Goal: Task Accomplishment & Management: Manage account settings

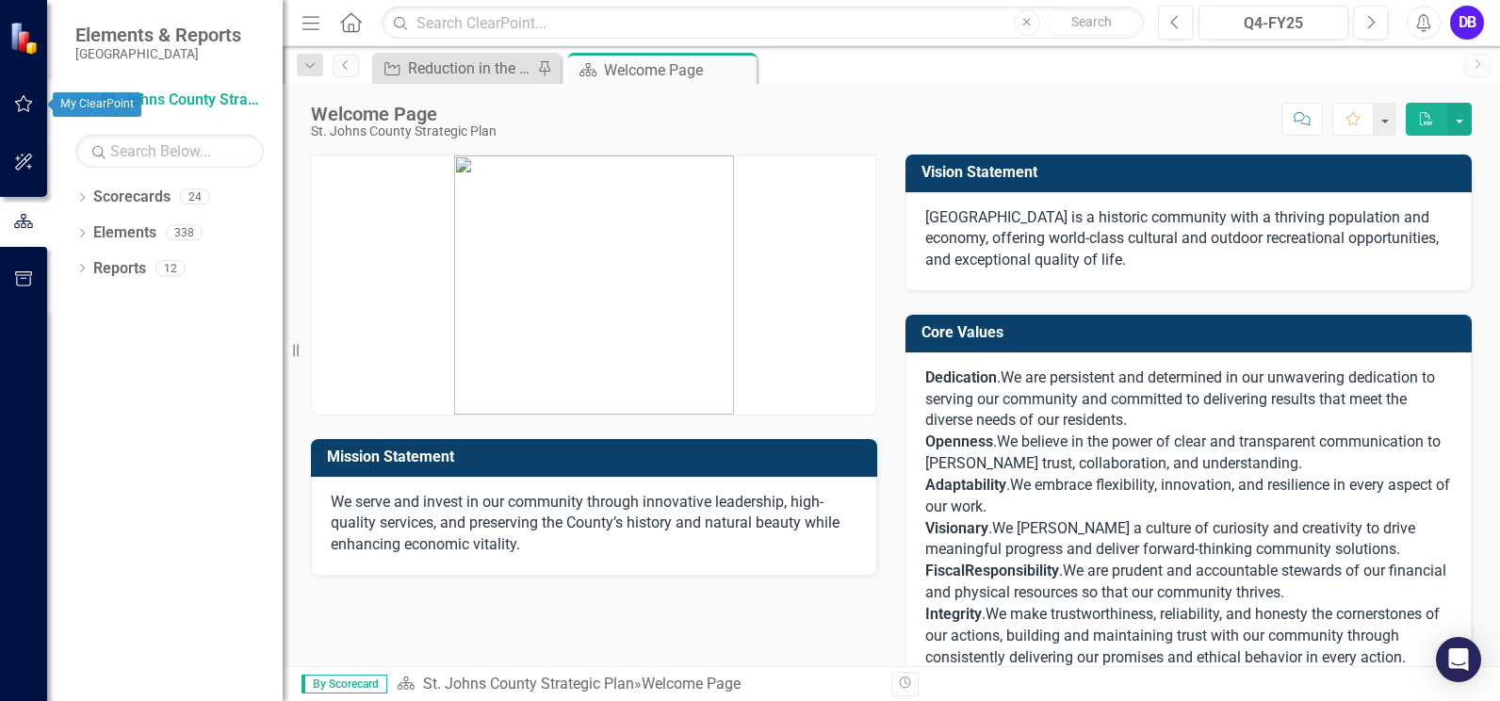
click at [23, 104] on icon "button" at bounding box center [24, 103] width 20 height 15
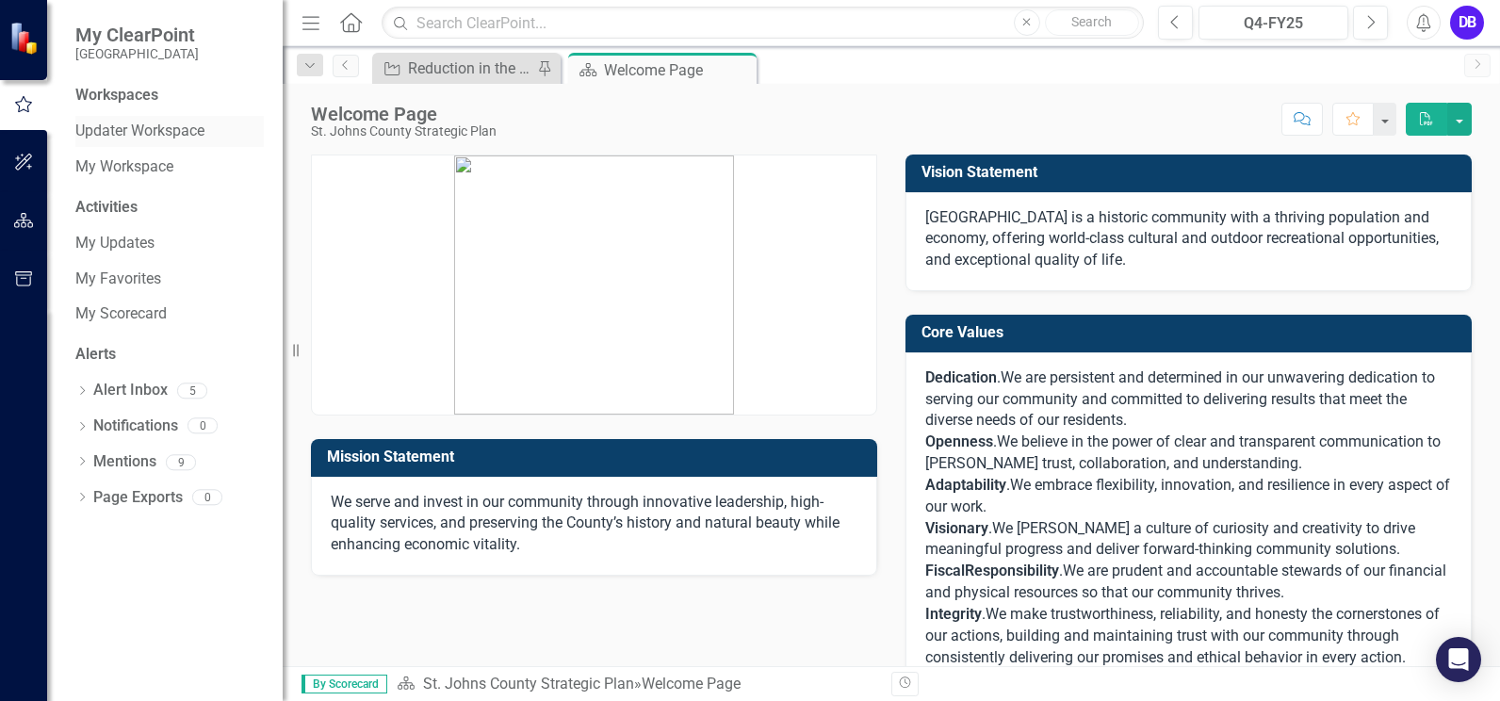
click at [140, 135] on link "Updater Workspace" at bounding box center [169, 132] width 188 height 22
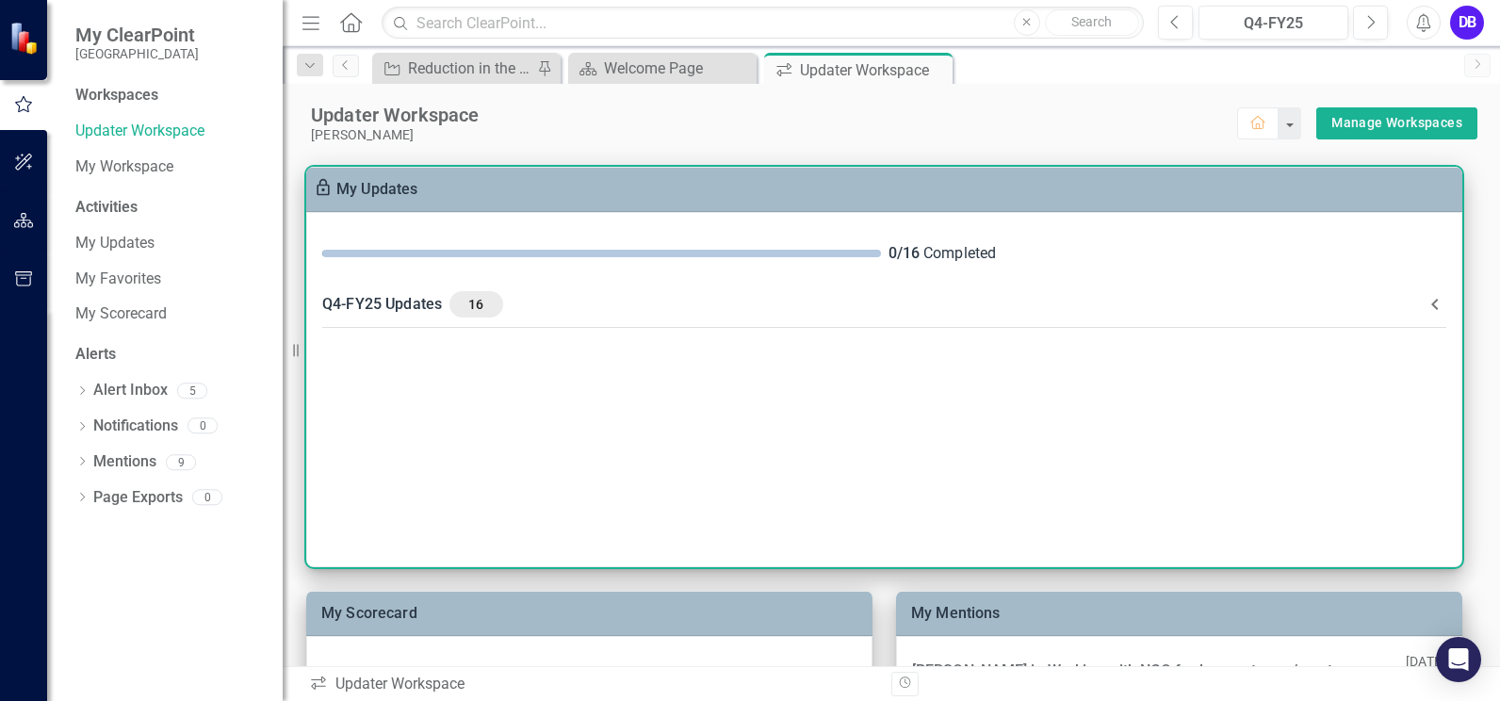
click at [469, 307] on span "16" at bounding box center [476, 304] width 38 height 17
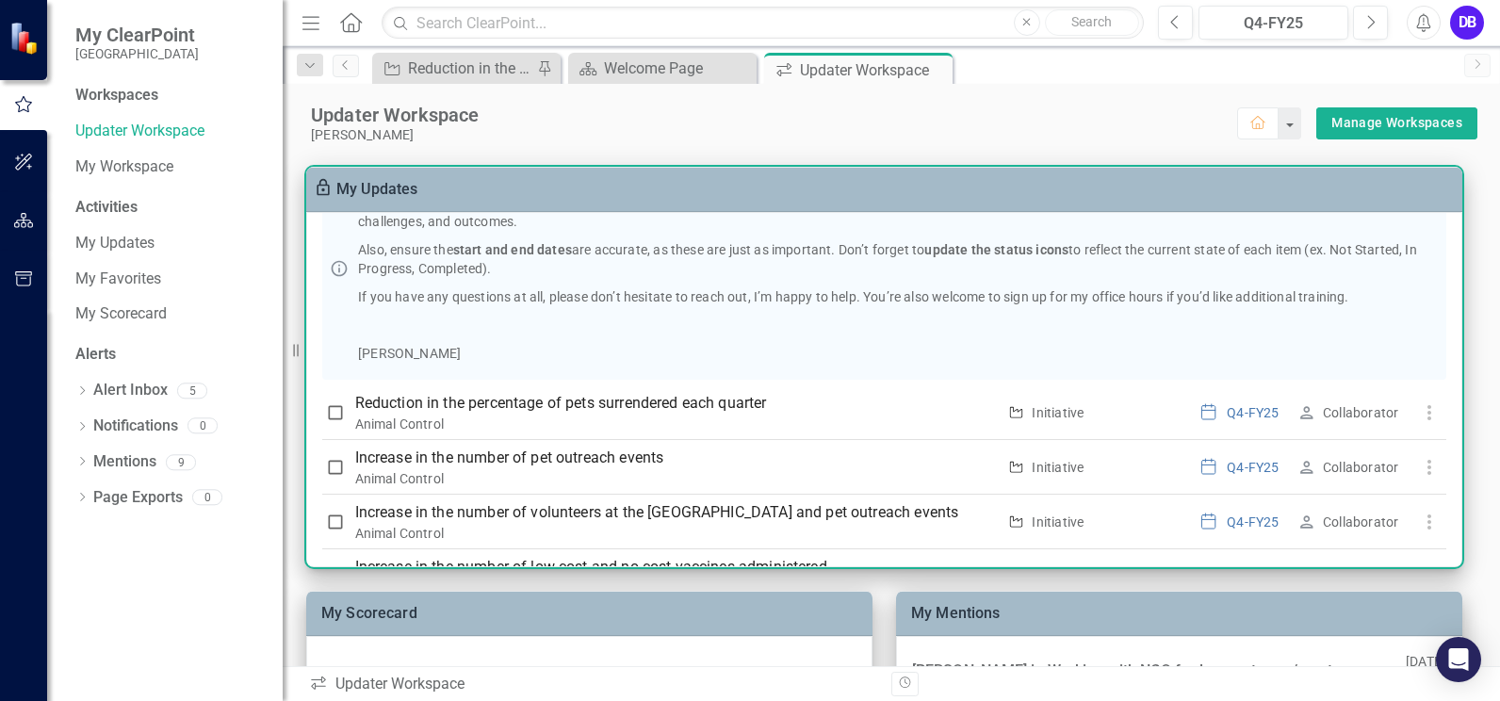
scroll to position [204, 0]
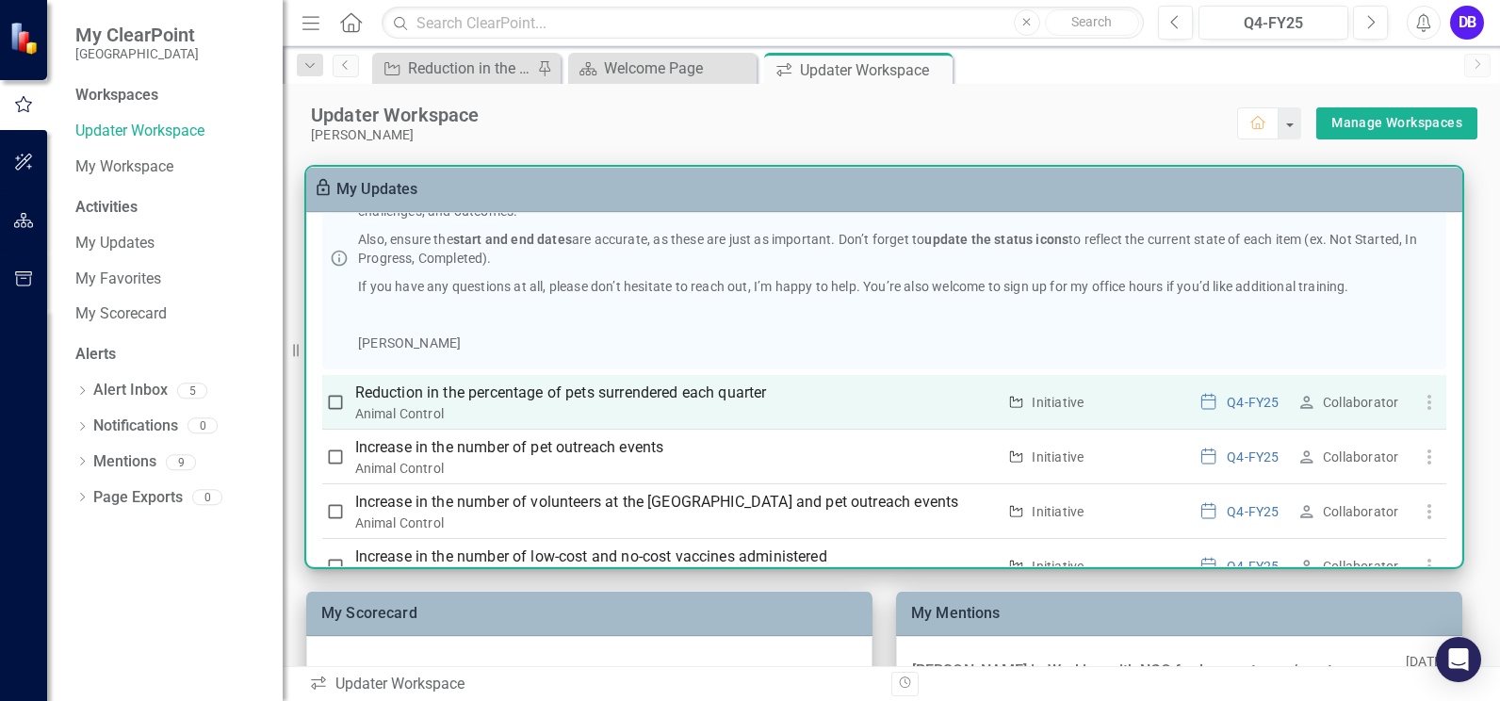
click at [496, 398] on p "Reduction in the percentage of pets surrendered each quarter" at bounding box center [675, 392] width 641 height 23
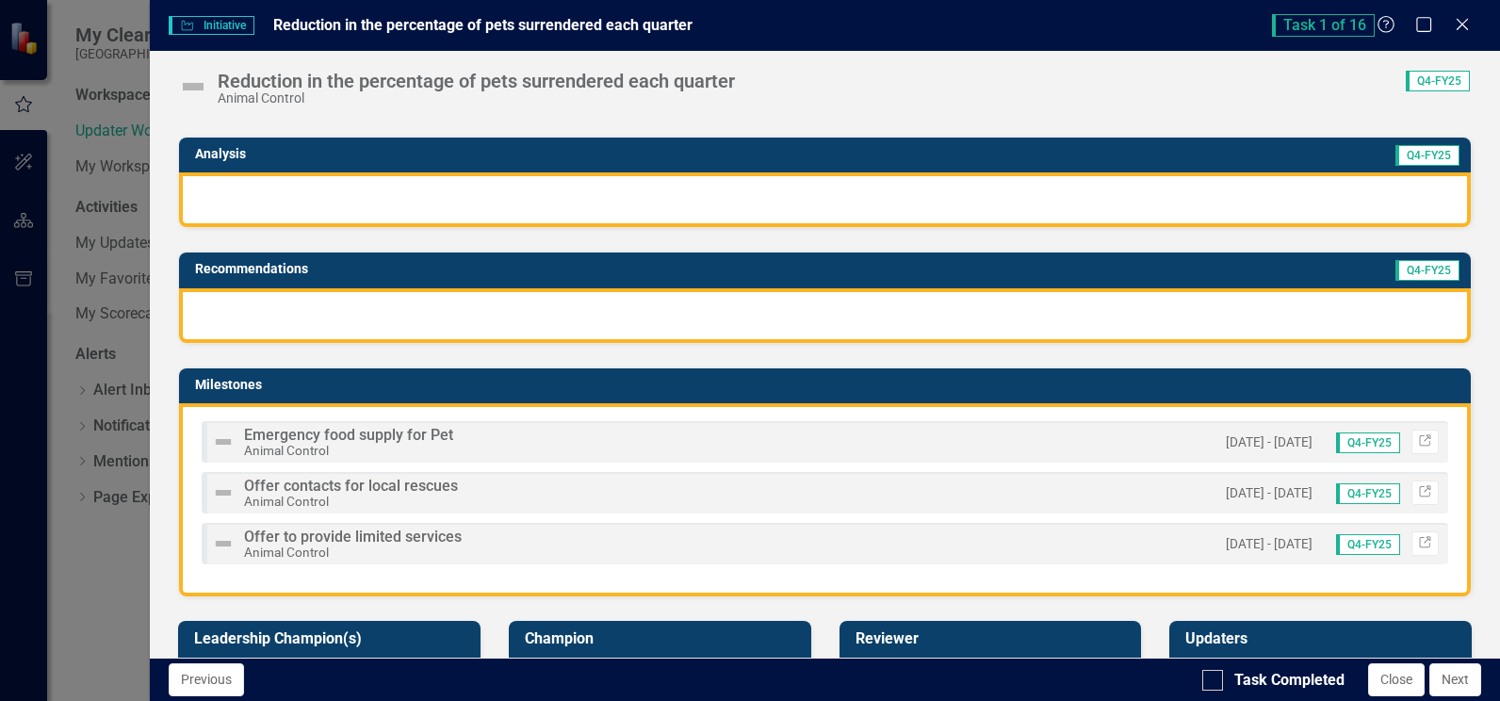
scroll to position [233, 0]
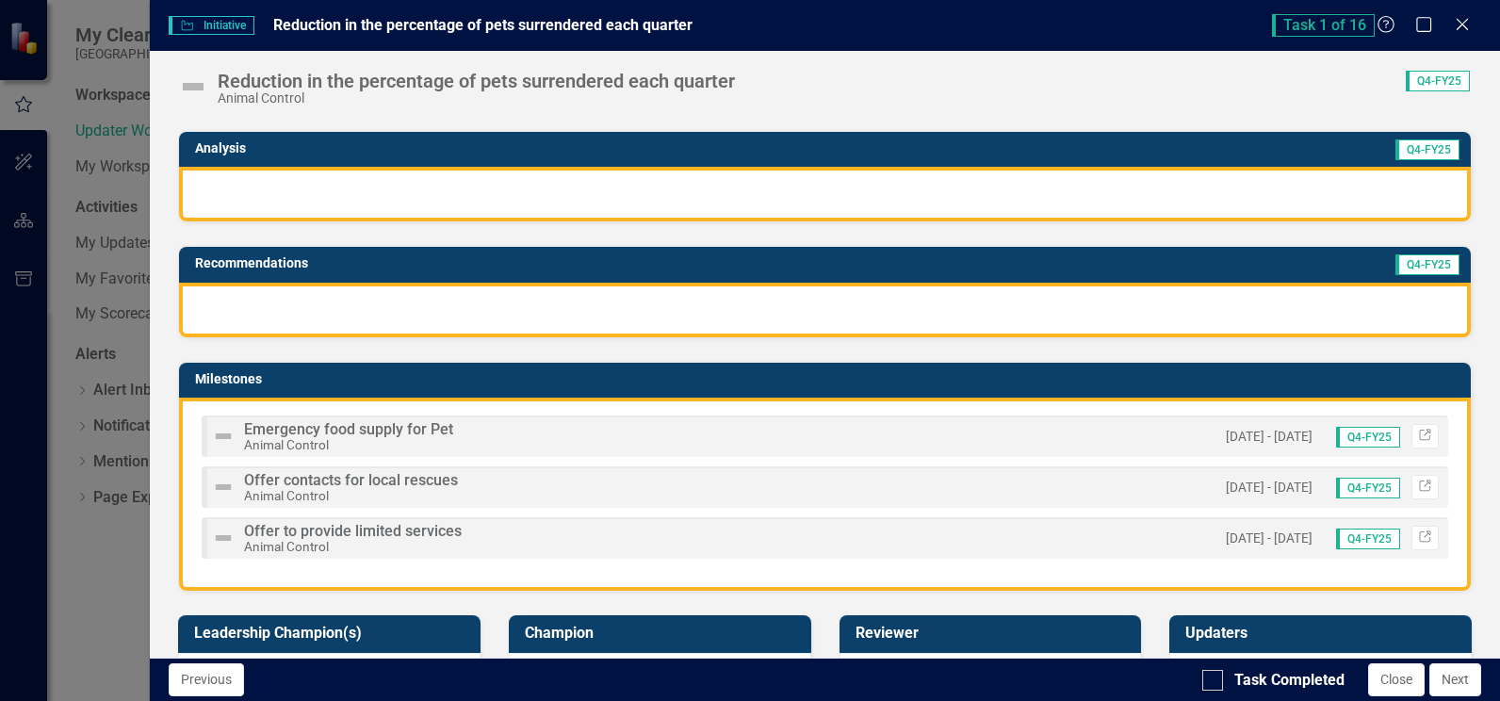
click at [1371, 435] on span "Q4-FY25" at bounding box center [1368, 437] width 64 height 21
click at [216, 436] on img at bounding box center [223, 436] width 23 height 23
click at [265, 425] on span "Emergency food supply for Pet" at bounding box center [348, 429] width 209 height 18
click at [1225, 437] on small "[DATE] - [DATE]" at bounding box center [1268, 437] width 87 height 18
click at [1370, 436] on span "Q4-FY25" at bounding box center [1368, 437] width 64 height 21
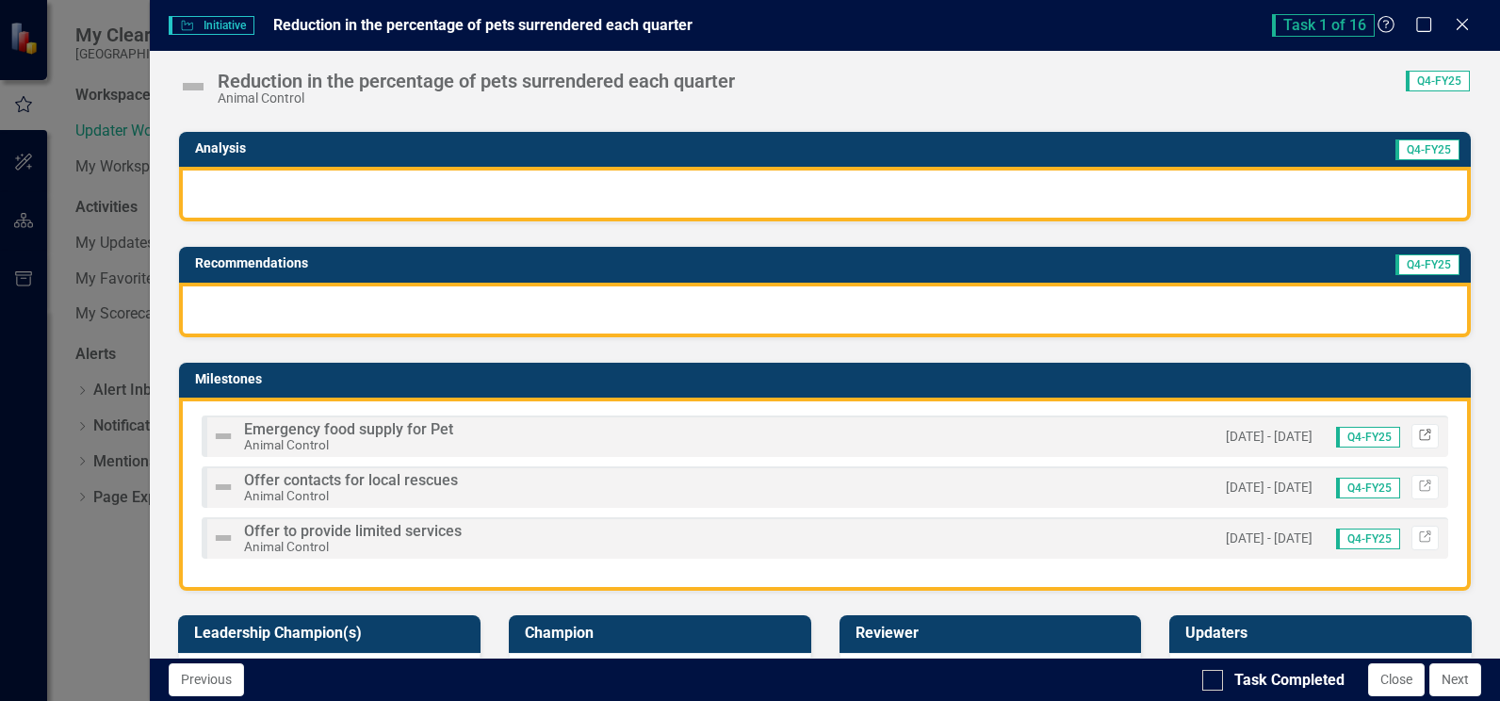
click at [1418, 434] on icon "Link" at bounding box center [1425, 435] width 14 height 11
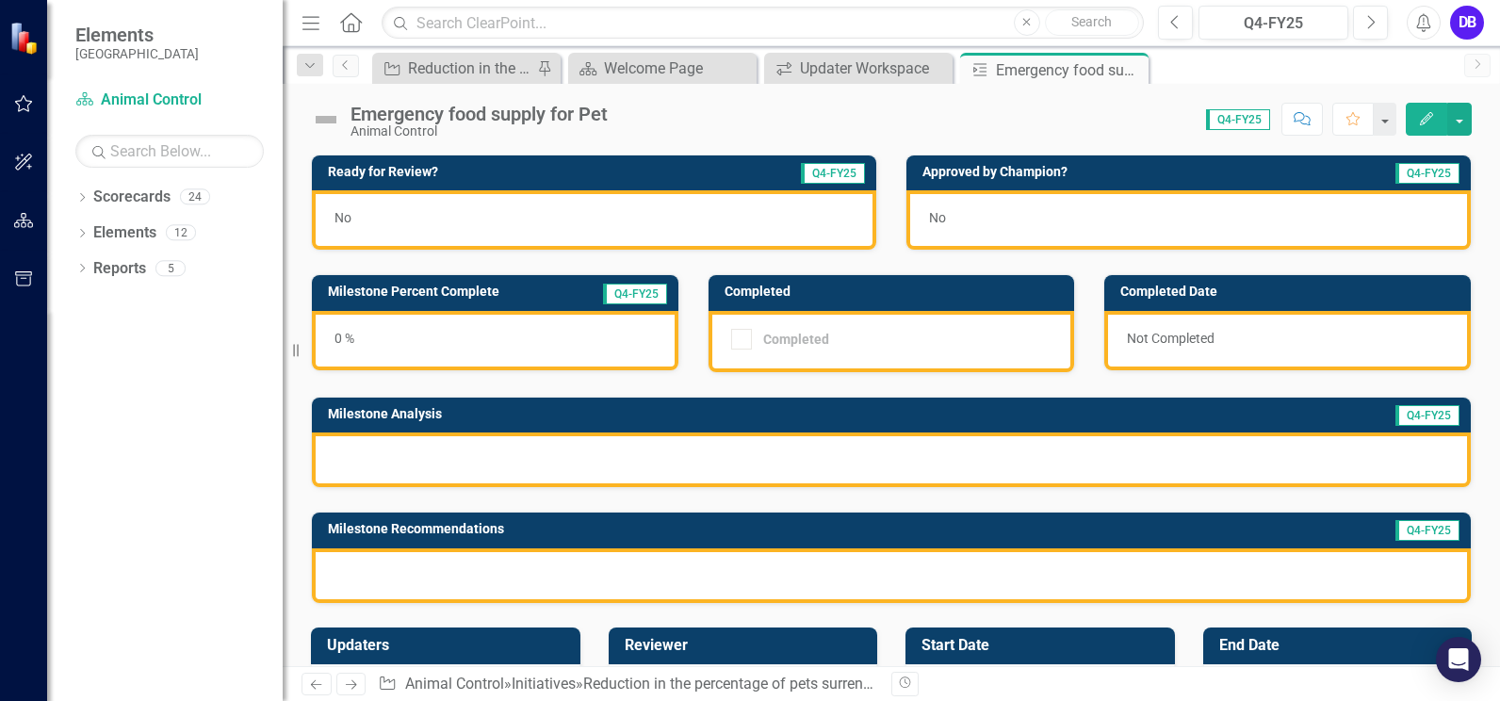
click at [1401, 418] on span "Q4-FY25" at bounding box center [1427, 415] width 64 height 21
click at [463, 460] on div at bounding box center [891, 459] width 1159 height 55
click at [427, 449] on div at bounding box center [891, 459] width 1159 height 55
click at [1422, 123] on icon "Edit" at bounding box center [1426, 118] width 17 height 13
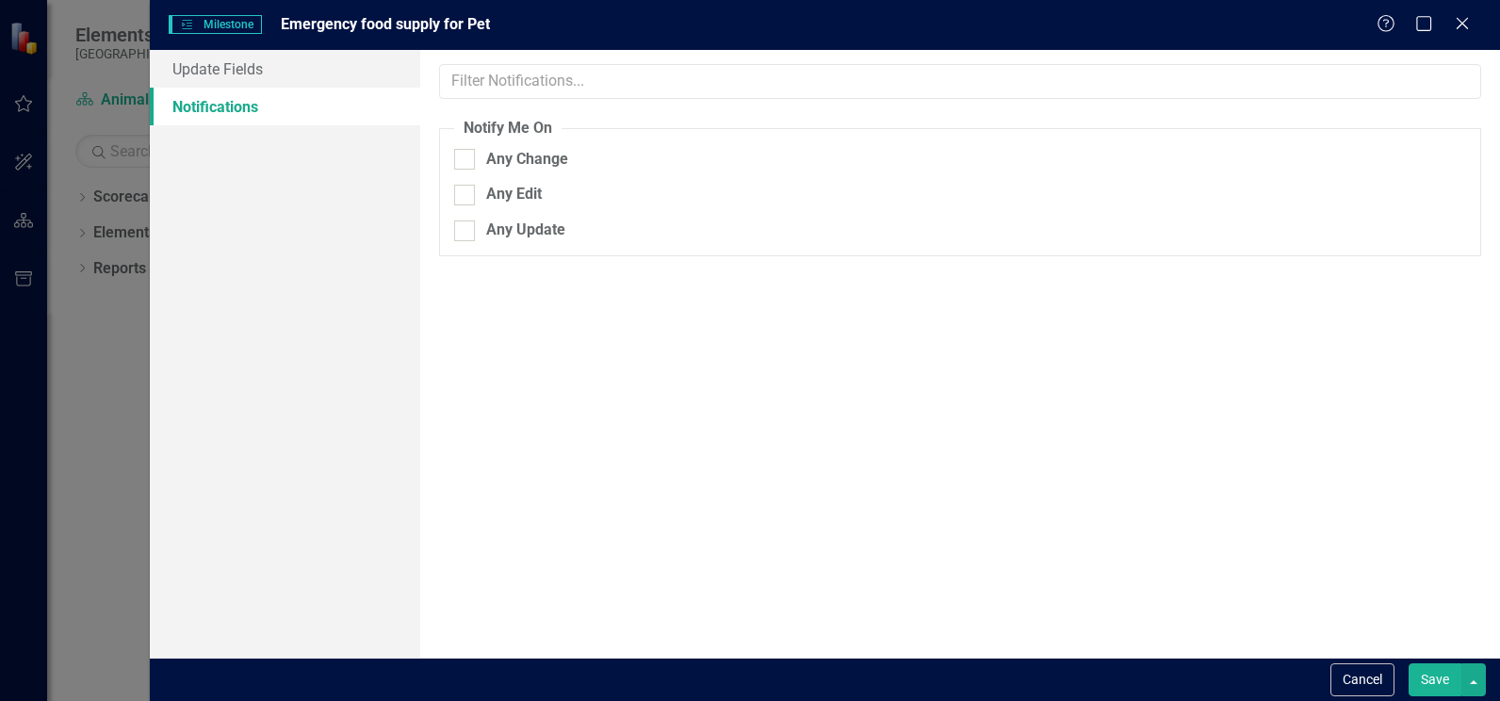
click at [1357, 676] on button "Cancel" at bounding box center [1362, 679] width 64 height 33
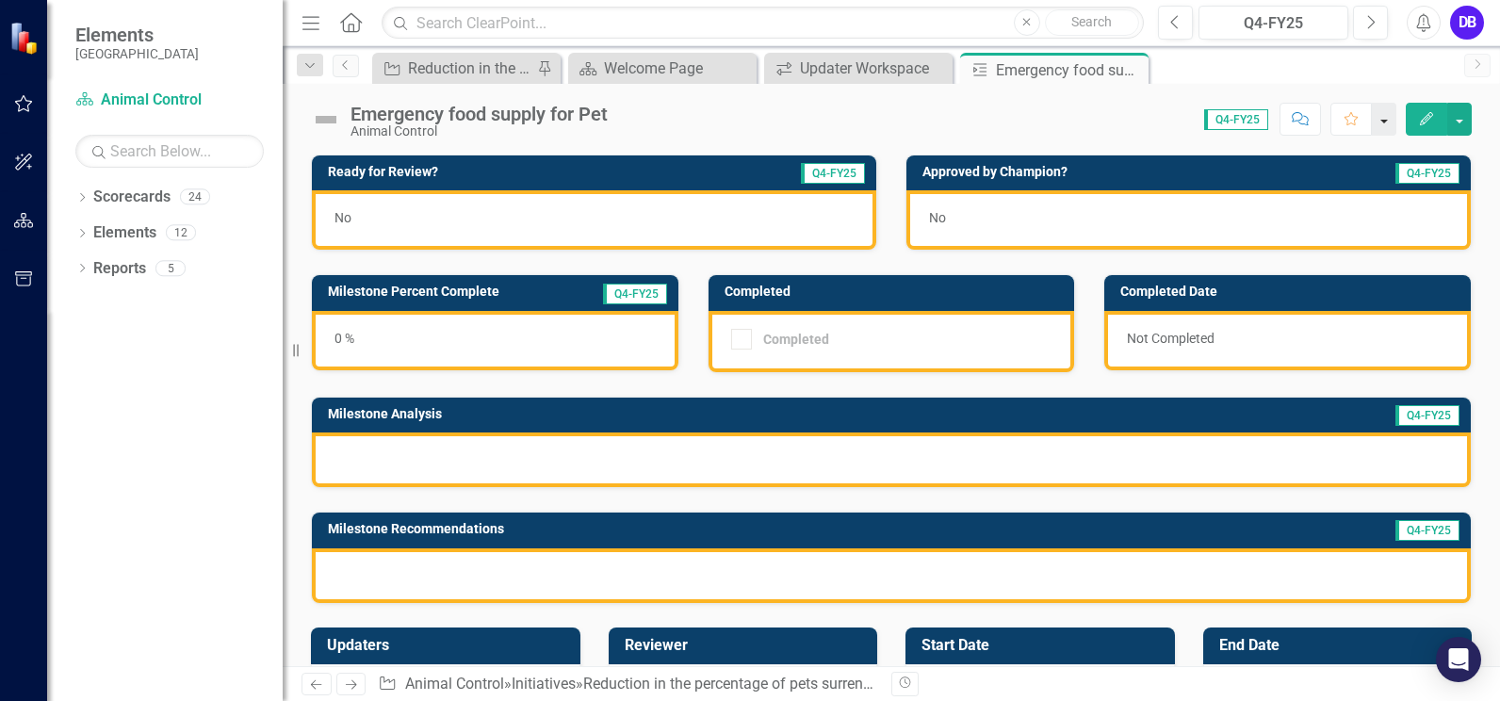
click at [1388, 116] on button "button" at bounding box center [1383, 119] width 24 height 33
click at [1453, 123] on button "button" at bounding box center [1459, 119] width 24 height 33
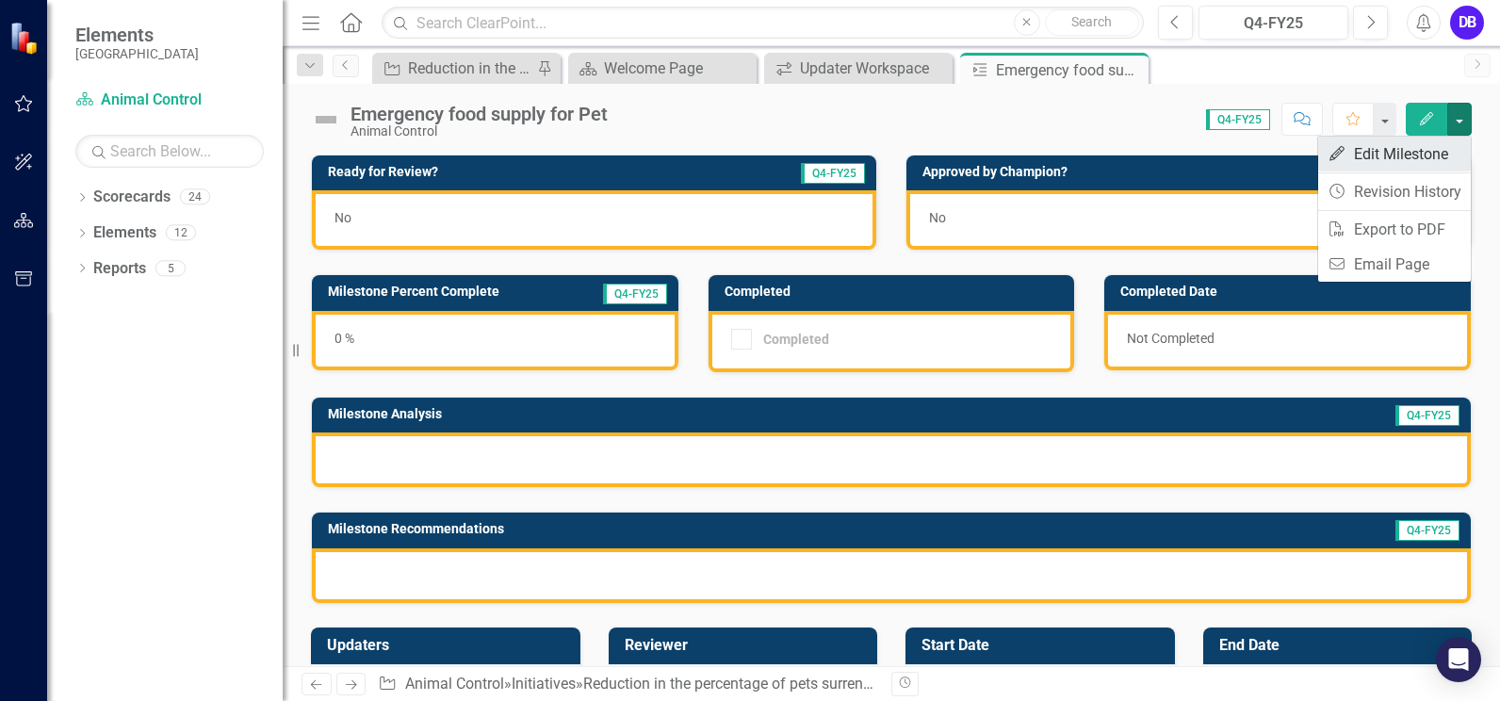
click at [1386, 158] on link "Edit Edit Milestone" at bounding box center [1394, 154] width 153 height 35
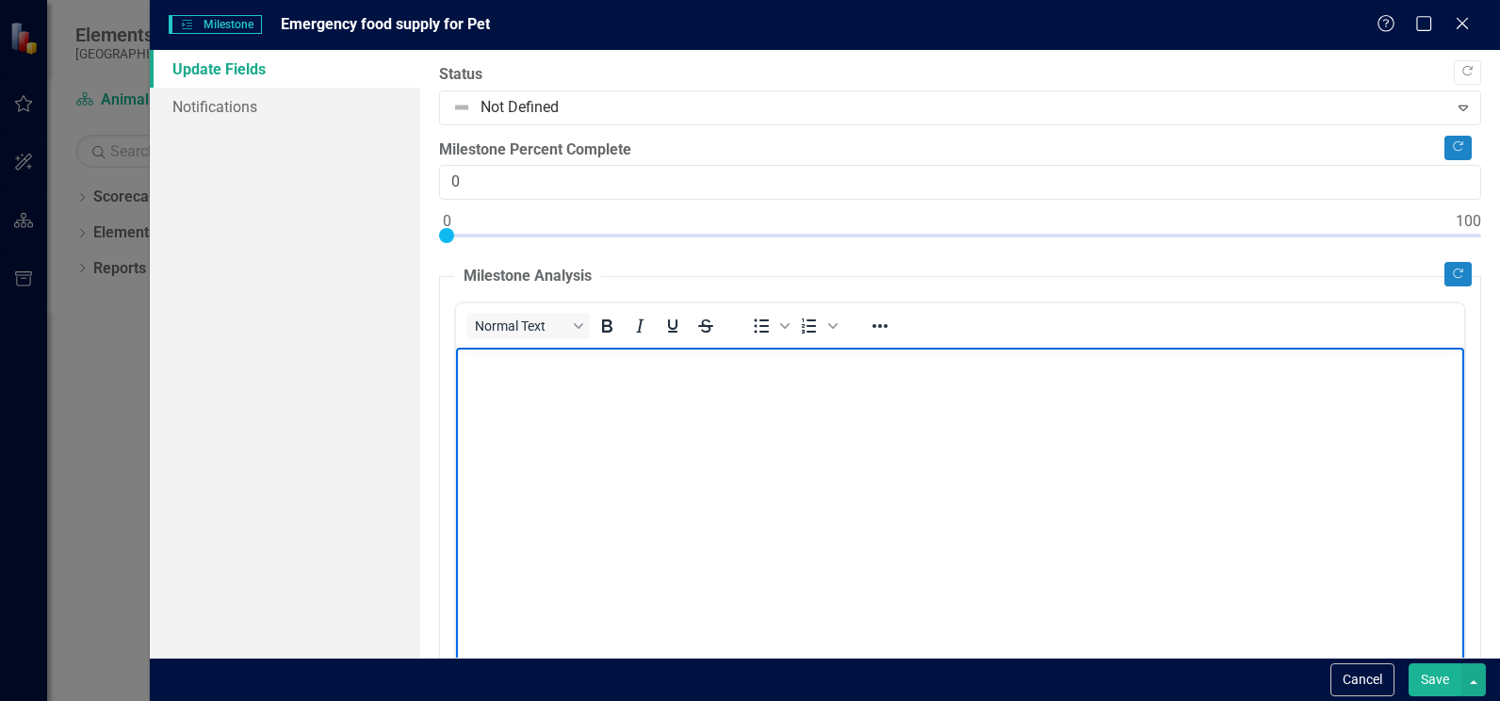
click at [581, 370] on p "Rich Text Area. Press ALT-0 for help." at bounding box center [959, 363] width 998 height 23
click at [668, 388] on body "Rich Text Area. Press ALT-0 for help." at bounding box center [959, 489] width 1008 height 283
click at [886, 321] on icon "Reveal or hide additional toolbar items" at bounding box center [879, 326] width 23 height 23
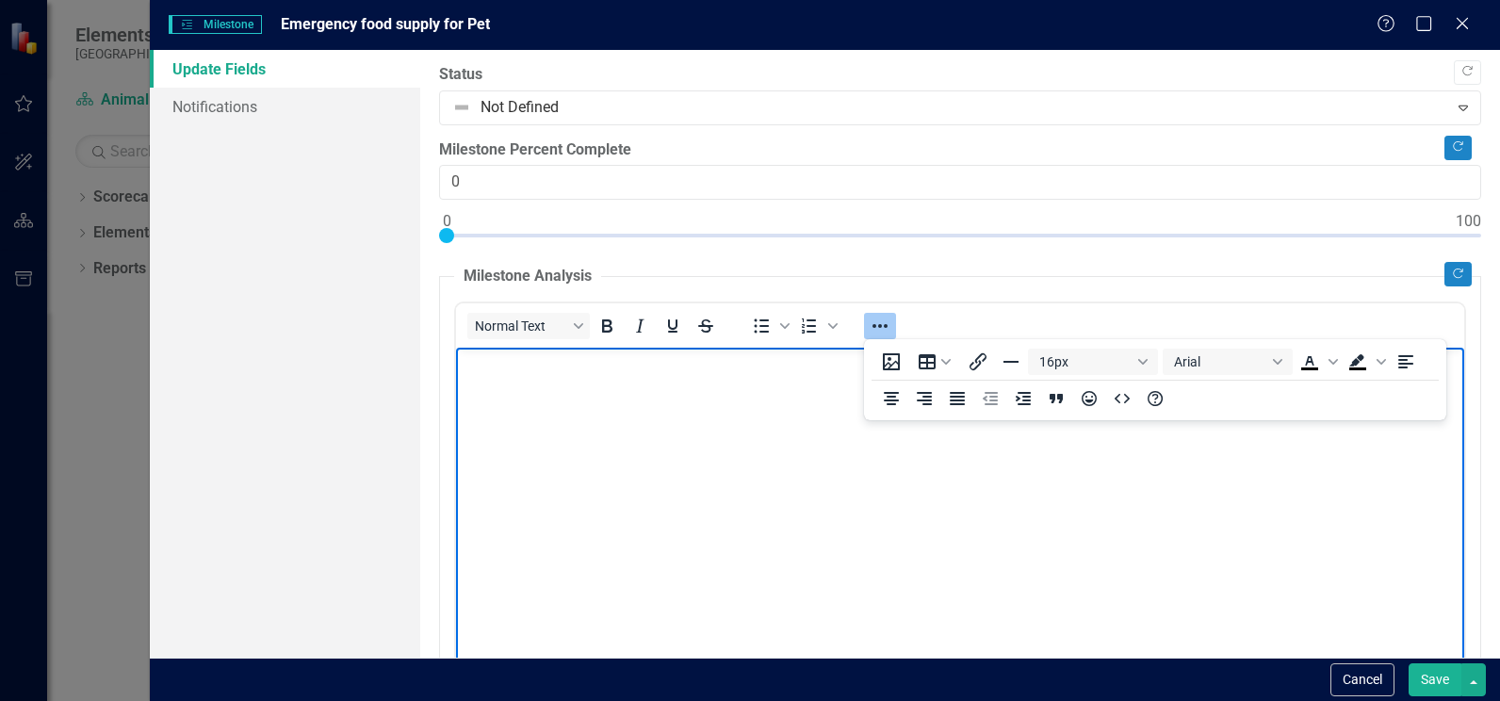
click at [616, 388] on body "Rich Text Area. Press ALT-0 for help." at bounding box center [959, 489] width 1008 height 283
click at [1347, 674] on button "Cancel" at bounding box center [1362, 679] width 64 height 33
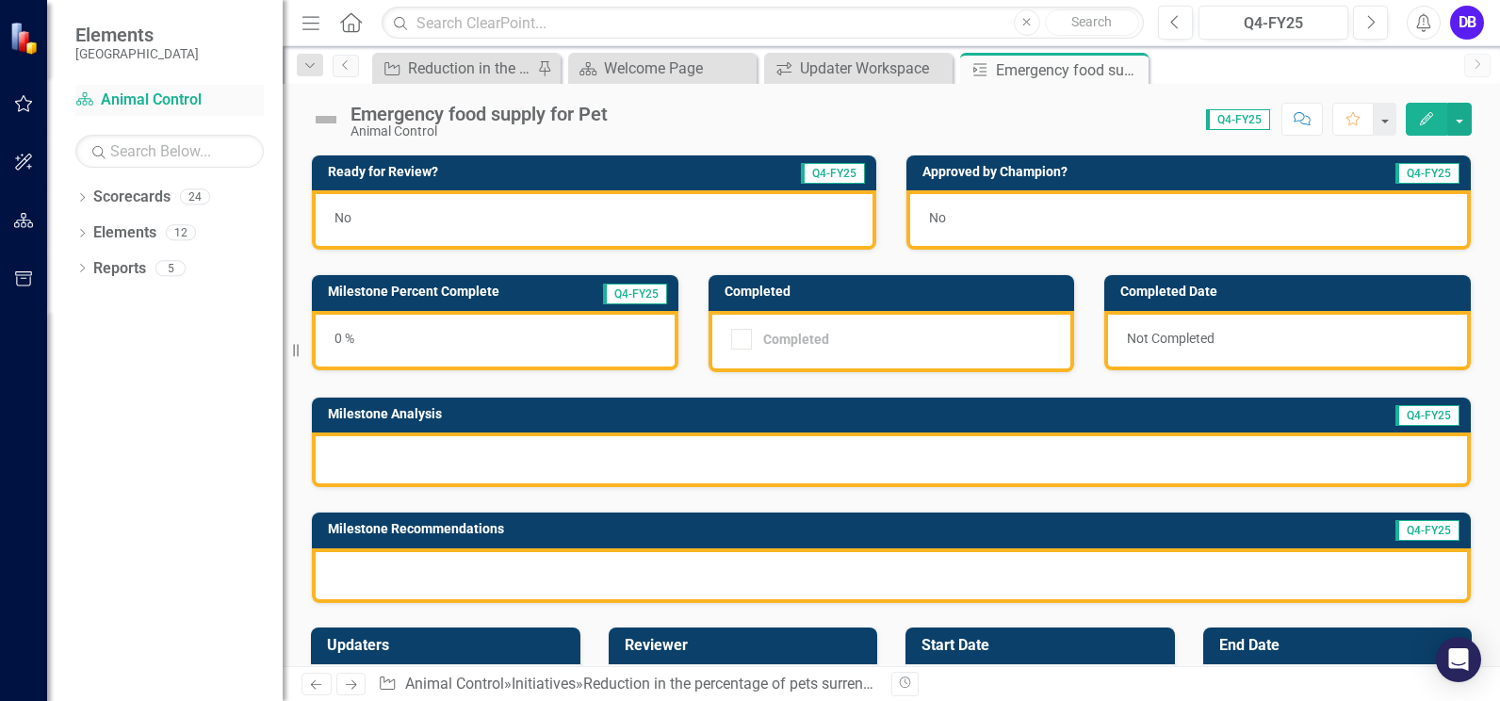
click at [166, 100] on link "Scorecard Animal Control" at bounding box center [169, 100] width 188 height 22
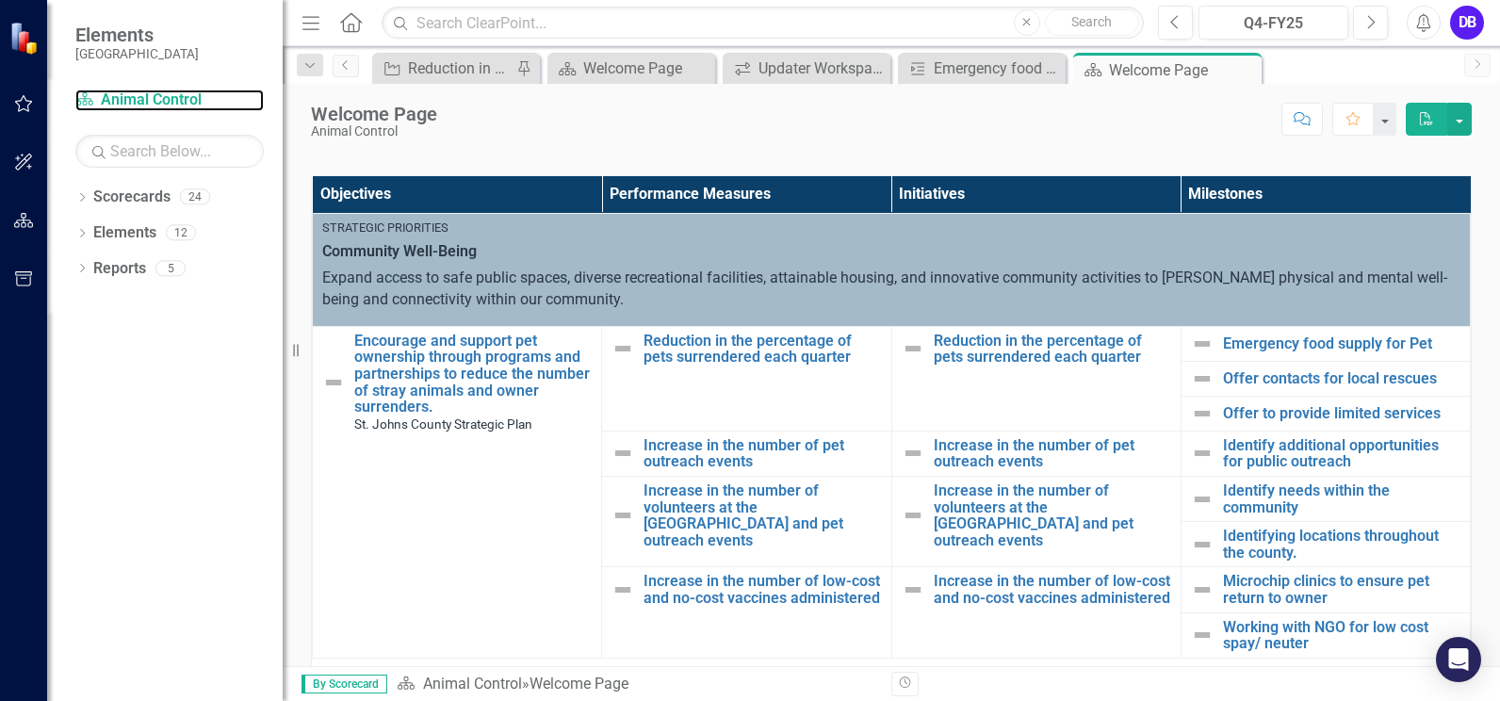
scroll to position [380, 0]
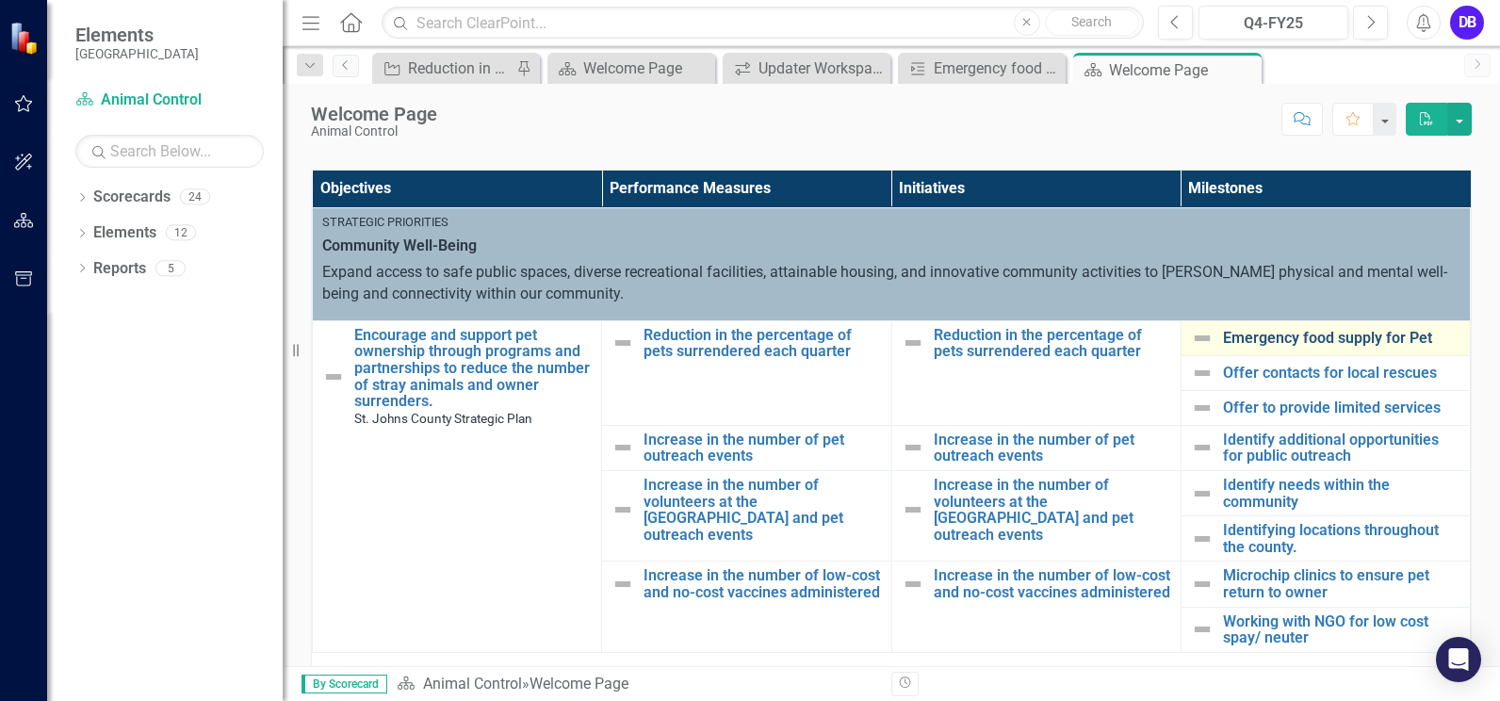
click at [1251, 333] on link "Emergency food supply for Pet" at bounding box center [1341, 338] width 237 height 17
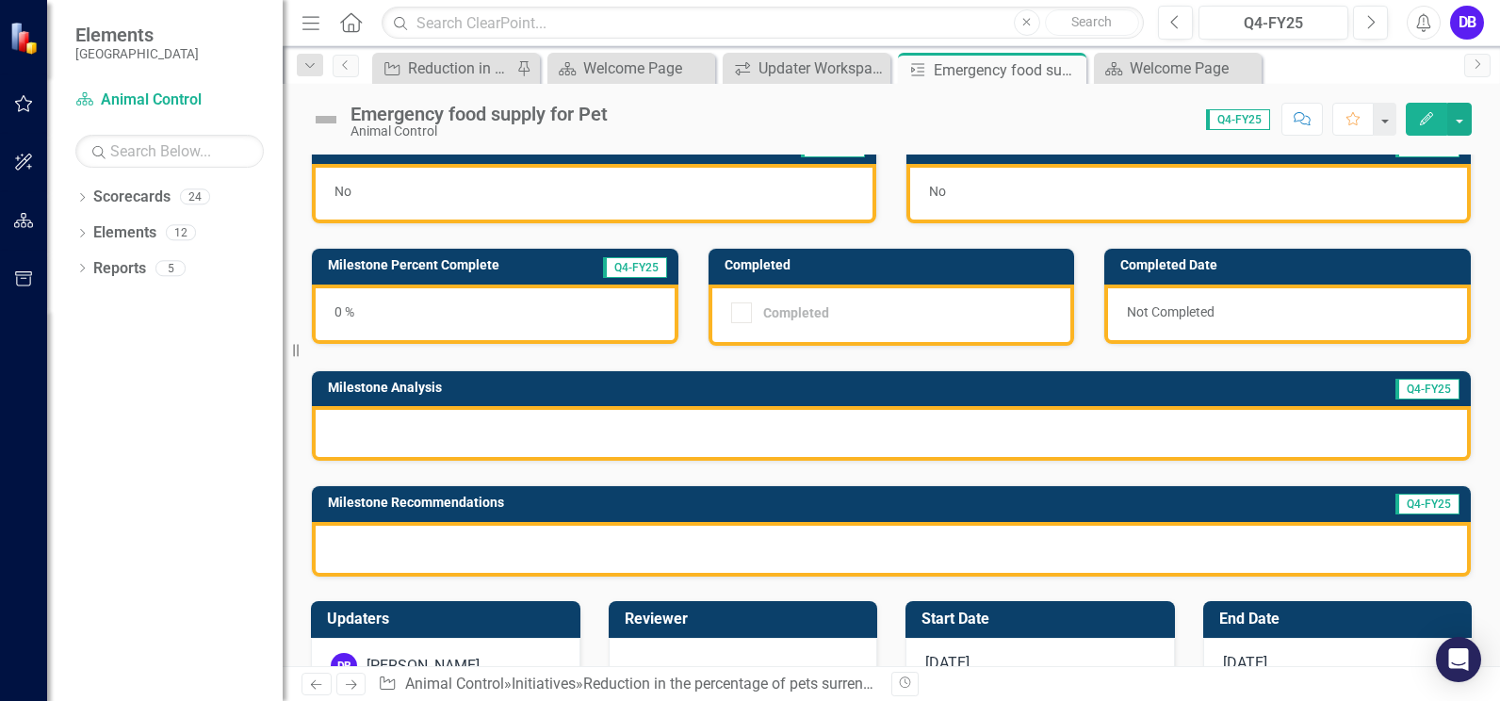
scroll to position [23, 0]
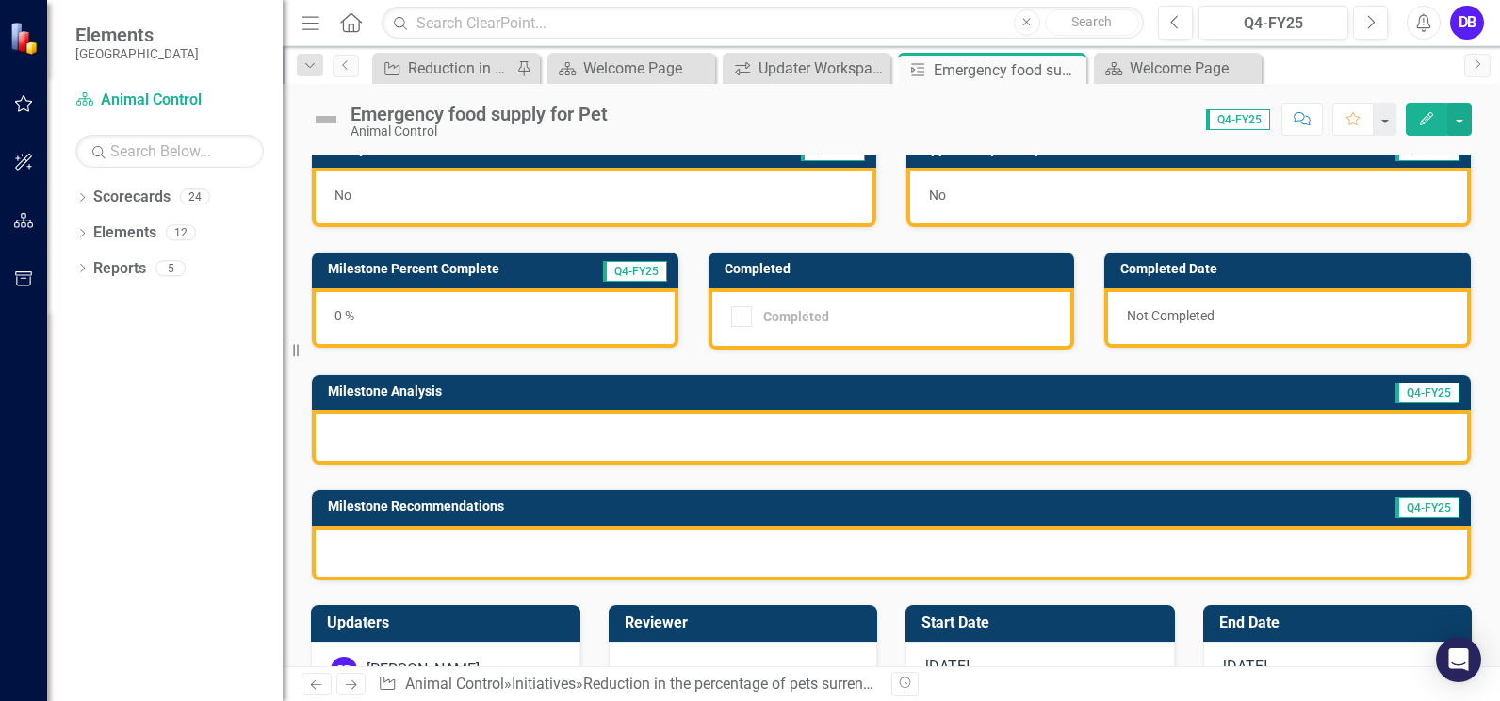
click at [347, 421] on div at bounding box center [891, 437] width 1159 height 55
click at [352, 433] on div at bounding box center [891, 437] width 1159 height 55
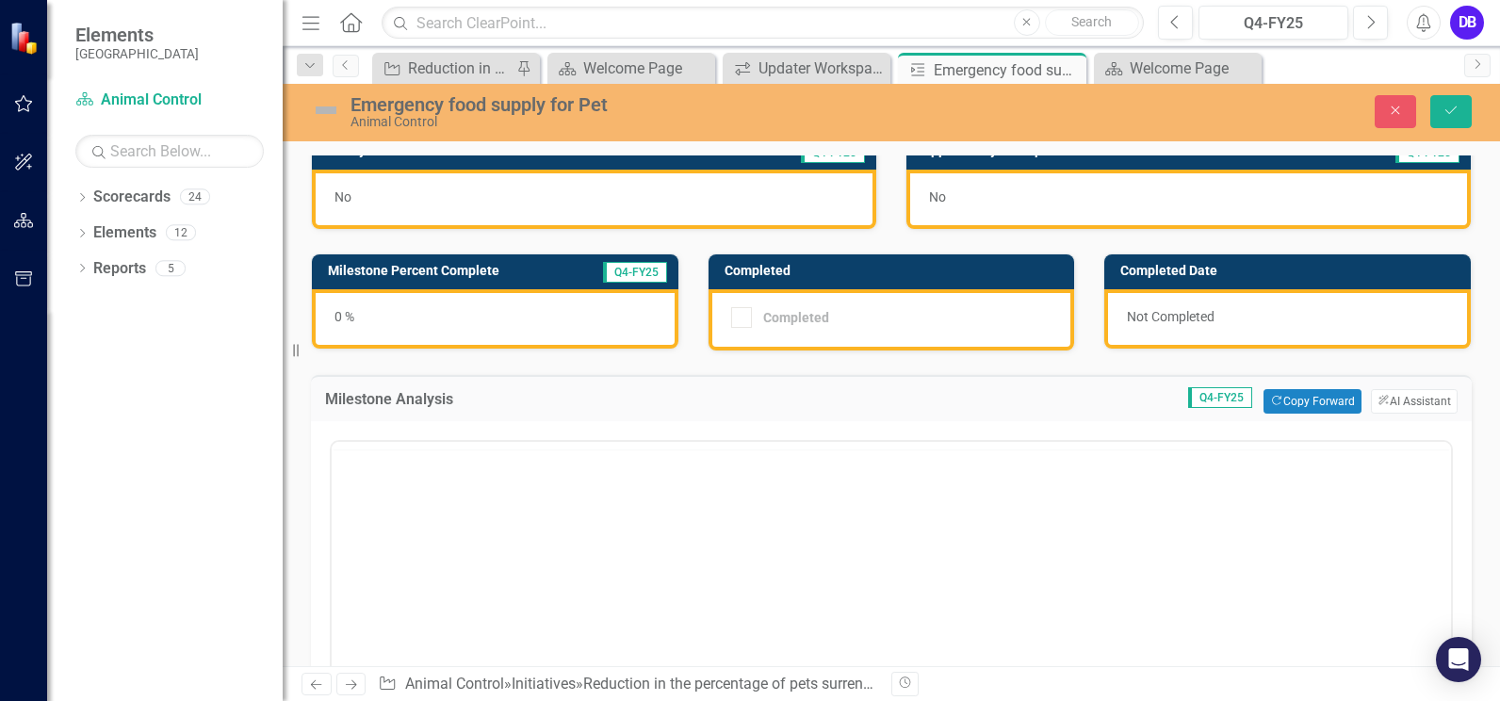
scroll to position [0, 0]
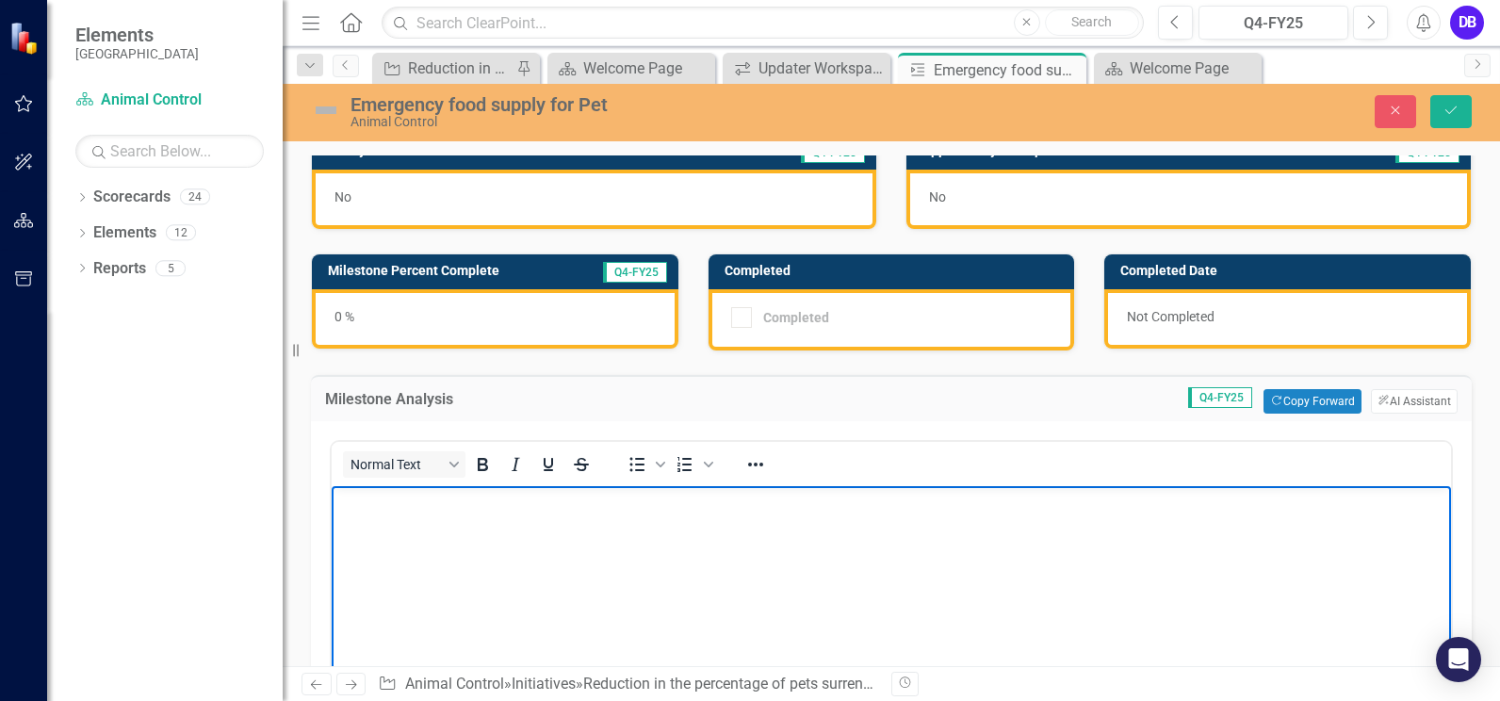
click at [418, 508] on p "Rich Text Area. Press ALT-0 for help." at bounding box center [891, 502] width 1110 height 23
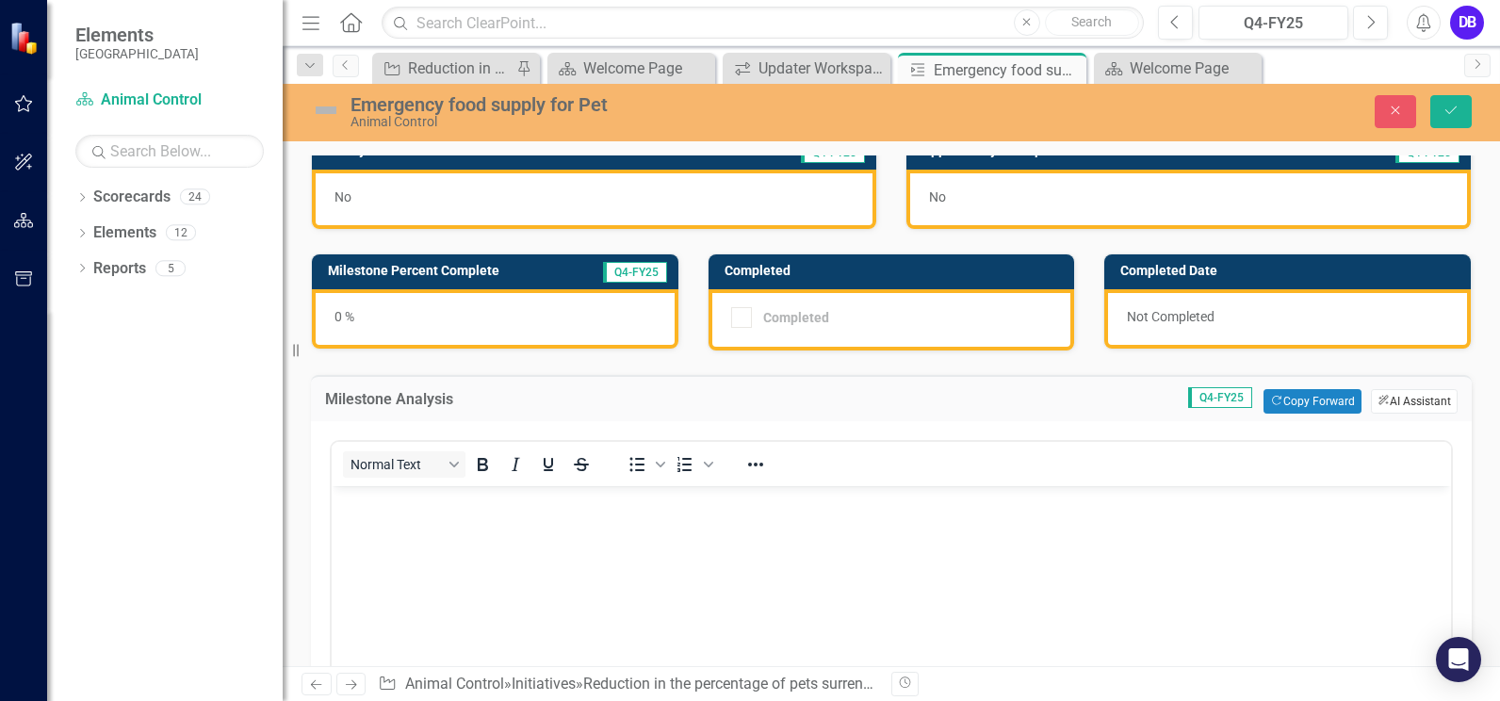
click at [1377, 397] on icon "ClearPoint AI" at bounding box center [1383, 401] width 12 height 10
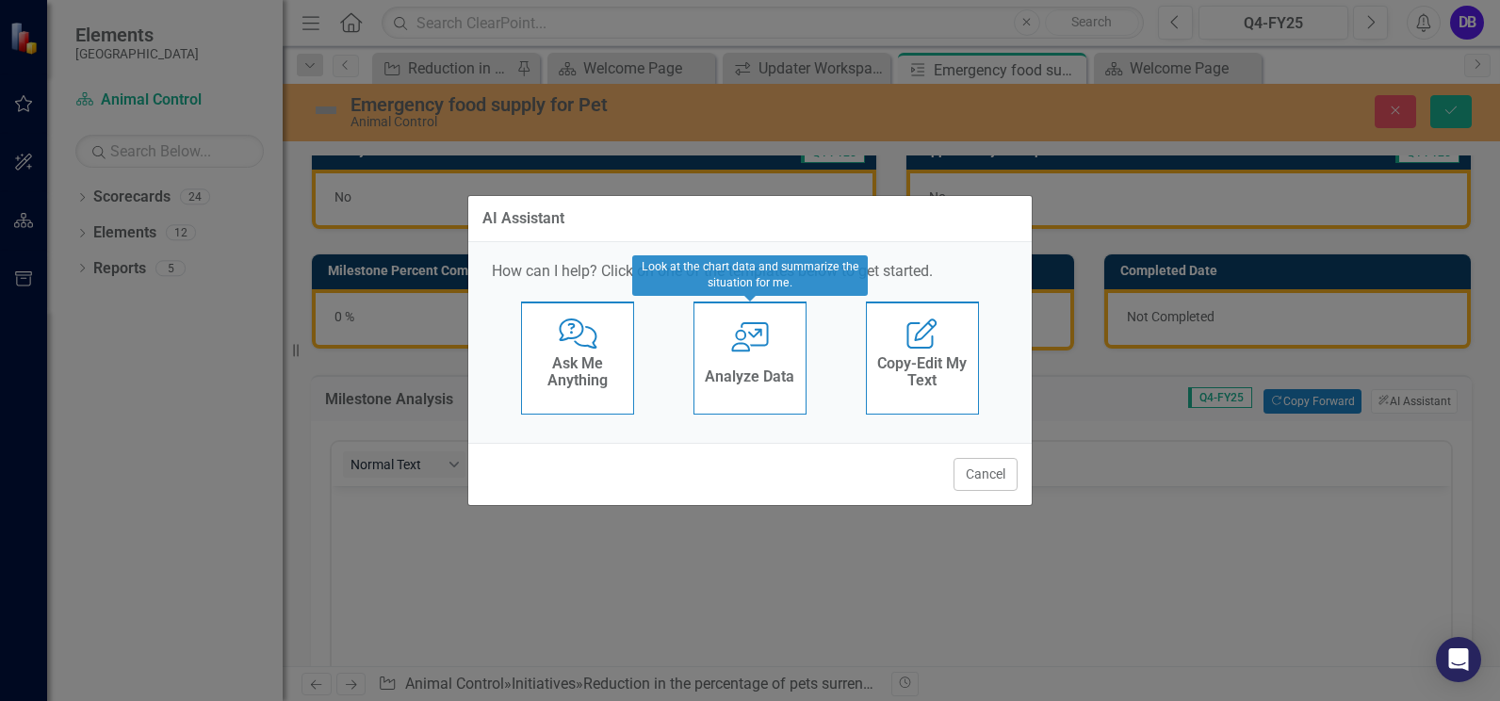
click at [765, 350] on icon "User with Chart" at bounding box center [750, 337] width 39 height 30
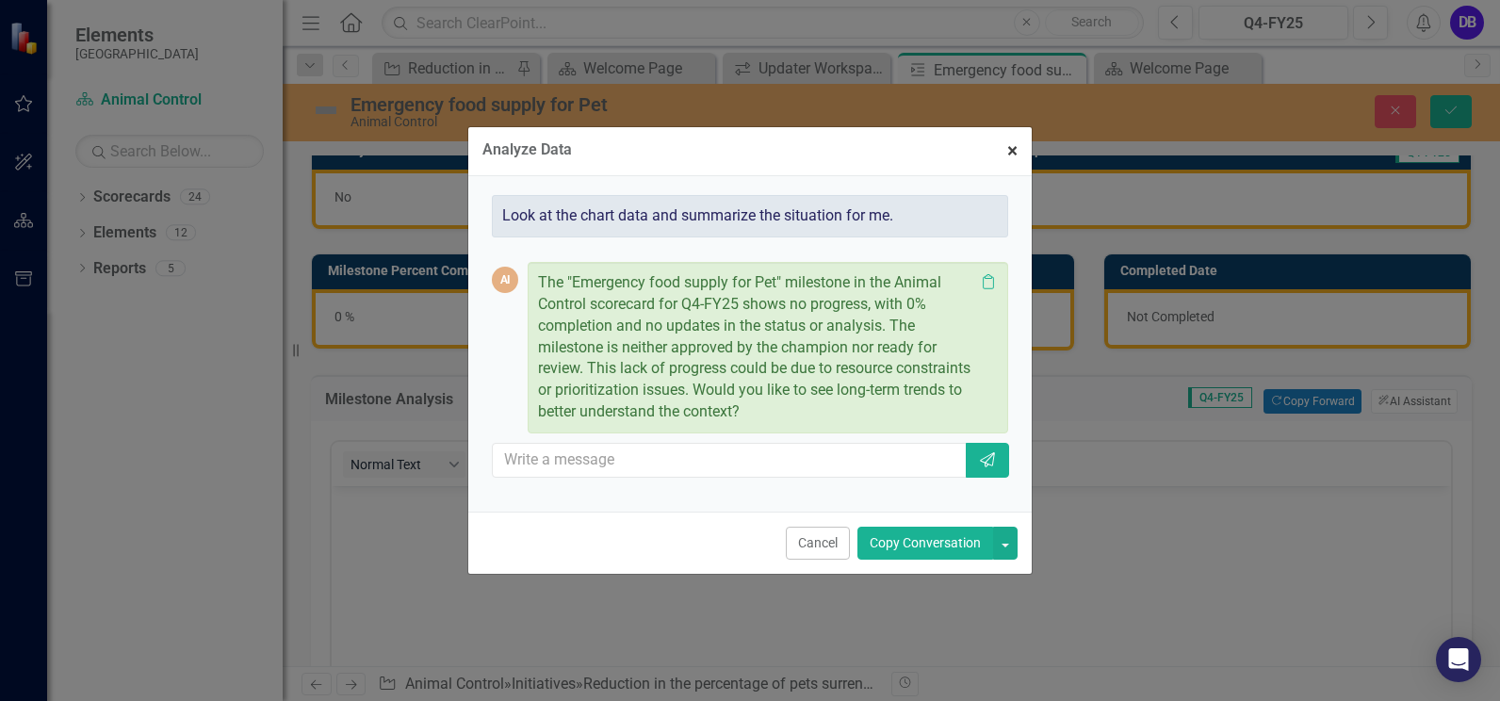
click at [1015, 149] on span "×" at bounding box center [1012, 150] width 10 height 23
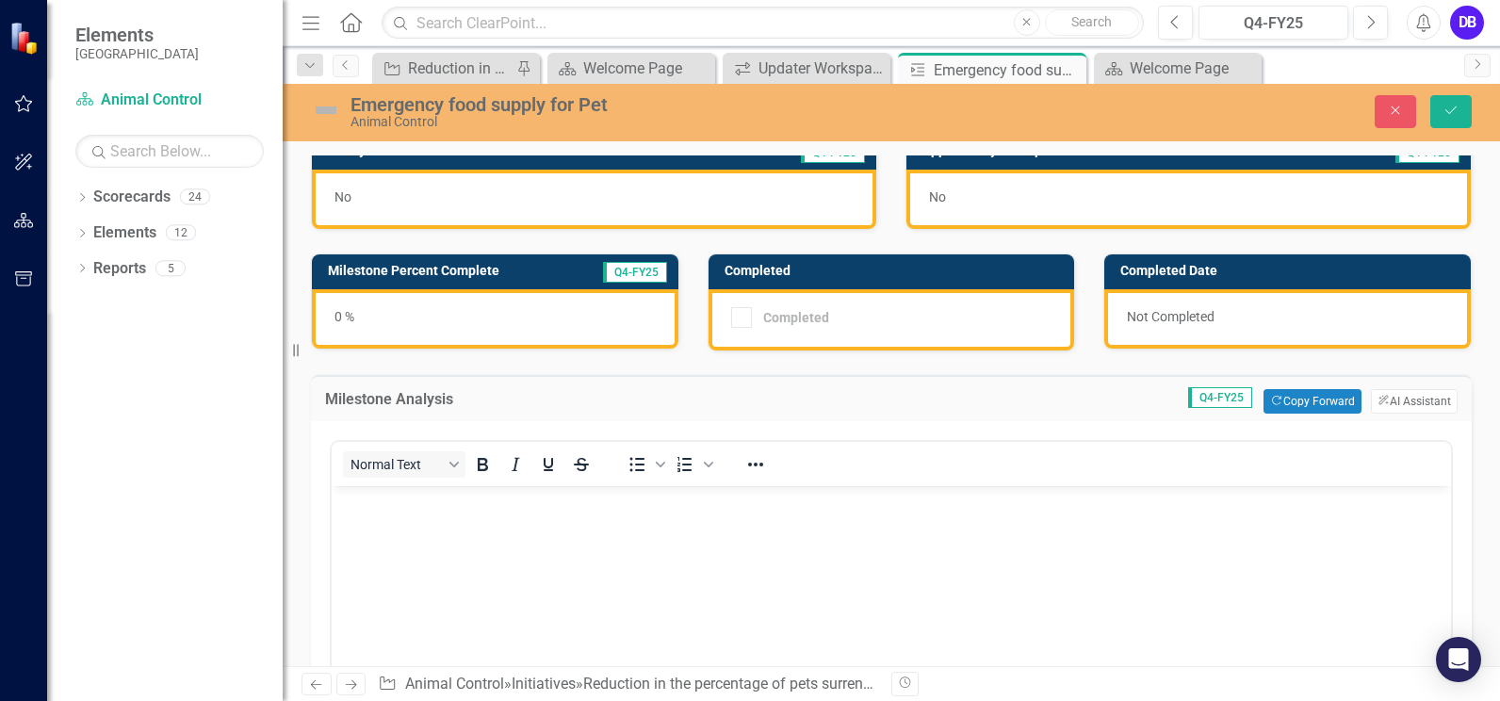
click at [396, 521] on body "Rich Text Area. Press ALT-0 for help." at bounding box center [891, 627] width 1119 height 283
click at [1400, 402] on button "ClearPoint AI AI Assistant" at bounding box center [1414, 401] width 87 height 24
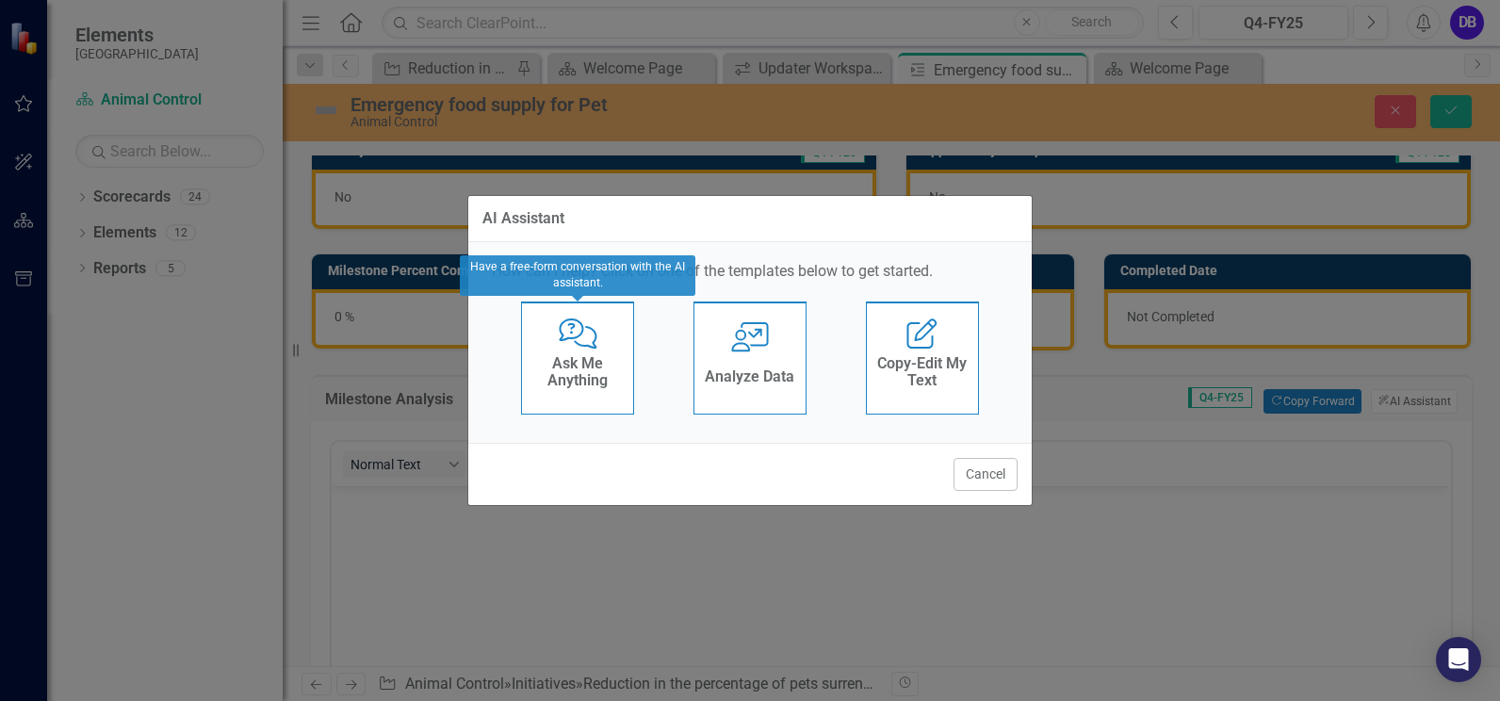
click at [589, 365] on h4 "Ask Me Anything" at bounding box center [577, 371] width 92 height 33
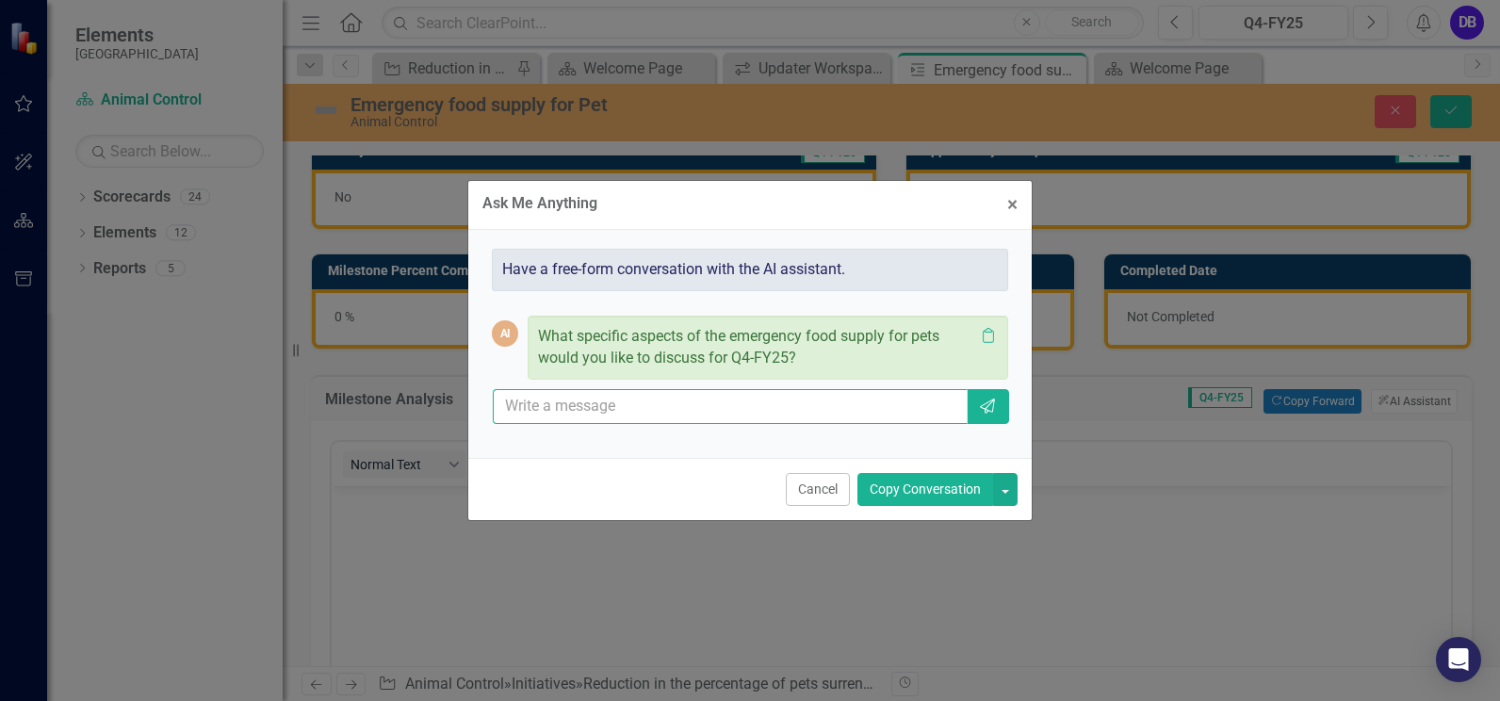
click at [580, 404] on input "text" at bounding box center [730, 406] width 475 height 35
type input "Animal Control officers handed out food supplies to the public"
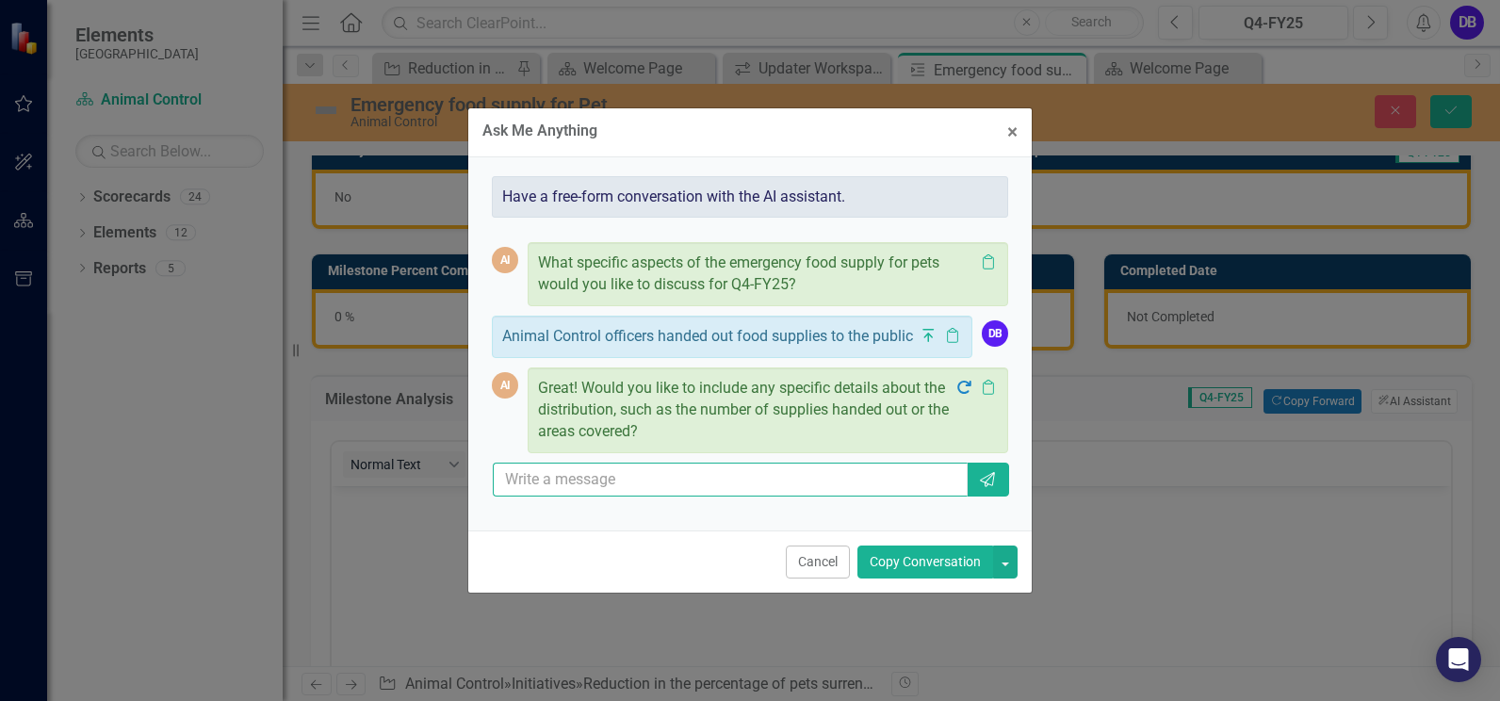
click at [594, 481] on input "text" at bounding box center [730, 480] width 475 height 35
type input "Distributed 10-15 bags per week at low income areas"
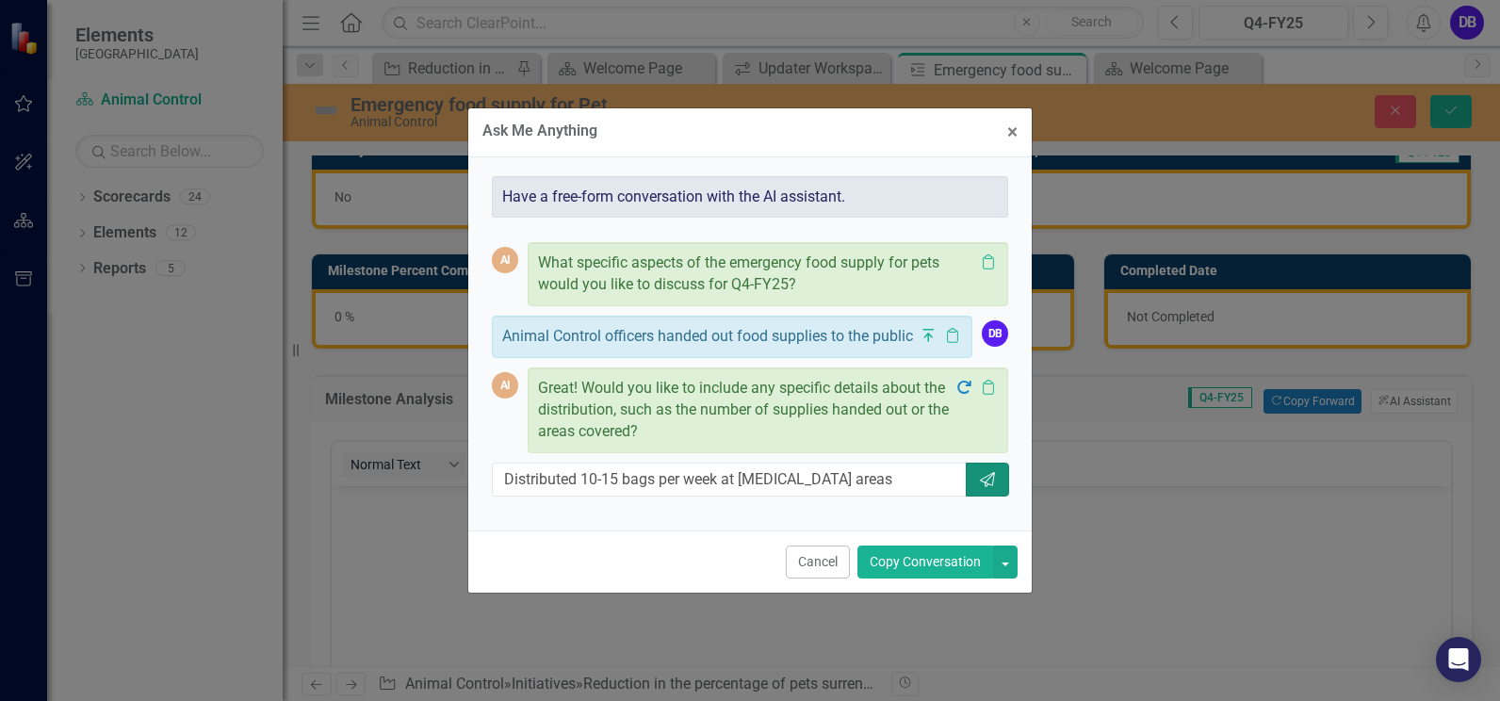
click at [984, 476] on icon "Send" at bounding box center [987, 479] width 19 height 15
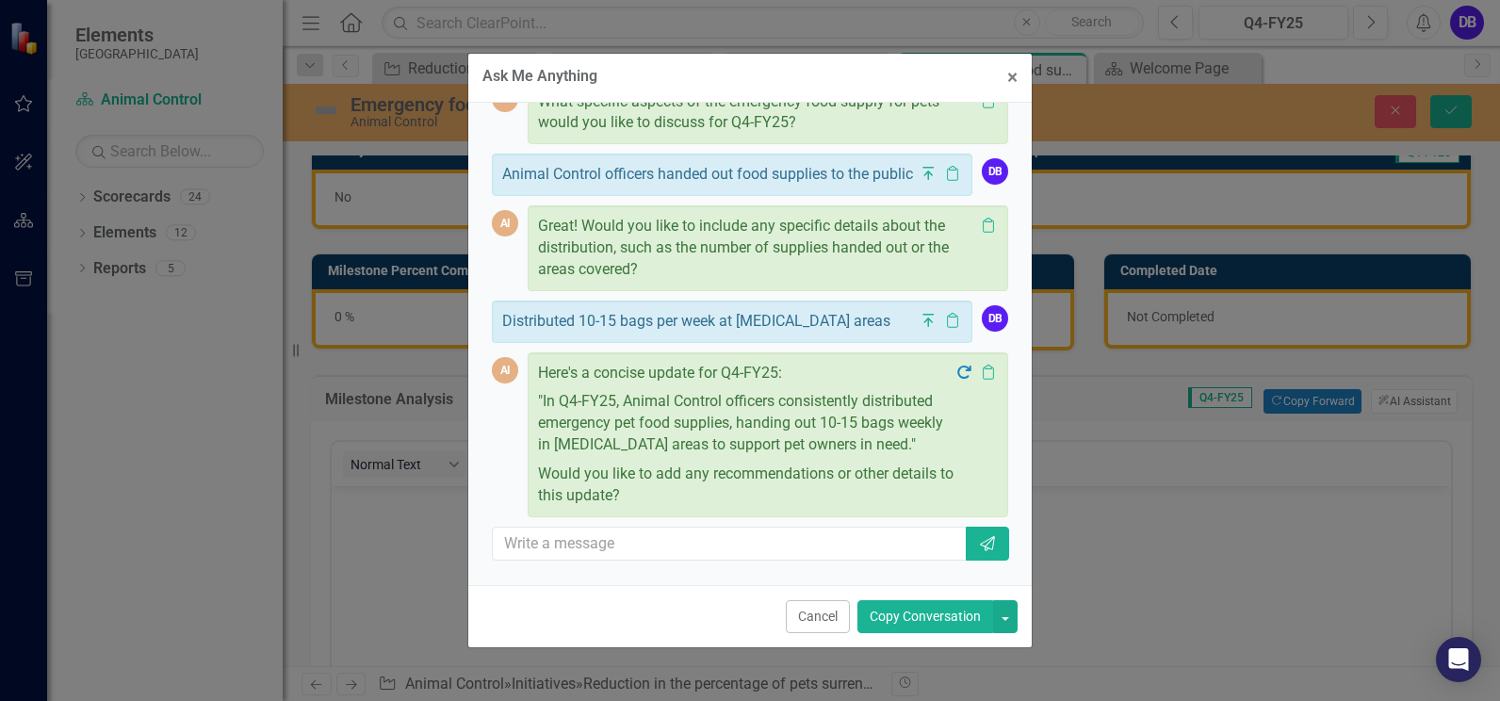
scroll to position [124, 0]
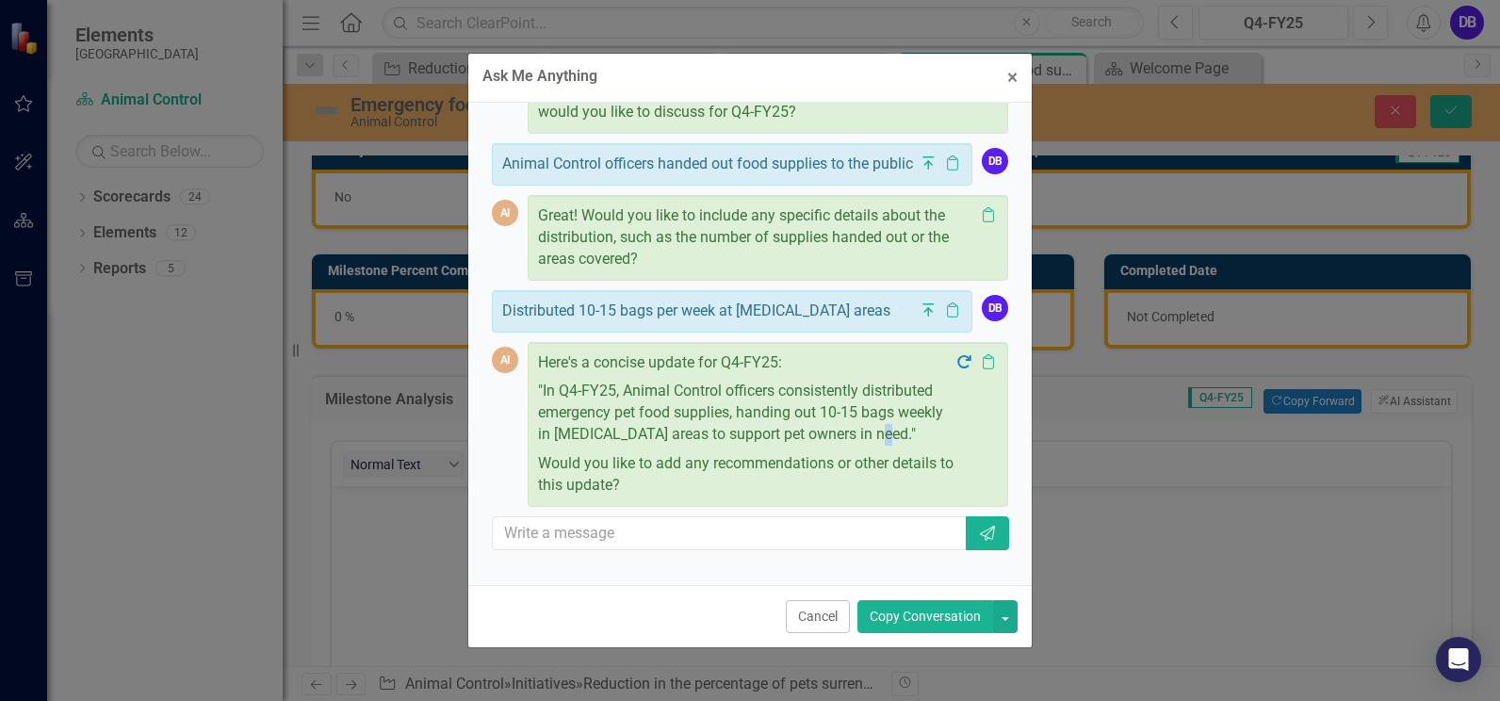
drag, startPoint x: 936, startPoint y: 452, endPoint x: 929, endPoint y: 443, distance: 12.1
click at [929, 443] on p ""In Q4-FY25, Animal Control officers consistently distributed emergency pet foo…" at bounding box center [746, 413] width 416 height 73
click at [616, 449] on p ""In Q4-FY25, Animal Control officers consistently distributed emergency pet foo…" at bounding box center [746, 413] width 416 height 73
click at [583, 445] on p ""In Q4-FY25, Animal Control officers consistently distributed emergency pet foo…" at bounding box center [746, 413] width 416 height 73
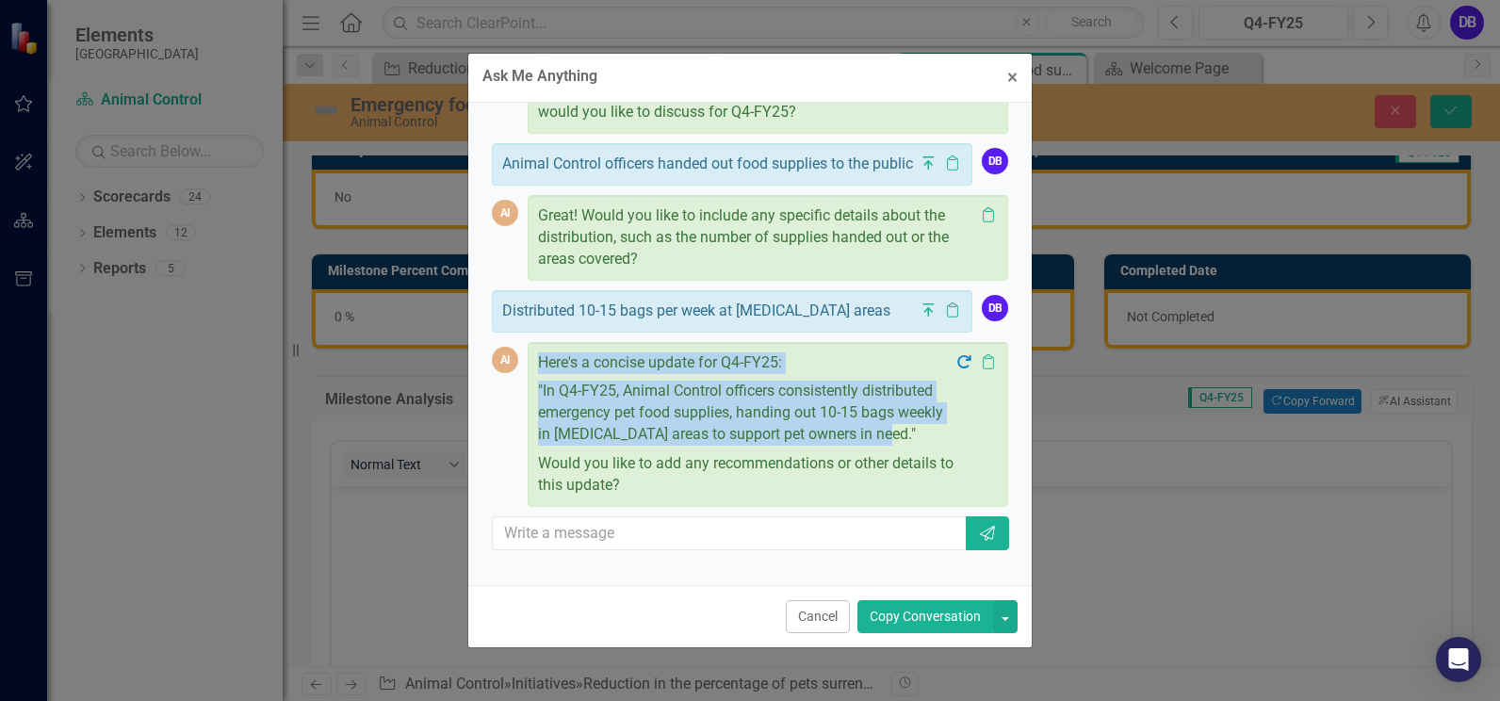
drag, startPoint x: 540, startPoint y: 374, endPoint x: 930, endPoint y: 447, distance: 396.8
click at [930, 447] on div "Here's a concise update for Q4-FY25: "In Q4-FY25, Animal Control officers consi…" at bounding box center [746, 424] width 416 height 144
drag, startPoint x: 930, startPoint y: 447, endPoint x: 859, endPoint y: 432, distance: 72.2
copy div "Here's a concise update for Q4-FY25: "In Q4-FY25, Animal Control officers consi…"
drag, startPoint x: 821, startPoint y: 617, endPoint x: 490, endPoint y: 129, distance: 589.9
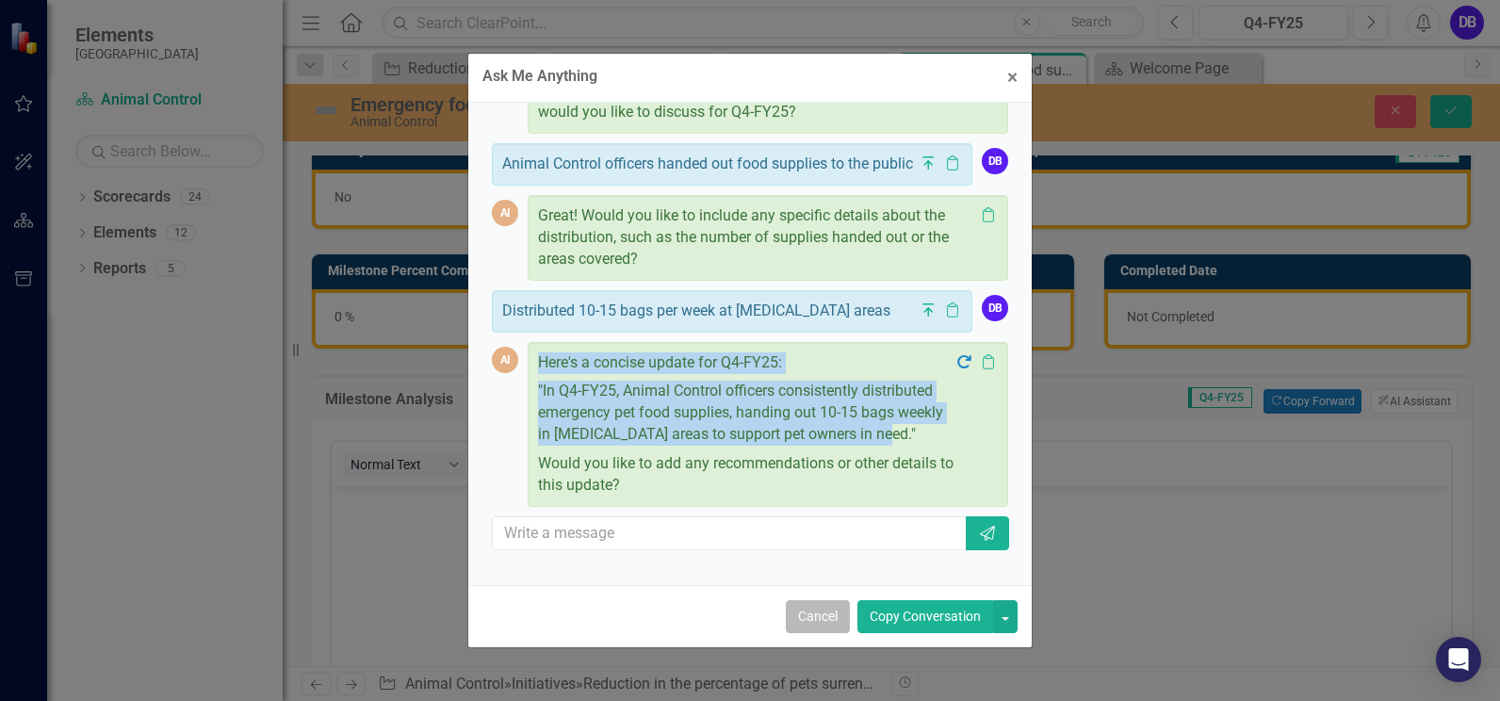
click at [821, 617] on button "Cancel" at bounding box center [818, 616] width 64 height 33
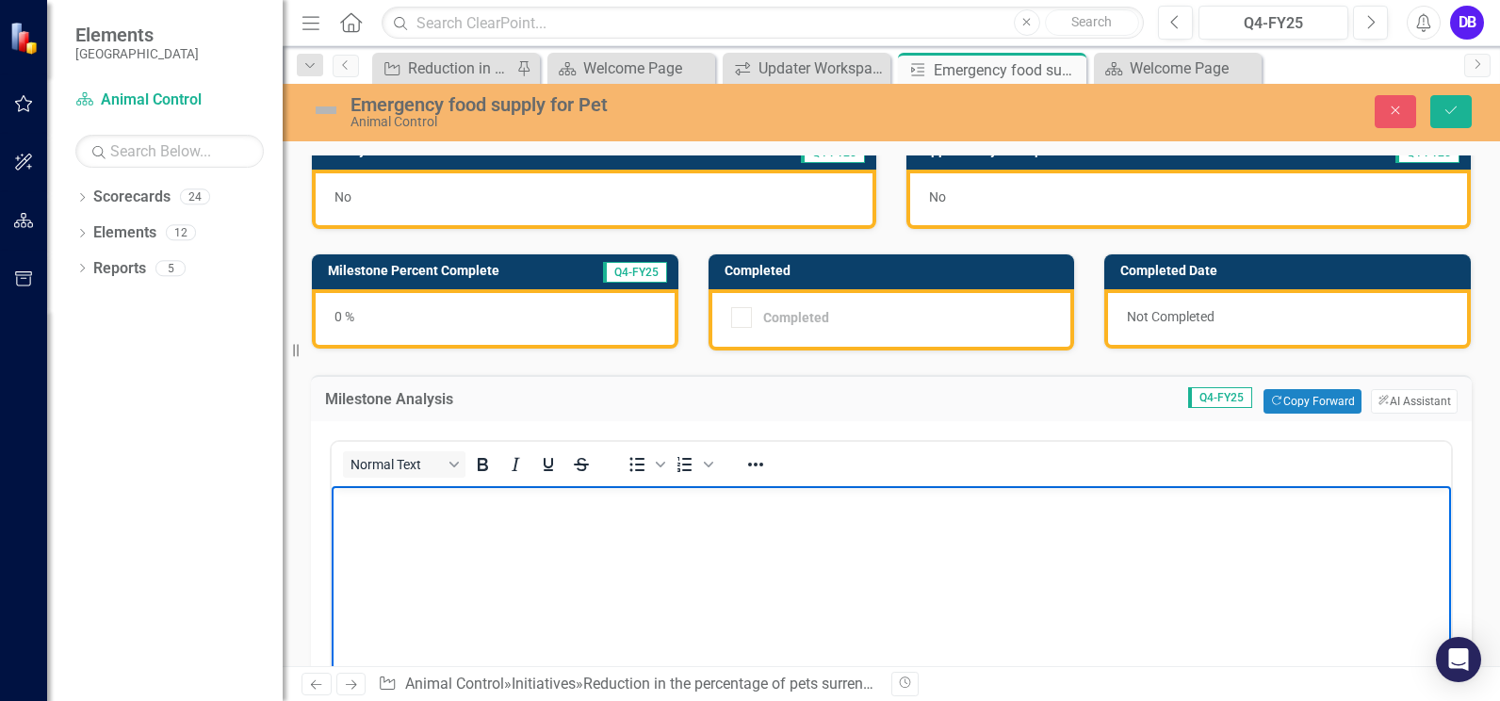
click at [413, 526] on body "Rich Text Area. Press ALT-0 for help." at bounding box center [891, 627] width 1119 height 283
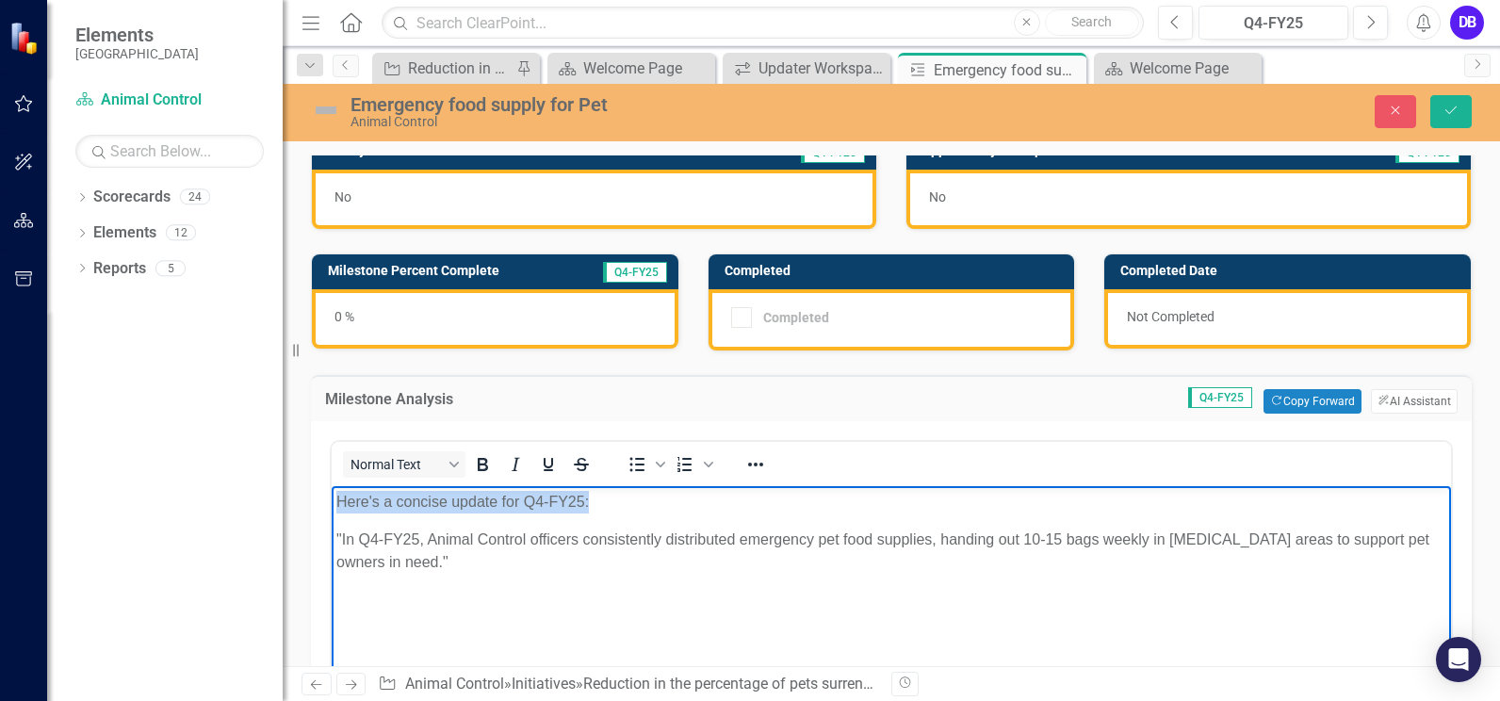
drag, startPoint x: 595, startPoint y: 505, endPoint x: 657, endPoint y: 984, distance: 483.5
click at [332, 495] on html "Here's a concise update for Q4-FY25: "In Q4-FY25, Animal Control officers consi…" at bounding box center [891, 627] width 1119 height 283
click at [333, 520] on body ""In Q4-FY25, Animal Control officers consistently distributed emergency pet foo…" at bounding box center [891, 627] width 1119 height 283
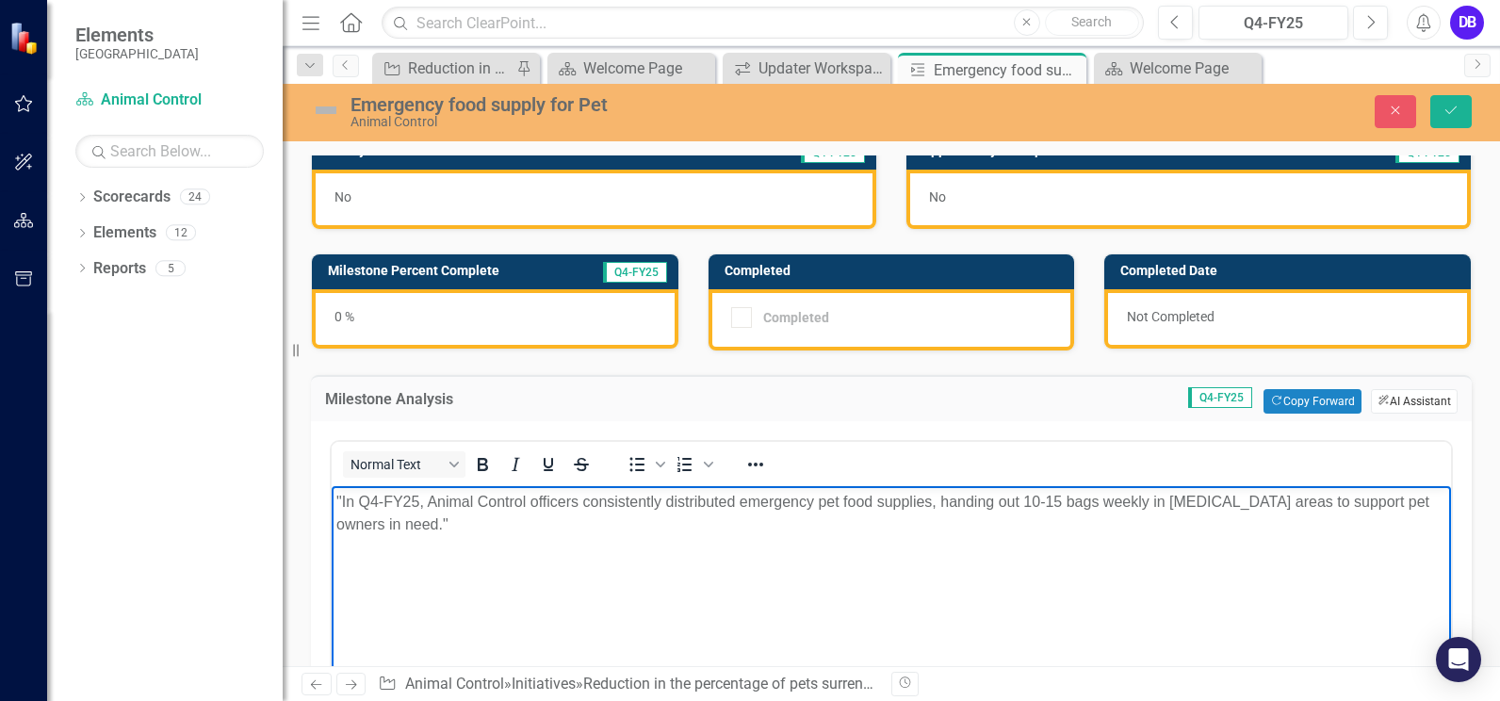
click at [1382, 397] on button "ClearPoint AI AI Assistant" at bounding box center [1414, 401] width 87 height 24
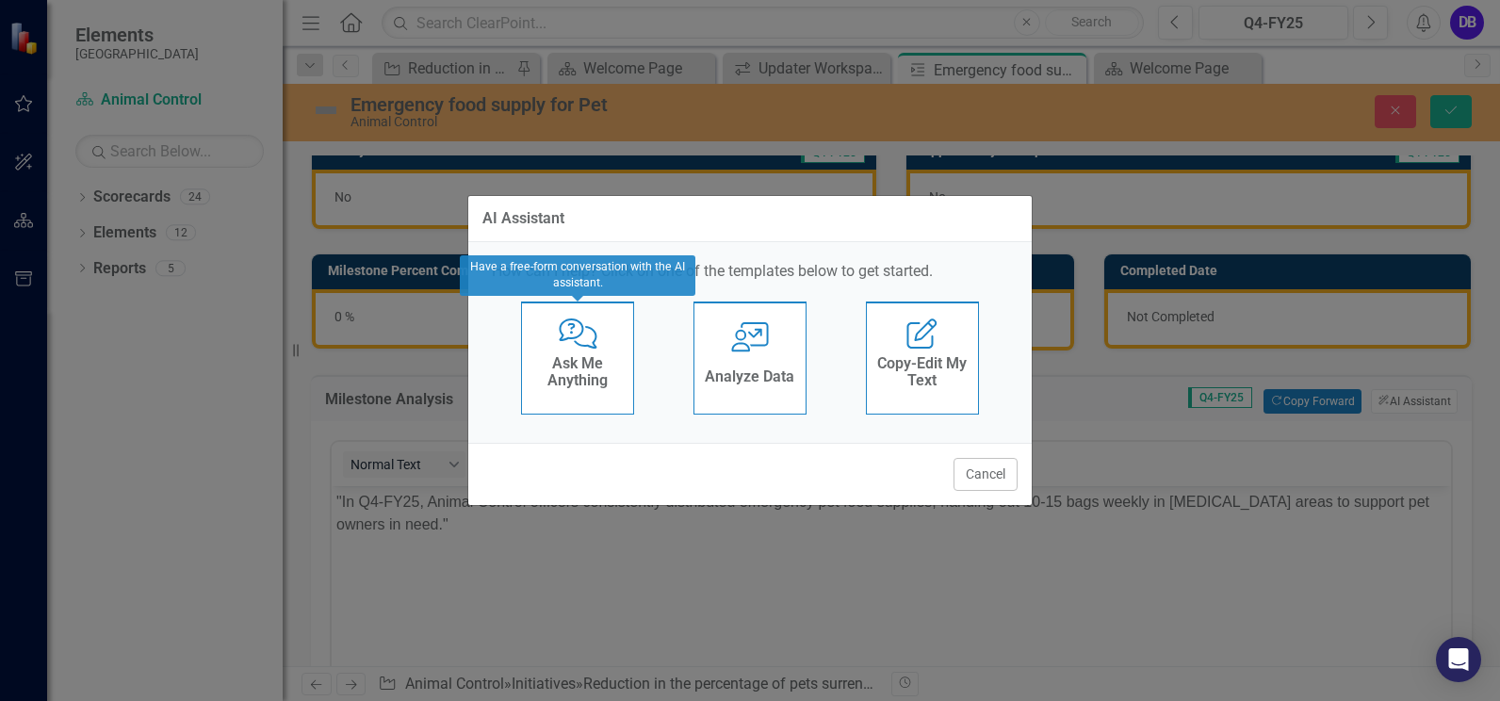
click at [572, 365] on h4 "Ask Me Anything" at bounding box center [577, 371] width 92 height 33
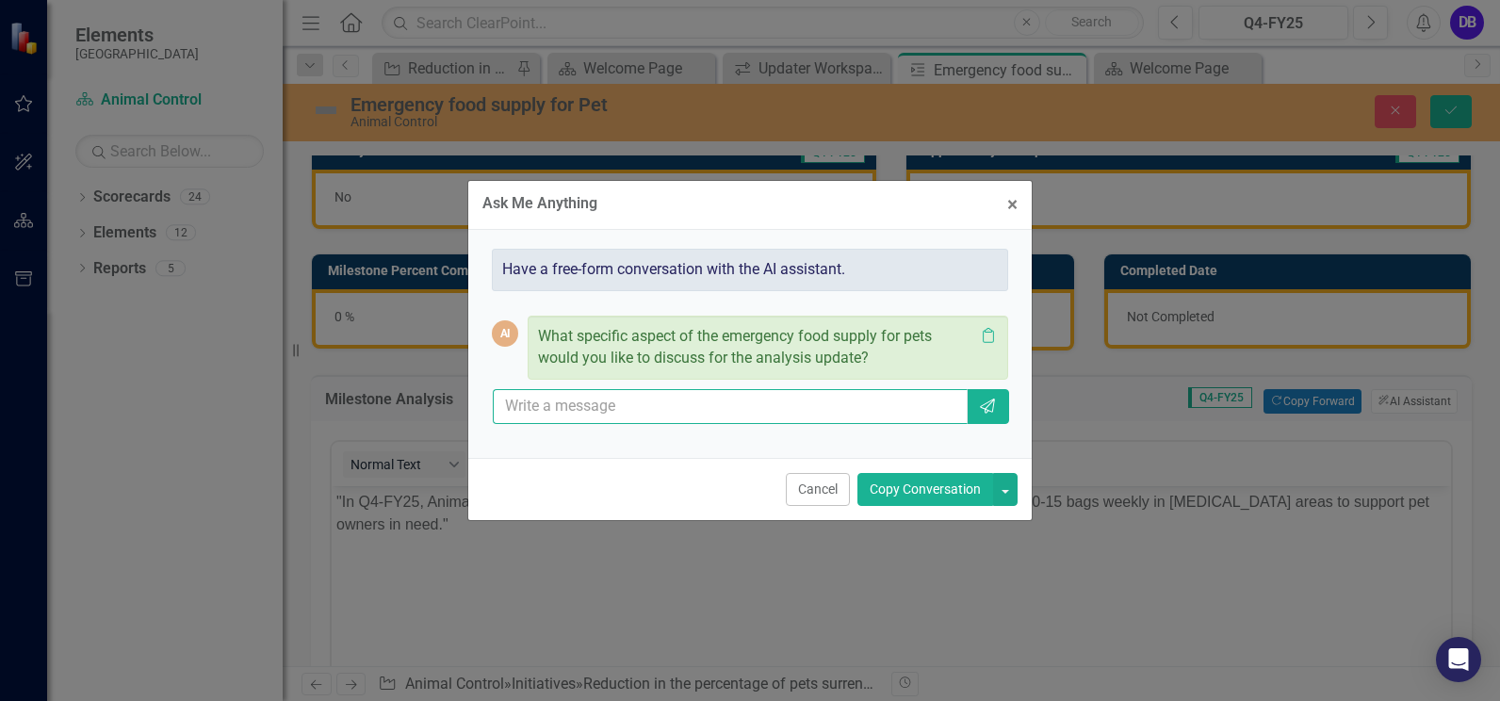
click at [582, 406] on input "text" at bounding box center [730, 406] width 475 height 35
type input "local school students projects are to have food drives"
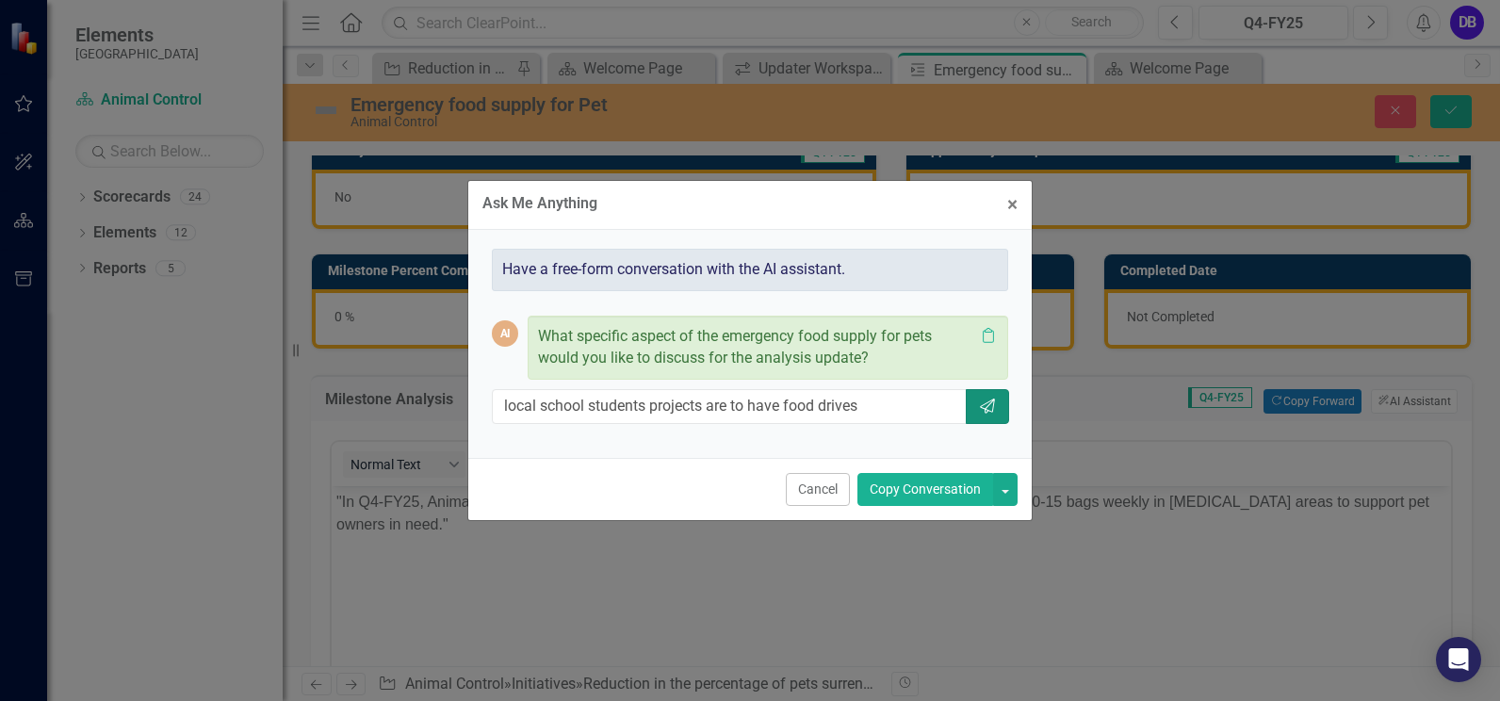
click at [980, 415] on button "Send" at bounding box center [987, 406] width 43 height 35
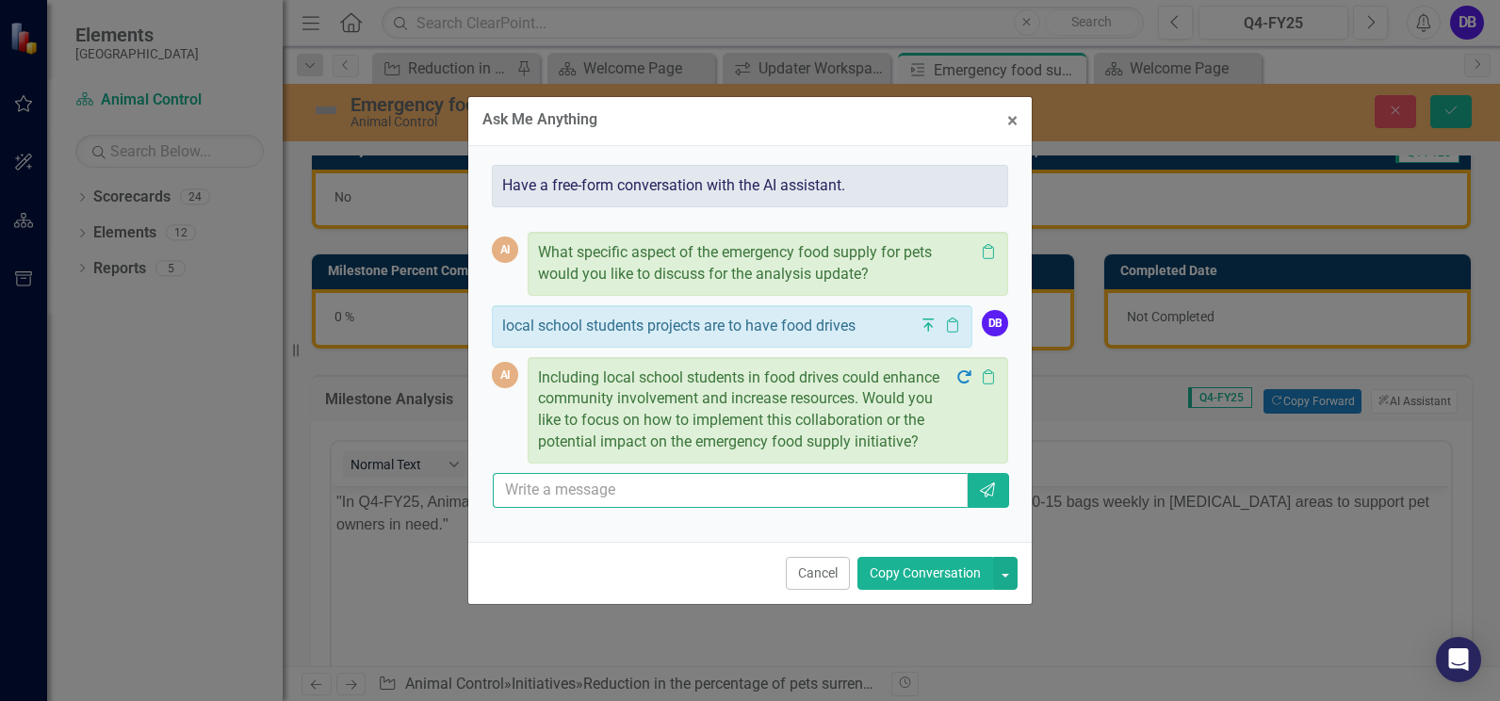
click at [639, 493] on input "text" at bounding box center [730, 490] width 475 height 35
type input "yes"
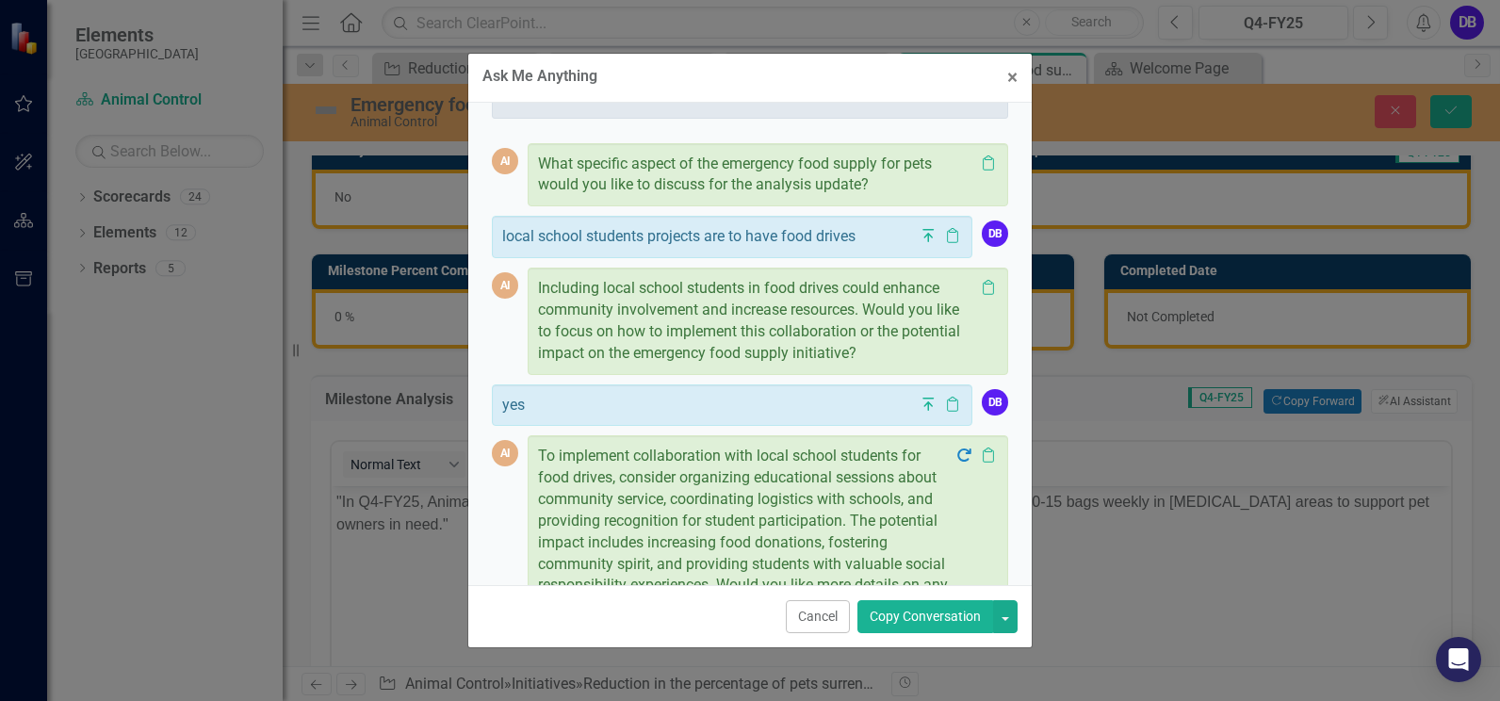
scroll to position [153, 0]
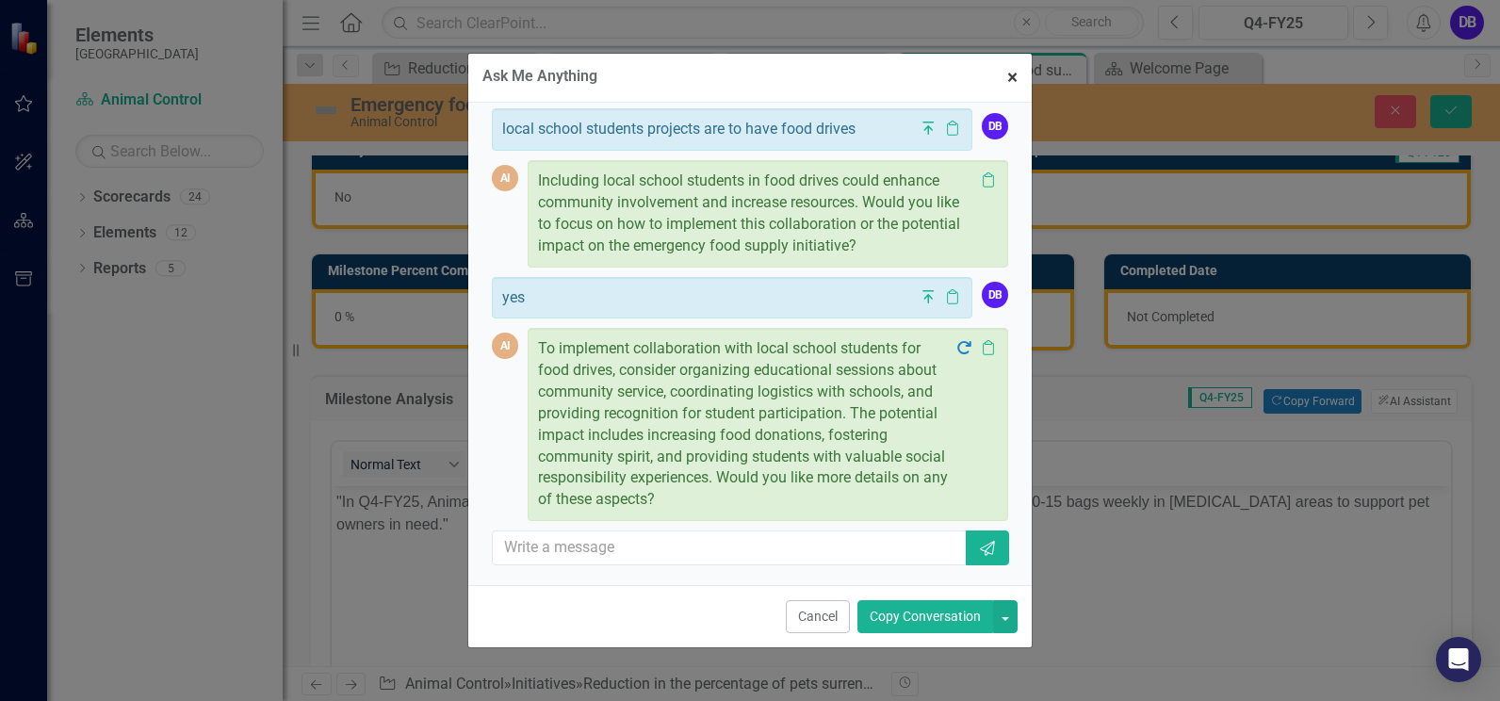
click at [1016, 78] on span "×" at bounding box center [1012, 77] width 10 height 23
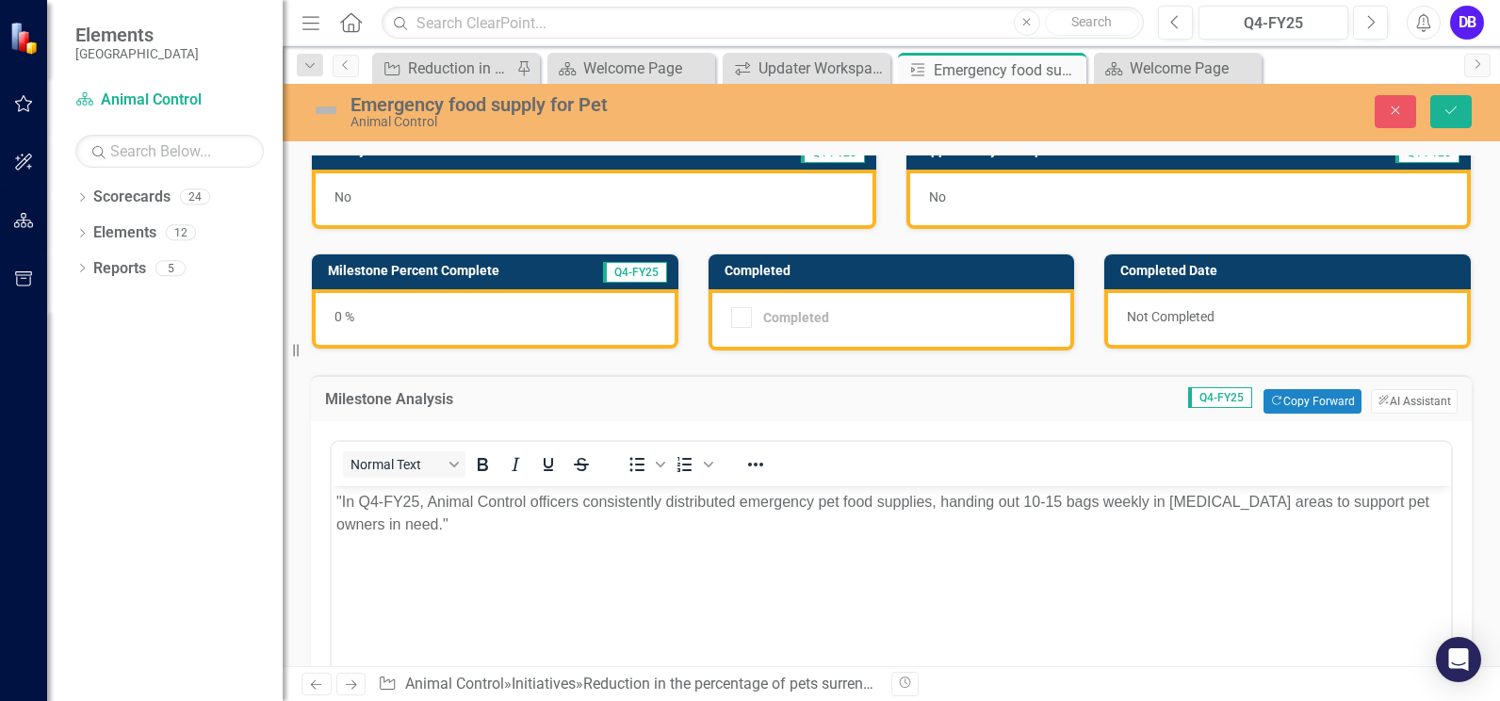
click at [464, 527] on p ""In Q4-FY25, Animal Control officers consistently distributed emergency pet foo…" at bounding box center [891, 513] width 1110 height 45
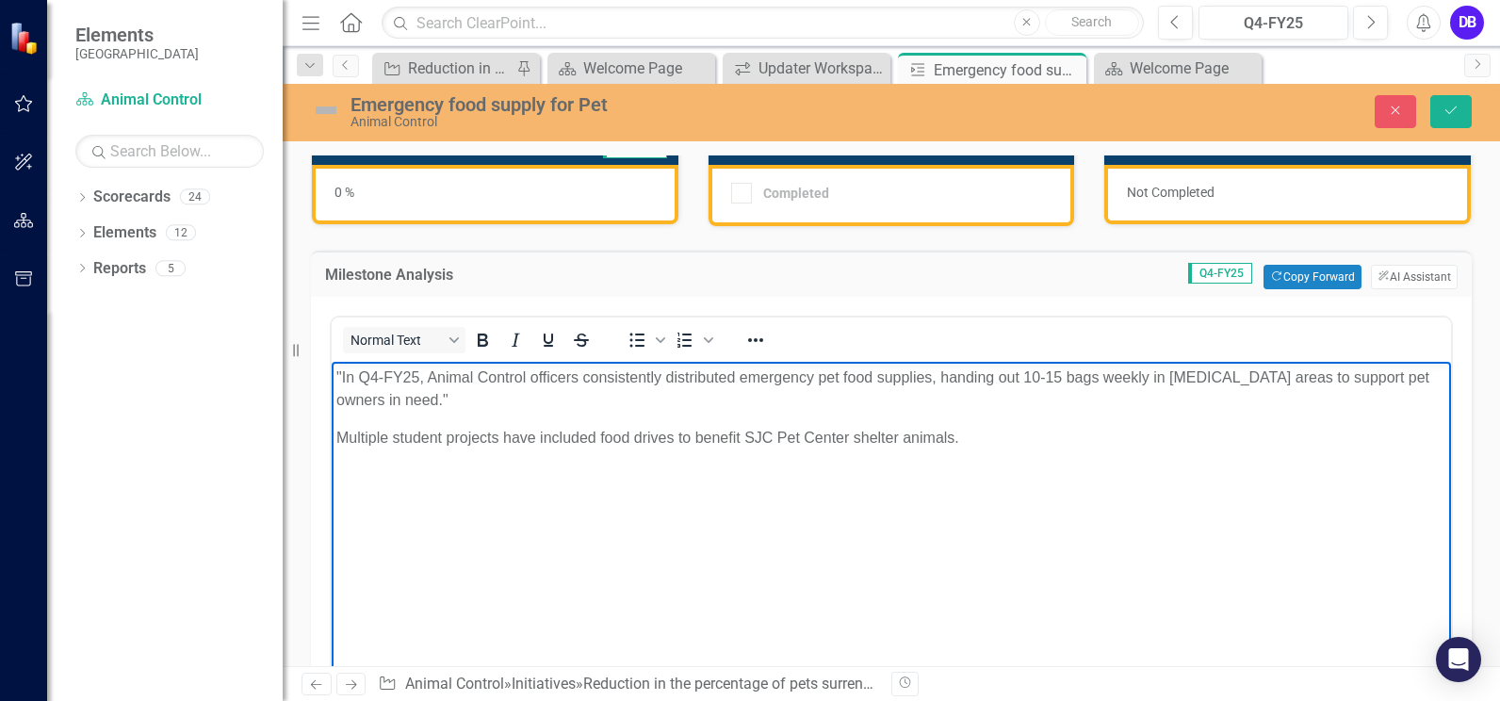
scroll to position [151, 0]
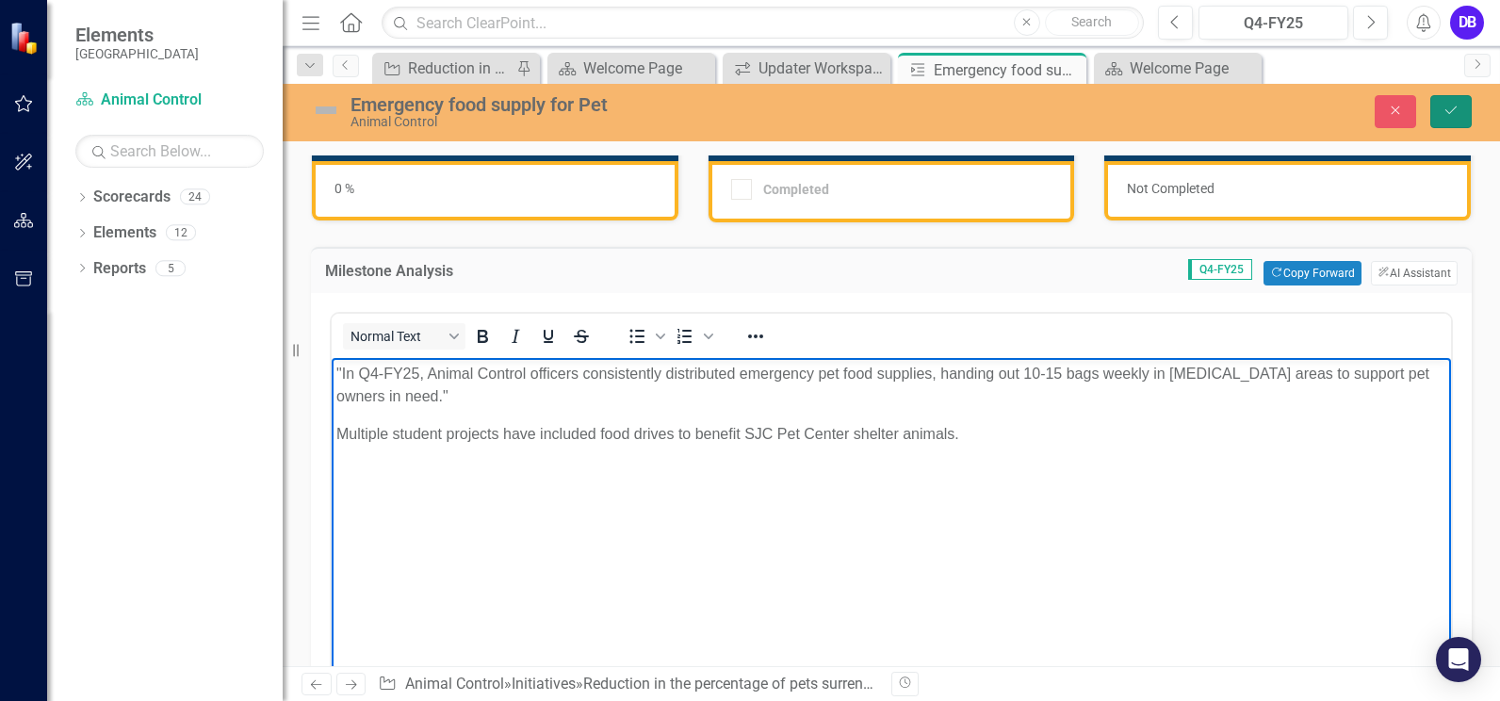
click at [1448, 111] on icon "Save" at bounding box center [1450, 110] width 17 height 13
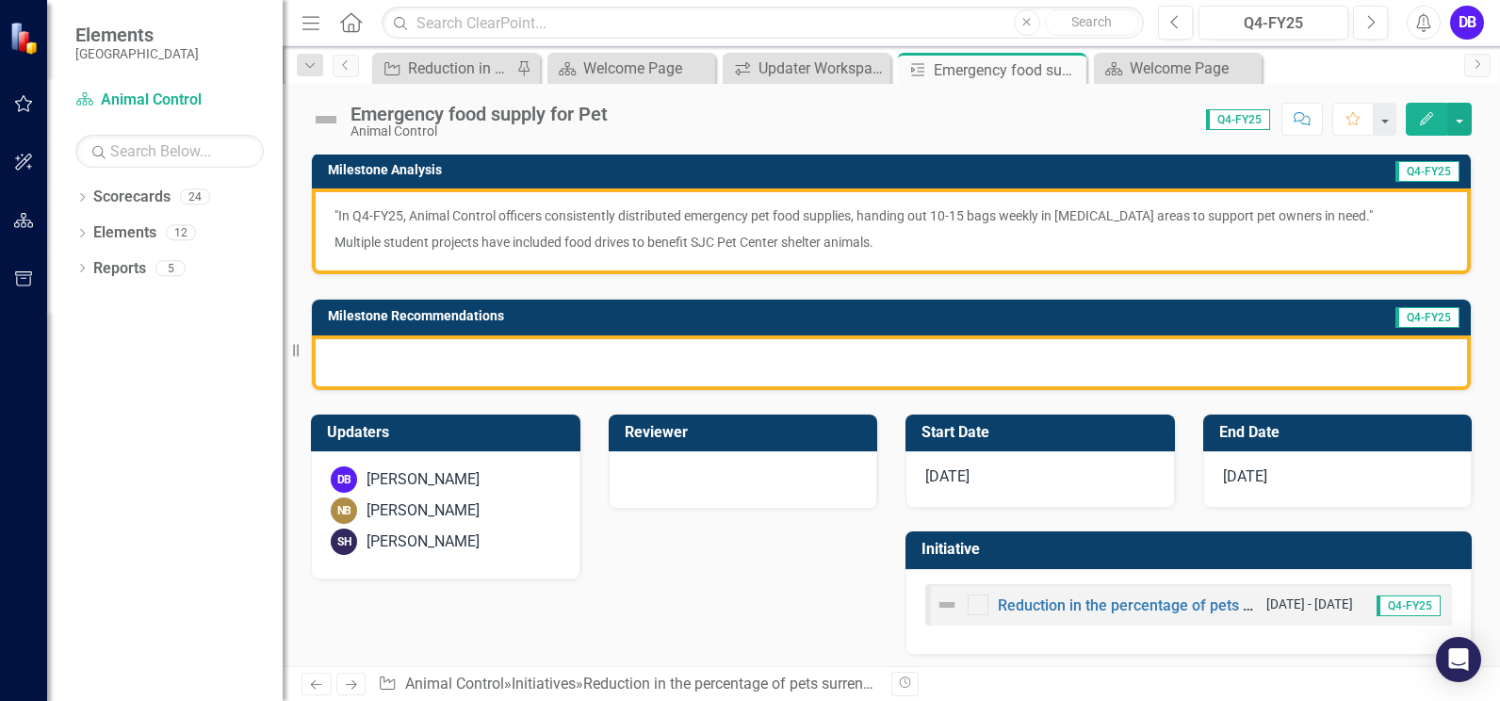
scroll to position [252, 0]
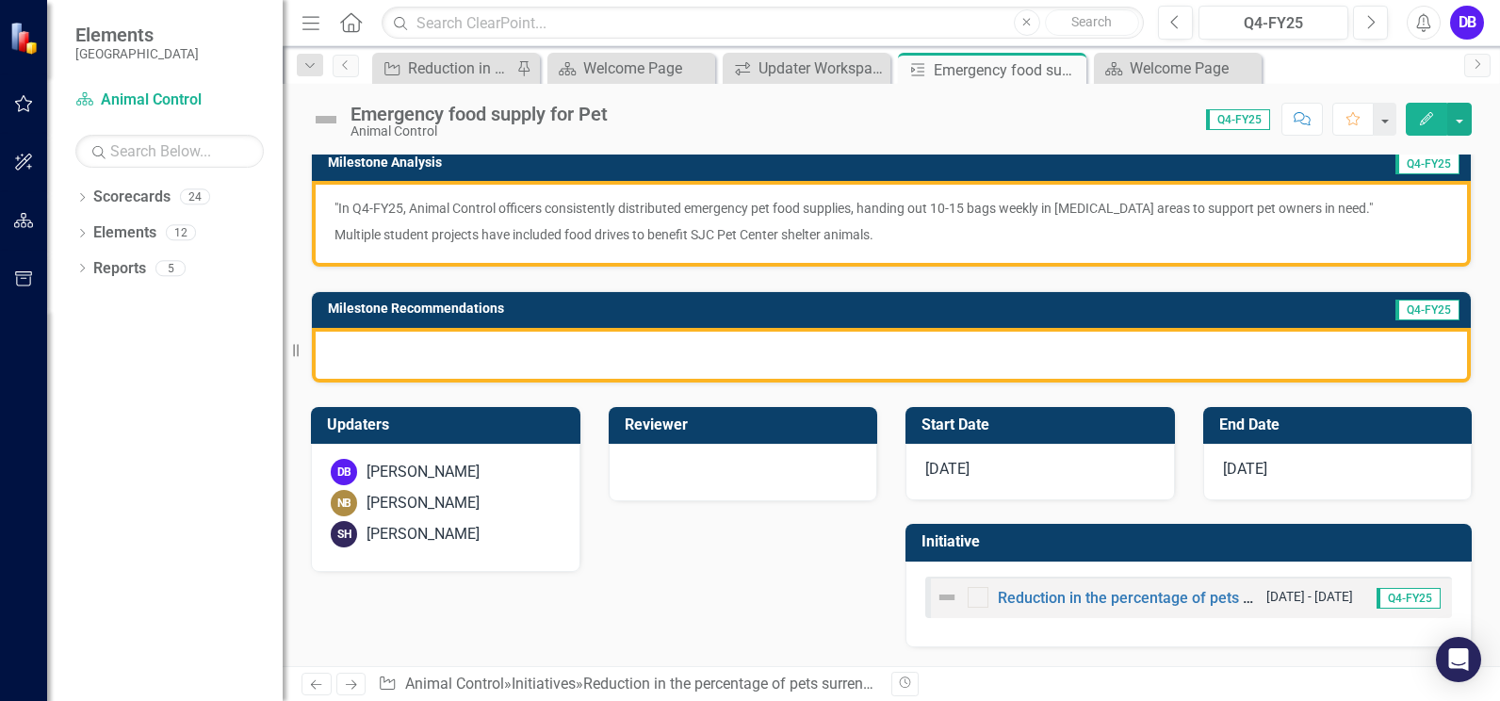
click at [397, 354] on div at bounding box center [891, 355] width 1159 height 55
click at [343, 350] on div at bounding box center [891, 355] width 1159 height 55
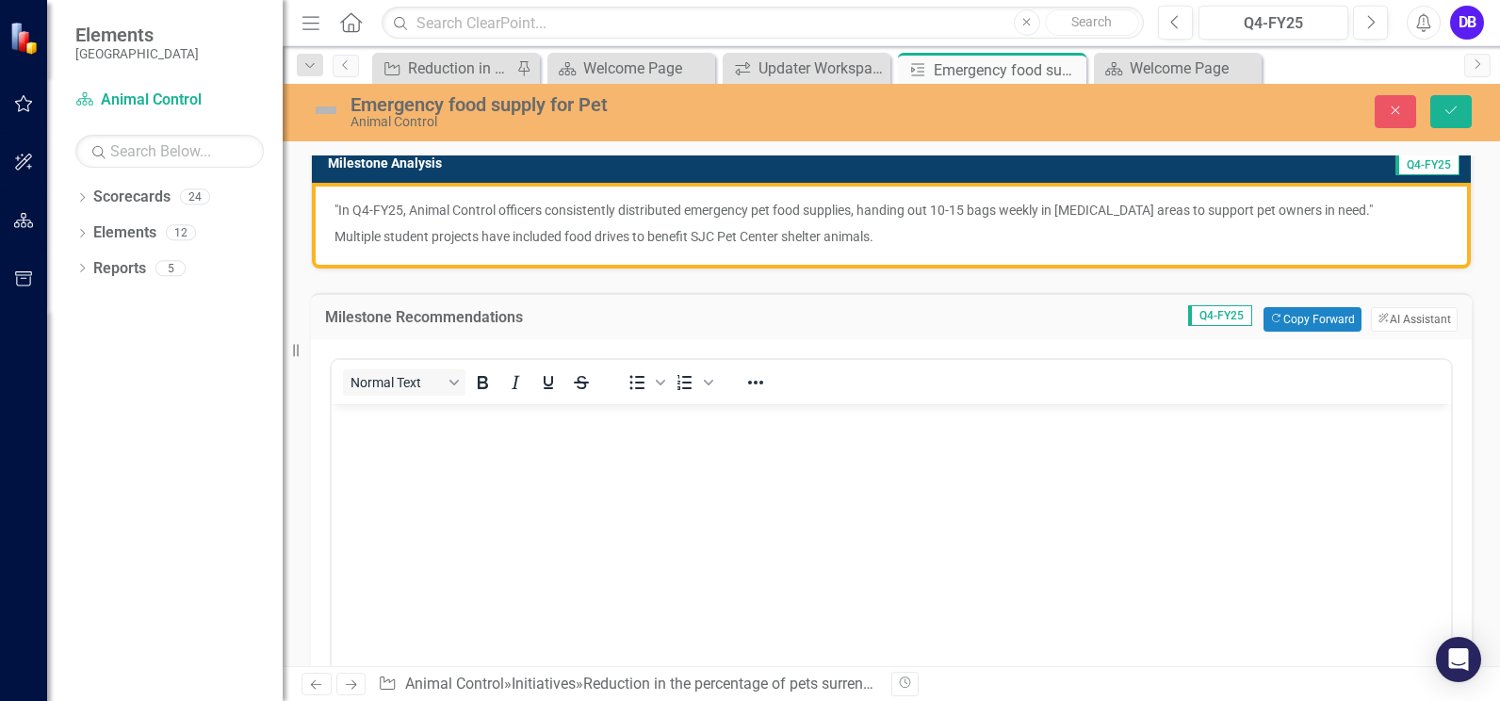
scroll to position [0, 0]
click at [1401, 315] on button "ClearPoint AI AI Assistant" at bounding box center [1414, 319] width 87 height 24
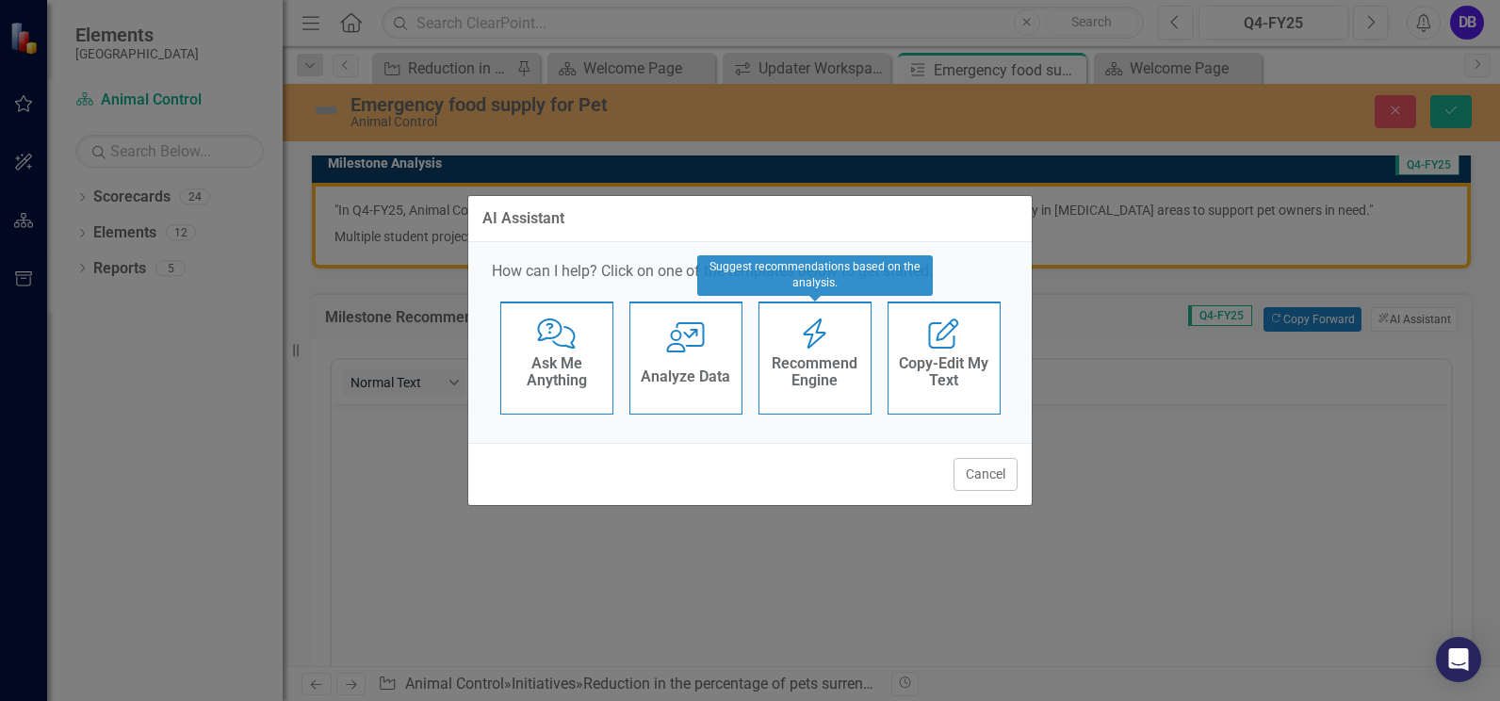
click at [835, 364] on h4 "Recommend Engine" at bounding box center [815, 371] width 92 height 33
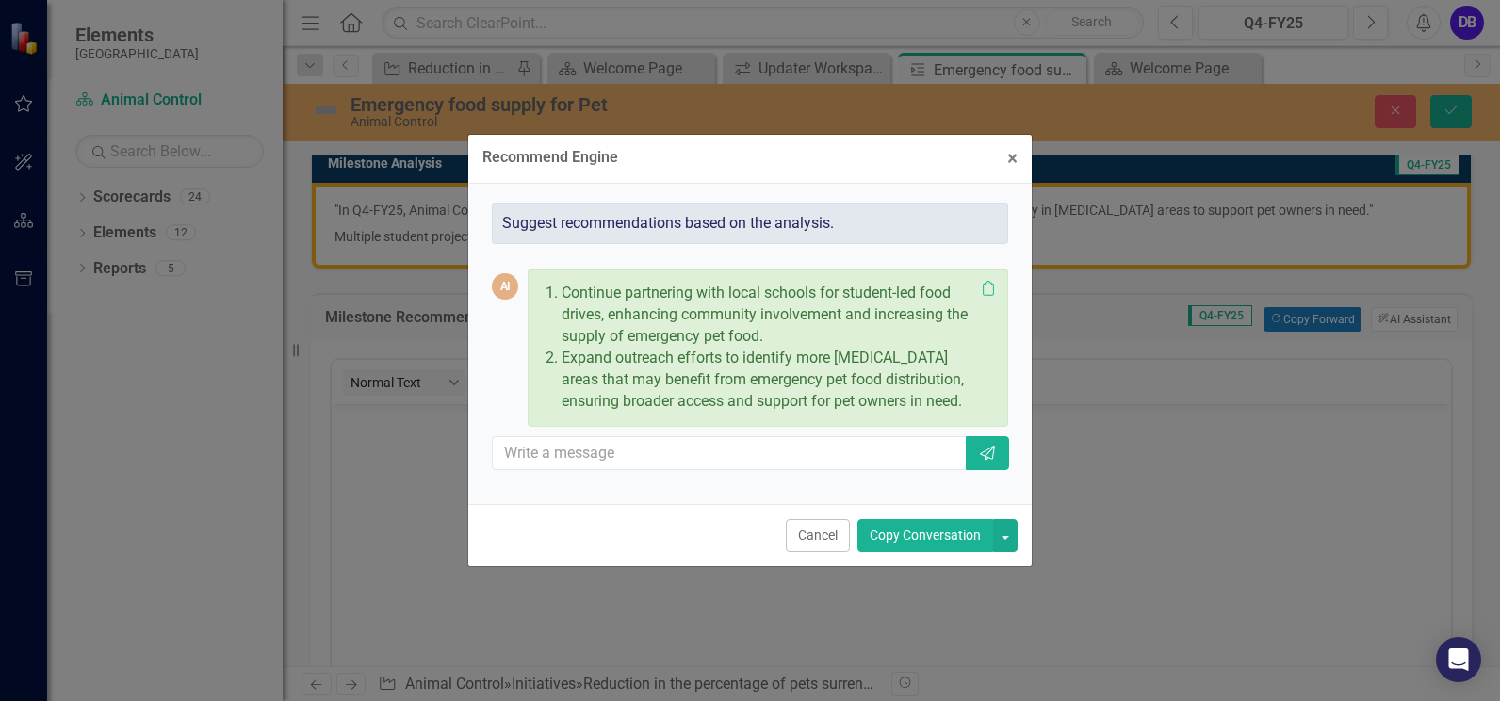
click at [939, 537] on button "Copy Conversation" at bounding box center [925, 535] width 136 height 33
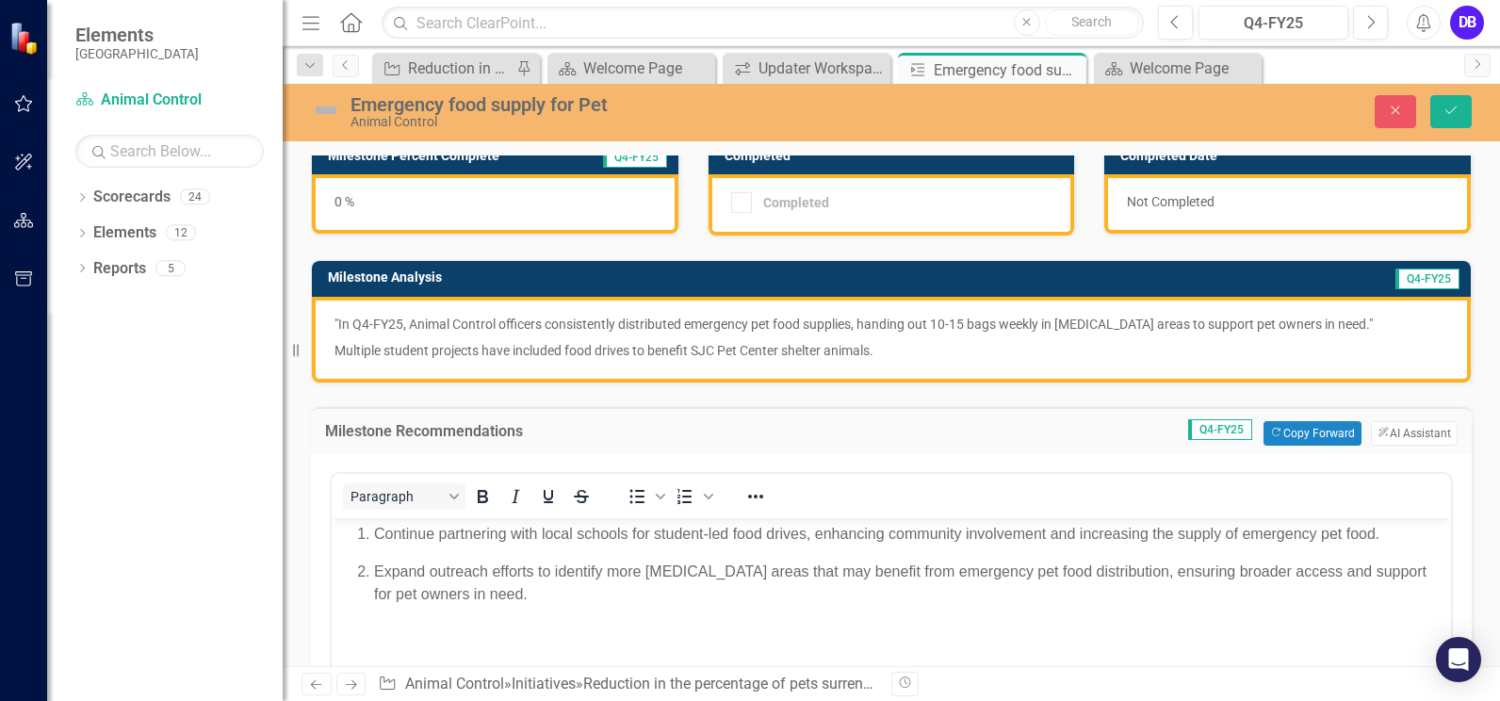
scroll to position [111, 0]
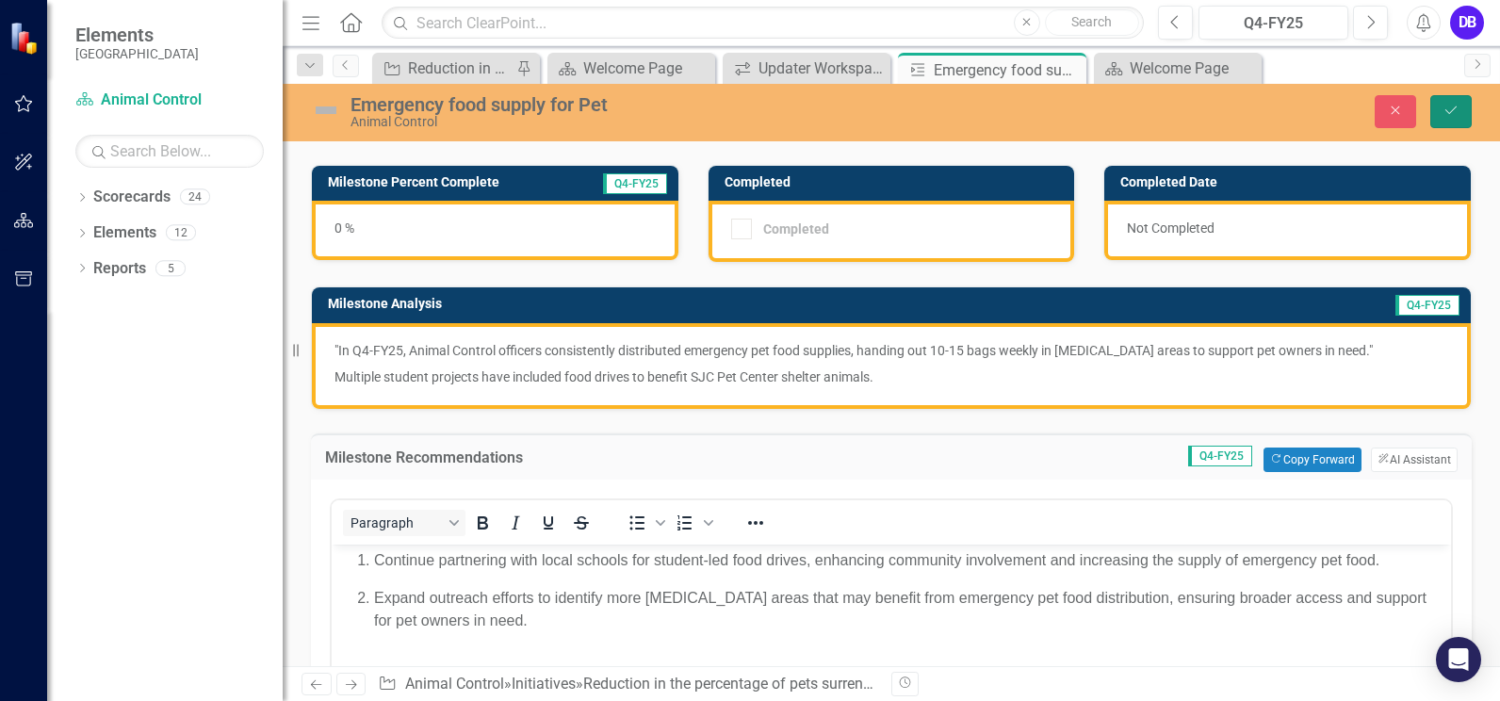
click at [1447, 108] on icon "Save" at bounding box center [1450, 110] width 17 height 13
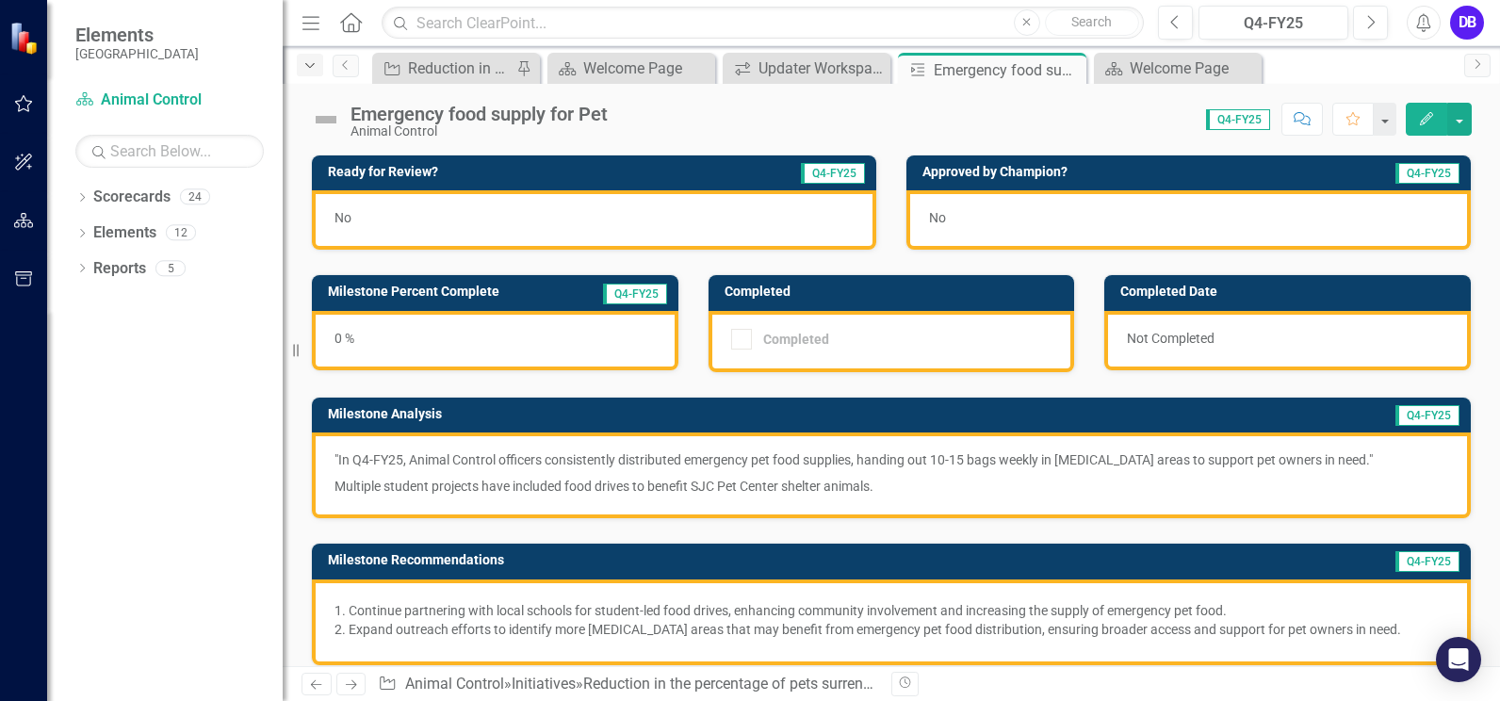
click at [315, 68] on icon "Dropdown" at bounding box center [309, 65] width 17 height 13
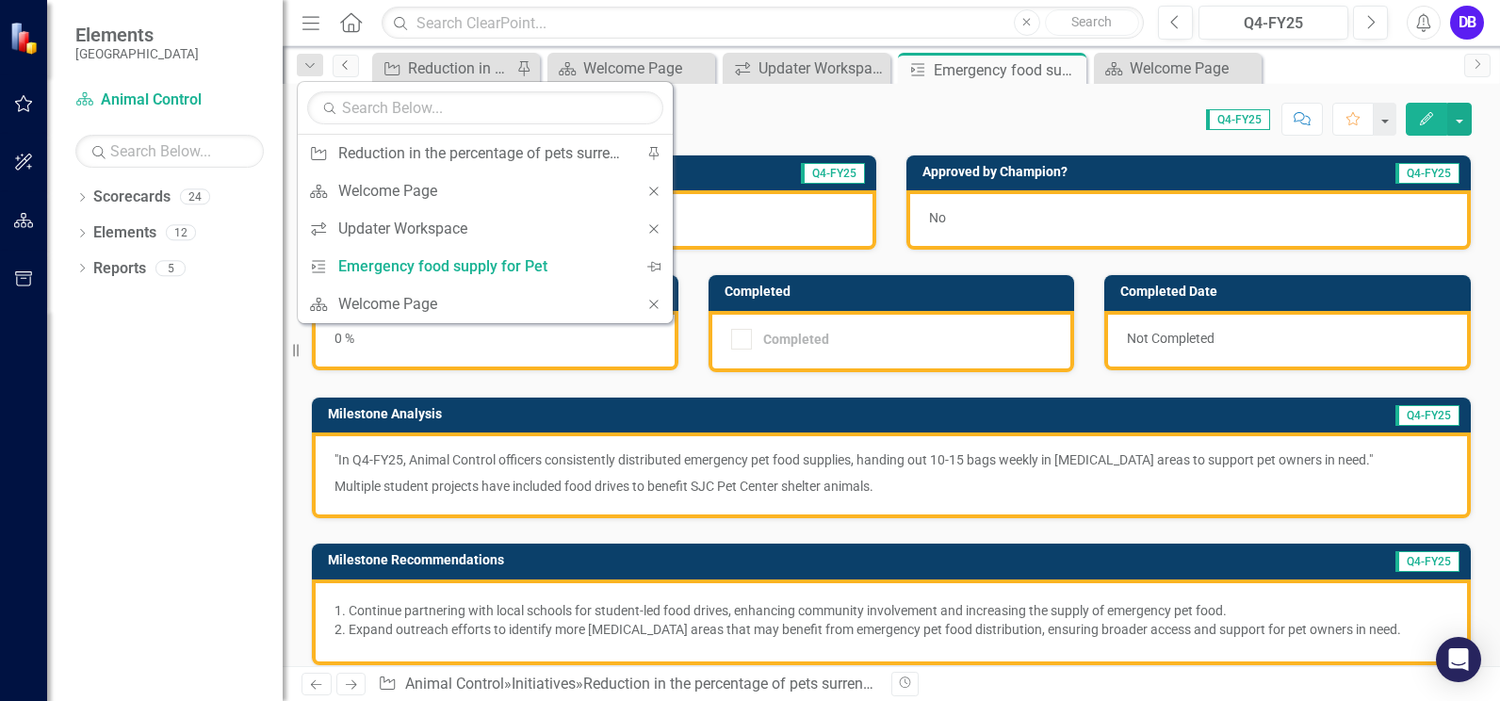
click at [345, 68] on icon "Previous" at bounding box center [345, 64] width 15 height 11
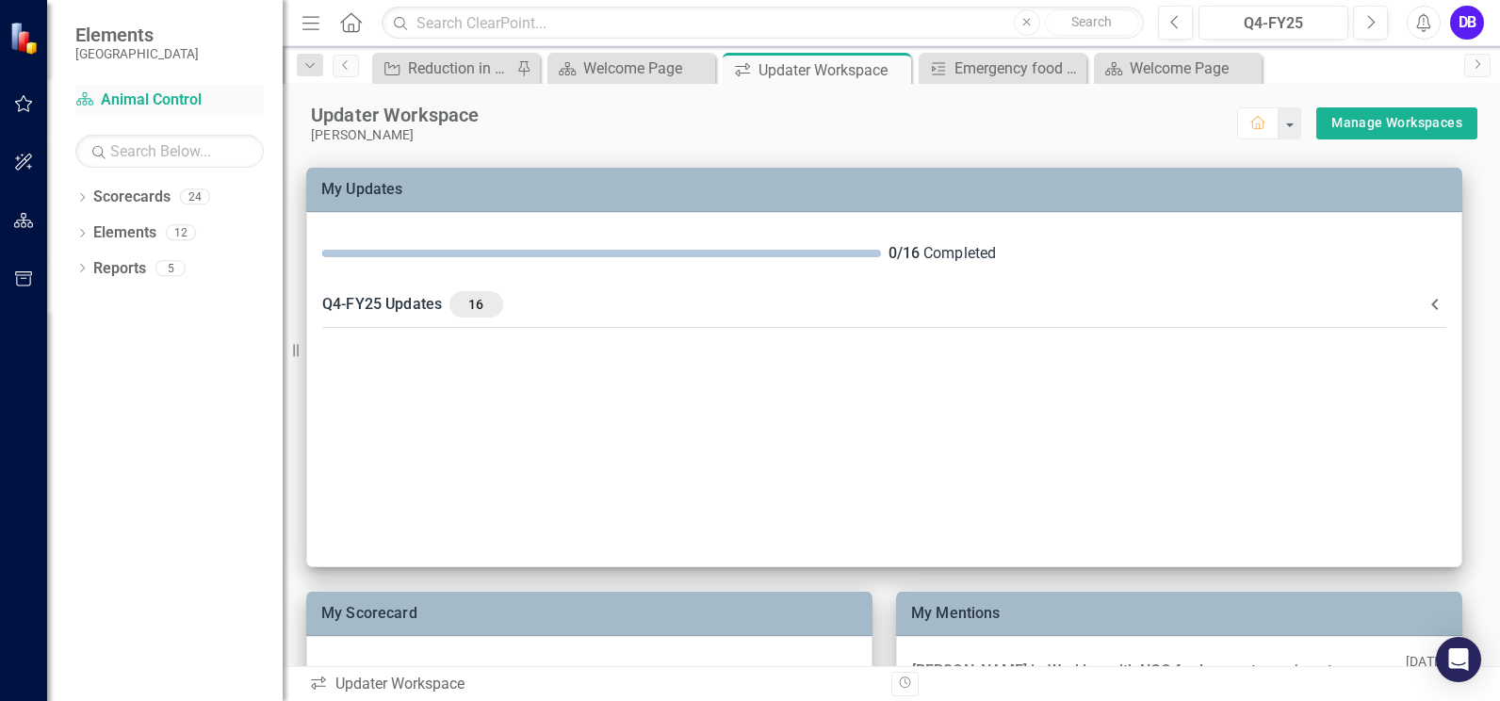
click at [131, 98] on link "Scorecard Animal Control" at bounding box center [169, 100] width 188 height 22
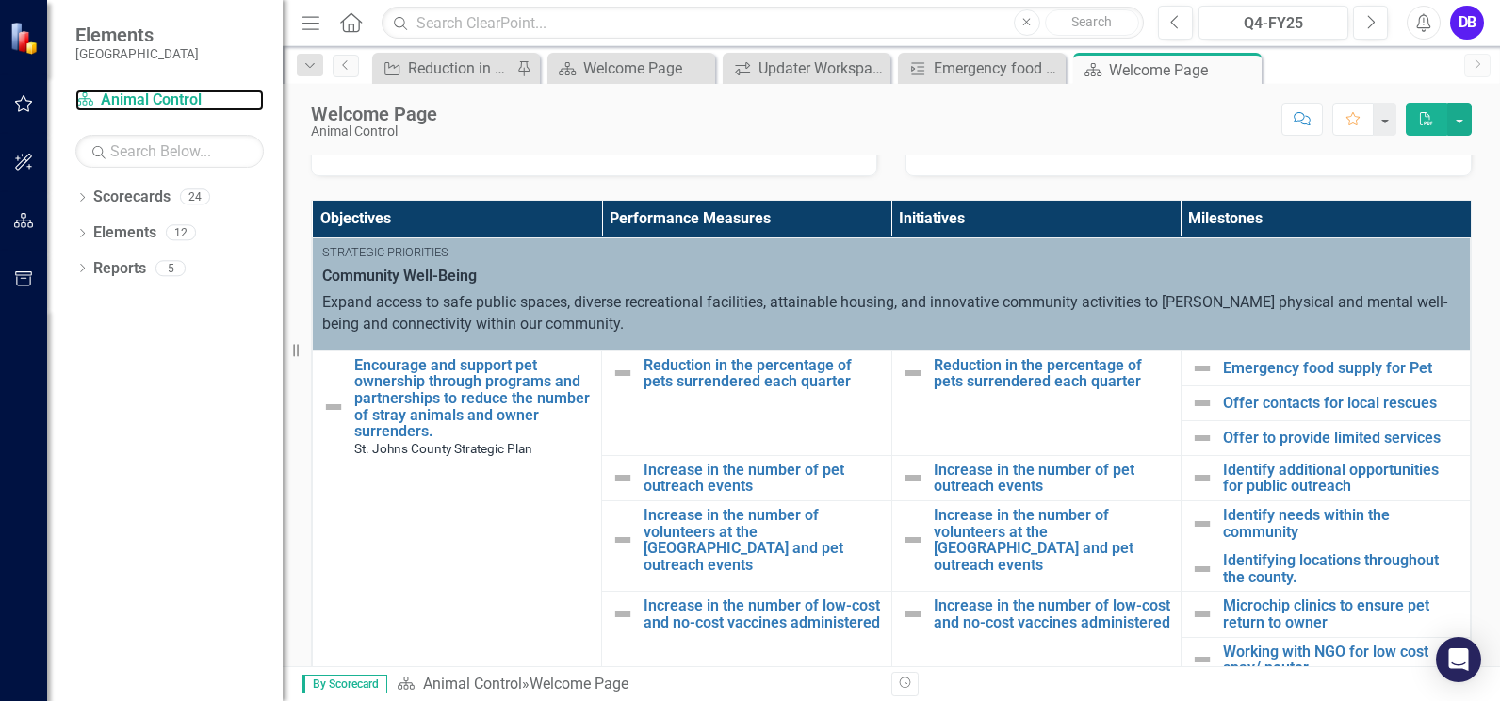
scroll to position [351, 0]
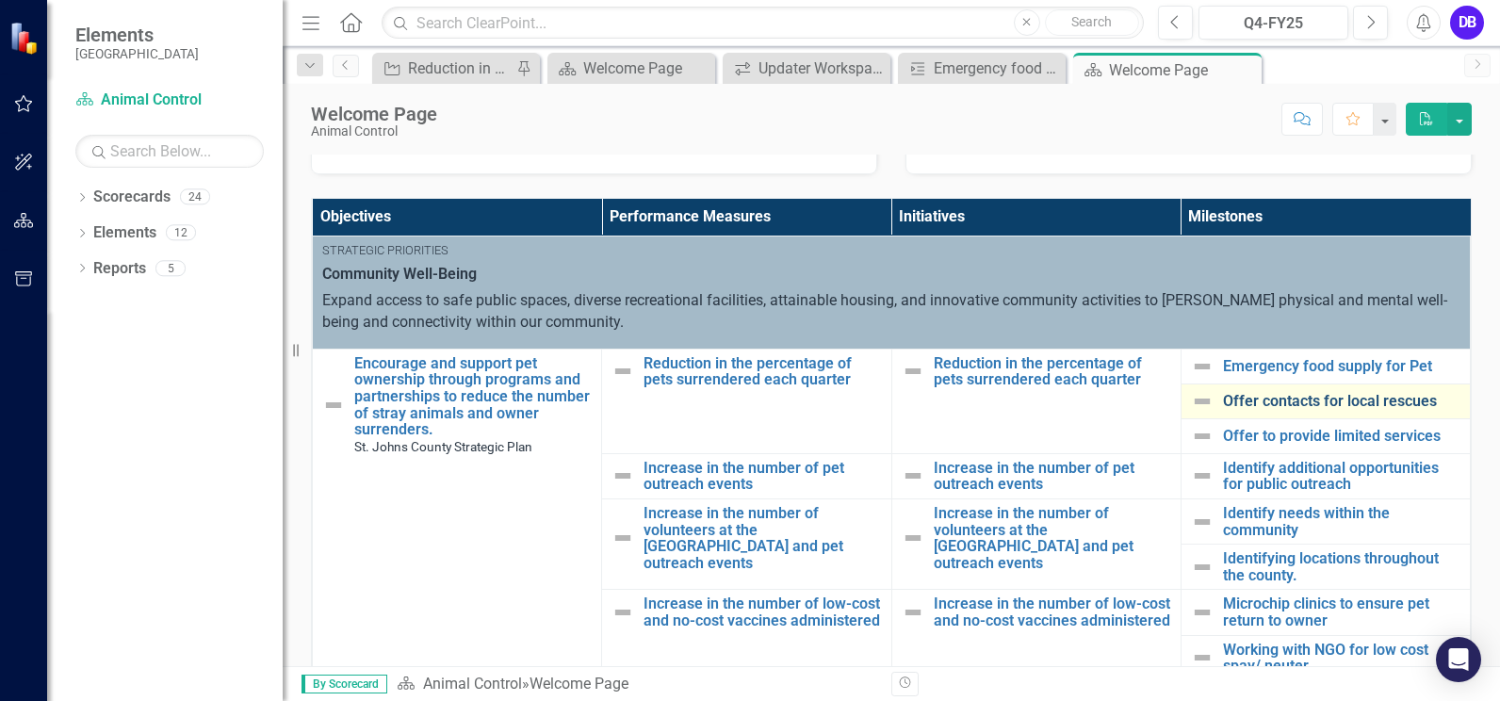
click at [1271, 400] on link "Offer contacts for local rescues" at bounding box center [1341, 401] width 237 height 17
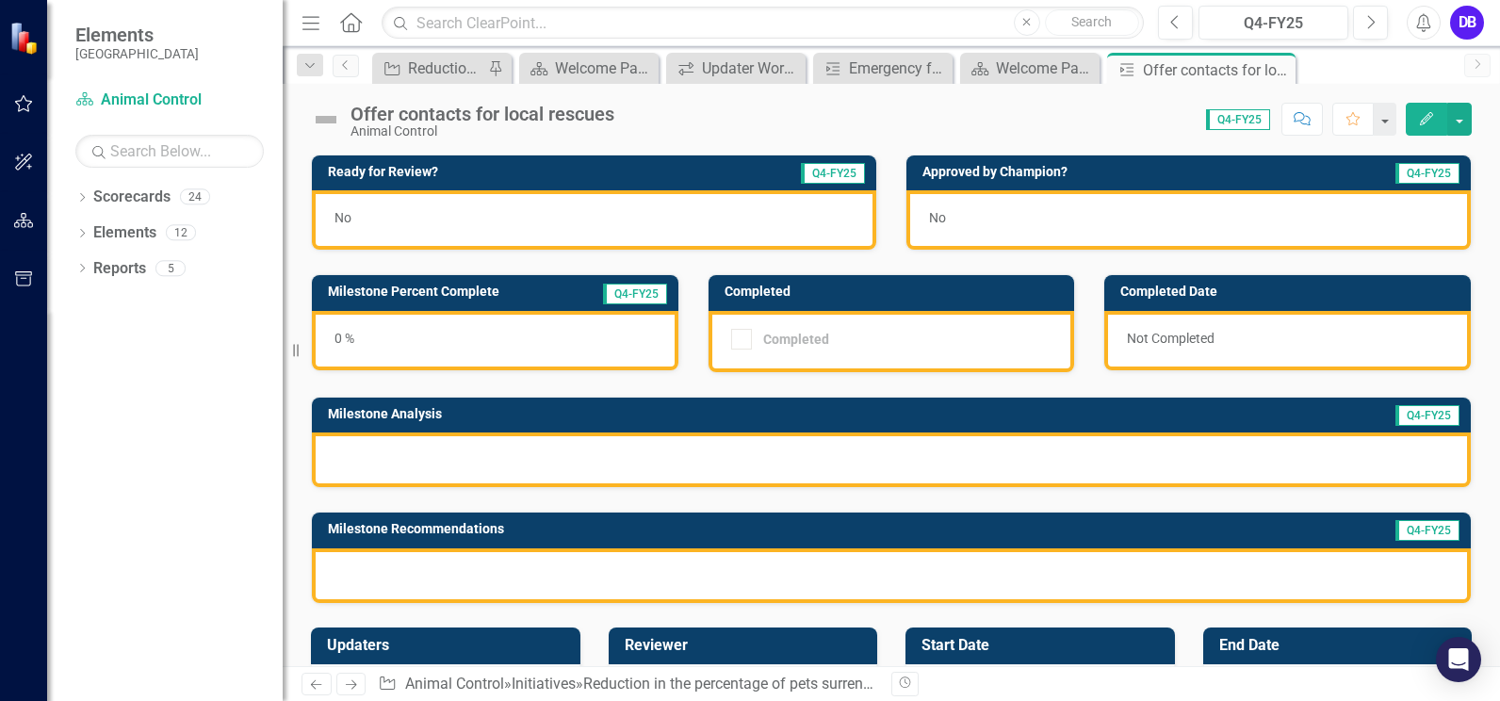
click at [370, 447] on div at bounding box center [891, 459] width 1159 height 55
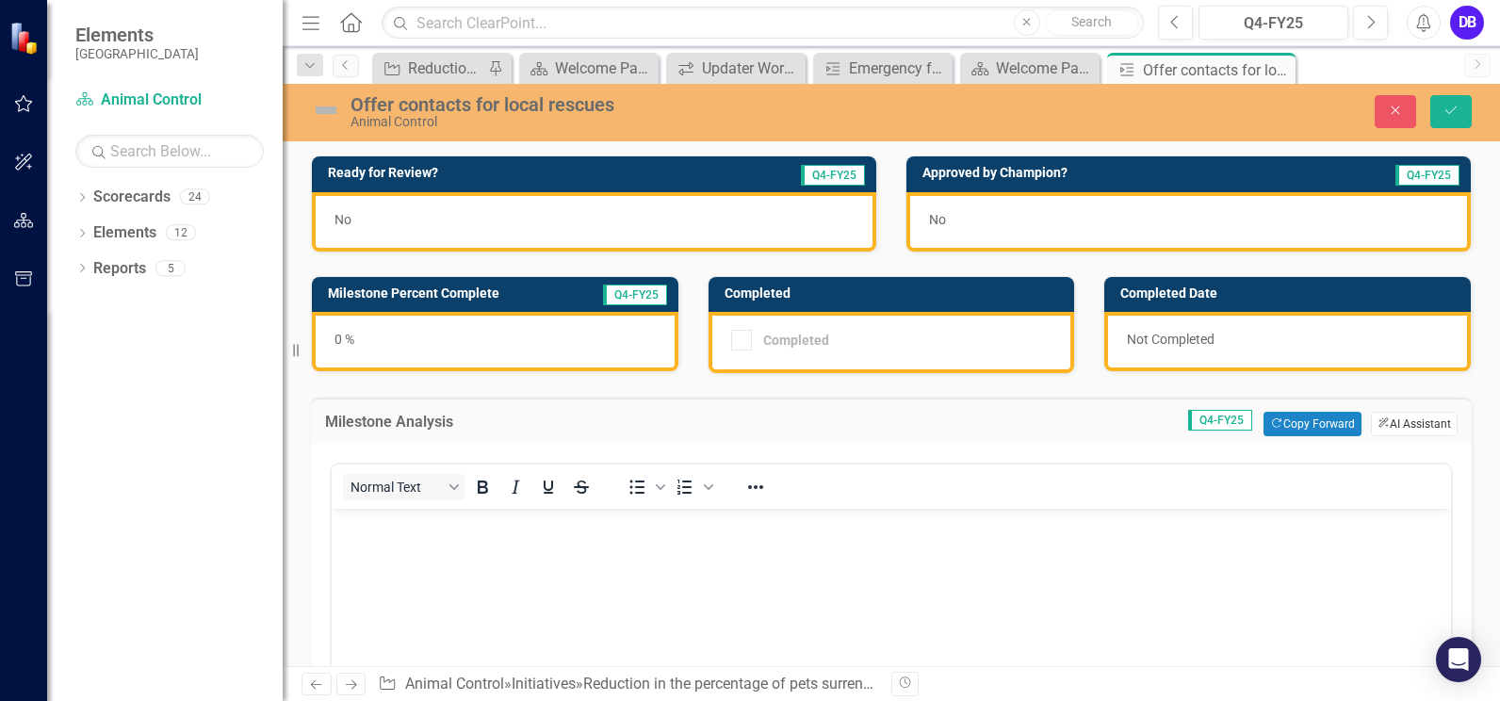
click at [1422, 420] on button "ClearPoint AI AI Assistant" at bounding box center [1414, 424] width 87 height 24
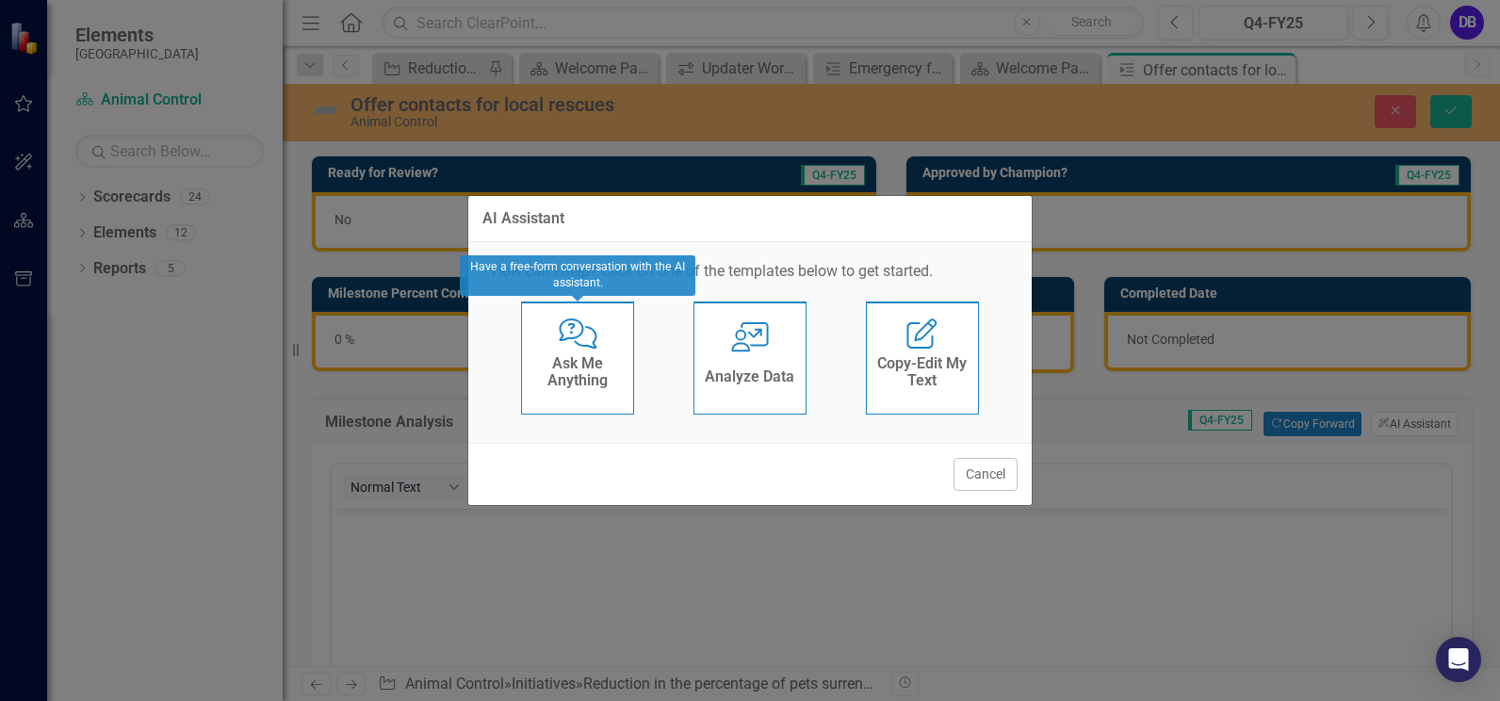
click at [582, 365] on h4 "Ask Me Anything" at bounding box center [577, 371] width 92 height 33
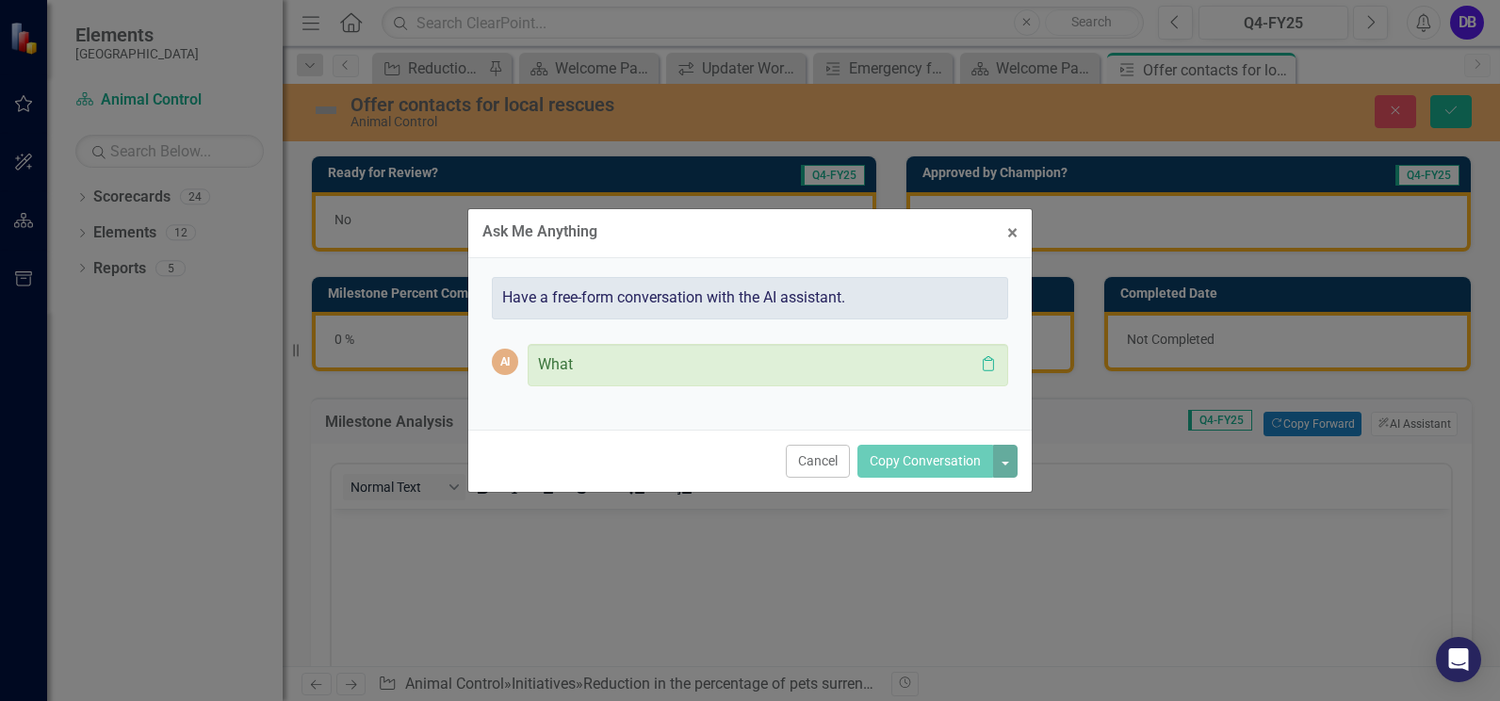
click at [582, 369] on p "What" at bounding box center [756, 365] width 436 height 22
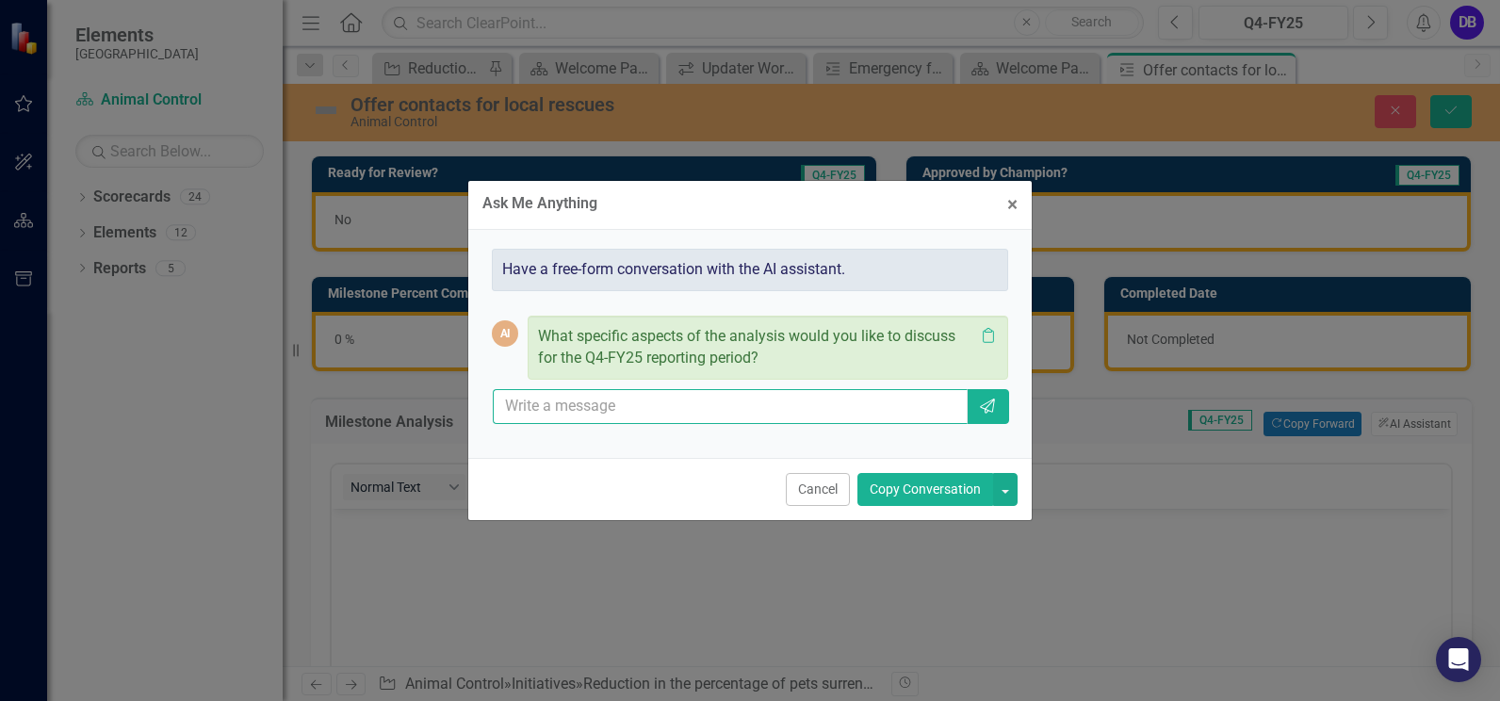
click at [652, 410] on input "text" at bounding box center [730, 406] width 475 height 35
type input "Updated local rescue info for Animal Control Officers to distribute."
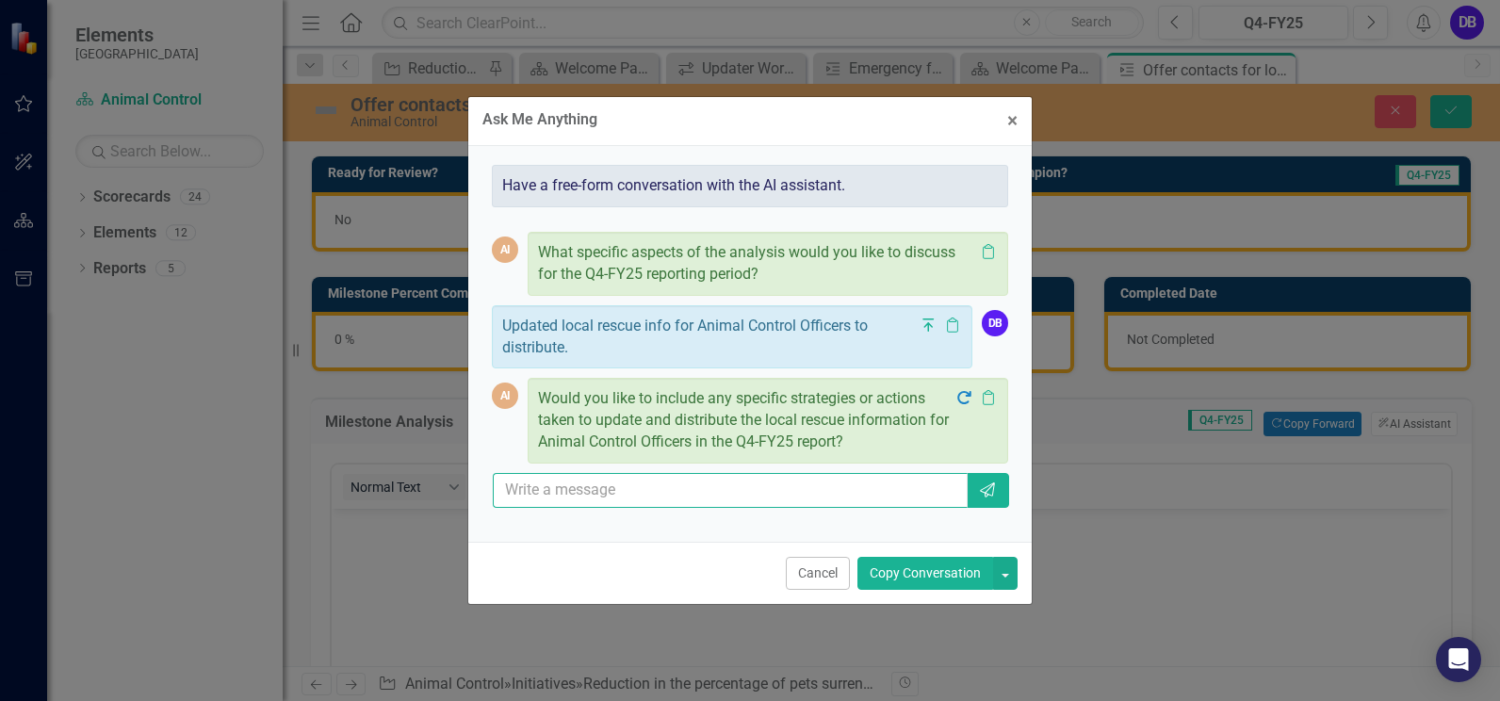
click at [609, 489] on input "text" at bounding box center [730, 490] width 475 height 35
type input "Volunteers are posting resource lists on social media"
click at [985, 492] on icon "Send" at bounding box center [987, 489] width 19 height 15
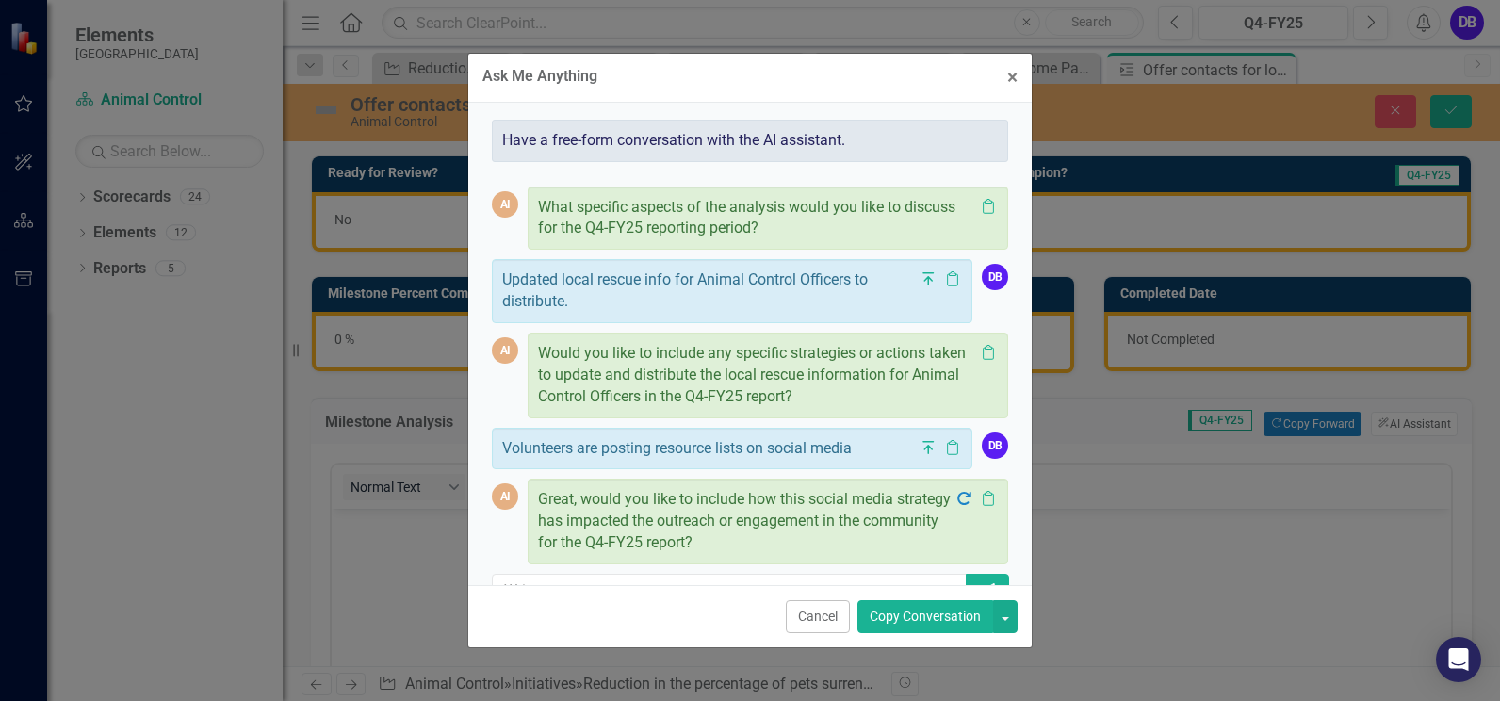
scroll to position [45, 0]
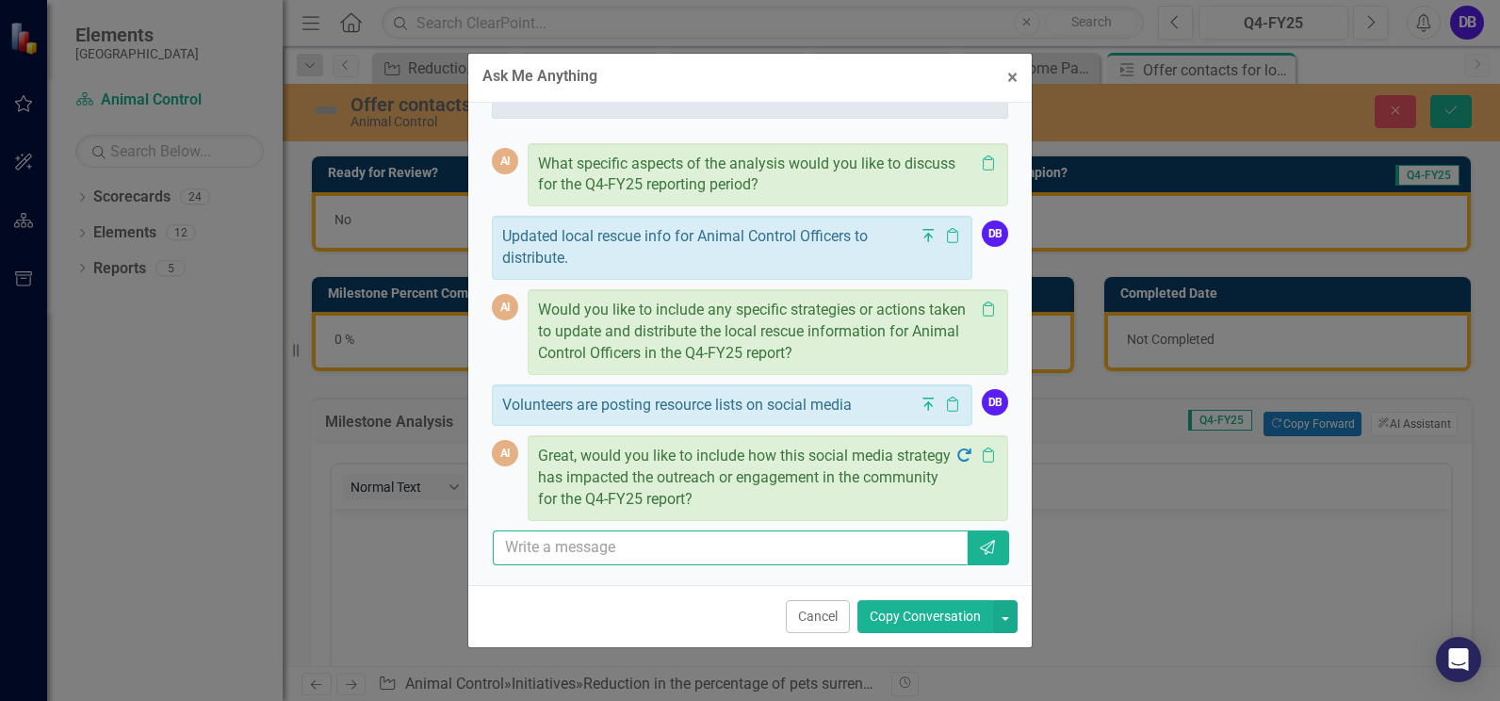
click at [757, 552] on input "text" at bounding box center [730, 547] width 475 height 35
type input "yes"
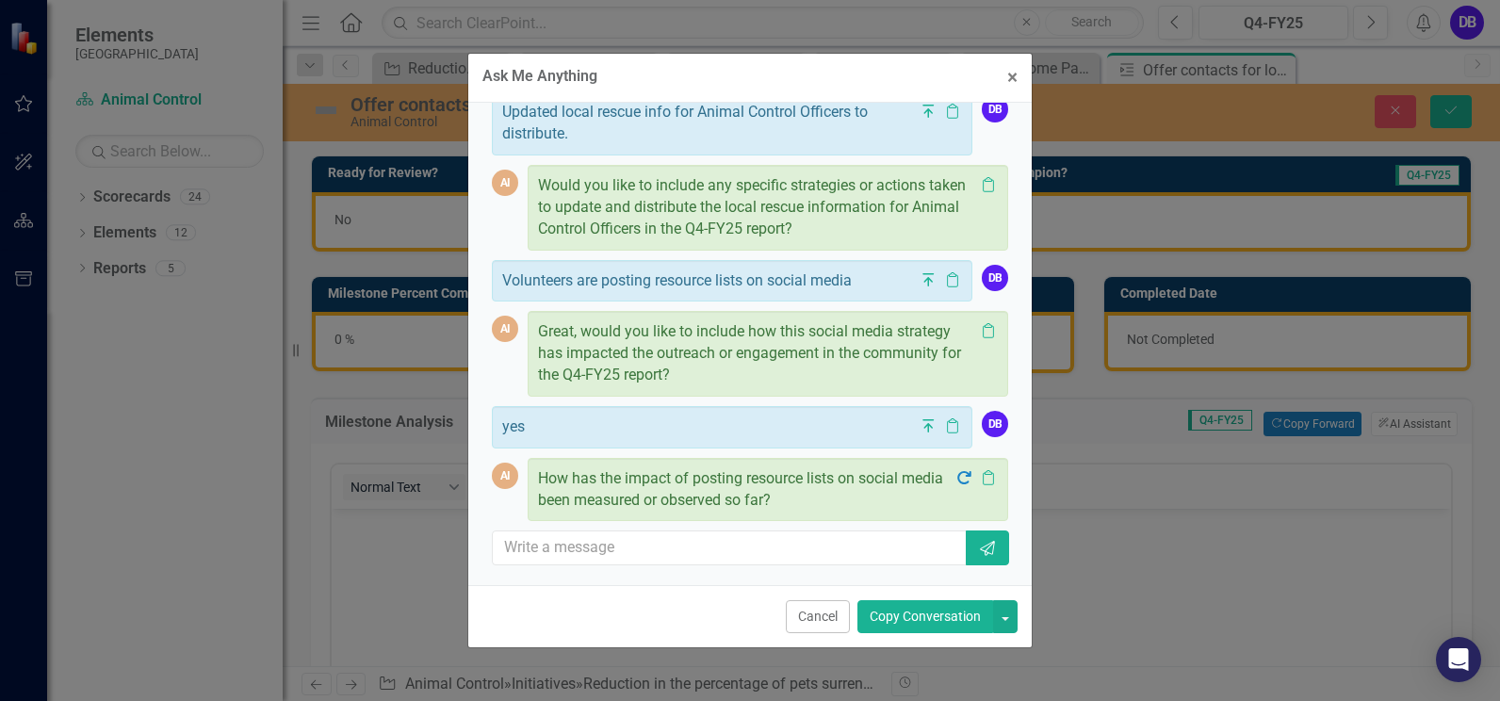
scroll to position [184, 0]
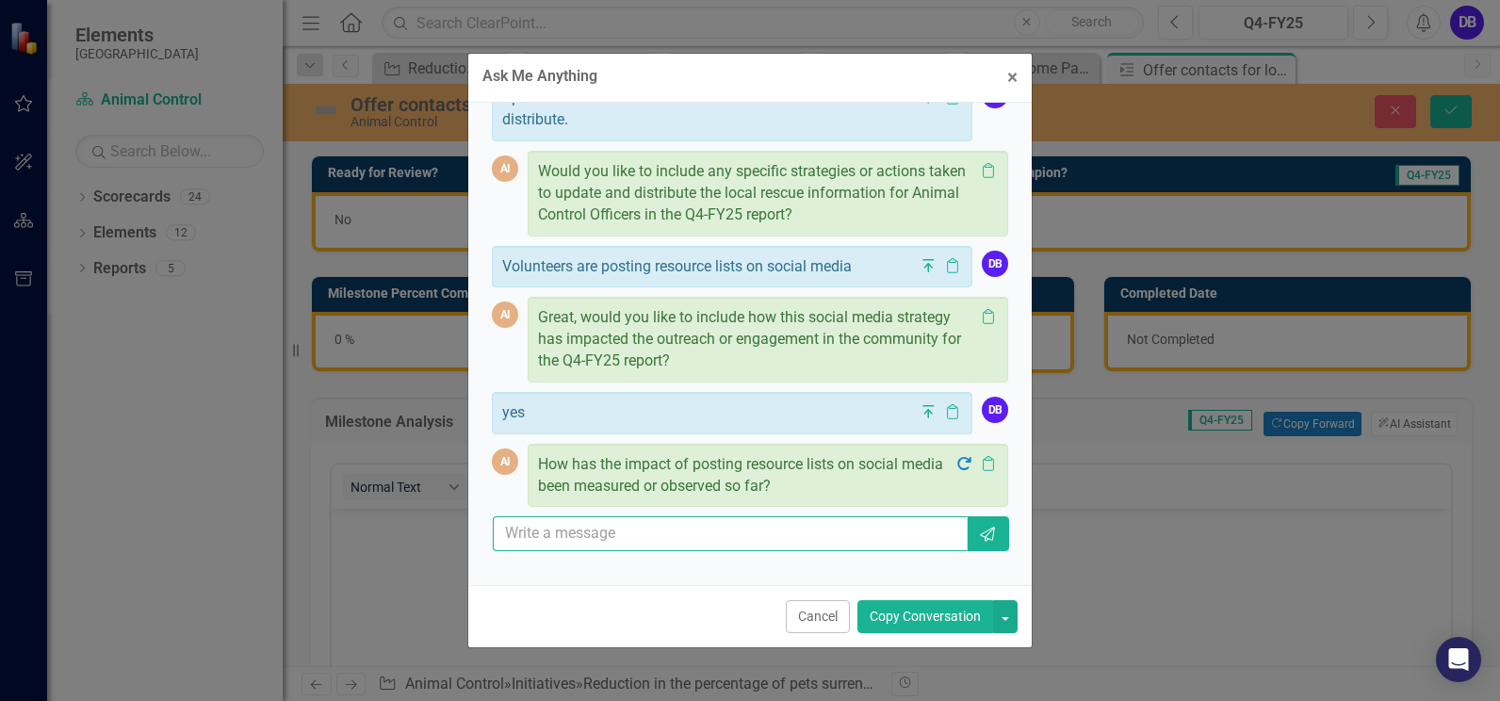
click at [735, 532] on input "text" at bounding box center [730, 533] width 475 height 35
type input "reduction in animal intake"
click at [978, 527] on icon "Send" at bounding box center [987, 534] width 19 height 15
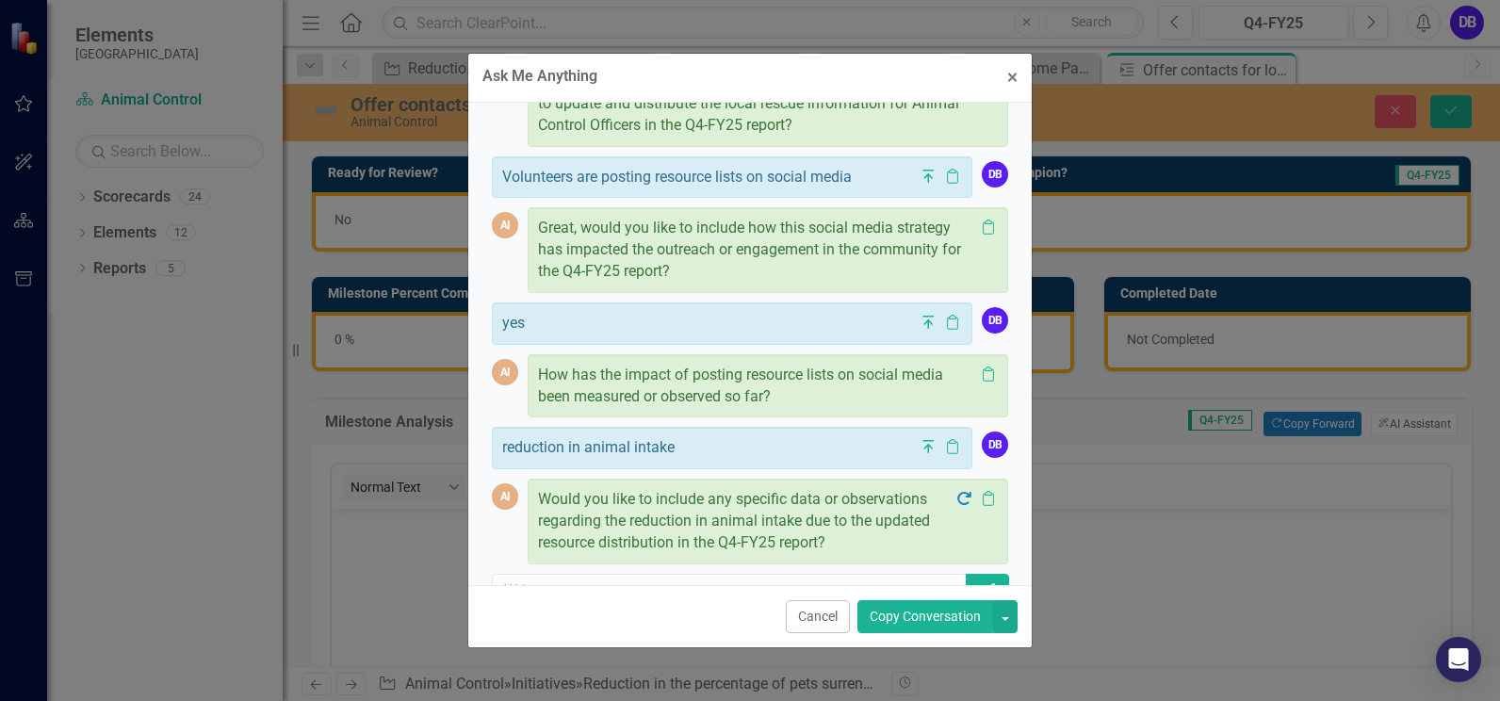
scroll to position [316, 0]
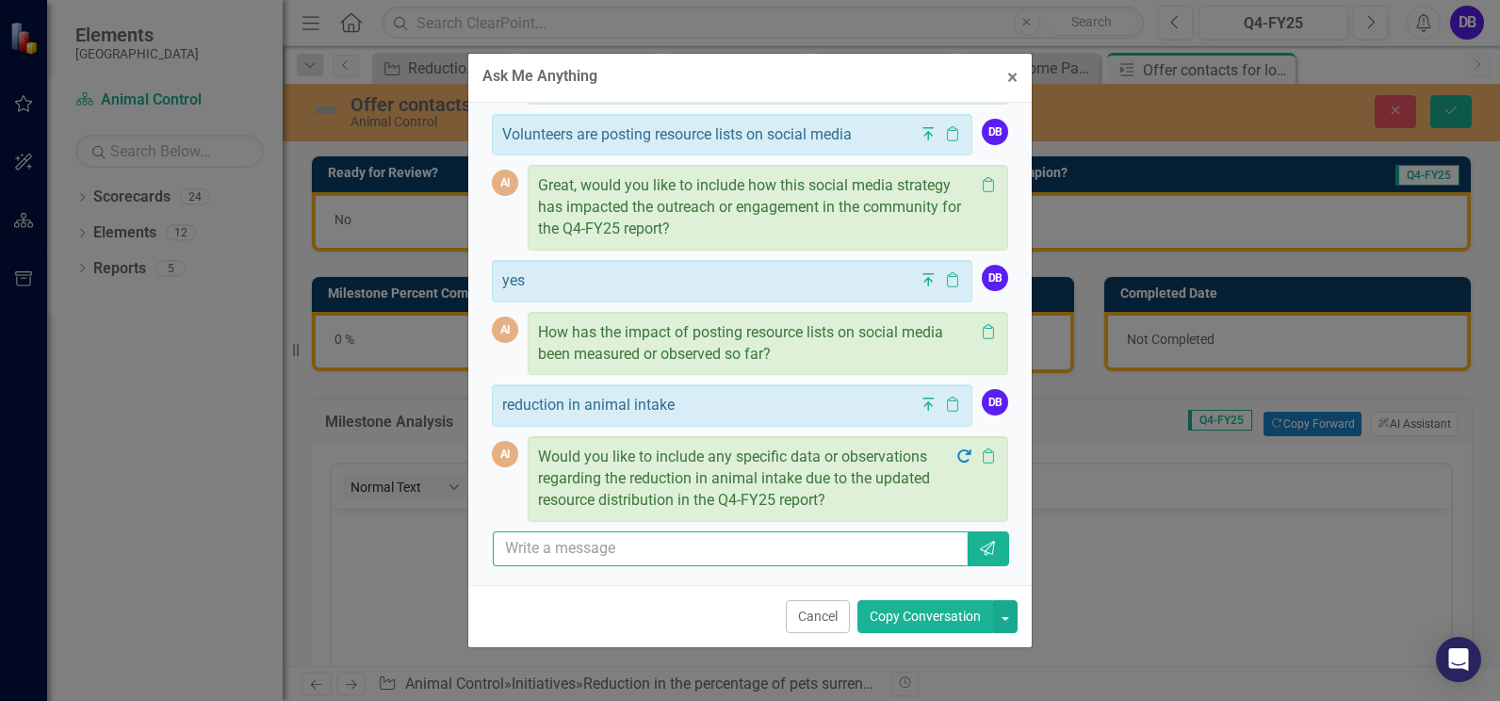
click at [506, 544] on input "text" at bounding box center [730, 548] width 475 height 35
type input "no"
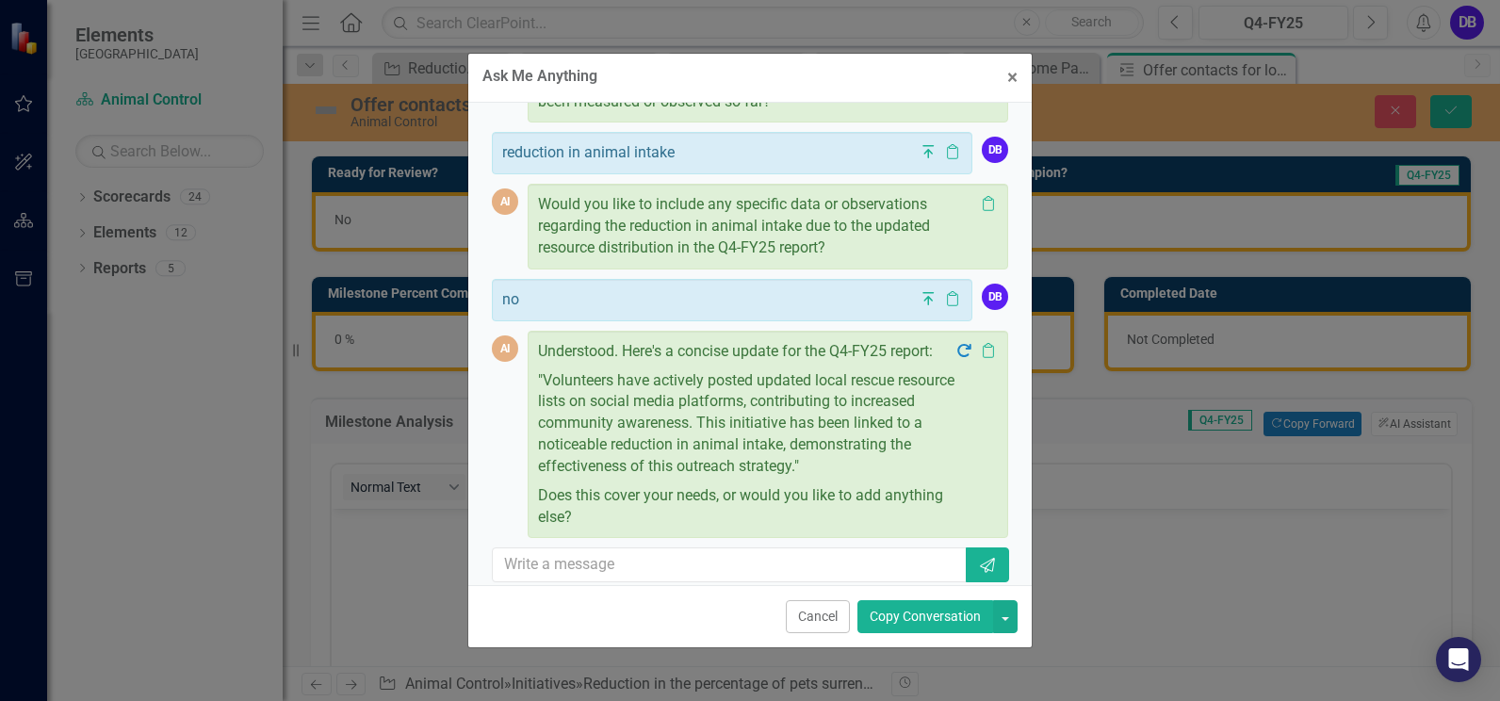
scroll to position [585, 0]
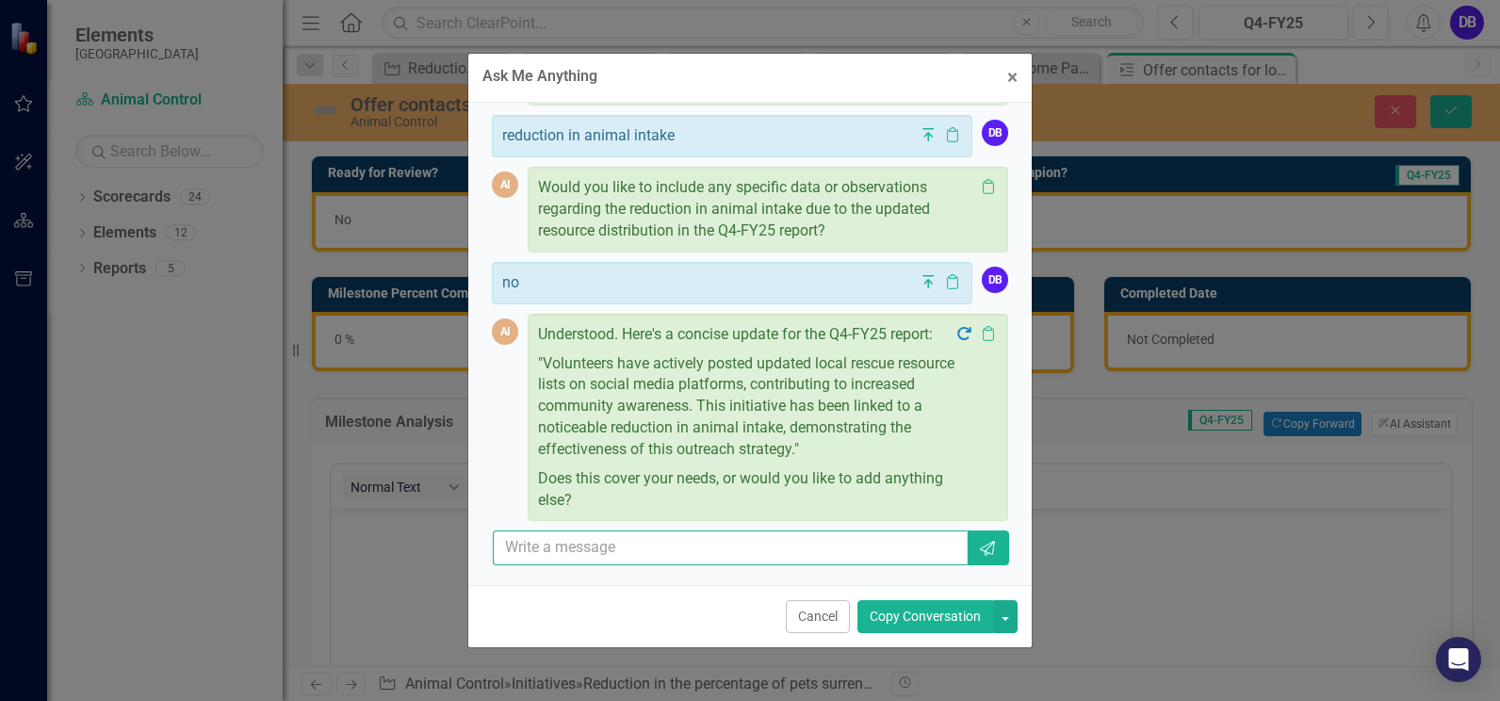
click at [657, 548] on input "text" at bounding box center [730, 547] width 475 height 35
type input "lets add Animal Control Officers have been handing put local resource lists as …"
click at [981, 553] on icon "Send" at bounding box center [987, 548] width 19 height 15
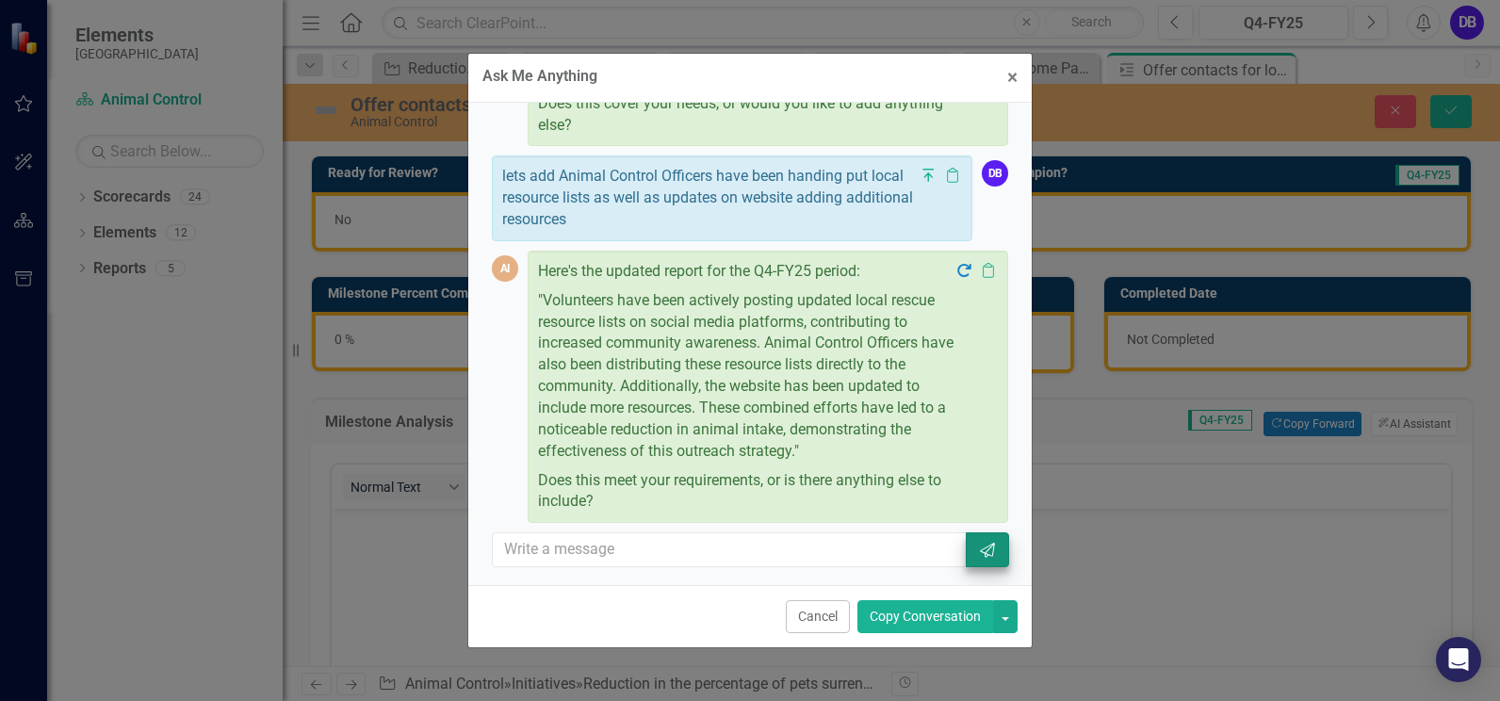
scroll to position [962, 0]
click at [537, 297] on div "Here's the updated report for the Q4-FY25 period: "Volunteers have been activel…" at bounding box center [767, 385] width 480 height 272
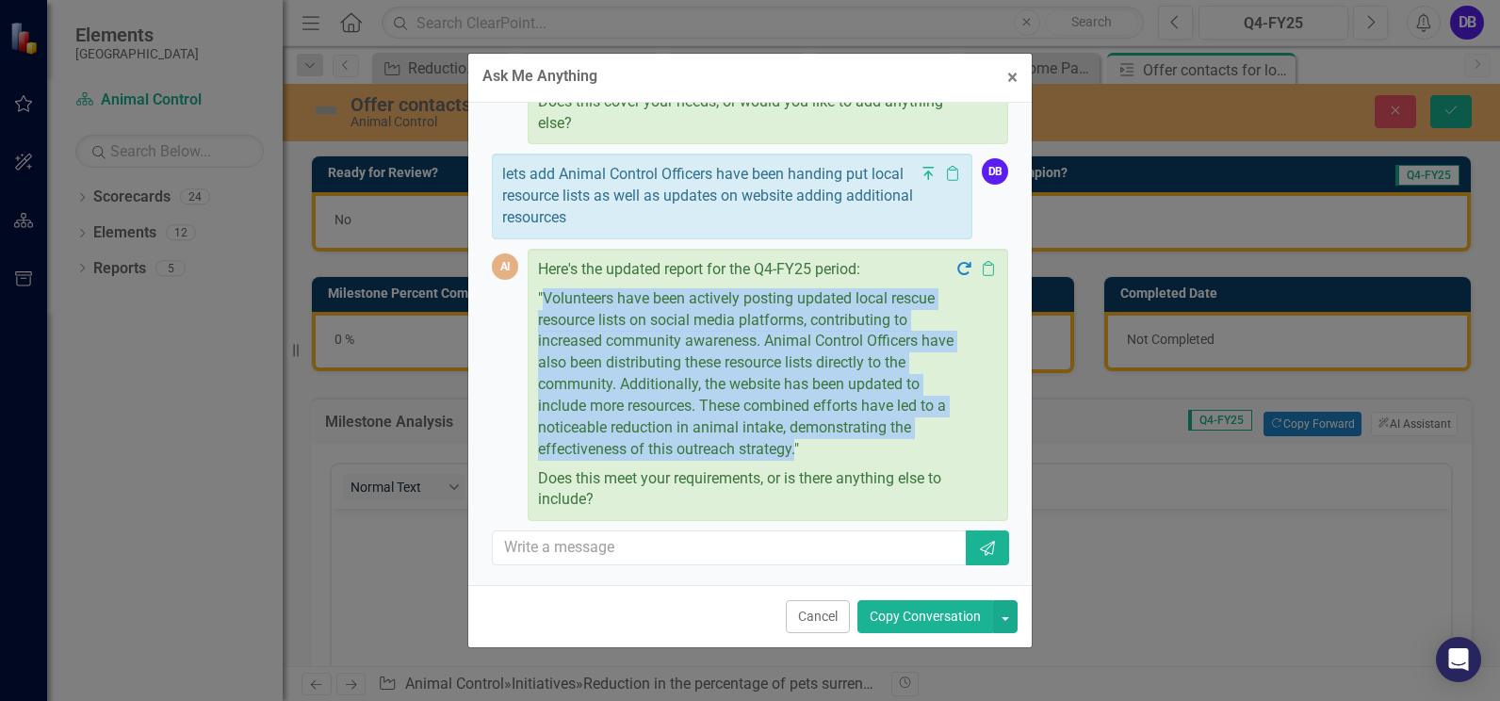
drag, startPoint x: 544, startPoint y: 293, endPoint x: 820, endPoint y: 449, distance: 318.0
click at [820, 449] on p ""Volunteers have been actively posting updated local rescue resource lists on s…" at bounding box center [746, 374] width 416 height 180
drag, startPoint x: 820, startPoint y: 449, endPoint x: 806, endPoint y: 401, distance: 50.1
copy p "Volunteers have been actively posting updated local rescue resource lists on so…"
click at [1019, 72] on button "× Close" at bounding box center [1012, 77] width 39 height 48
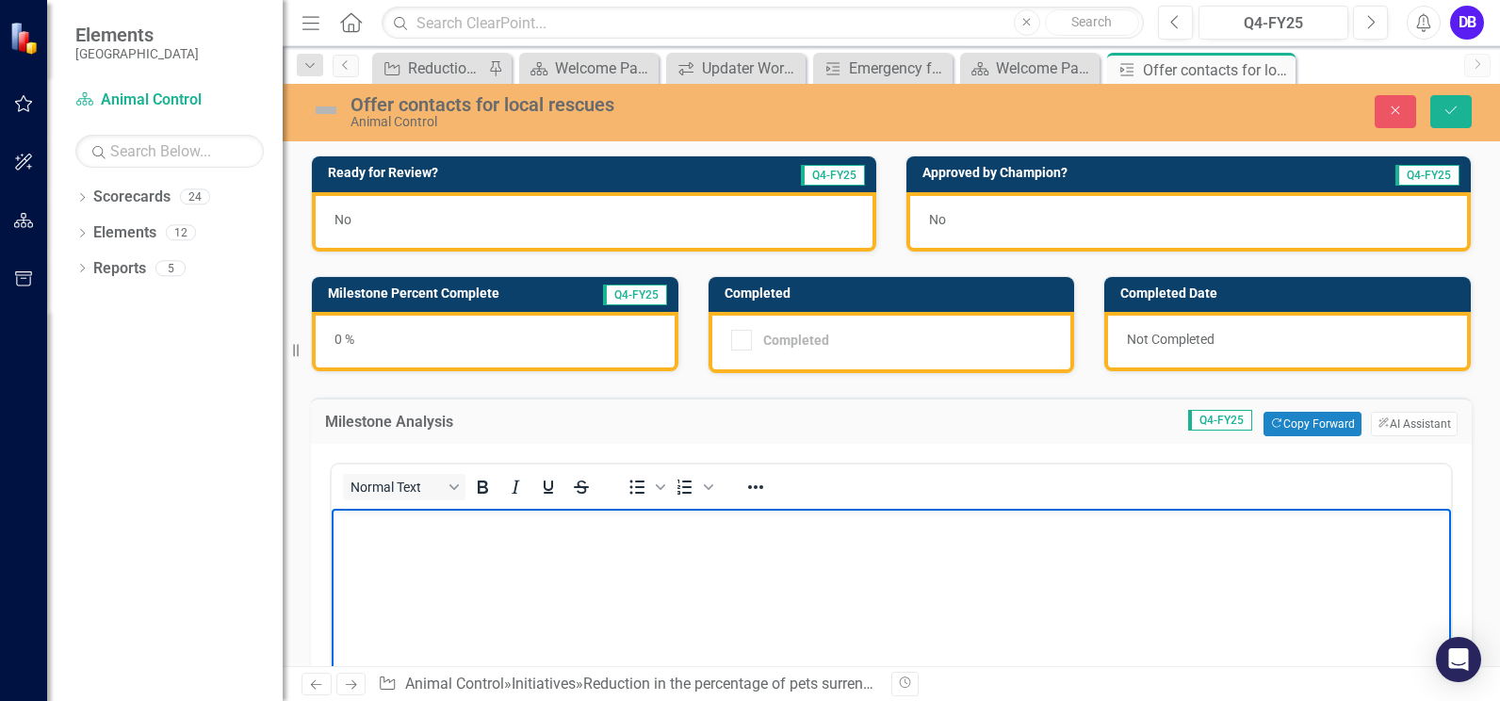
click at [396, 539] on body "Rich Text Area. Press ALT-0 for help." at bounding box center [891, 650] width 1119 height 283
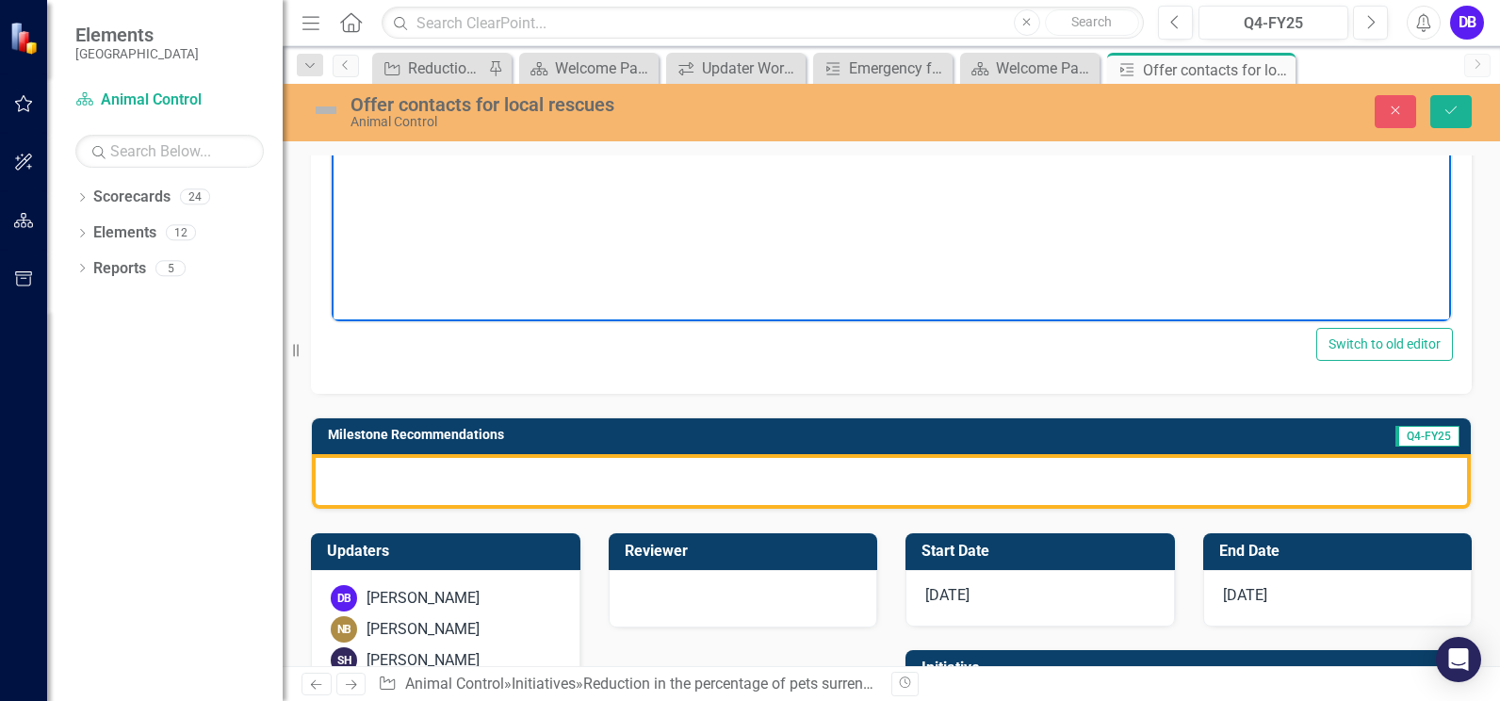
scroll to position [533, 0]
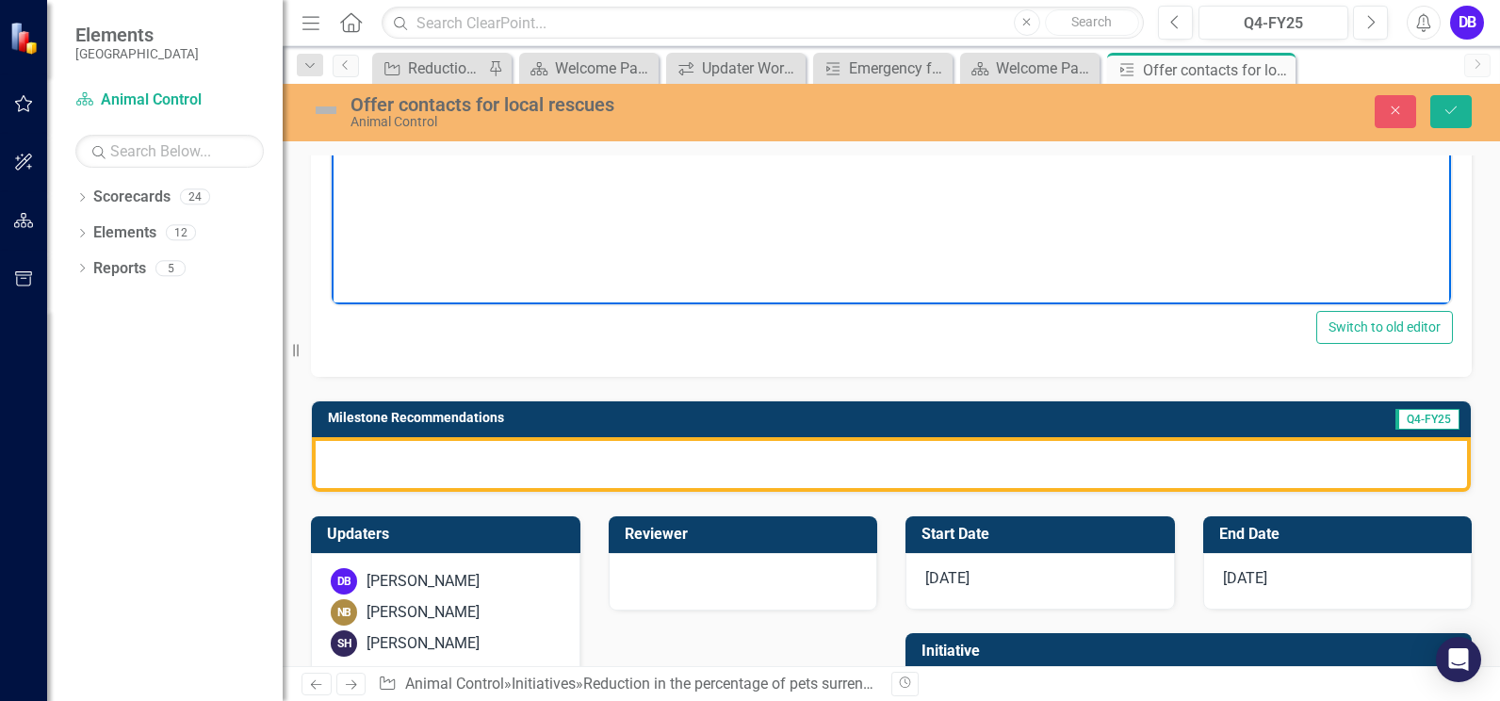
click at [925, 464] on div at bounding box center [891, 464] width 1159 height 55
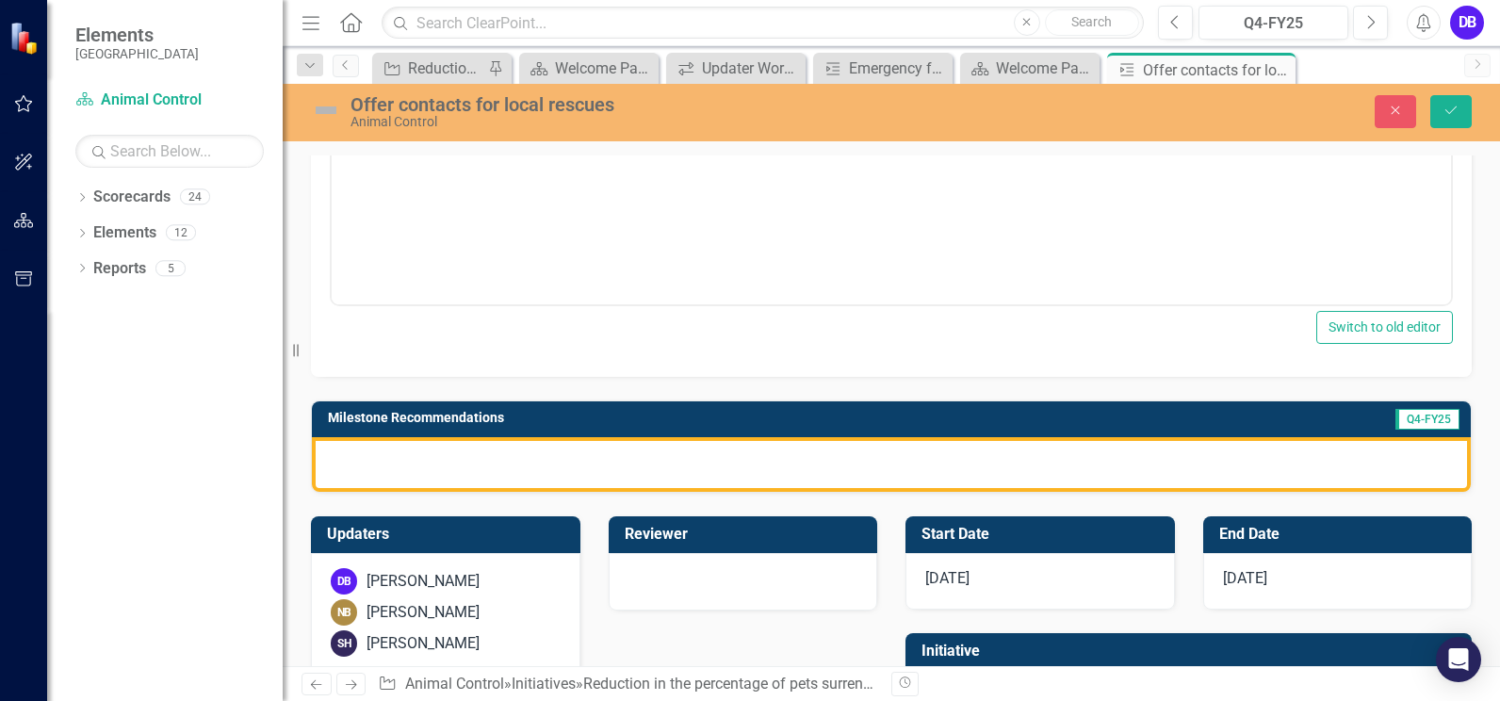
click at [925, 464] on div at bounding box center [891, 464] width 1159 height 55
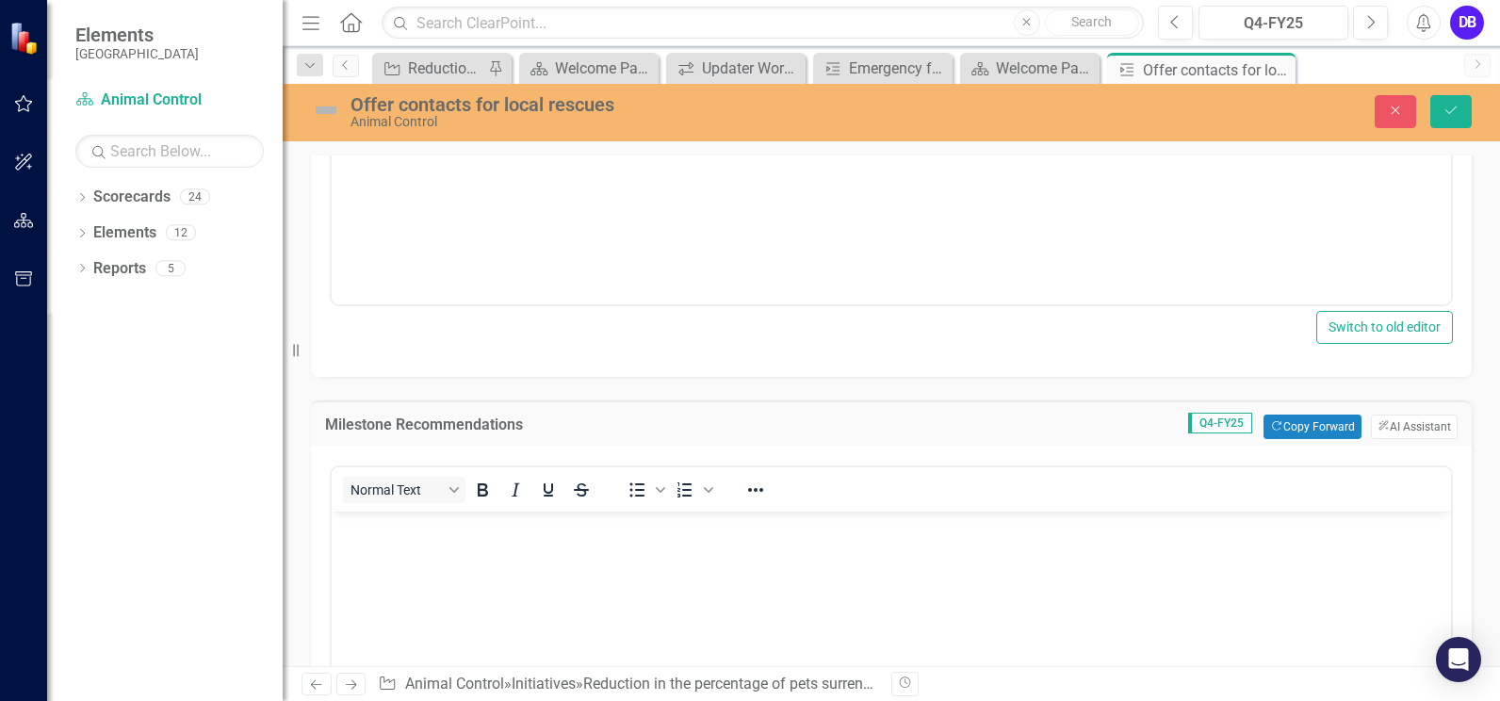
scroll to position [0, 0]
click at [1409, 421] on button "ClearPoint AI AI Assistant" at bounding box center [1414, 426] width 87 height 24
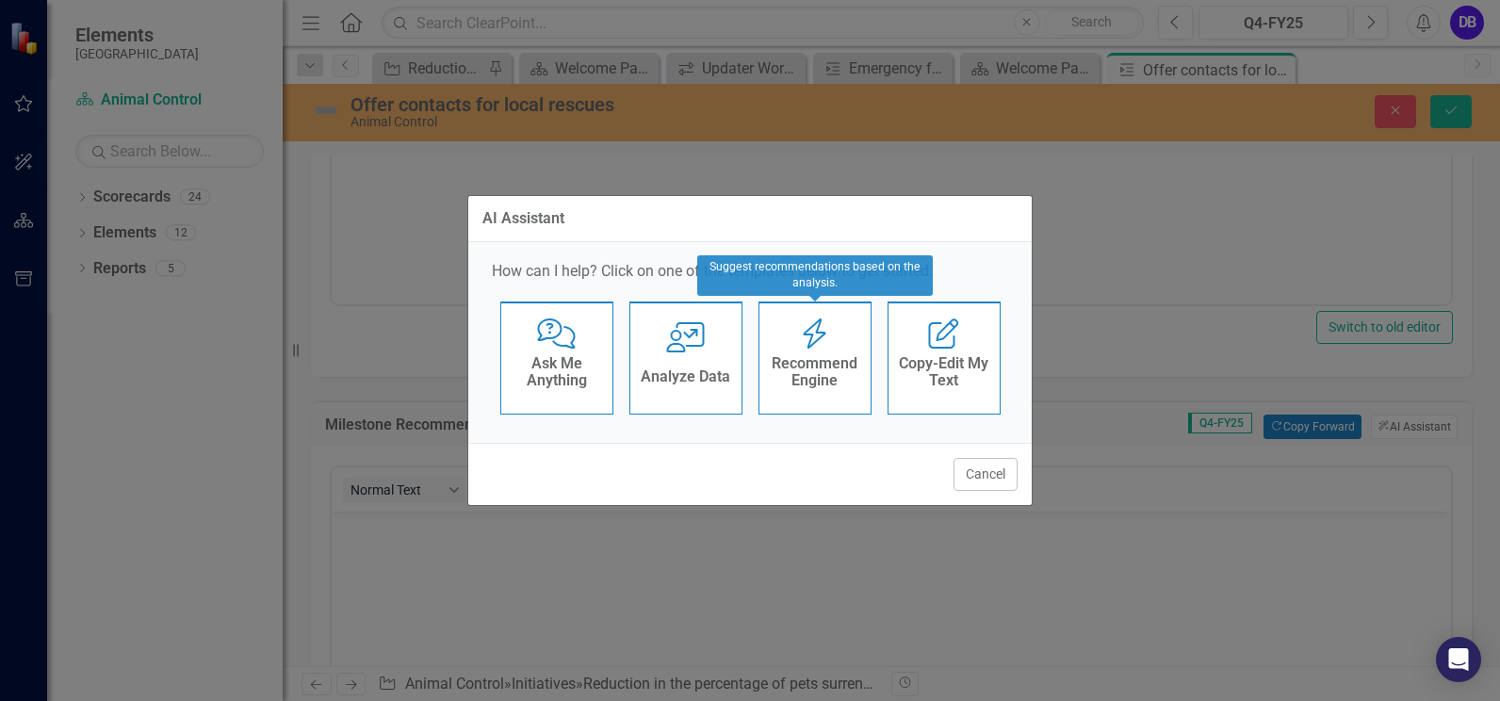
click at [835, 369] on h4 "Recommend Engine" at bounding box center [815, 371] width 92 height 33
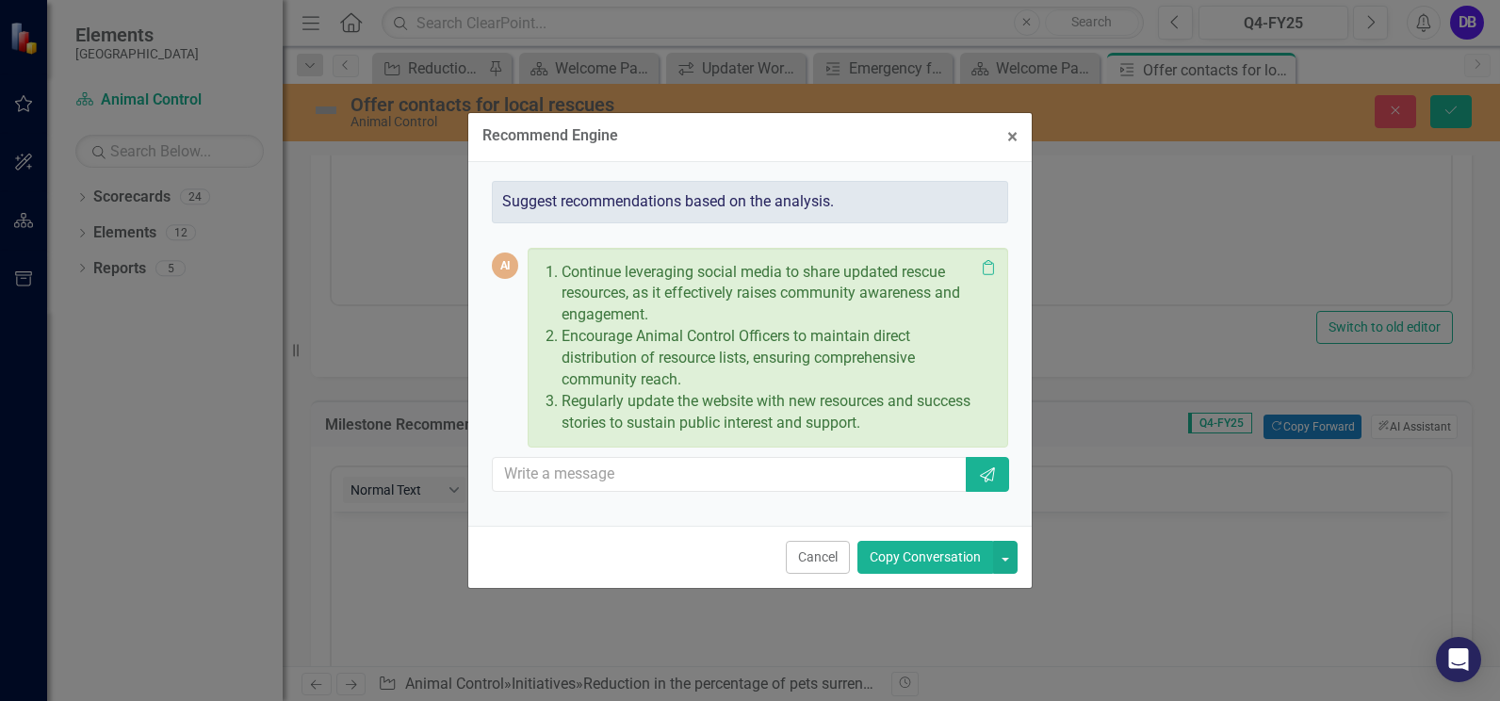
click at [933, 559] on button "Copy Conversation" at bounding box center [925, 557] width 136 height 33
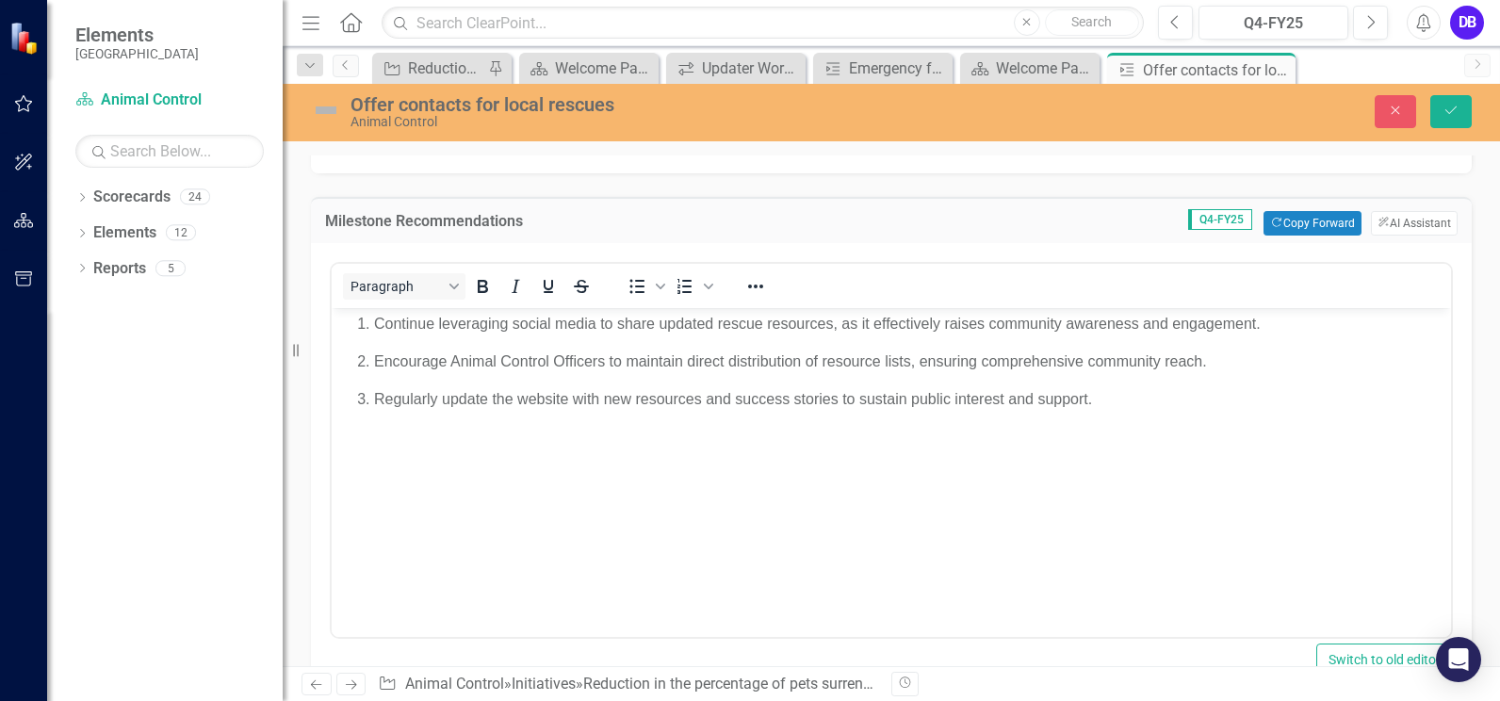
scroll to position [755, 0]
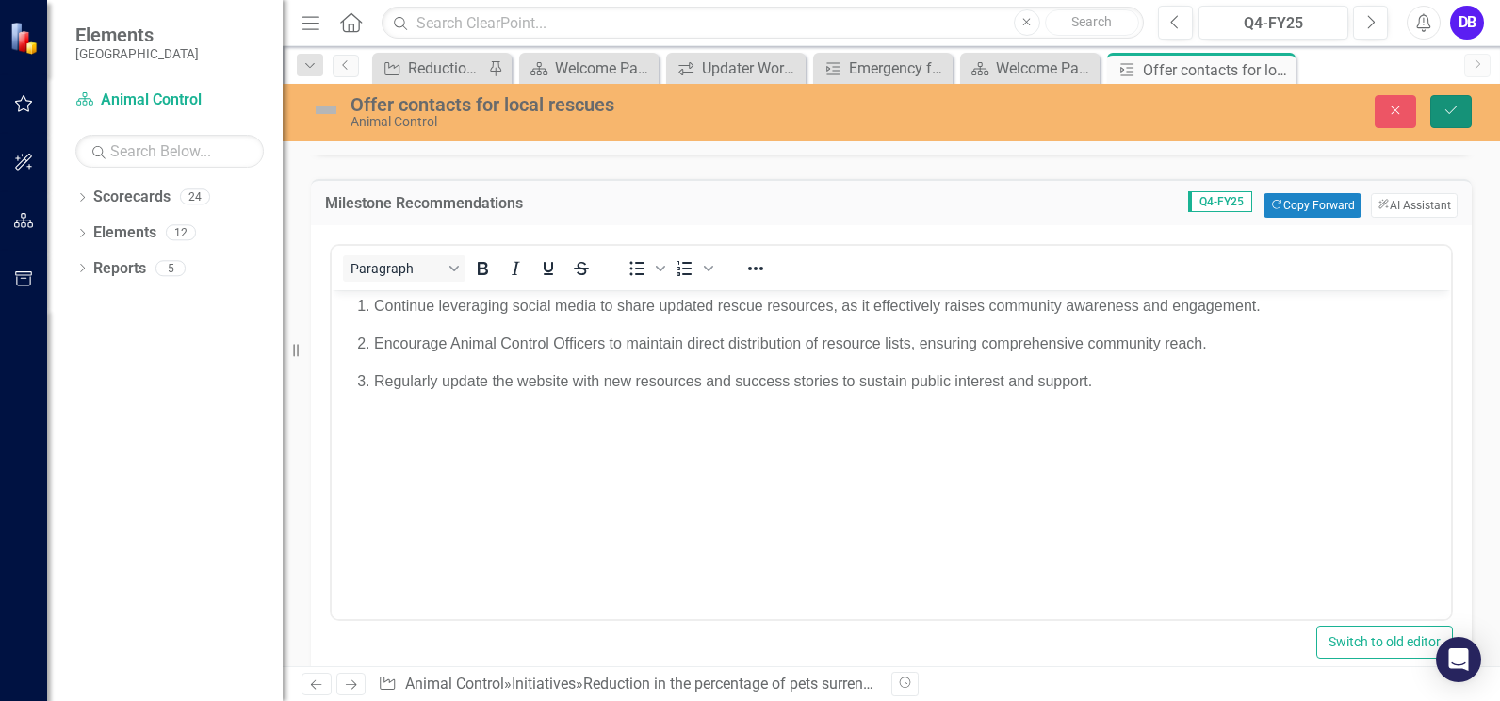
click at [1444, 105] on icon "Save" at bounding box center [1450, 110] width 17 height 13
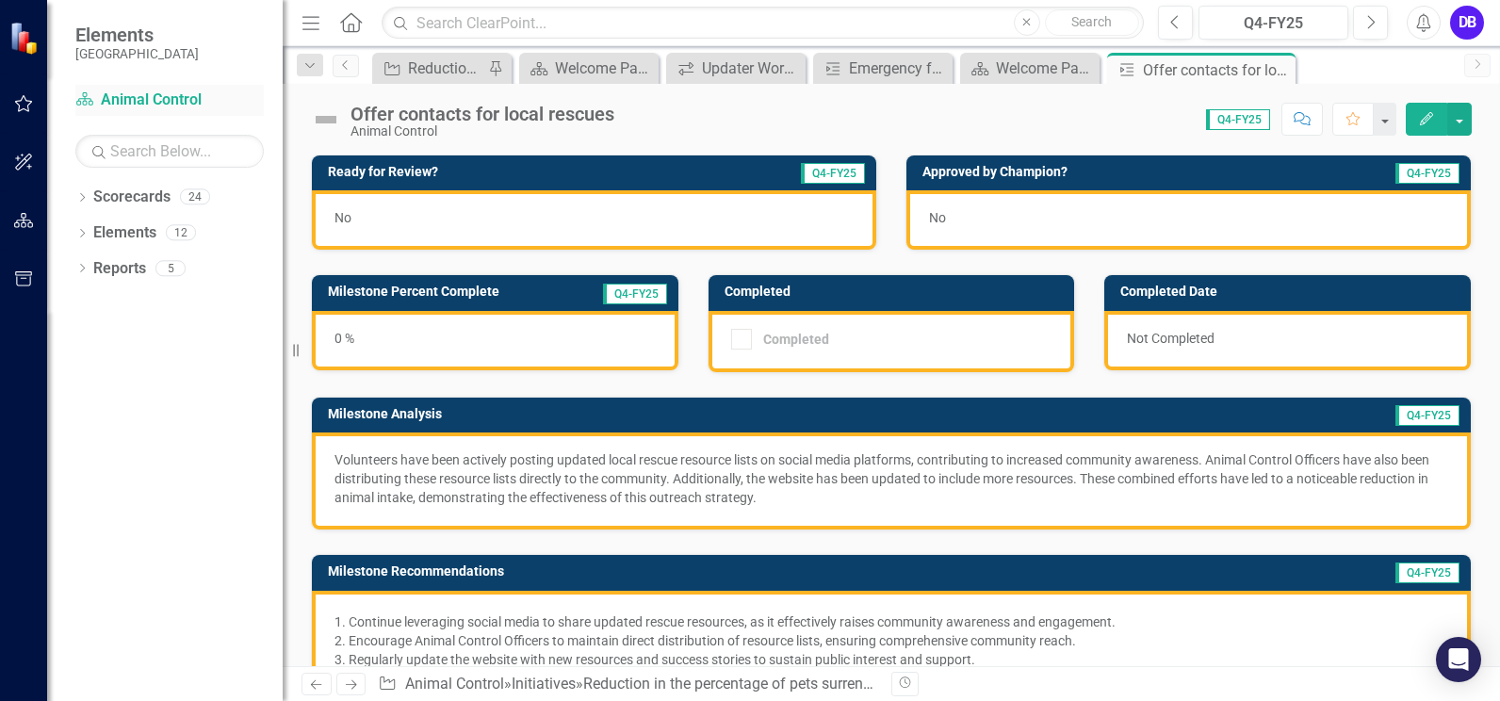
click at [139, 98] on link "Scorecard Animal Control" at bounding box center [169, 100] width 188 height 22
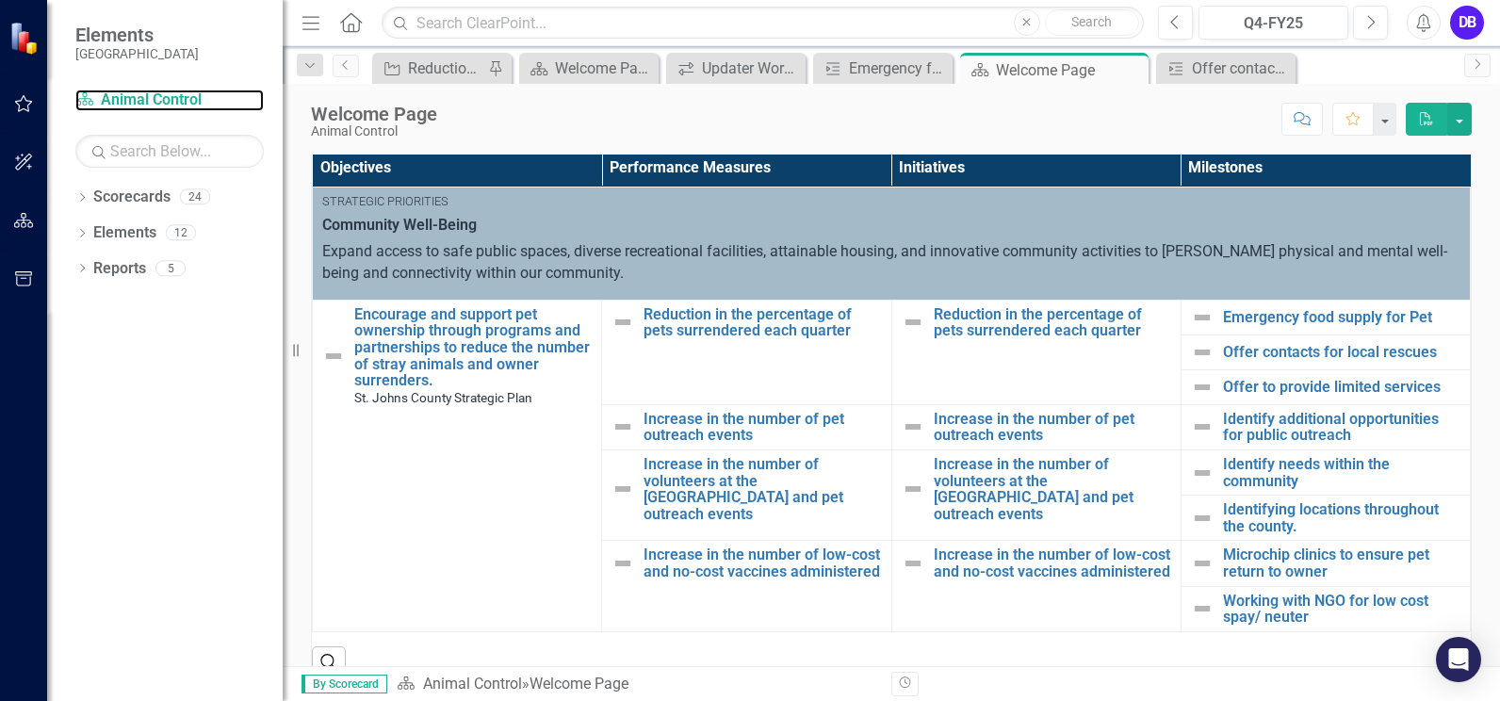
scroll to position [412, 0]
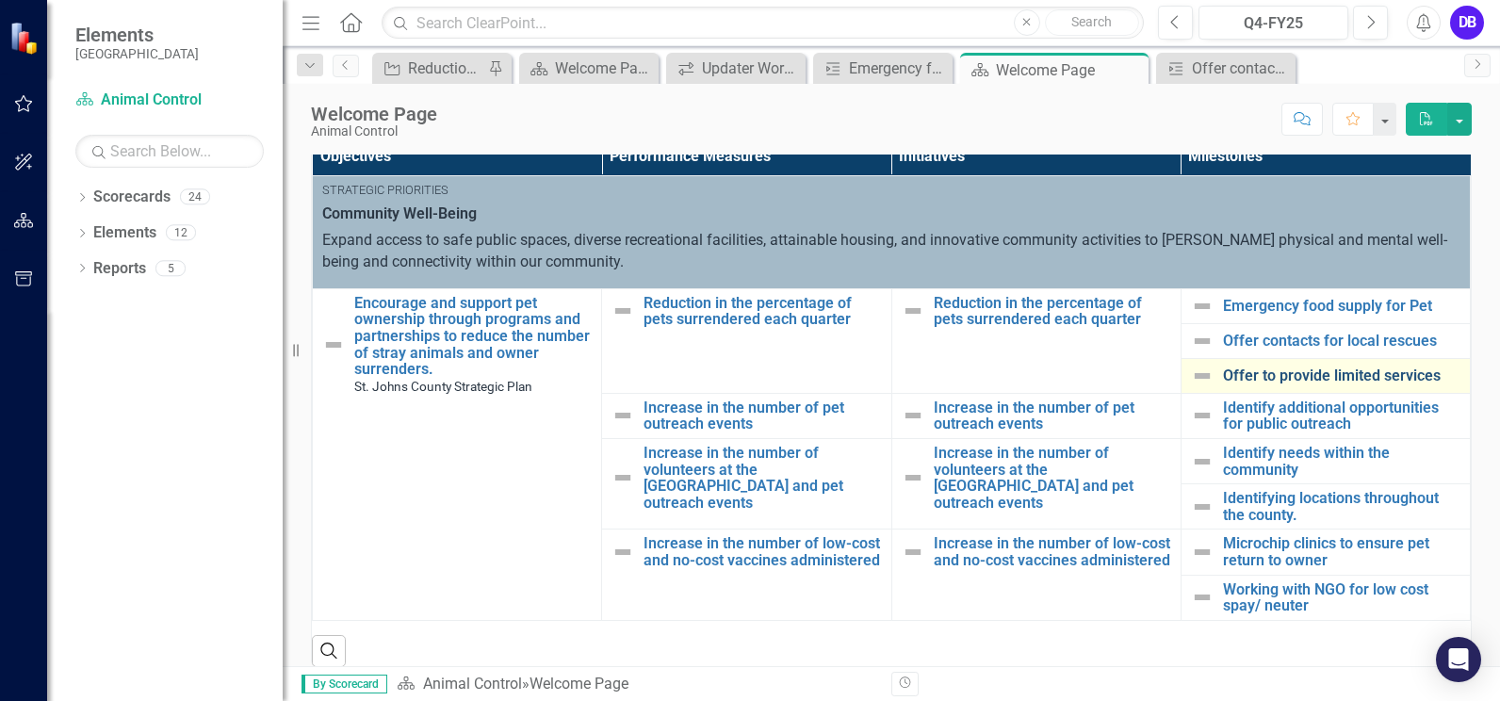
click at [1307, 371] on link "Offer to provide limited services" at bounding box center [1341, 375] width 237 height 17
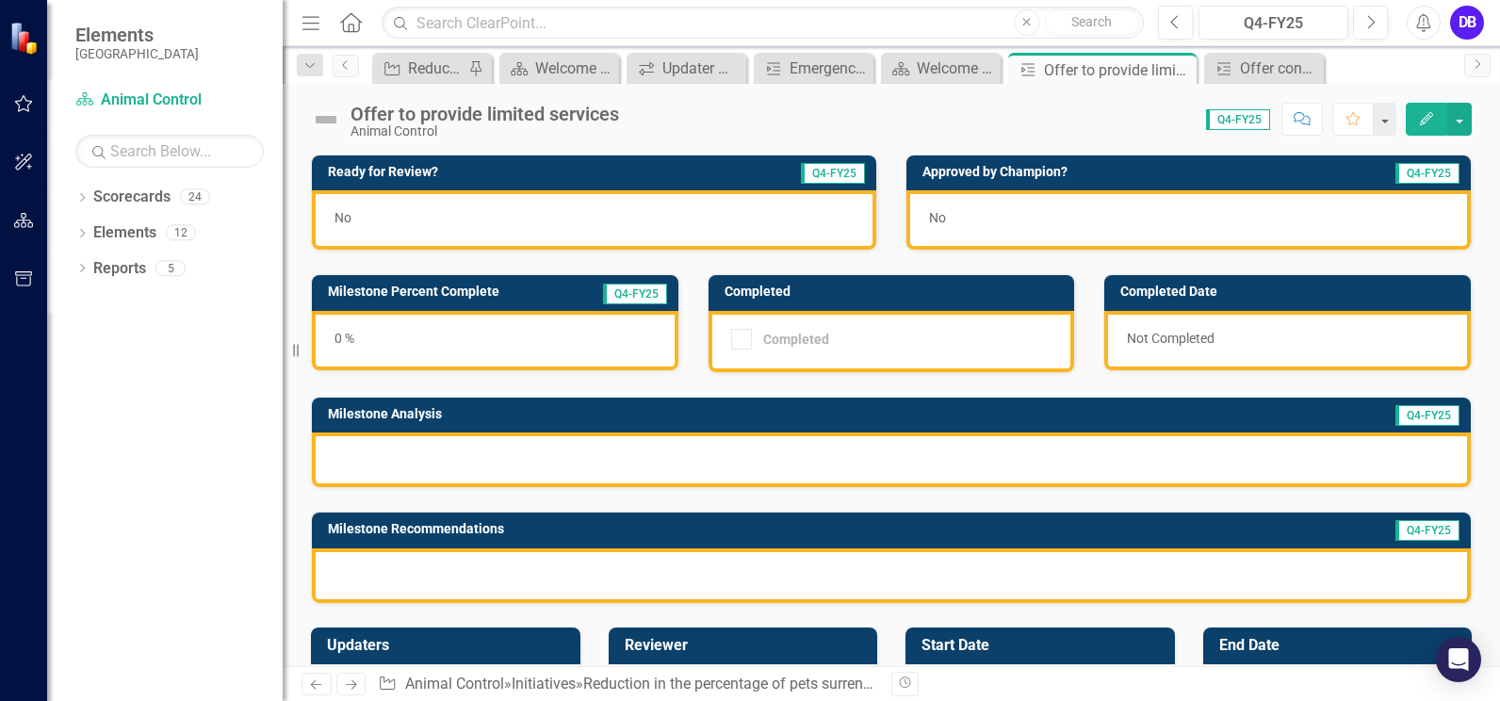
click at [442, 460] on div at bounding box center [891, 459] width 1159 height 55
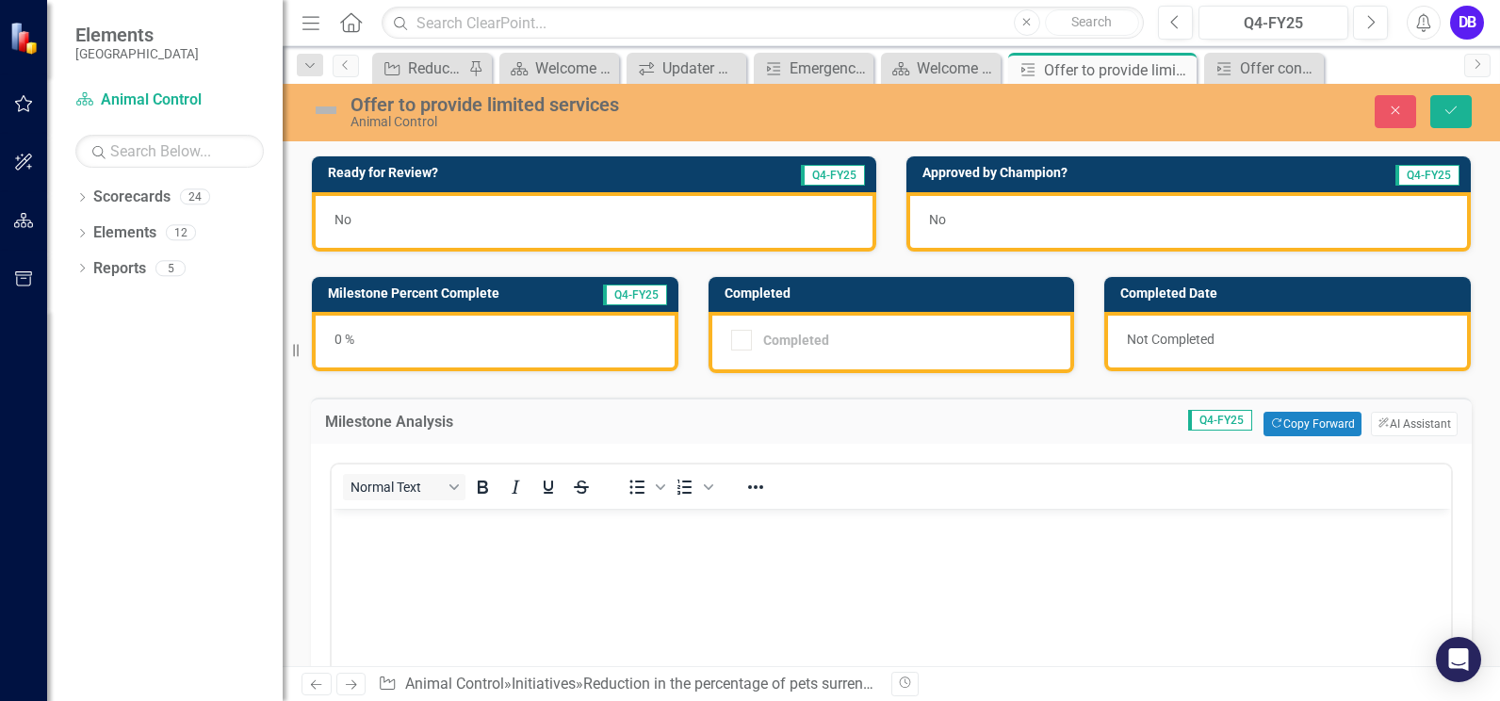
click at [375, 523] on p "Rich Text Area. Press ALT-0 for help." at bounding box center [891, 524] width 1110 height 23
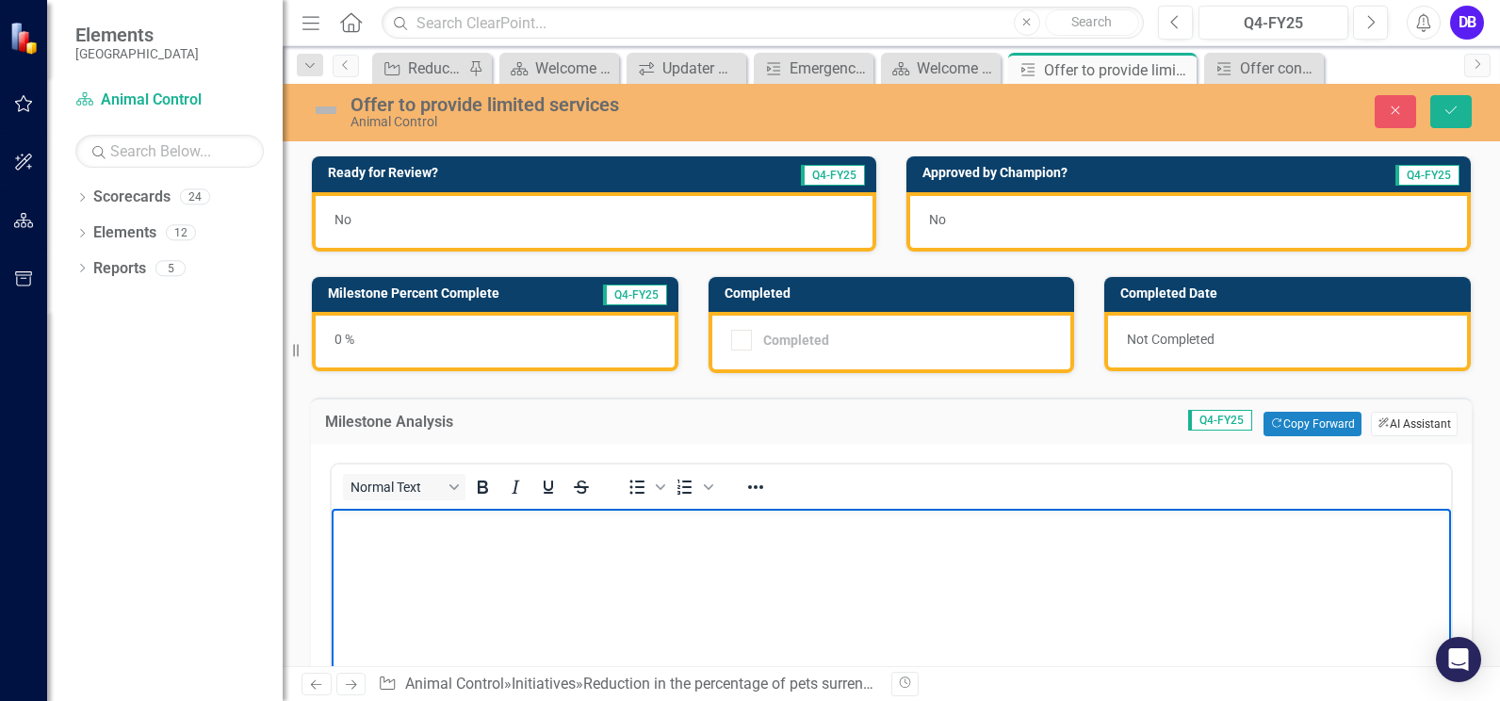
click at [1404, 425] on button "ClearPoint AI AI Assistant" at bounding box center [1414, 424] width 87 height 24
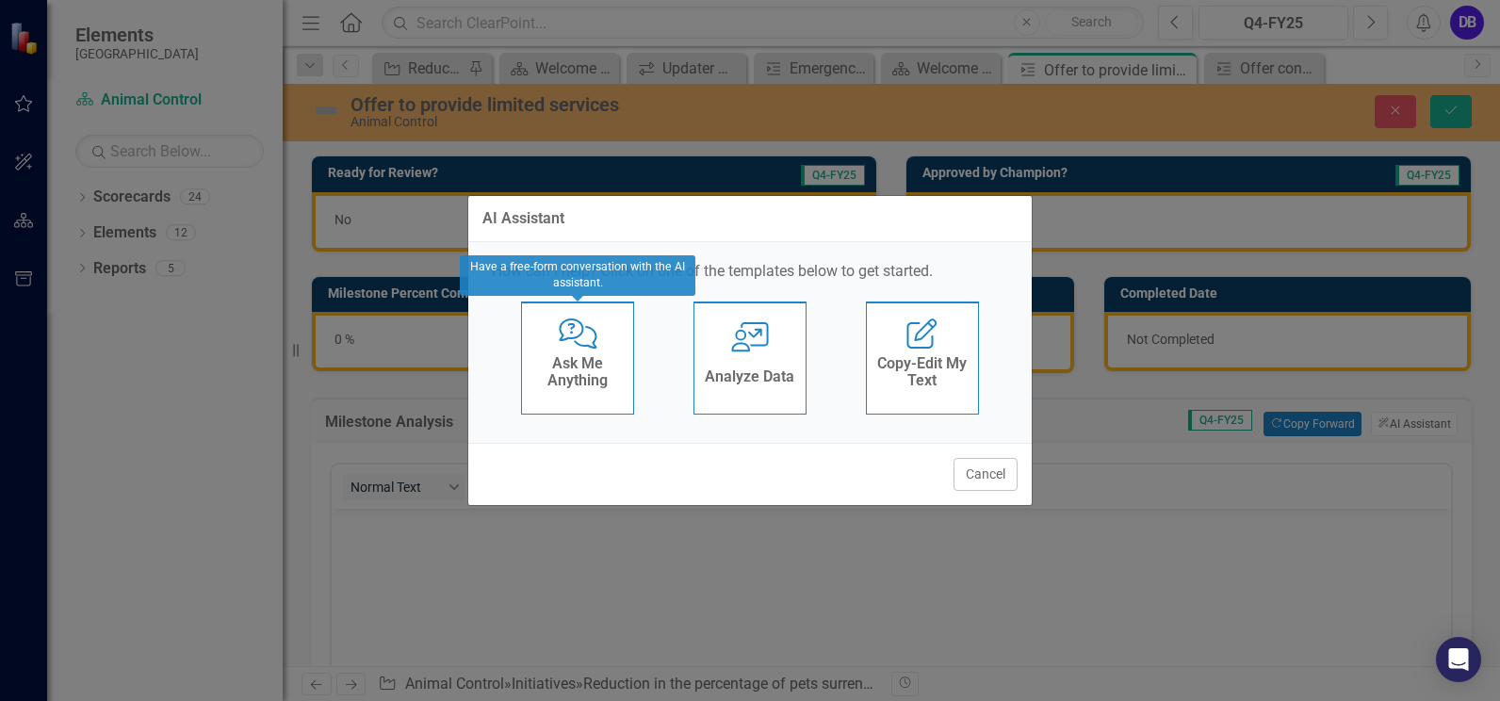
click at [601, 355] on h4 "Ask Me Anything" at bounding box center [577, 371] width 92 height 33
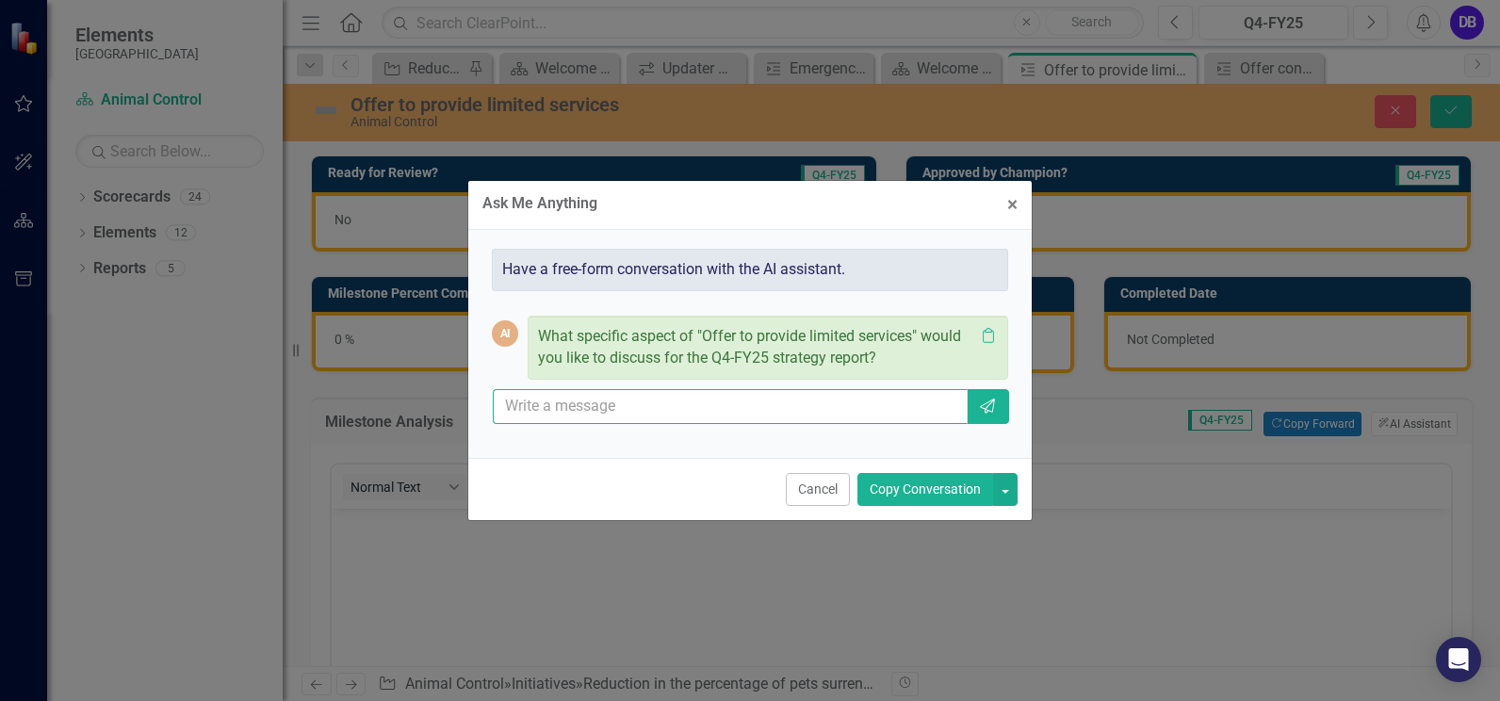
click at [594, 406] on input "text" at bounding box center [730, 406] width 475 height 35
drag, startPoint x: 917, startPoint y: 402, endPoint x: 982, endPoint y: 404, distance: 66.0
click at [982, 404] on div "write we have increased microchipping animals and rabies vaccination to the pub…" at bounding box center [750, 406] width 516 height 35
click at [964, 400] on input "write we have increased microchipping animals and rabies vaccination to the pub…" at bounding box center [730, 406] width 475 height 35
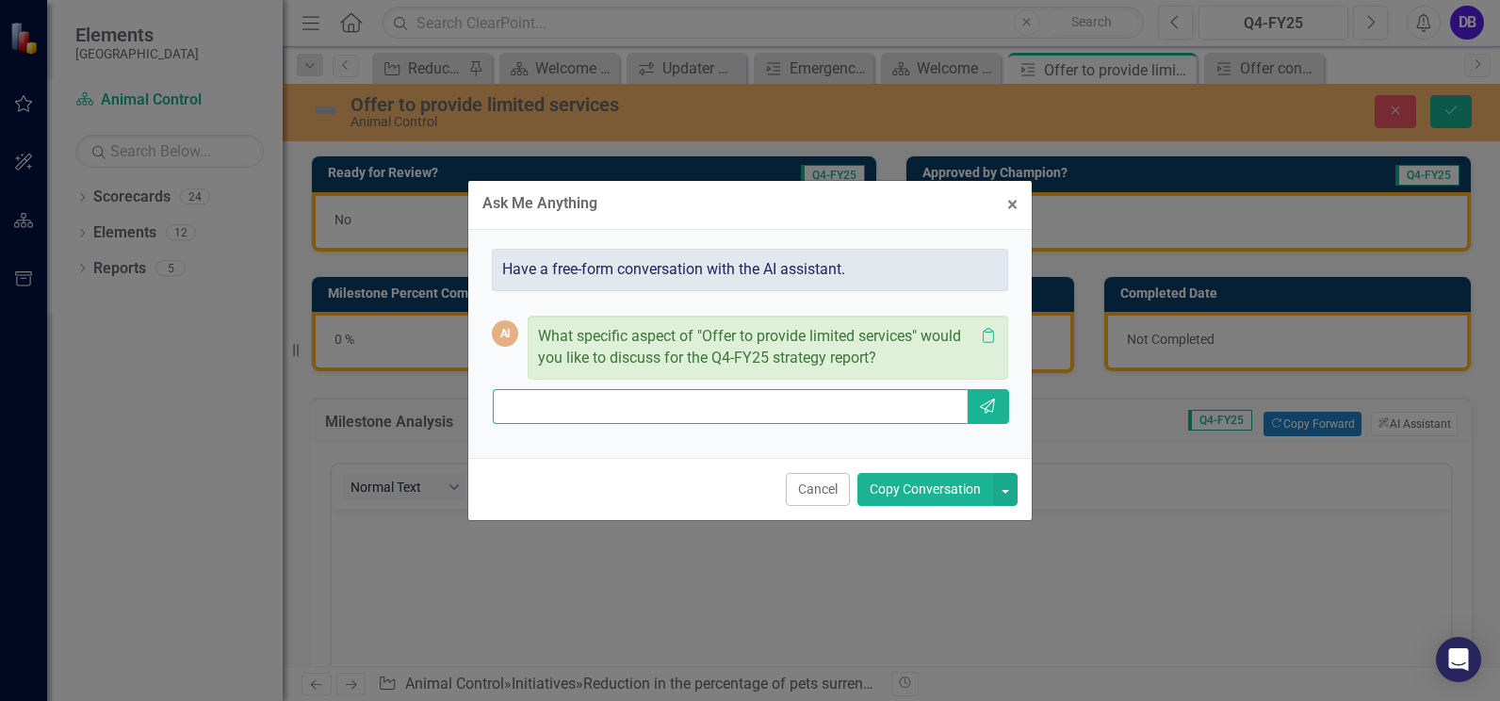
scroll to position [0, 990]
type input "write we have increased microchipping animals and rabies vaccination to the pub…"
click at [982, 405] on icon "Send" at bounding box center [987, 405] width 19 height 15
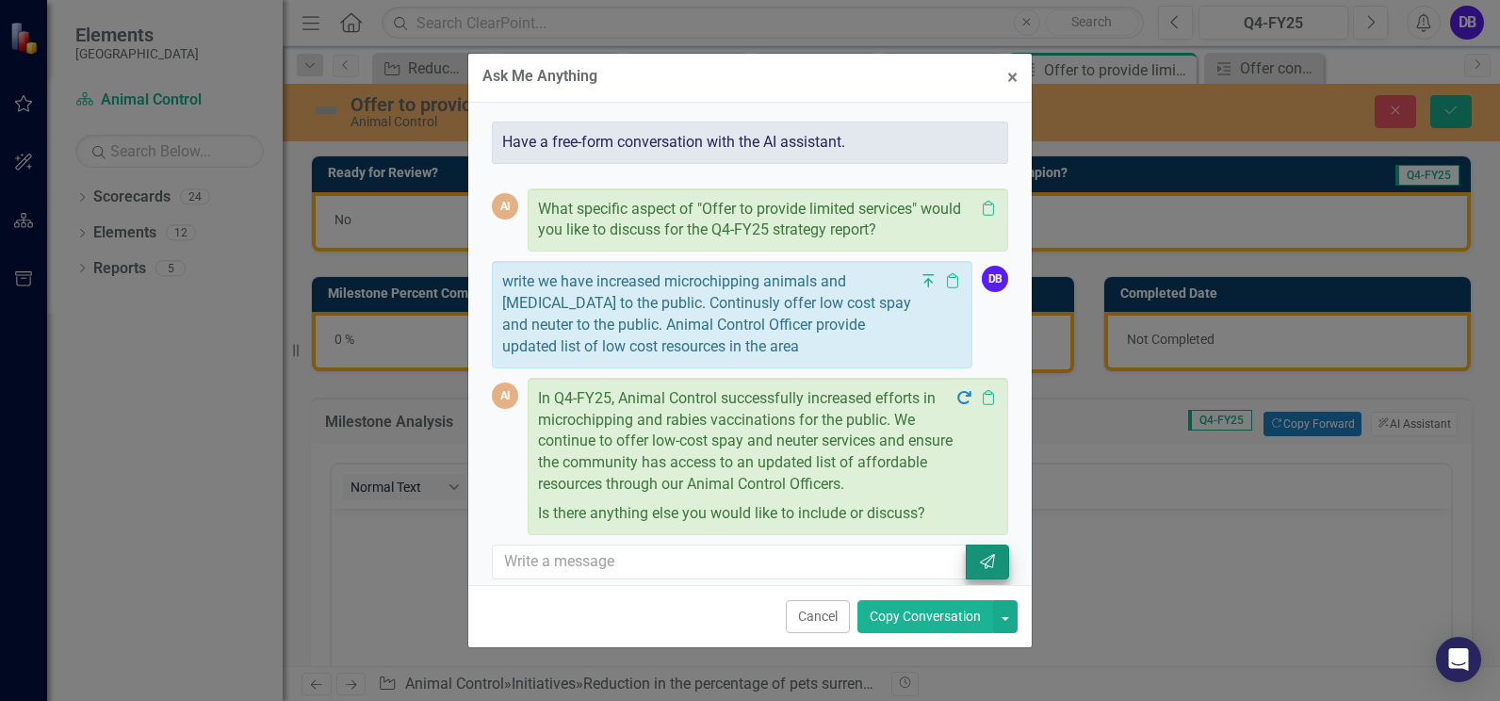
scroll to position [13, 0]
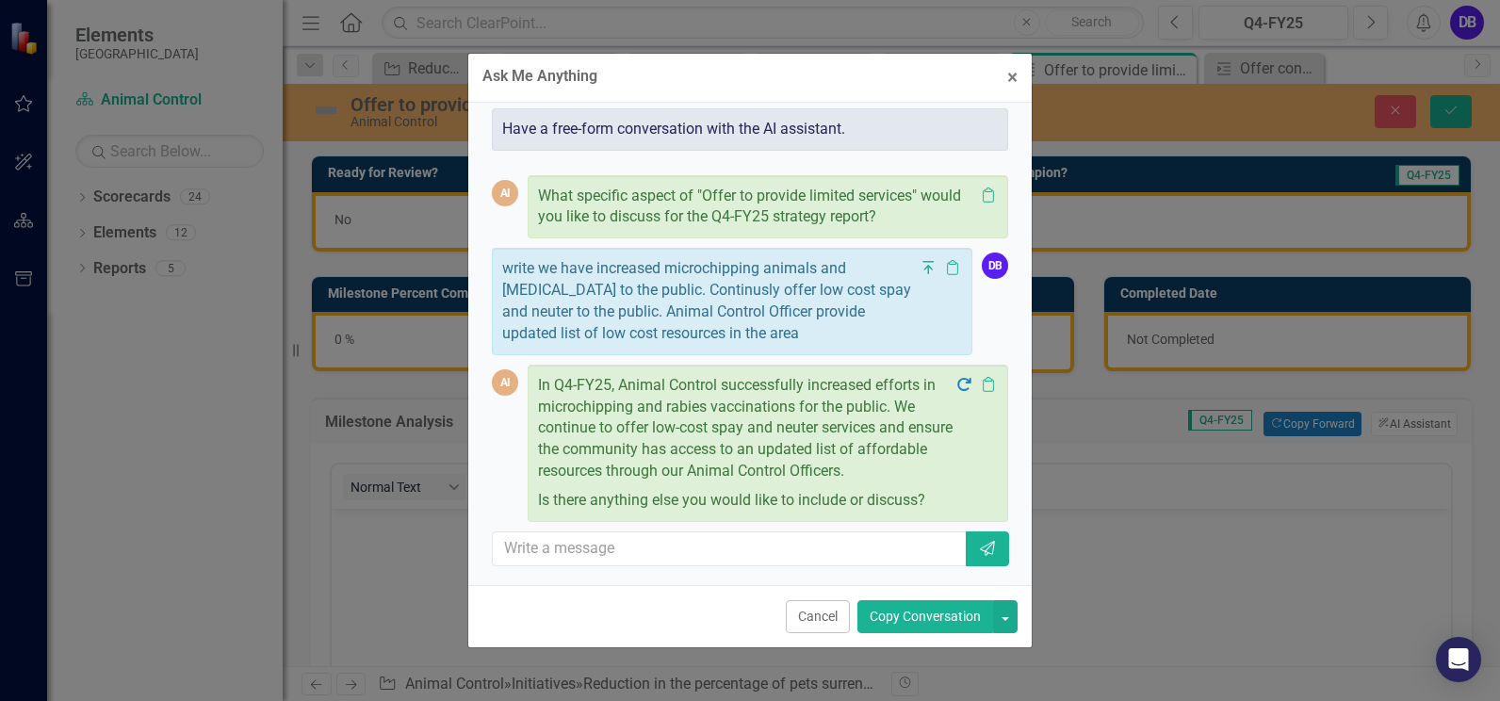
click at [921, 472] on p "In Q4-FY25, Animal Control successfully increased efforts in microchipping and …" at bounding box center [746, 430] width 416 height 111
drag, startPoint x: 928, startPoint y: 471, endPoint x: 774, endPoint y: 435, distance: 157.7
click at [927, 469] on p "In Q4-FY25, Animal Control successfully increased efforts in microchipping and …" at bounding box center [746, 430] width 416 height 111
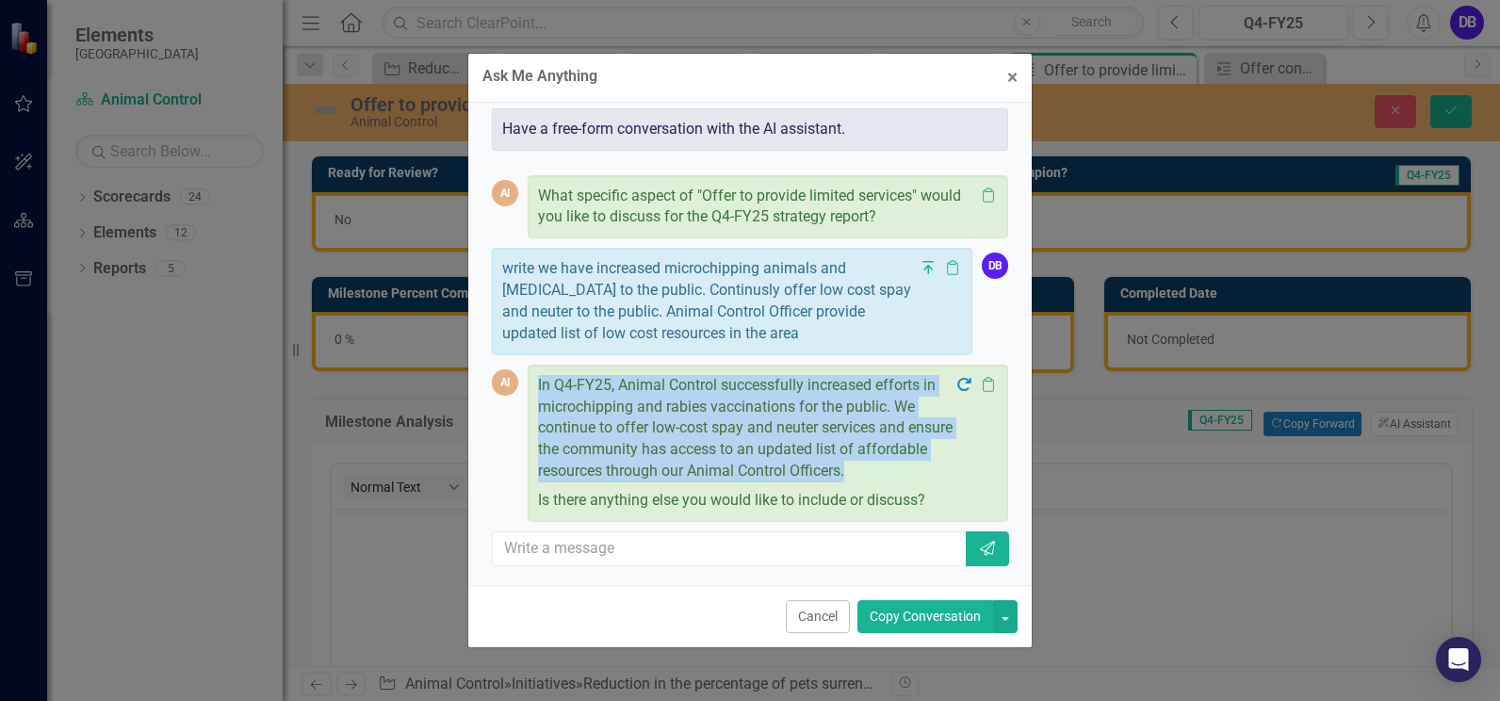
drag, startPoint x: 538, startPoint y: 384, endPoint x: 927, endPoint y: 465, distance: 397.4
click at [927, 465] on p "In Q4-FY25, Animal Control successfully increased efforts in microchipping and …" at bounding box center [746, 430] width 416 height 111
drag, startPoint x: 927, startPoint y: 465, endPoint x: 833, endPoint y: 430, distance: 100.4
copy p "In Q4-FY25, Animal Control successfully increased efforts in microchipping and …"
click at [1002, 78] on button "× Close" at bounding box center [1012, 78] width 39 height 48
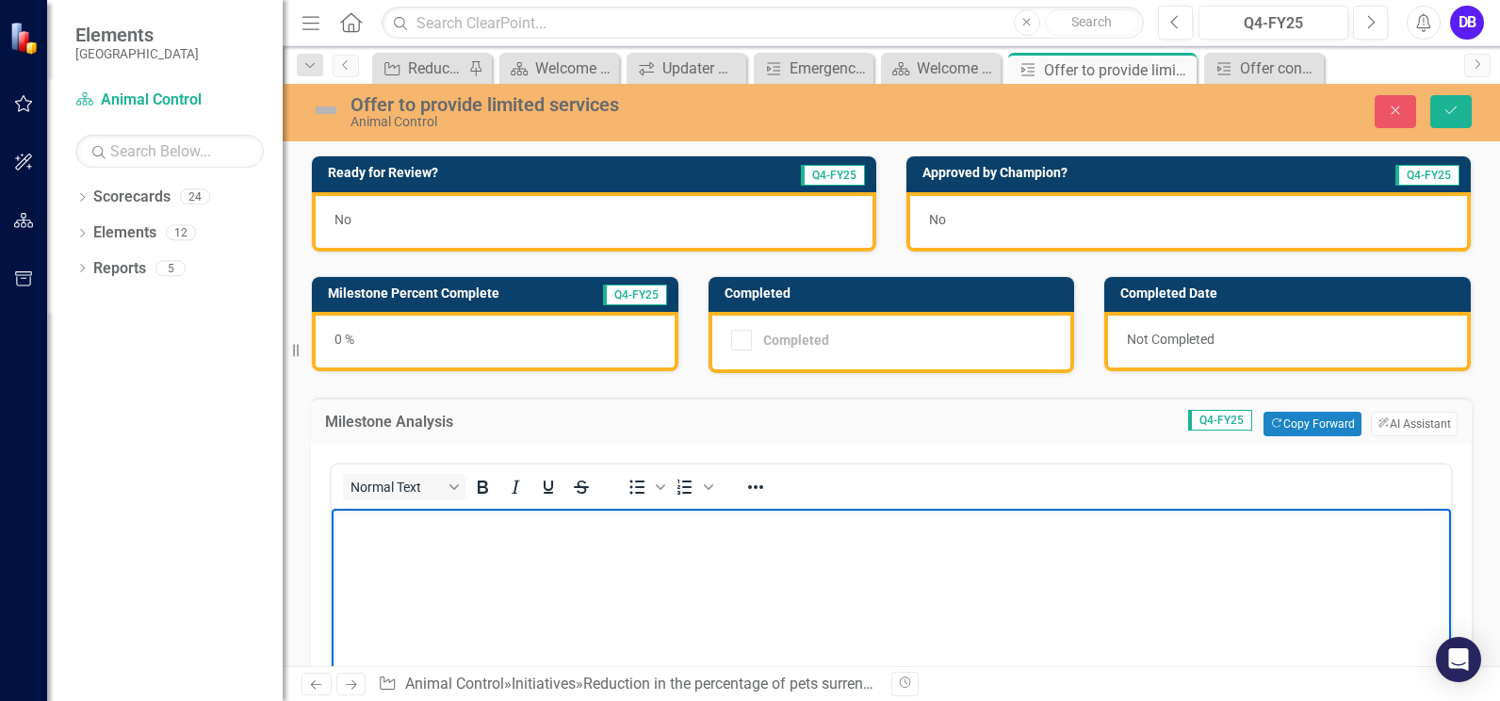
click at [464, 523] on p "Rich Text Area. Press ALT-0 for help." at bounding box center [891, 524] width 1110 height 23
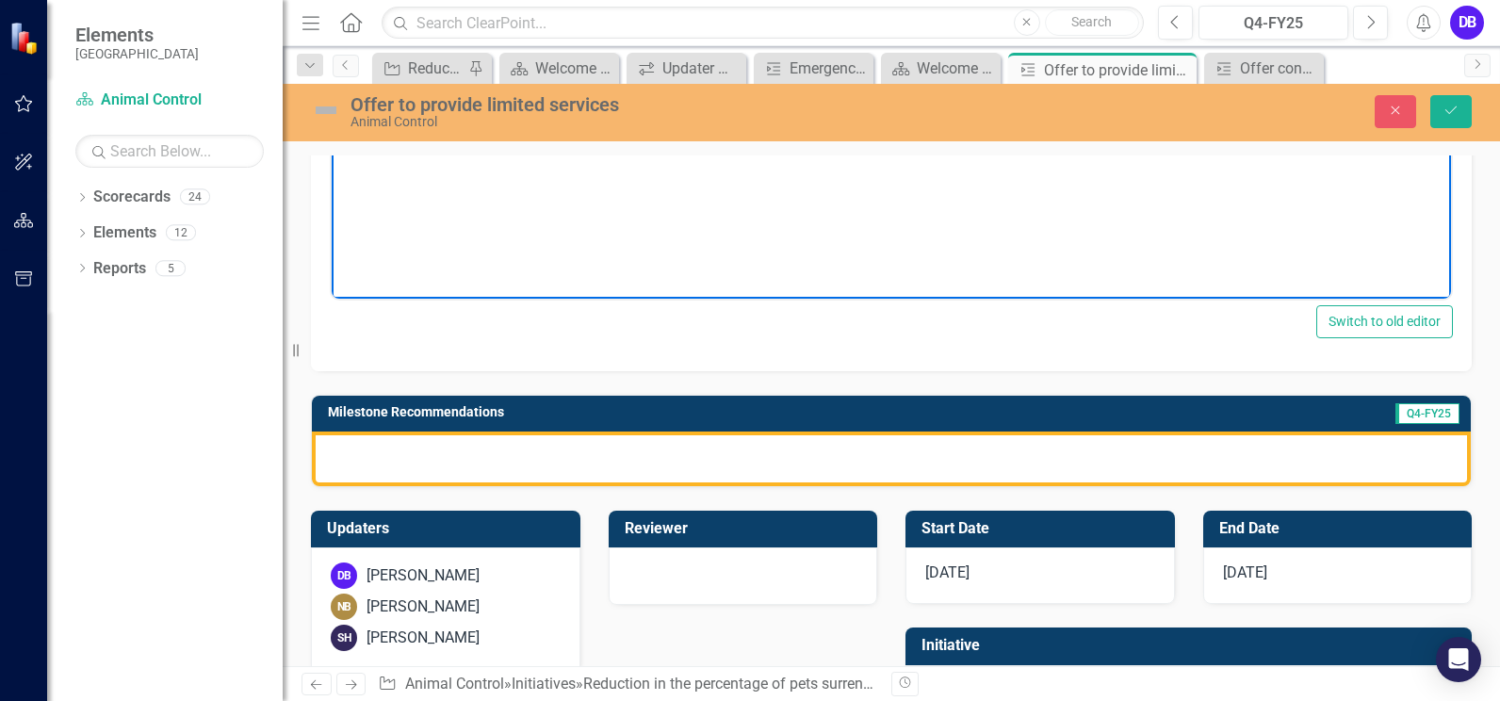
scroll to position [542, 0]
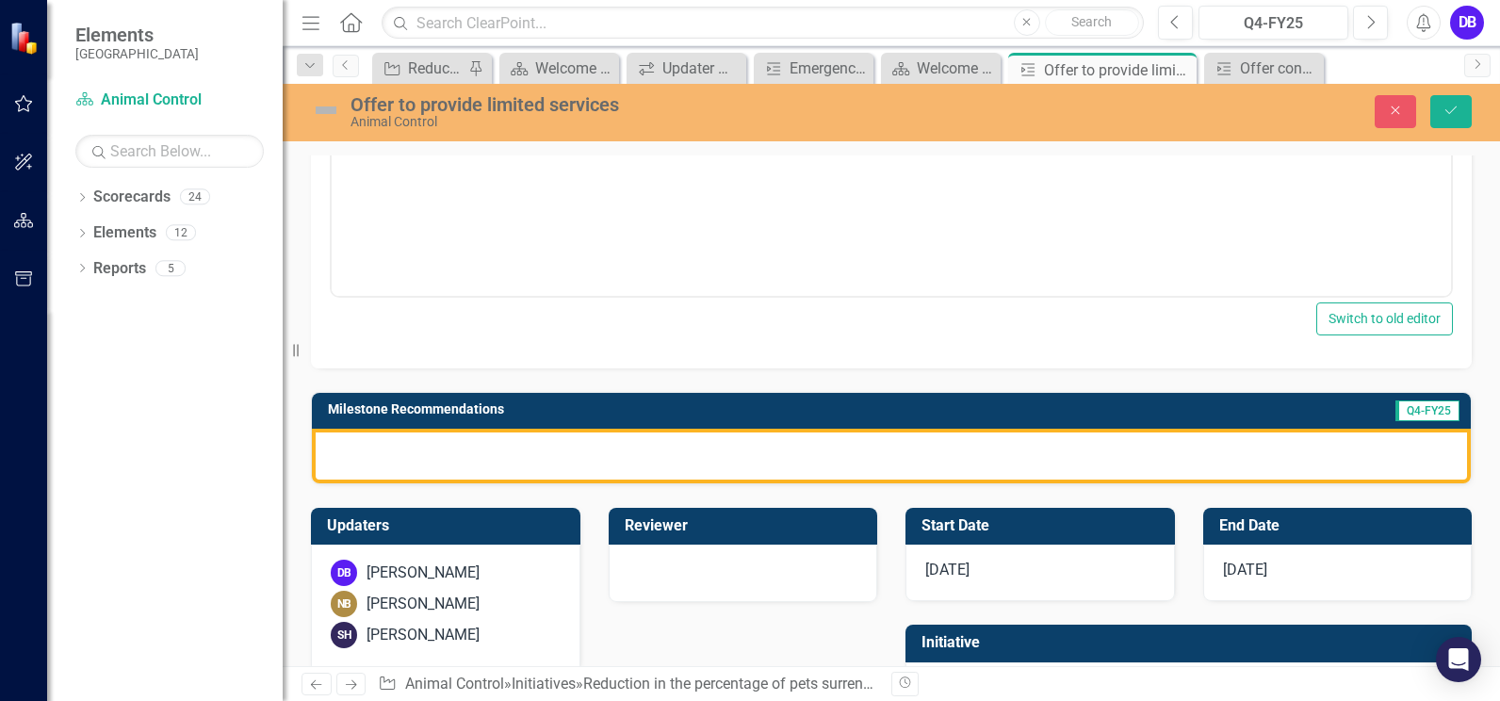
click at [1297, 457] on div at bounding box center [891, 456] width 1159 height 55
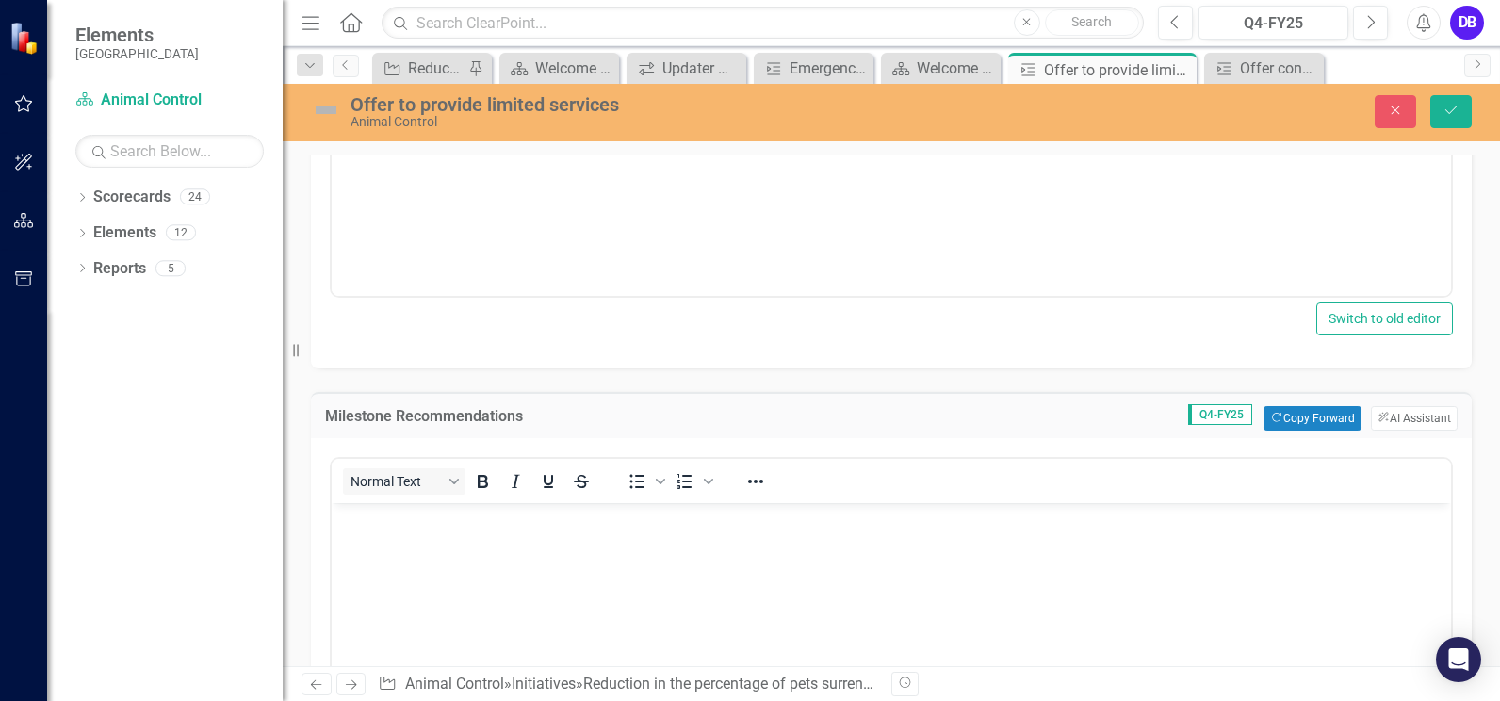
scroll to position [0, 0]
click at [1387, 418] on button "ClearPoint AI AI Assistant" at bounding box center [1414, 418] width 87 height 24
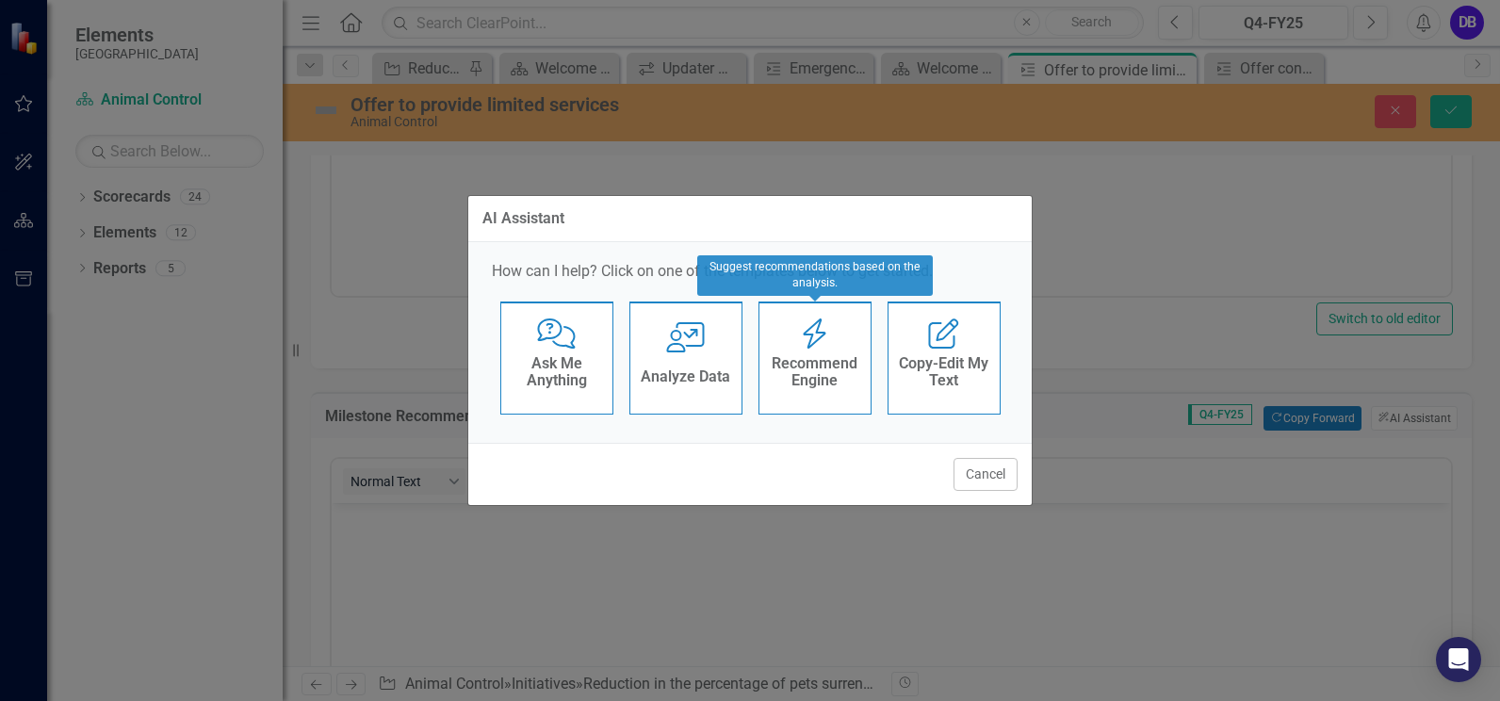
click at [849, 350] on div "Recommend Engine" at bounding box center [815, 373] width 92 height 47
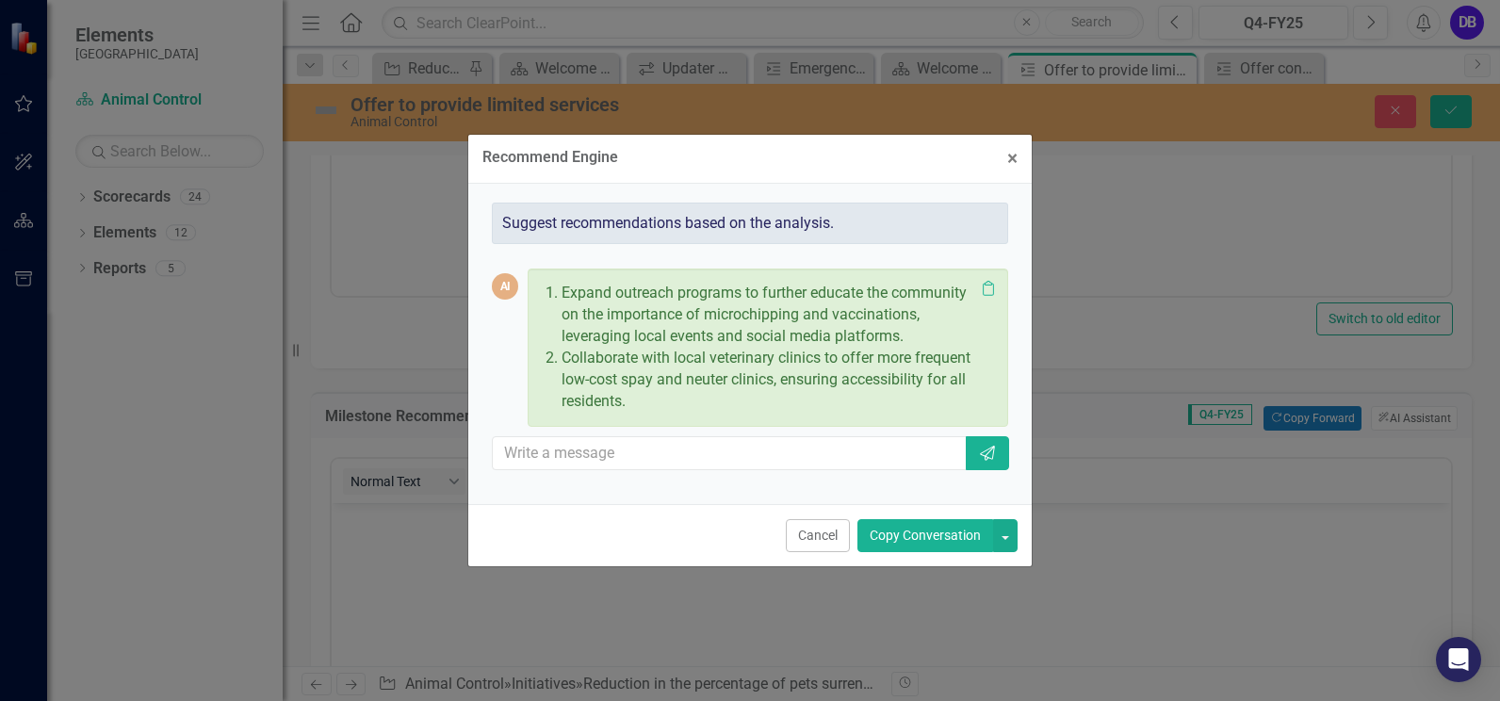
click at [894, 531] on button "Copy Conversation" at bounding box center [925, 535] width 136 height 33
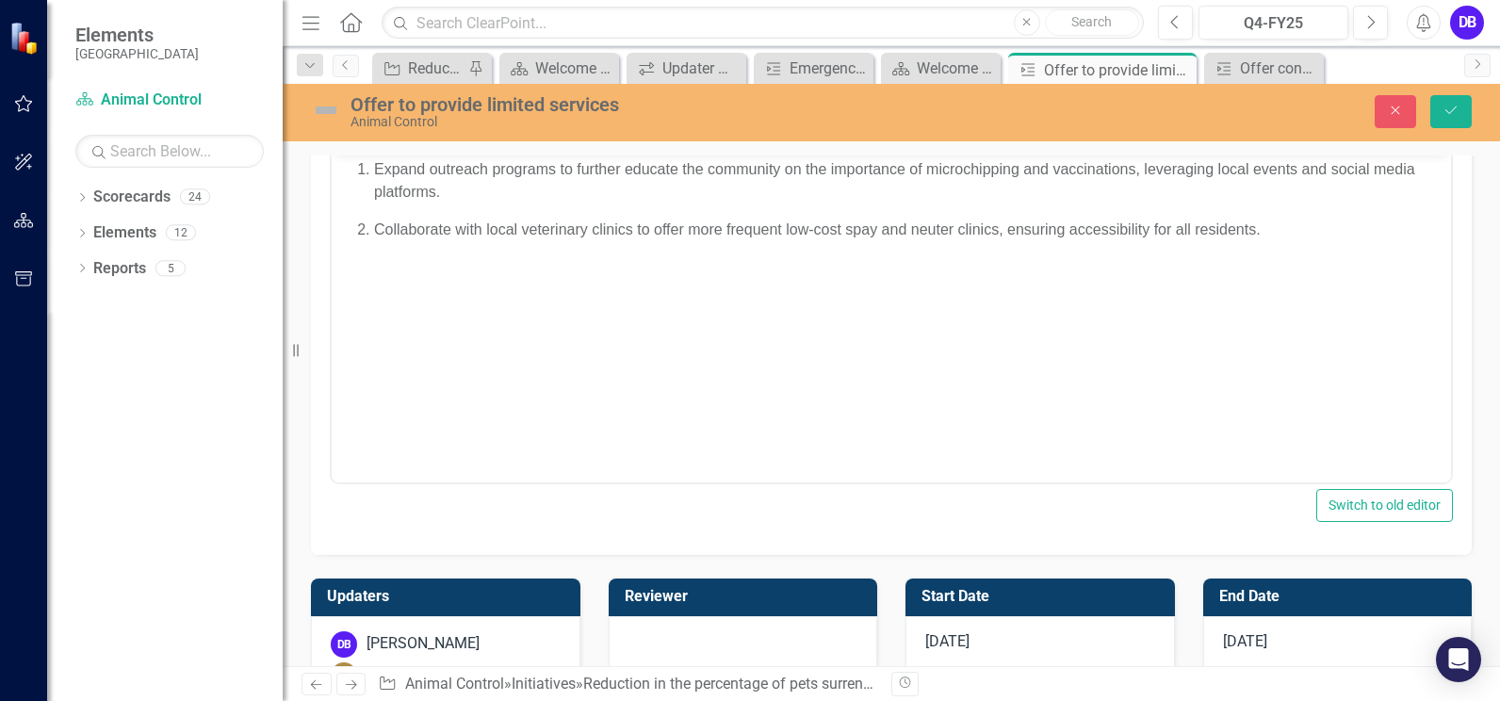
scroll to position [851, 0]
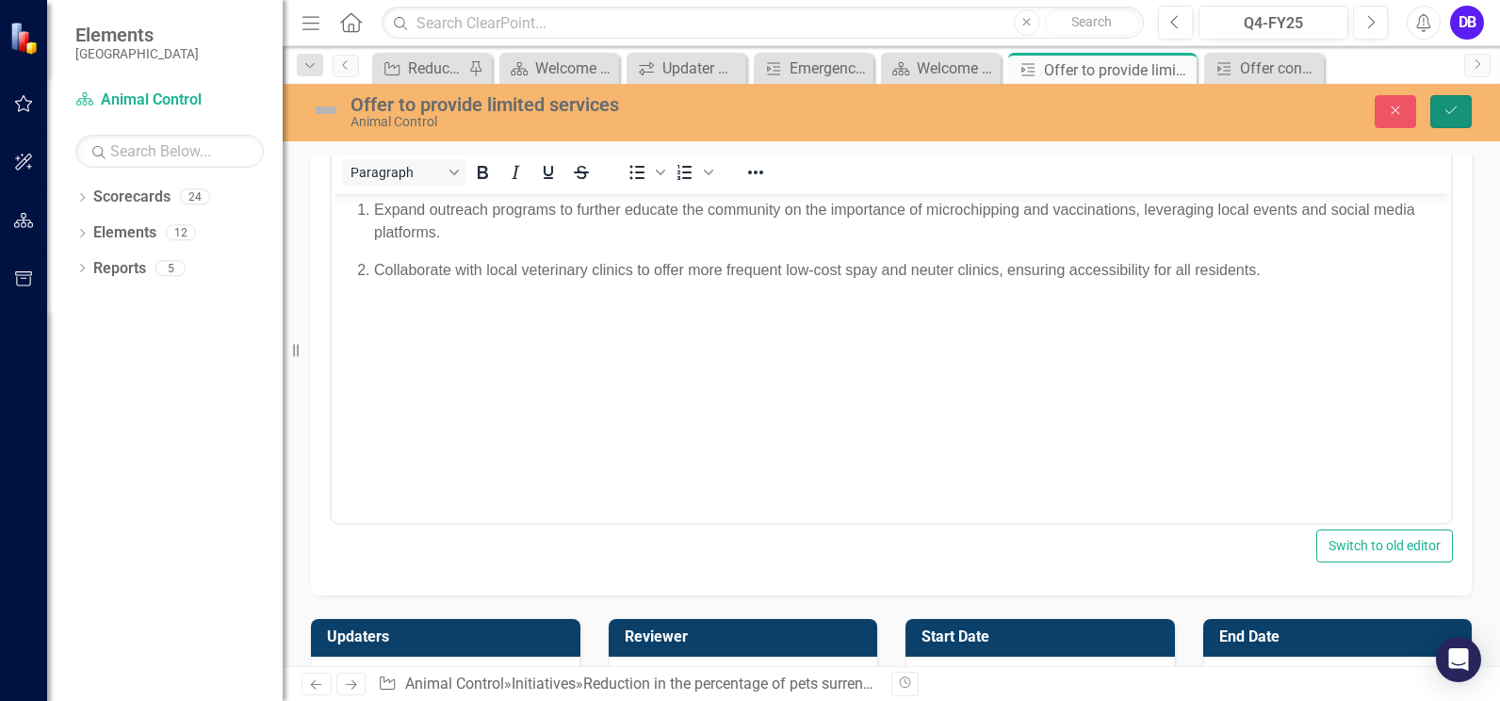
click at [1448, 111] on icon "Save" at bounding box center [1450, 110] width 17 height 13
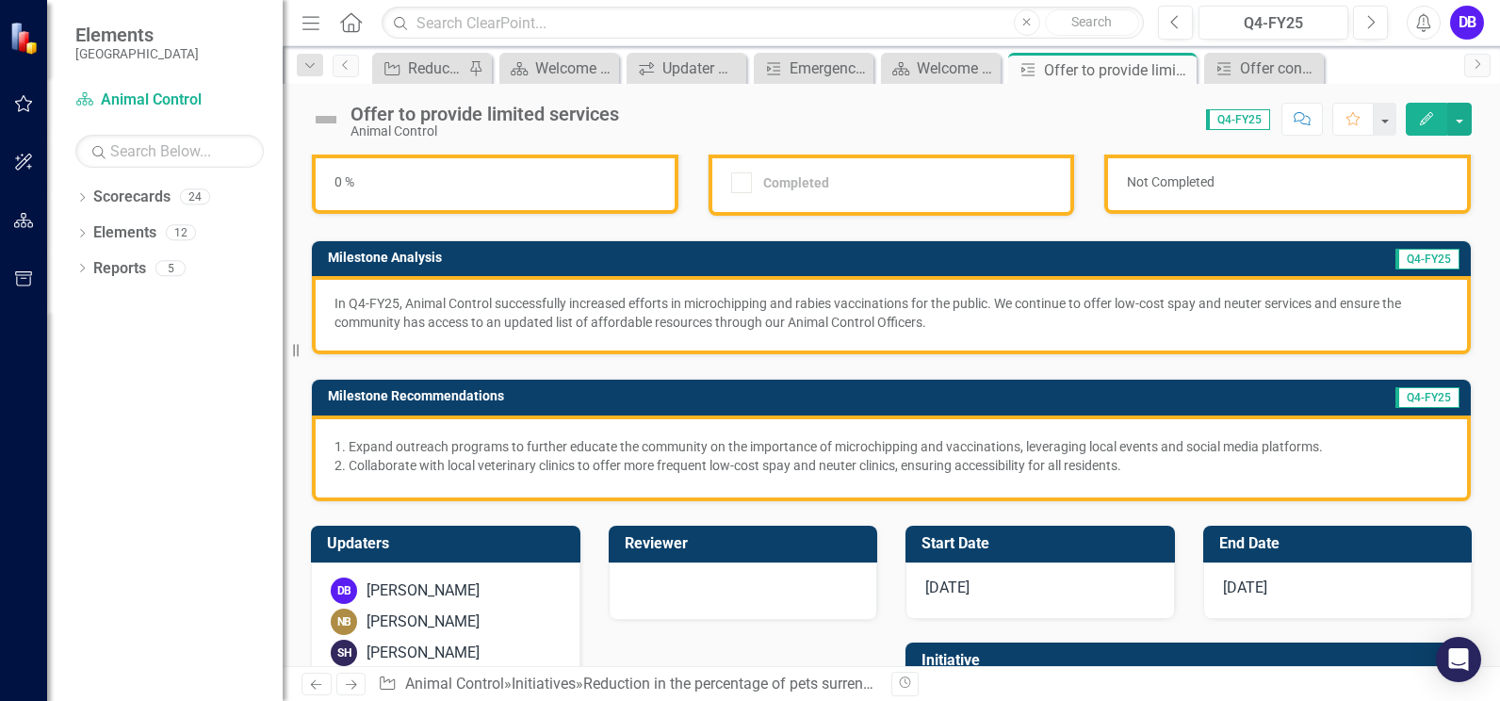
scroll to position [275, 0]
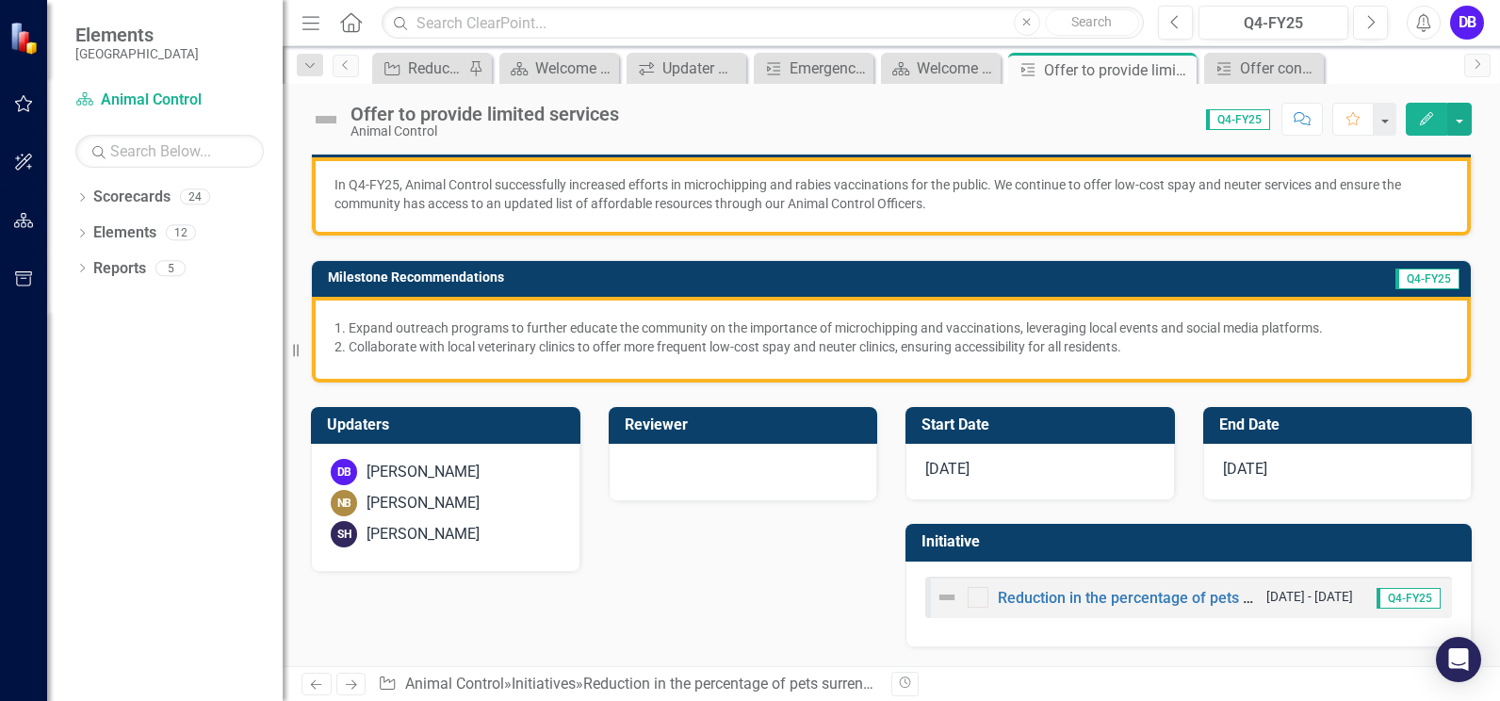
click at [356, 682] on icon "Next" at bounding box center [351, 684] width 16 height 12
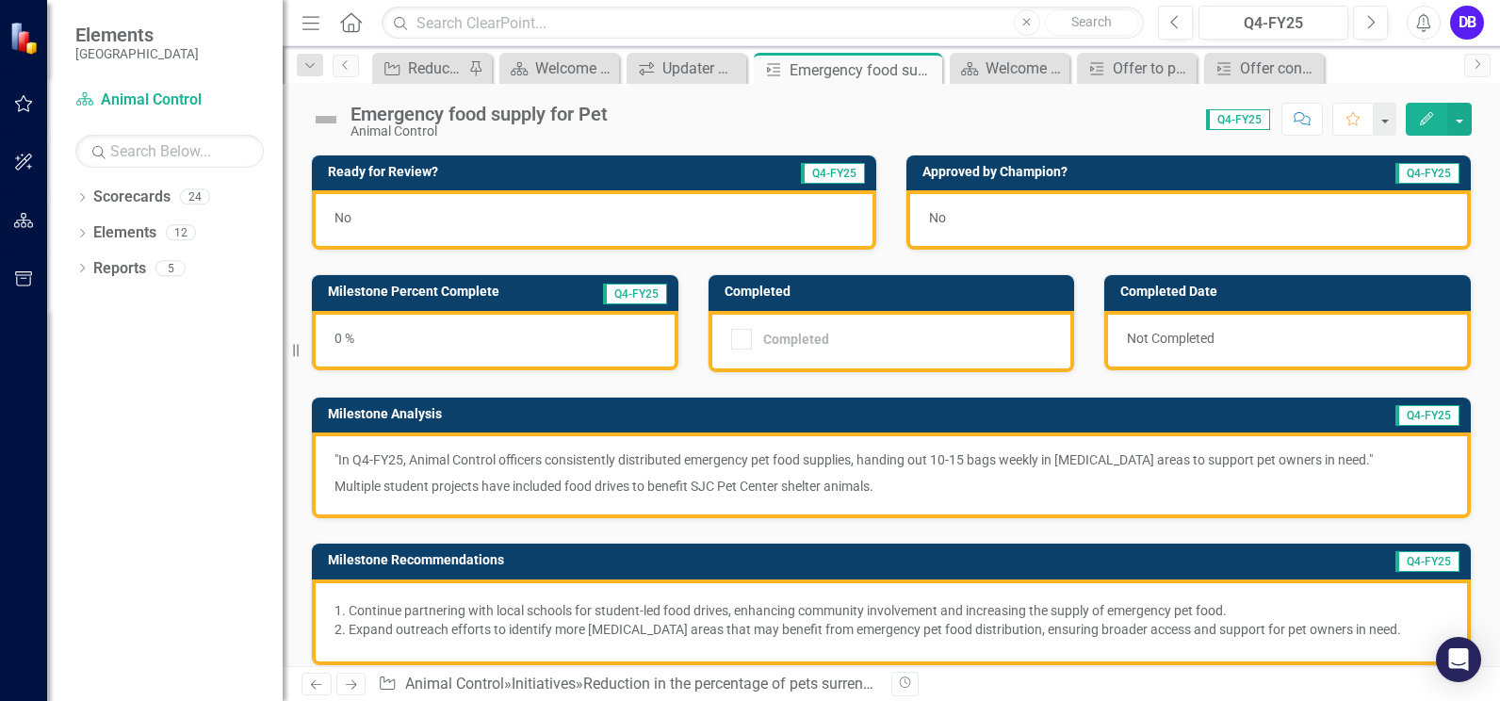
click at [317, 689] on icon "Previous" at bounding box center [316, 684] width 16 height 12
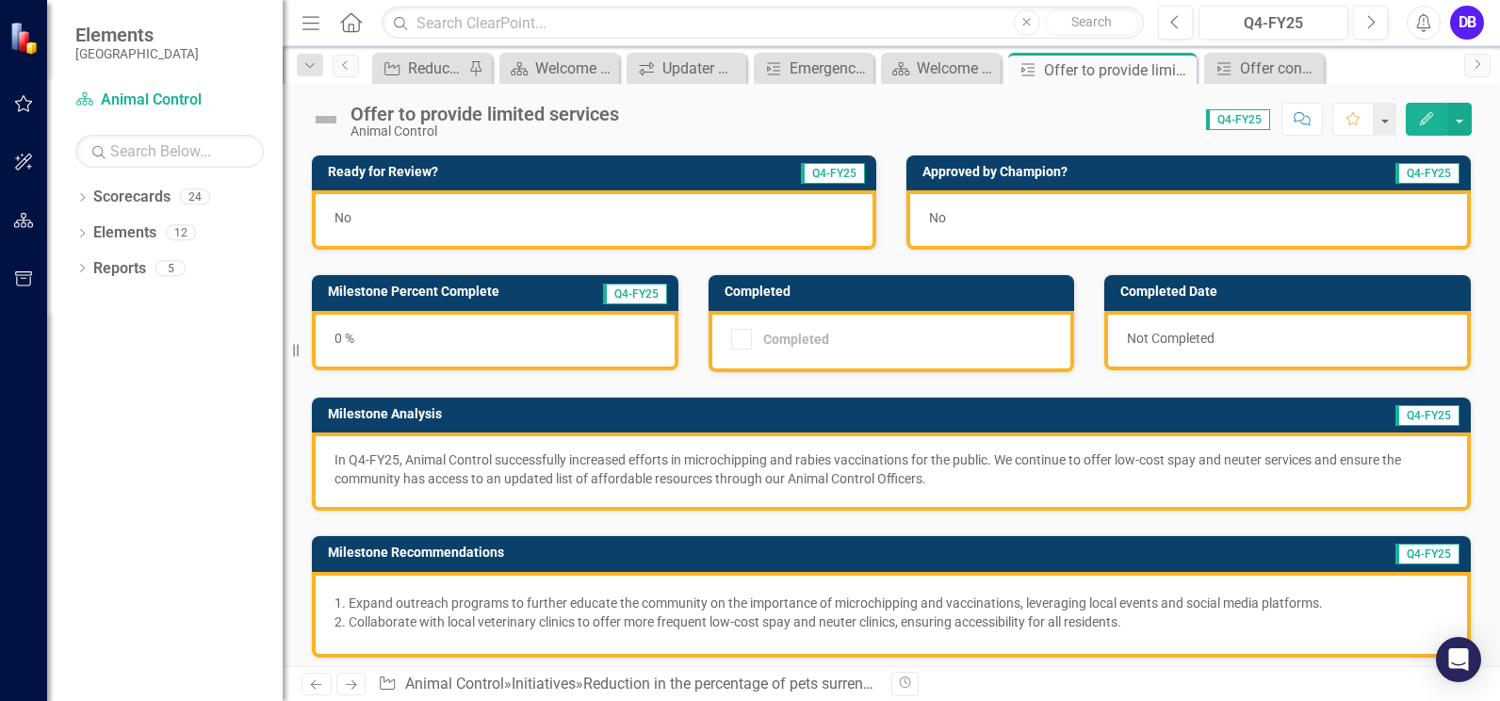
click at [317, 689] on icon "Previous" at bounding box center [316, 684] width 16 height 12
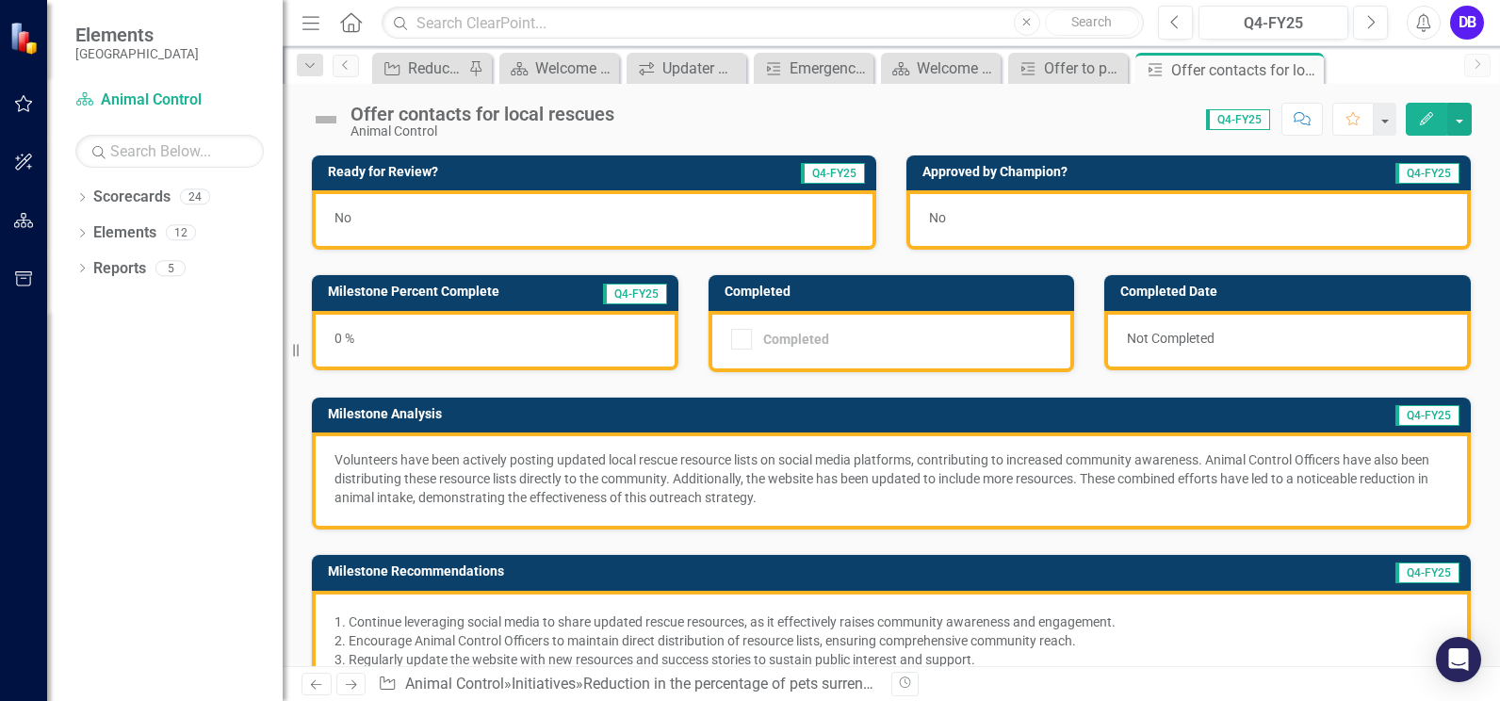
click at [317, 689] on icon "Previous" at bounding box center [316, 684] width 16 height 12
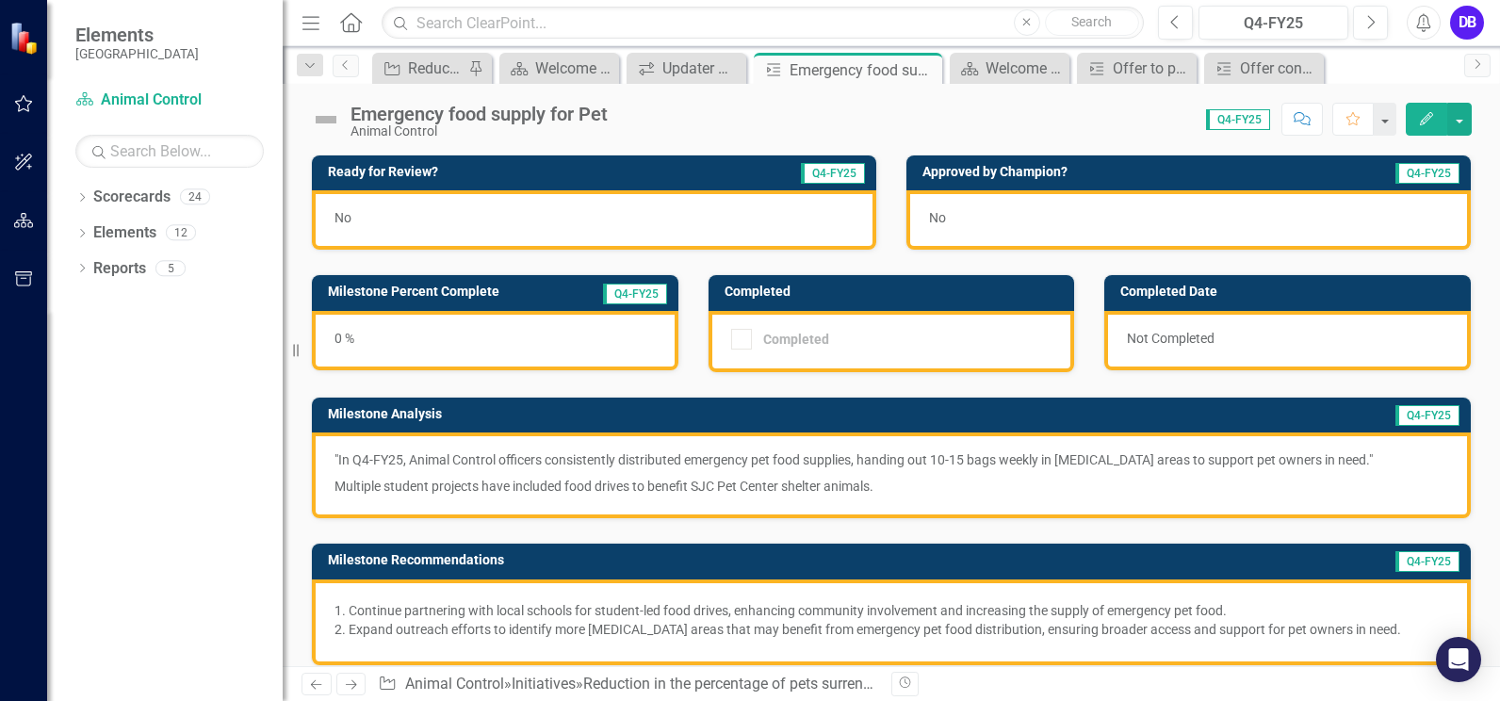
click at [317, 689] on icon "Previous" at bounding box center [316, 684] width 16 height 12
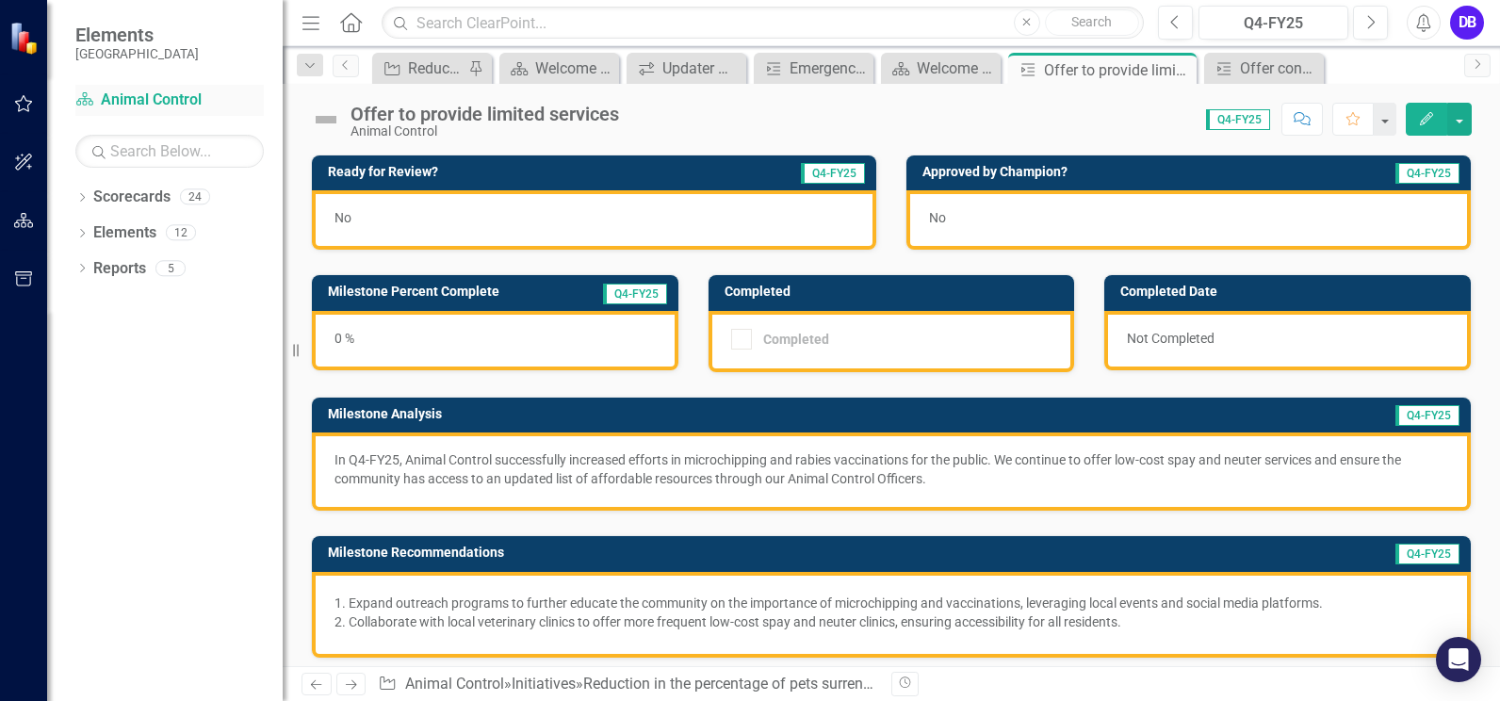
click at [112, 104] on link "Scorecard Animal Control" at bounding box center [169, 100] width 188 height 22
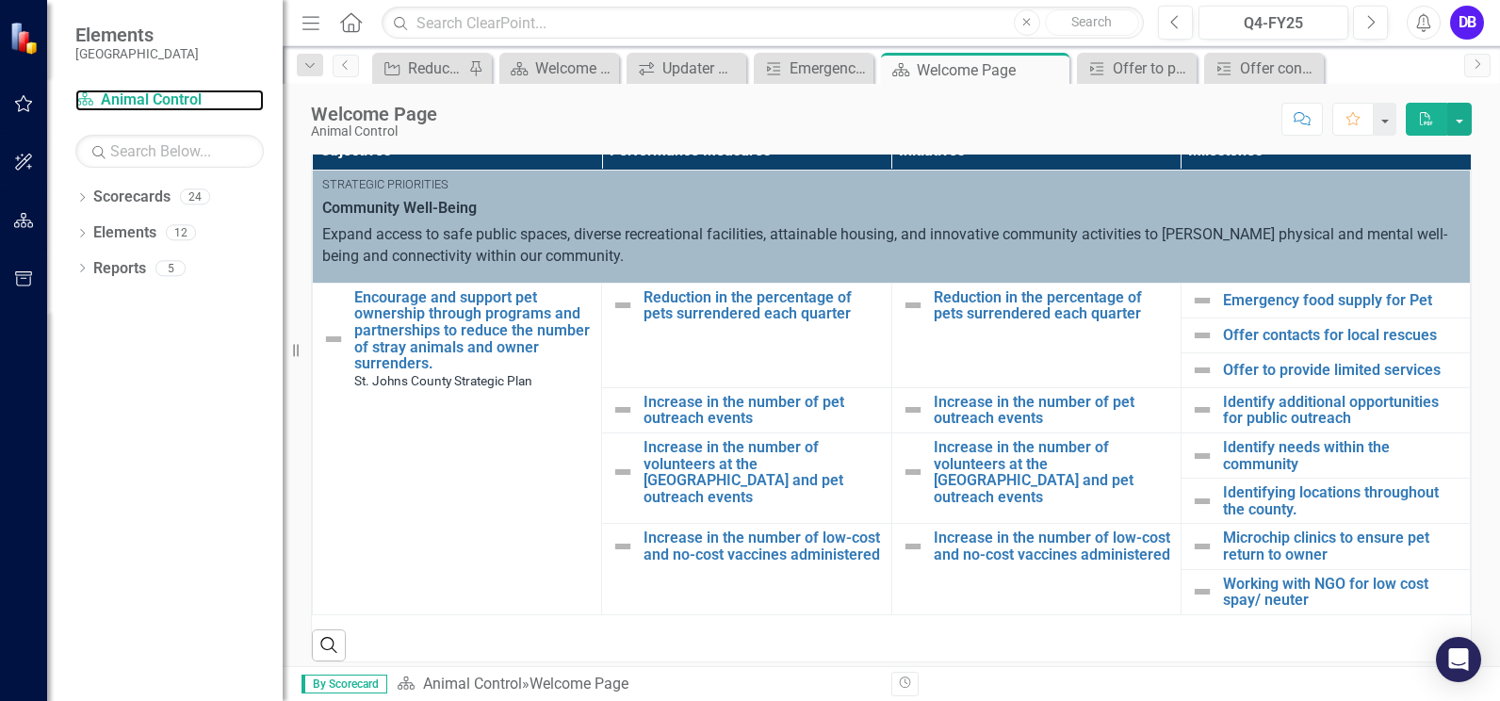
scroll to position [423, 0]
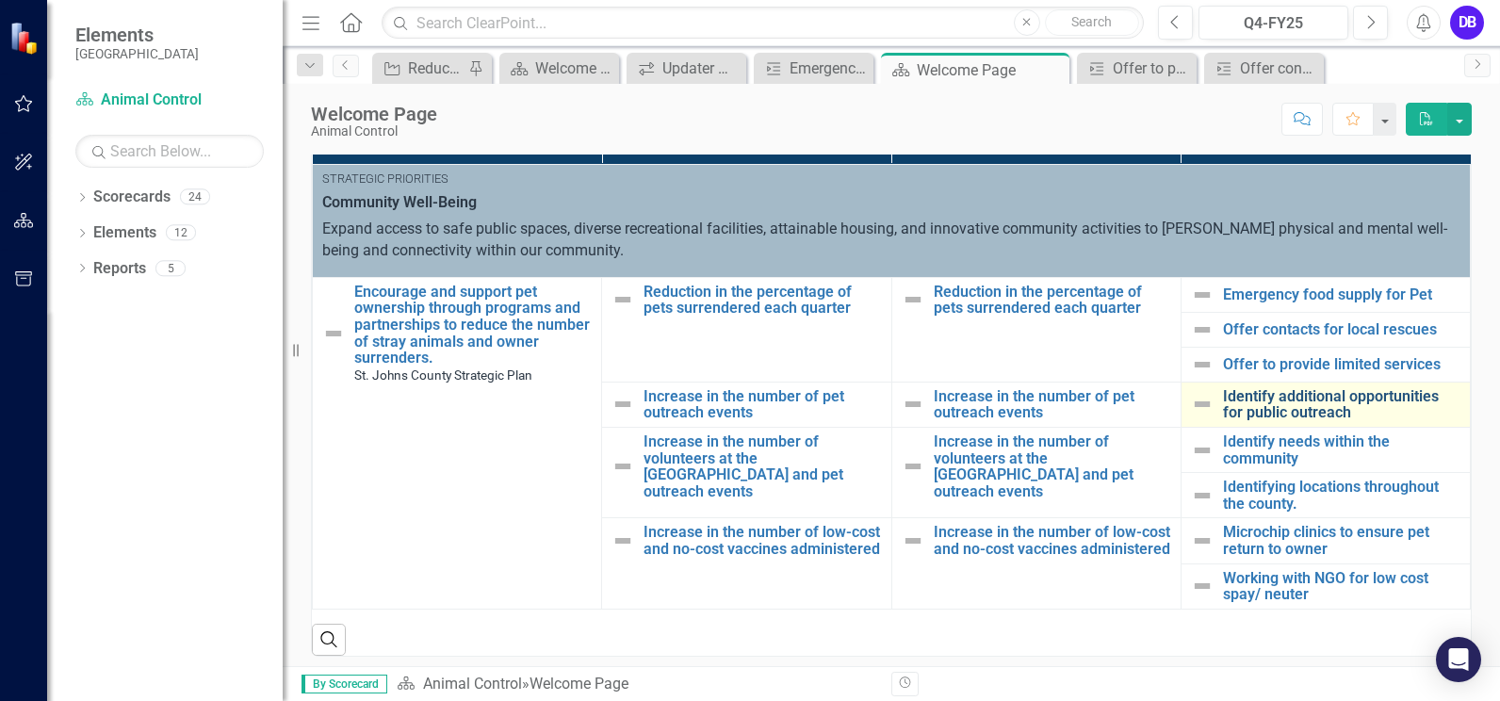
click at [1293, 407] on link "Identify additional opportunities for public outreach" at bounding box center [1341, 404] width 237 height 33
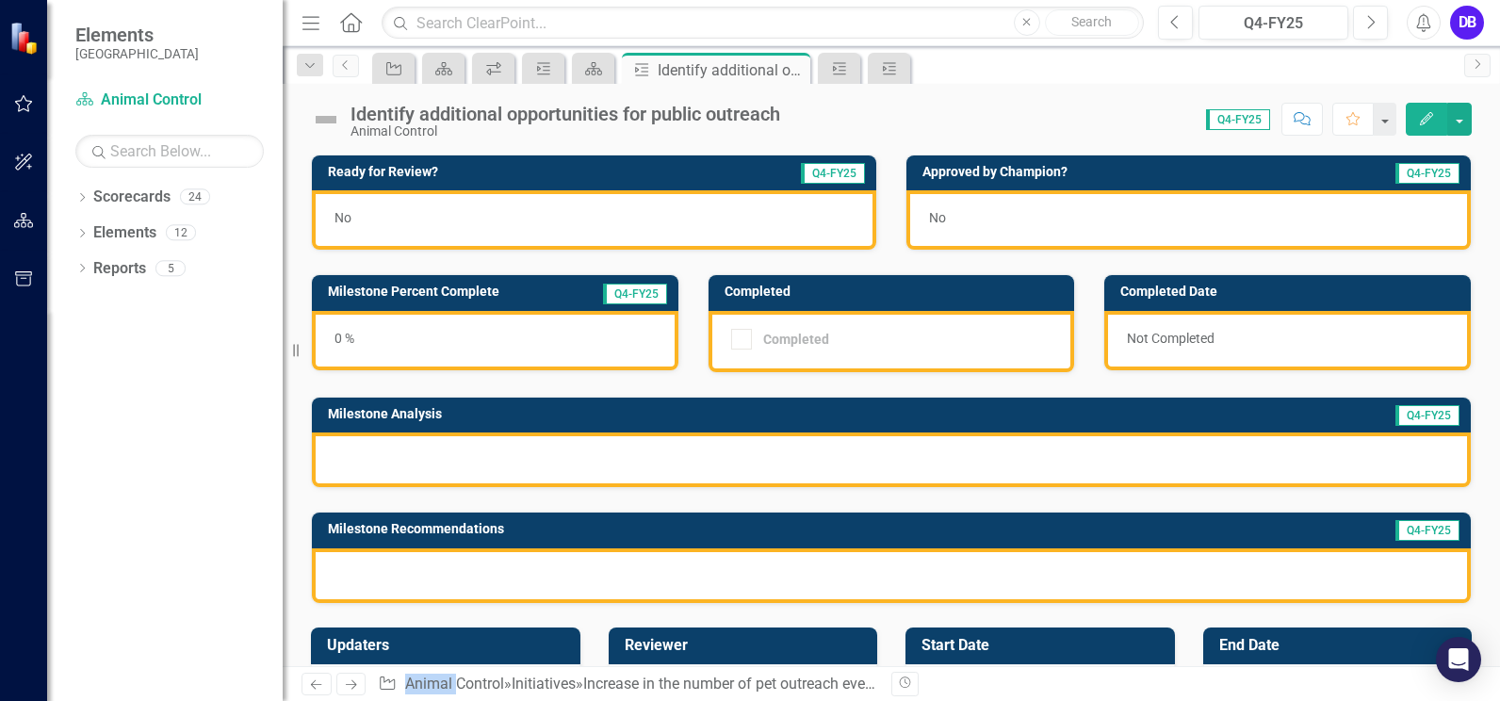
click at [416, 452] on div at bounding box center [891, 459] width 1159 height 55
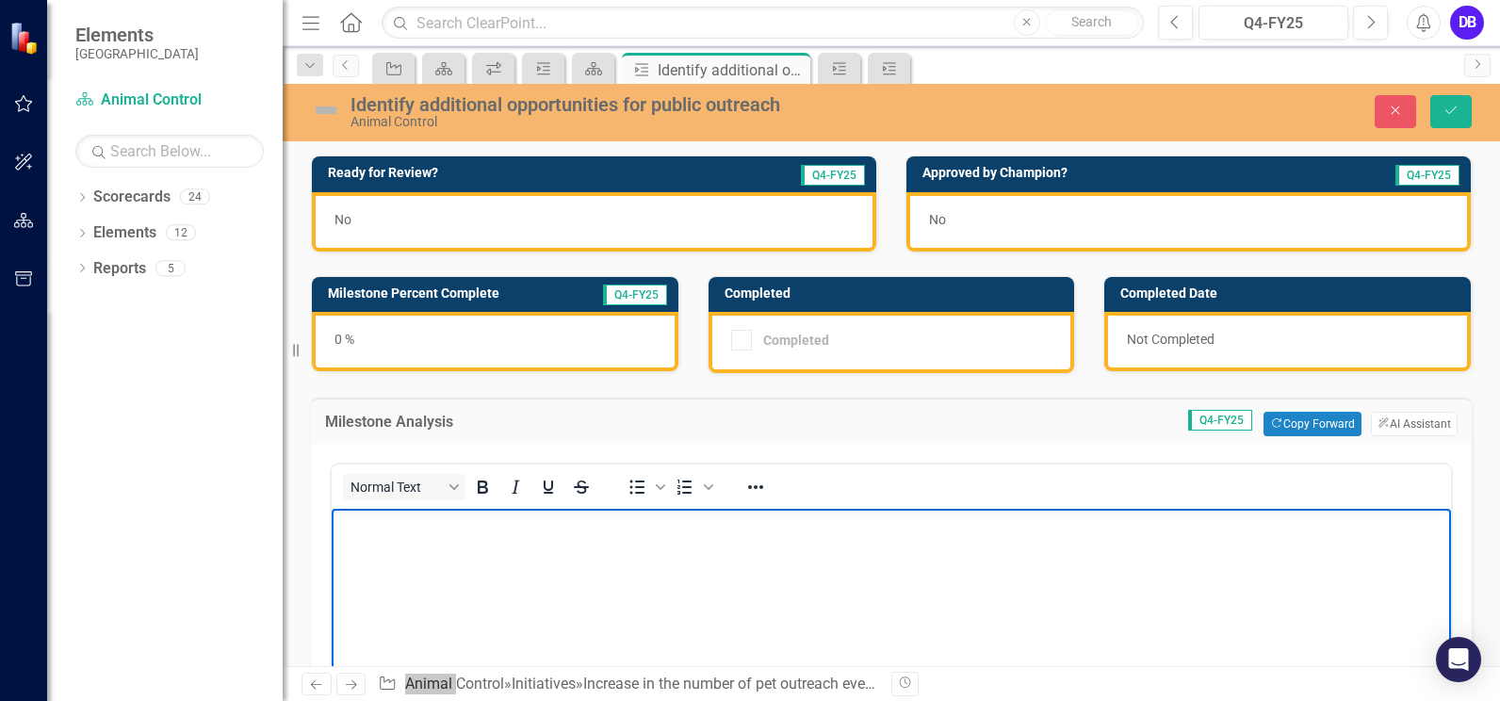
drag, startPoint x: 748, startPoint y: 961, endPoint x: 417, endPoint y: 523, distance: 548.8
click at [417, 523] on p "Rich Text Area. Press ALT-0 for help." at bounding box center [891, 524] width 1110 height 23
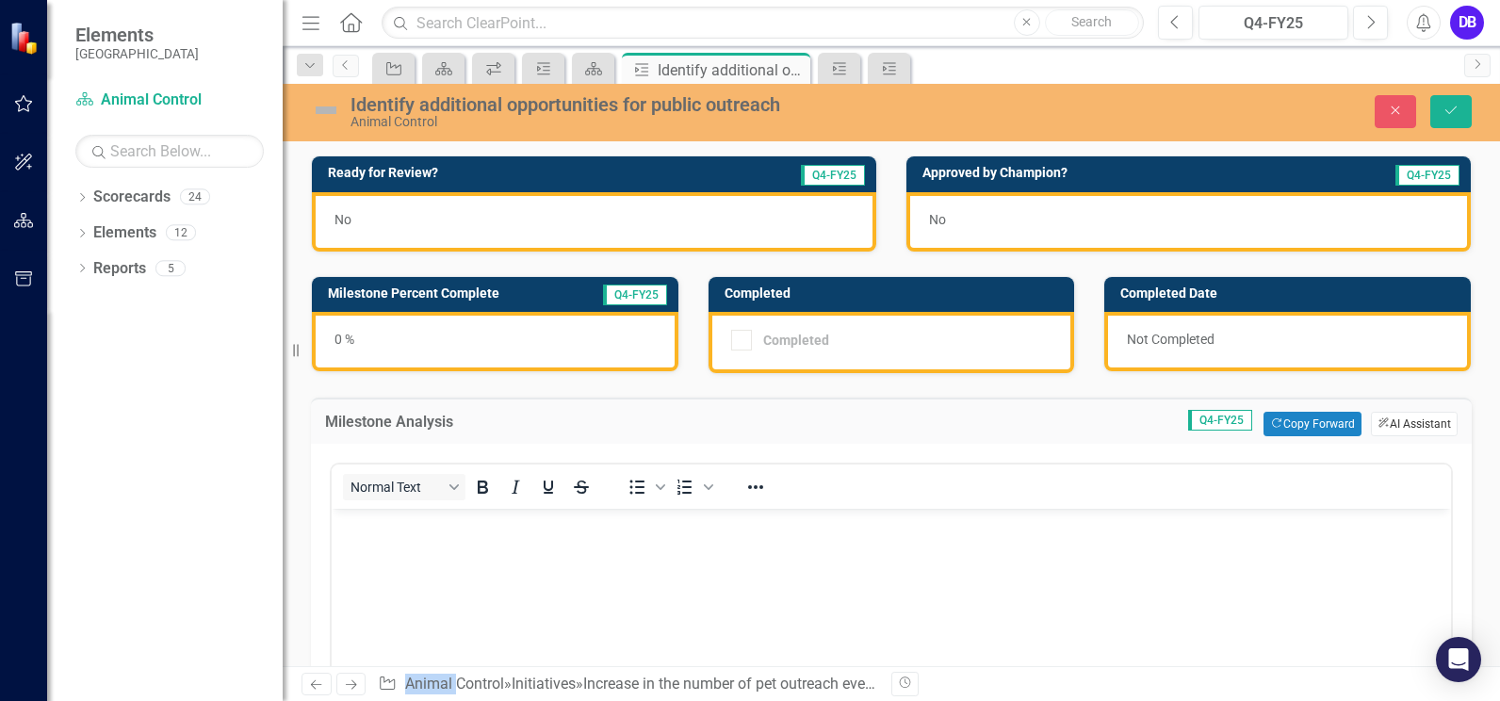
click at [1380, 425] on button "ClearPoint AI AI Assistant" at bounding box center [1414, 424] width 87 height 24
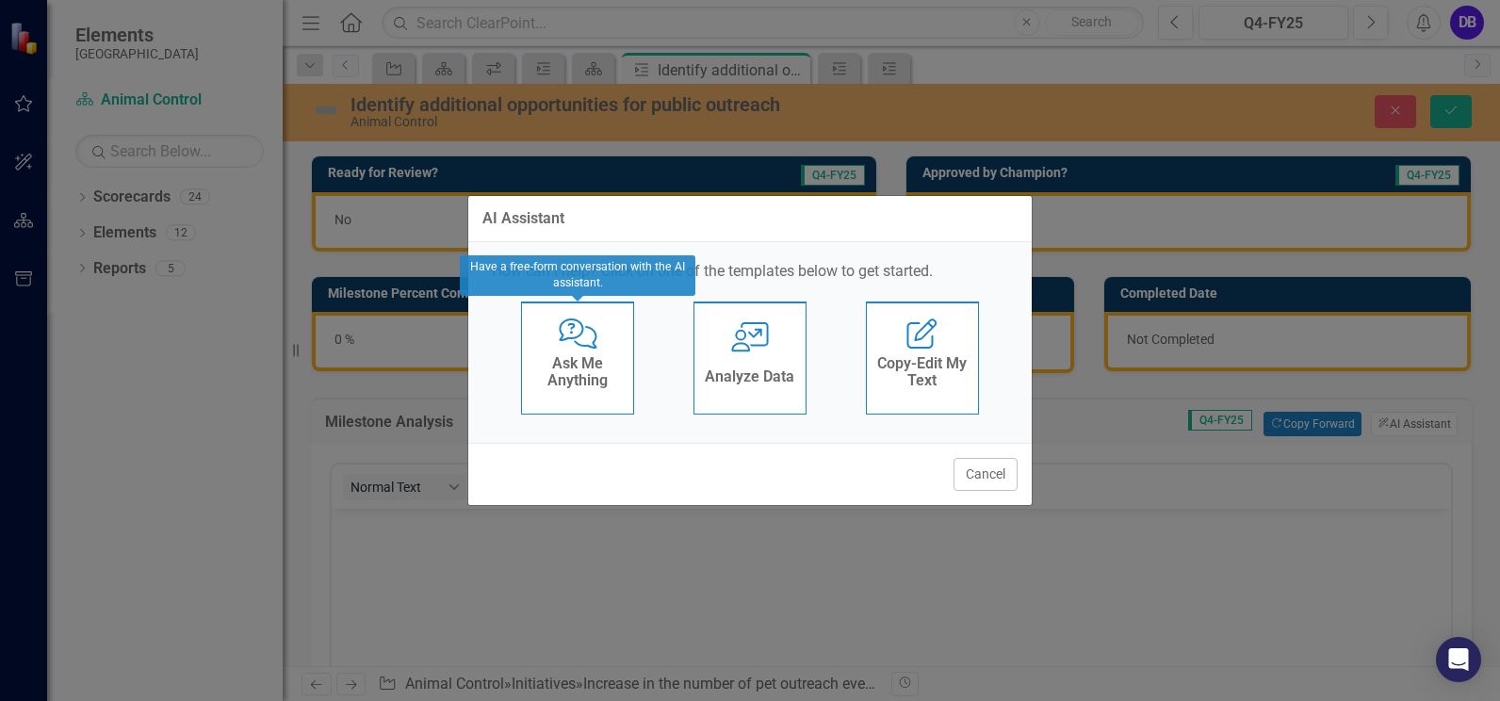
click at [571, 347] on icon "Comments with Question Mark" at bounding box center [578, 333] width 39 height 30
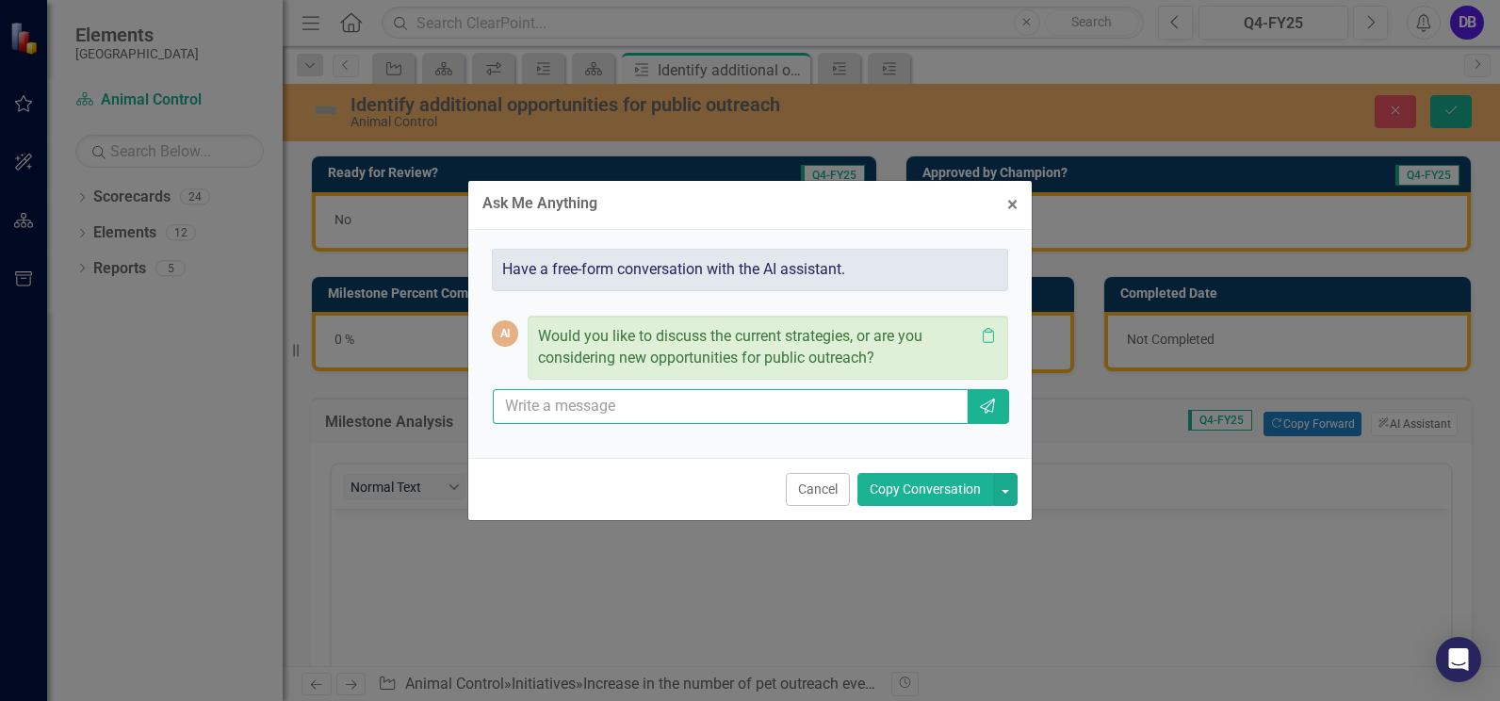
click at [594, 411] on input "text" at bounding box center [730, 406] width 475 height 35
type input "write we are activily attending off-site events to educate the public"
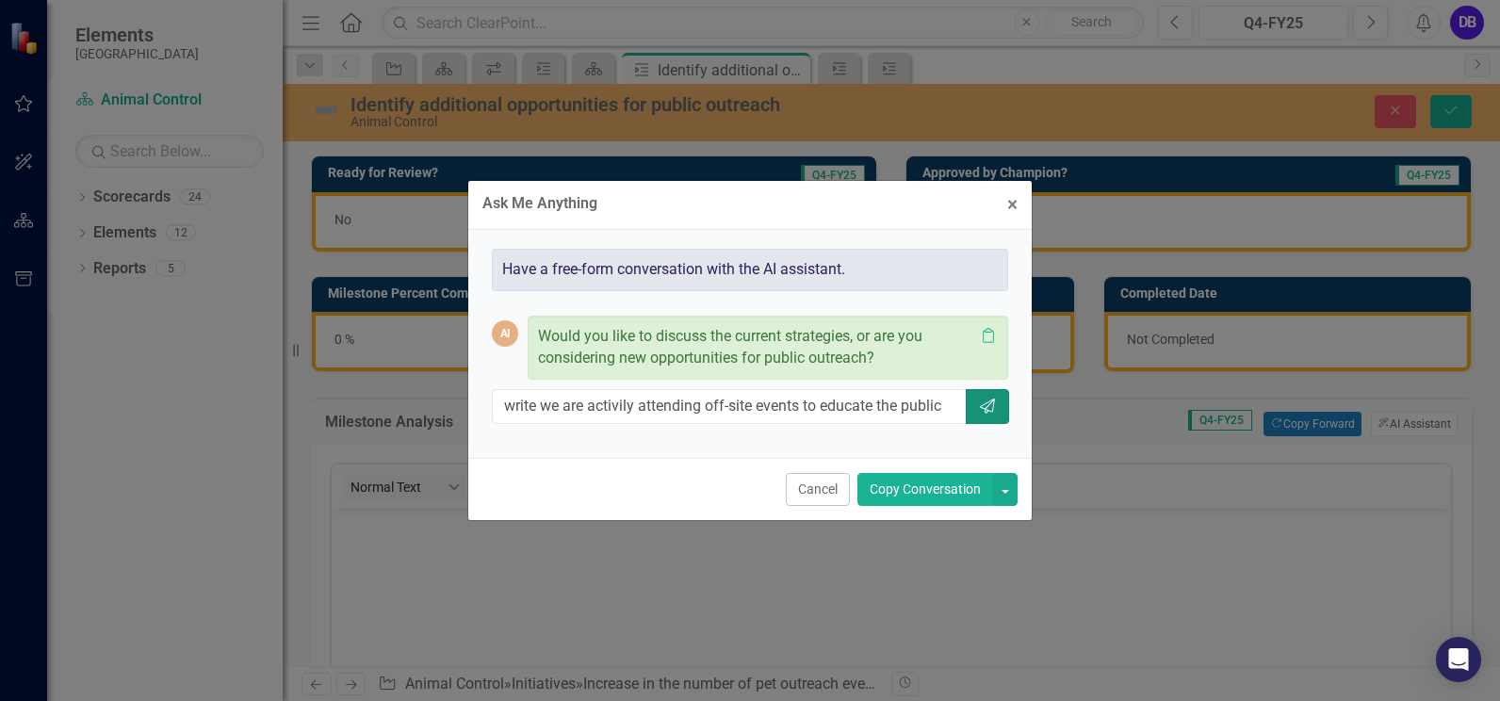
click at [1003, 400] on button "Send" at bounding box center [987, 406] width 43 height 35
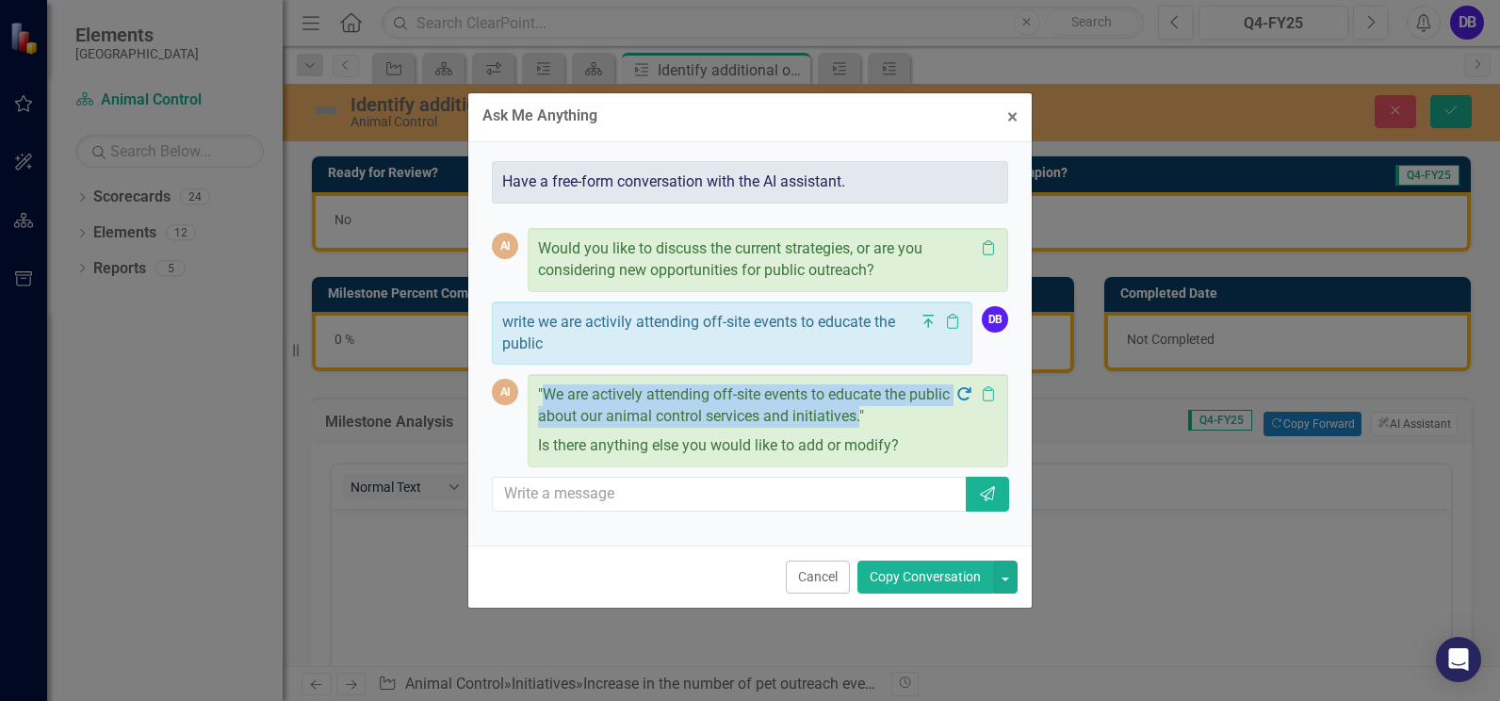
drag, startPoint x: 860, startPoint y: 421, endPoint x: 547, endPoint y: 386, distance: 314.7
click at [547, 386] on p ""We are actively attending off-site events to educate the public about our anim…" at bounding box center [746, 407] width 416 height 47
drag, startPoint x: 547, startPoint y: 386, endPoint x: 560, endPoint y: 396, distance: 15.4
copy p "We are actively attending off-site events to educate the public about our anima…"
click at [1008, 114] on span "×" at bounding box center [1012, 116] width 10 height 23
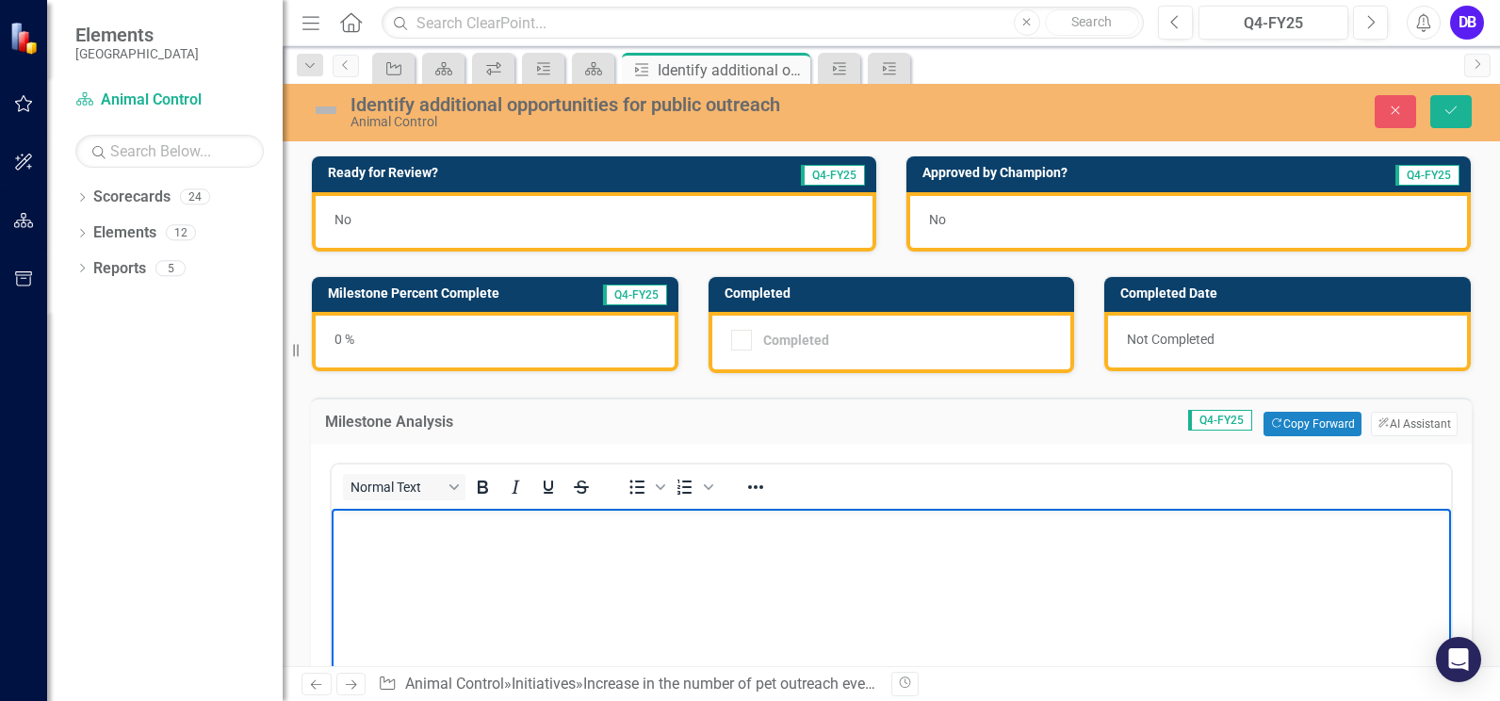
click at [381, 532] on p "Rich Text Area. Press ALT-0 for help." at bounding box center [891, 524] width 1110 height 23
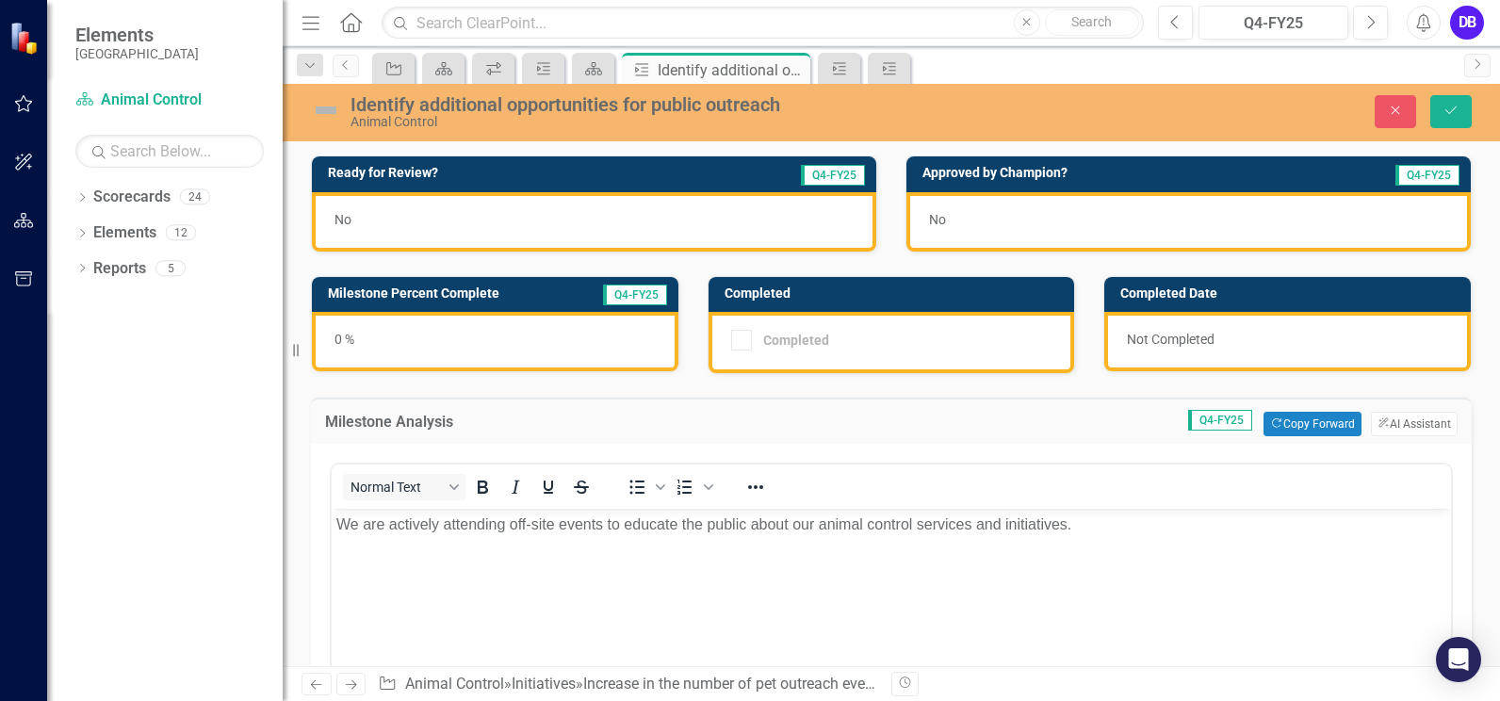
click at [390, 344] on div "0 %" at bounding box center [495, 341] width 366 height 59
click at [390, 343] on div "0 %" at bounding box center [495, 341] width 366 height 59
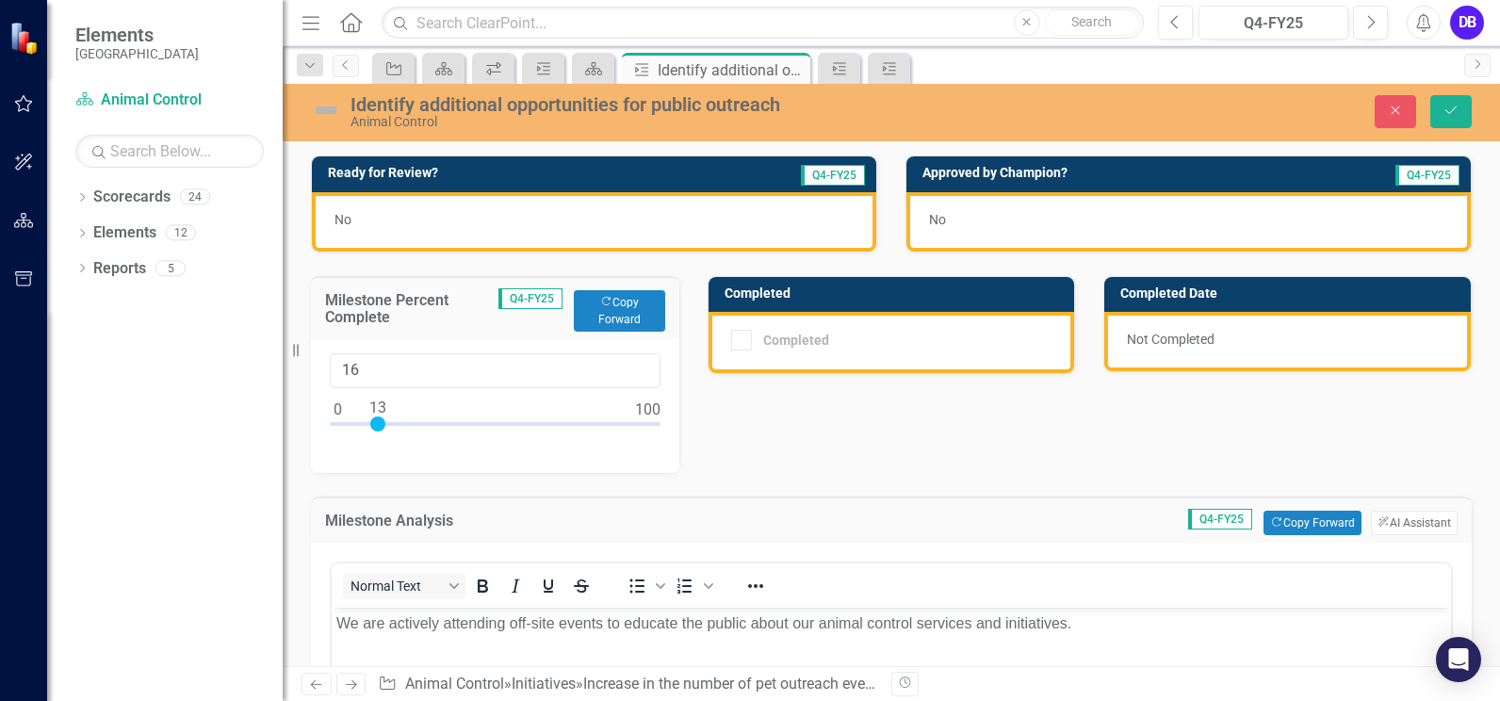
type input "0"
drag, startPoint x: 335, startPoint y: 426, endPoint x: 314, endPoint y: 427, distance: 21.7
click at [314, 427] on div "0" at bounding box center [495, 406] width 368 height 134
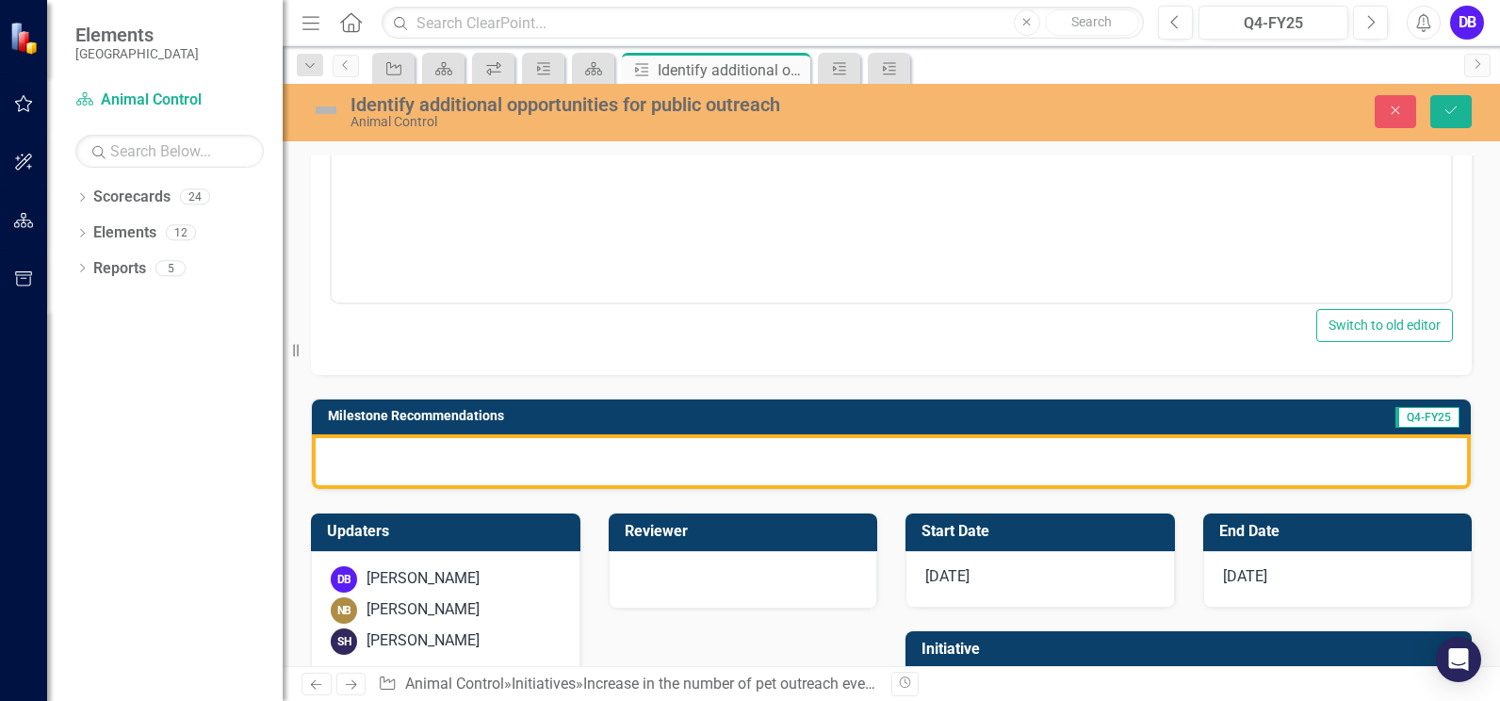
scroll to position [623, 0]
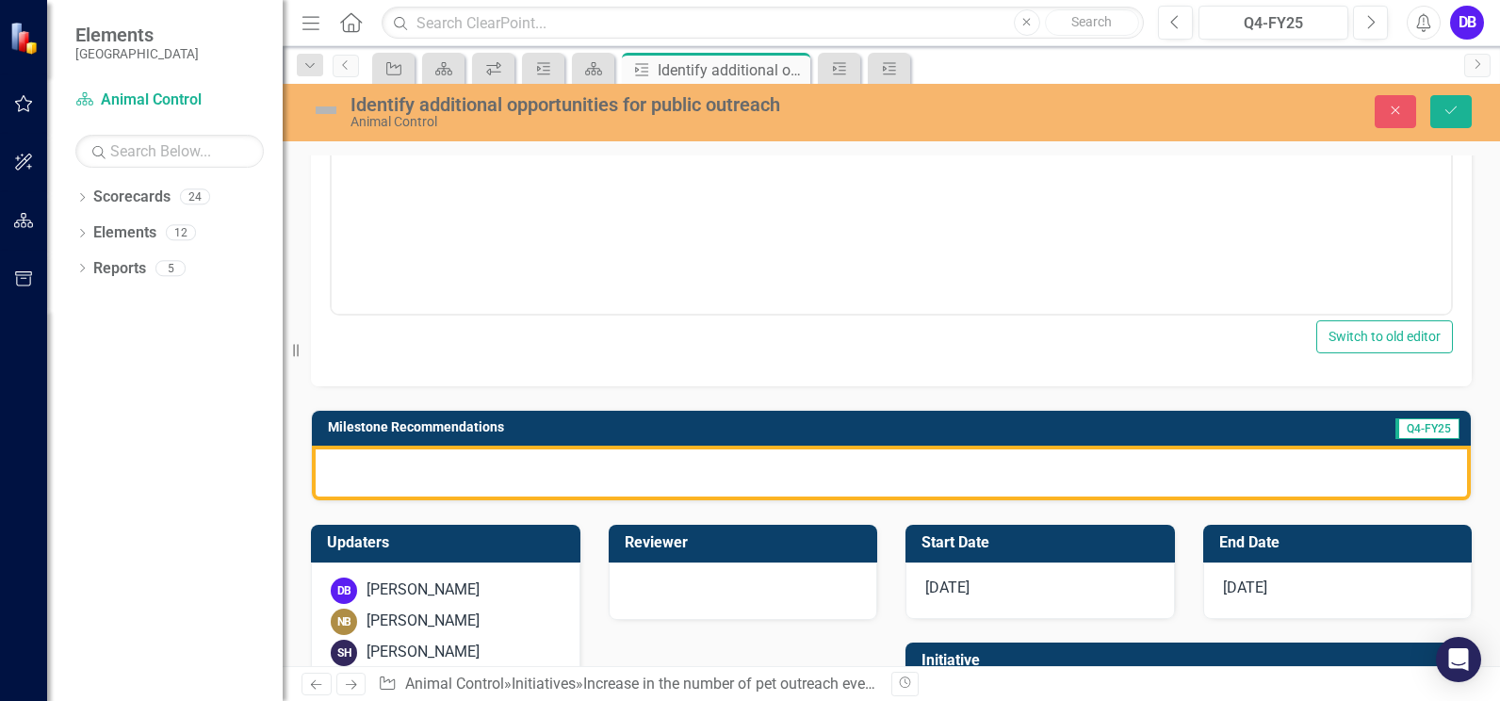
click at [1086, 463] on div at bounding box center [891, 473] width 1159 height 55
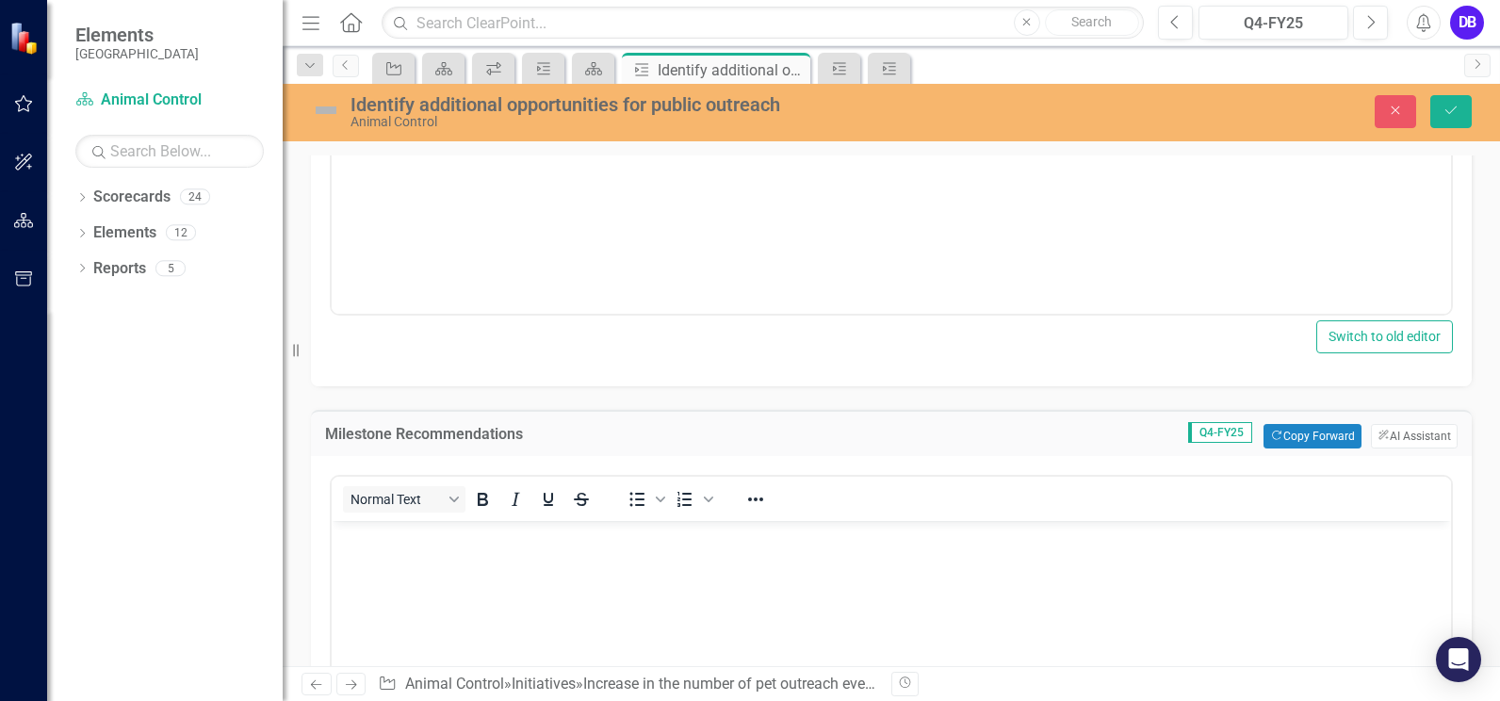
scroll to position [0, 0]
click at [1388, 435] on button "ClearPoint AI AI Assistant" at bounding box center [1414, 436] width 87 height 24
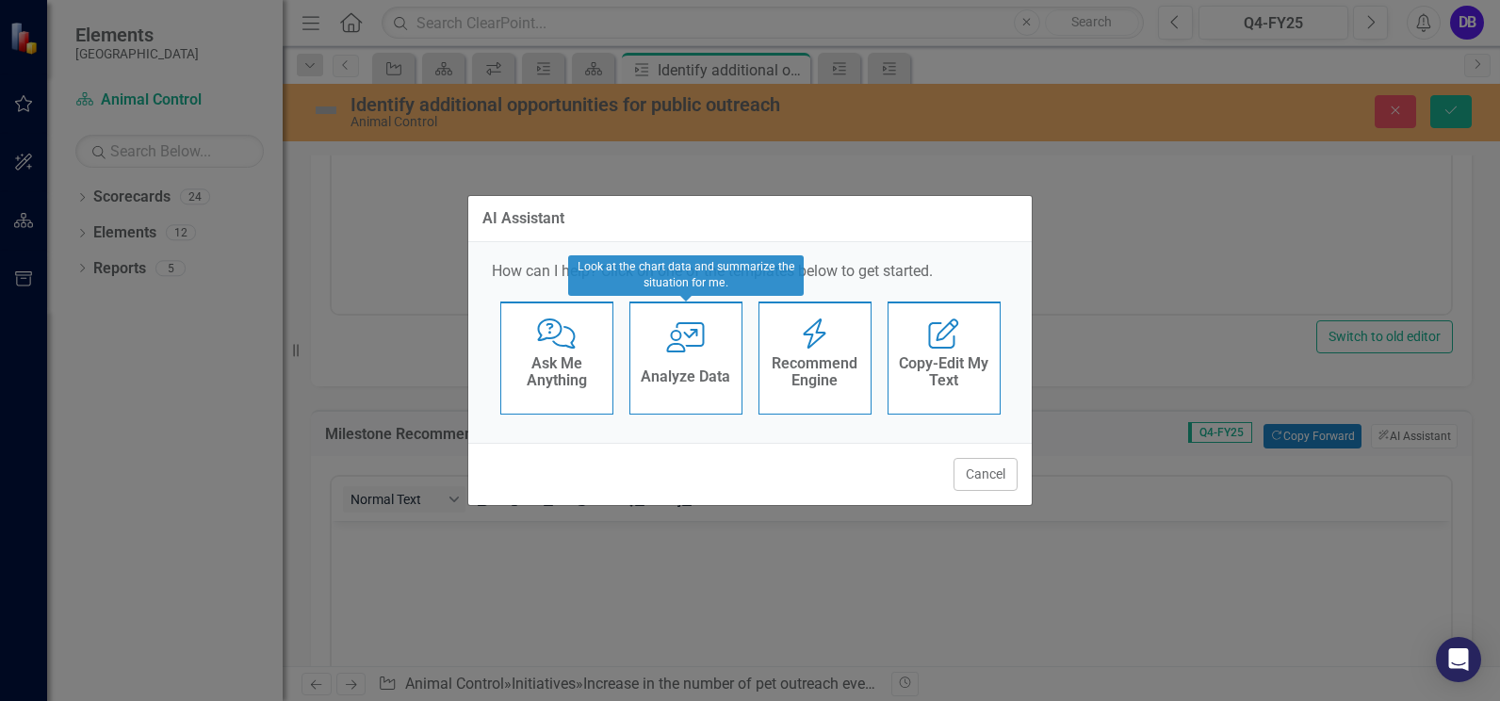
click at [712, 360] on div "User with Chart Analyze Data" at bounding box center [685, 357] width 113 height 113
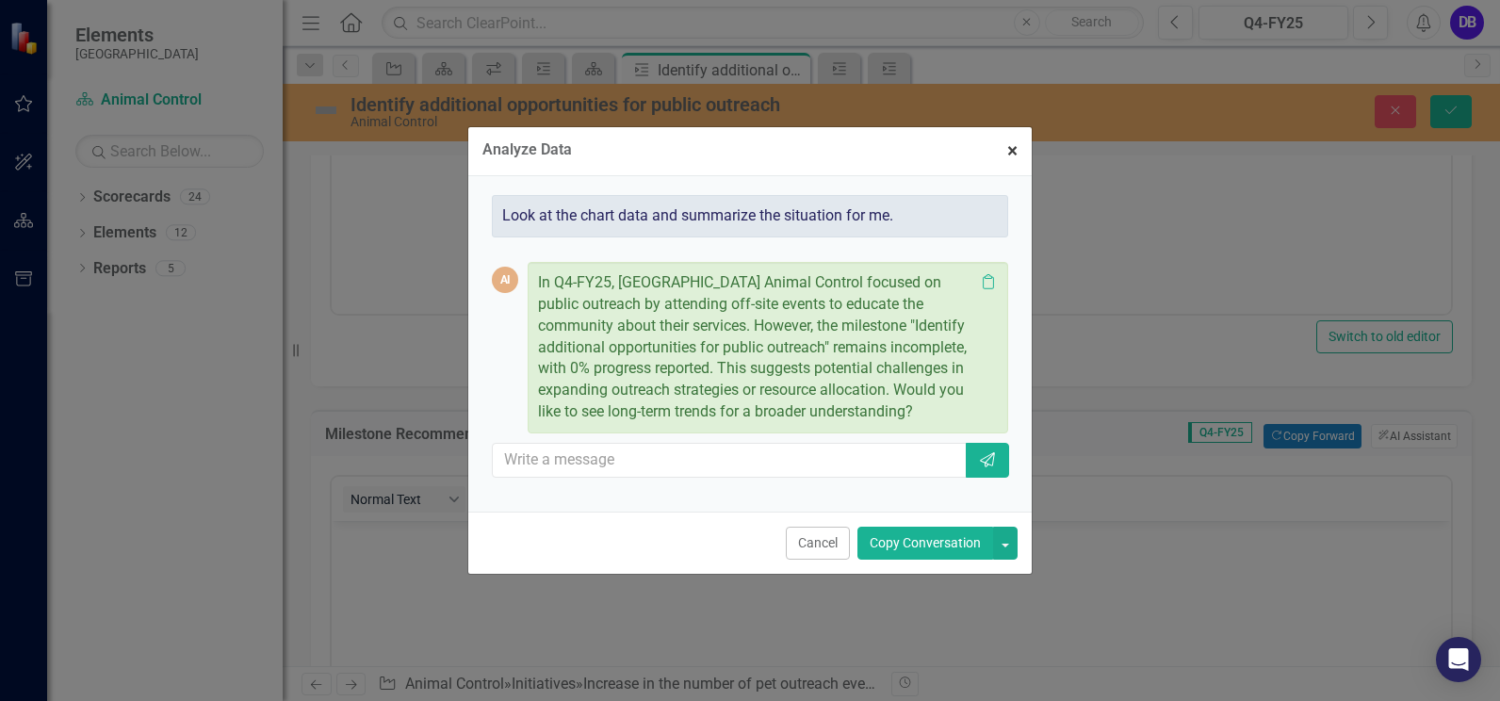
click at [1011, 151] on span "×" at bounding box center [1012, 150] width 10 height 23
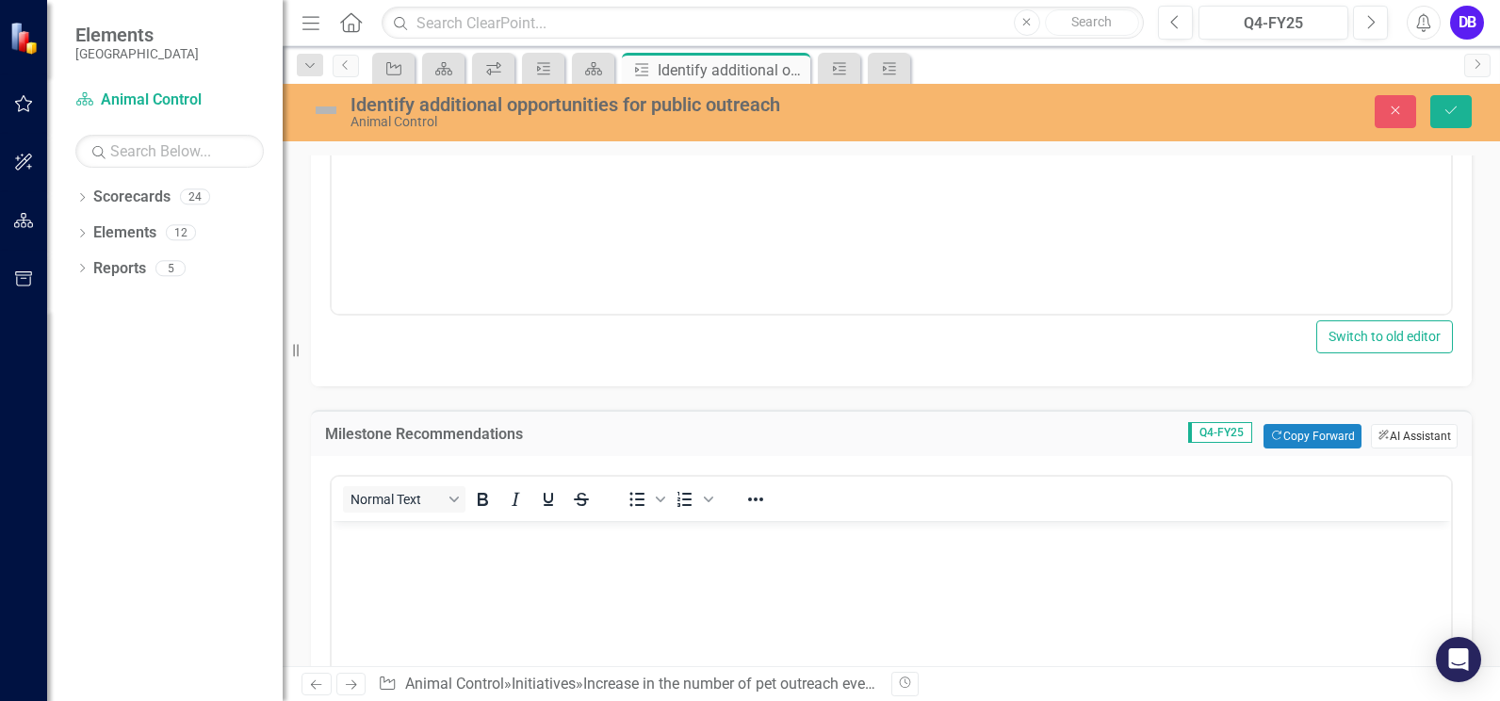
click at [1378, 433] on icon "button" at bounding box center [1383, 435] width 10 height 10
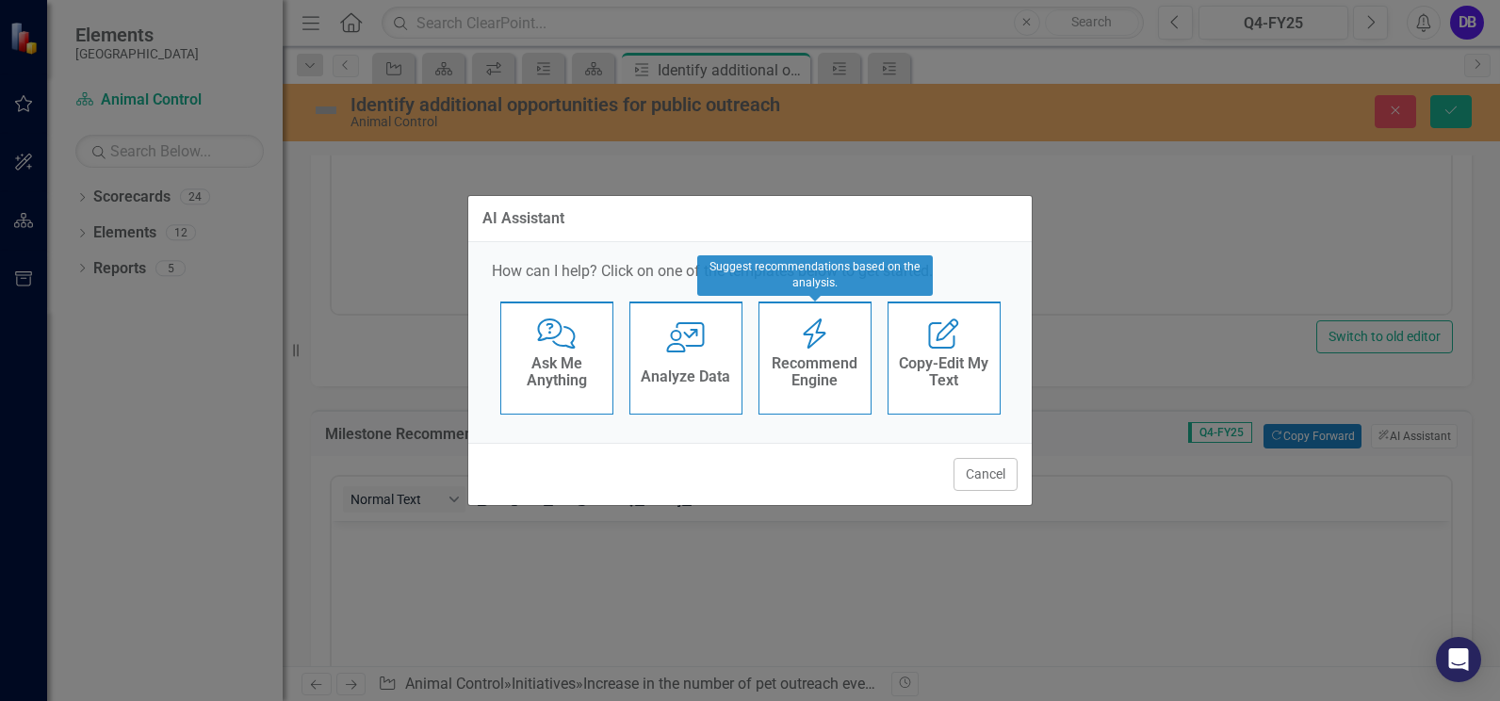
click at [818, 366] on h4 "Recommend Engine" at bounding box center [815, 371] width 92 height 33
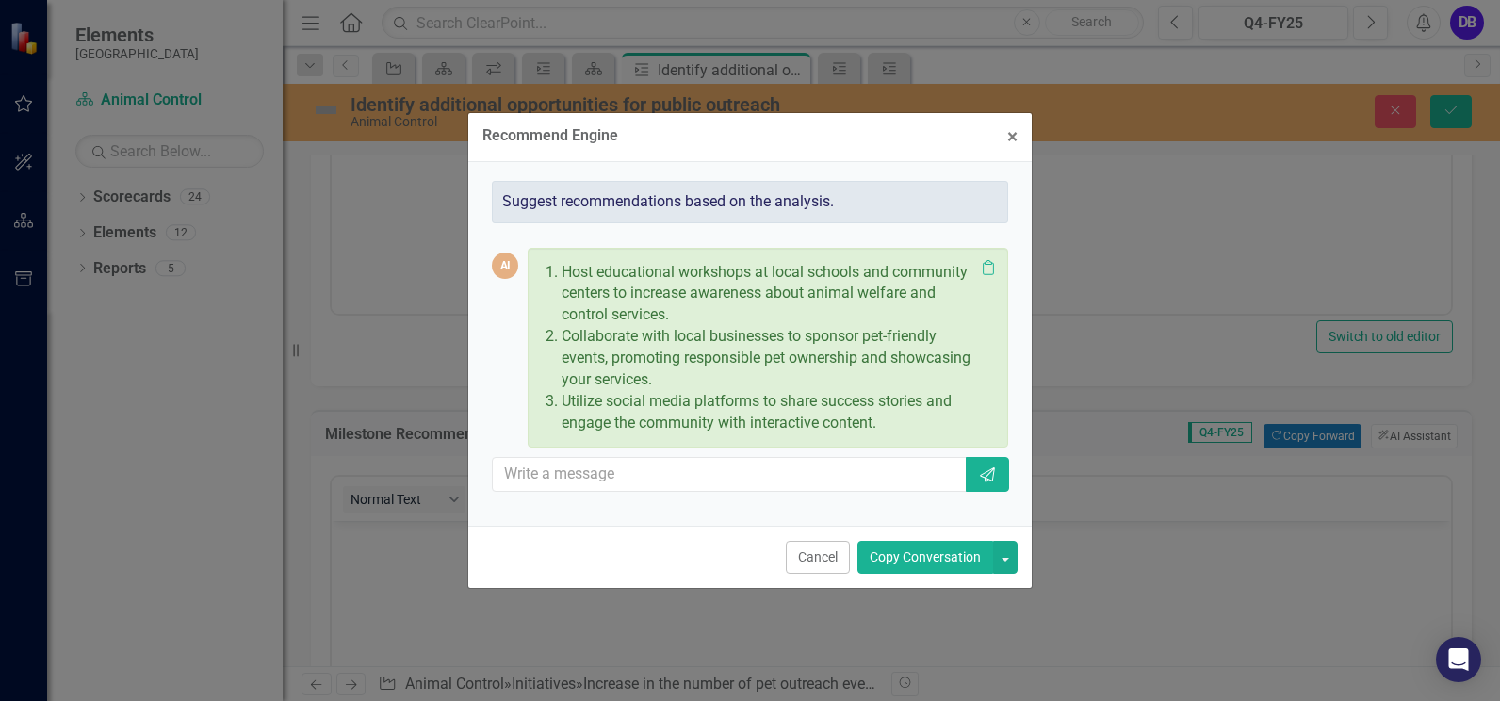
click at [942, 558] on button "Copy Conversation" at bounding box center [925, 557] width 136 height 33
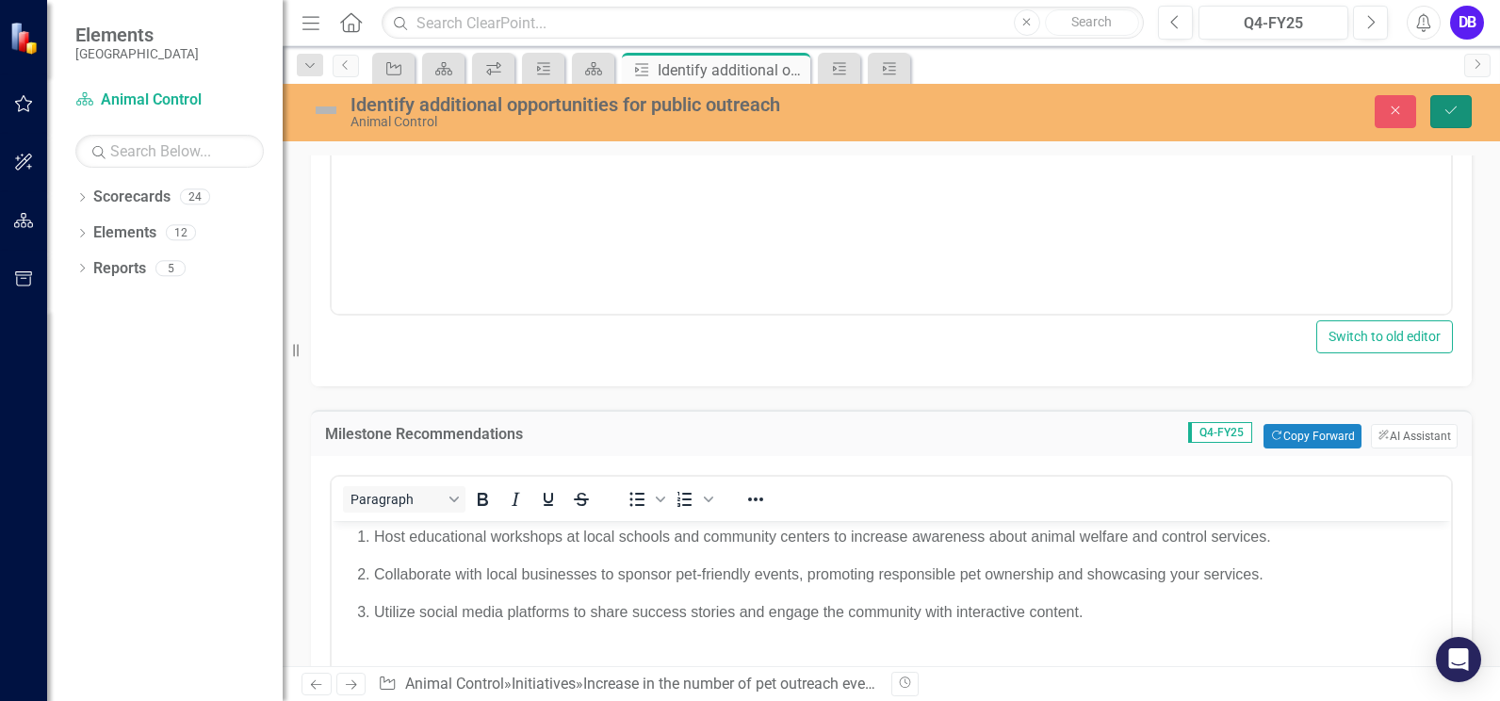
click at [1446, 114] on icon "Save" at bounding box center [1450, 110] width 17 height 13
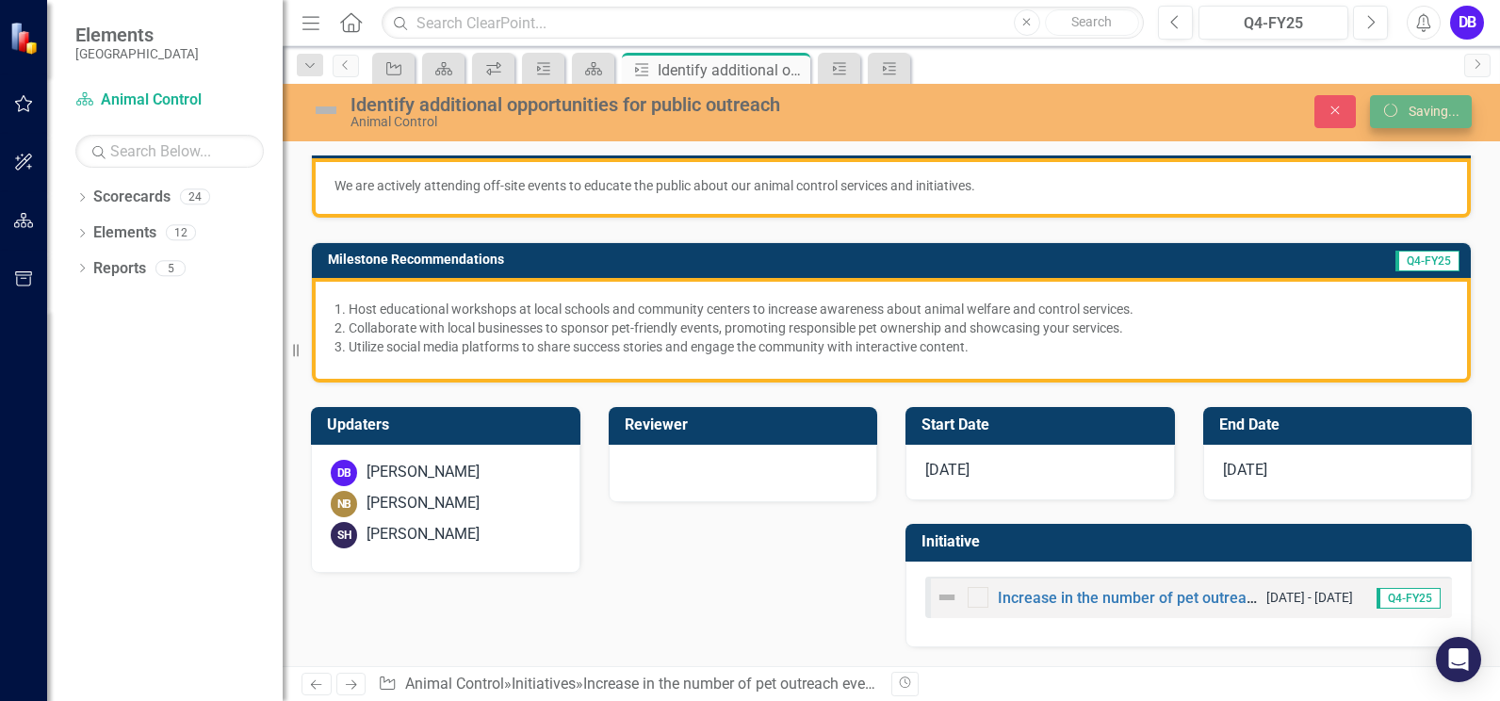
scroll to position [276, 0]
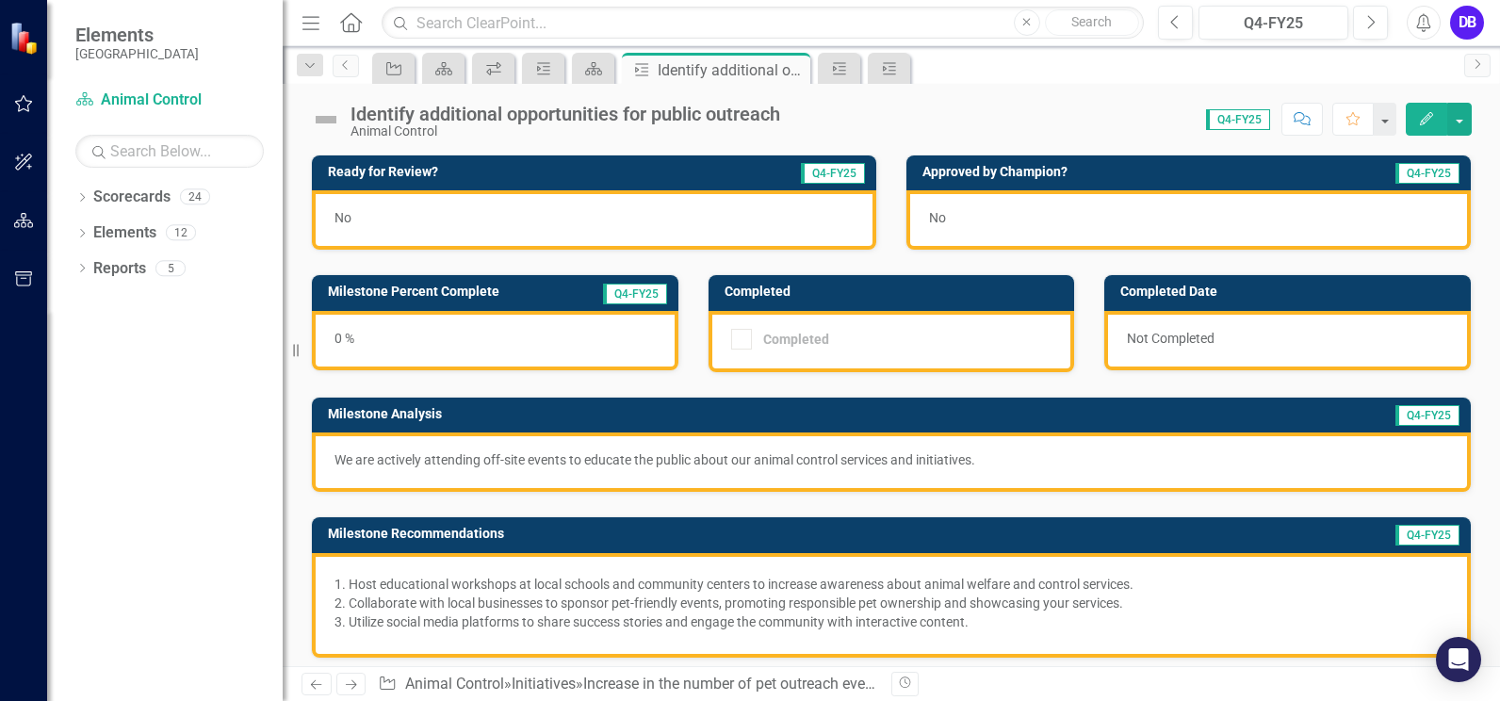
click at [1201, 337] on div "Not Completed" at bounding box center [1287, 340] width 366 height 59
click at [789, 339] on div "Completed" at bounding box center [796, 339] width 66 height 0
click at [485, 339] on div "0 %" at bounding box center [495, 340] width 366 height 59
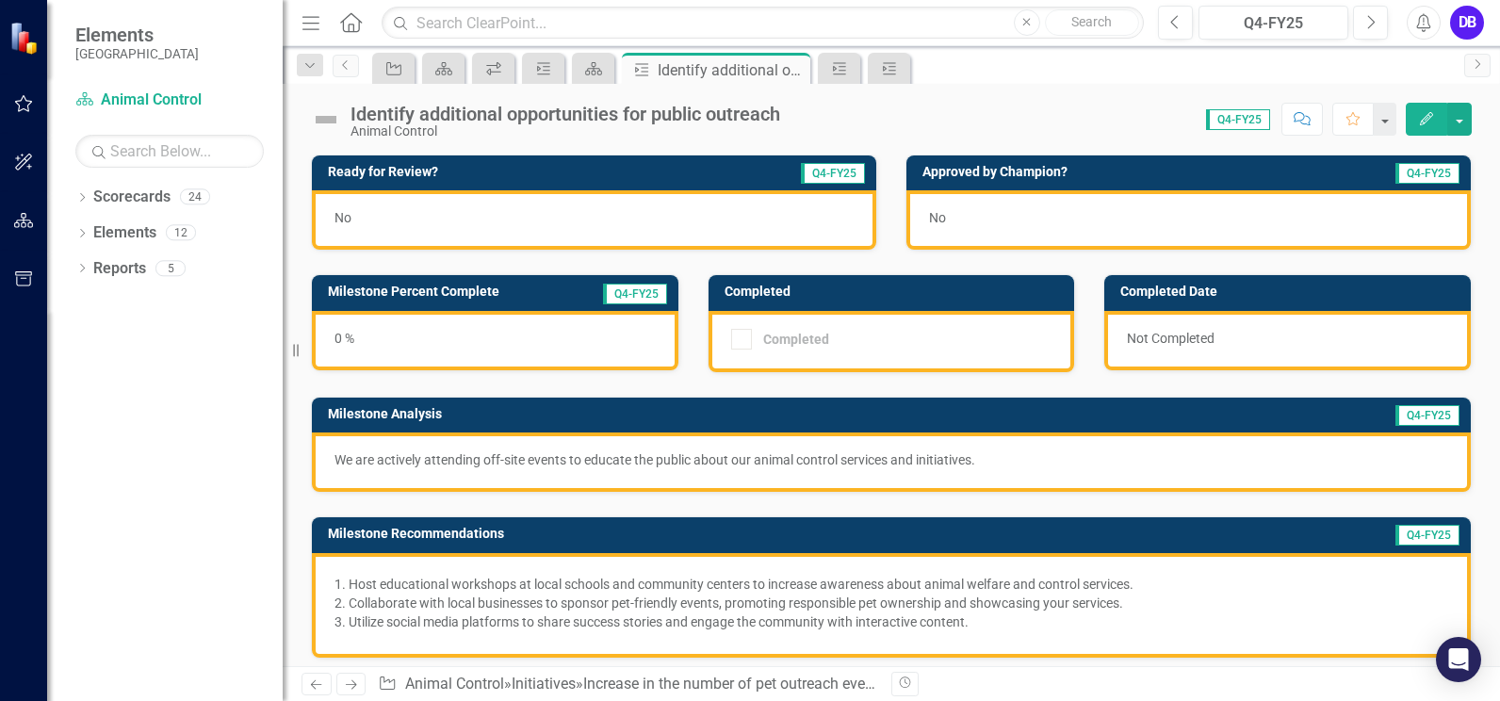
click at [485, 339] on div "0 %" at bounding box center [495, 340] width 366 height 59
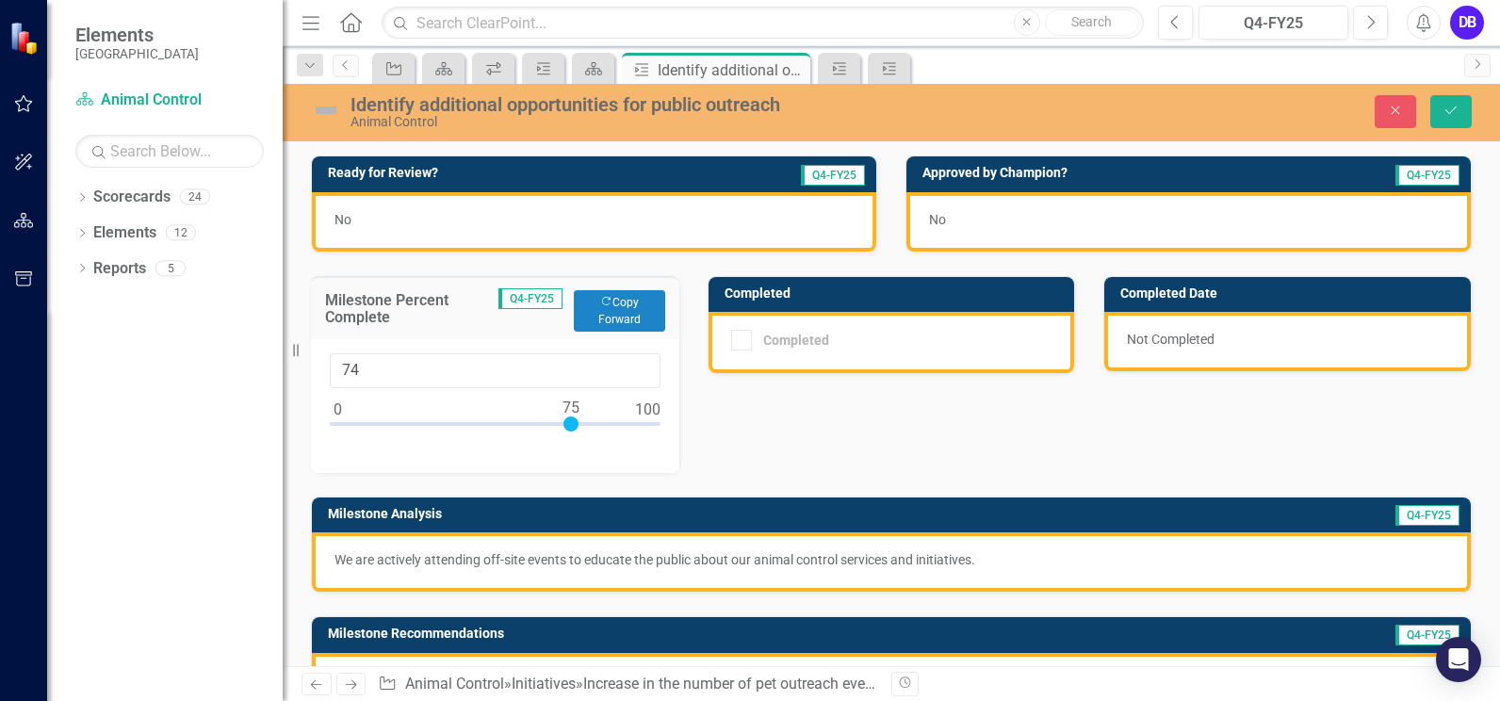
type input "75"
drag, startPoint x: 335, startPoint y: 422, endPoint x: 568, endPoint y: 437, distance: 233.2
click at [568, 437] on div at bounding box center [495, 428] width 331 height 24
click at [825, 422] on div "Ready for Review? Q4-FY25 No Approved by Champion? Q4-FY25 No Milestone Percent…" at bounding box center [891, 444] width 1189 height 625
click at [619, 303] on button "Copy Forward Copy Forward" at bounding box center [619, 310] width 91 height 41
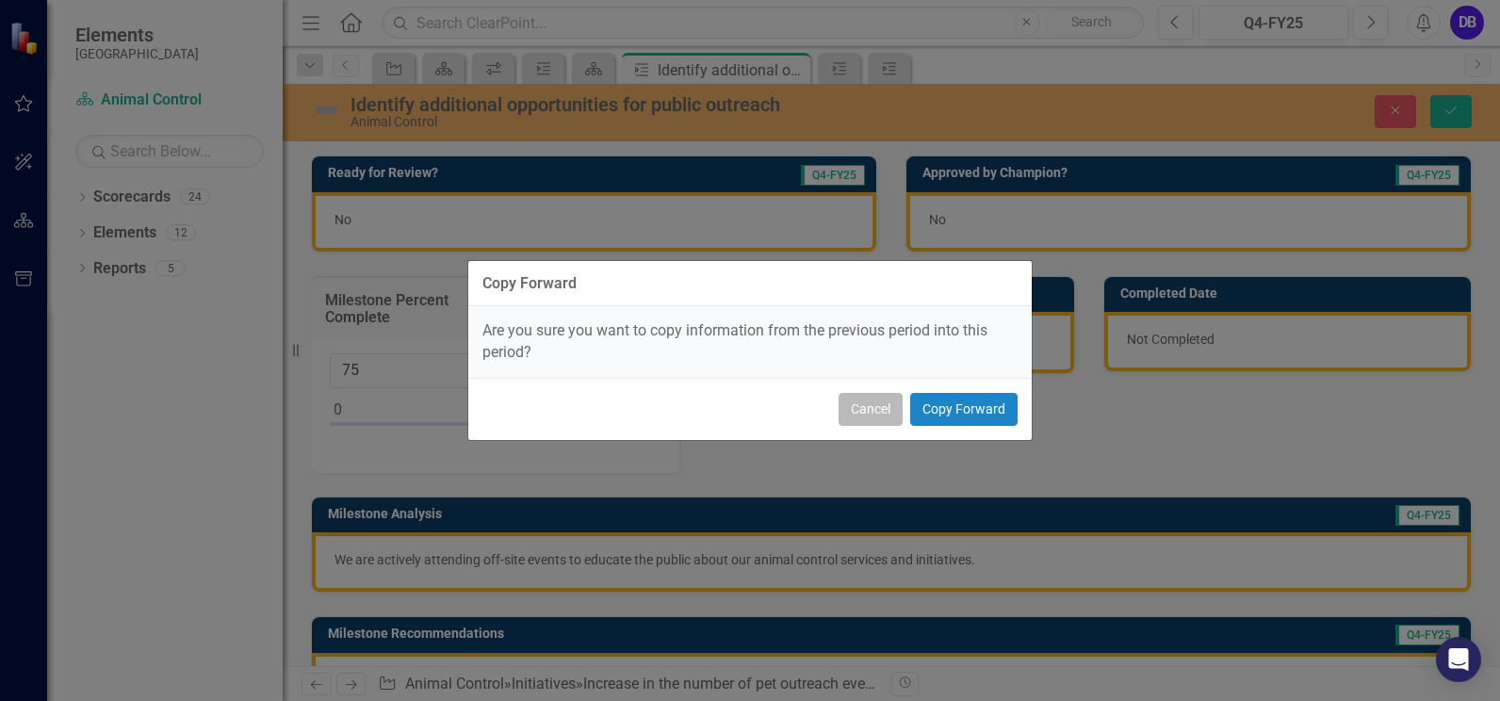
click at [870, 406] on button "Cancel" at bounding box center [870, 409] width 64 height 33
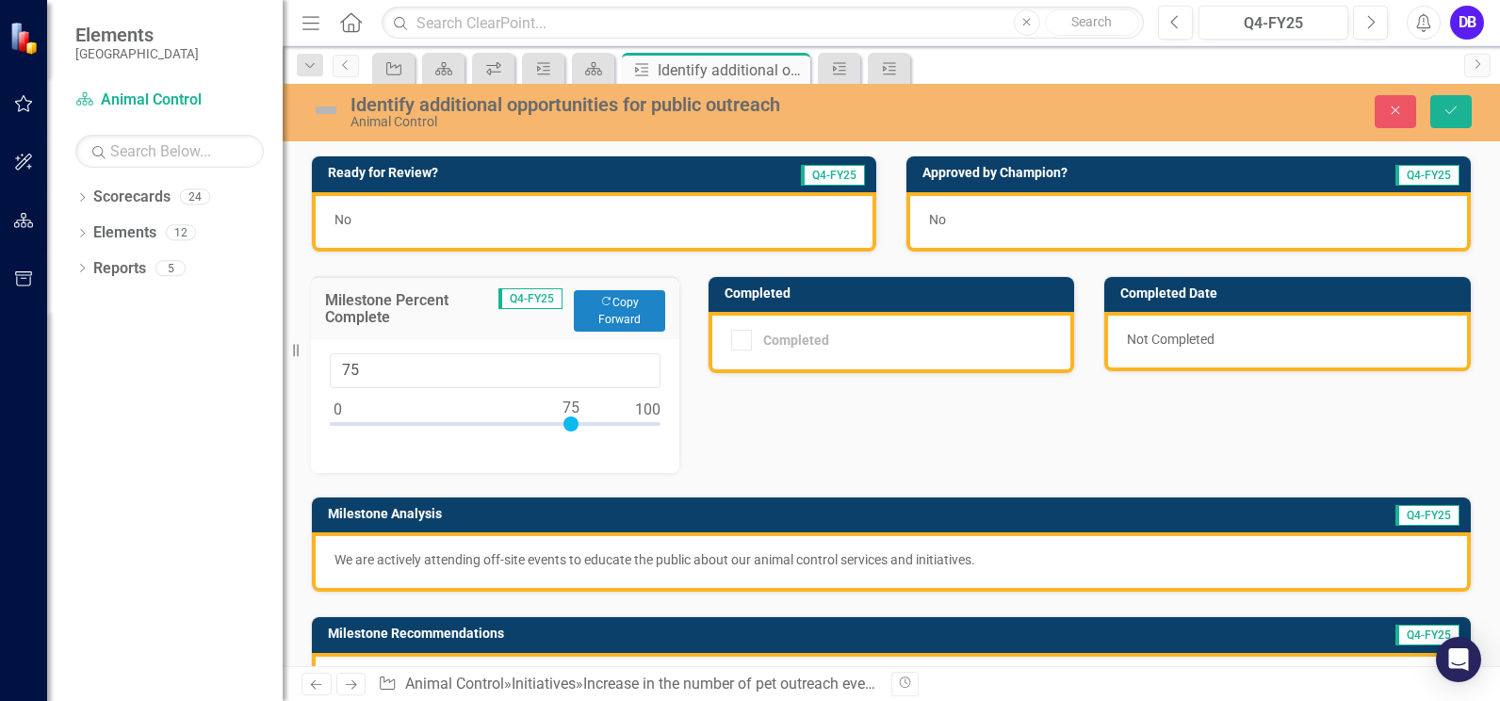
click at [847, 423] on div "Ready for Review? Q4-FY25 No Approved by Champion? Q4-FY25 No Milestone Percent…" at bounding box center [891, 444] width 1189 height 625
click at [1453, 119] on button "Save" at bounding box center [1450, 111] width 41 height 33
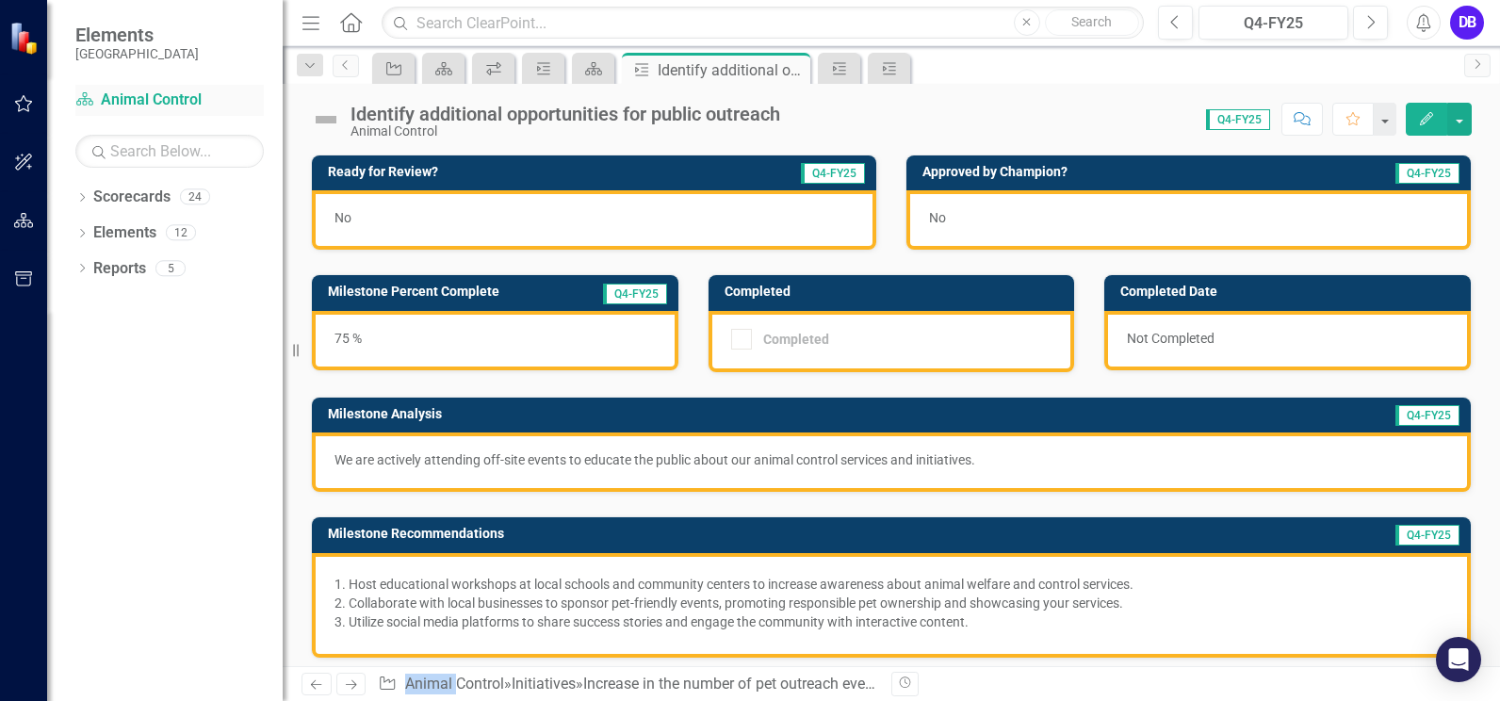
click at [129, 96] on link "Scorecard Animal Control" at bounding box center [169, 100] width 188 height 22
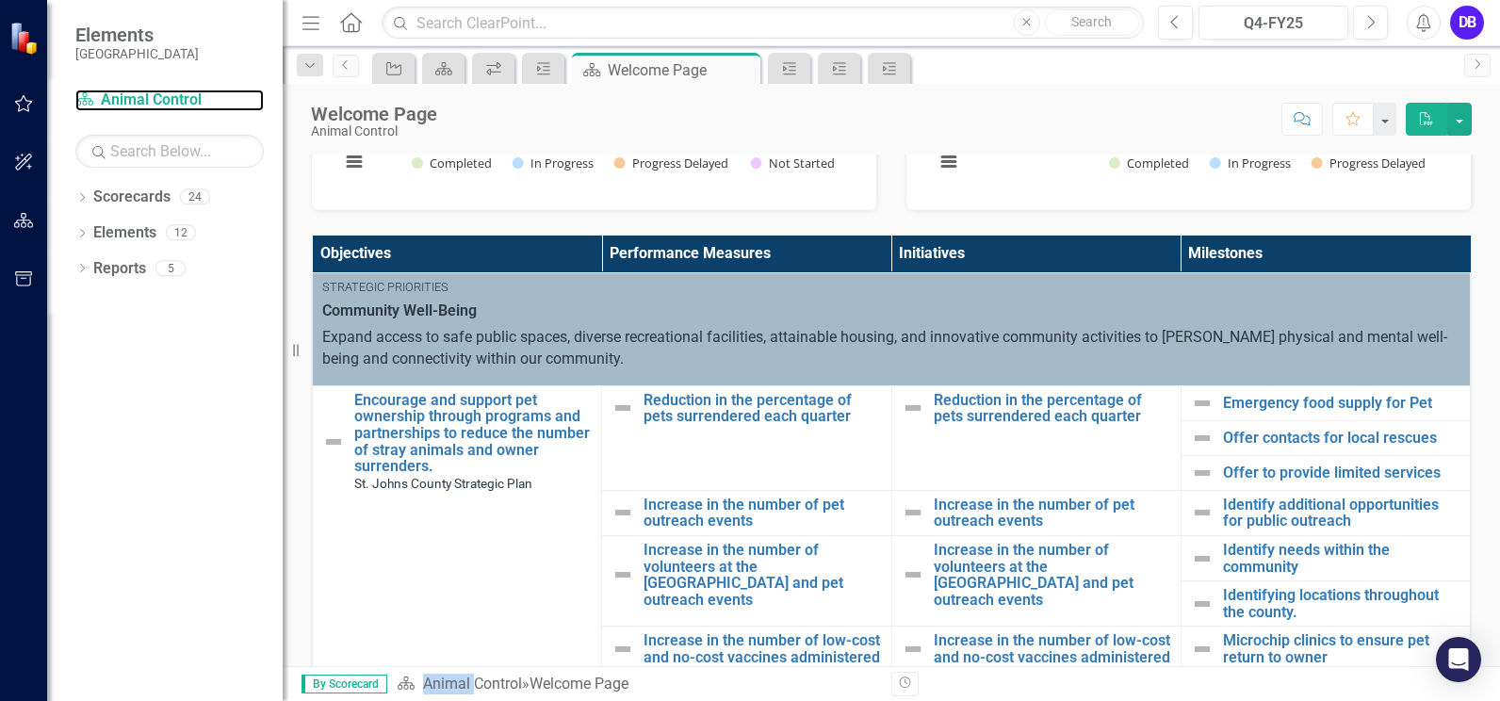
scroll to position [320, 0]
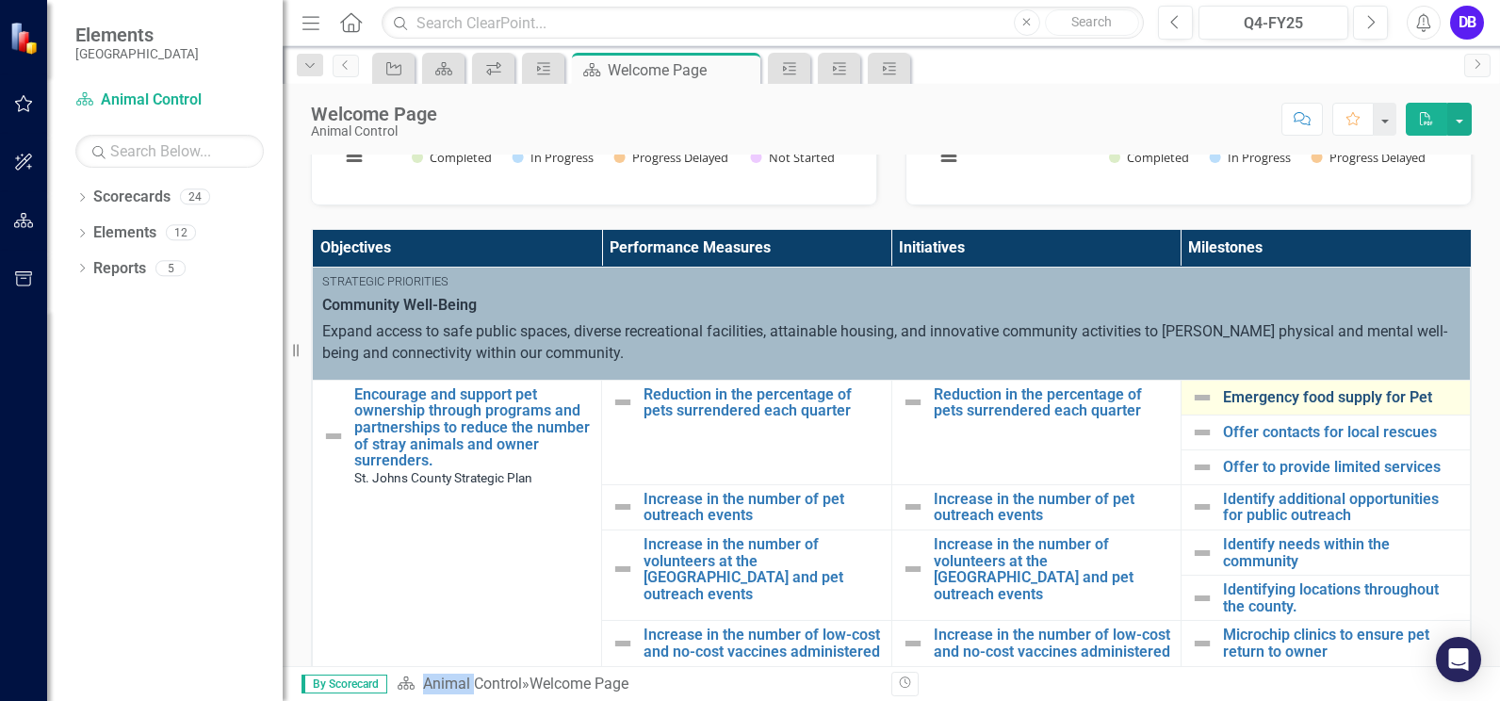
click at [1301, 401] on link "Emergency food supply for Pet" at bounding box center [1341, 397] width 237 height 17
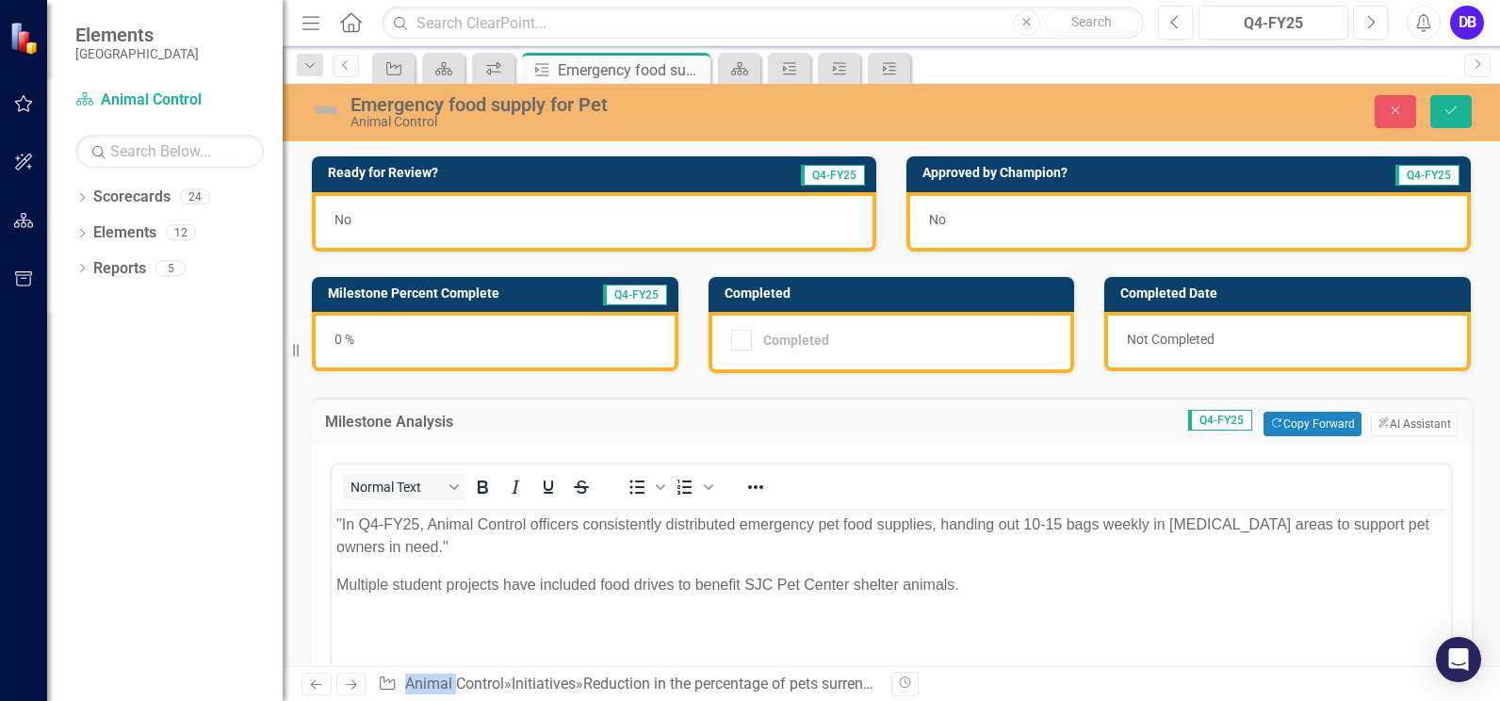
click at [423, 347] on div "0 %" at bounding box center [495, 341] width 366 height 59
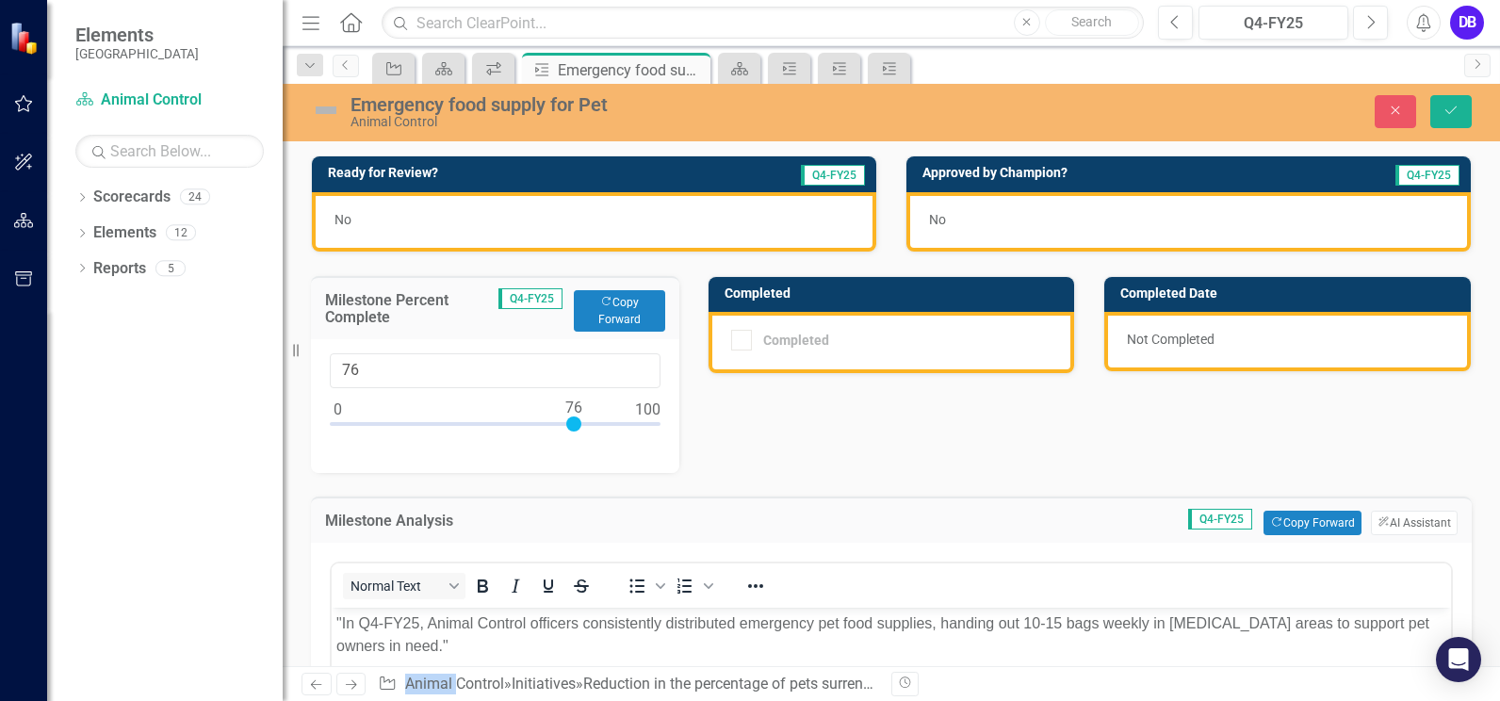
type input "75"
drag, startPoint x: 423, startPoint y: 347, endPoint x: 572, endPoint y: 433, distance: 172.2
click at [572, 433] on div at bounding box center [495, 428] width 331 height 24
click at [1448, 109] on icon "Save" at bounding box center [1450, 110] width 17 height 13
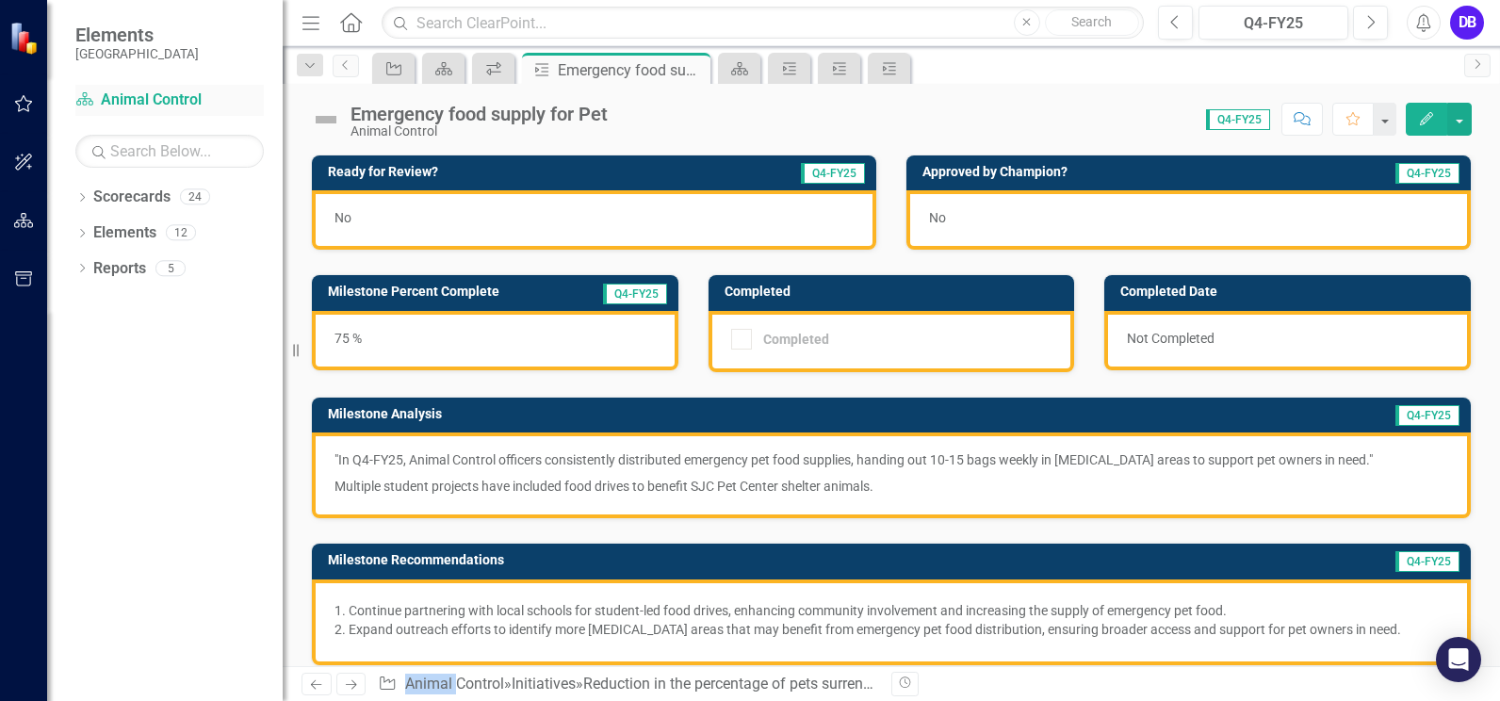
click at [160, 97] on link "Scorecard Animal Control" at bounding box center [169, 100] width 188 height 22
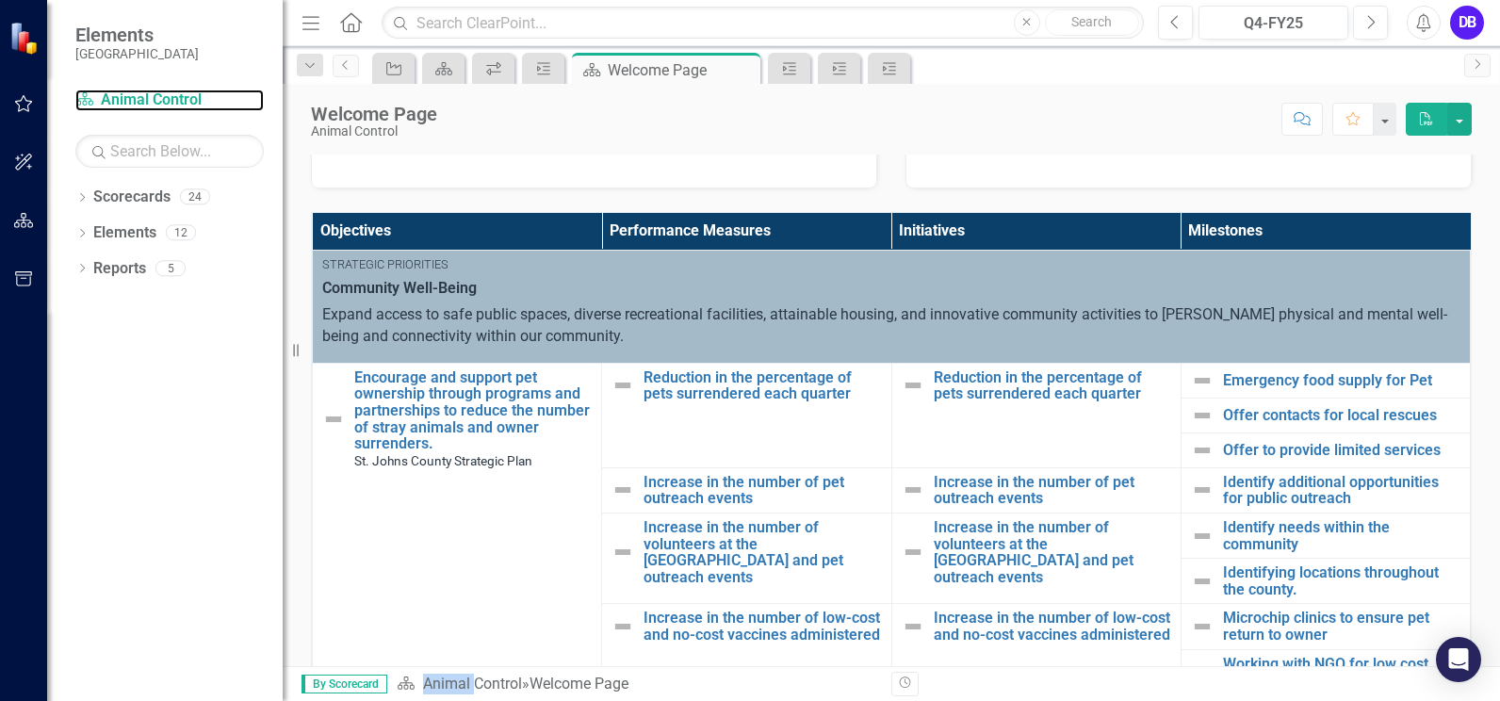
scroll to position [351, 0]
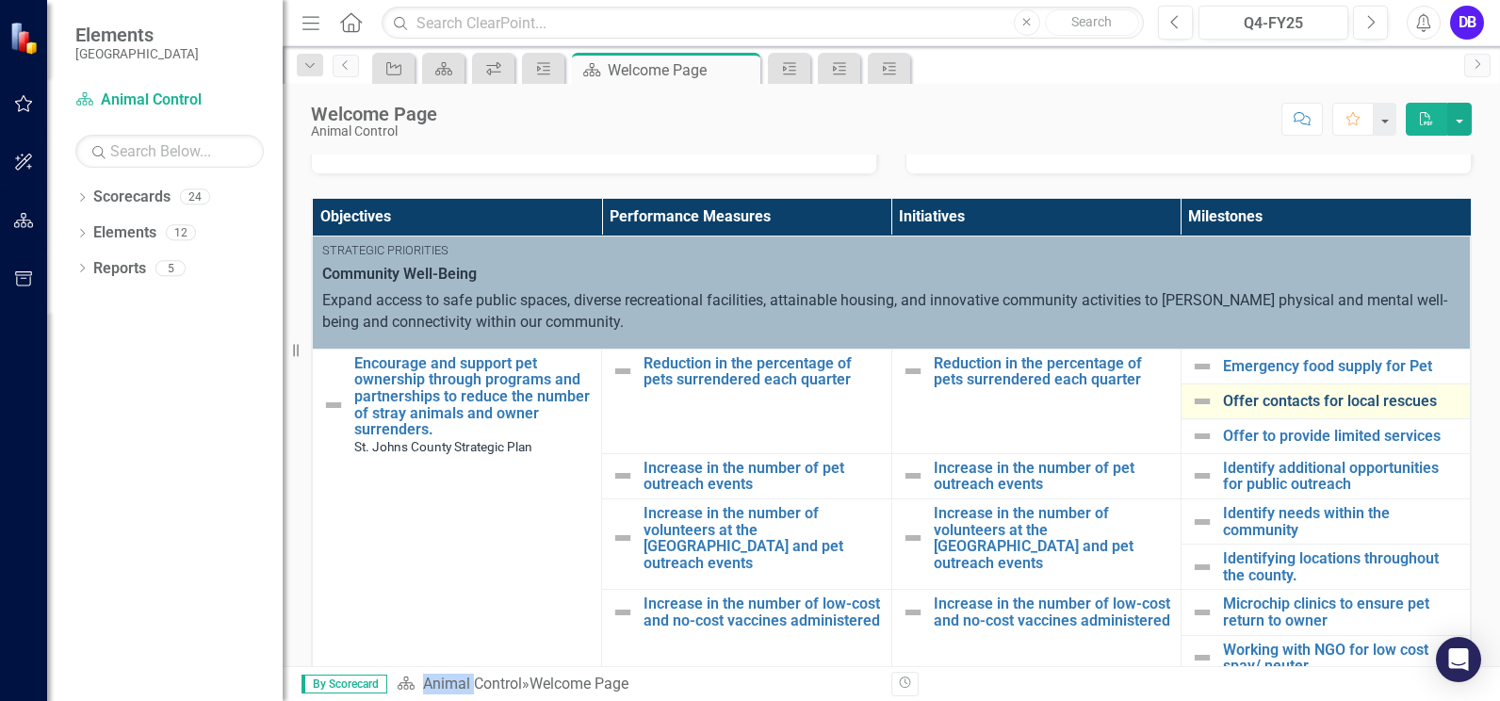
click at [1356, 397] on link "Offer contacts for local rescues" at bounding box center [1341, 401] width 237 height 17
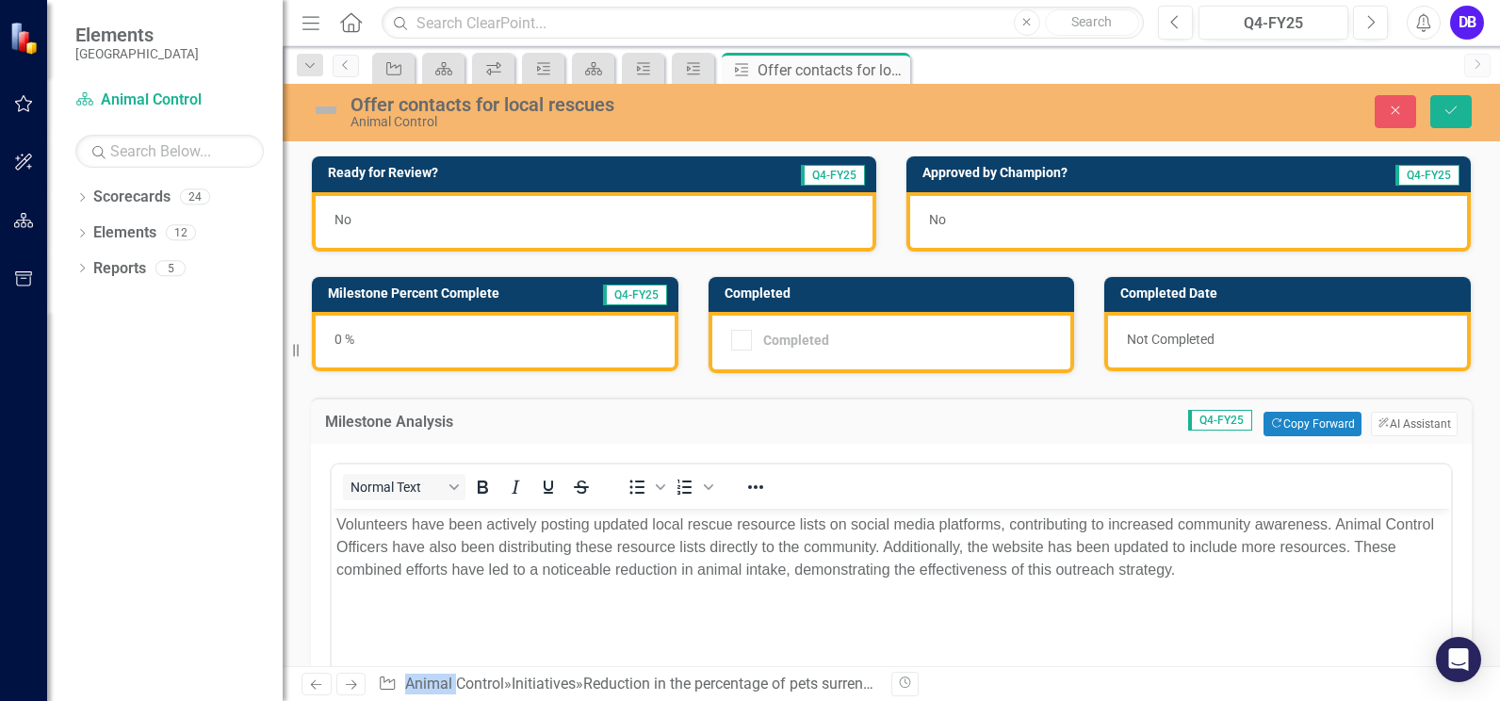
click at [552, 333] on div "0 %" at bounding box center [495, 341] width 366 height 59
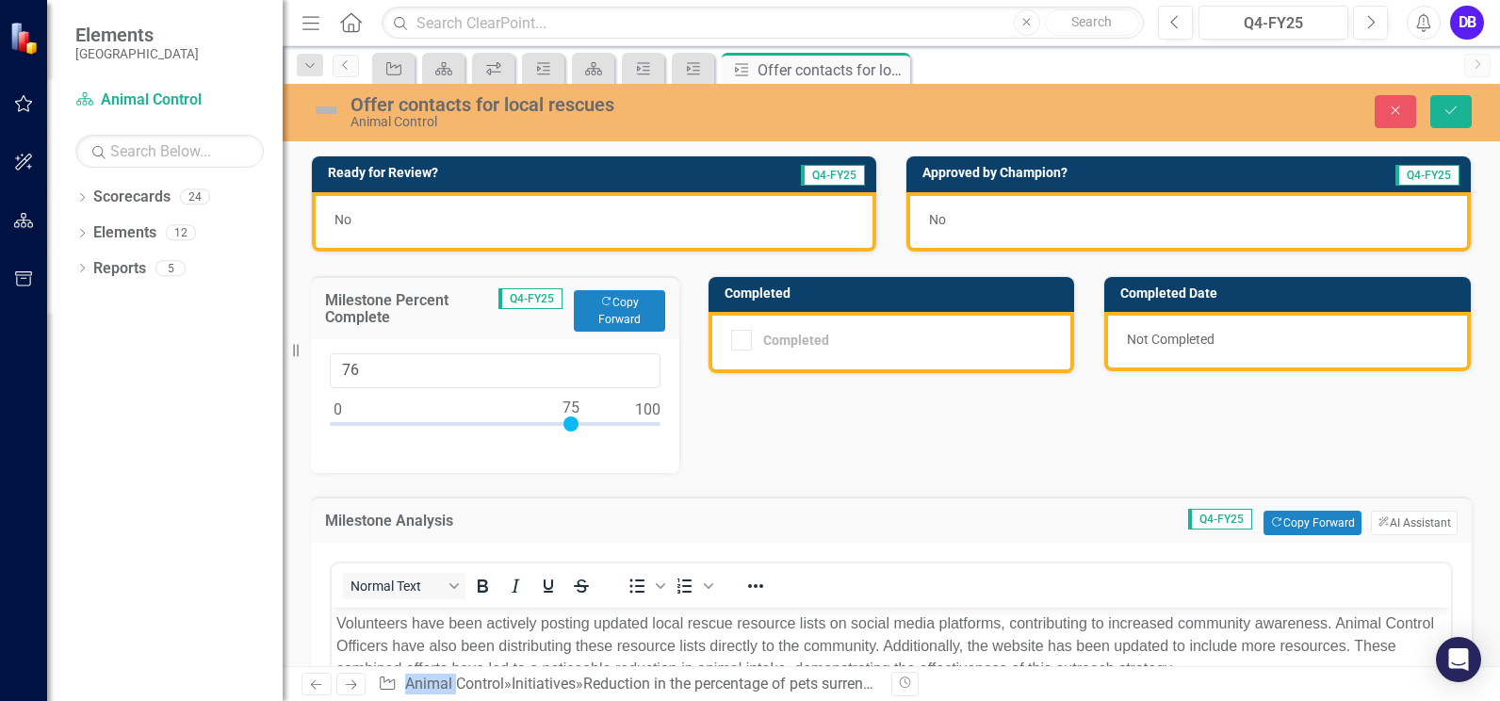
type input "75"
drag, startPoint x: 335, startPoint y: 419, endPoint x: 569, endPoint y: 436, distance: 234.2
click at [569, 436] on div at bounding box center [495, 428] width 331 height 24
click at [1450, 114] on icon "Save" at bounding box center [1450, 110] width 17 height 13
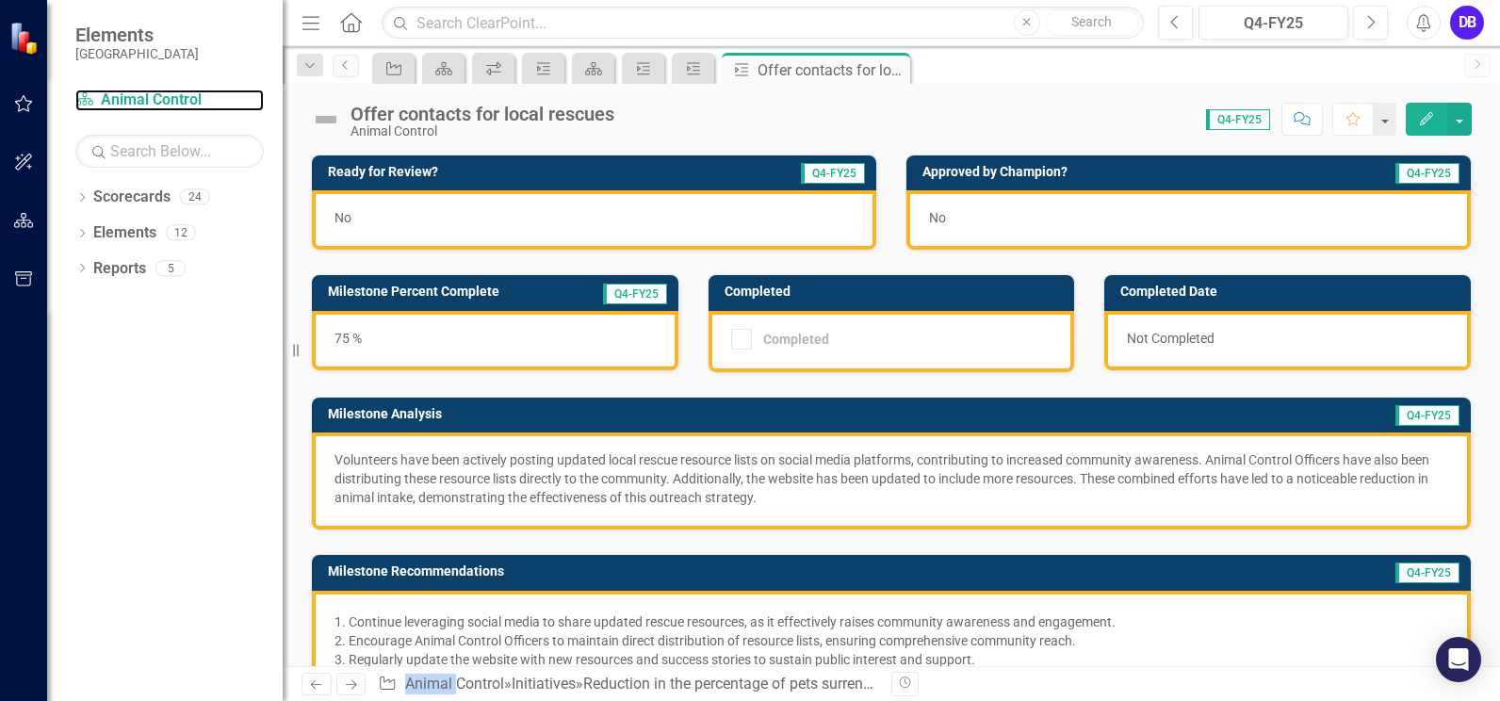
drag, startPoint x: 158, startPoint y: 95, endPoint x: 275, endPoint y: 143, distance: 126.3
click at [158, 95] on link "Scorecard Animal Control" at bounding box center [169, 100] width 188 height 22
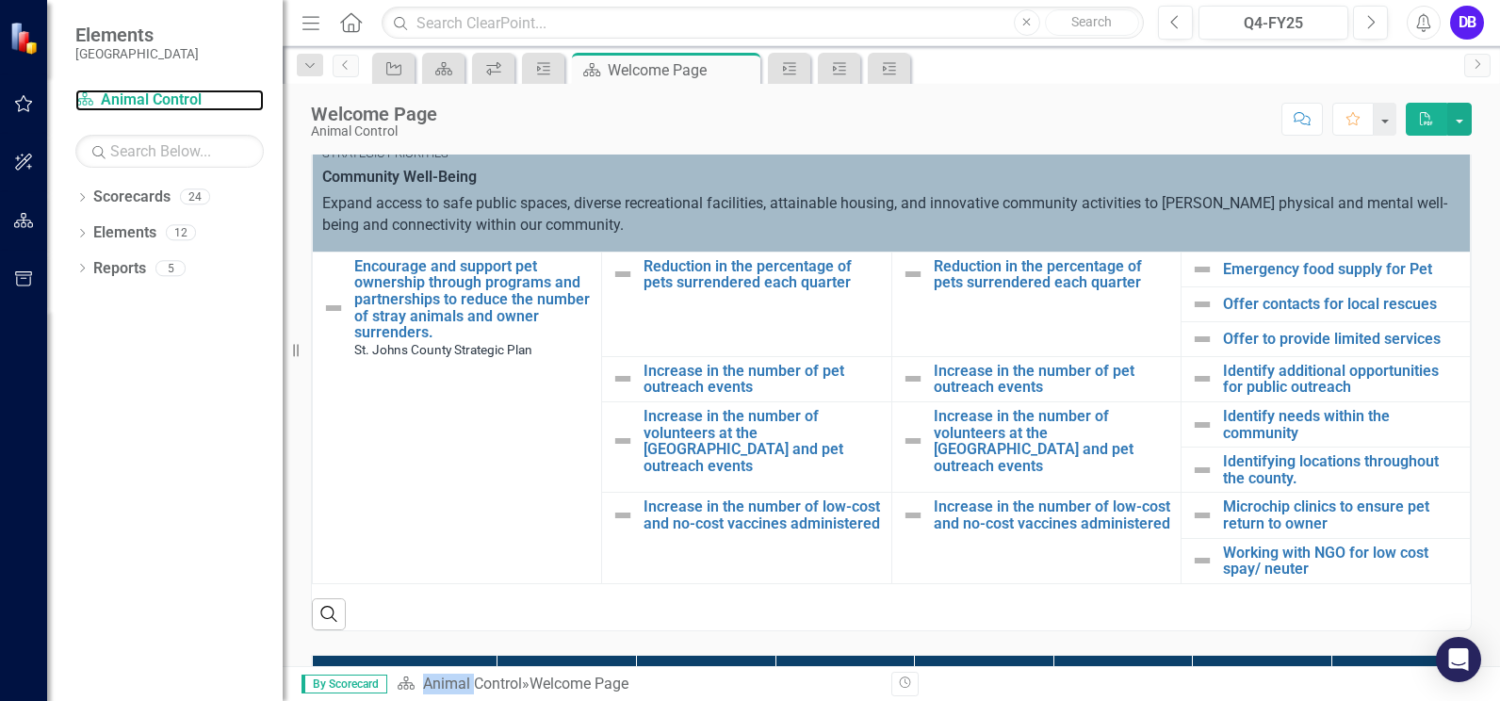
scroll to position [462, 0]
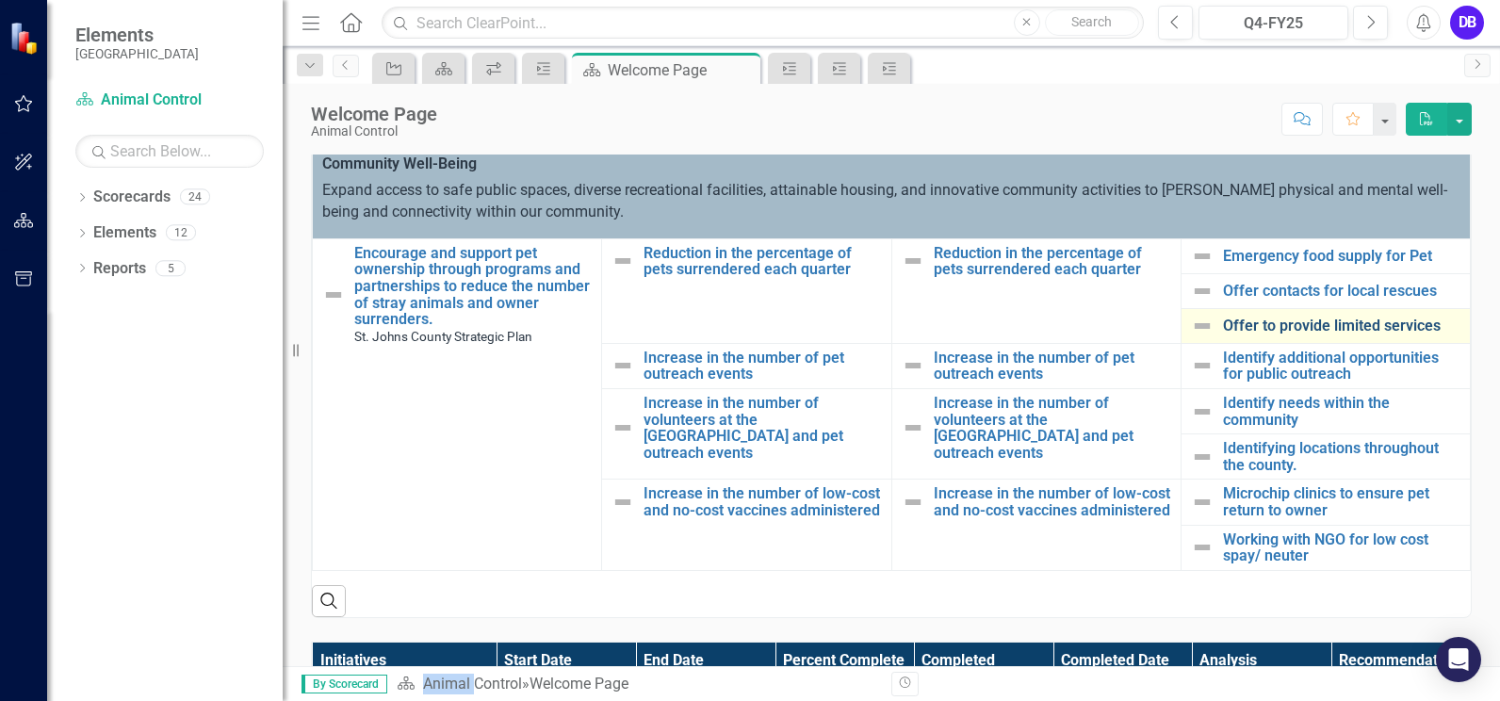
click at [1347, 332] on link "Offer to provide limited services" at bounding box center [1341, 325] width 237 height 17
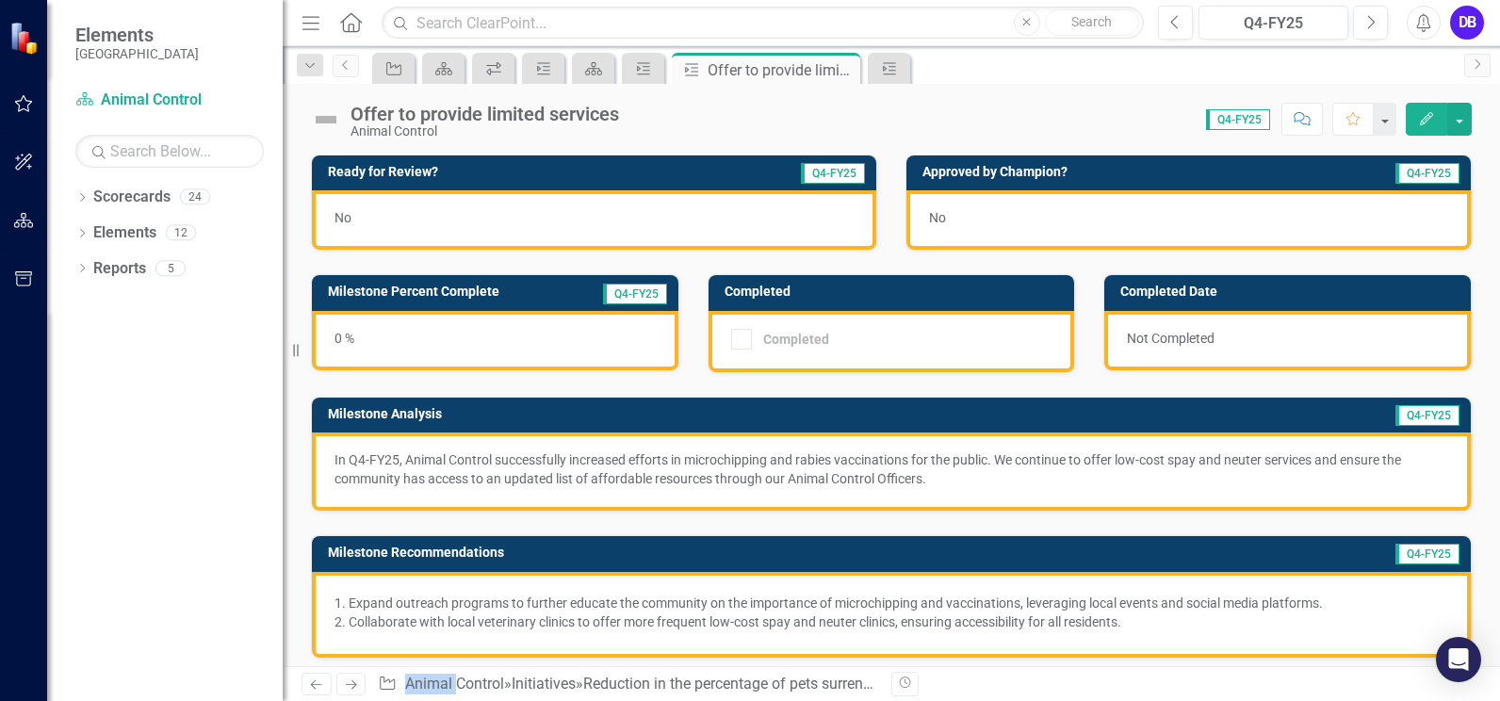
click at [435, 344] on div "0 %" at bounding box center [495, 340] width 366 height 59
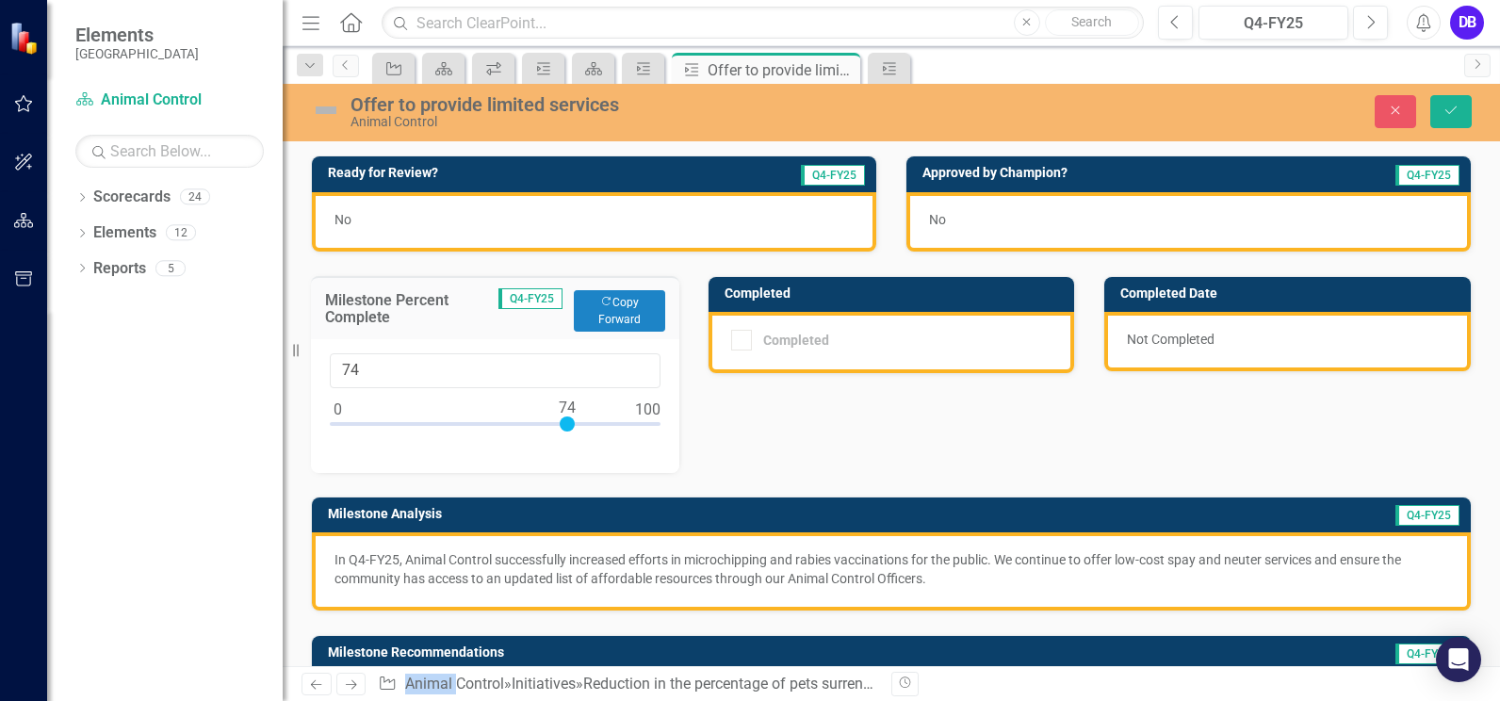
type input "75"
drag, startPoint x: 435, startPoint y: 344, endPoint x: 573, endPoint y: 435, distance: 165.1
click at [573, 435] on div at bounding box center [495, 428] width 331 height 24
click at [1453, 109] on icon "submit" at bounding box center [1450, 110] width 11 height 8
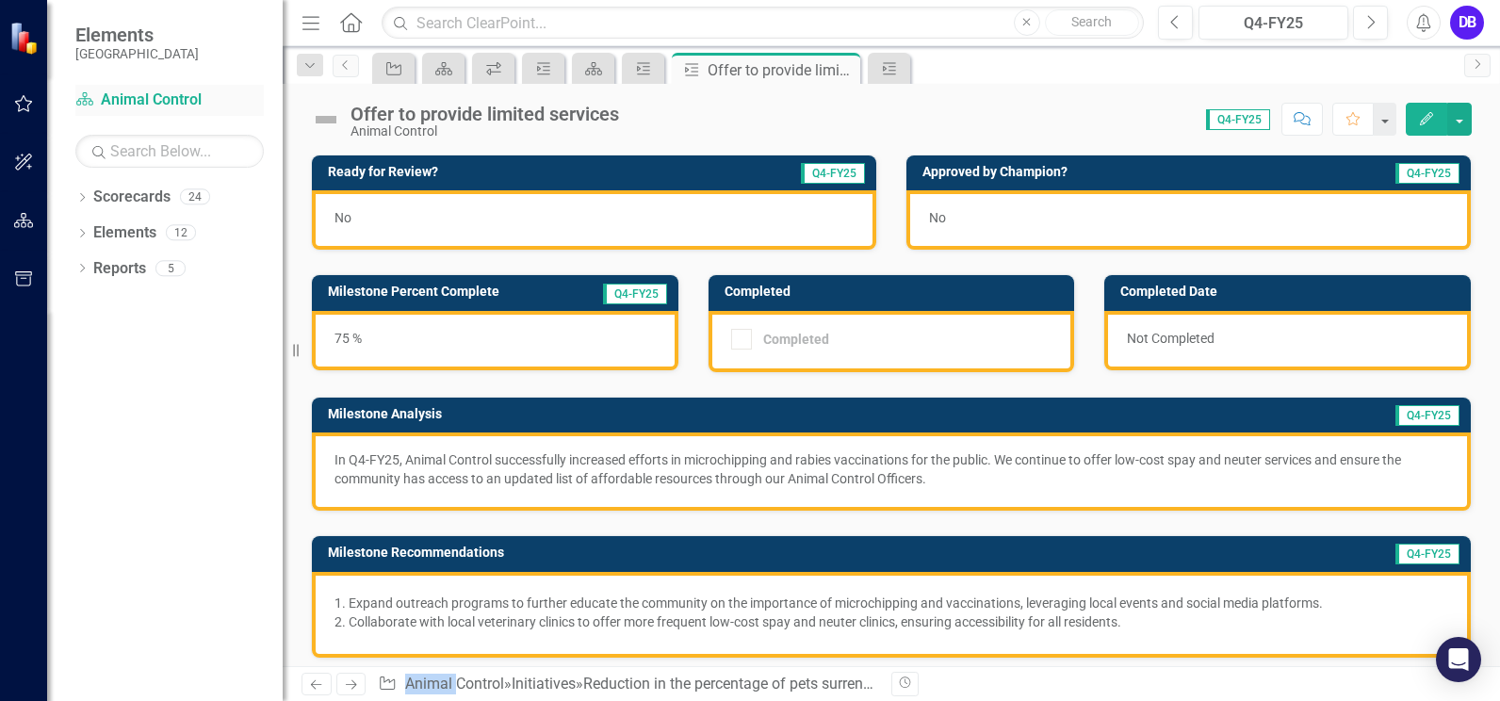
click at [153, 99] on link "Scorecard Animal Control" at bounding box center [169, 100] width 188 height 22
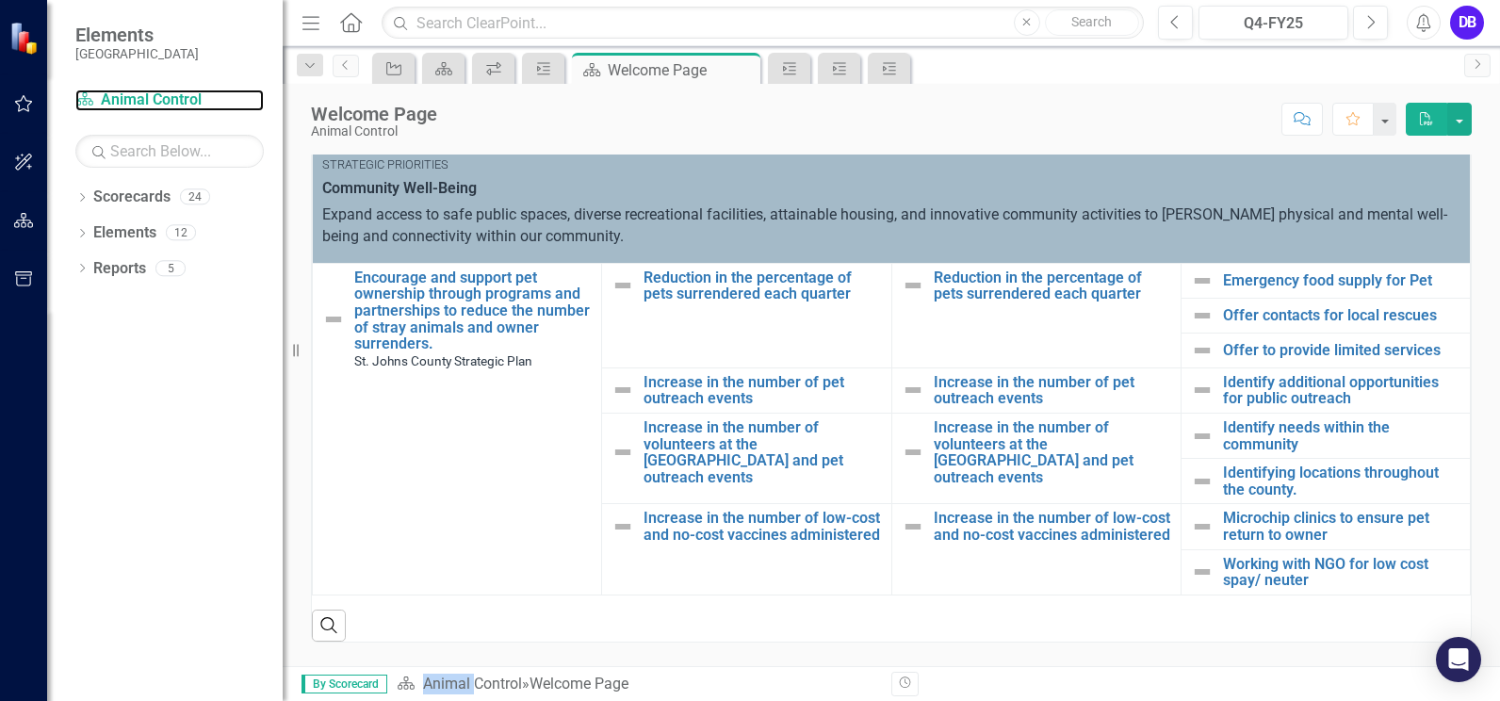
scroll to position [450, 0]
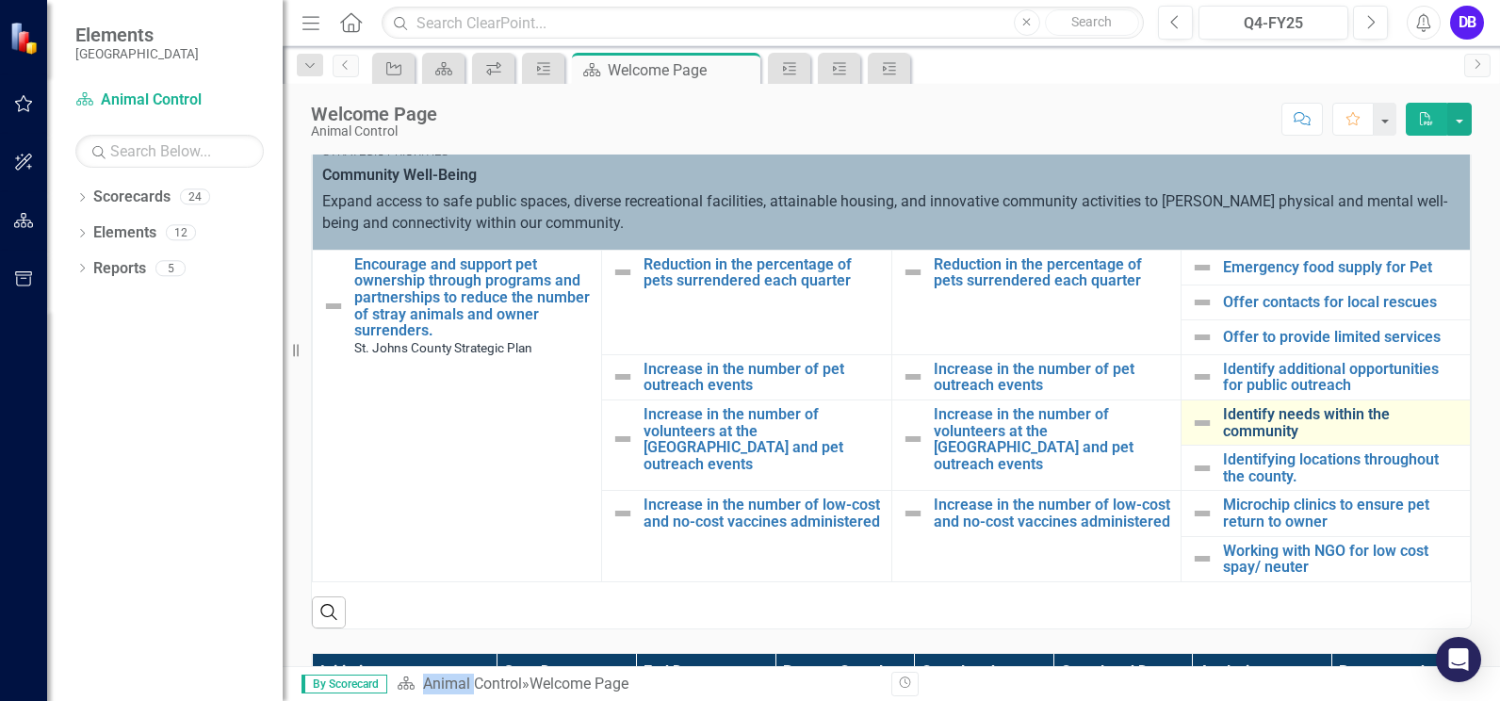
click at [1276, 430] on link "Identify needs within the community" at bounding box center [1341, 422] width 237 height 33
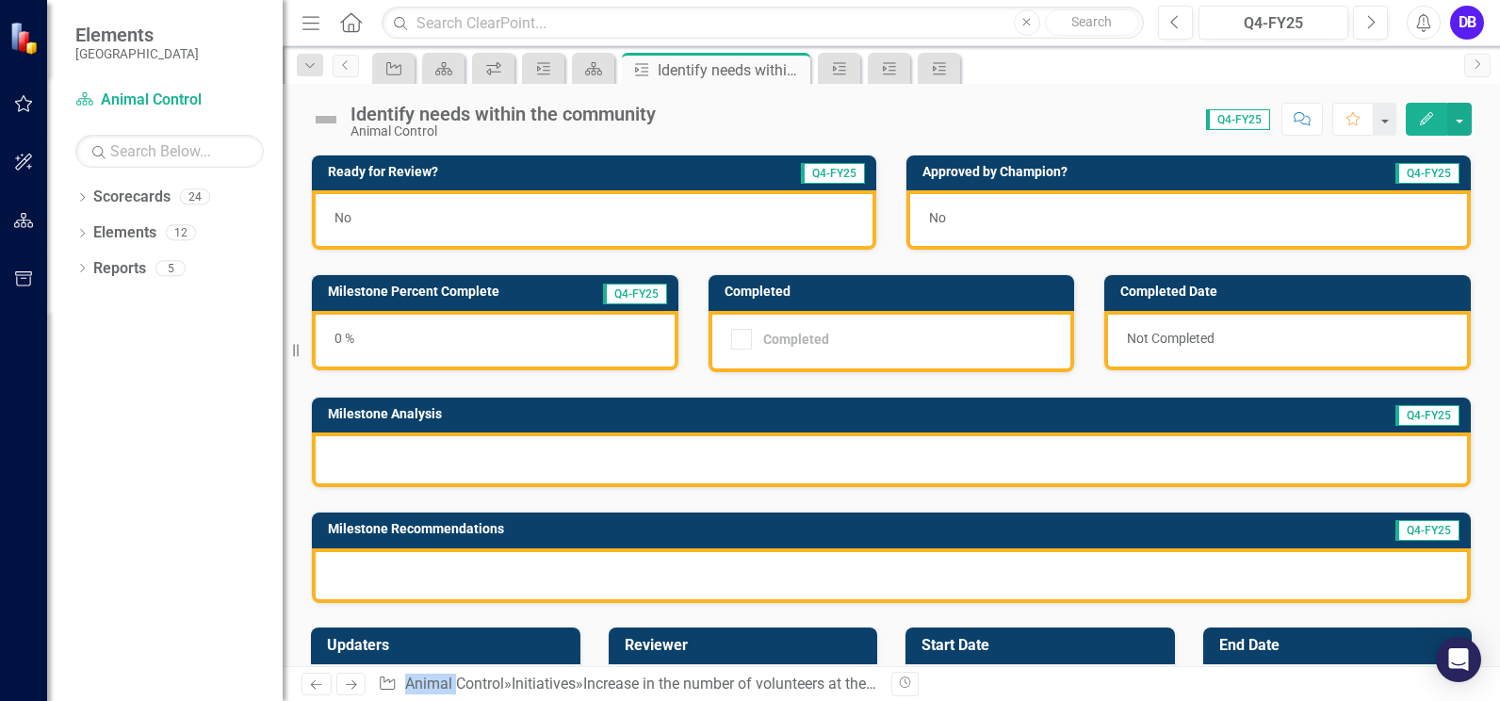
click at [471, 462] on div at bounding box center [891, 459] width 1159 height 55
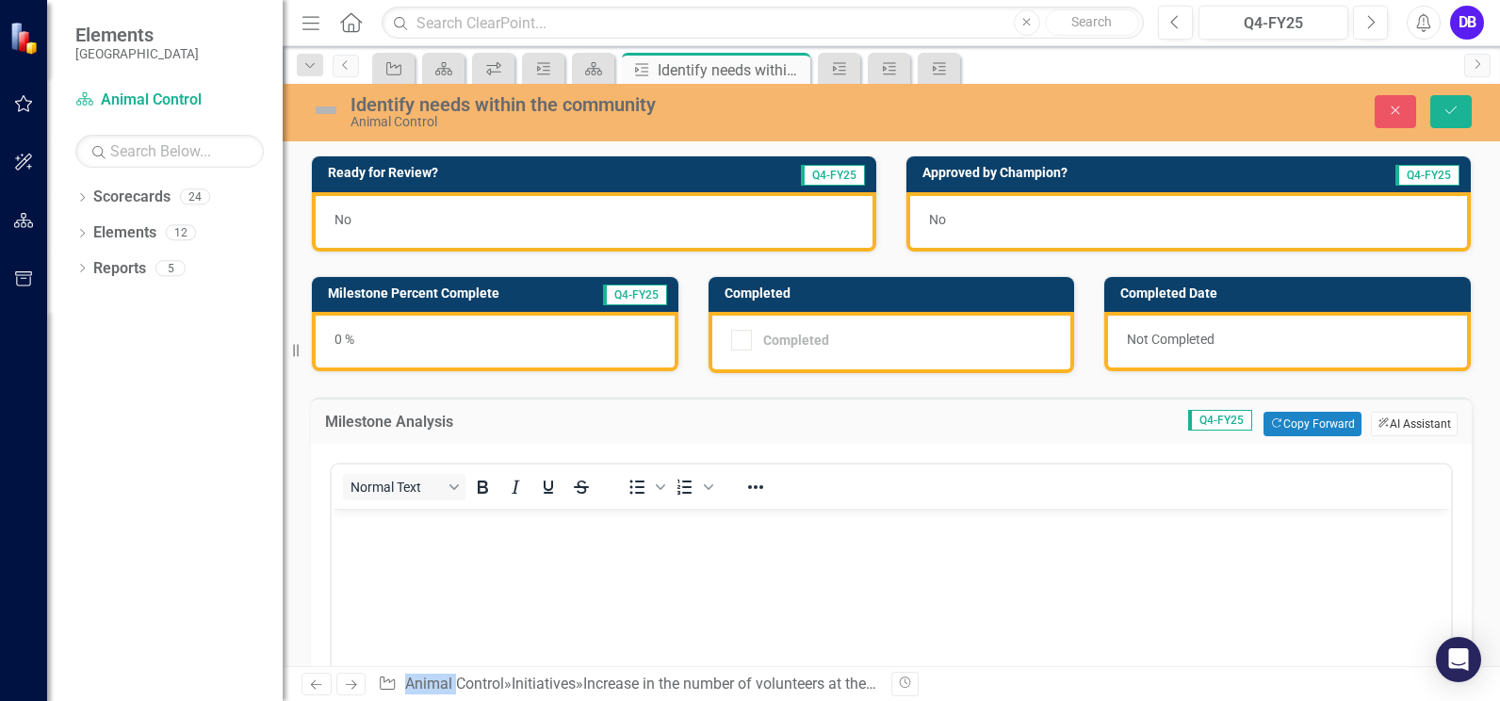
click at [1413, 423] on button "ClearPoint AI AI Assistant" at bounding box center [1414, 424] width 87 height 24
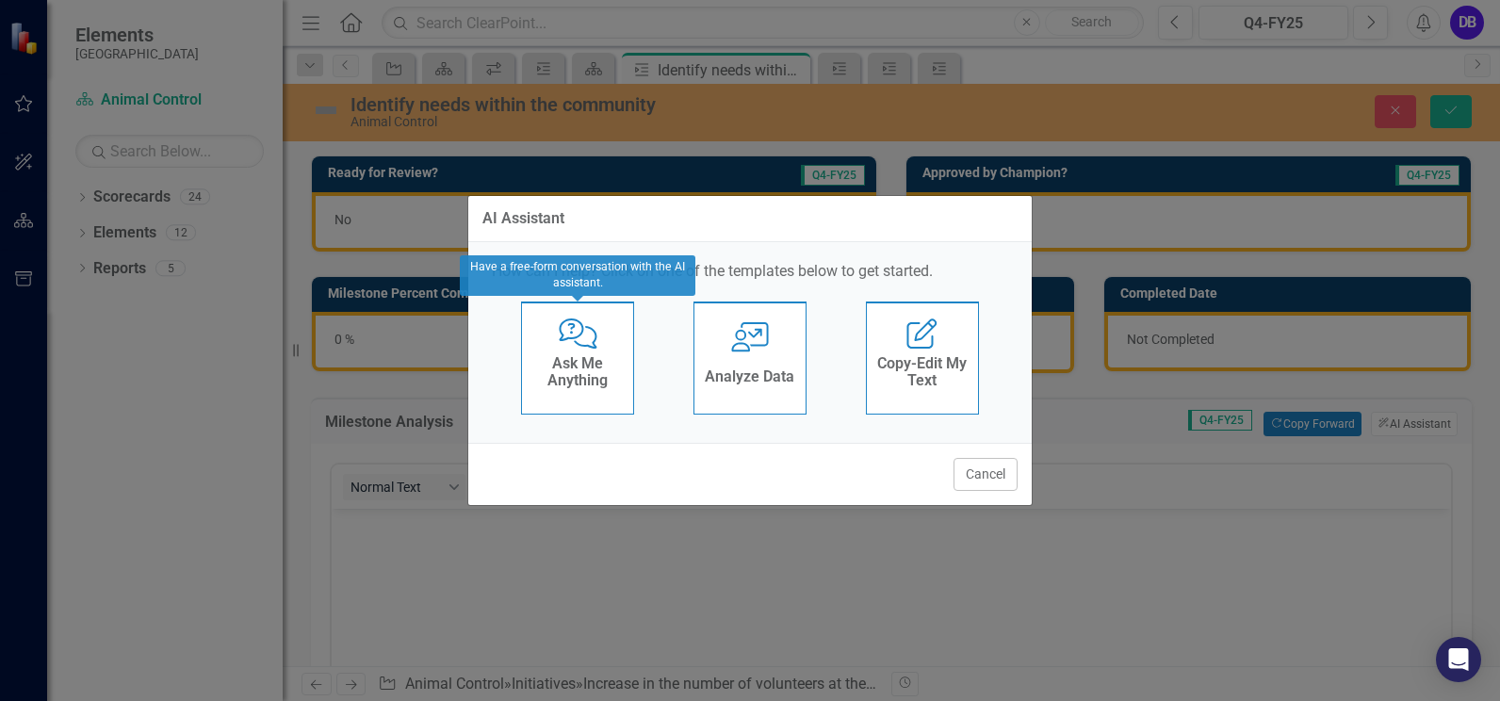
click at [574, 390] on div "Ask Me Anything" at bounding box center [577, 373] width 92 height 47
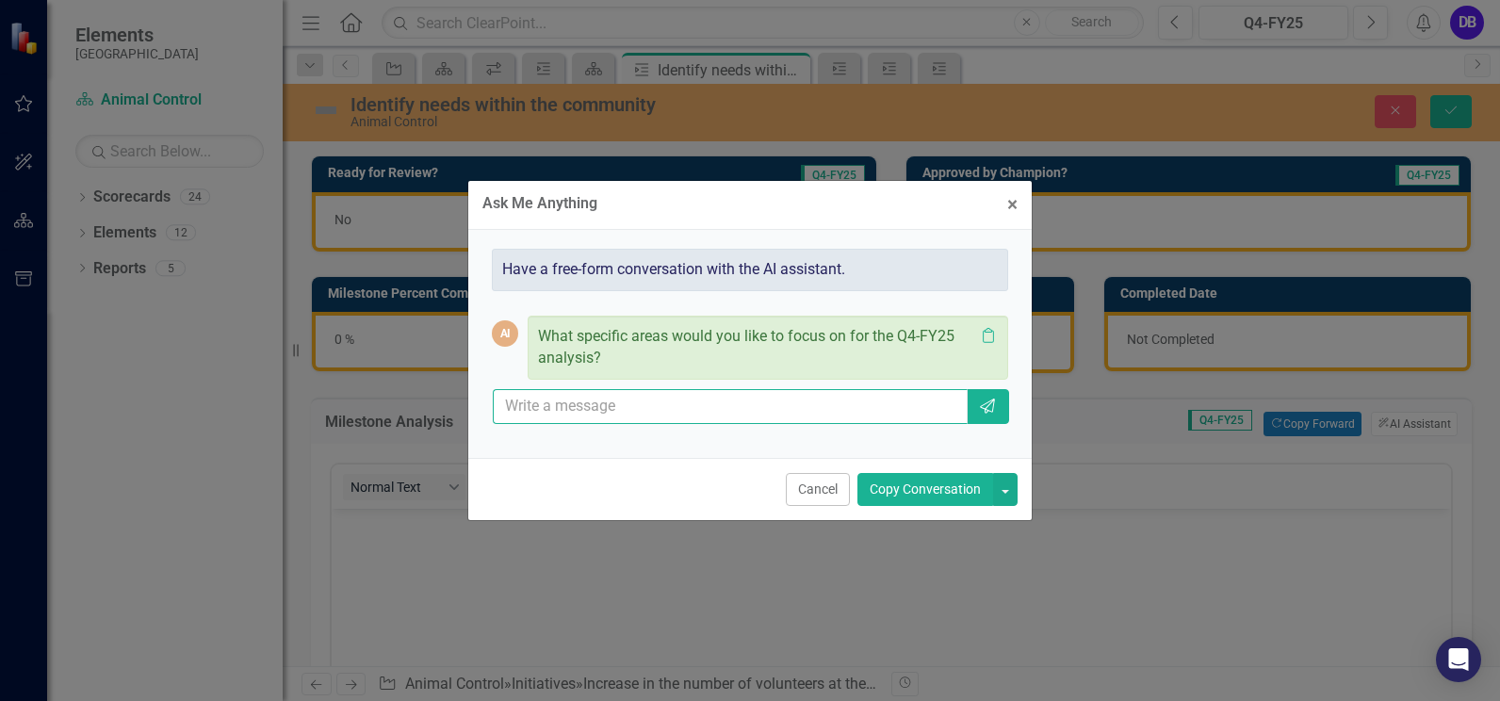
click at [601, 413] on input "text" at bounding box center [730, 406] width 475 height 35
click at [886, 408] on input "write continuing low cost spay and neuter, low cost rabies vaccination, Low cos…" at bounding box center [730, 406] width 475 height 35
type input "write continuing low cost spay and neuter, low cost rabies vaccination, Low cos…"
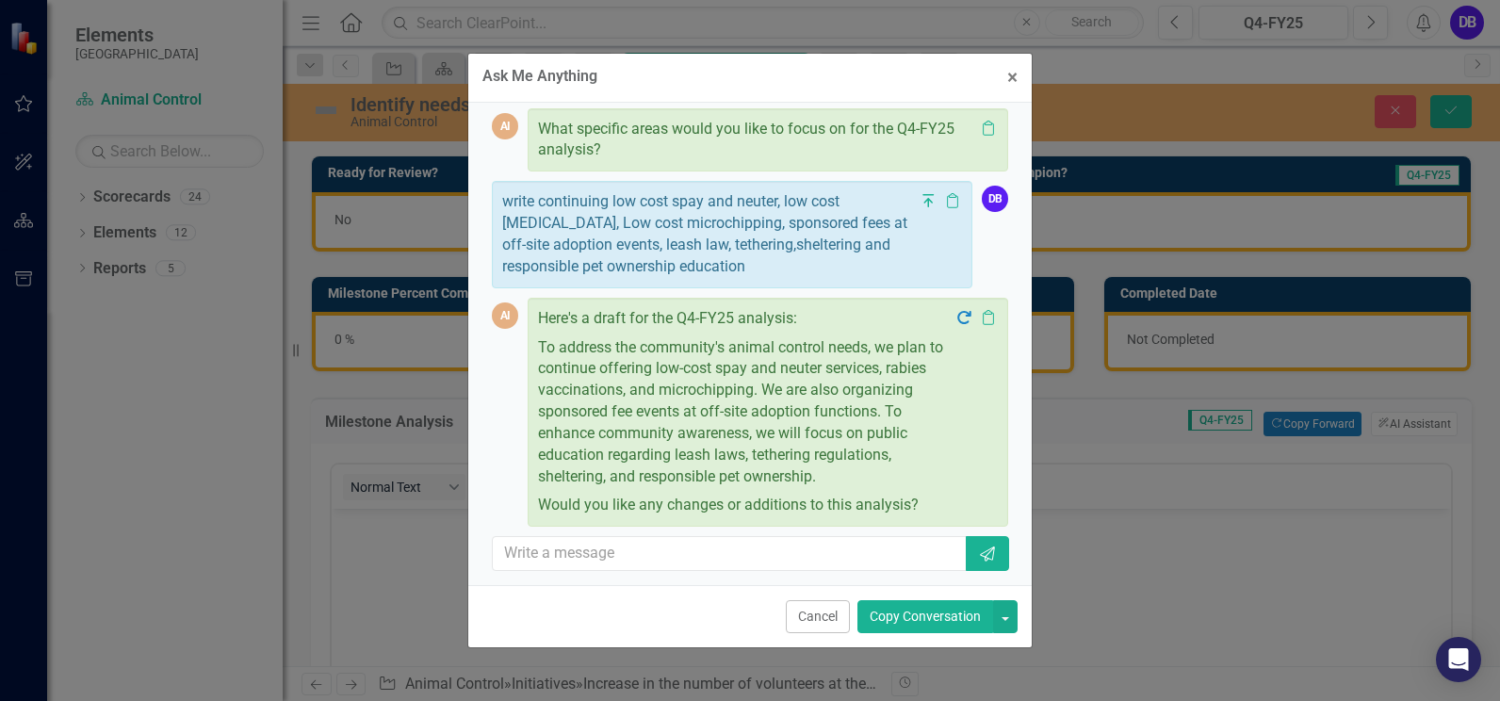
scroll to position [86, 0]
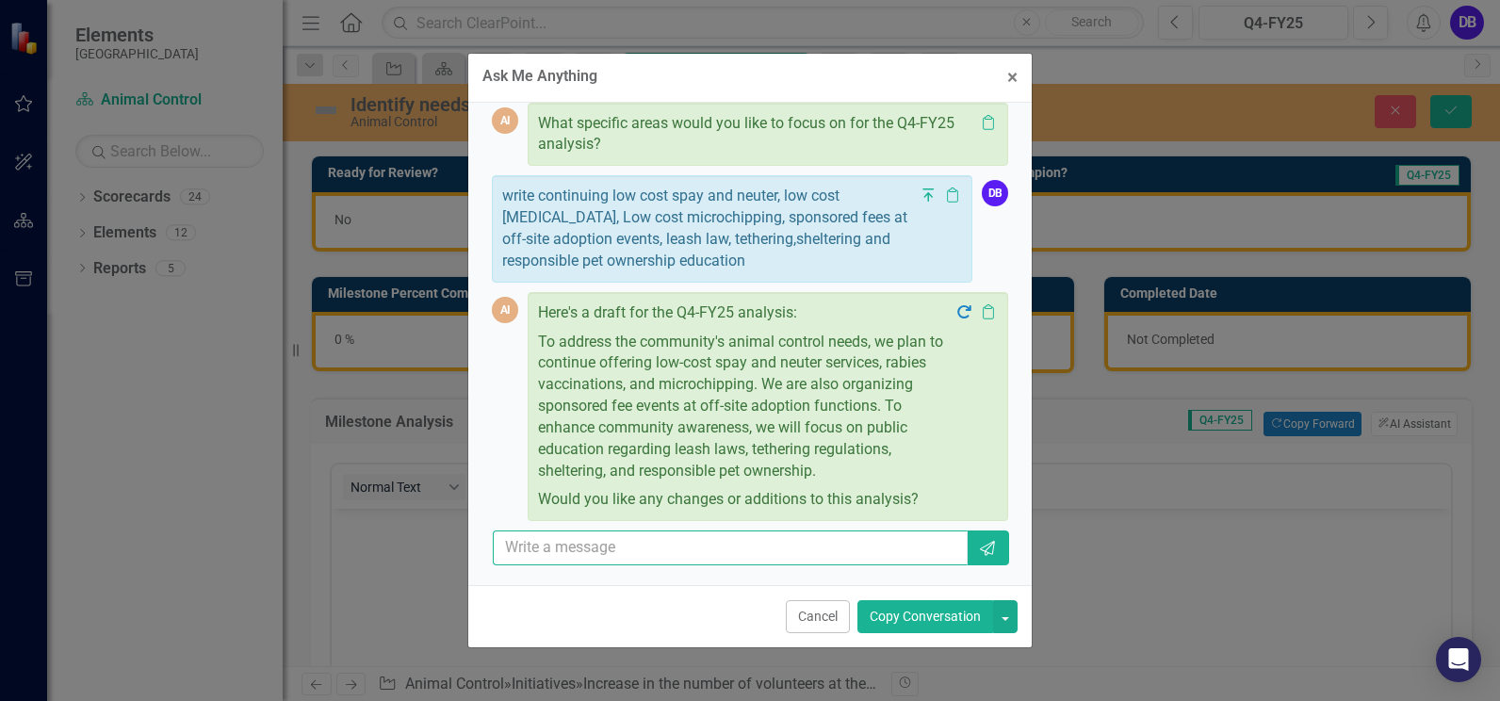
click at [609, 551] on input "text" at bounding box center [730, 547] width 475 height 35
type input "Can you add bite prevention education"
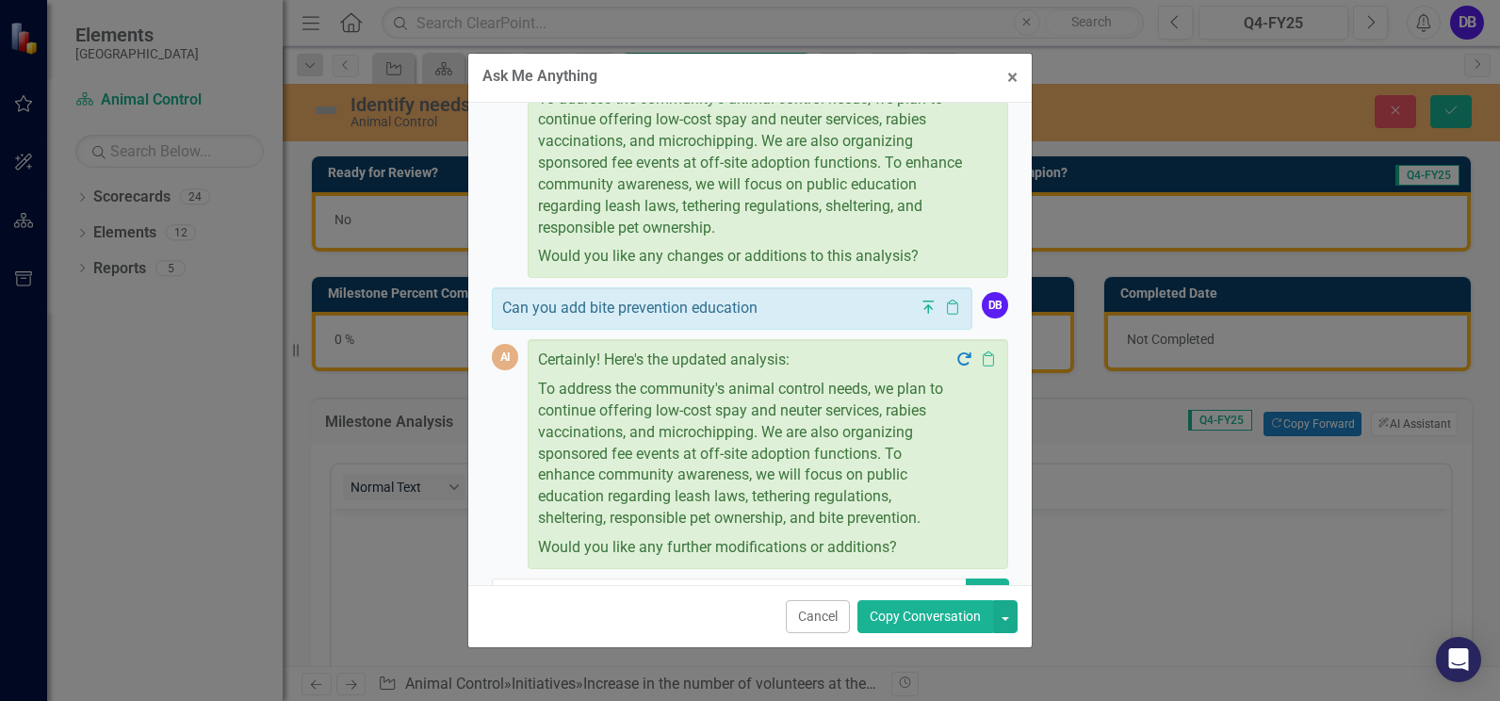
scroll to position [398, 0]
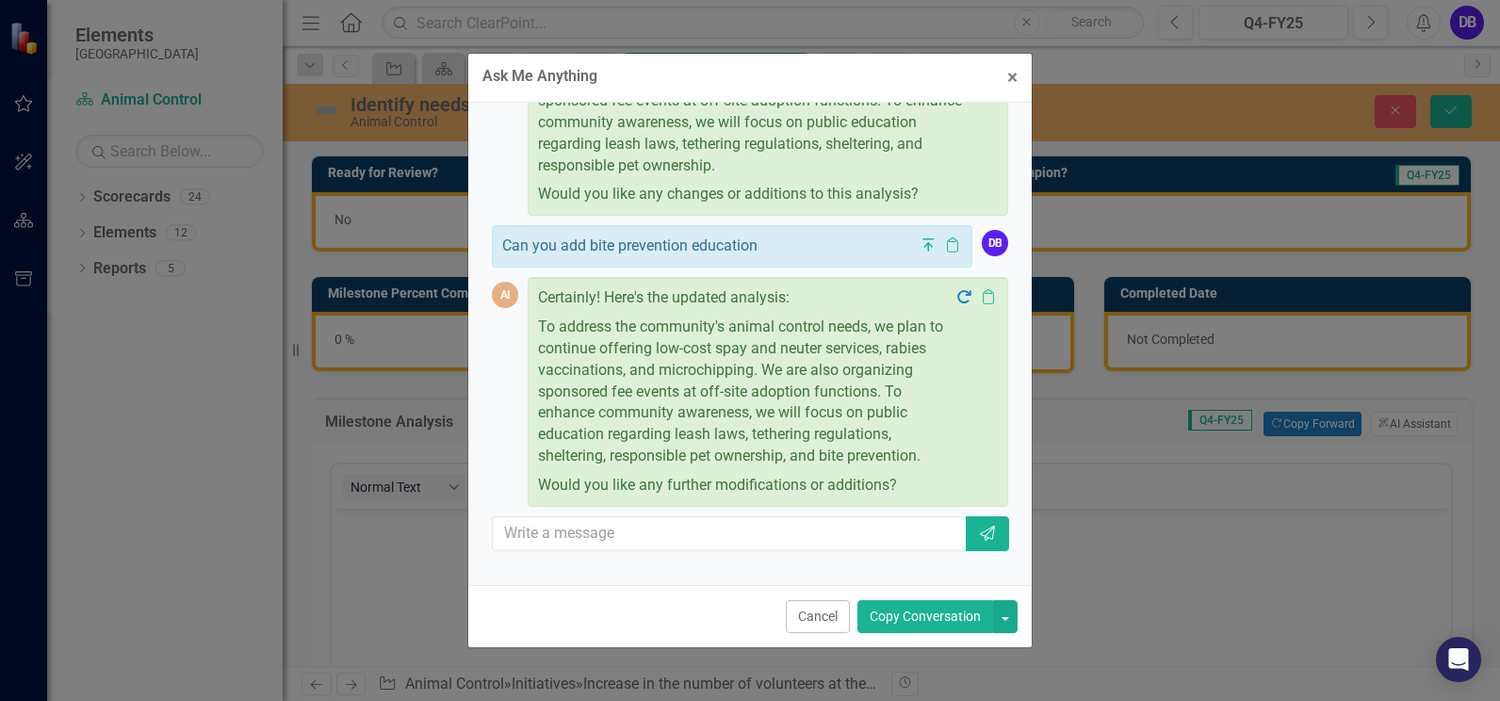
click at [621, 466] on p "To address the community's animal control needs, we plan to continue offering l…" at bounding box center [746, 392] width 416 height 158
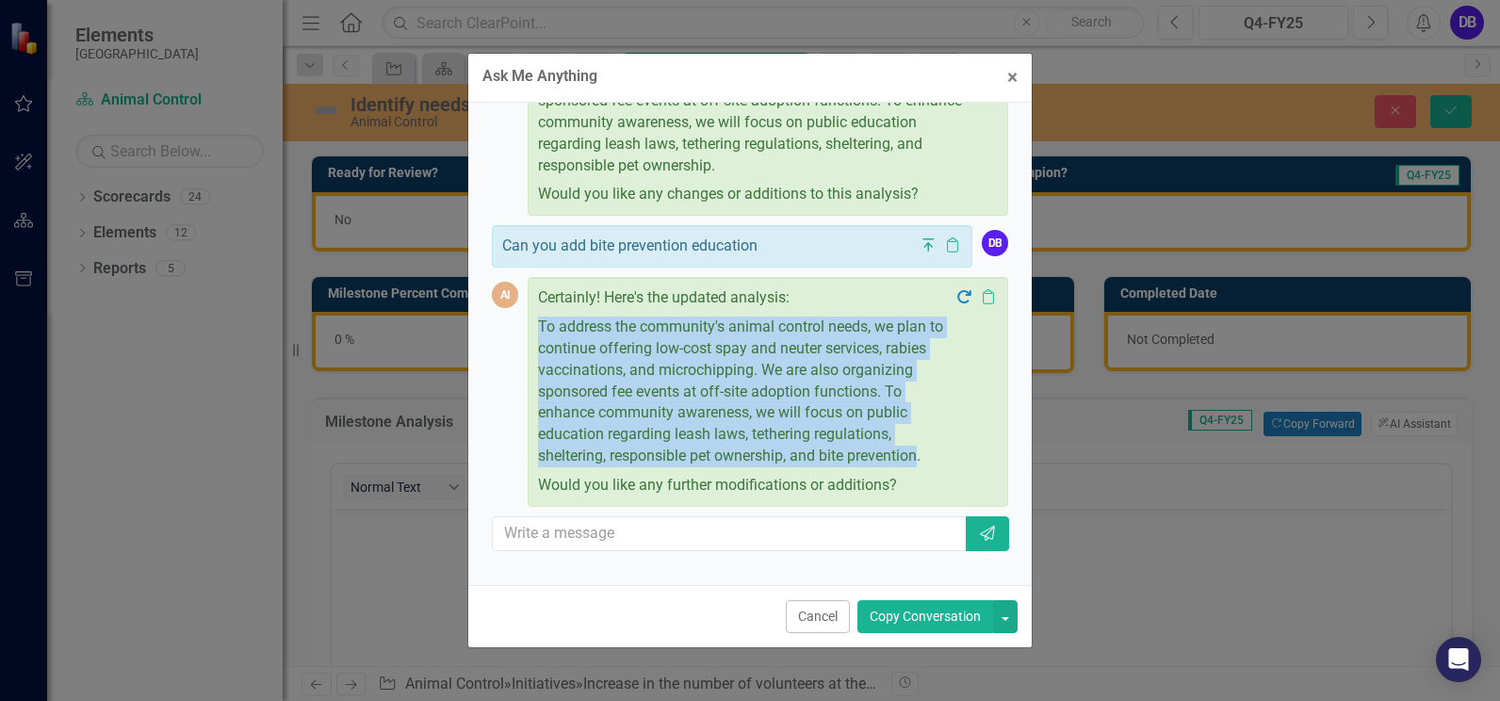
drag, startPoint x: 609, startPoint y: 472, endPoint x: 537, endPoint y: 320, distance: 168.1
click at [537, 320] on div "Certainly! Here's the updated analysis: To address the community's animal contr…" at bounding box center [767, 392] width 480 height 230
copy p "To address the community's animal control needs, we plan to continue offering l…"
click at [1005, 82] on button "× Close" at bounding box center [1012, 78] width 39 height 48
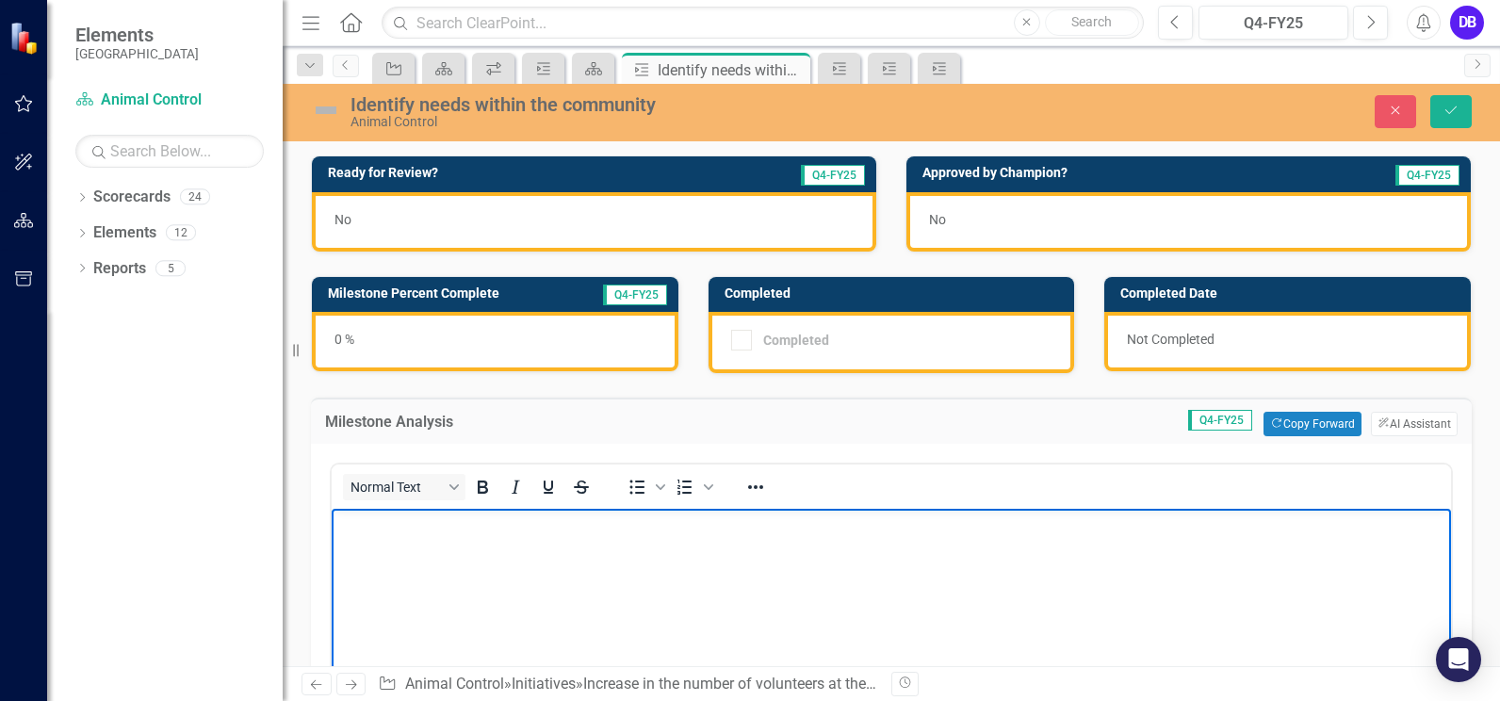
click at [422, 518] on p "Rich Text Area. Press ALT-0 for help." at bounding box center [891, 524] width 1110 height 23
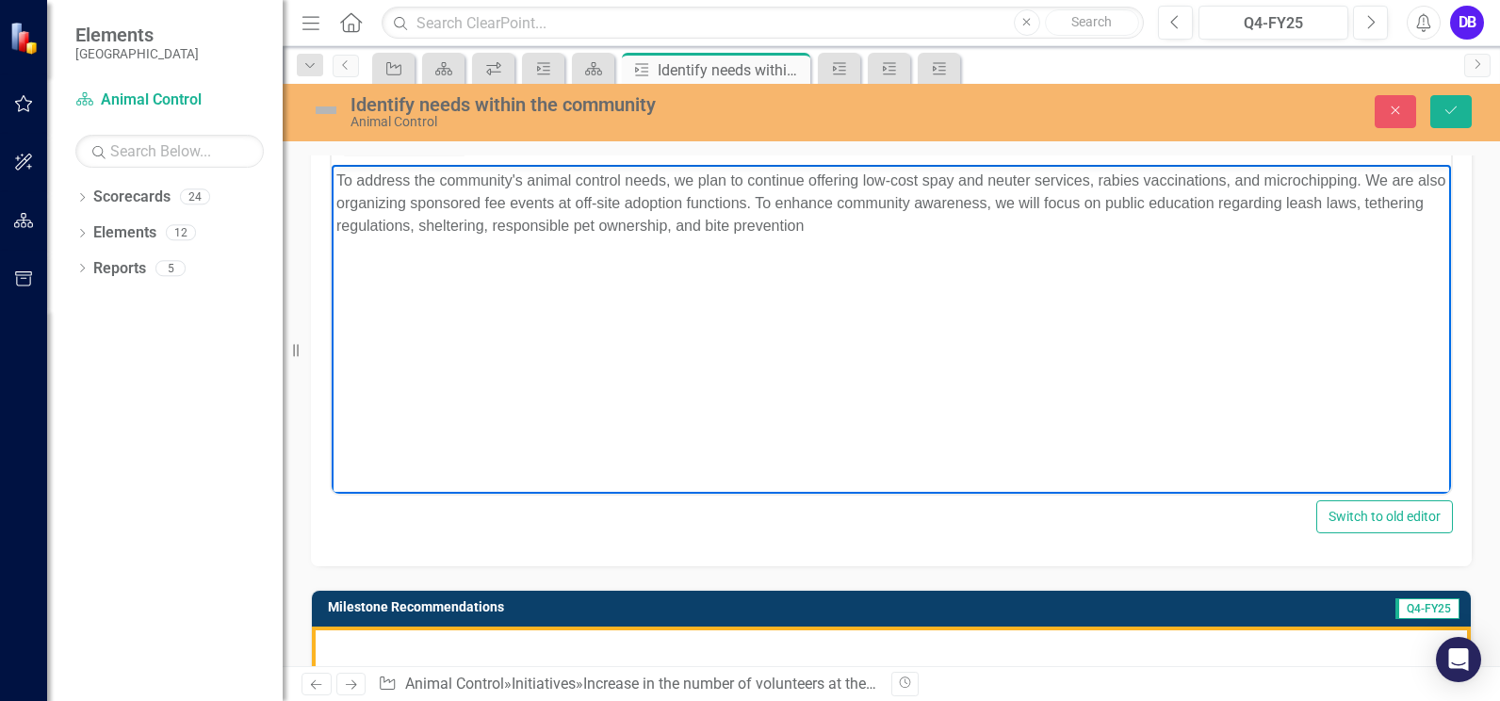
scroll to position [401, 0]
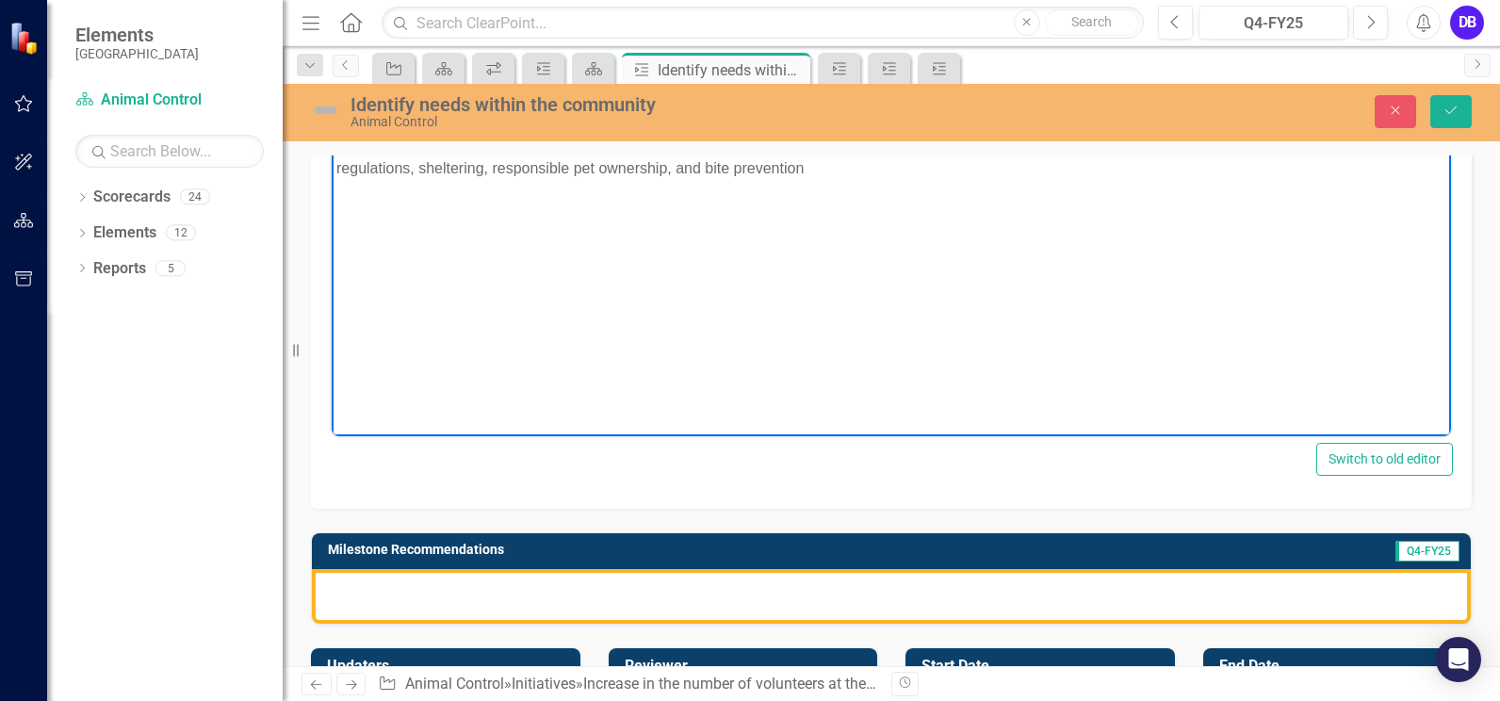
click at [555, 592] on div at bounding box center [891, 596] width 1159 height 55
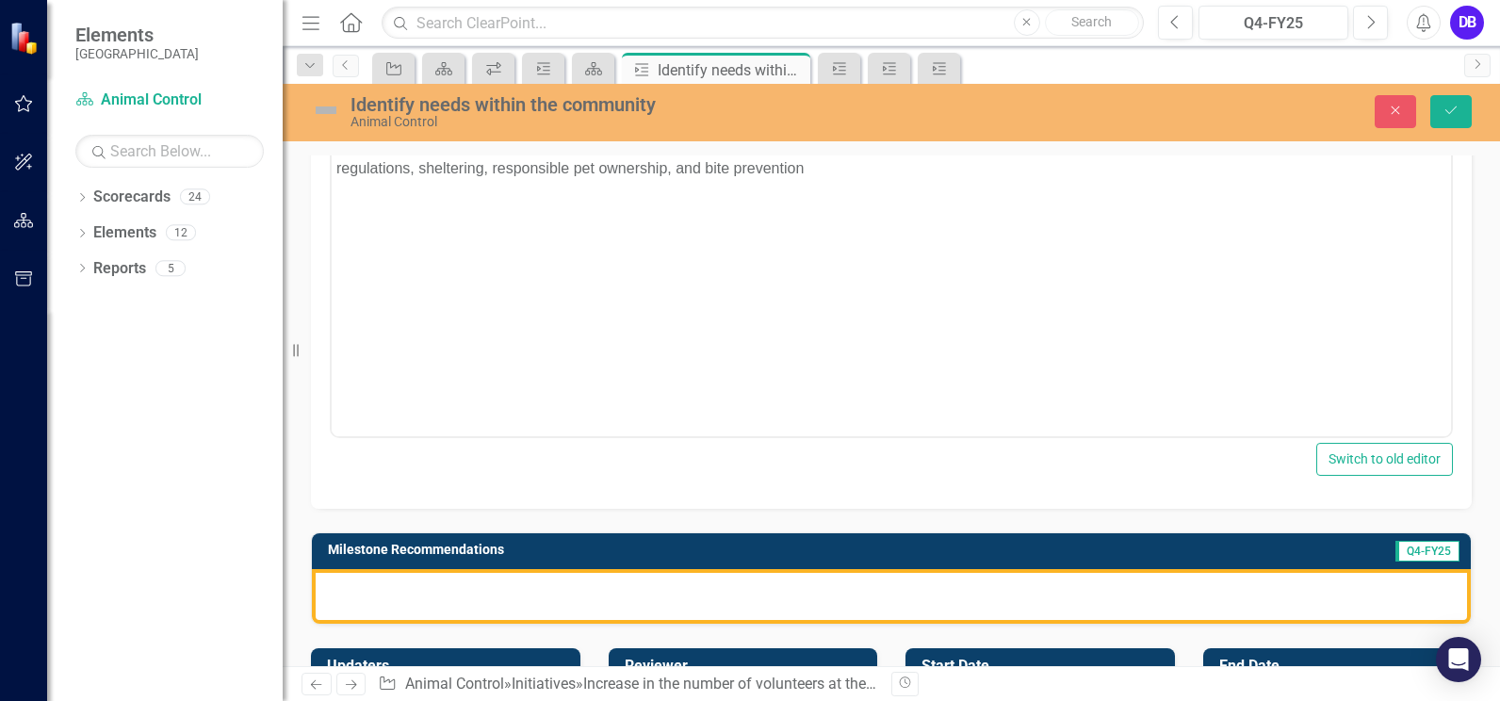
click at [555, 592] on div at bounding box center [891, 596] width 1159 height 55
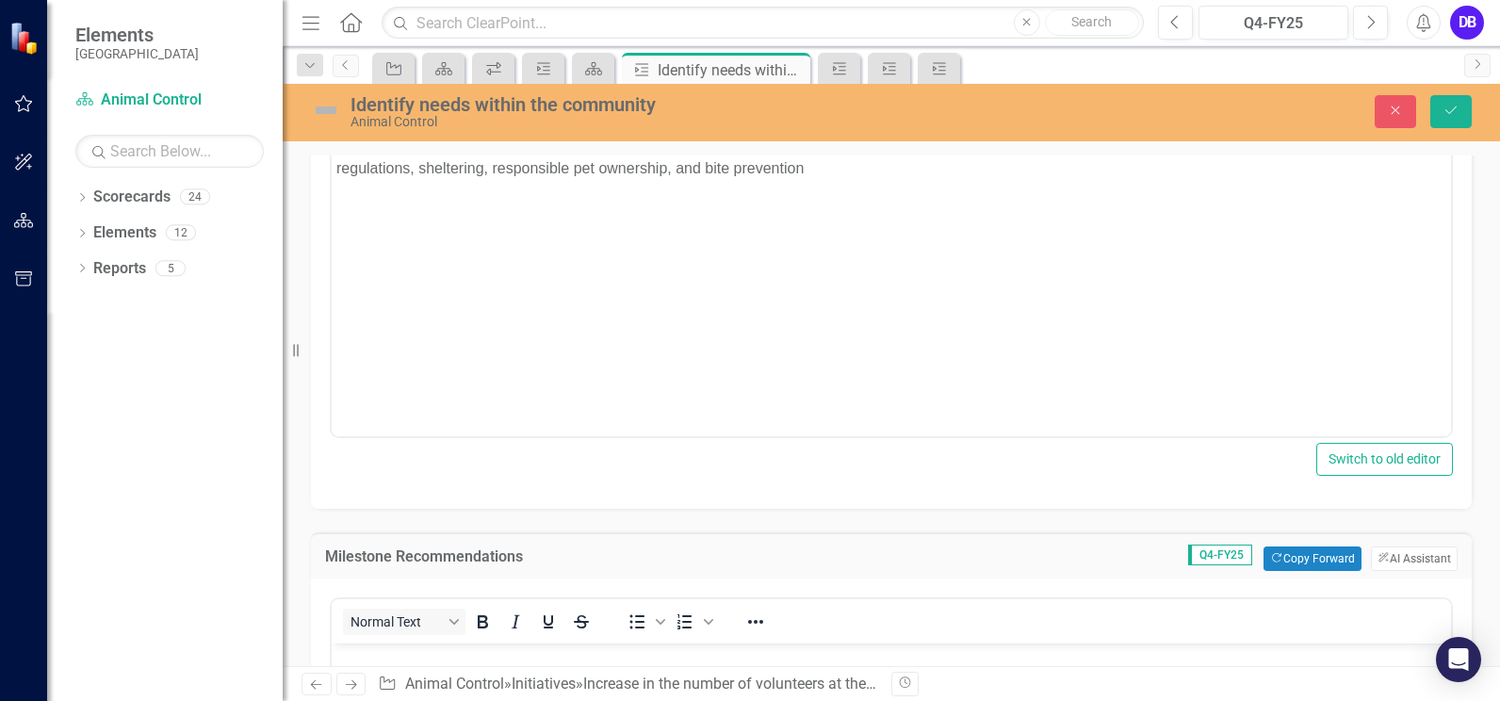
scroll to position [0, 0]
click at [1383, 559] on button "ClearPoint AI AI Assistant" at bounding box center [1414, 558] width 87 height 24
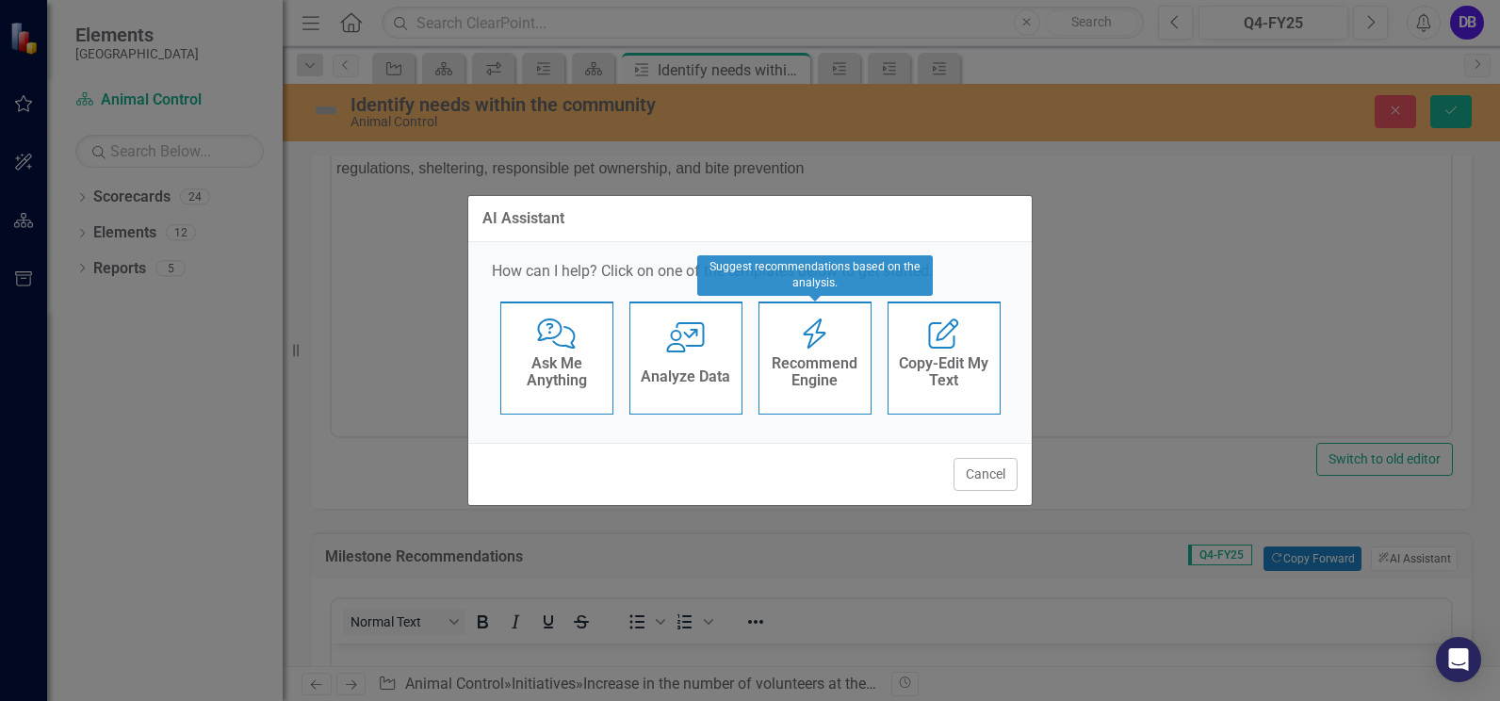
click at [814, 372] on h4 "Recommend Engine" at bounding box center [815, 371] width 92 height 33
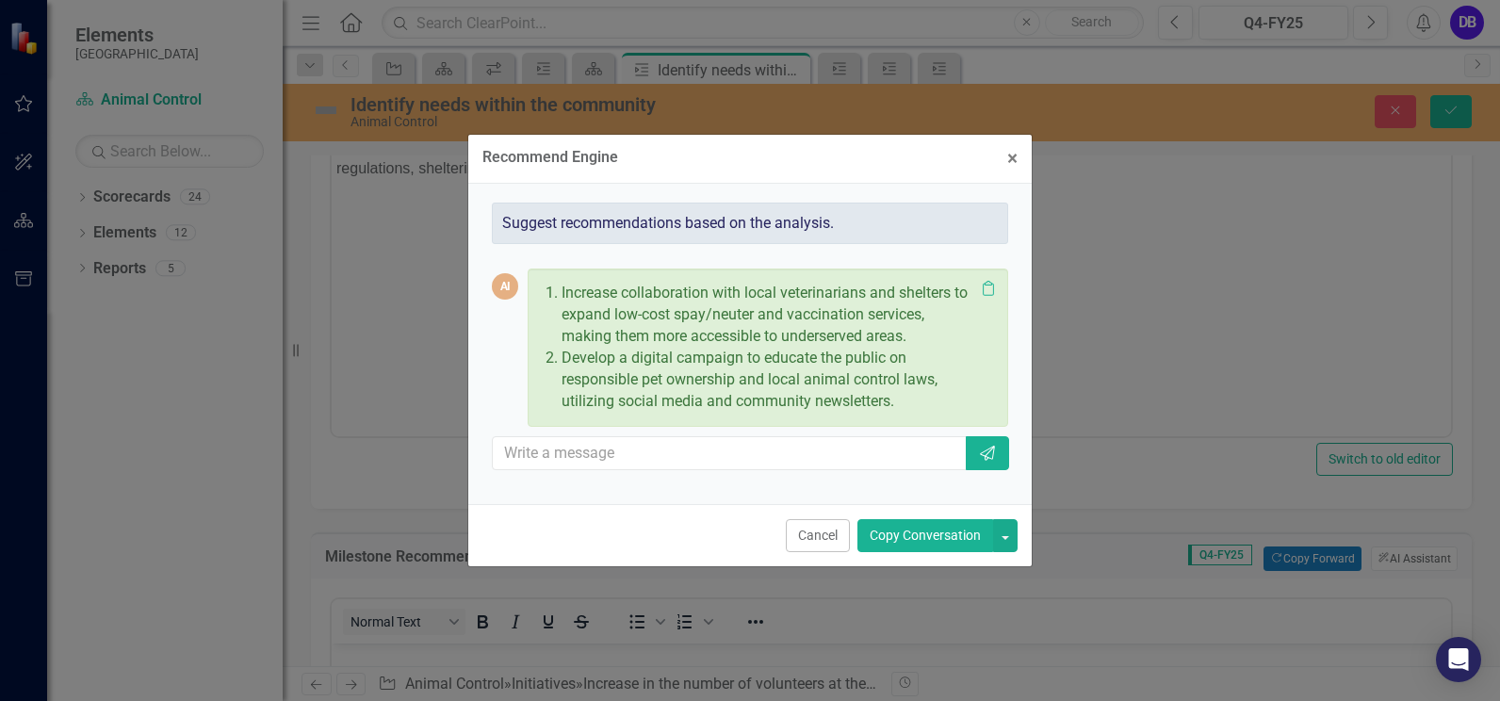
click at [917, 541] on button "Copy Conversation" at bounding box center [925, 535] width 136 height 33
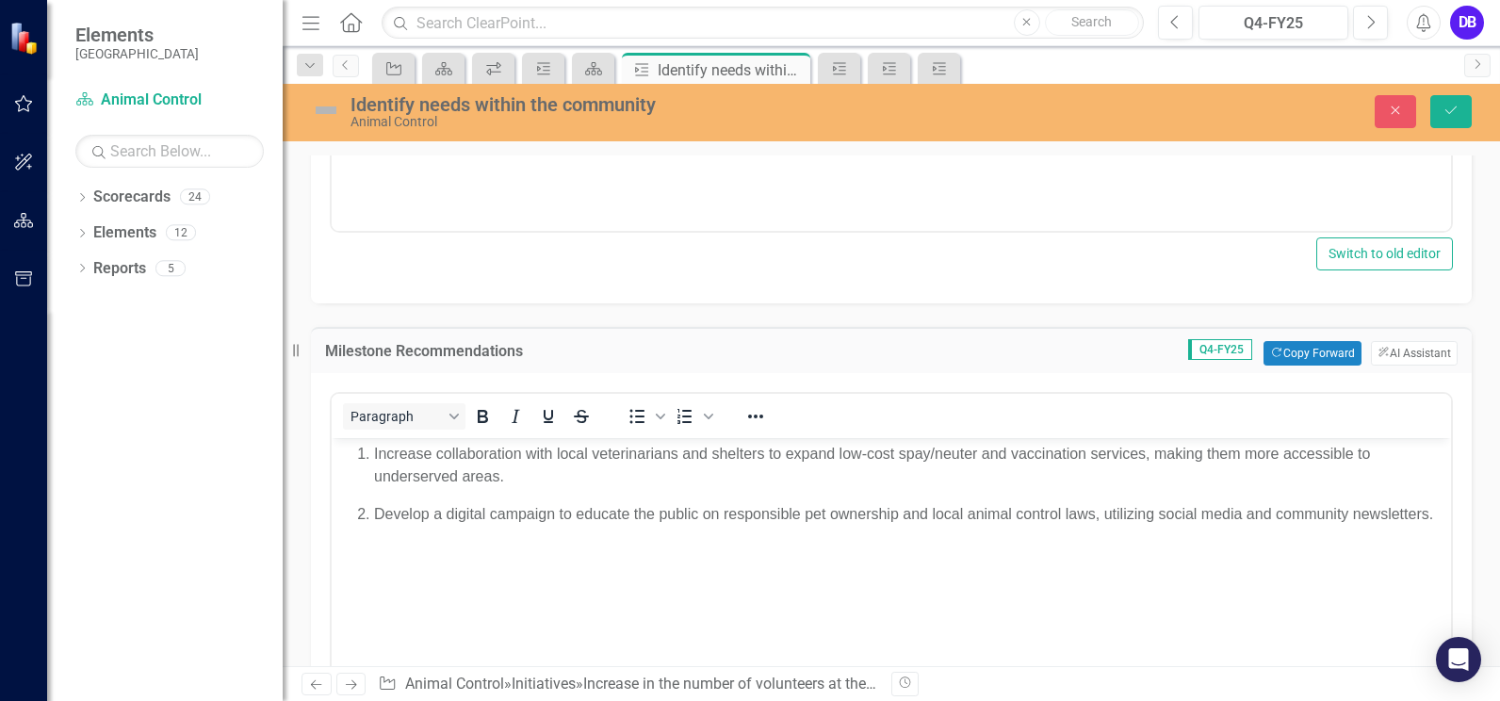
scroll to position [626, 0]
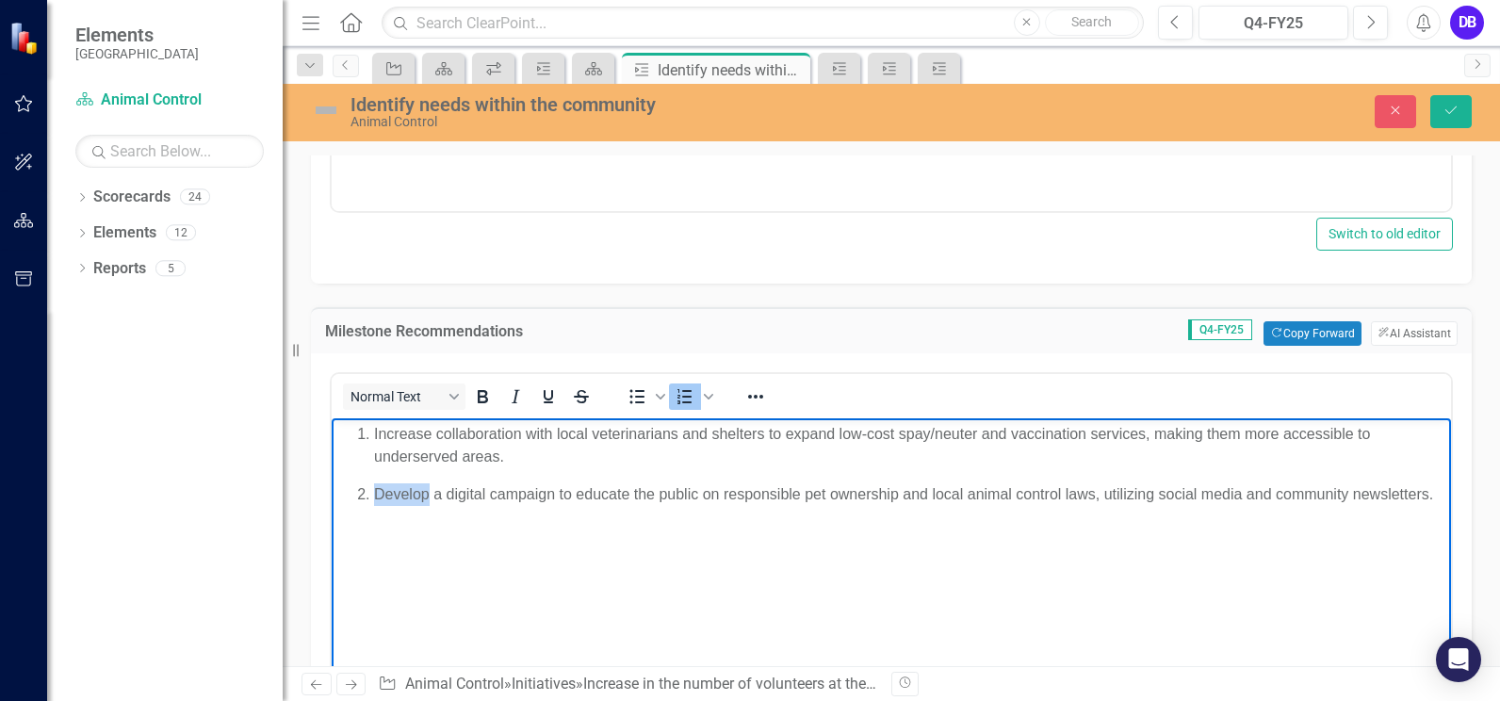
drag, startPoint x: 429, startPoint y: 492, endPoint x: 376, endPoint y: 490, distance: 52.8
click at [376, 490] on p "Develop a digital campaign to educate the public on responsible pet ownership a…" at bounding box center [910, 494] width 1072 height 23
click at [524, 495] on p "Continue to promote a digital campaign to educate the public on responsible pet…" at bounding box center [910, 505] width 1072 height 45
click at [623, 497] on p "Continue to promote digital campaign to educate the public on responsible pet o…" at bounding box center [910, 505] width 1072 height 45
click at [1440, 107] on button "Save" at bounding box center [1450, 111] width 41 height 33
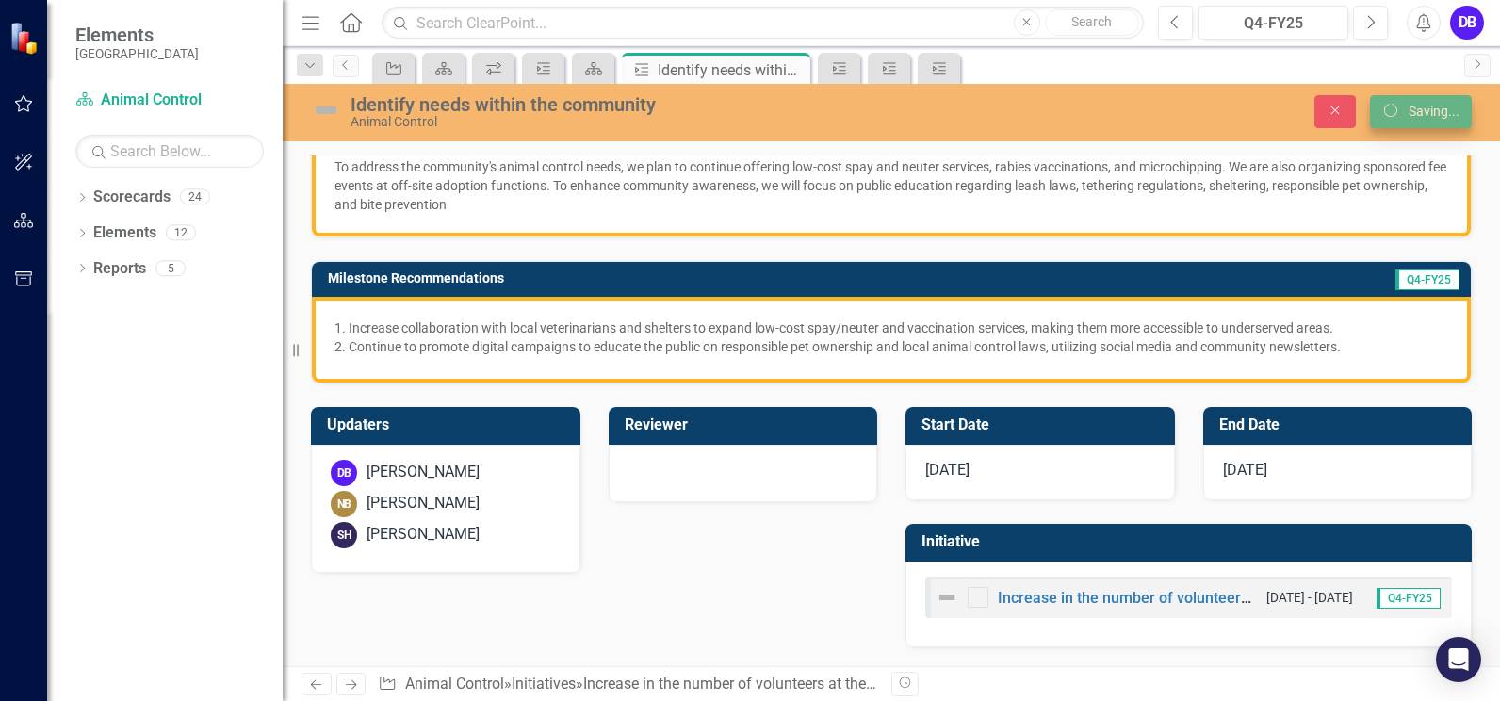
scroll to position [295, 0]
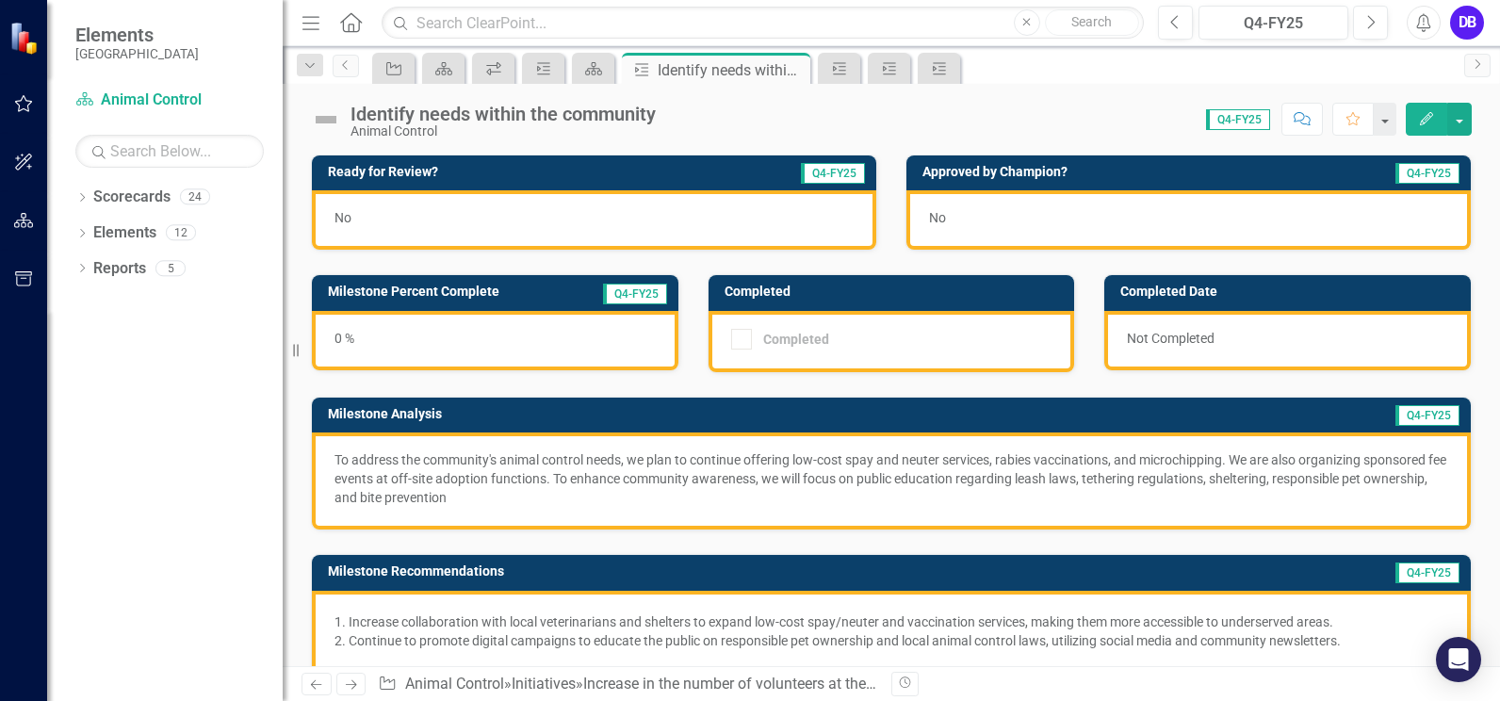
click at [490, 330] on div "0 %" at bounding box center [495, 340] width 366 height 59
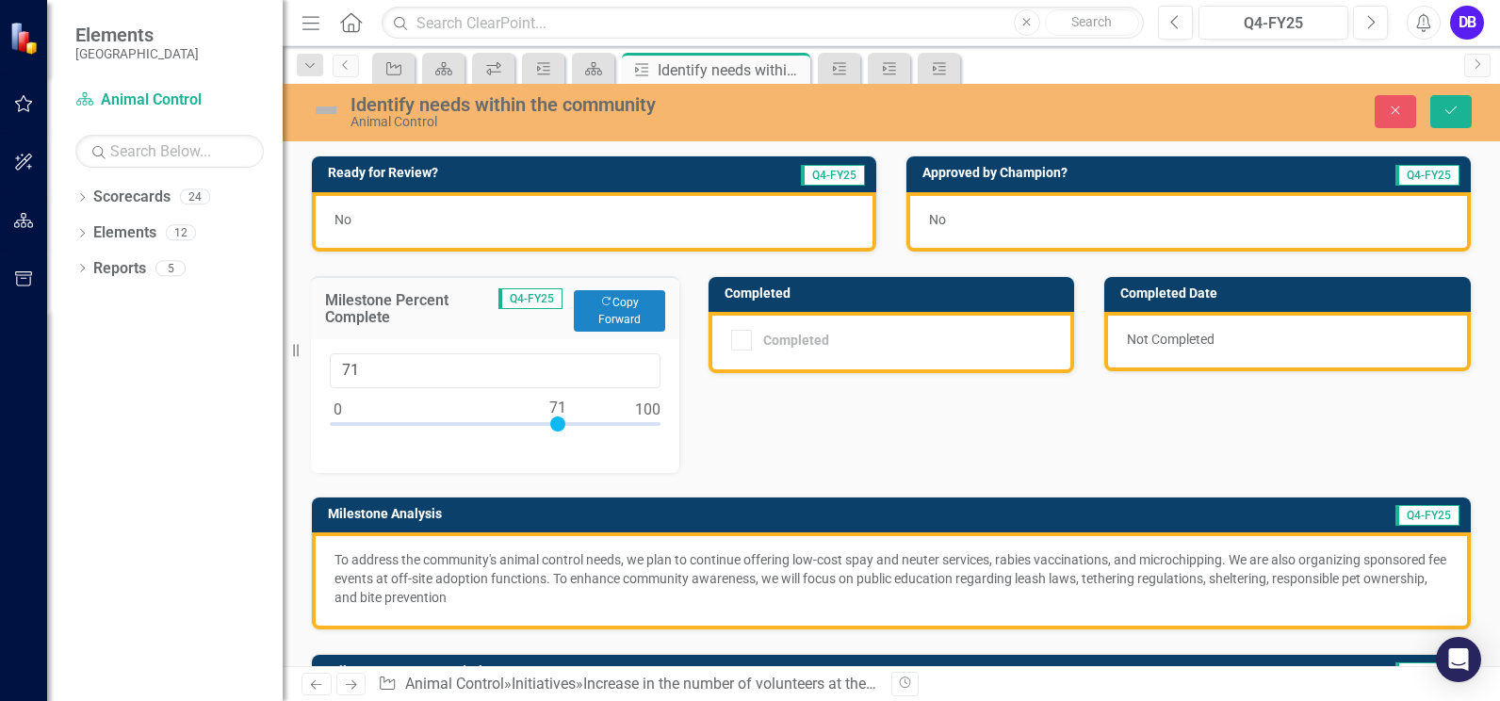
type input "75"
drag, startPoint x: 342, startPoint y: 421, endPoint x: 576, endPoint y: 431, distance: 233.8
click at [576, 431] on div at bounding box center [495, 428] width 331 height 24
click at [1450, 97] on button "Save" at bounding box center [1450, 111] width 41 height 33
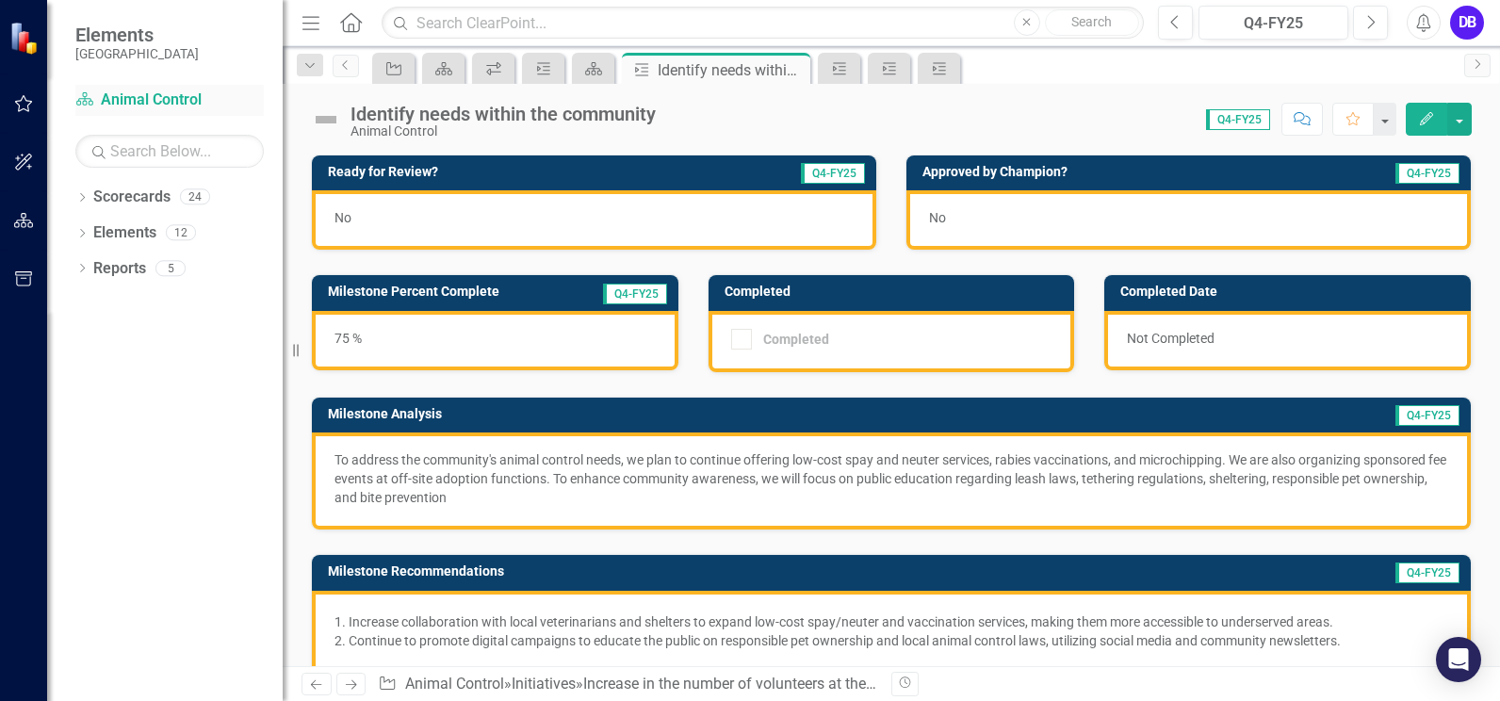
drag, startPoint x: 142, startPoint y: 102, endPoint x: 188, endPoint y: 109, distance: 46.8
click at [142, 102] on link "Scorecard Animal Control" at bounding box center [169, 100] width 188 height 22
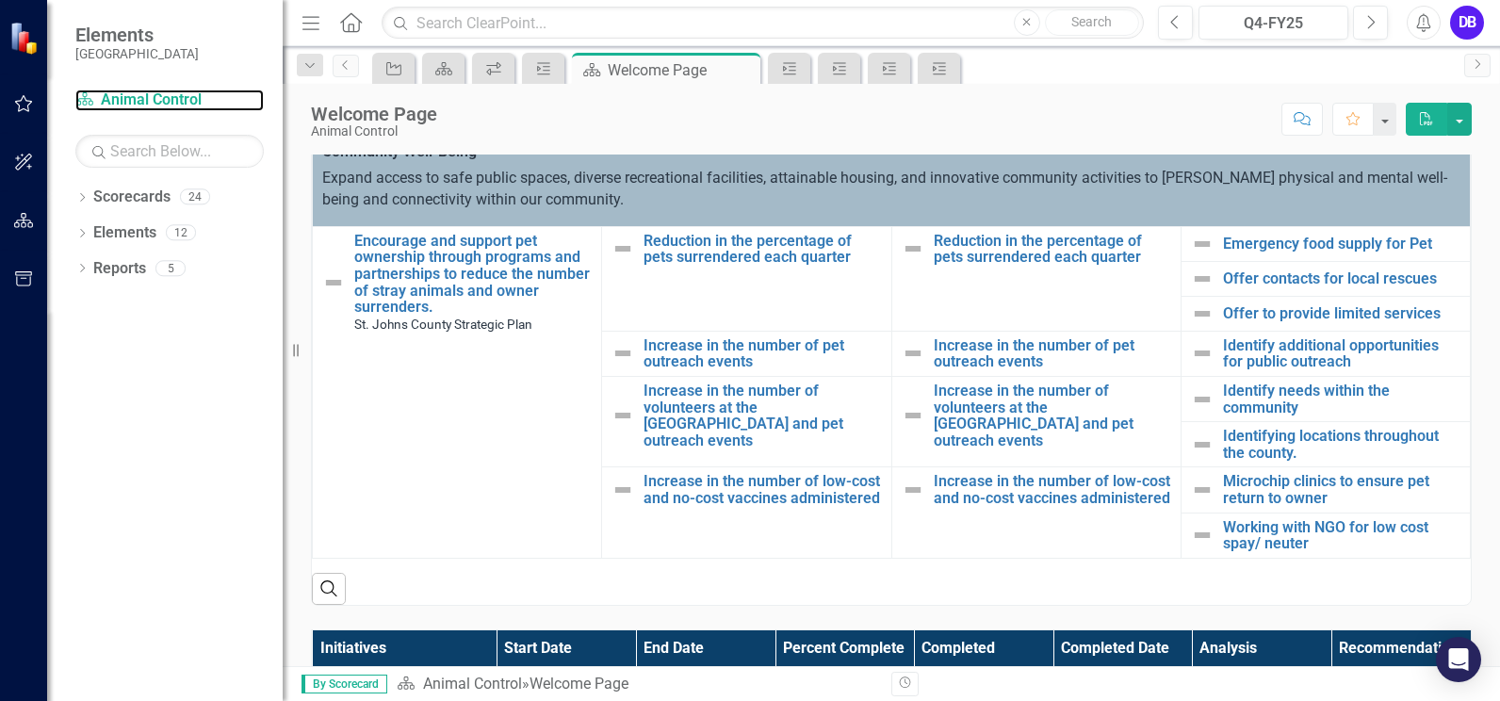
scroll to position [479, 0]
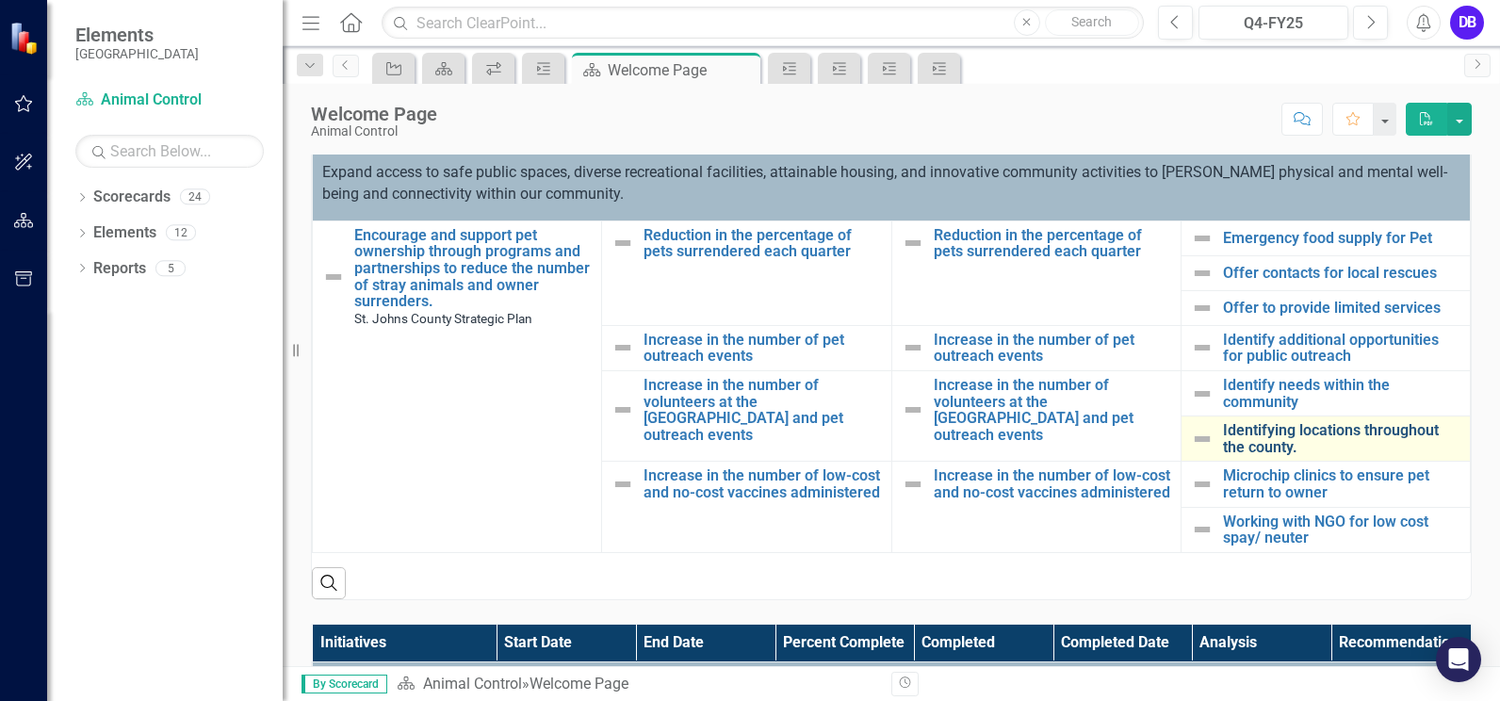
click at [1263, 443] on link "Identifying locations throughout the county." at bounding box center [1341, 438] width 237 height 33
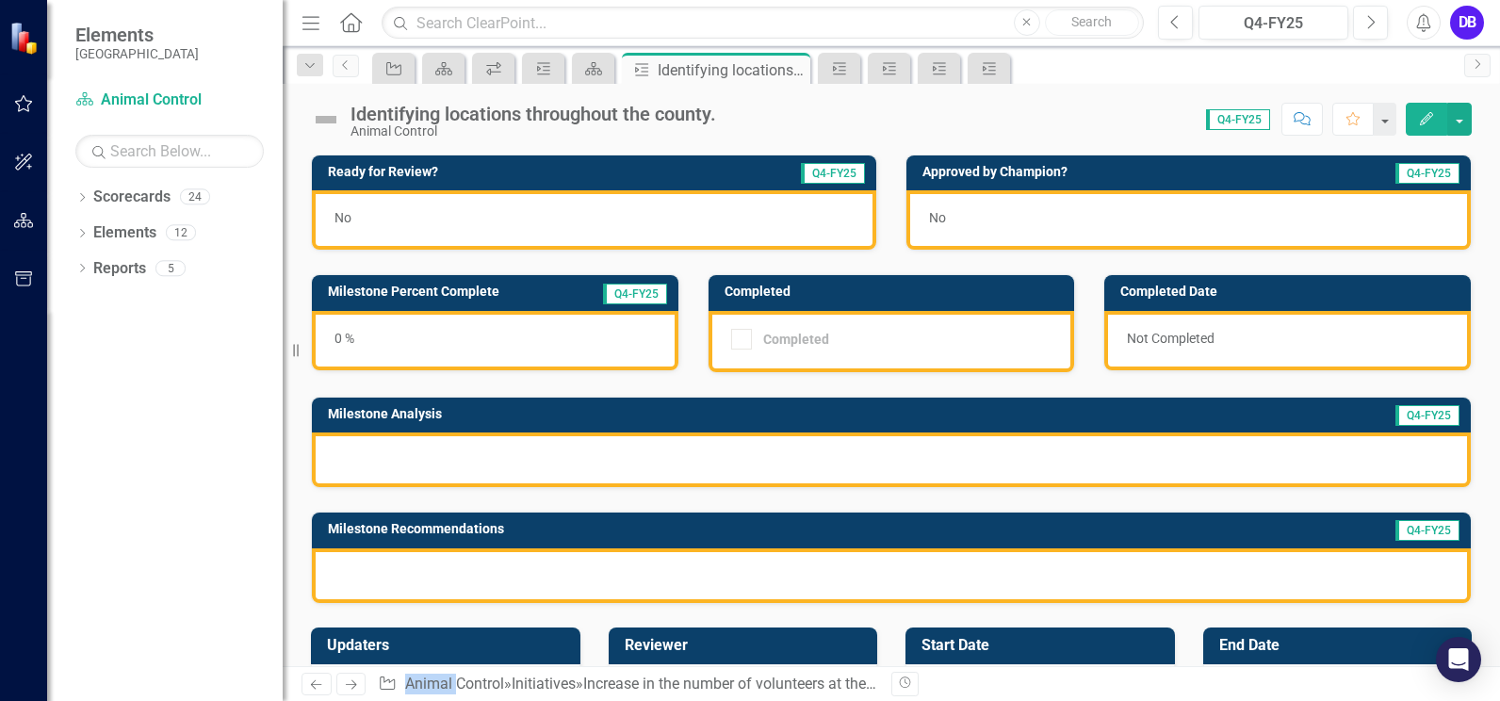
click at [905, 446] on div at bounding box center [891, 459] width 1159 height 55
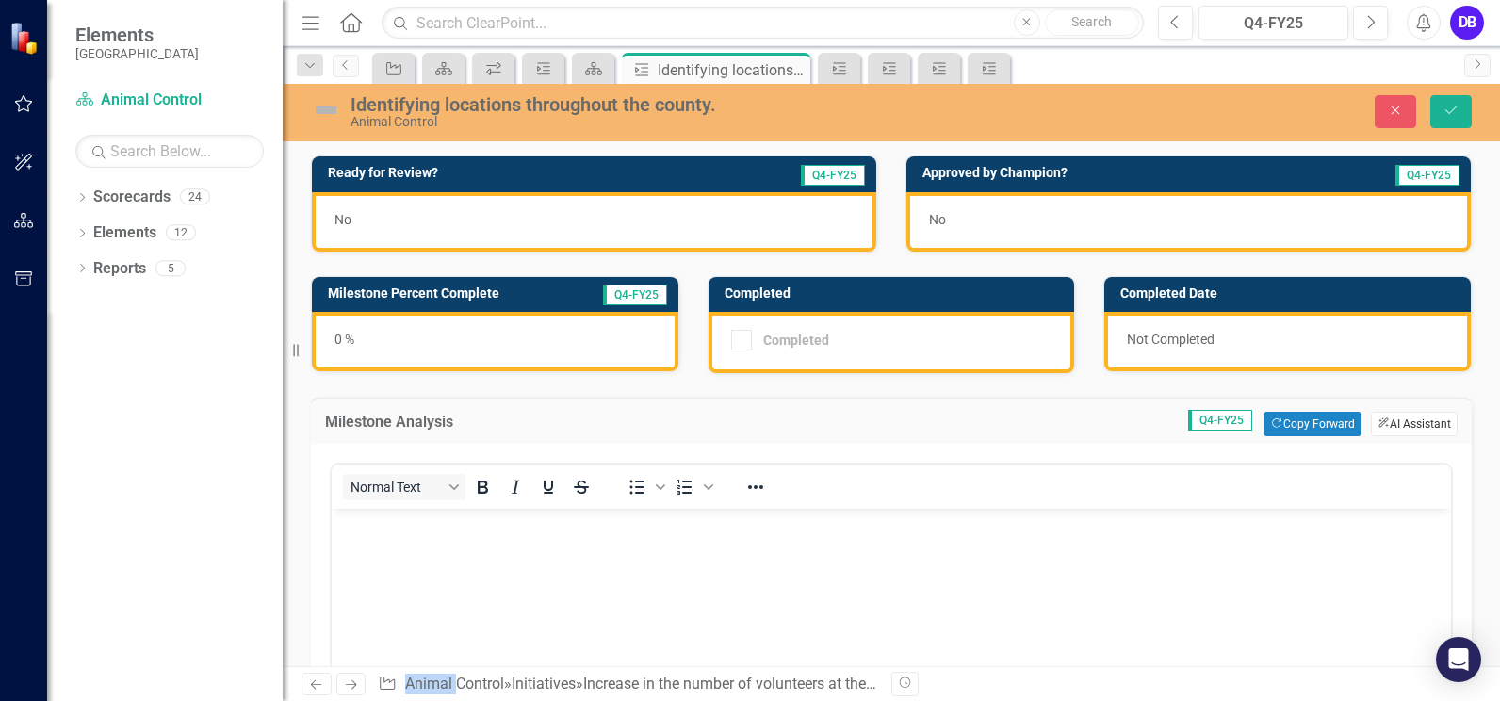
click at [1384, 423] on button "ClearPoint AI AI Assistant" at bounding box center [1414, 424] width 87 height 24
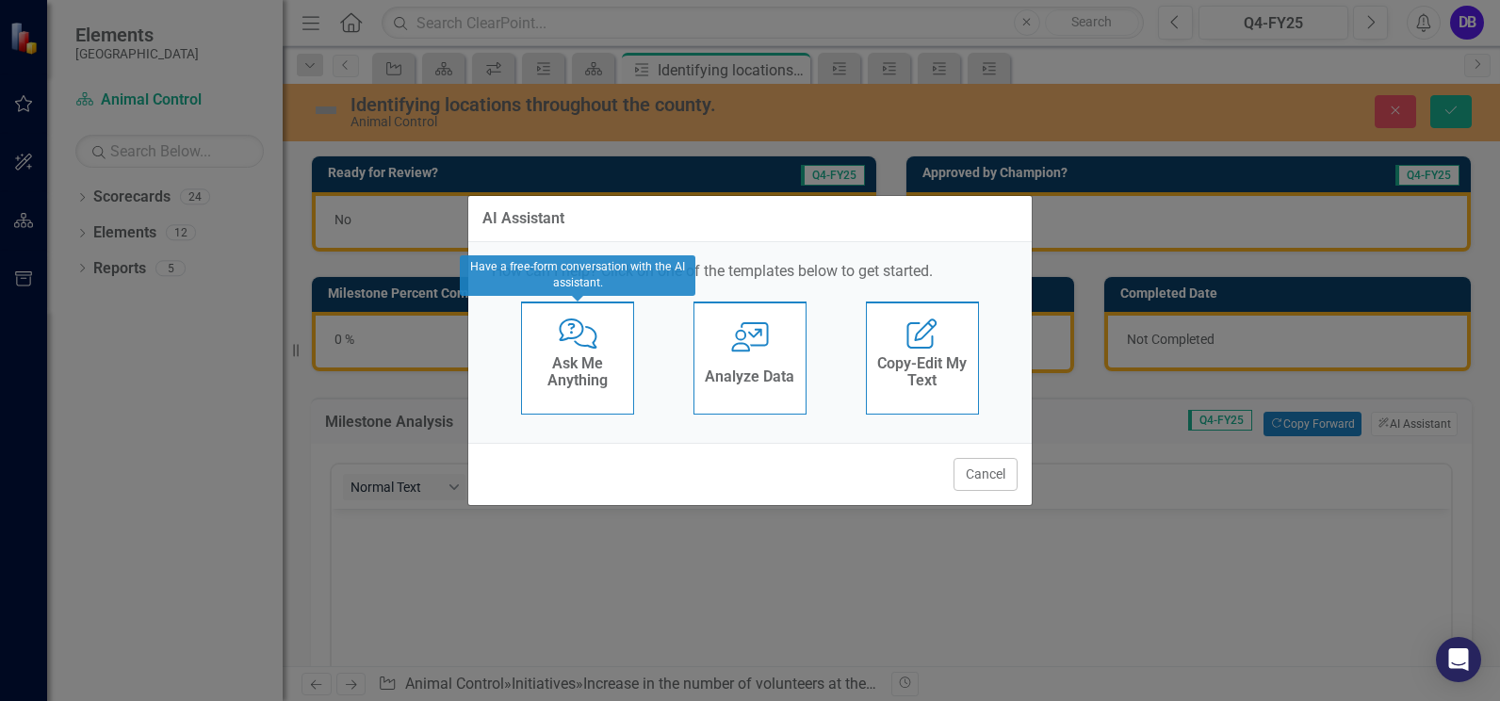
click at [582, 366] on h4 "Ask Me Anything" at bounding box center [577, 371] width 92 height 33
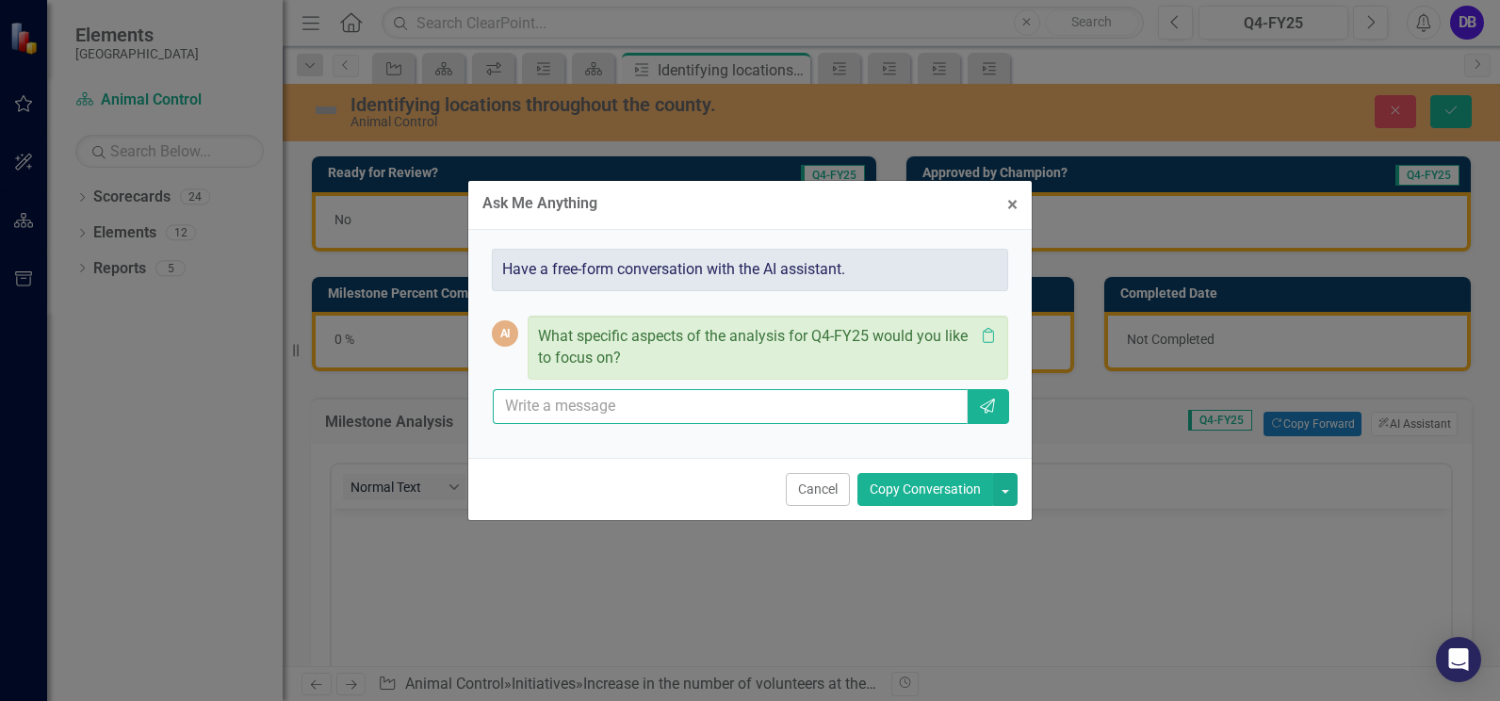
click at [604, 413] on input "text" at bounding box center [730, 406] width 475 height 35
type input "w"
click at [747, 410] on input "Central and Southend of county" at bounding box center [730, 406] width 475 height 35
type input "Central and Southend of county require additional patroling to provide resources"
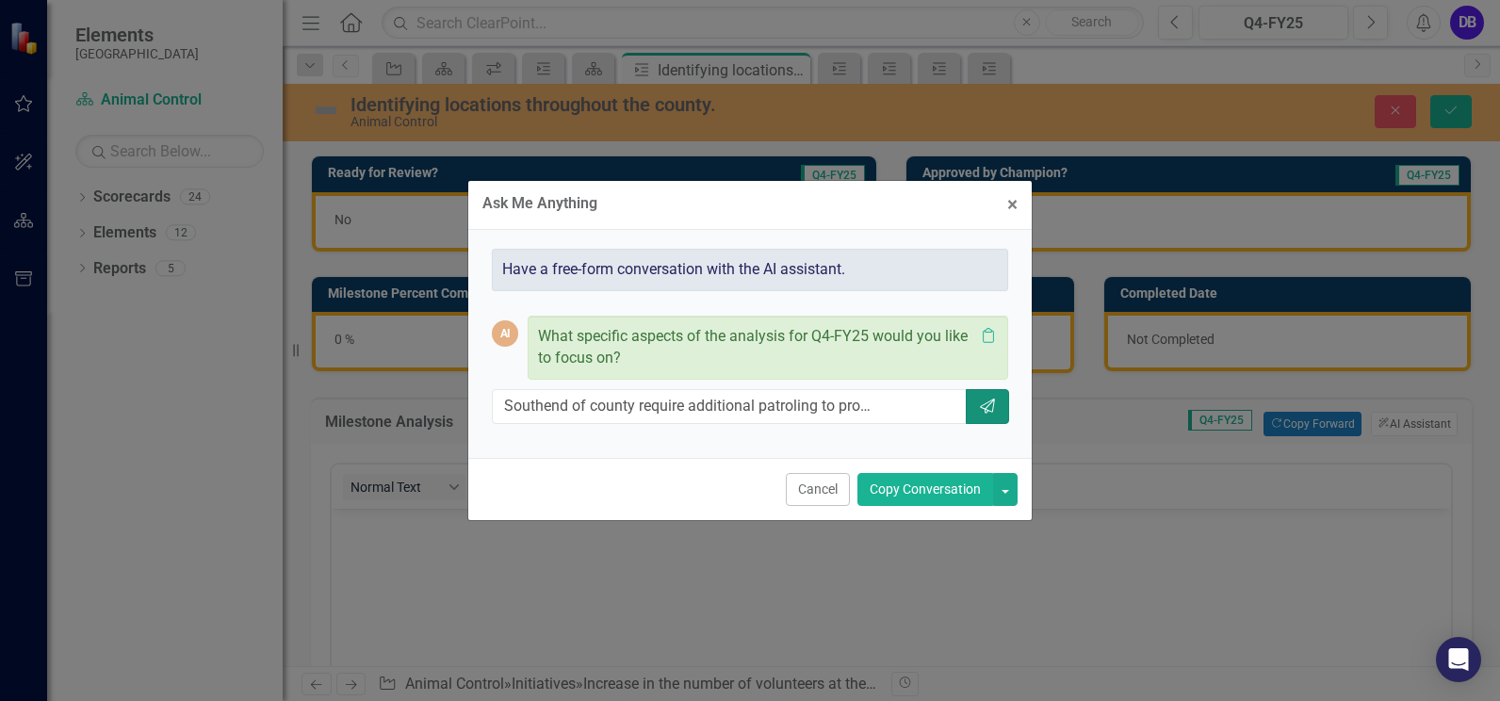
click at [995, 400] on icon "Send" at bounding box center [987, 405] width 19 height 15
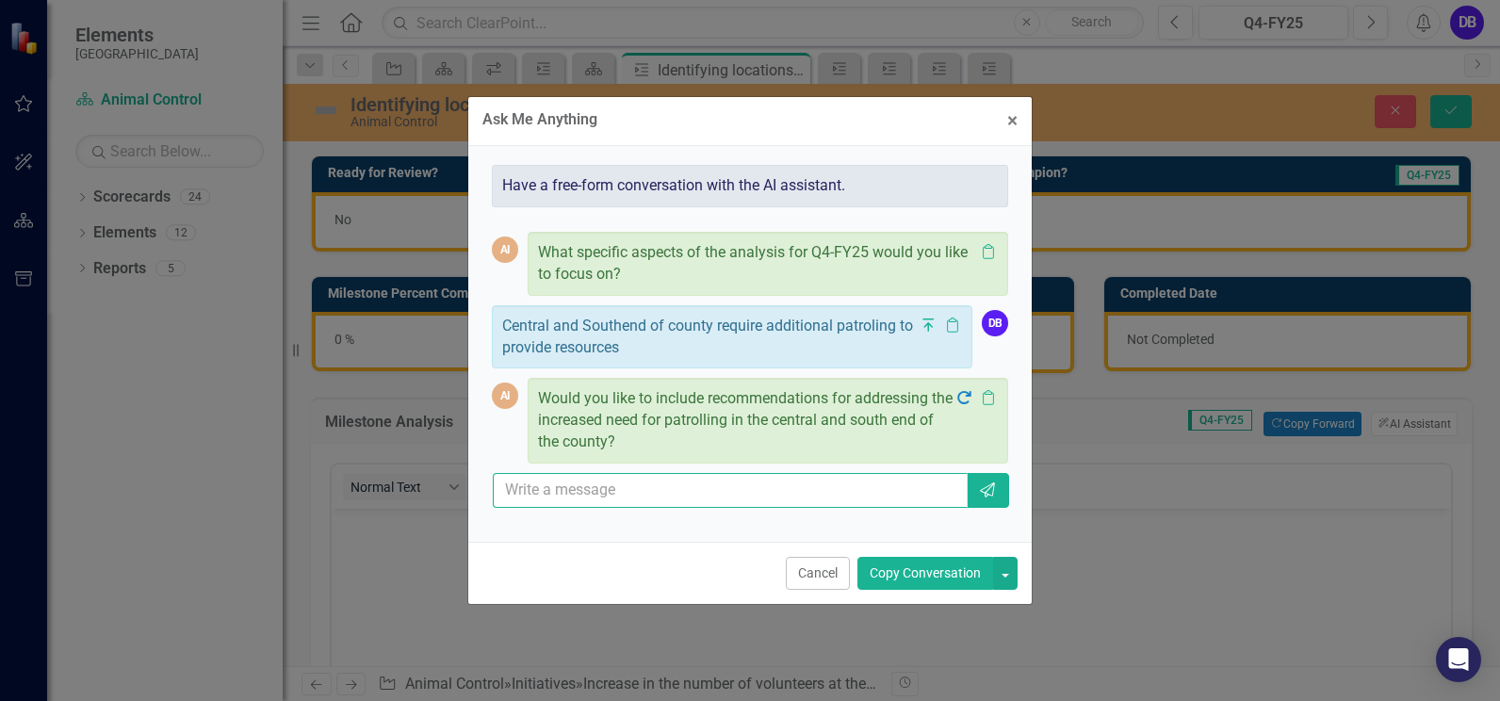
click at [614, 490] on input "text" at bounding box center [730, 490] width 475 height 35
click at [824, 485] on input "addressing stray animals, leash laws, sheltering" at bounding box center [730, 490] width 475 height 35
type input "addressing stray animals, leash laws, sheltering, tethering"
click at [979, 486] on icon "Send" at bounding box center [987, 489] width 19 height 15
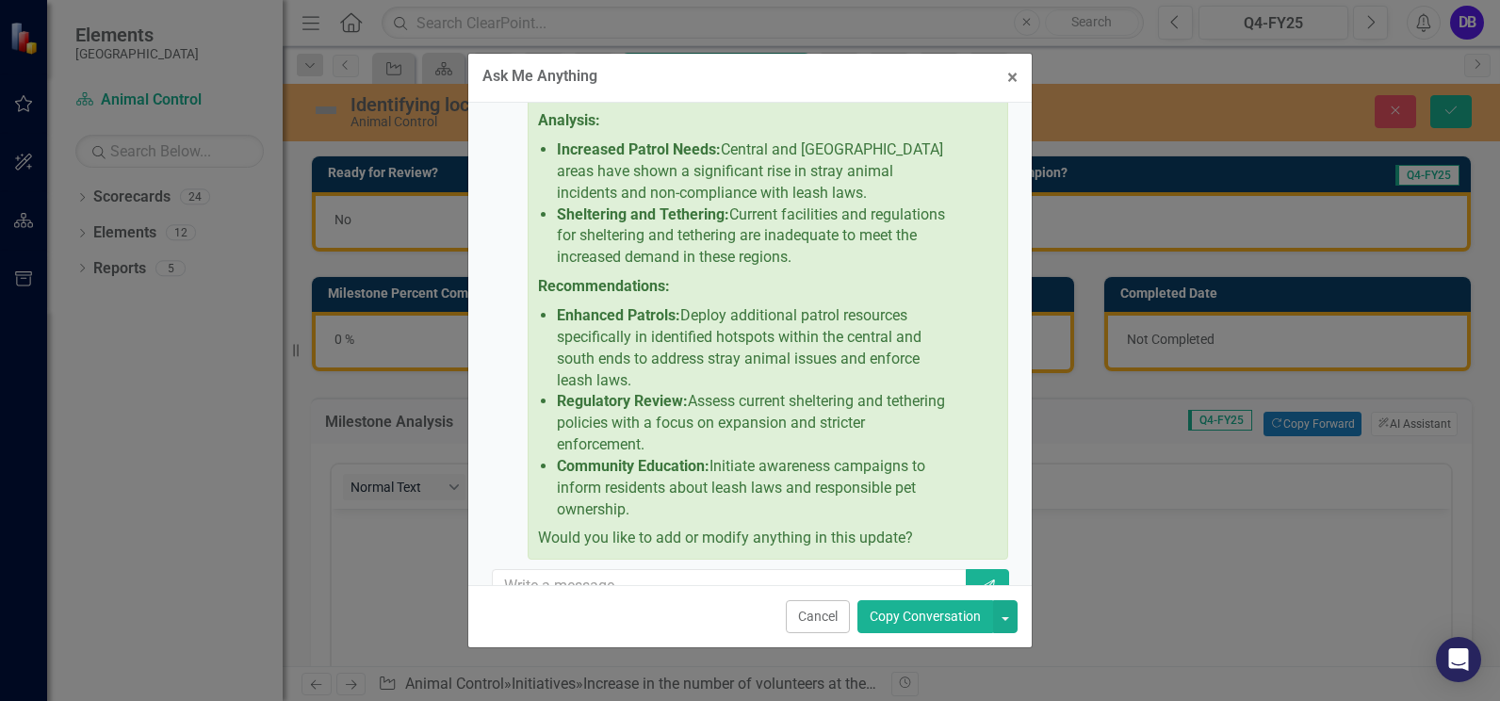
scroll to position [426, 0]
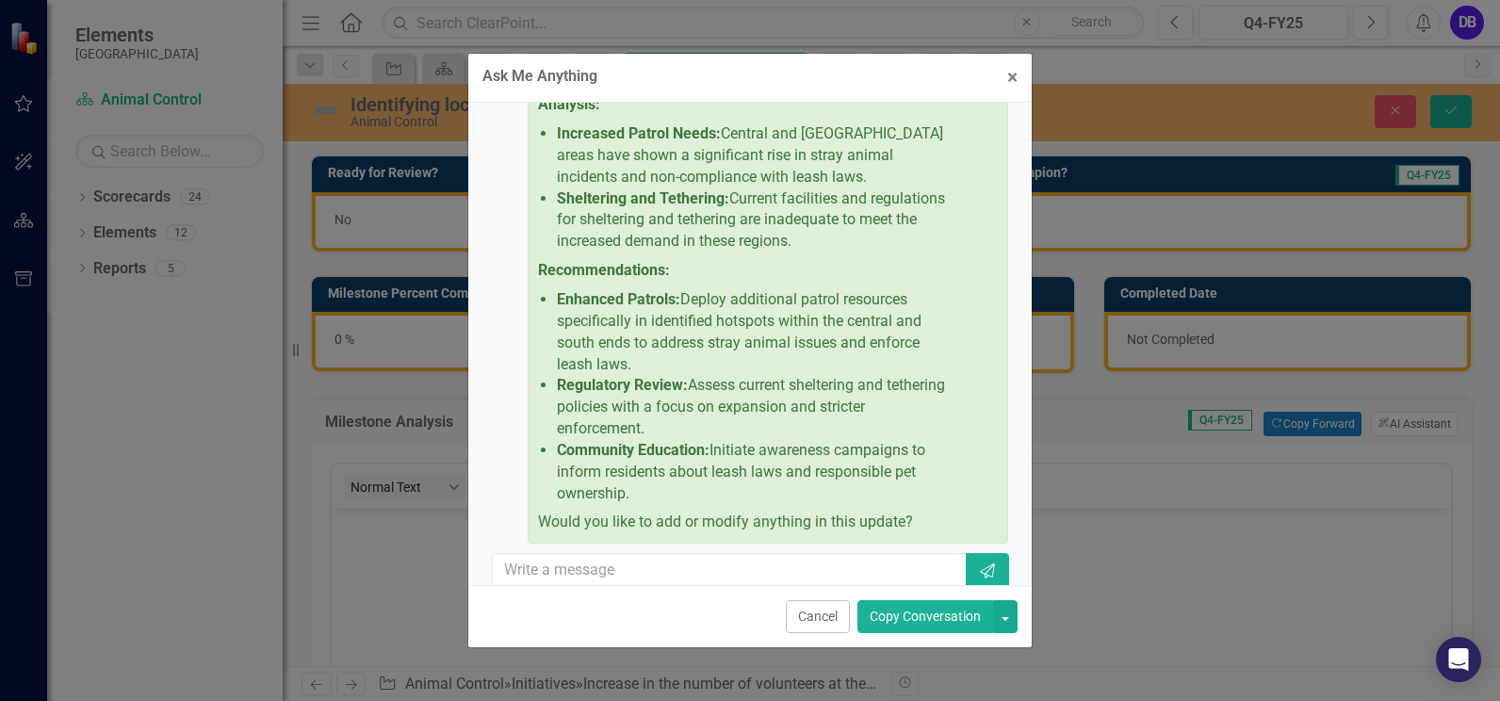
click at [632, 488] on p "Community Education: Initiate awareness campaigns to inform residents about lea…" at bounding box center [756, 472] width 398 height 65
drag, startPoint x: 634, startPoint y: 493, endPoint x: 611, endPoint y: 479, distance: 26.7
click at [611, 479] on p "Community Education: Initiate awareness campaigns to inform residents about lea…" at bounding box center [756, 472] width 398 height 65
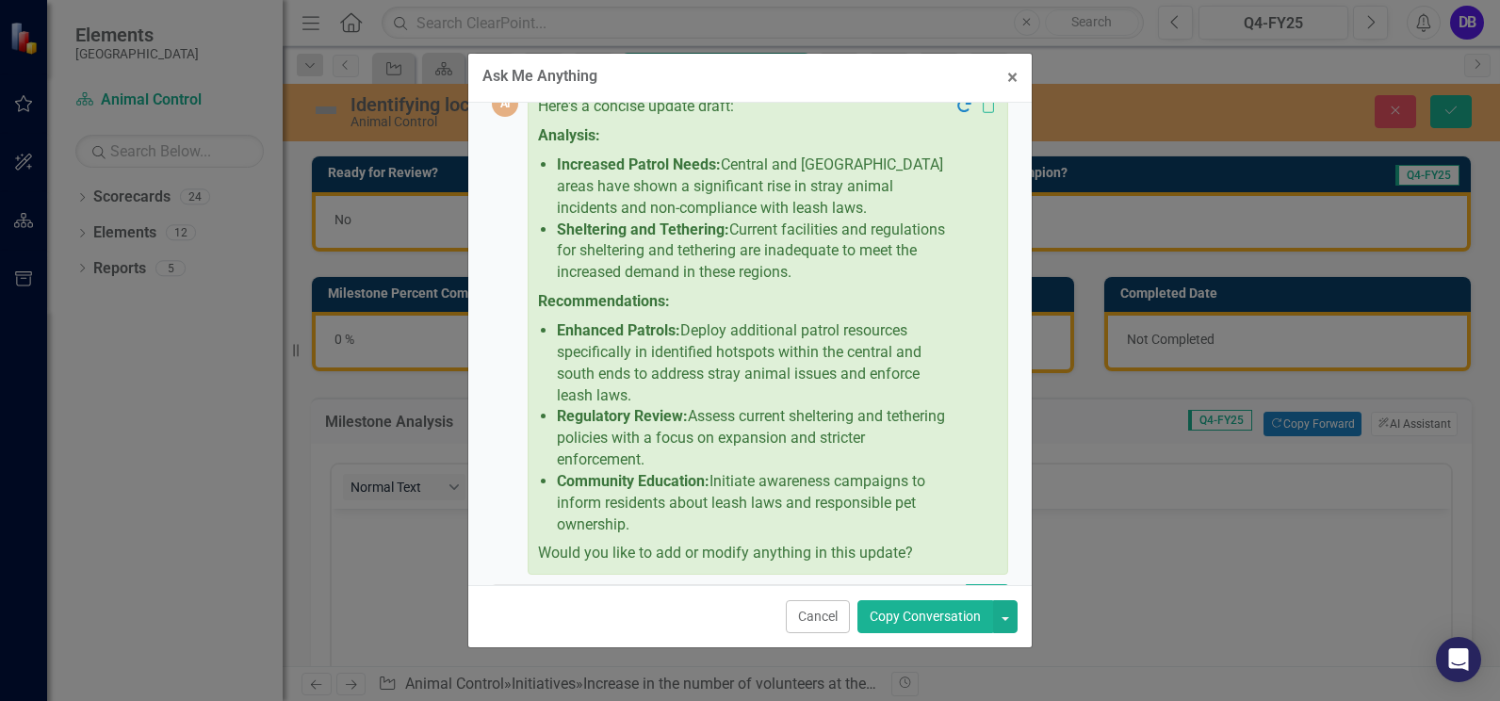
click at [993, 455] on div "Here's a concise update draft: Analysis: Increased Patrol Needs: Central and So…" at bounding box center [767, 330] width 480 height 489
drag, startPoint x: 543, startPoint y: 167, endPoint x: 929, endPoint y: 506, distance: 514.0
click at [929, 506] on div "Here's a concise update draft: Analysis: Increased Patrol Needs: Central and So…" at bounding box center [746, 330] width 416 height 468
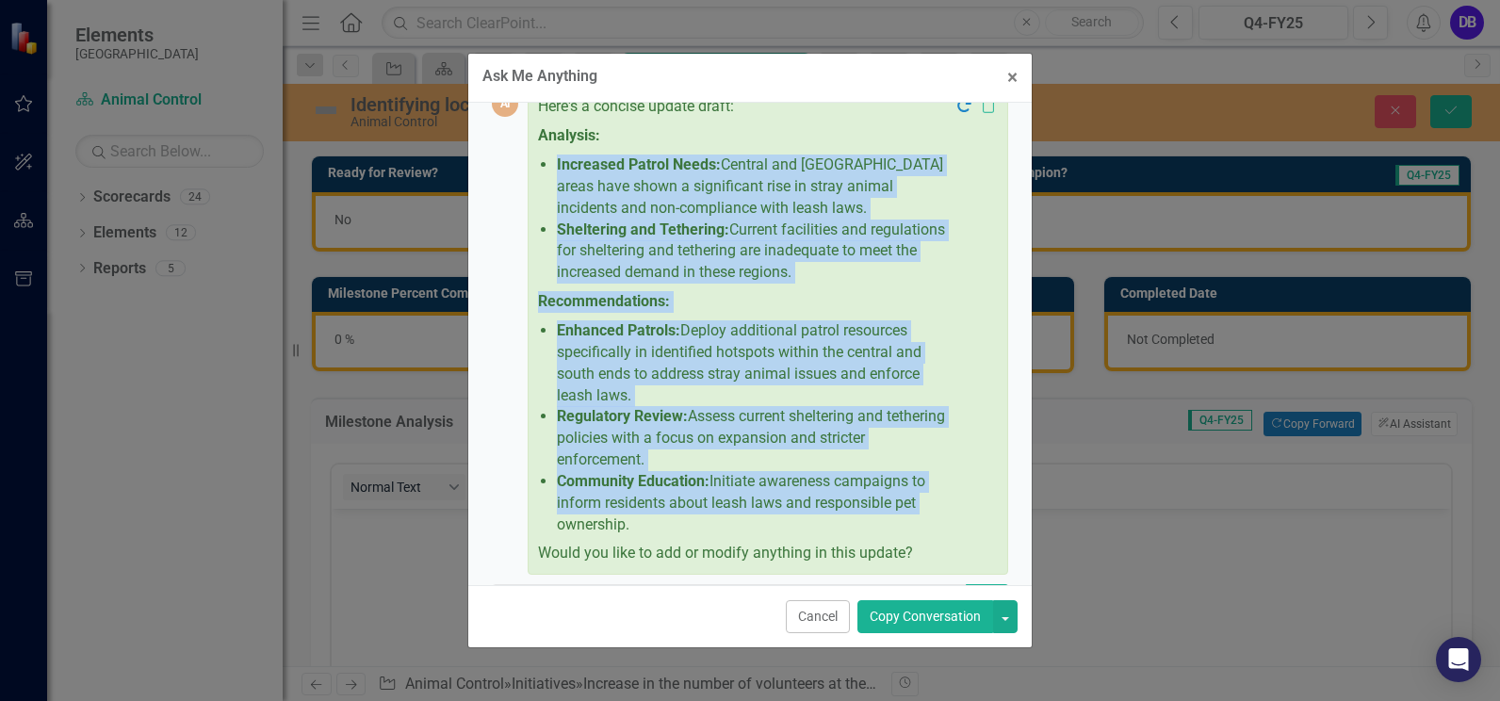
copy div "Increased Patrol Needs: Central and Southend areas have shown a significant ris…"
click at [707, 302] on p "Recommendations:" at bounding box center [746, 301] width 416 height 29
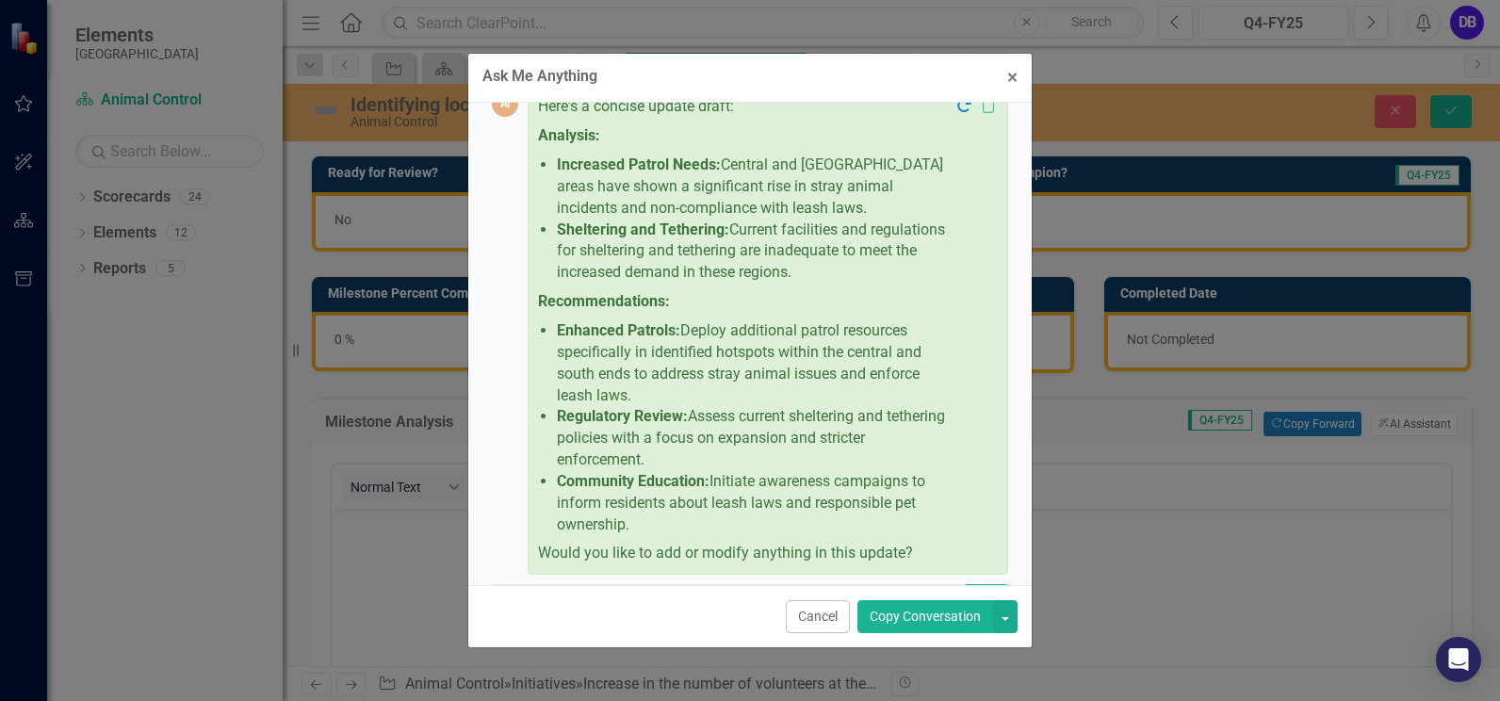
click at [535, 128] on div "Here's a concise update draft: Analysis: Increased Patrol Needs: Central and So…" at bounding box center [767, 330] width 480 height 489
drag, startPoint x: 539, startPoint y: 131, endPoint x: 882, endPoint y: 271, distance: 370.5
click at [882, 271] on div "Here's a concise update draft: Analysis: Increased Patrol Needs: Central and So…" at bounding box center [746, 330] width 416 height 468
copy div "Analysis: Increased Patrol Needs: Central and Southend areas have shown a signi…"
click at [931, 617] on button "Copy Conversation" at bounding box center [925, 616] width 136 height 33
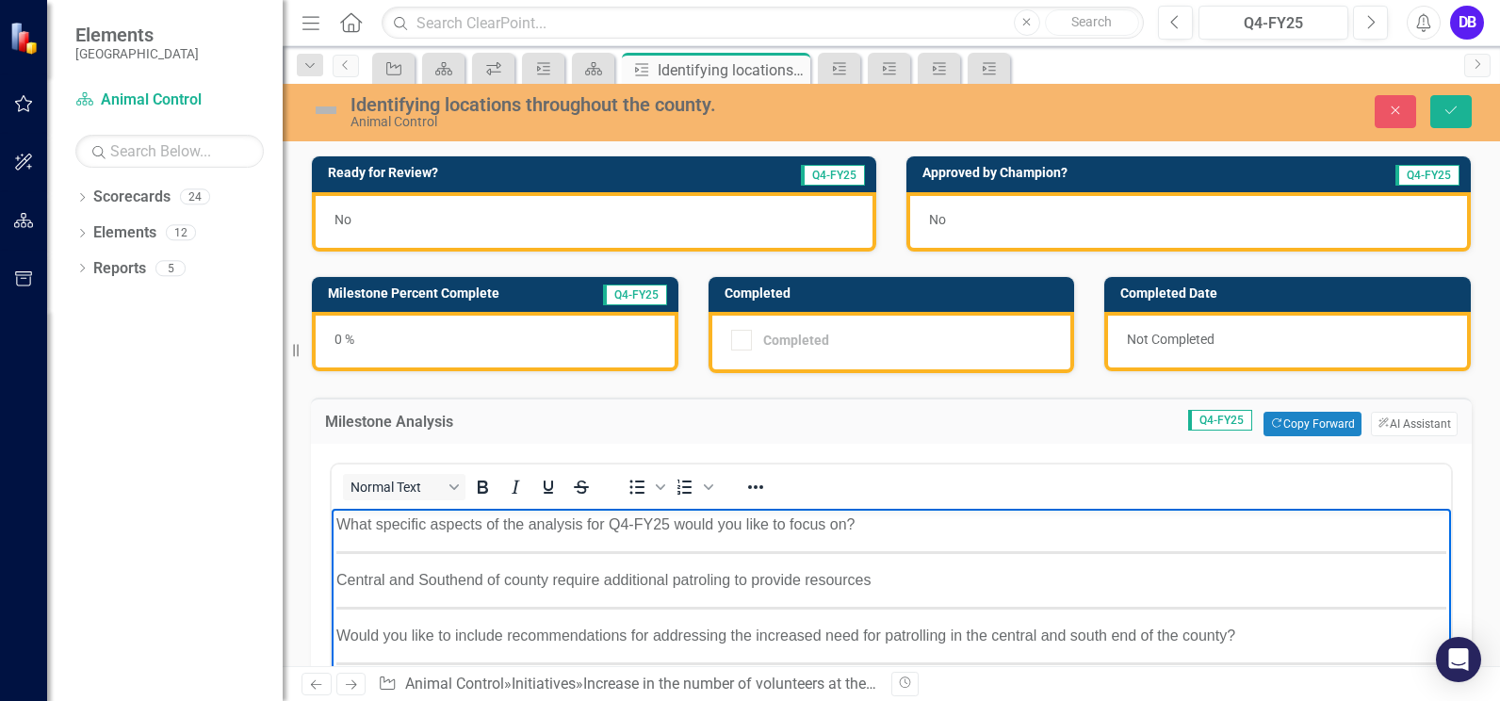
click at [869, 528] on p "What specific aspects of the analysis for Q4-FY25 would you like to focus on?" at bounding box center [891, 524] width 1110 height 23
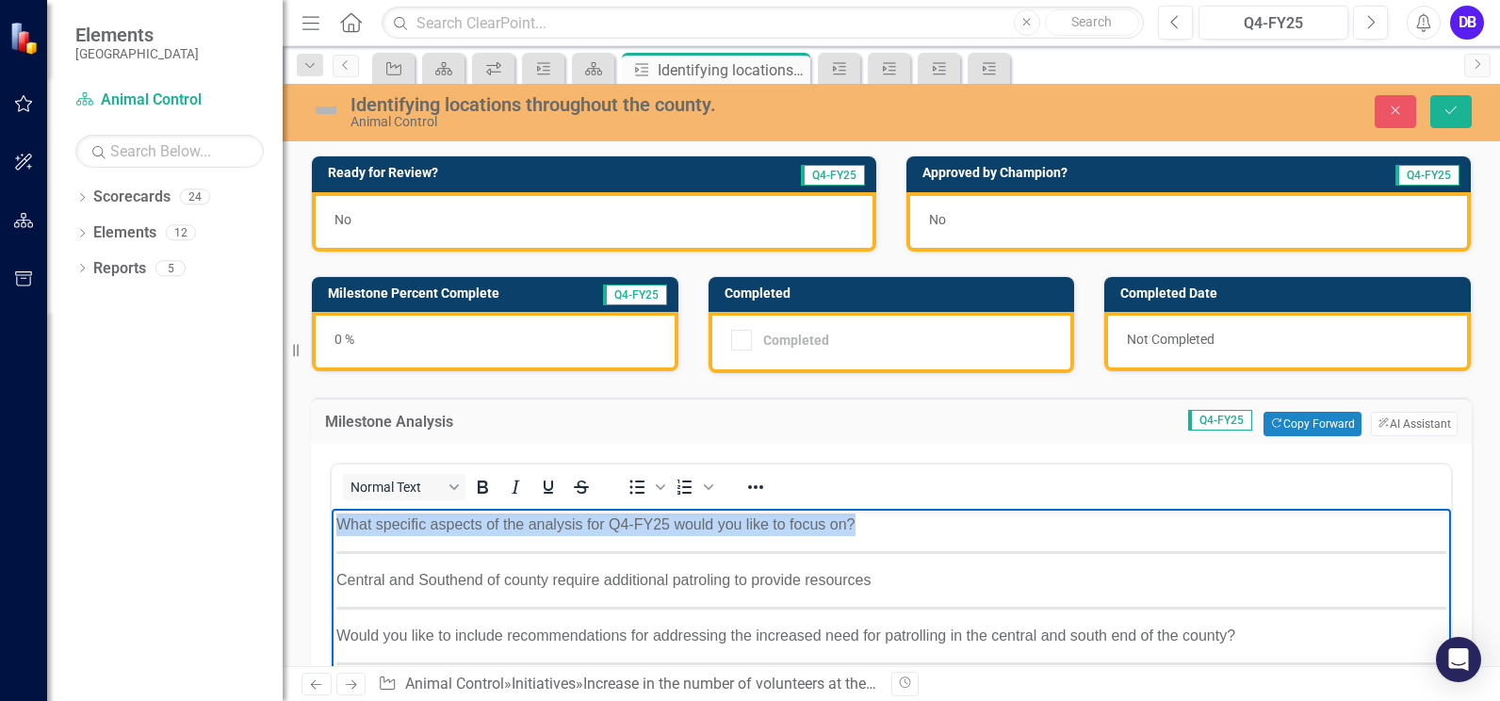
drag, startPoint x: 911, startPoint y: 521, endPoint x: 334, endPoint y: 521, distance: 576.5
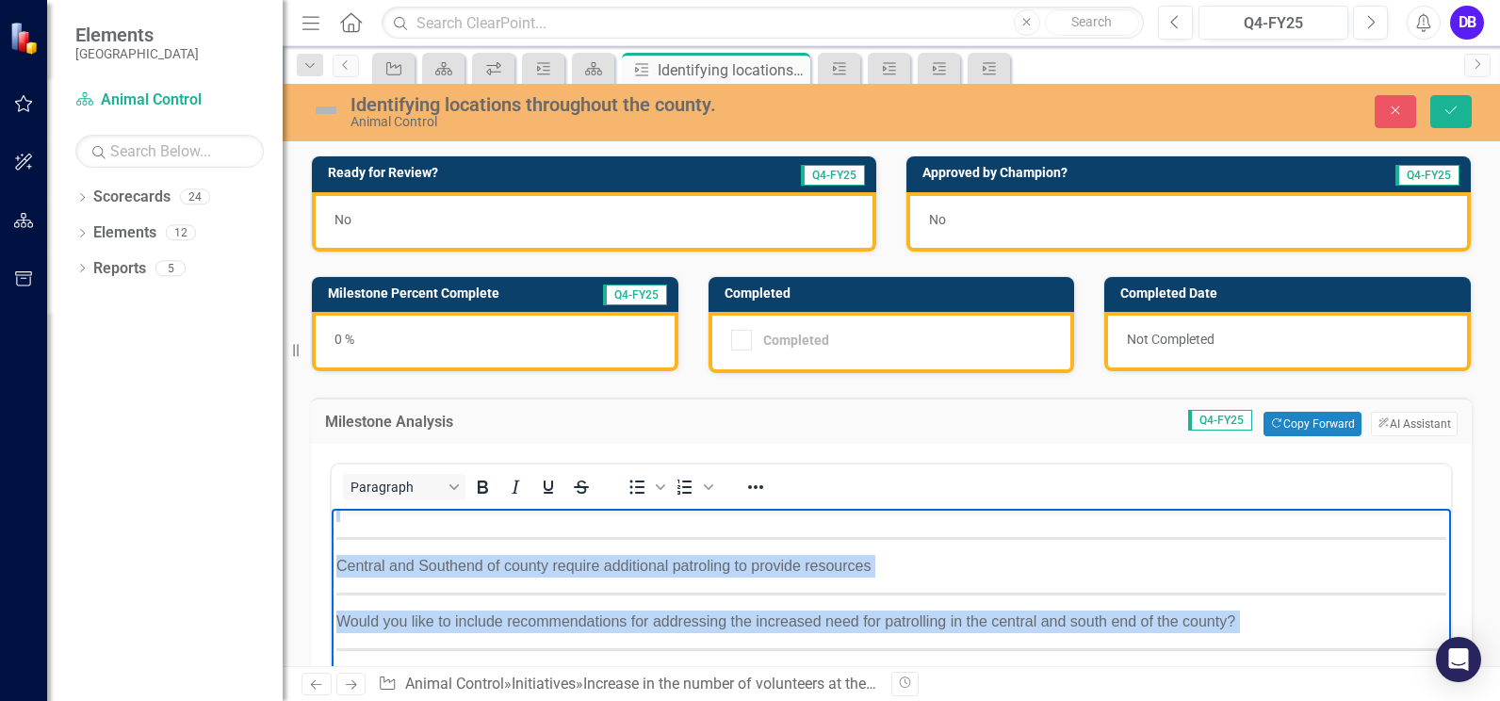
scroll to position [0, 0]
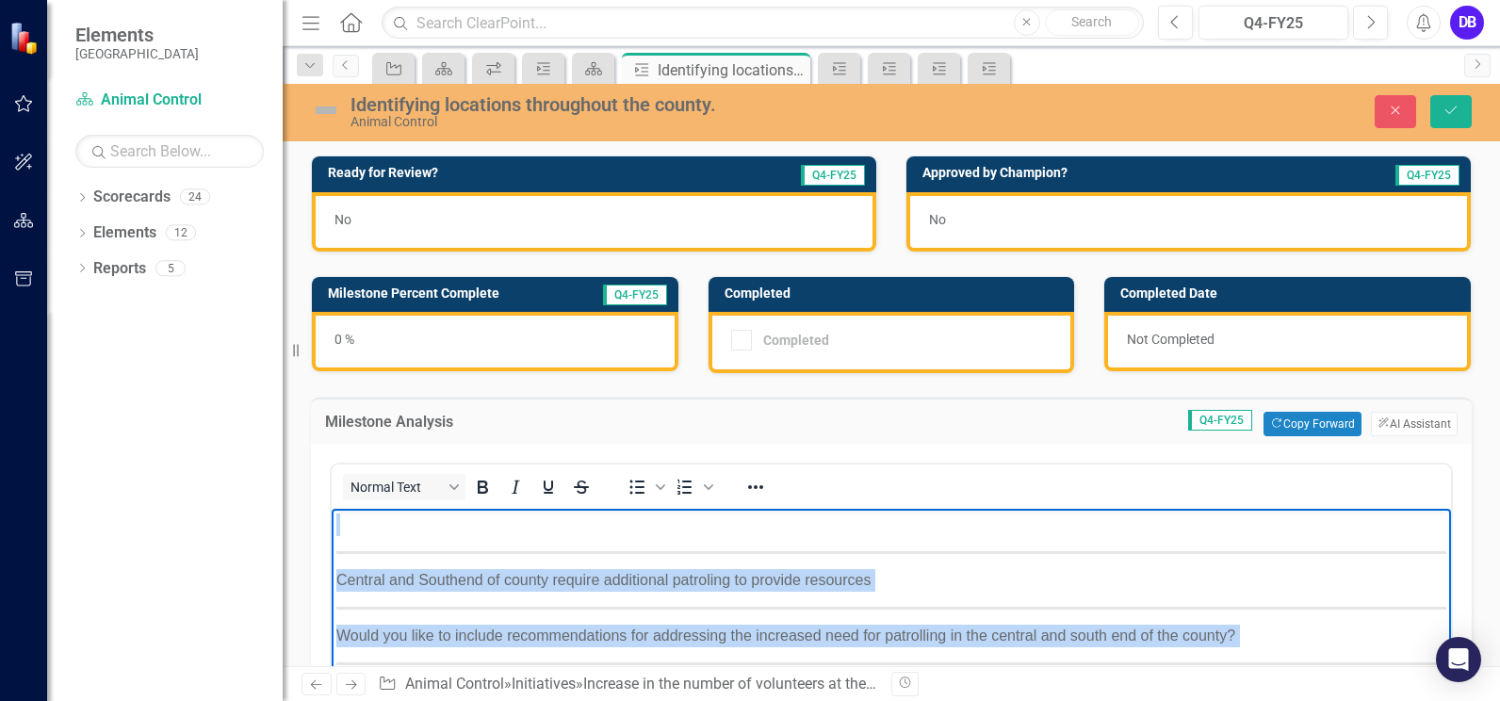
drag, startPoint x: 562, startPoint y: 608, endPoint x: 334, endPoint y: 498, distance: 252.8
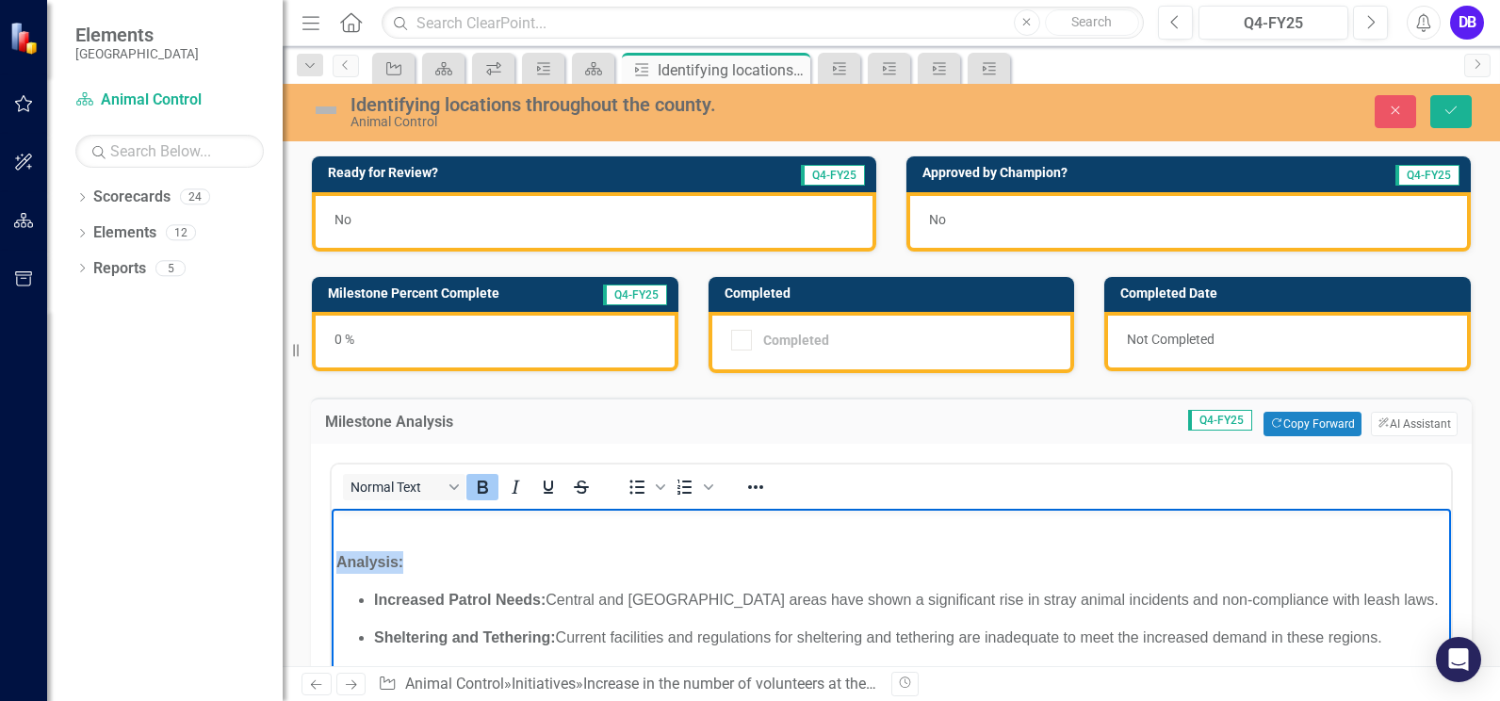
drag, startPoint x: 410, startPoint y: 567, endPoint x: 336, endPoint y: 558, distance: 74.1
click at [336, 558] on p "Analysis:" at bounding box center [891, 562] width 1110 height 23
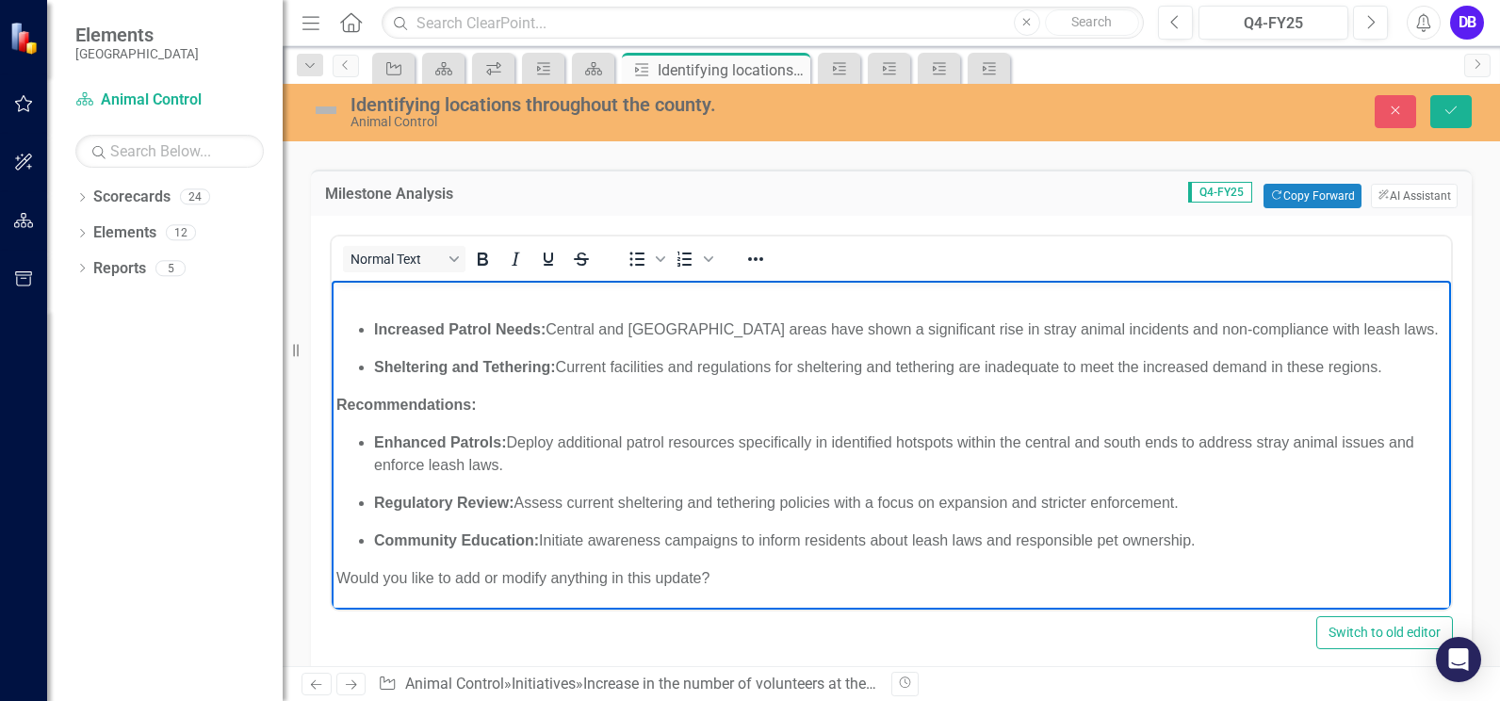
scroll to position [247, 0]
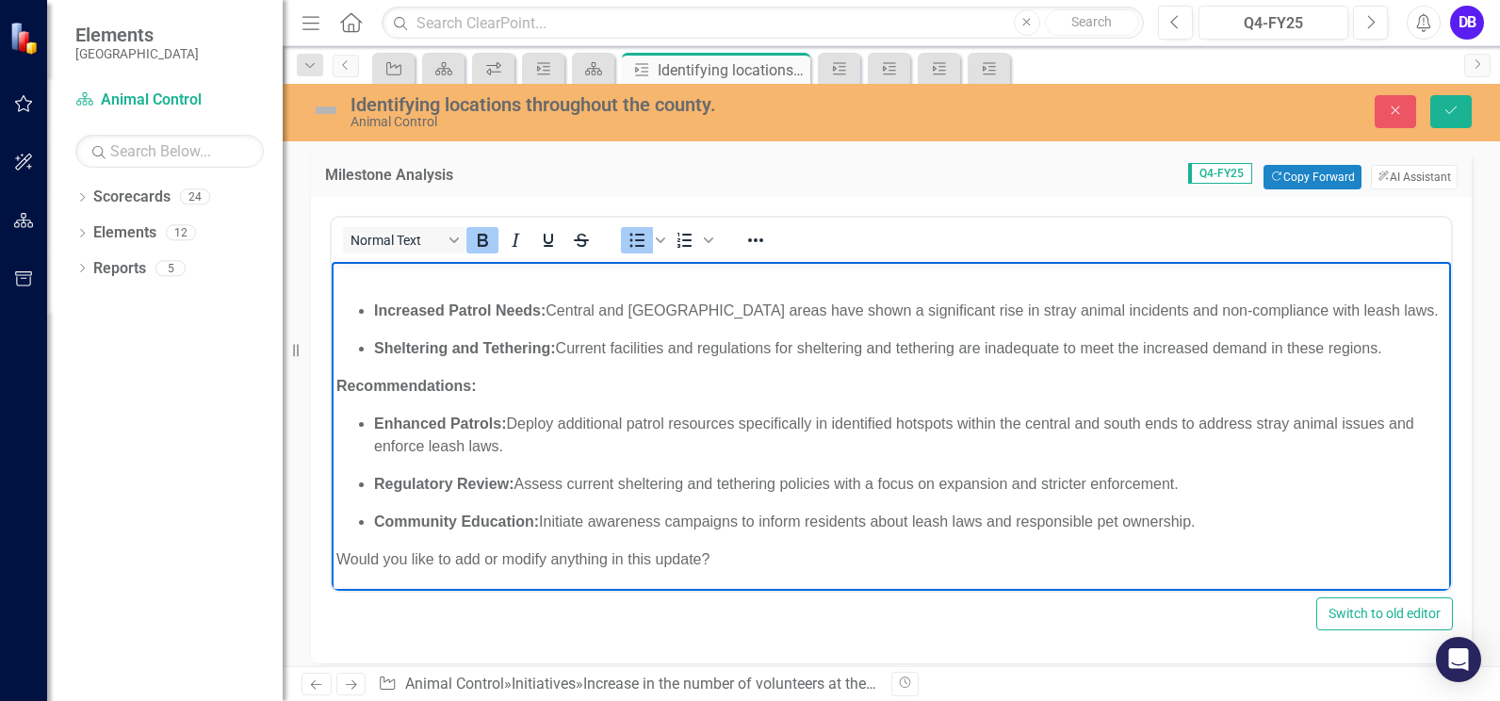
drag, startPoint x: 349, startPoint y: 421, endPoint x: 1205, endPoint y: 518, distance: 861.7
click at [1205, 518] on ul "Enhanced Patrols: Deploy additional patrol resources specifically in identified…" at bounding box center [891, 473] width 1110 height 121
copy ul "Enhanced Patrols: Deploy additional patrol resources specifically in identified…"
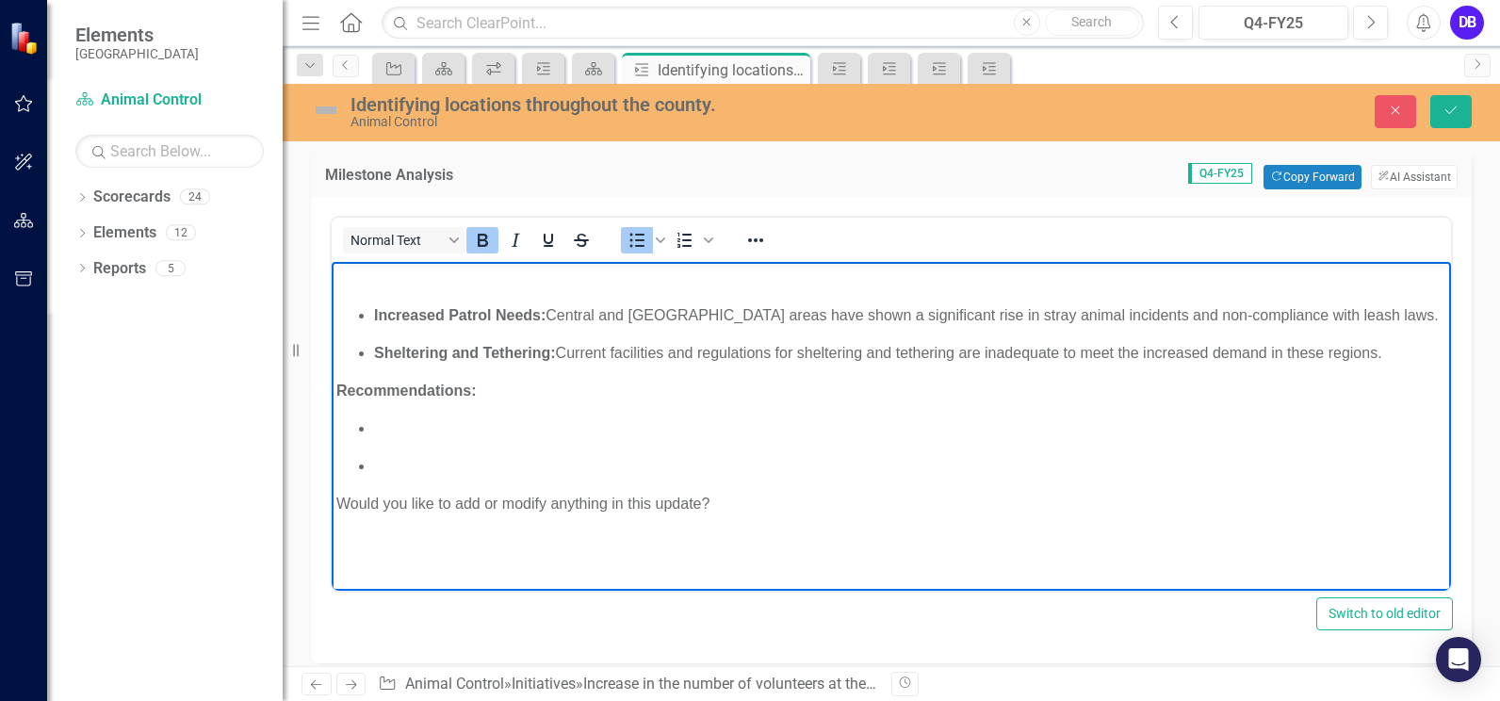
scroll to position [0, 0]
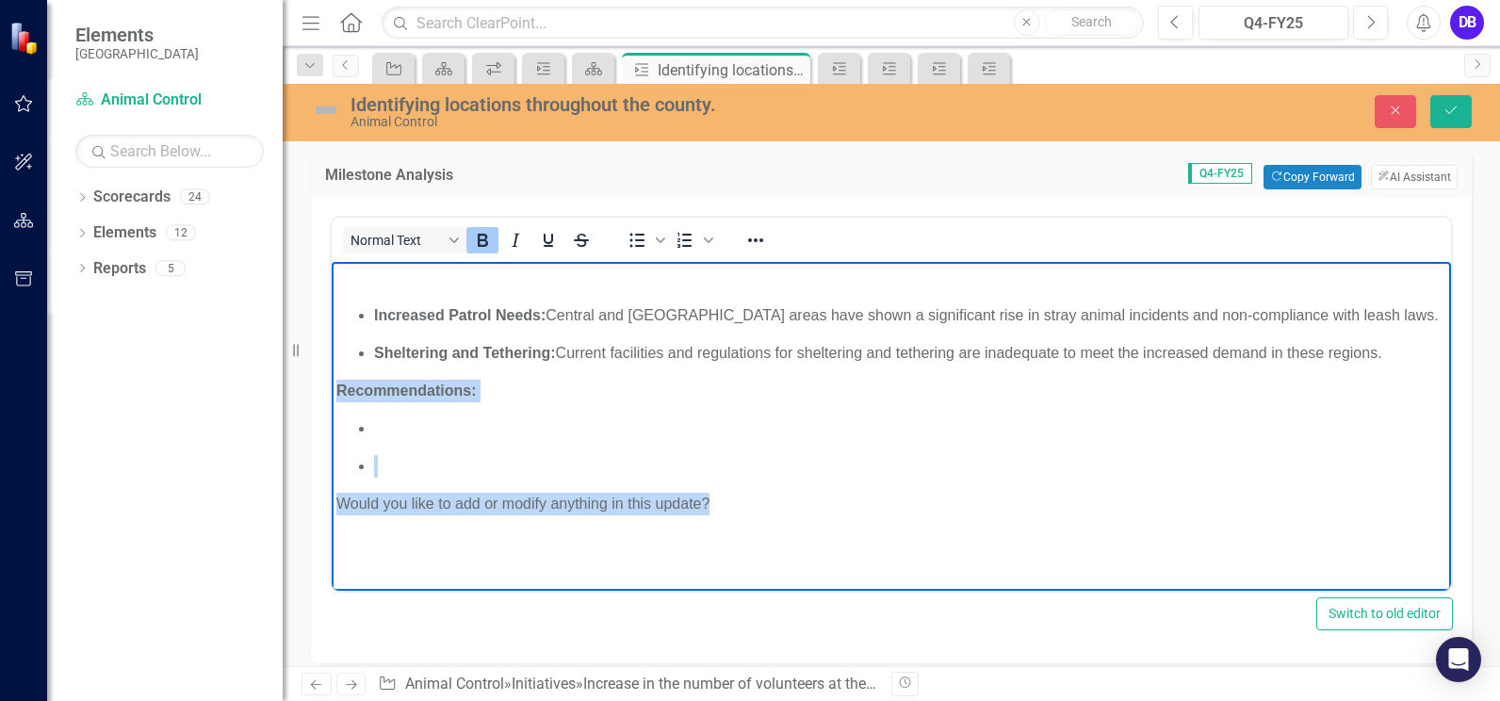
drag, startPoint x: 717, startPoint y: 511, endPoint x: 333, endPoint y: 404, distance: 398.8
click at [339, 398] on body "Increased Patrol Needs: Central and Southend areas have shown a significant ris…" at bounding box center [891, 403] width 1119 height 283
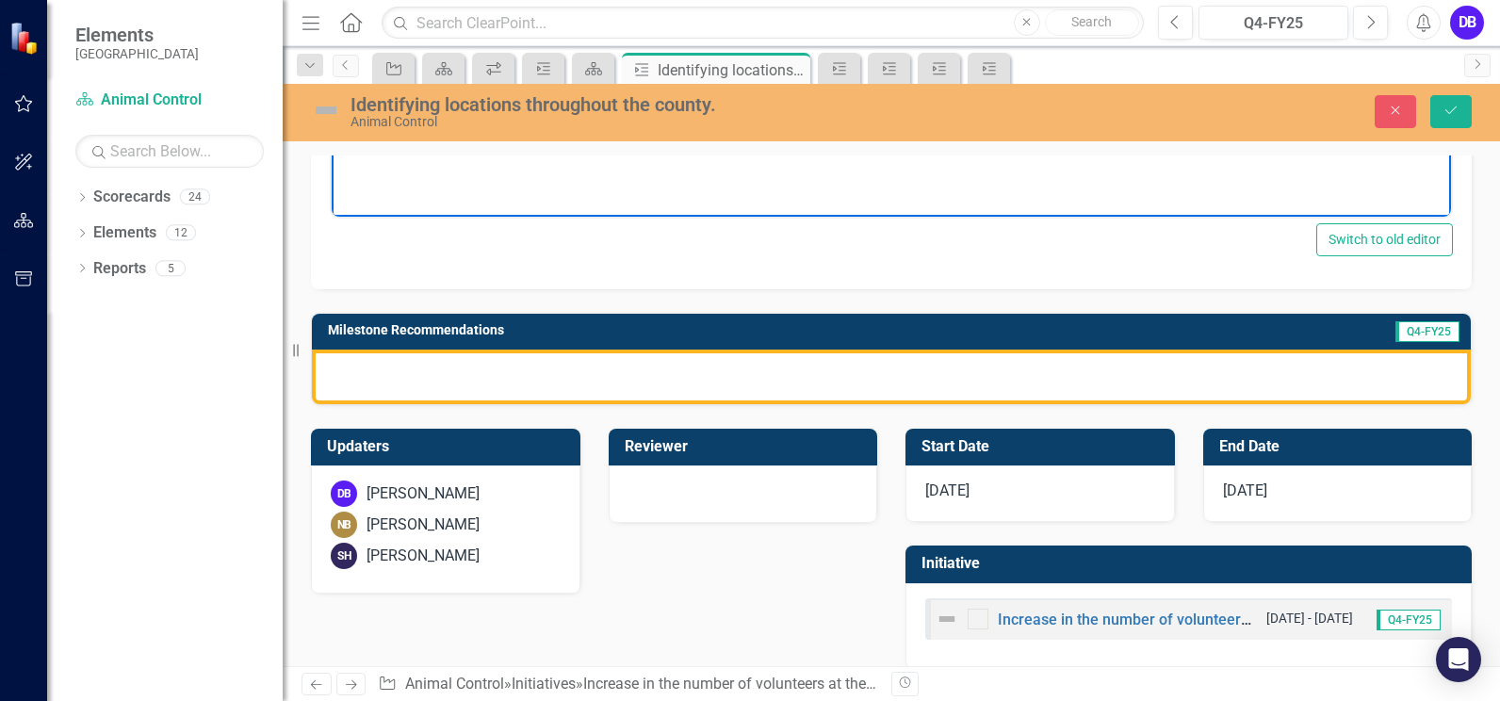
scroll to position [641, 0]
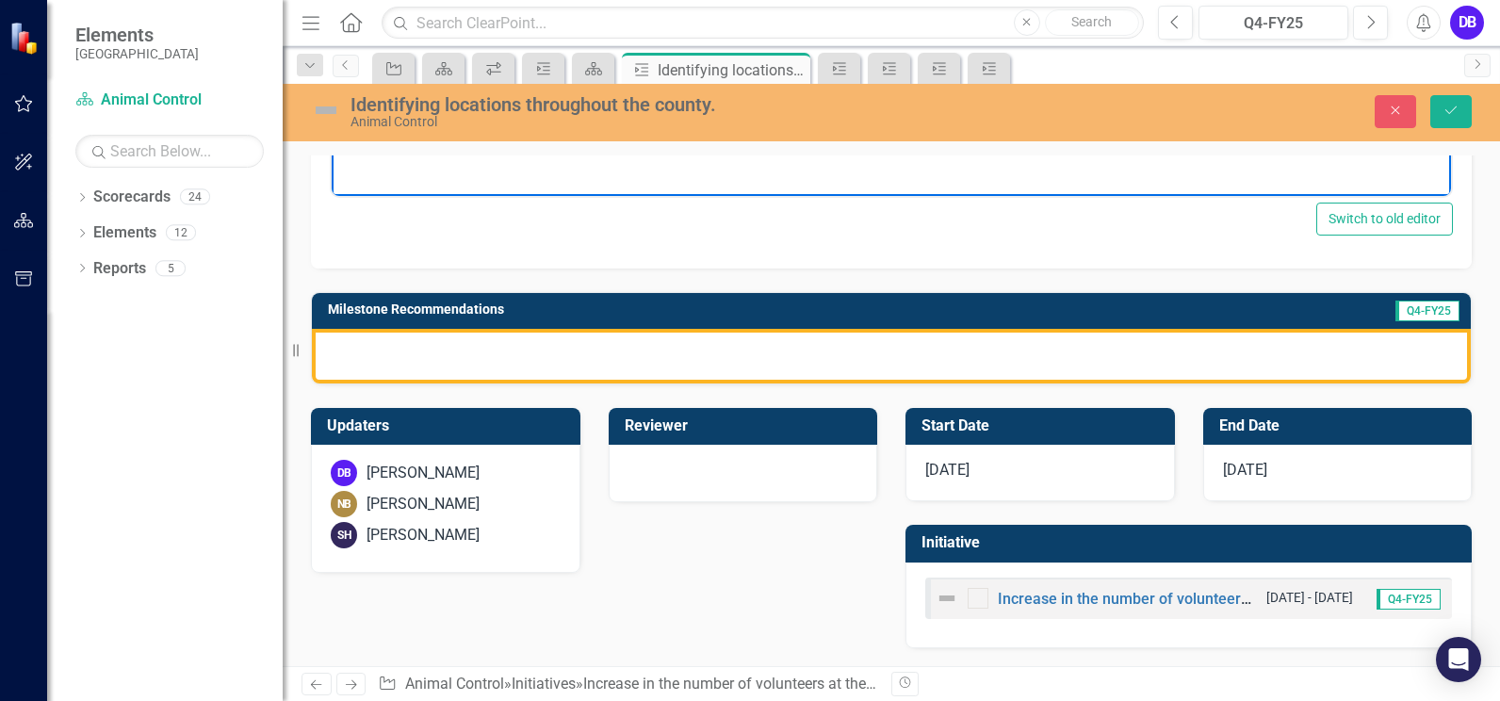
click at [698, 349] on div at bounding box center [891, 356] width 1159 height 55
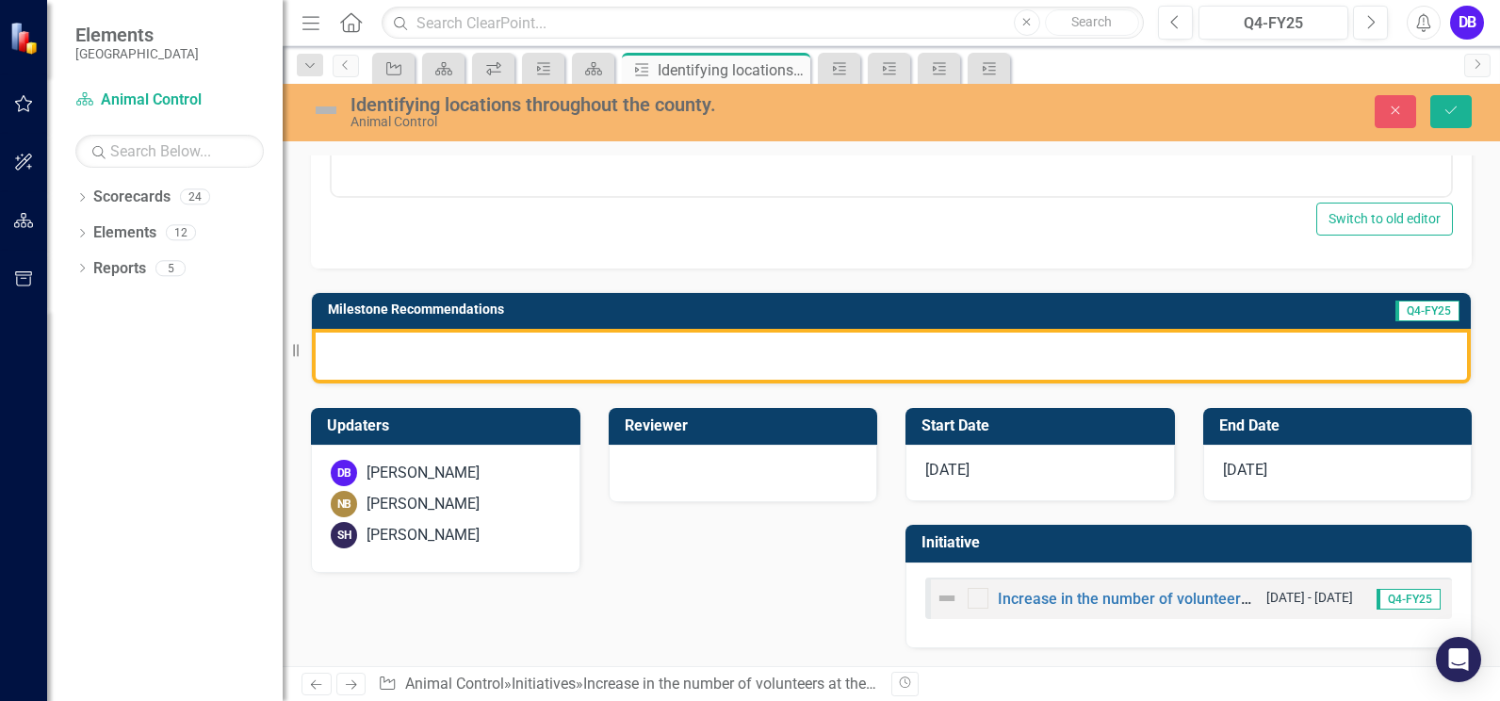
click at [698, 349] on div at bounding box center [891, 356] width 1159 height 55
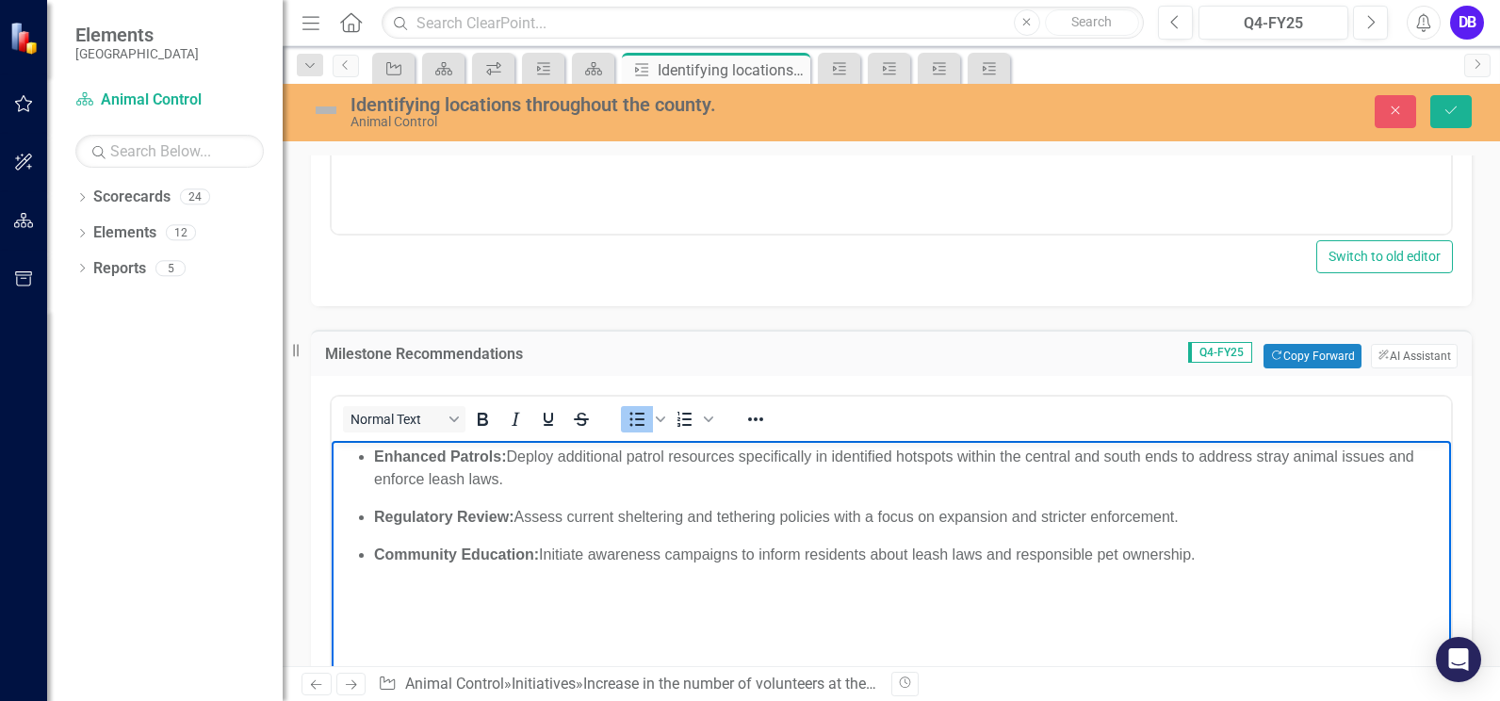
scroll to position [583, 0]
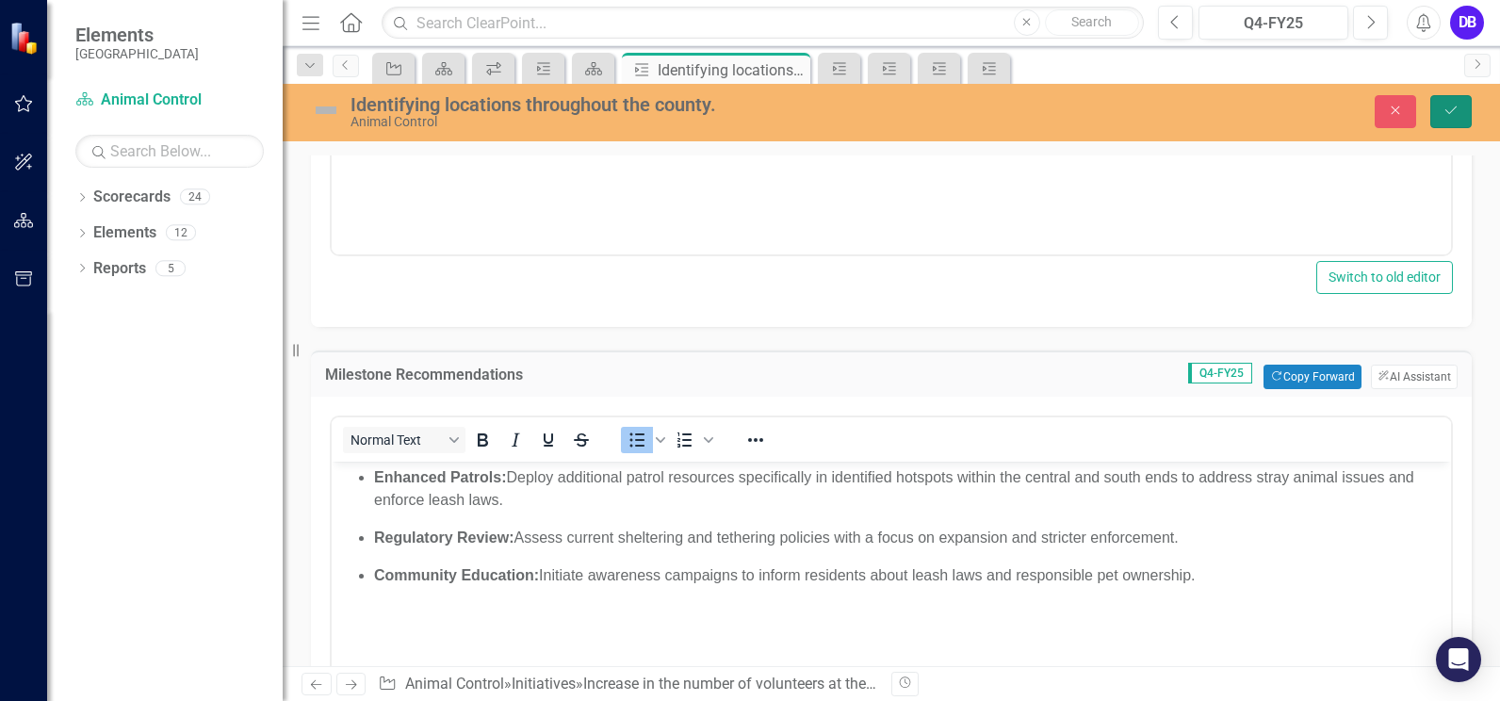
click at [1456, 105] on icon "Save" at bounding box center [1450, 110] width 17 height 13
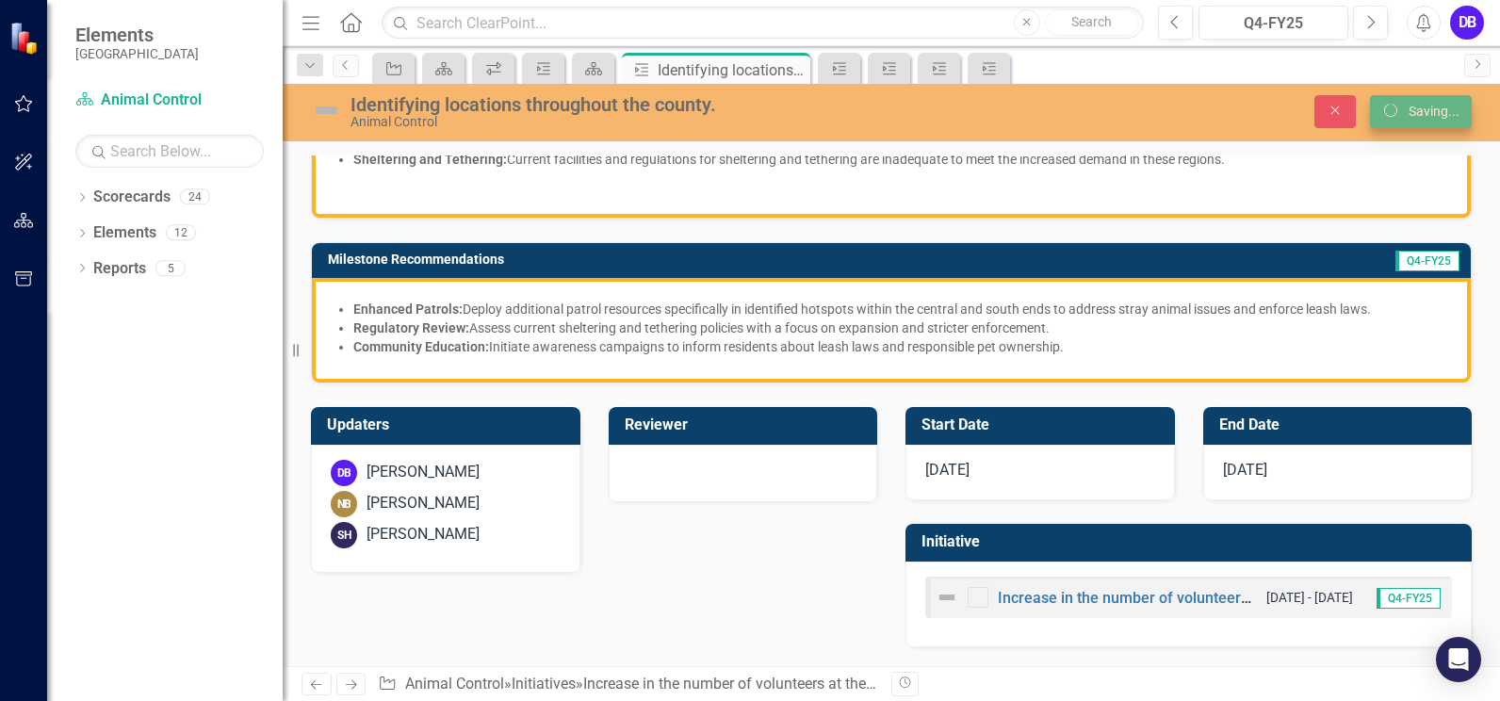
scroll to position [348, 0]
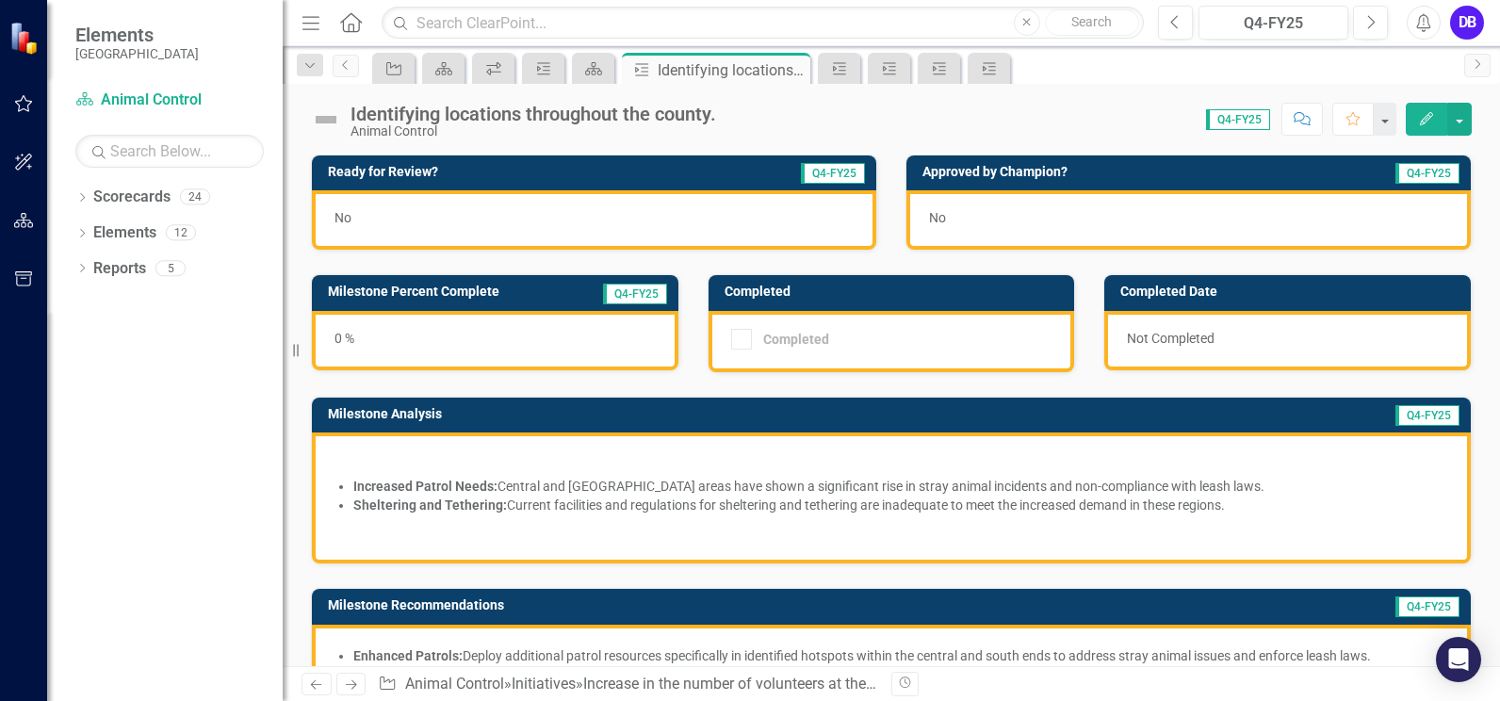
click at [394, 344] on div "0 %" at bounding box center [495, 340] width 366 height 59
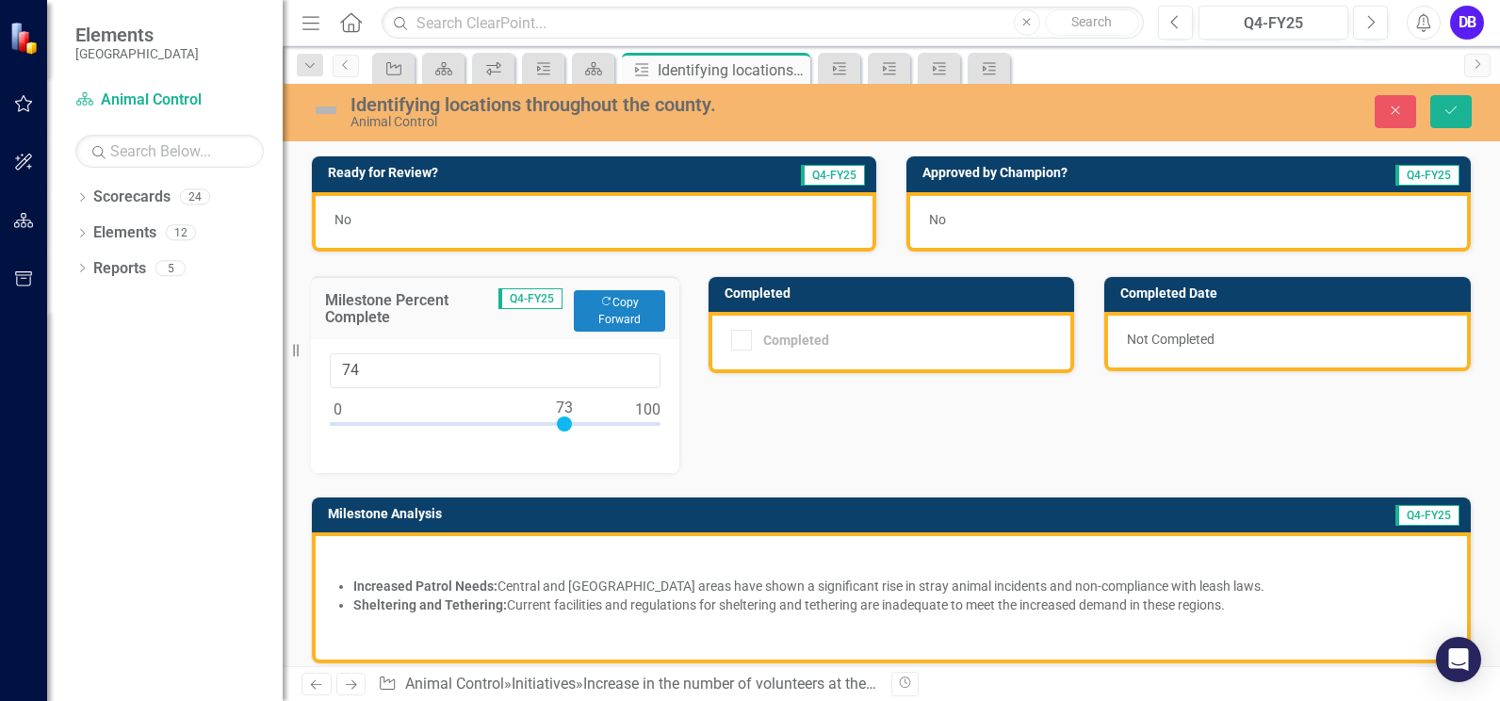
type input "75"
drag, startPoint x: 339, startPoint y: 428, endPoint x: 573, endPoint y: 436, distance: 233.8
click at [573, 436] on div at bounding box center [495, 428] width 331 height 24
click at [1460, 112] on button "Save" at bounding box center [1450, 111] width 41 height 33
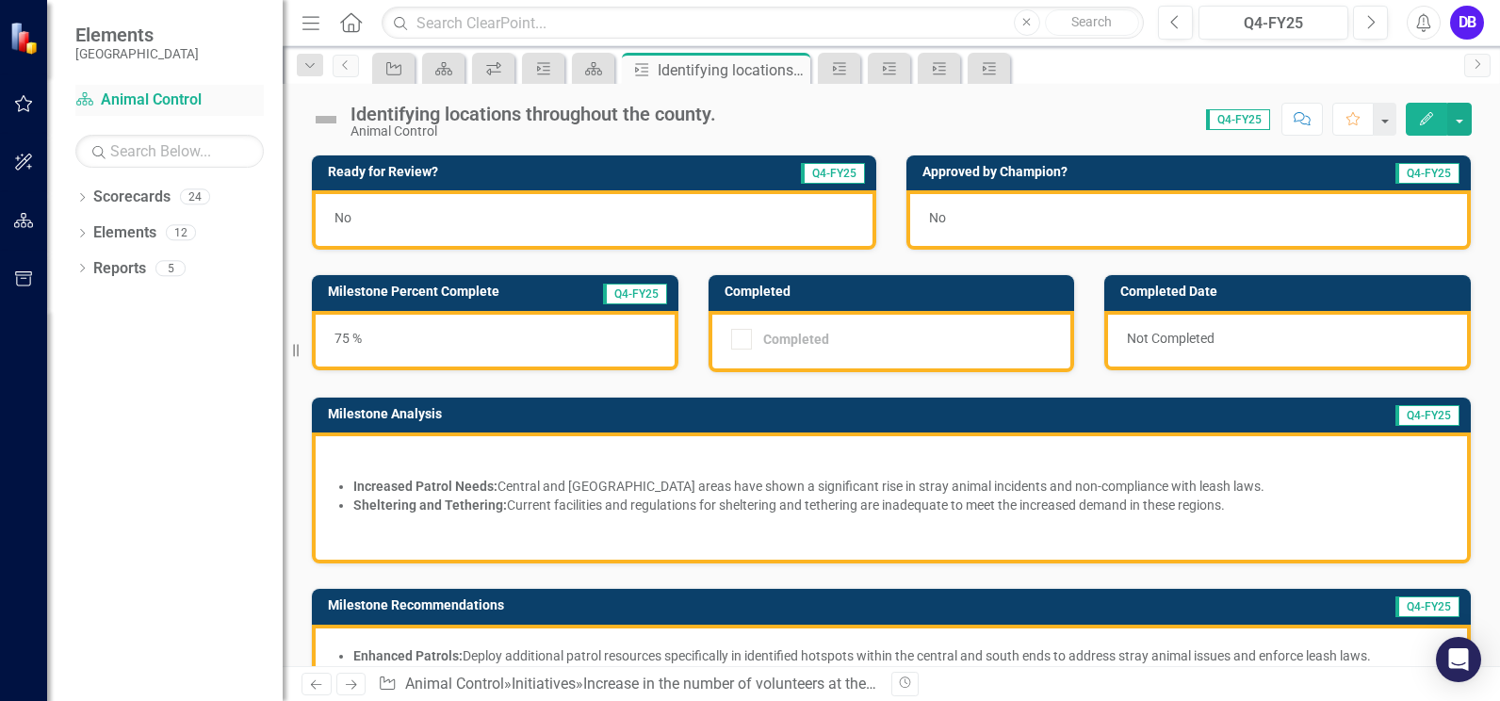
click at [130, 98] on link "Scorecard Animal Control" at bounding box center [169, 100] width 188 height 22
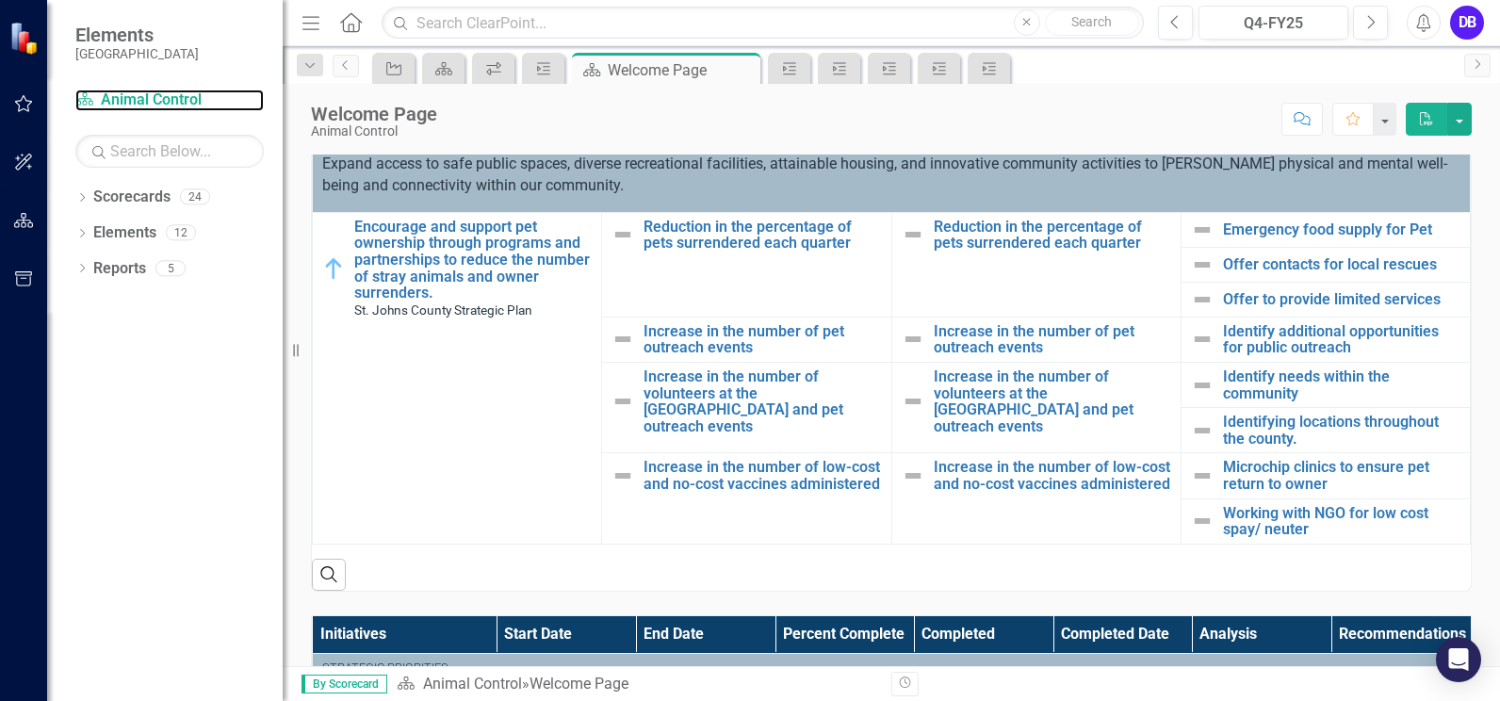
scroll to position [502, 0]
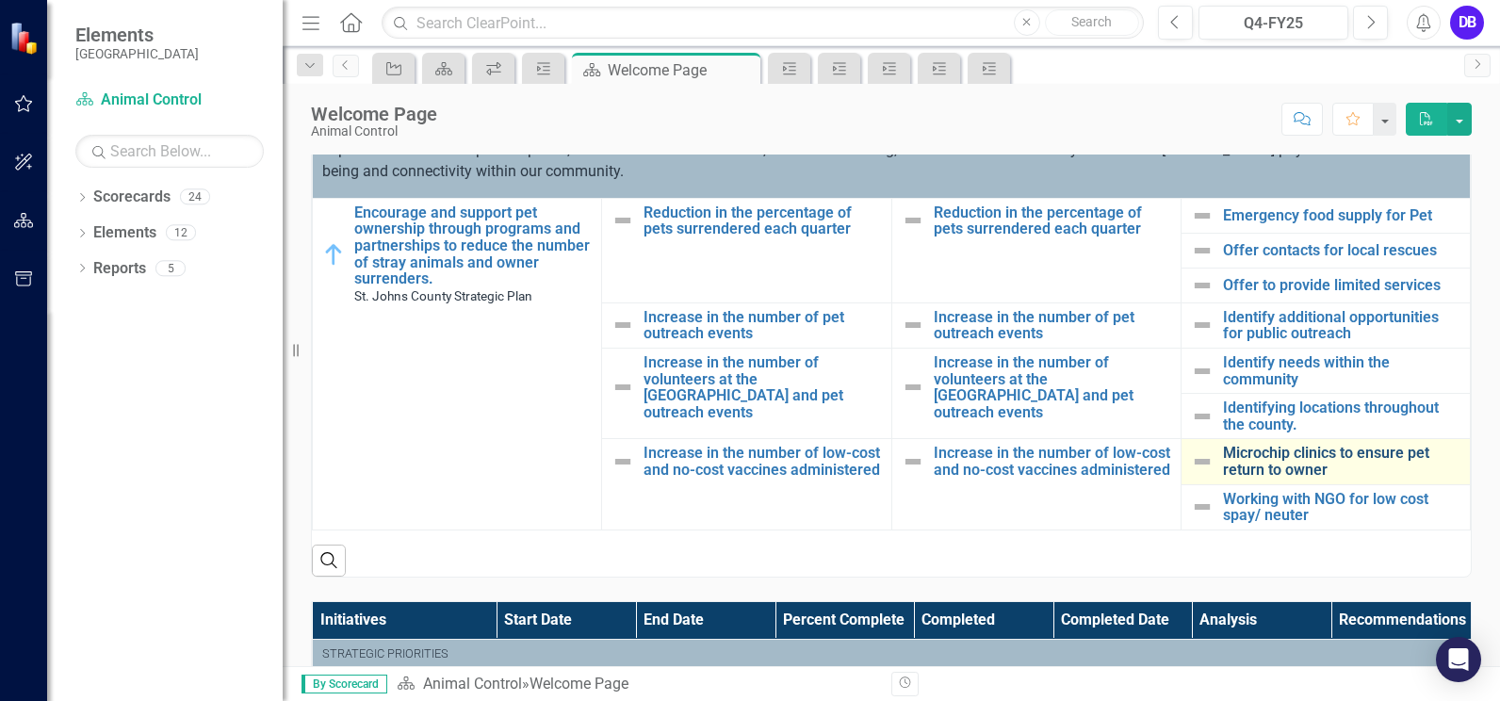
click at [1271, 470] on link "Microchip clinics to ensure pet return to owner" at bounding box center [1341, 461] width 237 height 33
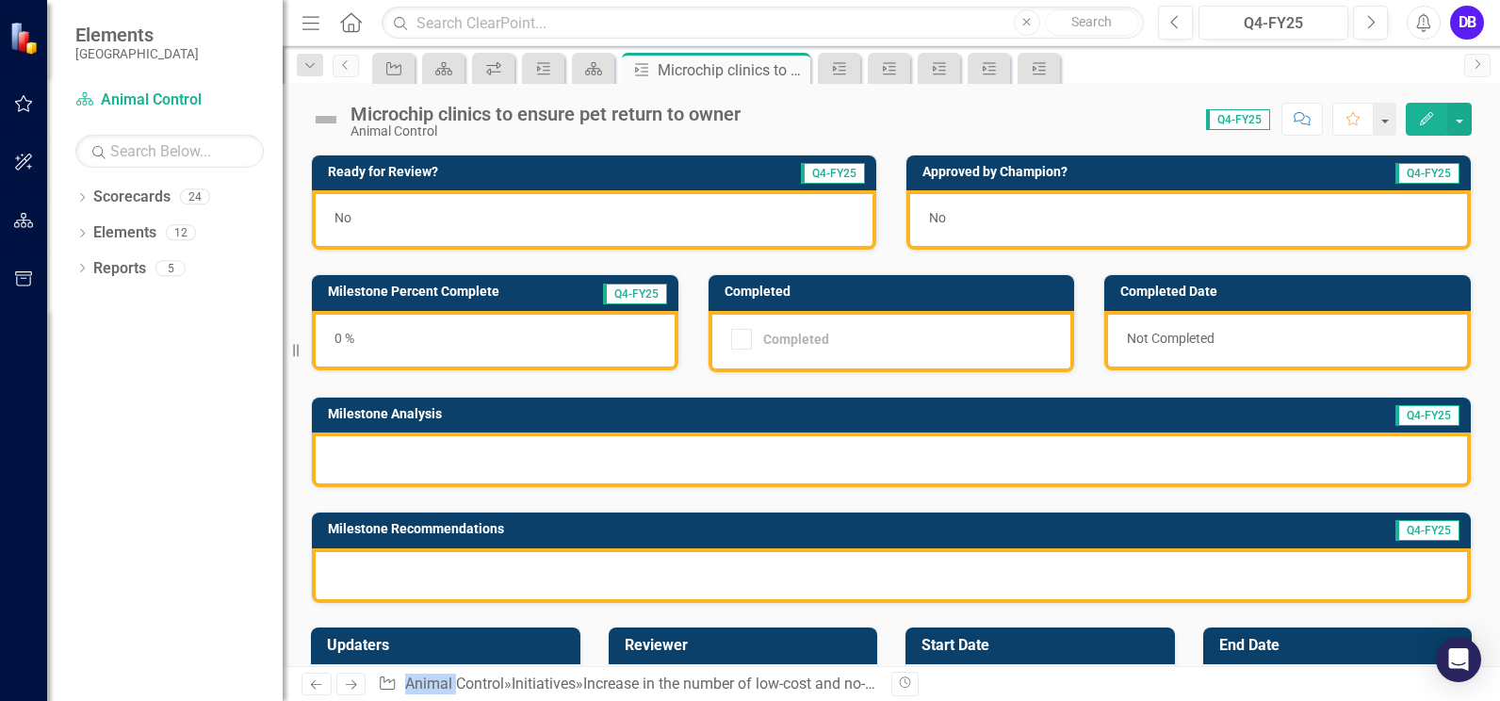
click at [434, 458] on div at bounding box center [891, 459] width 1159 height 55
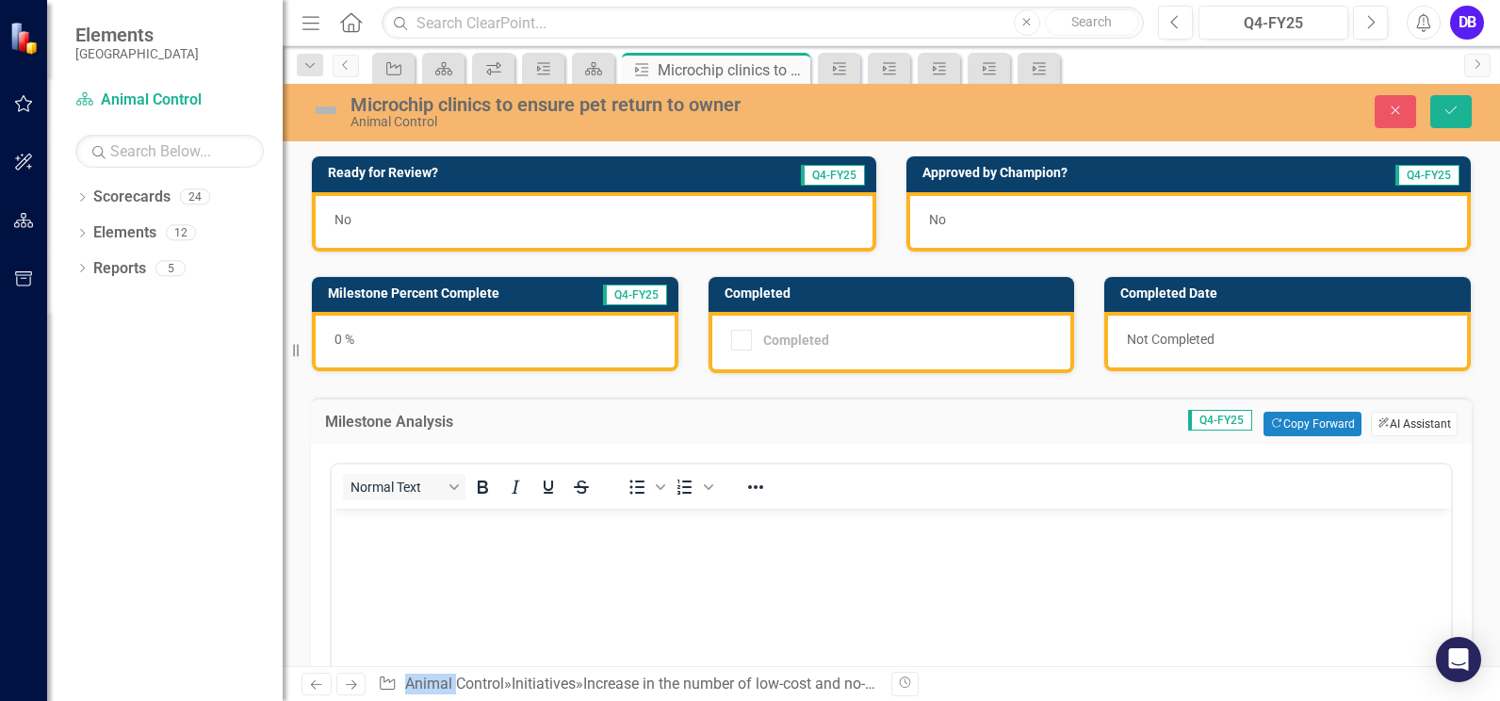
click at [1397, 424] on button "ClearPoint AI AI Assistant" at bounding box center [1414, 424] width 87 height 24
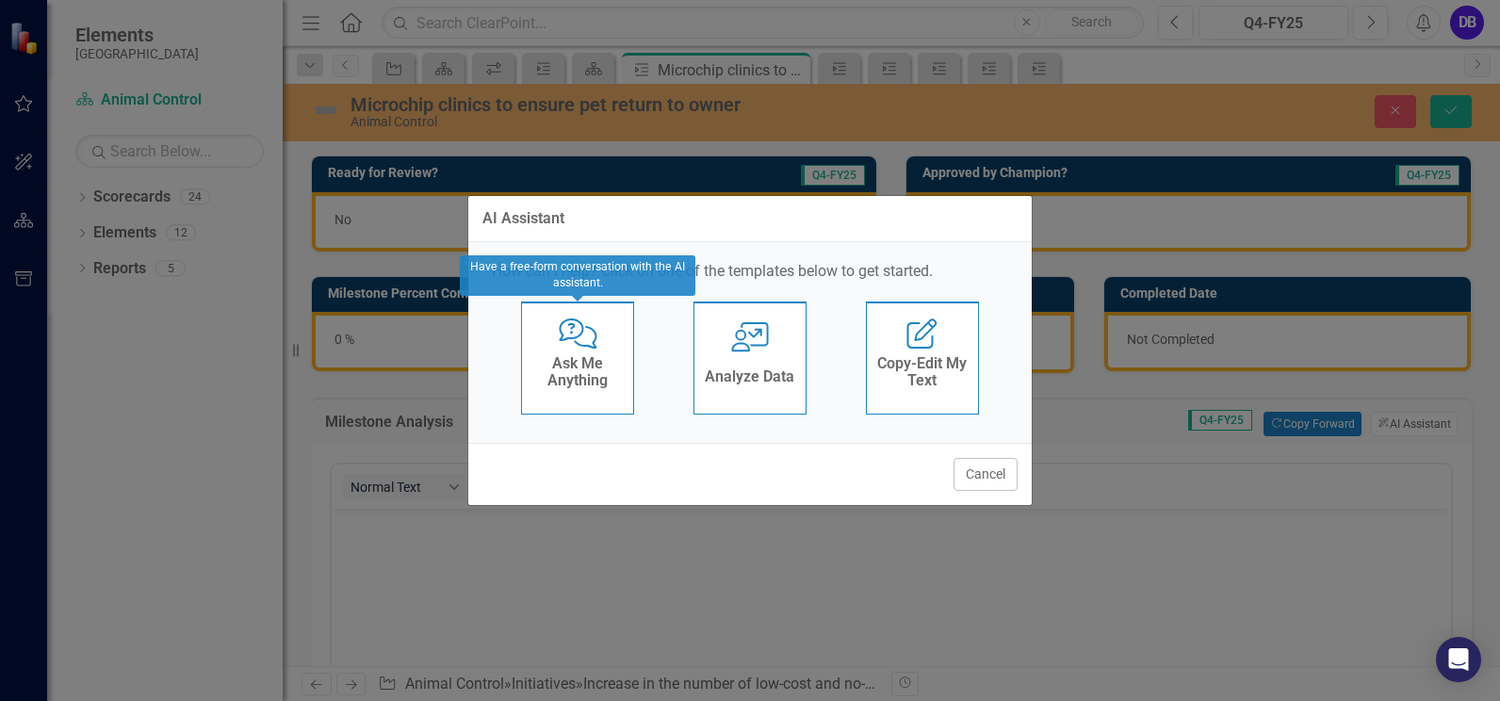
click at [577, 357] on h4 "Ask Me Anything" at bounding box center [577, 371] width 92 height 33
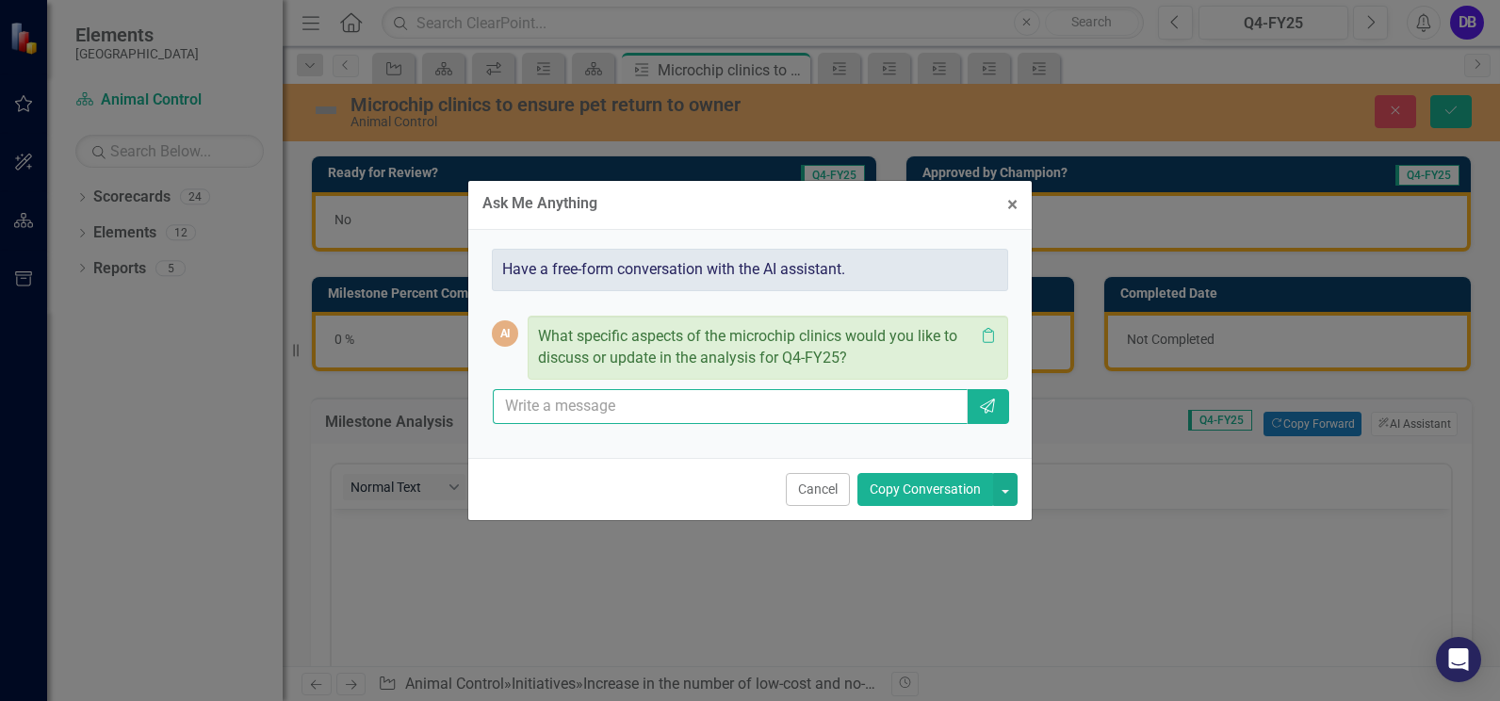
click at [636, 408] on input "text" at bounding box center [730, 406] width 475 height 35
type input "at this time we continue to schedule in house micropping appointments"
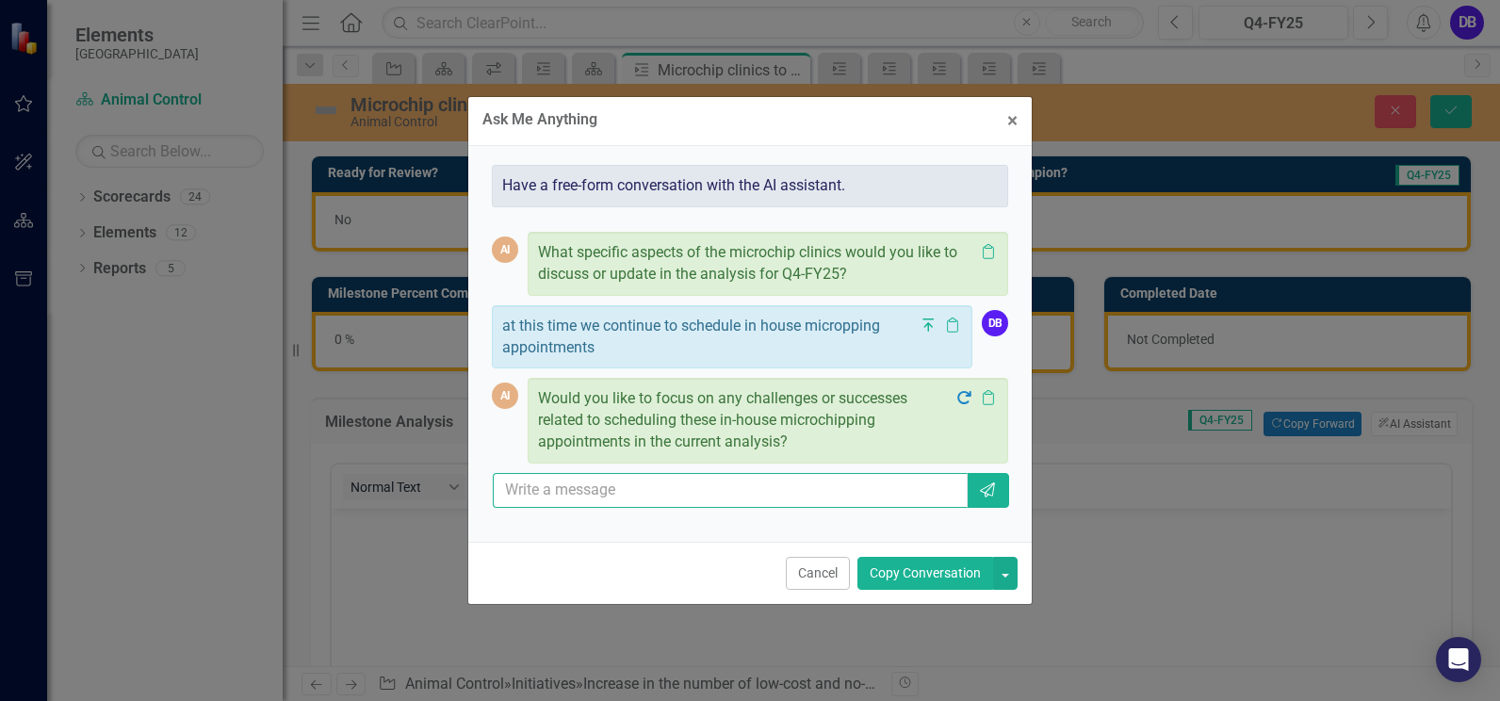
click at [628, 490] on input "text" at bounding box center [730, 490] width 475 height 35
type input "Add that all intakes are microchipped"
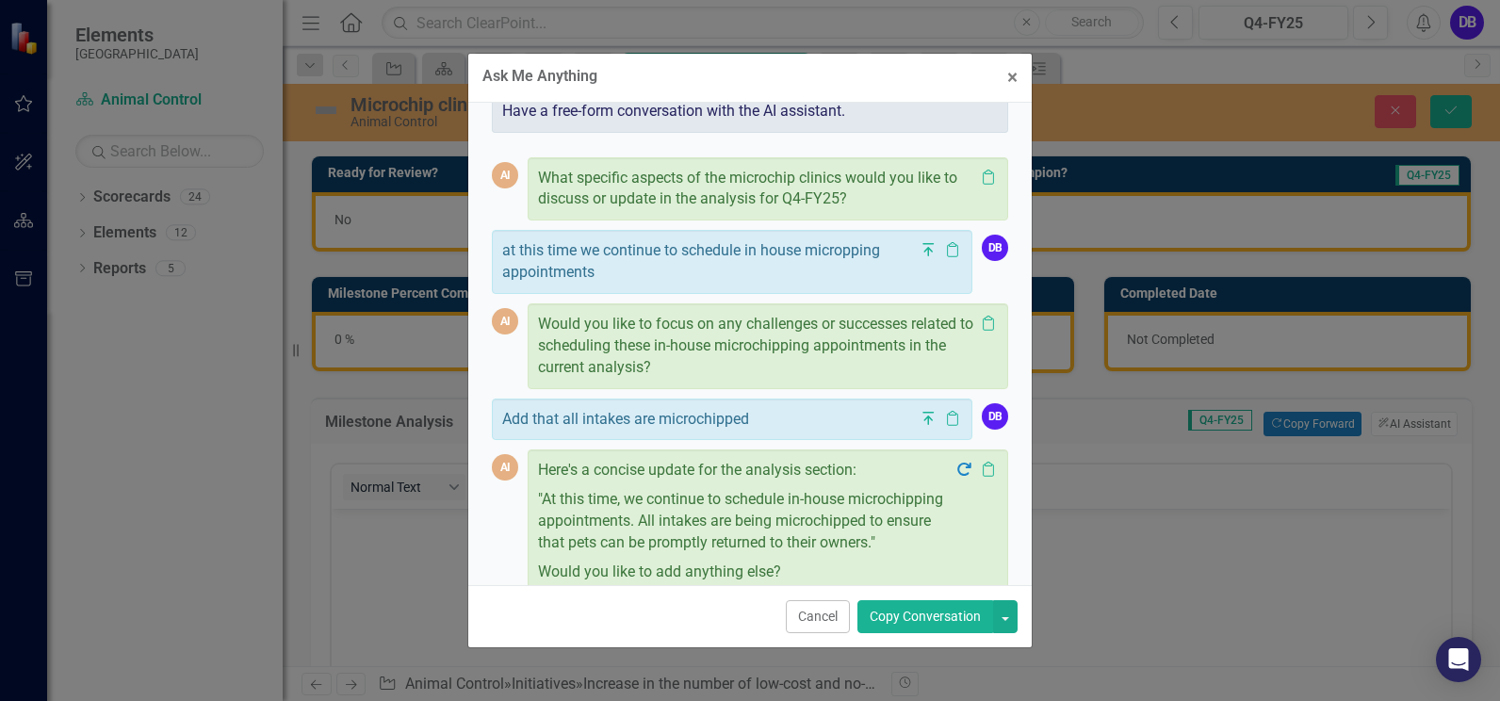
scroll to position [124, 0]
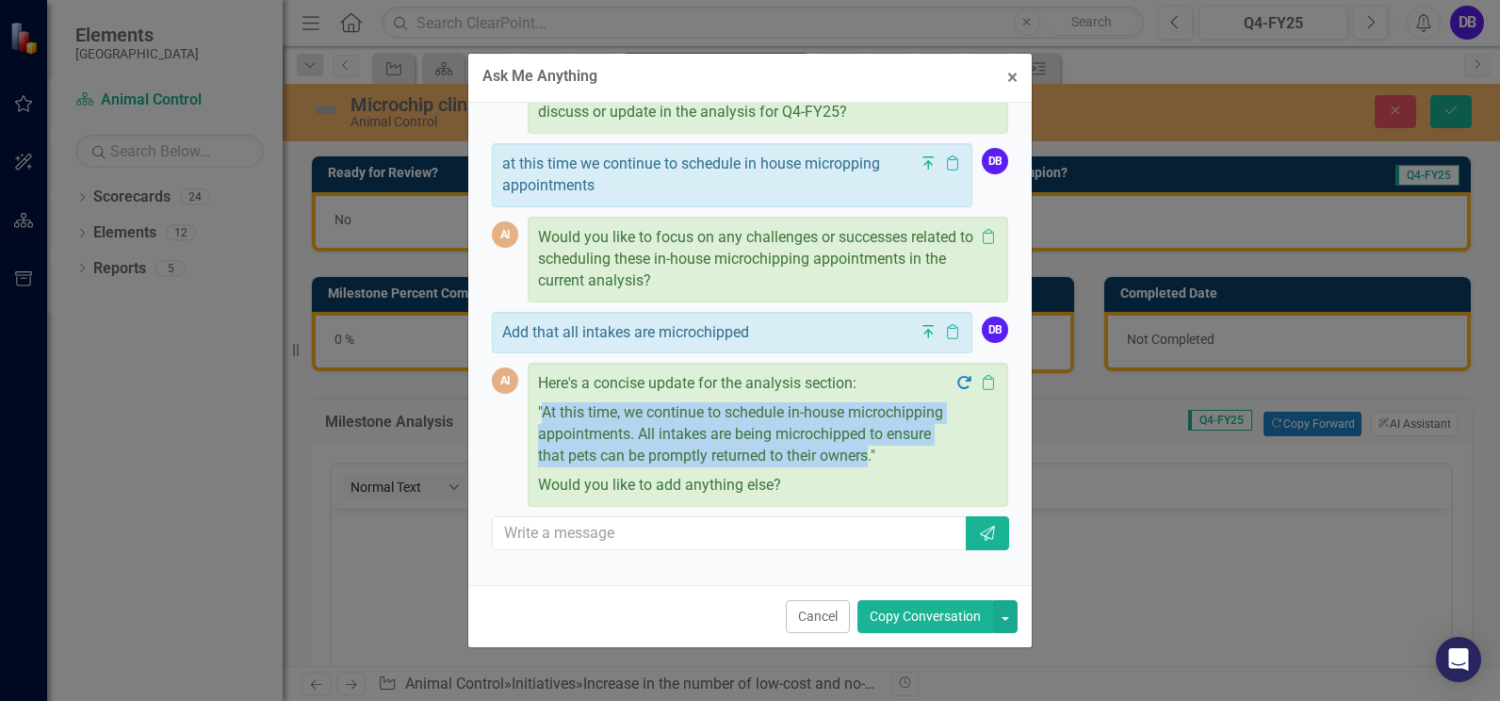
drag, startPoint x: 635, startPoint y: 471, endPoint x: 544, endPoint y: 406, distance: 112.1
click at [544, 406] on p ""At this time, we continue to schedule in-house microchipping appointments. All…" at bounding box center [746, 434] width 416 height 73
copy p "At this time, we continue to schedule in-house microchipping appointments. All …"
click at [1007, 76] on span "×" at bounding box center [1012, 77] width 10 height 23
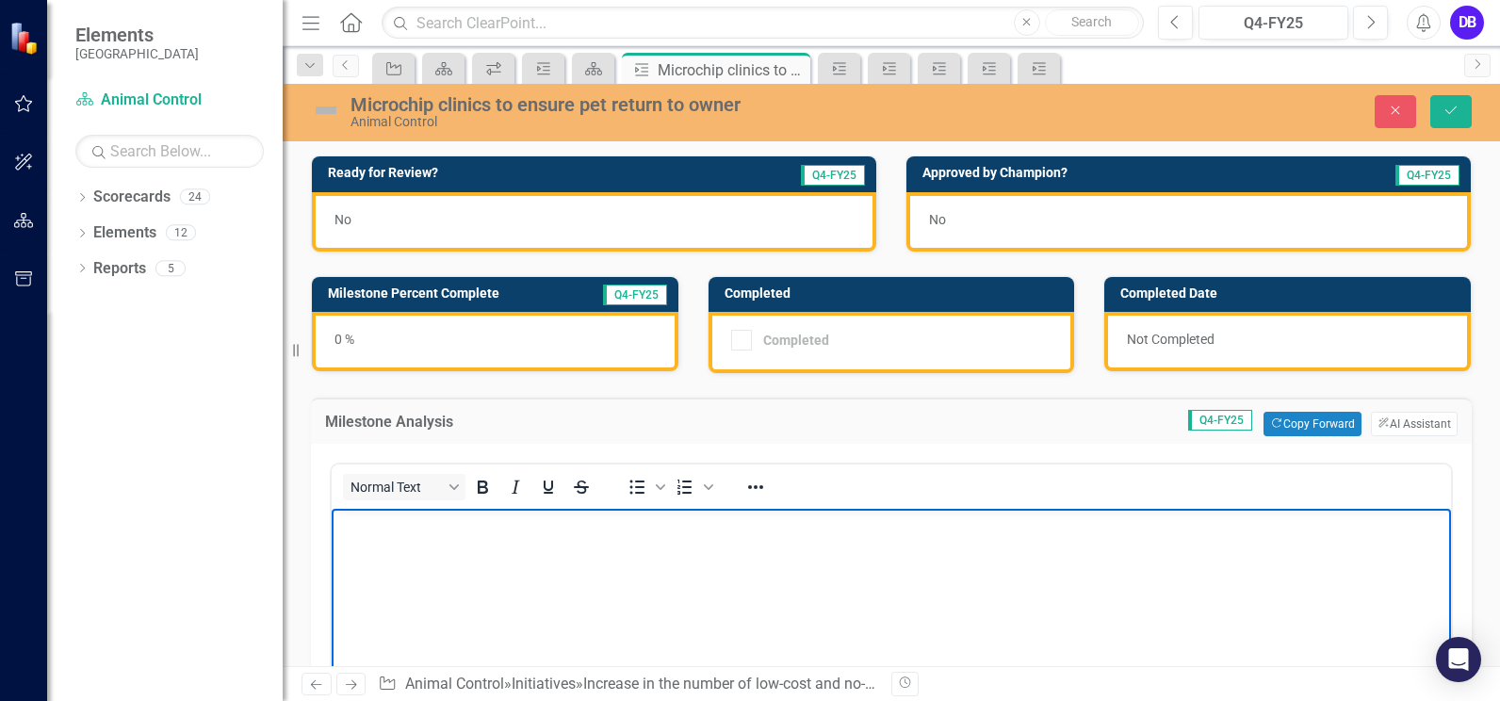
click at [412, 520] on p "Rich Text Area. Press ALT-0 for help." at bounding box center [891, 524] width 1110 height 23
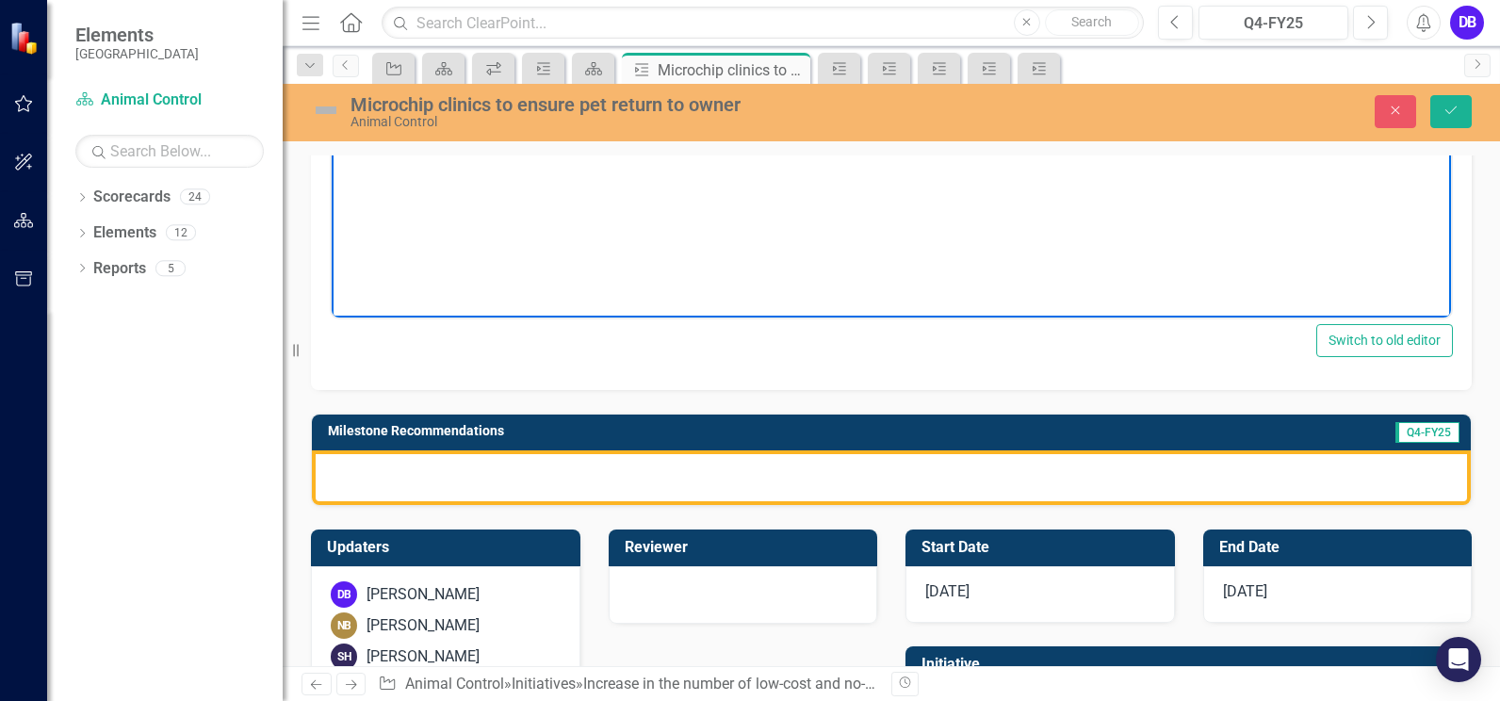
scroll to position [523, 0]
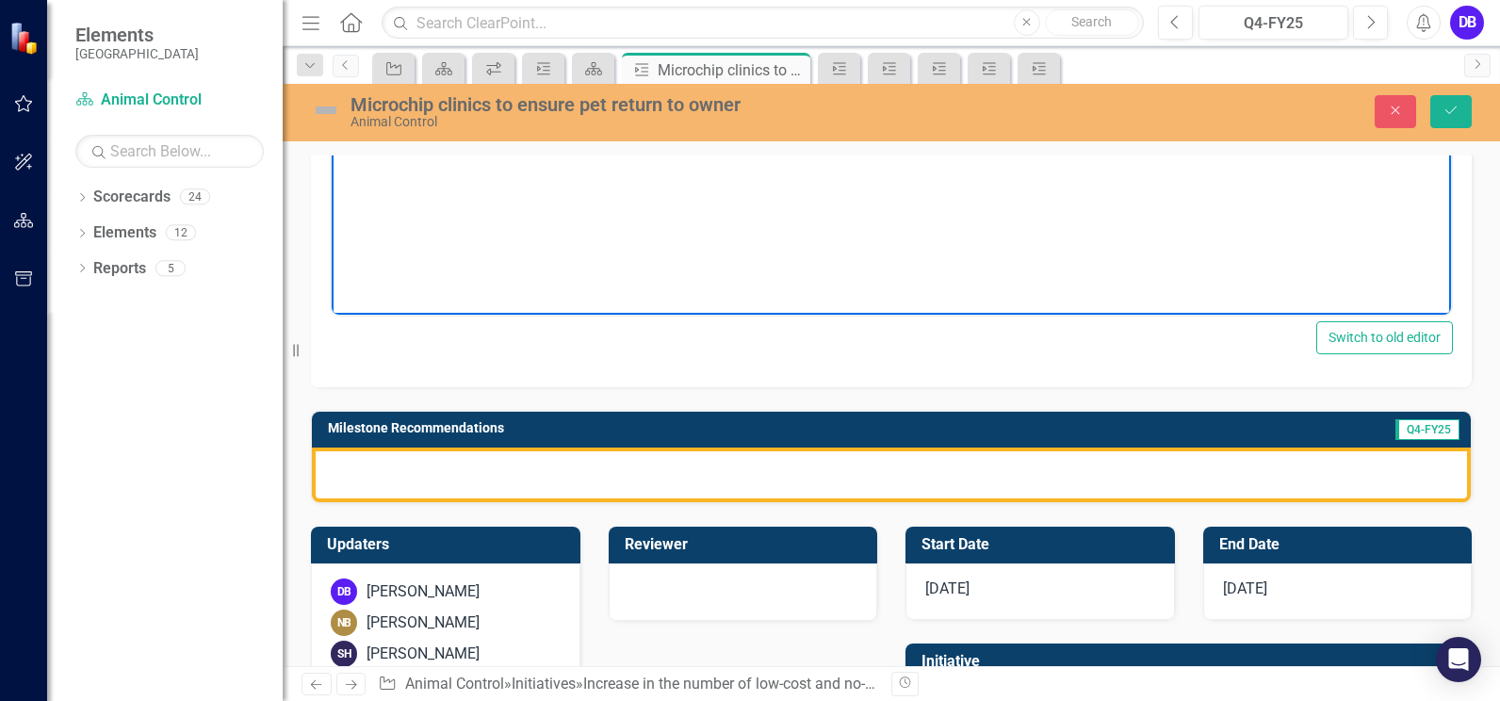
click at [1055, 467] on div at bounding box center [891, 474] width 1159 height 55
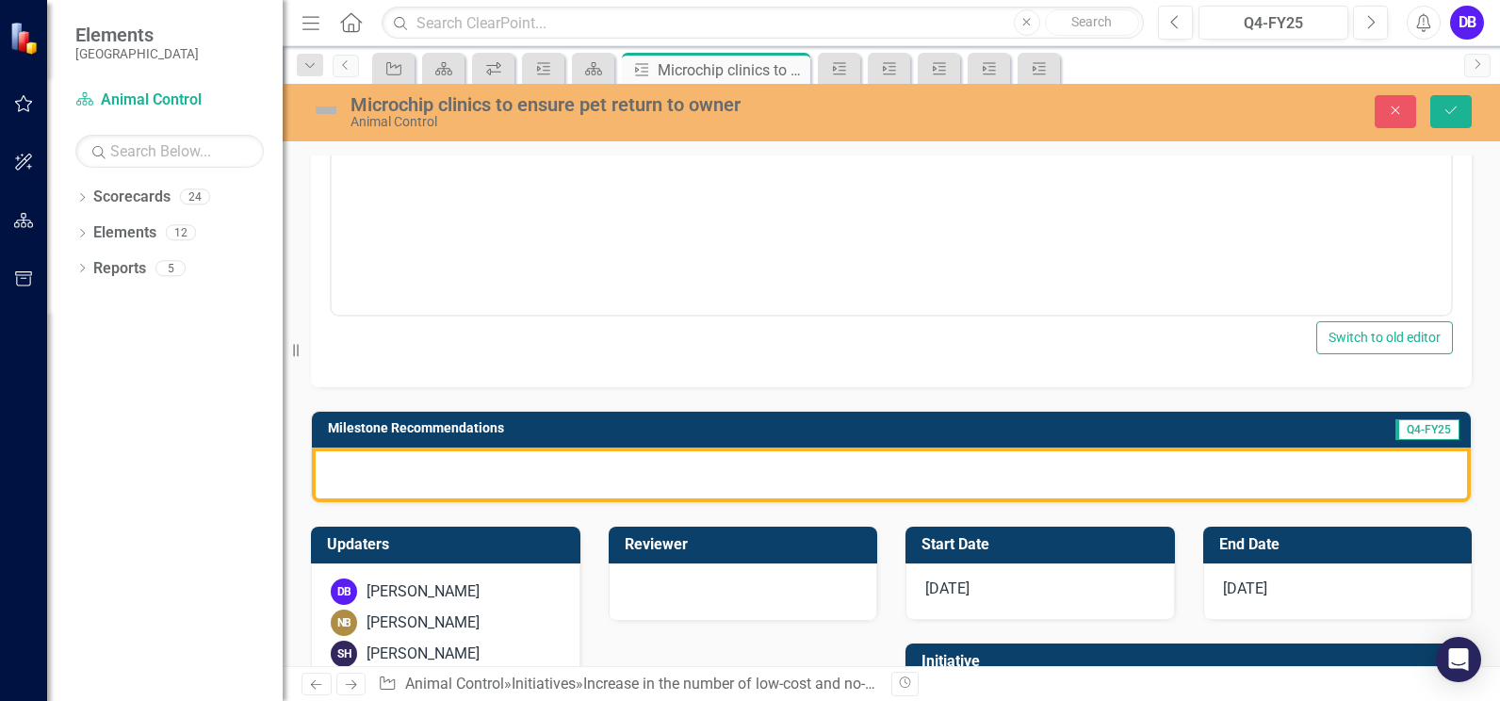
click at [1055, 467] on div at bounding box center [891, 474] width 1159 height 55
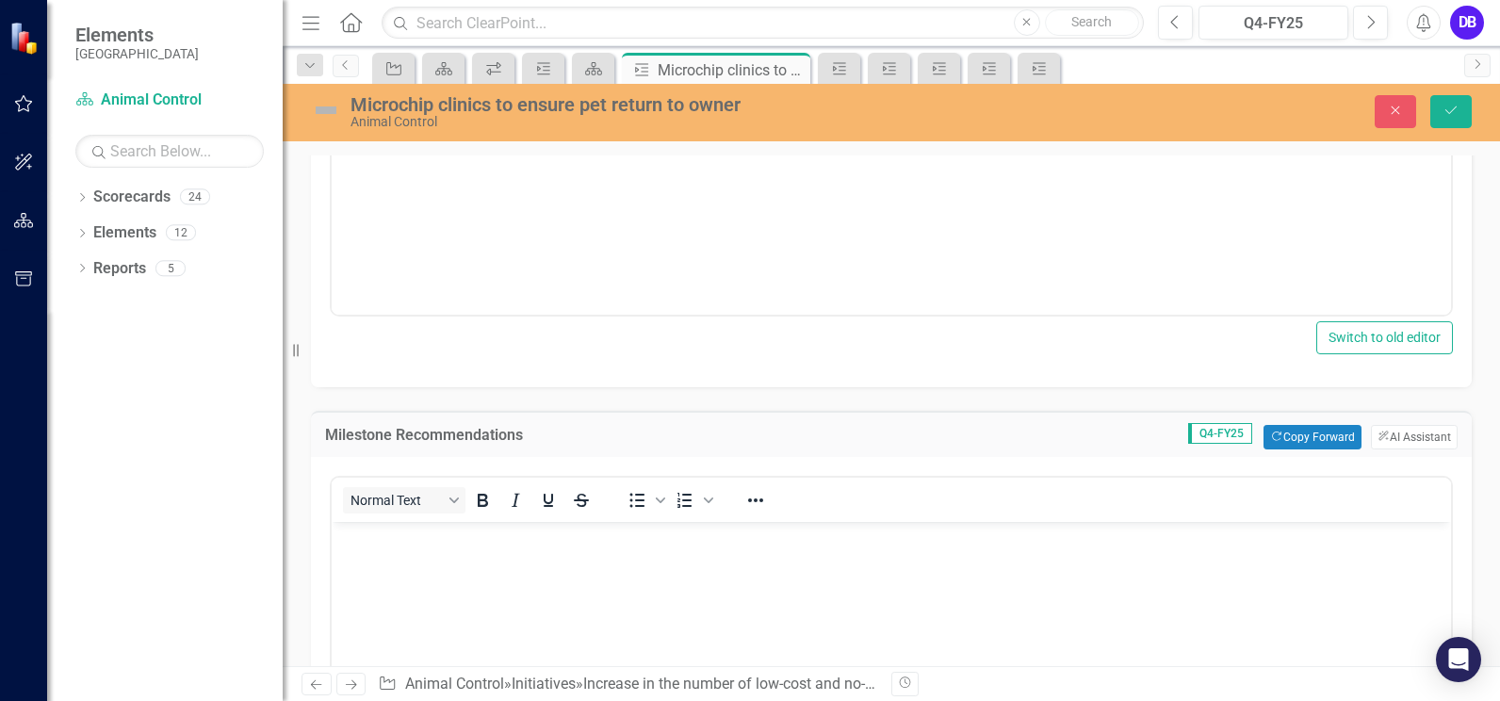
scroll to position [0, 0]
click at [1409, 431] on button "ClearPoint AI AI Assistant" at bounding box center [1414, 437] width 87 height 24
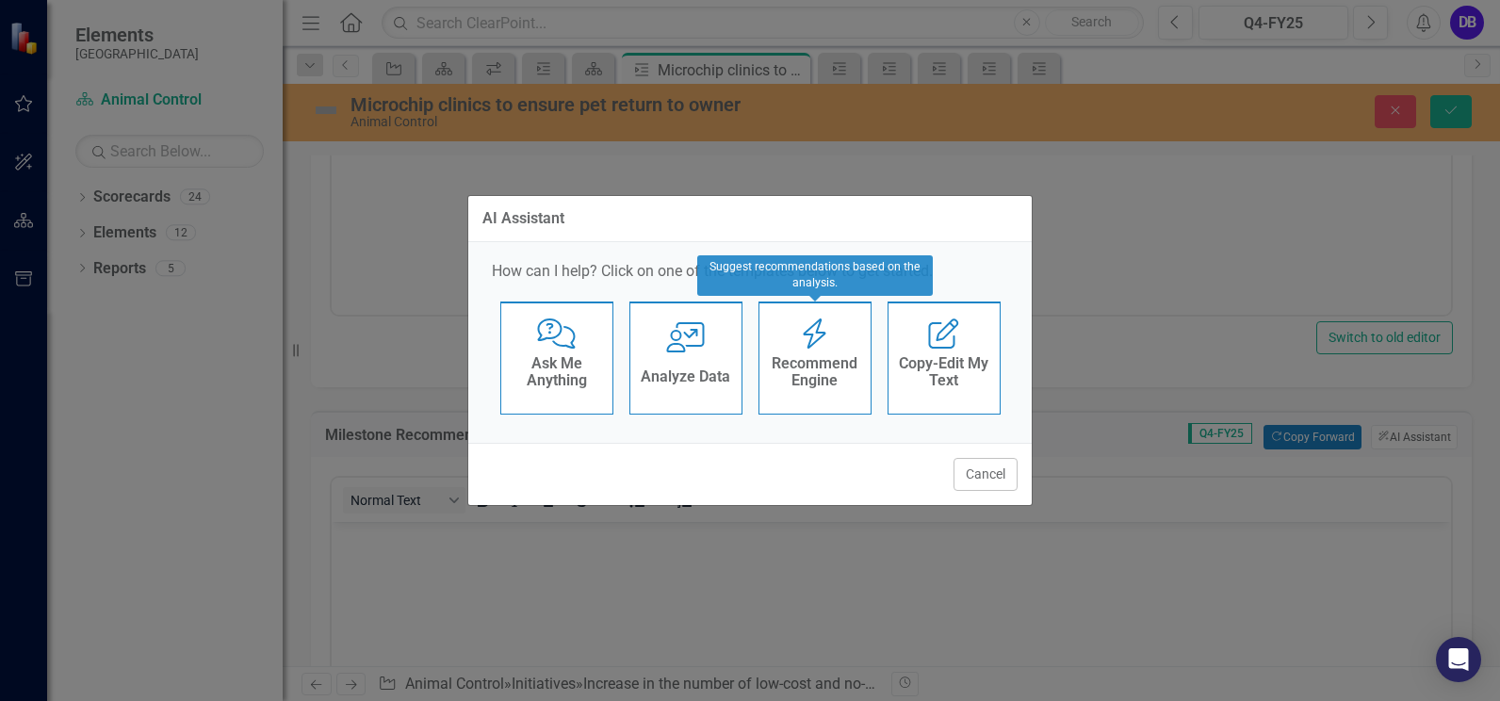
click at [827, 366] on h4 "Recommend Engine" at bounding box center [815, 371] width 92 height 33
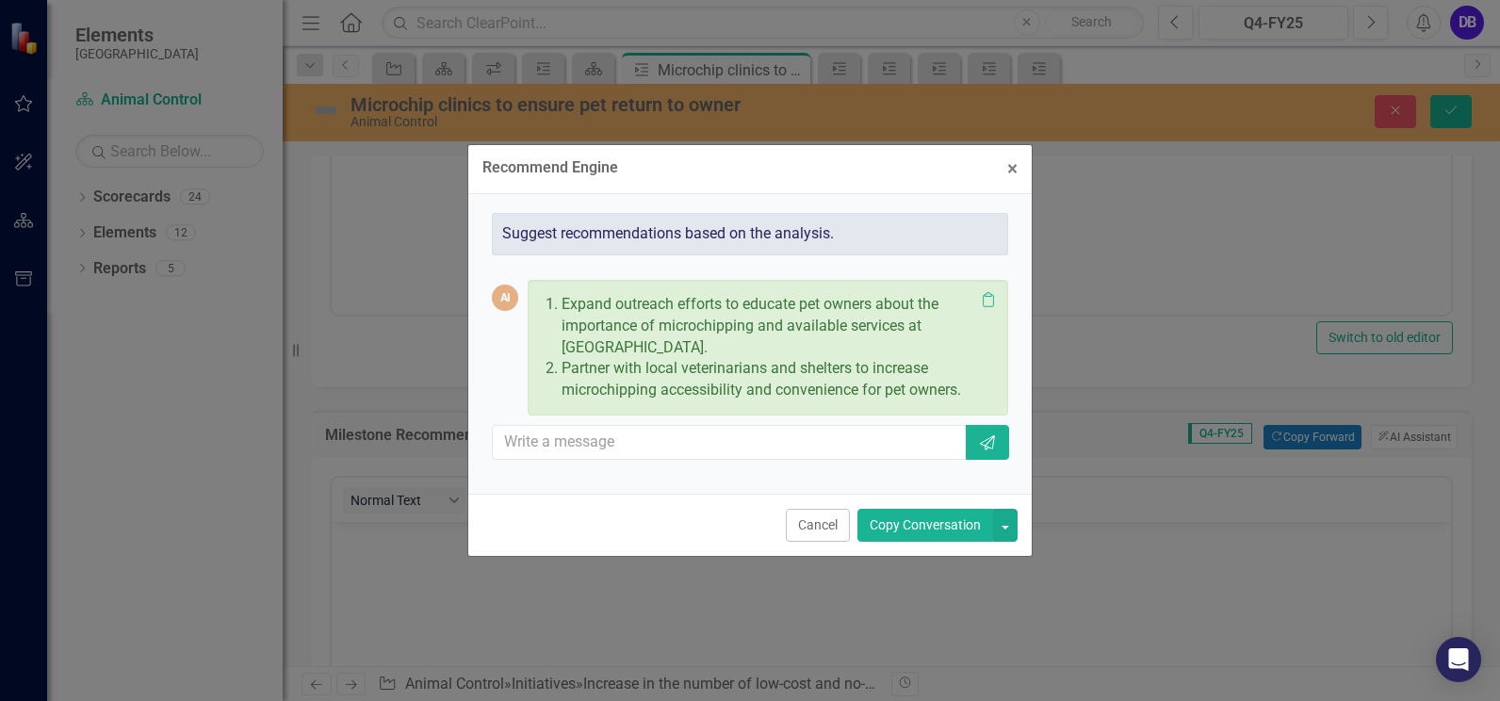
click at [703, 349] on p "Expand outreach efforts to educate pet owners about the importance of microchip…" at bounding box center [767, 326] width 413 height 65
drag, startPoint x: 699, startPoint y: 345, endPoint x: 563, endPoint y: 295, distance: 144.5
click at [563, 295] on p "Expand outreach efforts to educate pet owners about the importance of microchip…" at bounding box center [767, 326] width 413 height 65
copy p "Expand outreach efforts to educate pet owners about the importance of microchip…"
click at [386, 555] on div "Recommend Engine × Close Suggest recommendations based on the analysis. AI Expa…" at bounding box center [750, 350] width 1500 height 701
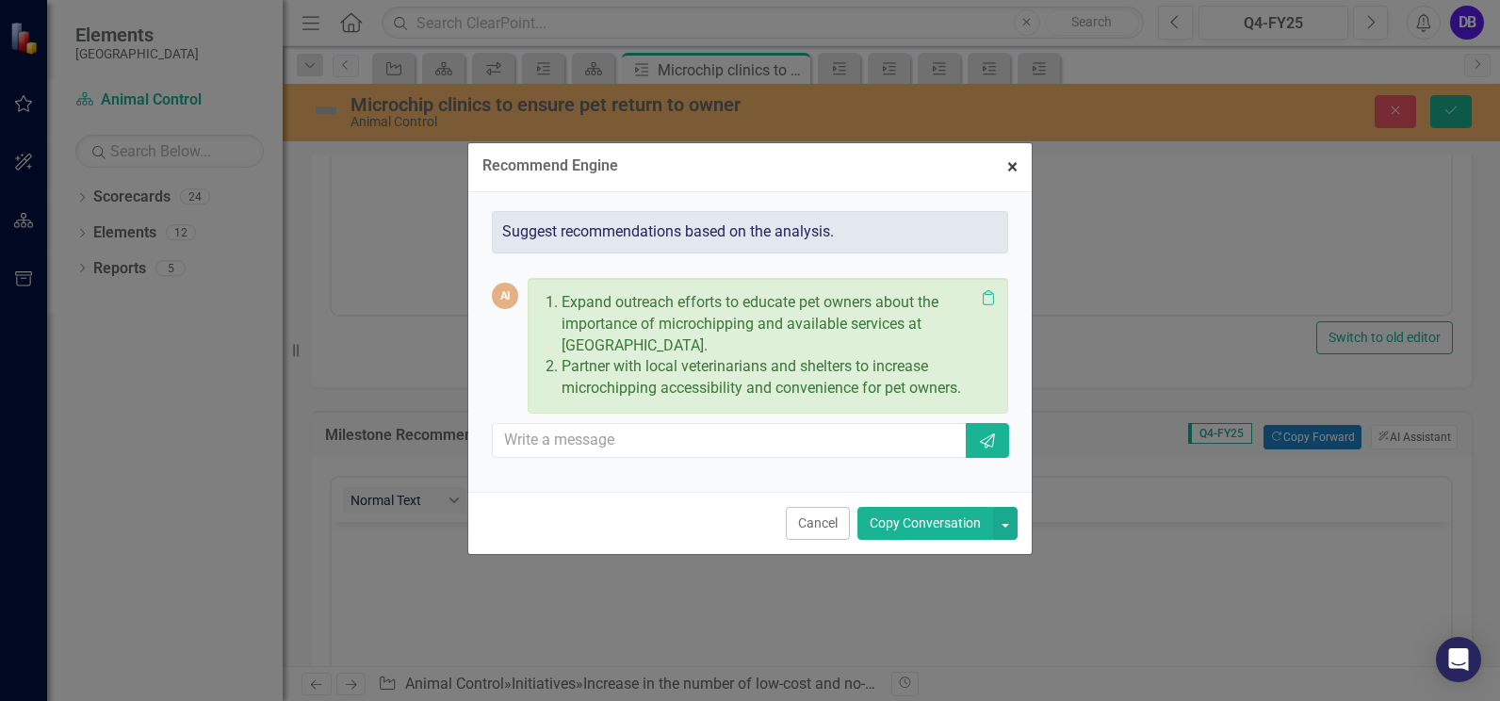
drag, startPoint x: 1004, startPoint y: 163, endPoint x: 650, endPoint y: 196, distance: 355.7
click at [1004, 161] on button "× Close" at bounding box center [1012, 167] width 39 height 48
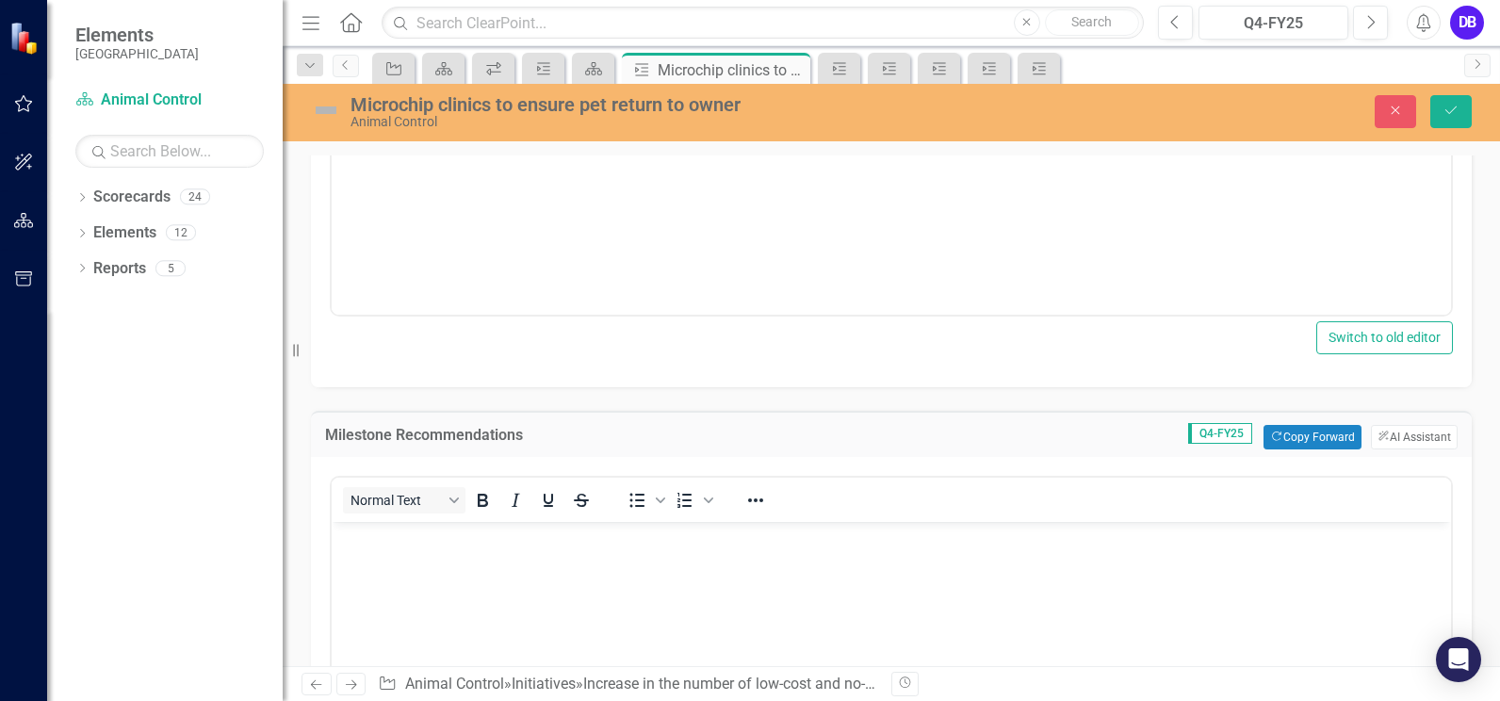
click at [424, 552] on body "Rich Text Area. Press ALT-0 for help." at bounding box center [891, 663] width 1119 height 283
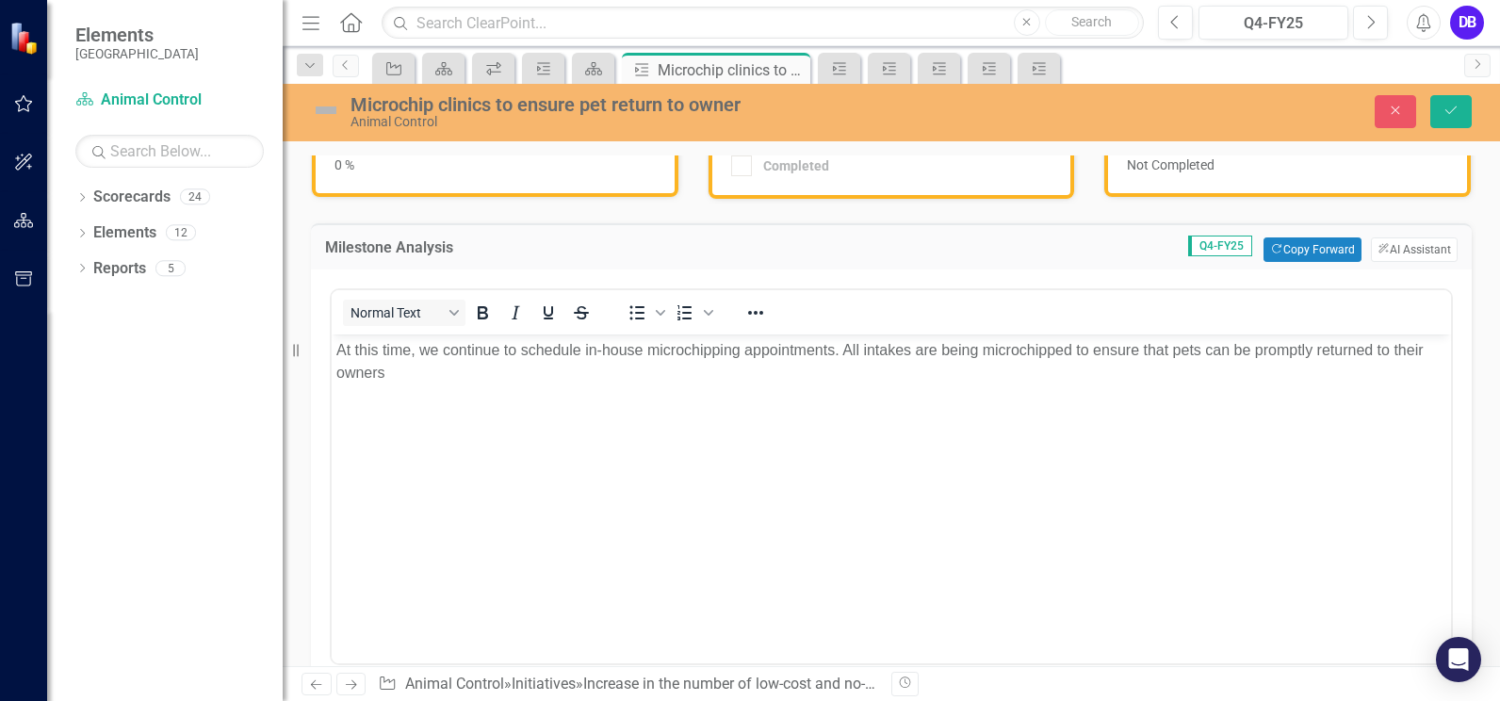
scroll to position [156, 0]
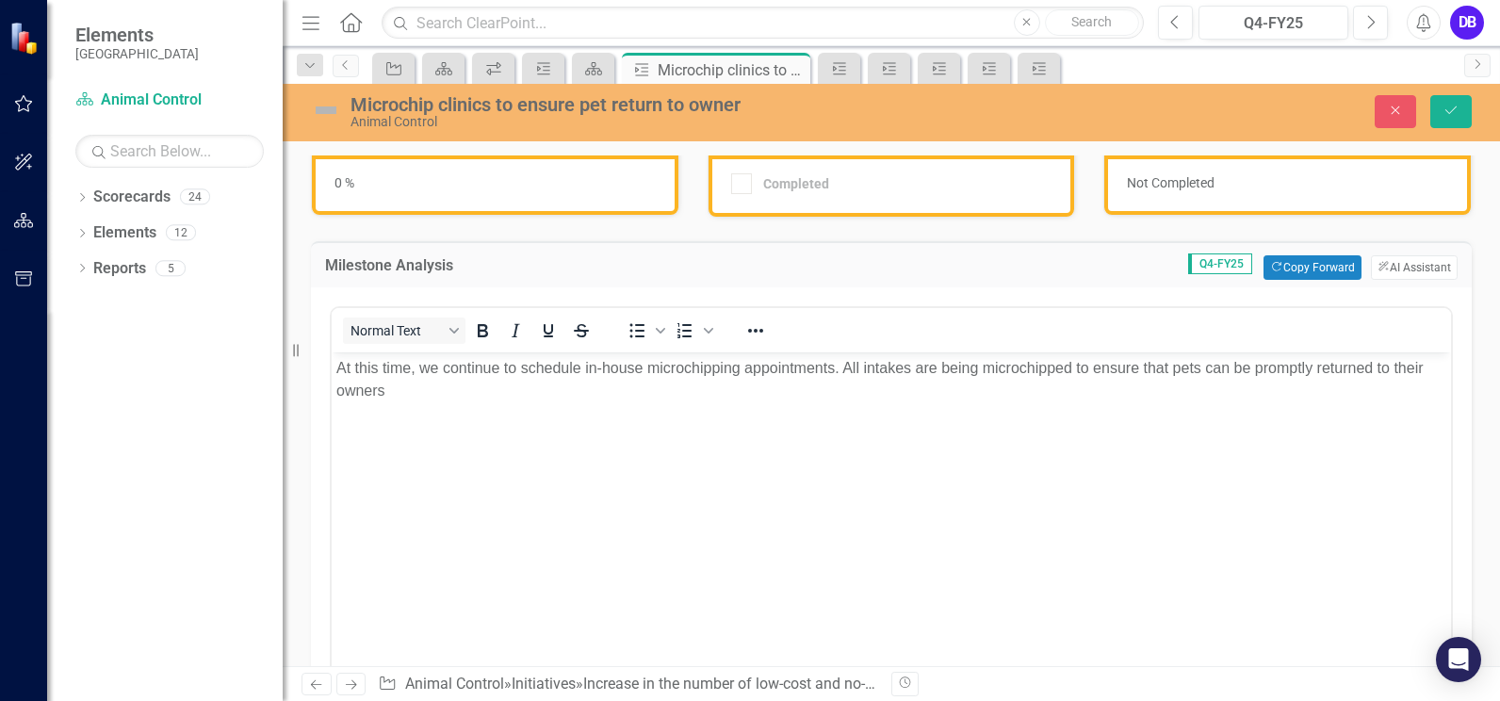
click at [432, 399] on p "At this time, we continue to schedule in-house microchipping appointments. All …" at bounding box center [891, 379] width 1110 height 45
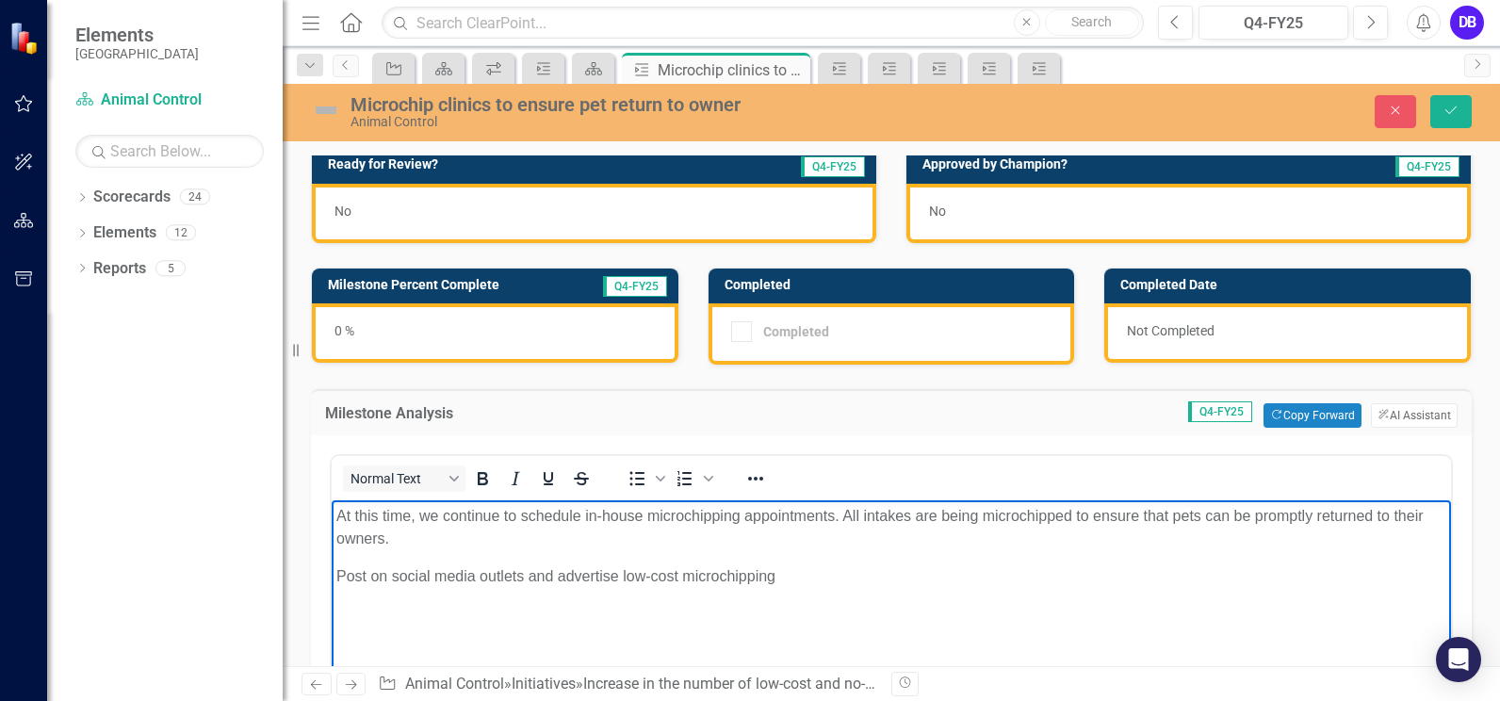
scroll to position [0, 0]
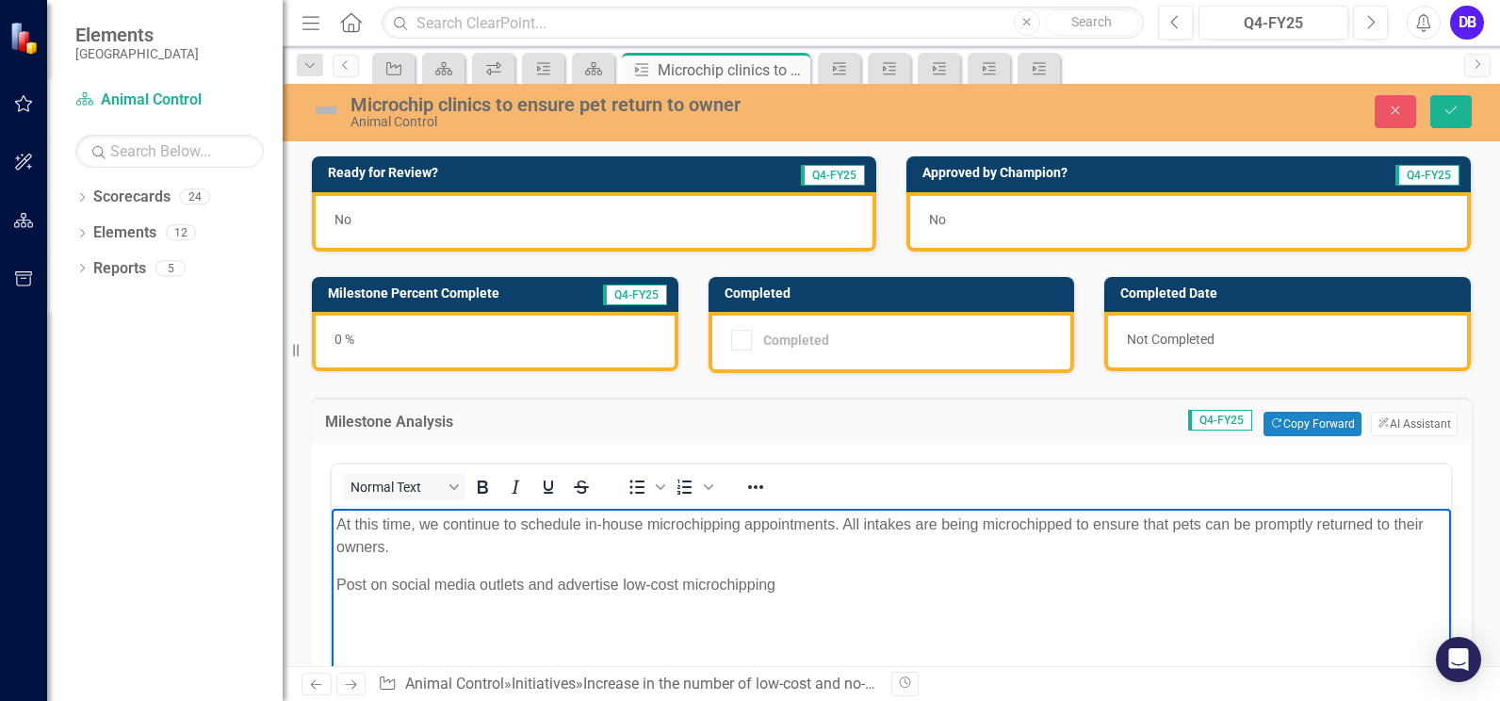
click at [490, 326] on div "0 %" at bounding box center [495, 341] width 366 height 59
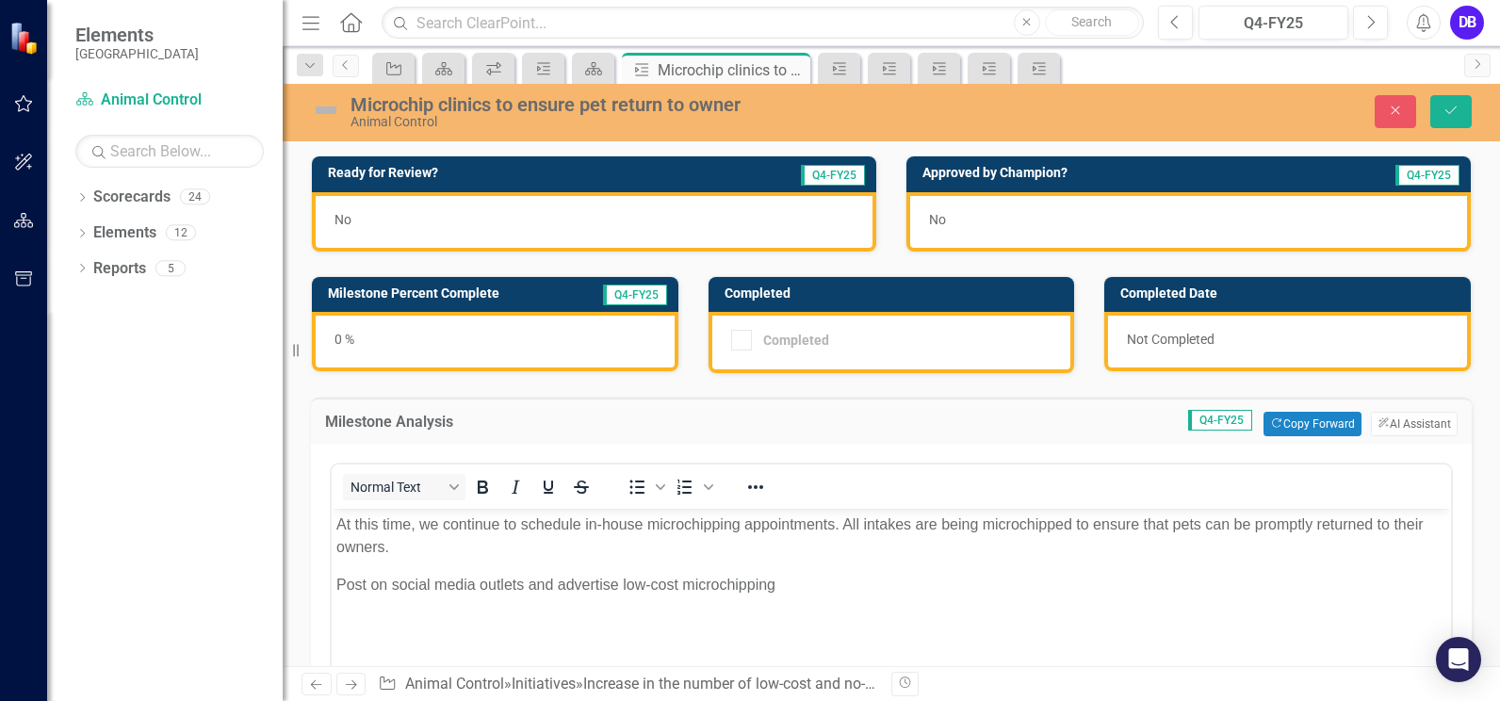
click at [490, 326] on div "0 %" at bounding box center [495, 341] width 366 height 59
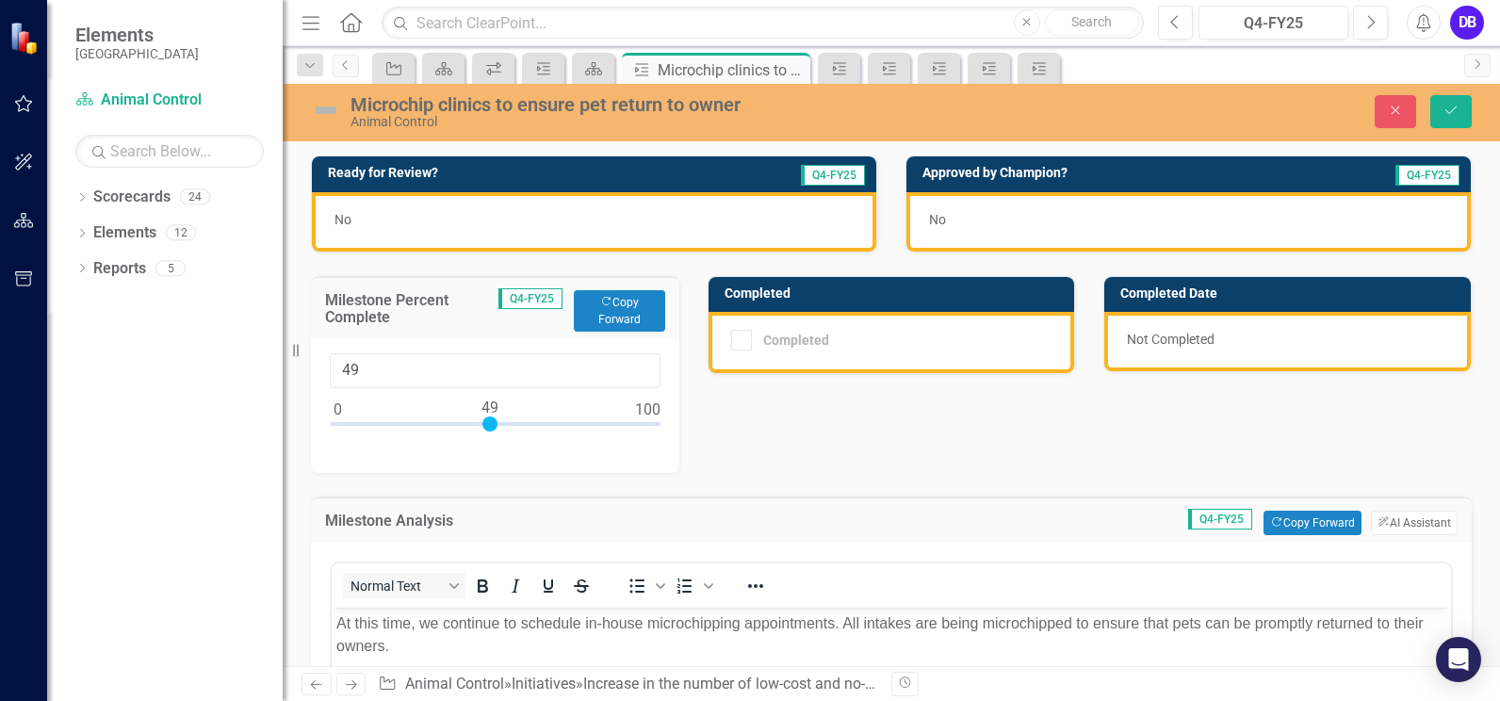
type input "50"
drag, startPoint x: 340, startPoint y: 423, endPoint x: 495, endPoint y: 431, distance: 155.7
click at [495, 431] on div at bounding box center [495, 428] width 331 height 24
click at [1456, 105] on icon "Save" at bounding box center [1450, 110] width 17 height 13
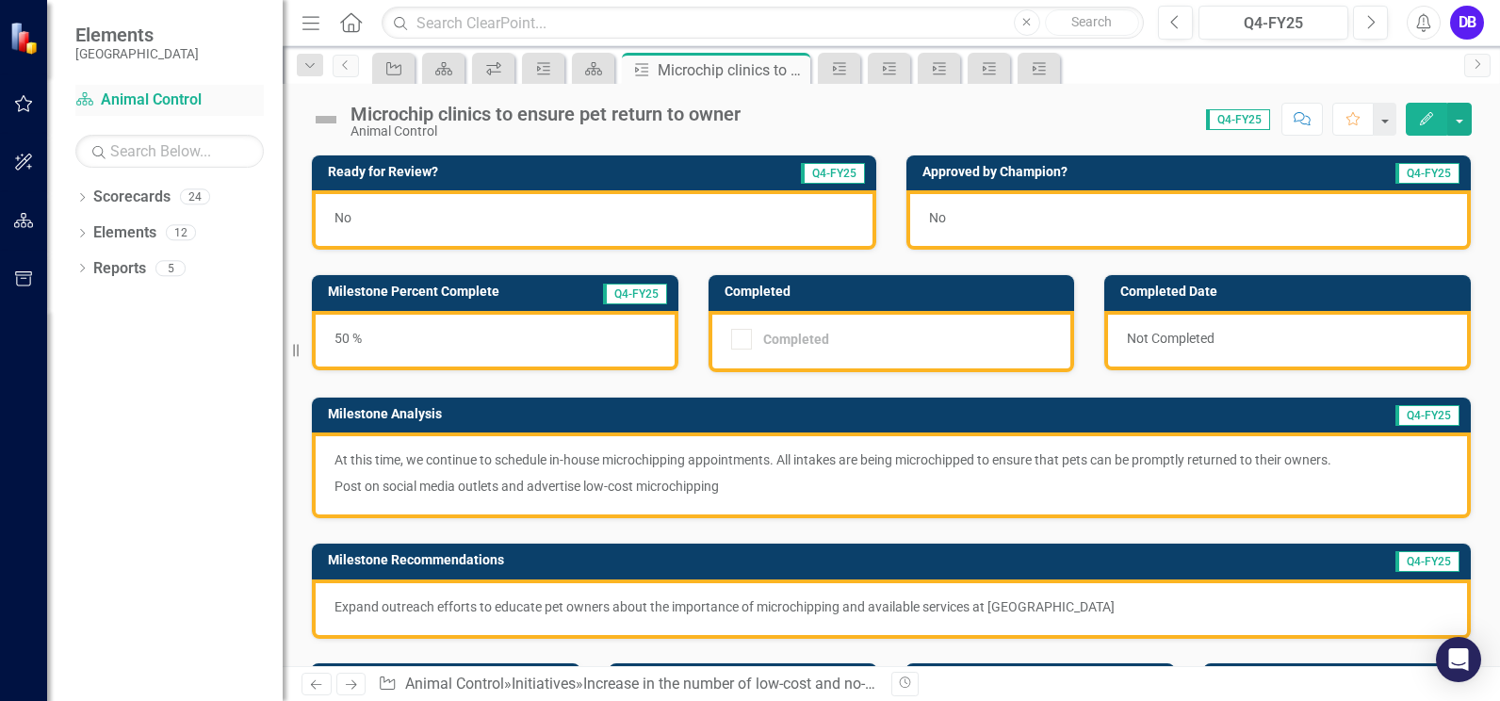
click at [140, 102] on link "Scorecard Animal Control" at bounding box center [169, 100] width 188 height 22
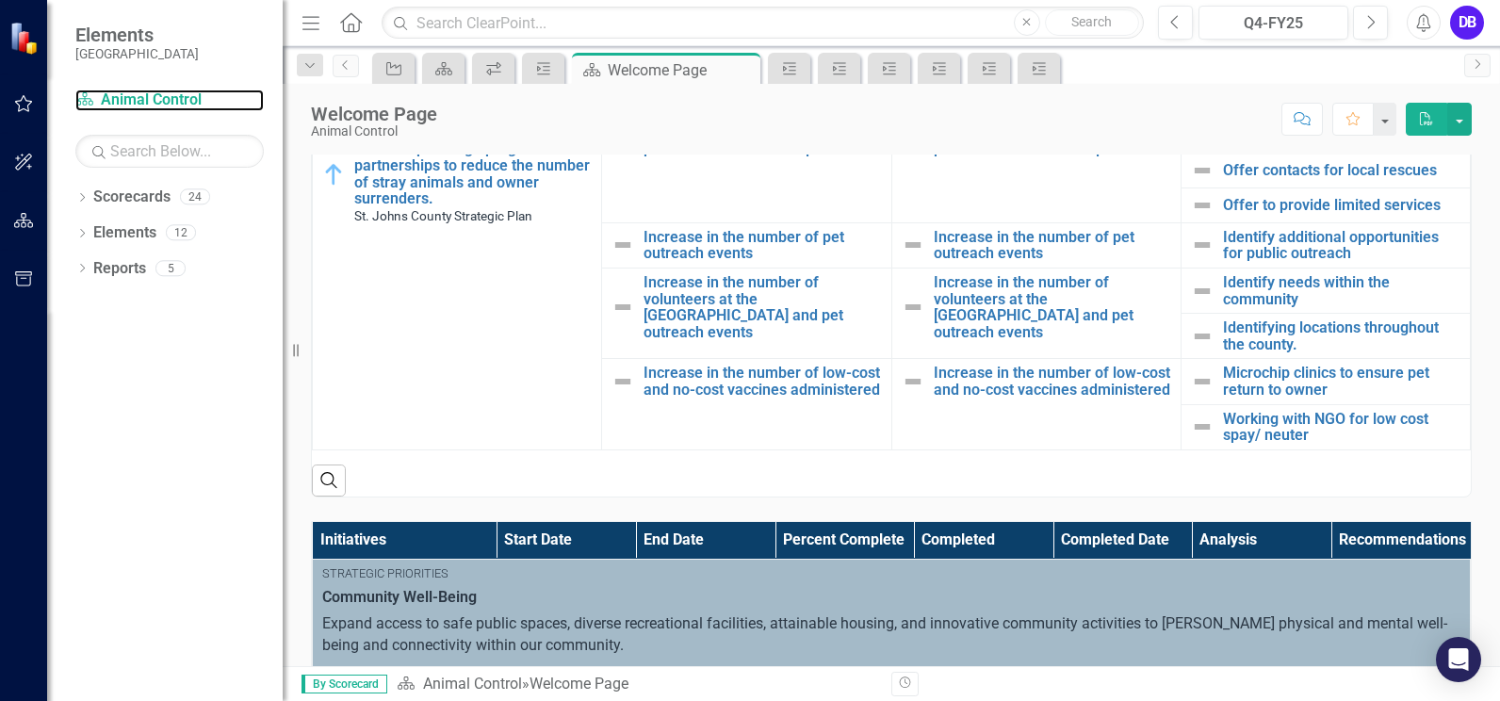
scroll to position [584, 0]
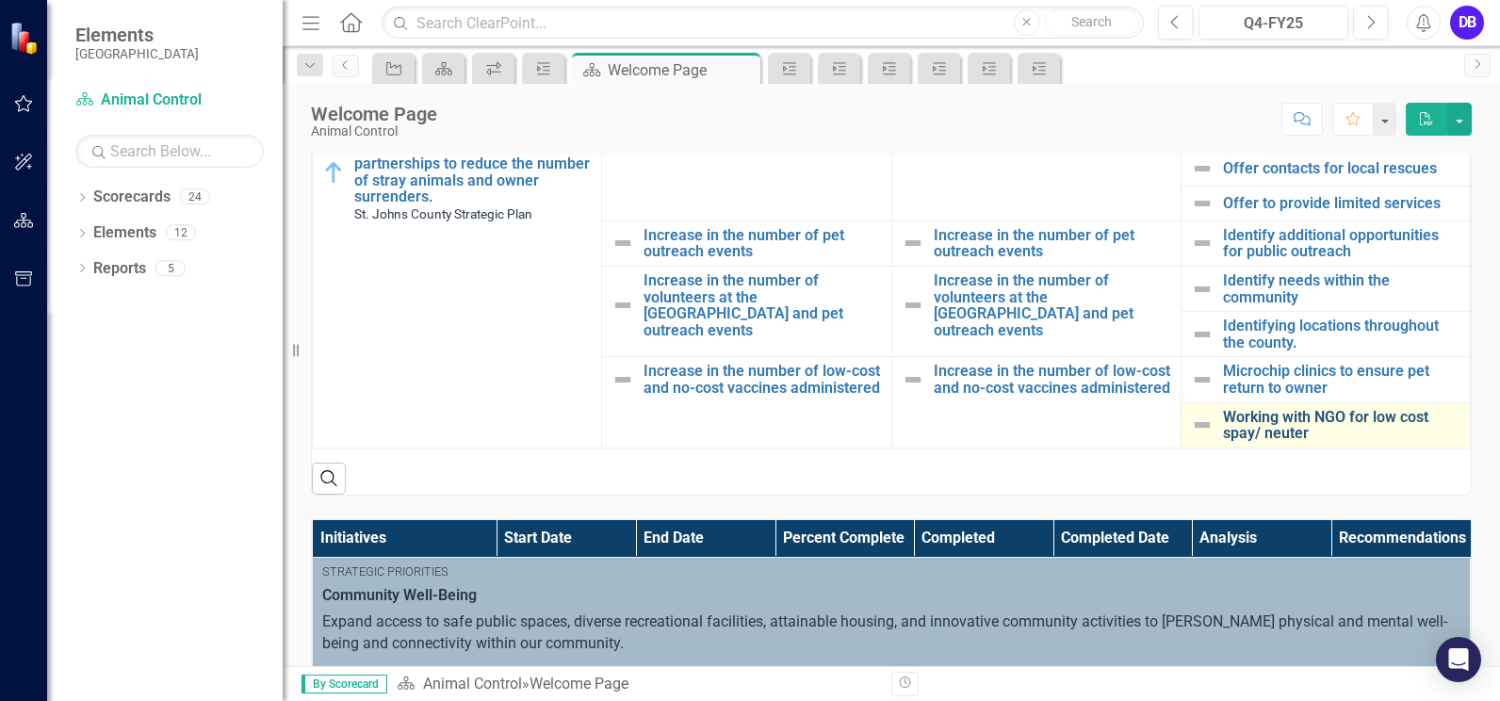
click at [1284, 429] on link "Working with NGO for low cost spay/ neuter" at bounding box center [1341, 425] width 237 height 33
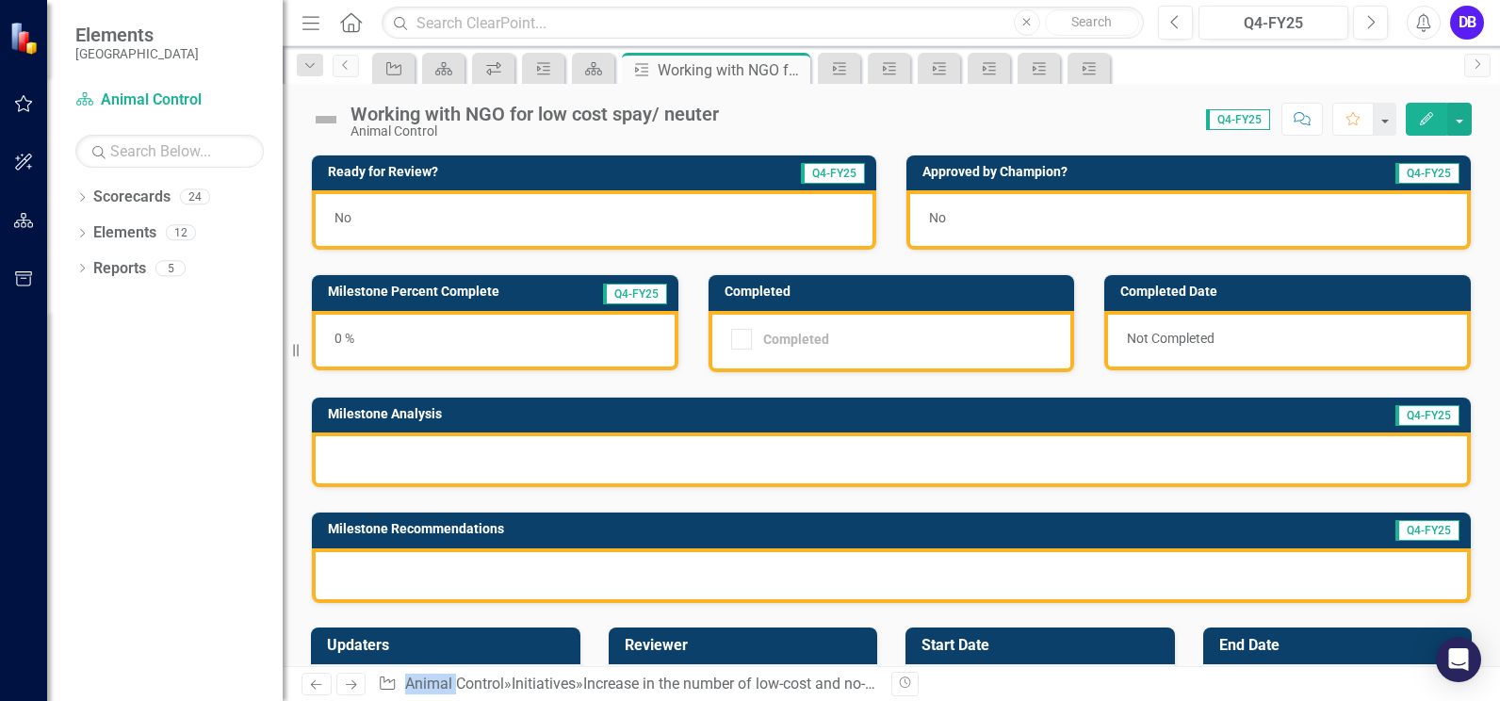
click at [1034, 460] on div at bounding box center [891, 459] width 1159 height 55
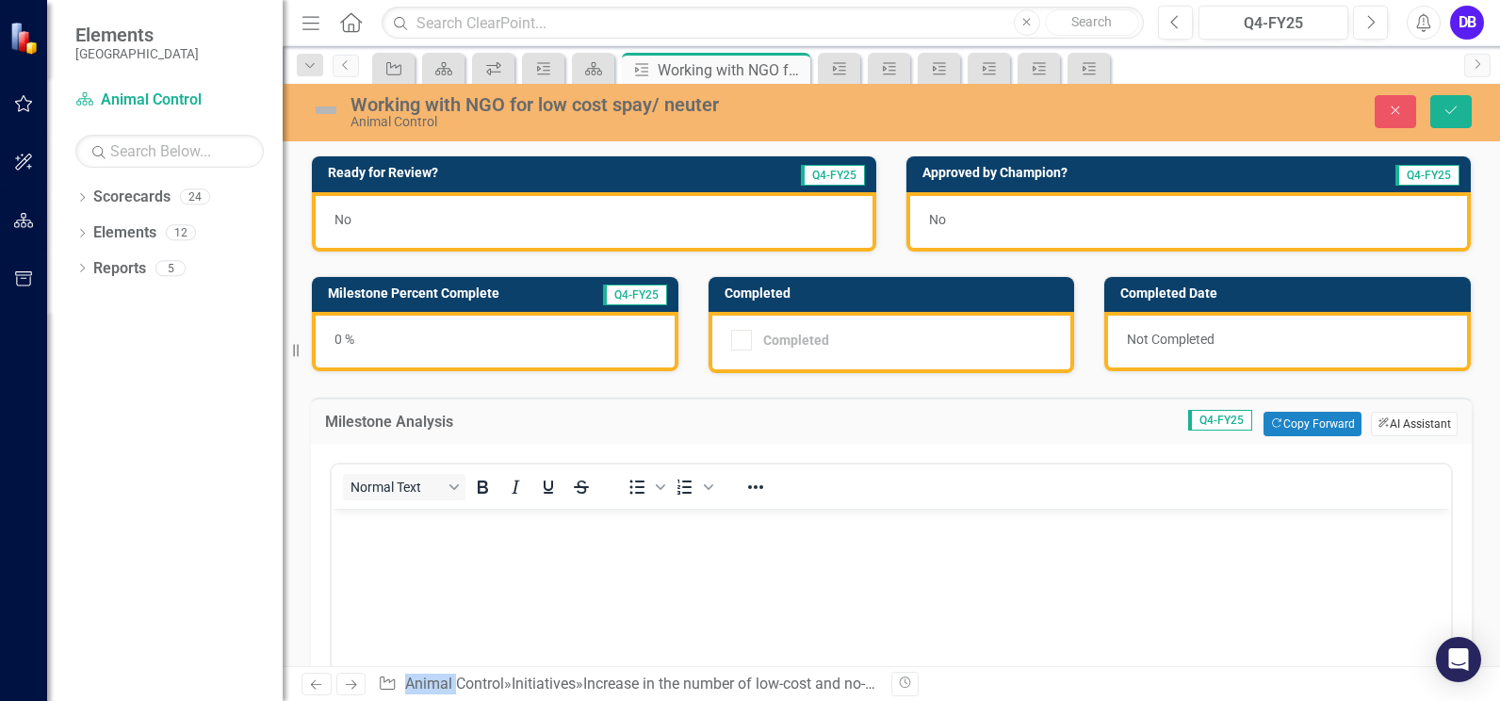
click at [1389, 422] on button "ClearPoint AI AI Assistant" at bounding box center [1414, 424] width 87 height 24
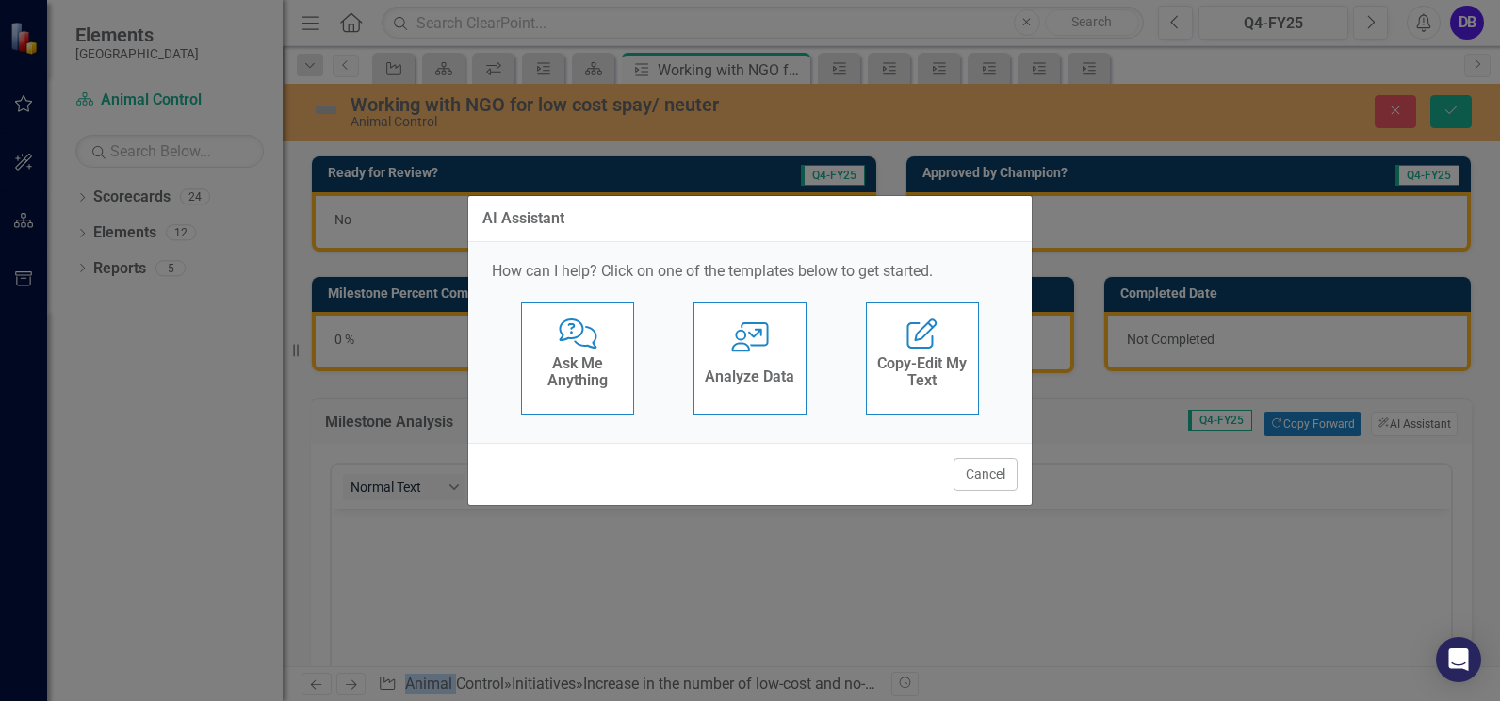
click at [591, 357] on h4 "Ask Me Anything" at bounding box center [577, 371] width 92 height 33
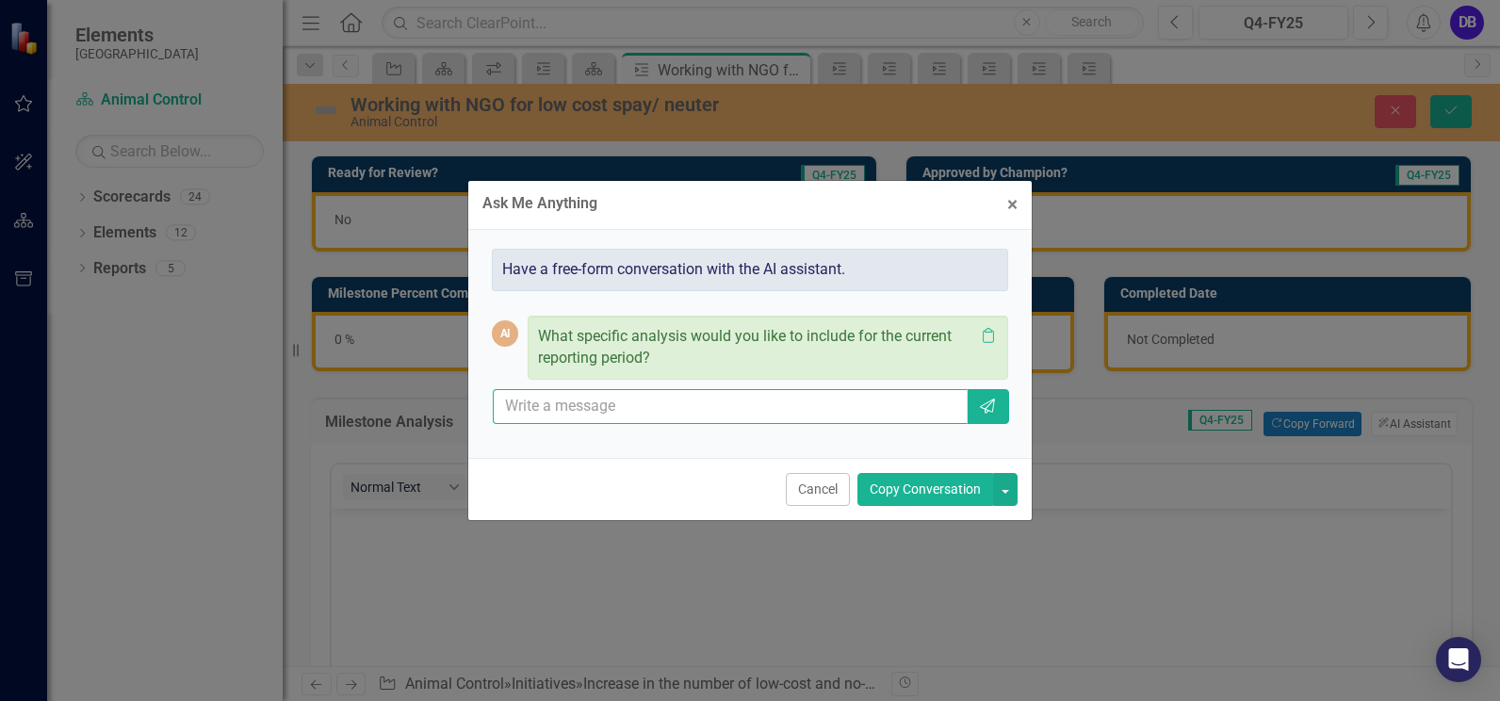
click at [615, 412] on input "text" at bounding box center [730, 406] width 475 height 35
type input "continue to promote local low cost resources to the public"
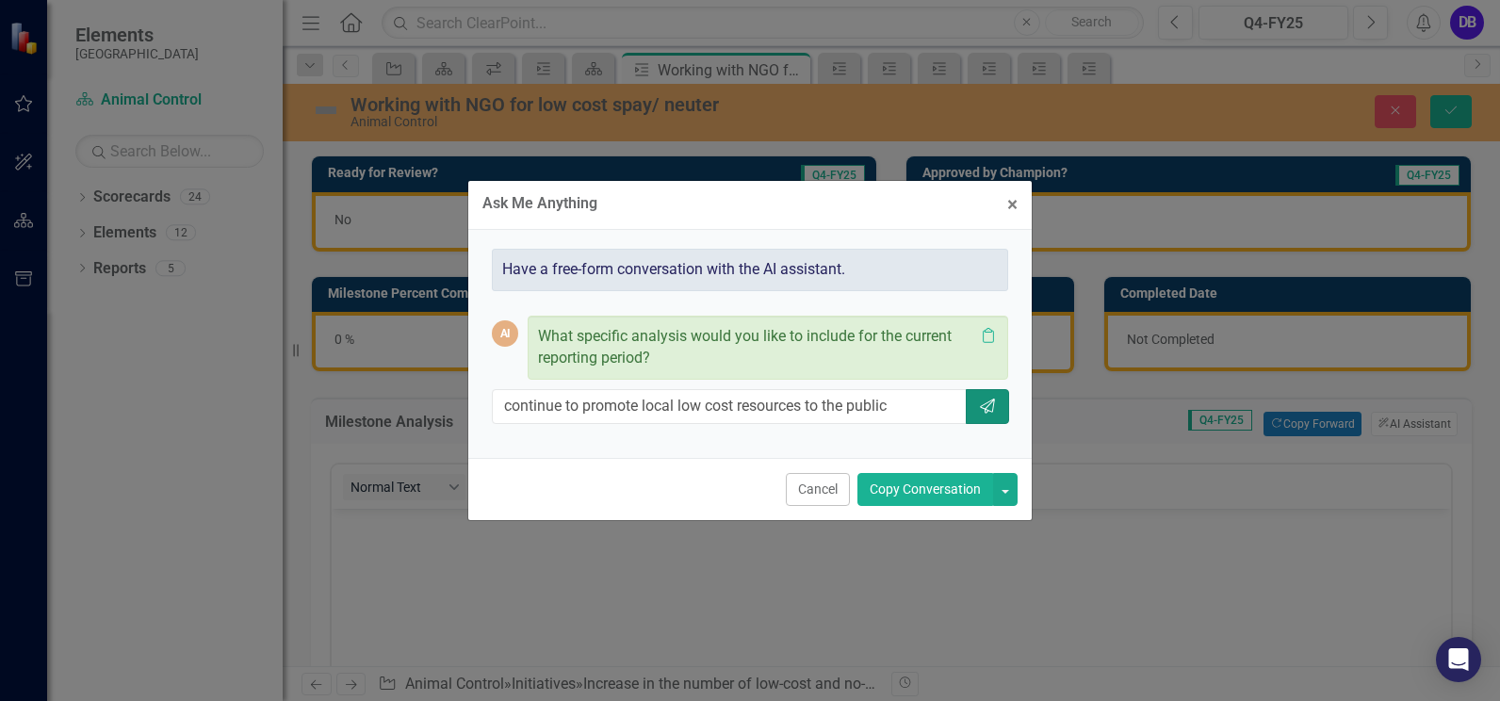
click at [993, 399] on icon "button" at bounding box center [987, 405] width 15 height 15
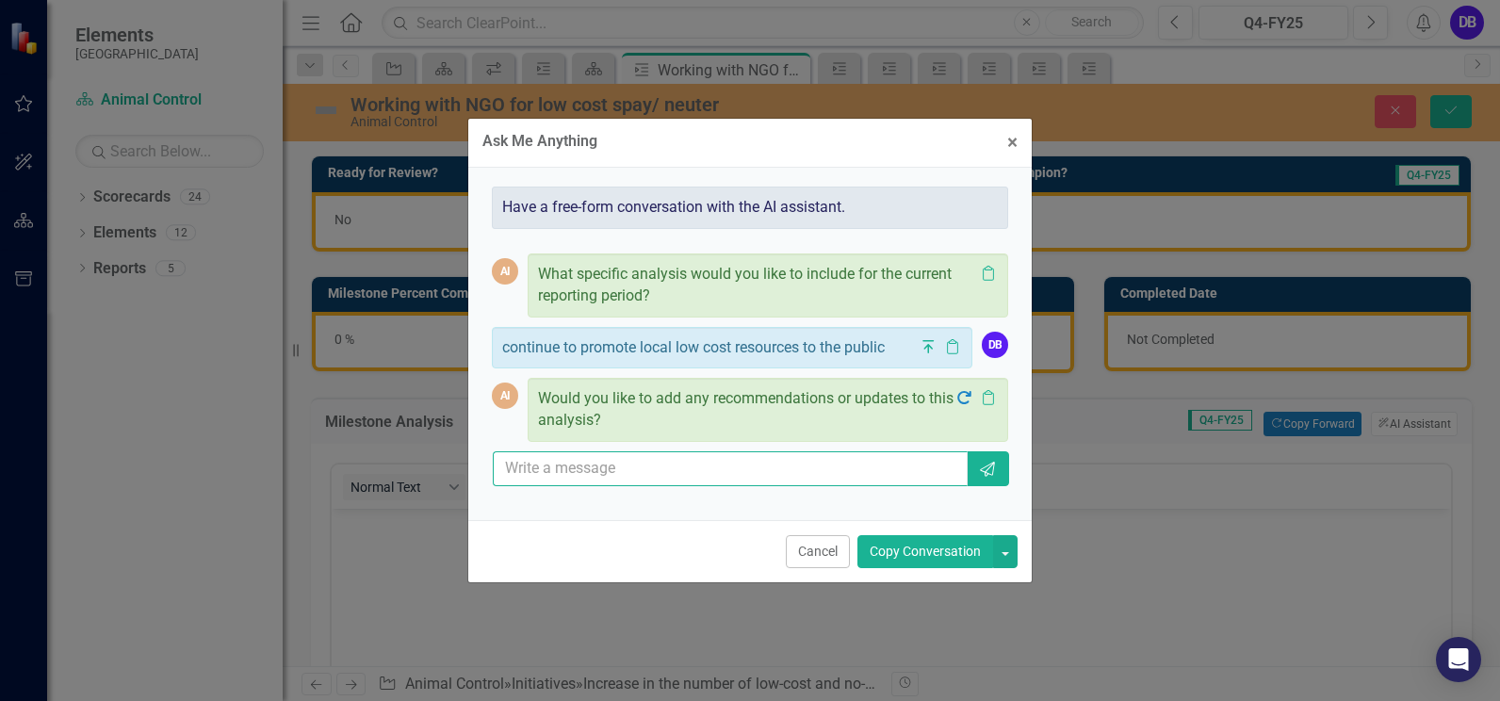
click at [621, 472] on input "text" at bounding box center [730, 468] width 475 height 35
type input "increased awareness by promoting on social media outlets"
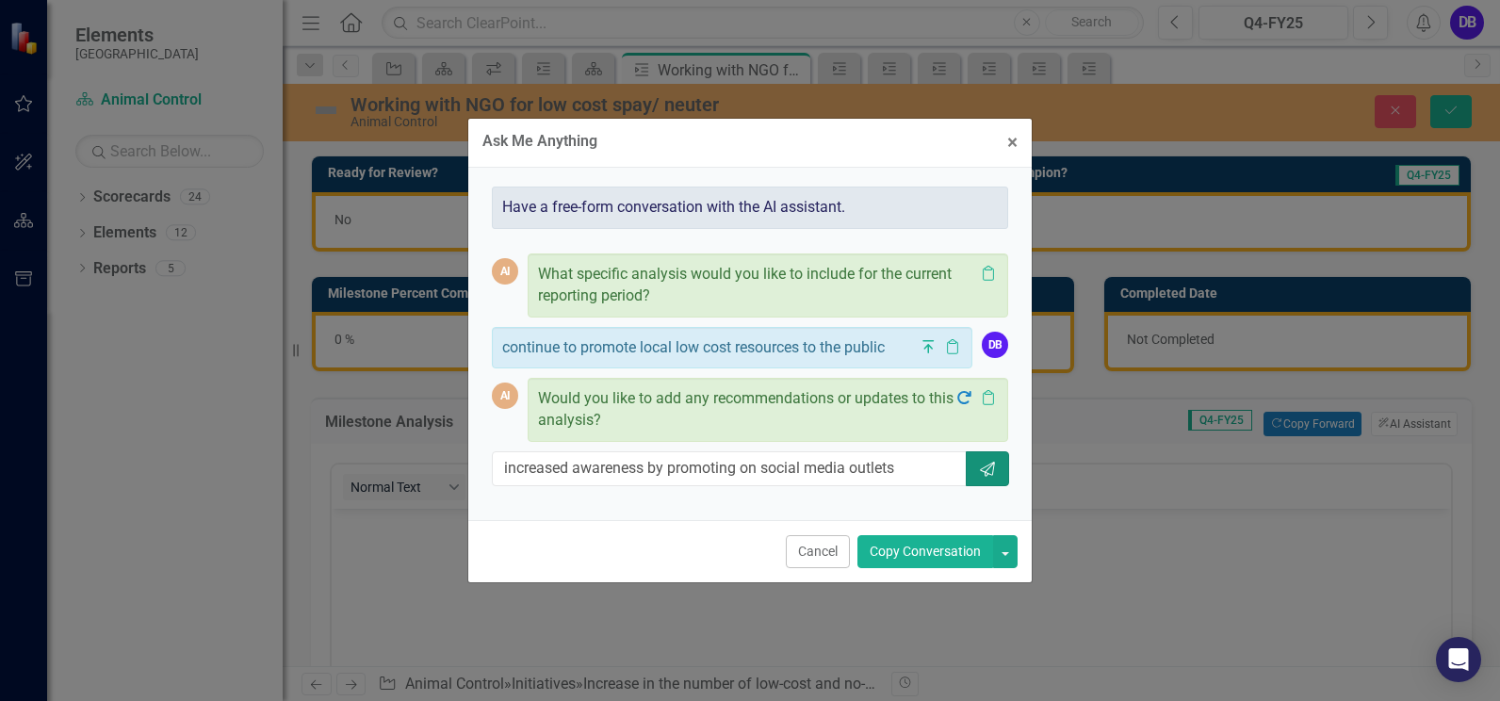
click at [994, 465] on icon "button" at bounding box center [987, 469] width 15 height 15
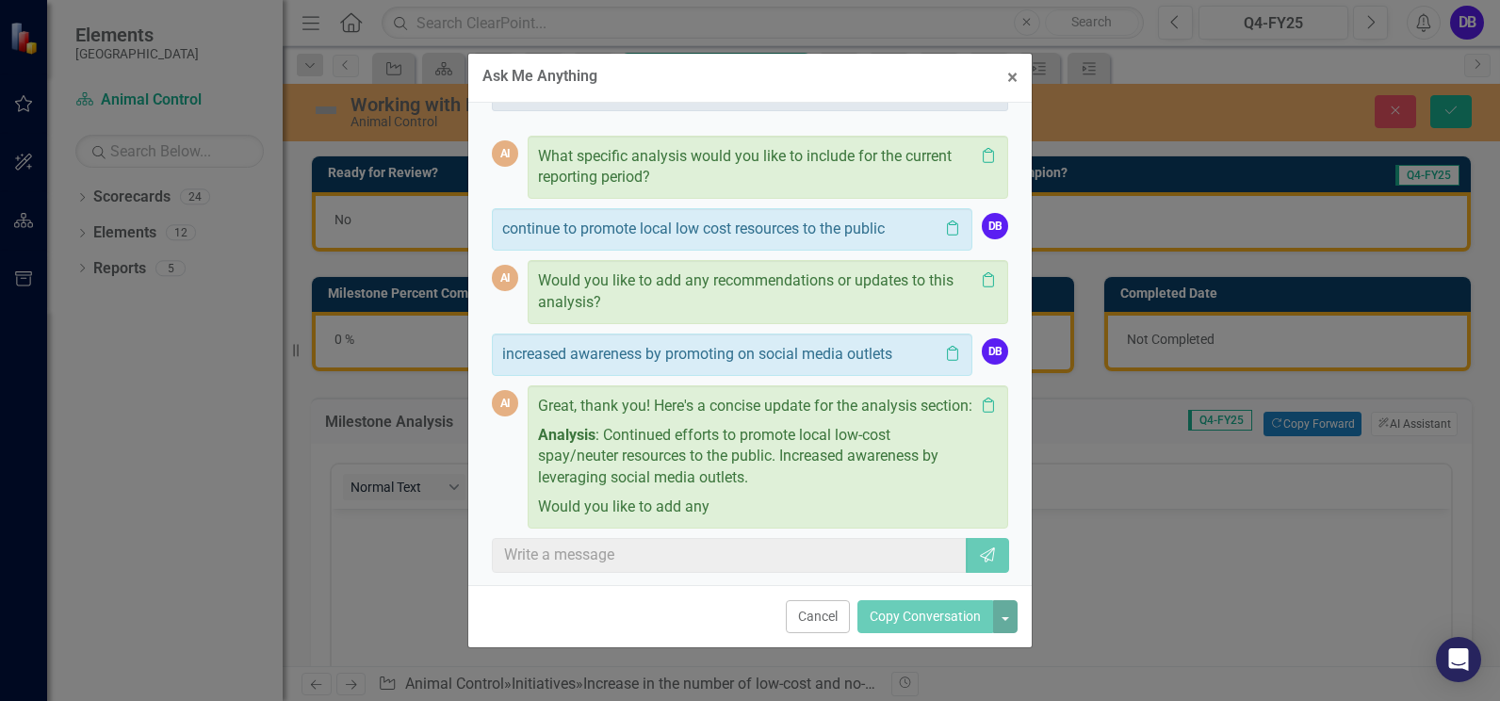
scroll to position [81, 0]
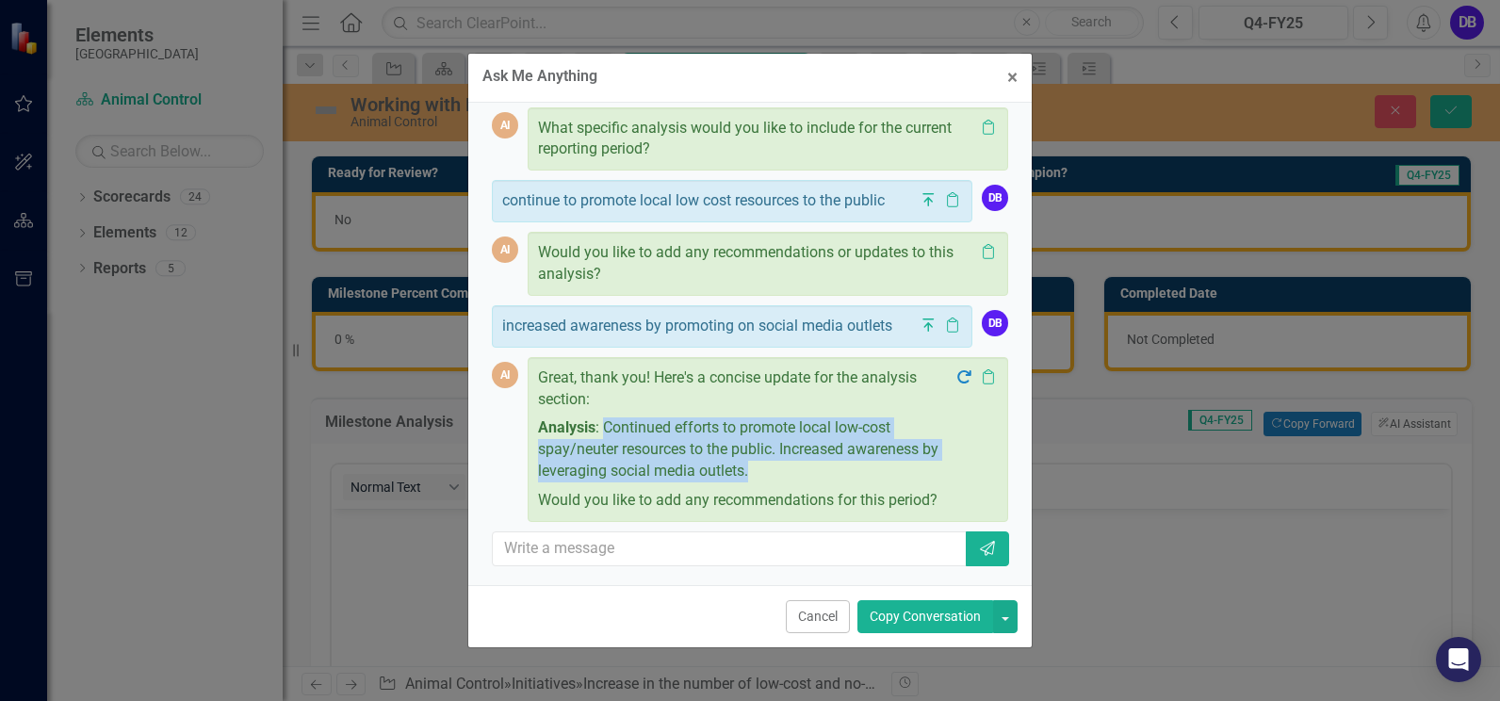
drag, startPoint x: 601, startPoint y: 430, endPoint x: 788, endPoint y: 466, distance: 191.0
click at [788, 466] on p "Analysis : Continued efforts to promote local low-cost spay/neuter resources to…" at bounding box center [746, 450] width 416 height 73
drag, startPoint x: 788, startPoint y: 466, endPoint x: 753, endPoint y: 426, distance: 54.1
click at [1014, 79] on span "×" at bounding box center [1012, 77] width 10 height 23
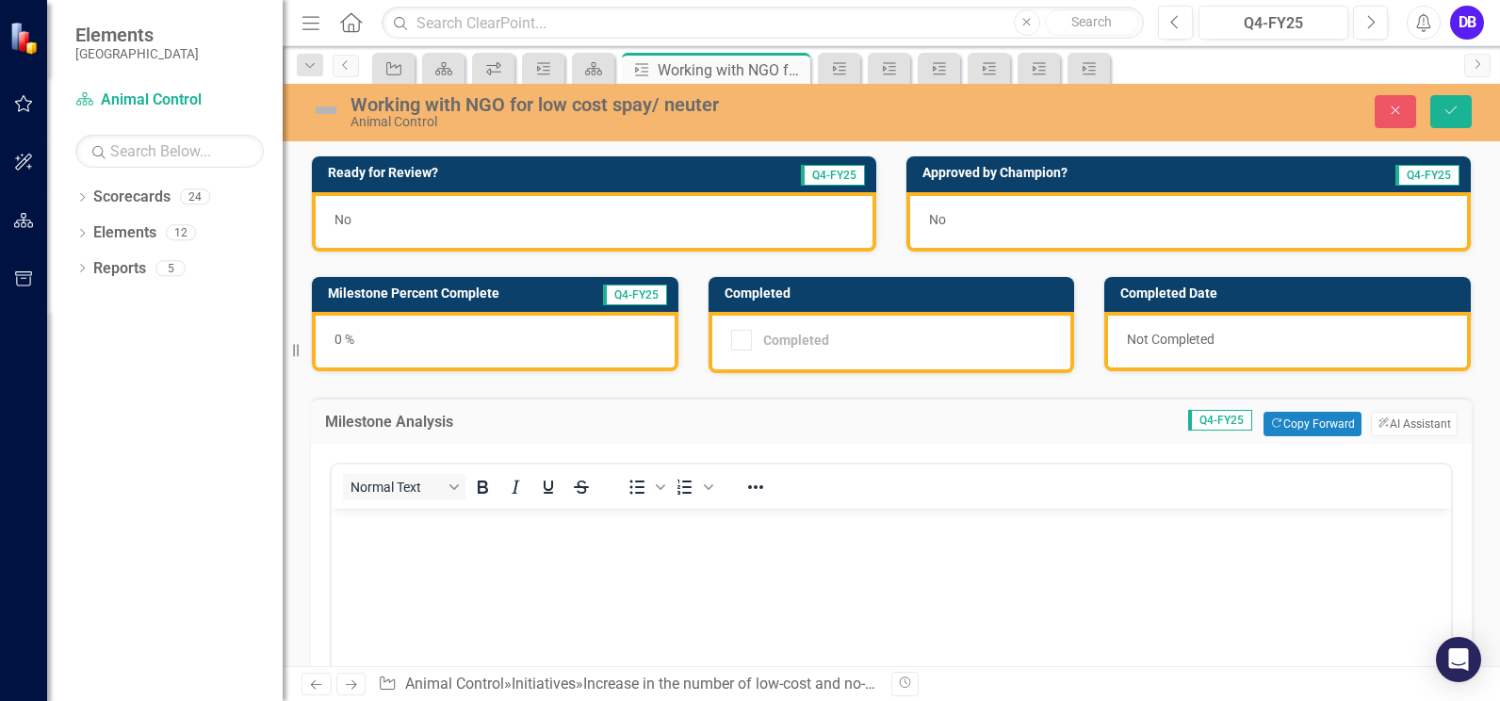
click at [414, 533] on p "Rich Text Area. Press ALT-0 for help." at bounding box center [891, 524] width 1110 height 23
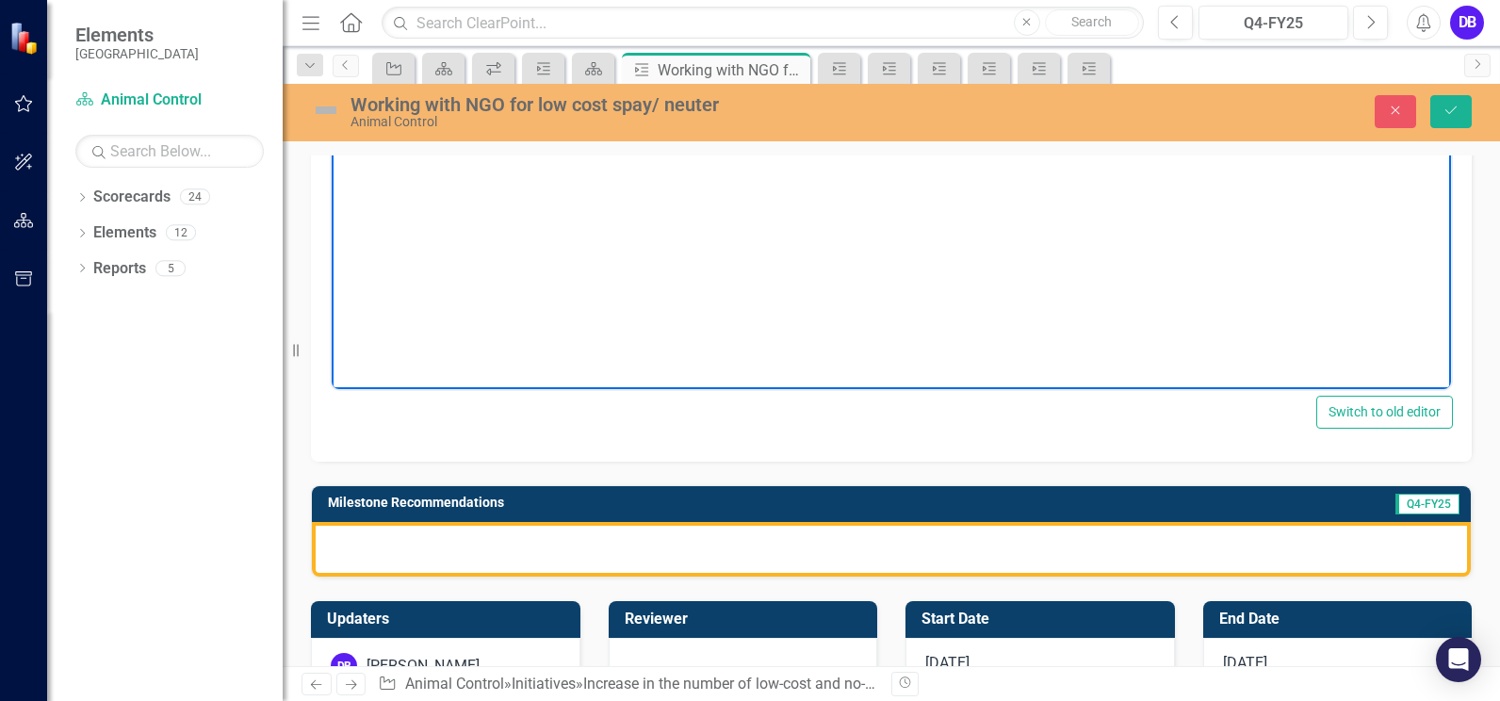
scroll to position [489, 0]
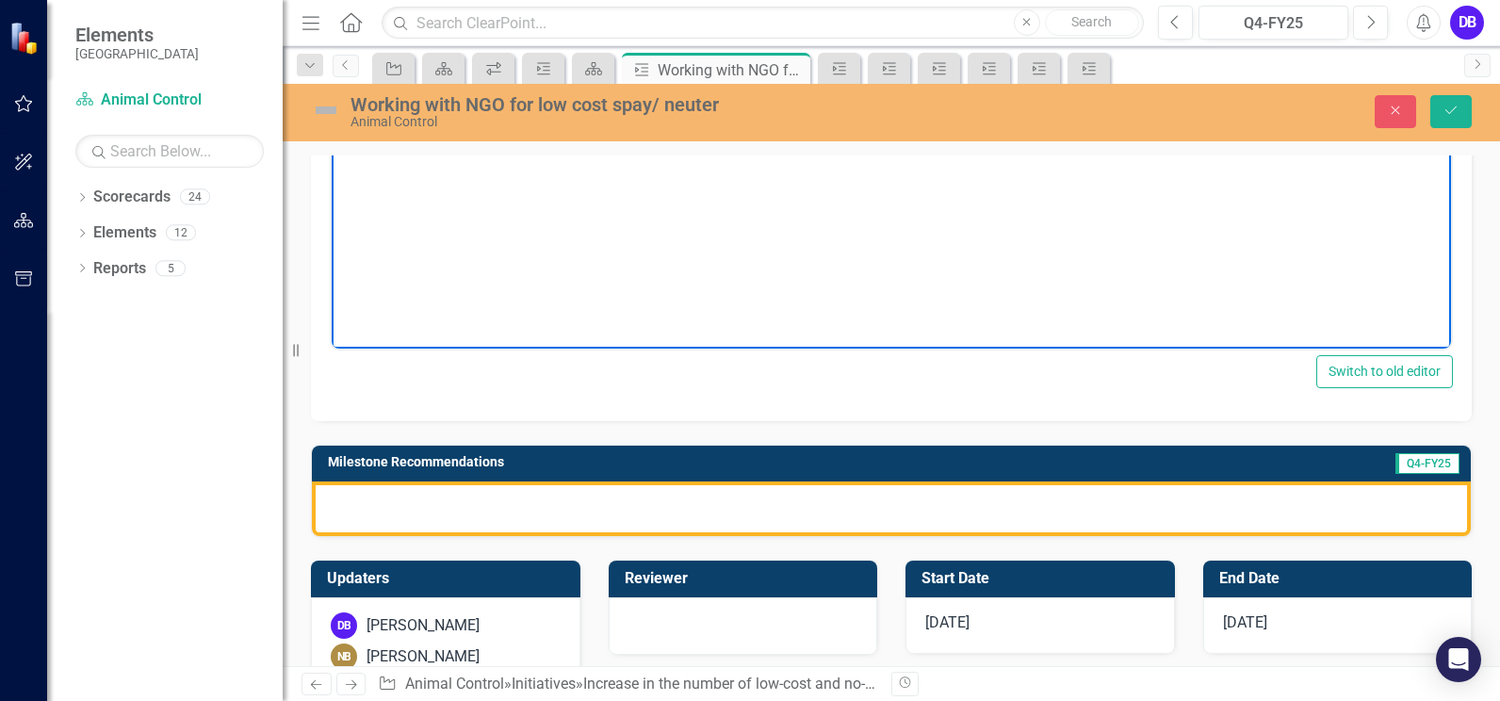
click at [823, 514] on div at bounding box center [891, 508] width 1159 height 55
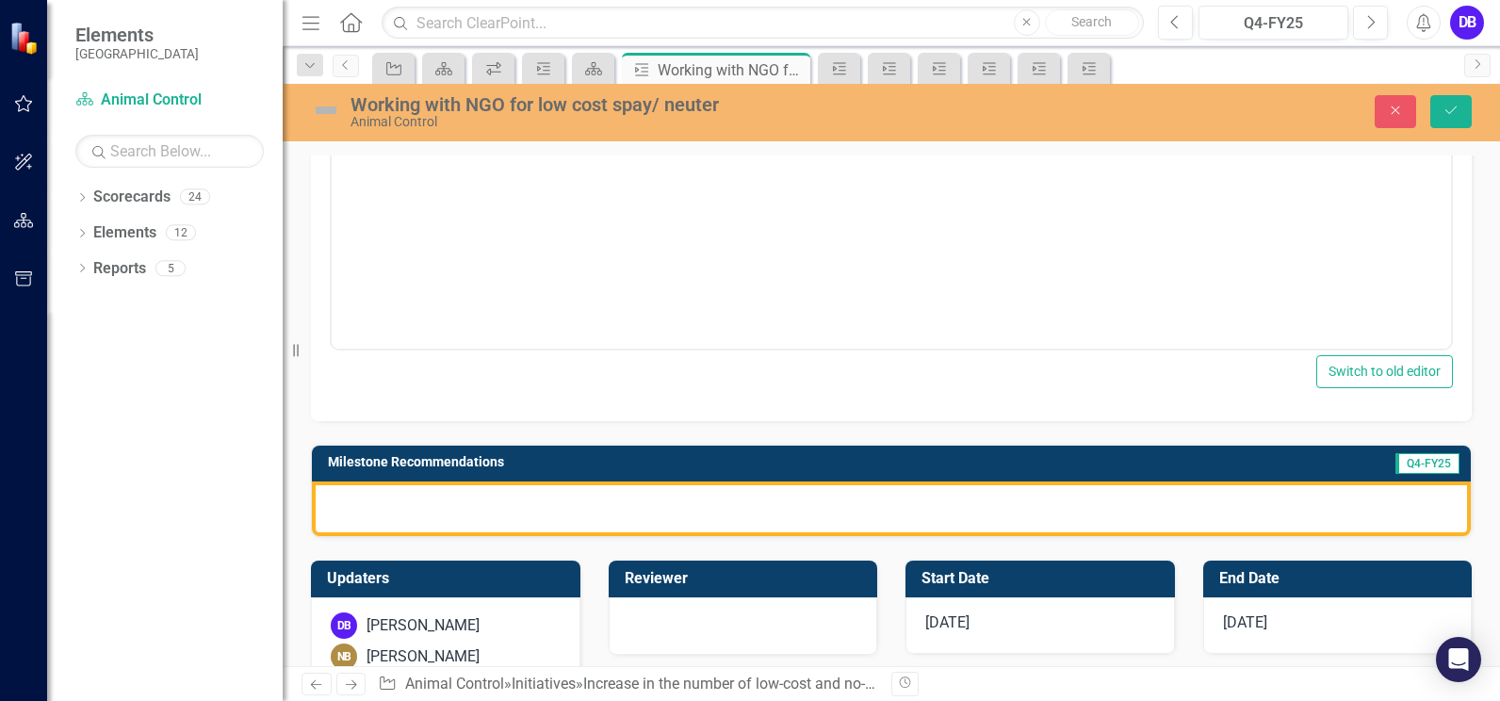
click at [823, 514] on div at bounding box center [891, 508] width 1159 height 55
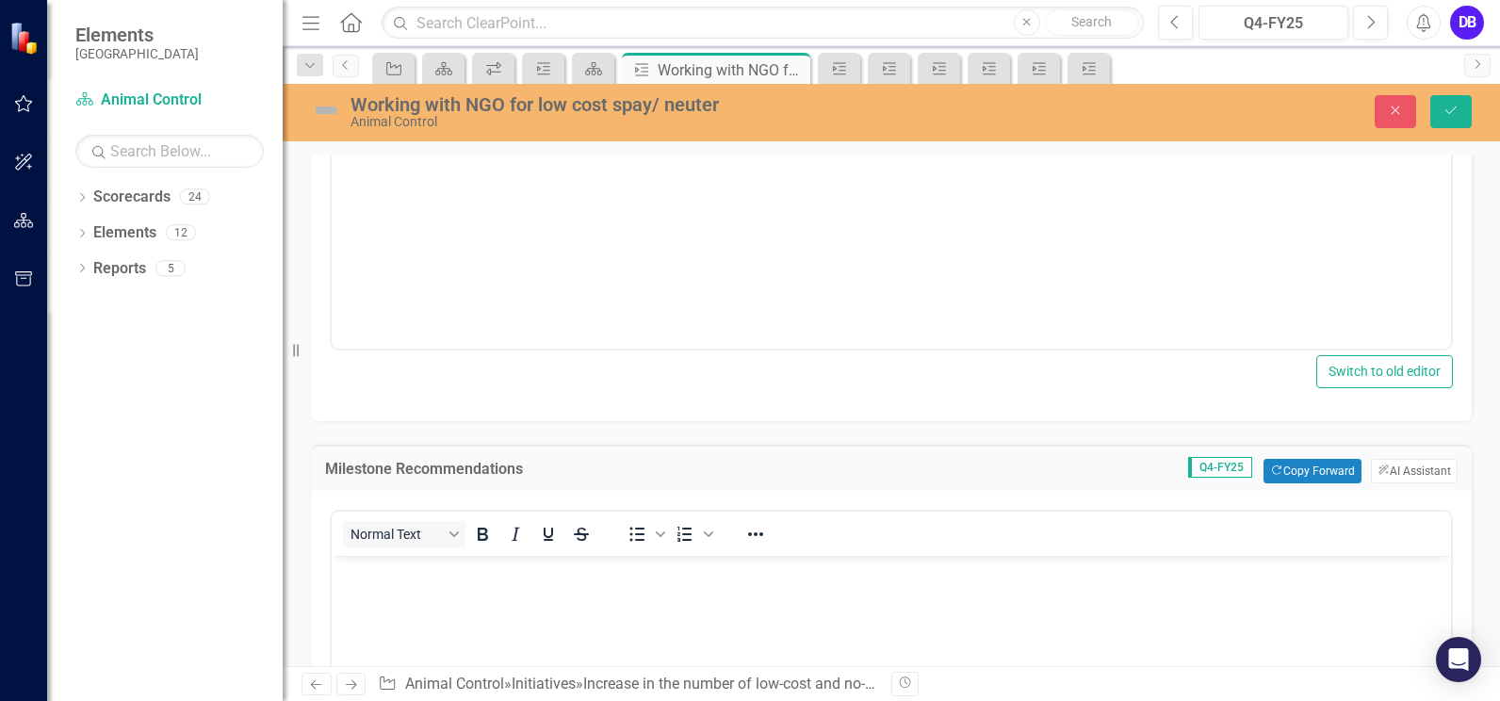
scroll to position [0, 0]
click at [1376, 473] on button "ClearPoint AI AI Assistant" at bounding box center [1414, 471] width 87 height 24
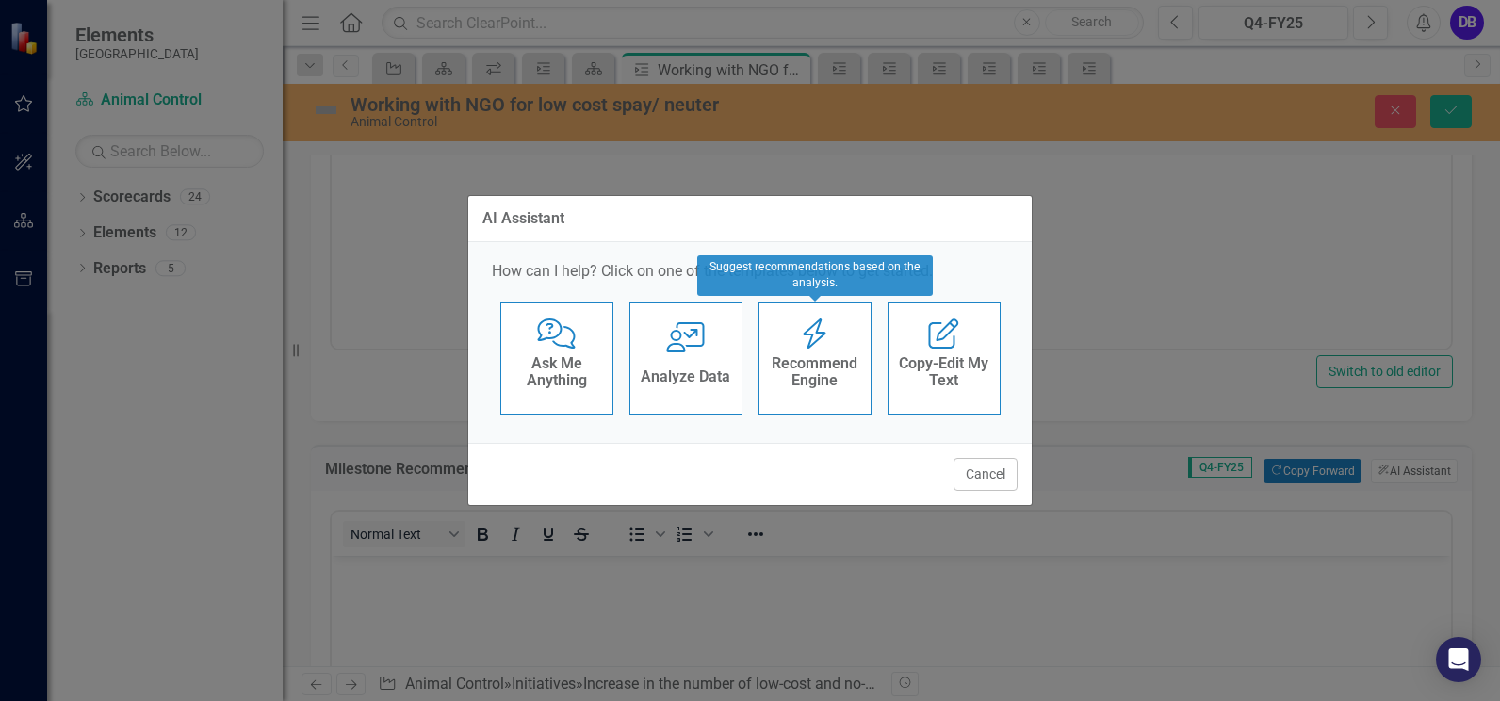
click at [817, 366] on h4 "Recommend Engine" at bounding box center [815, 371] width 92 height 33
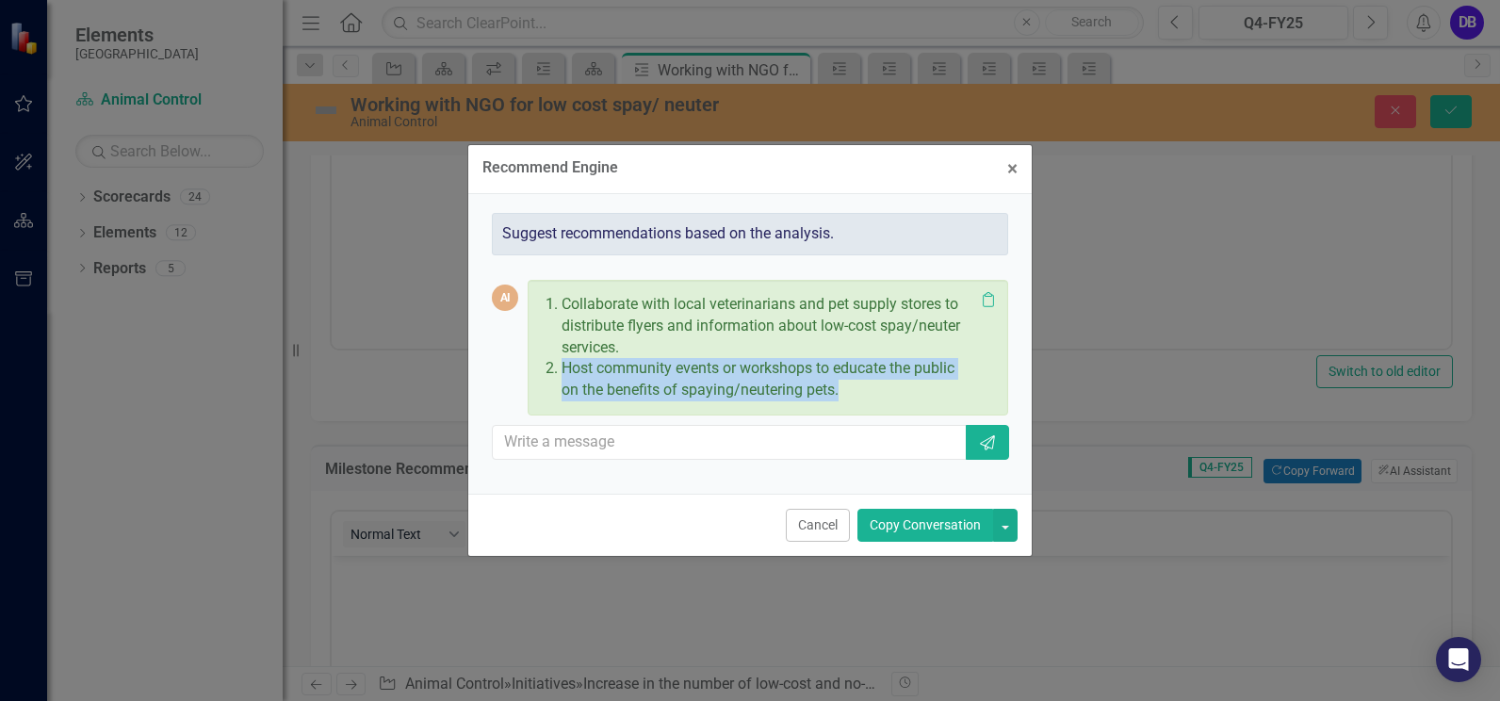
drag, startPoint x: 562, startPoint y: 369, endPoint x: 847, endPoint y: 396, distance: 285.7
click at [847, 396] on p "Host community events or workshops to educate the public on the benefits of spa…" at bounding box center [767, 379] width 413 height 43
drag, startPoint x: 847, startPoint y: 396, endPoint x: 796, endPoint y: 370, distance: 56.9
click at [1013, 169] on span "×" at bounding box center [1012, 168] width 10 height 23
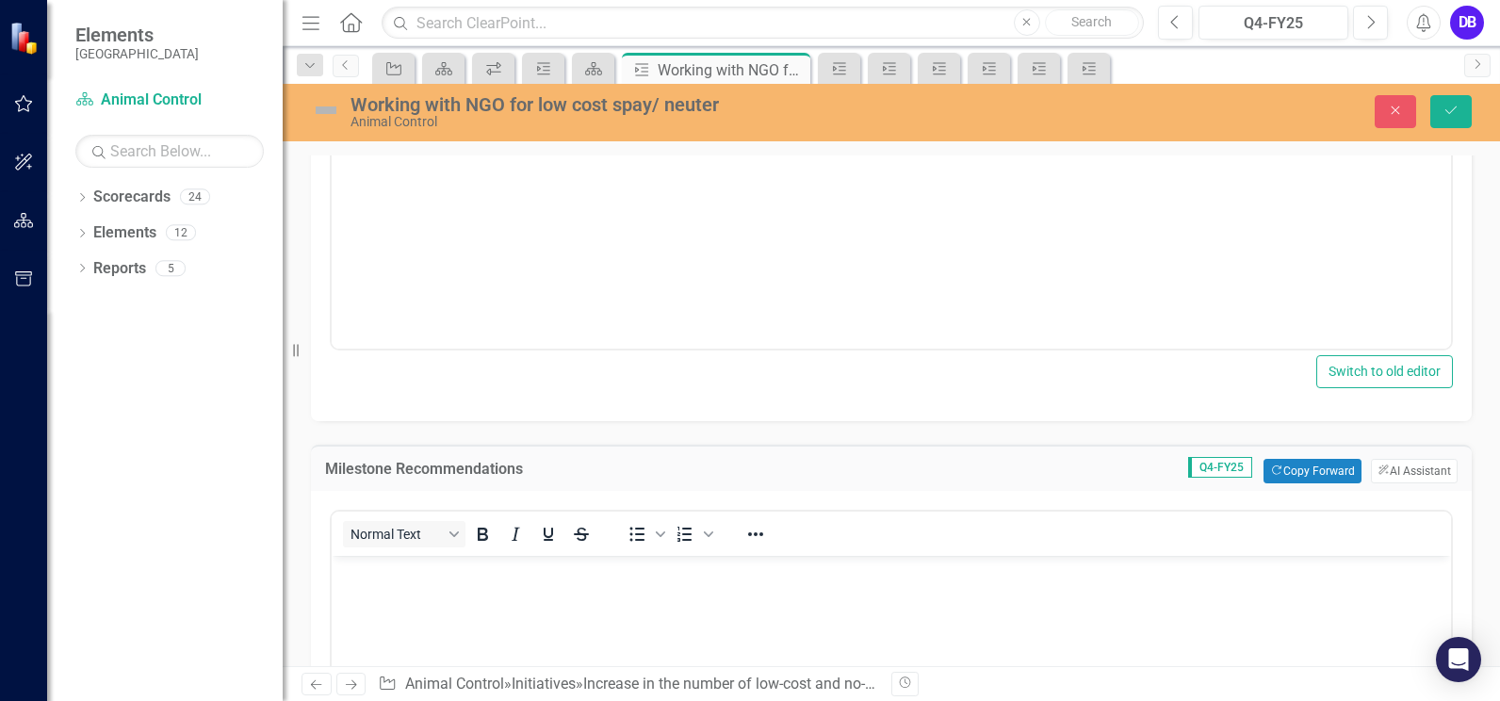
click at [388, 570] on p "Rich Text Area. Press ALT-0 for help." at bounding box center [891, 571] width 1110 height 23
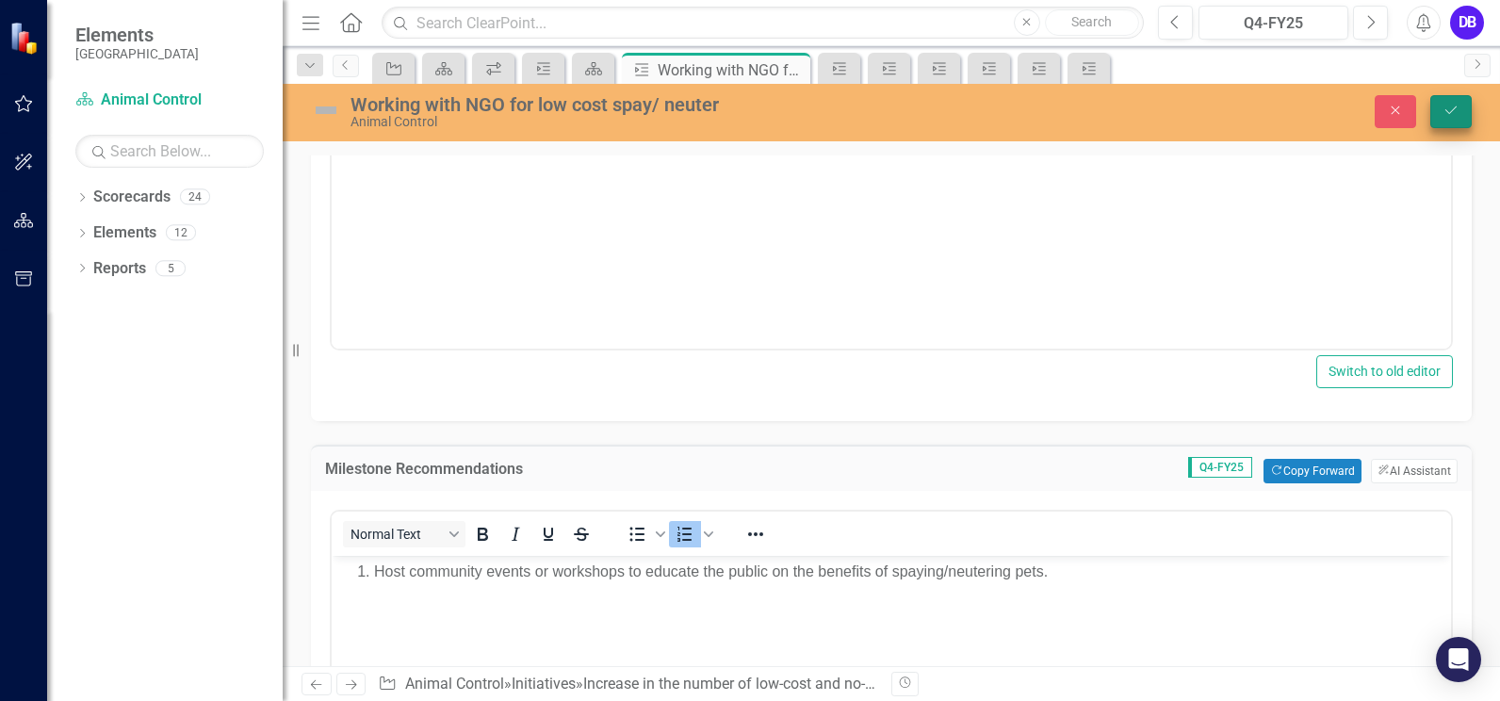
click at [1452, 110] on icon "Save" at bounding box center [1450, 110] width 17 height 13
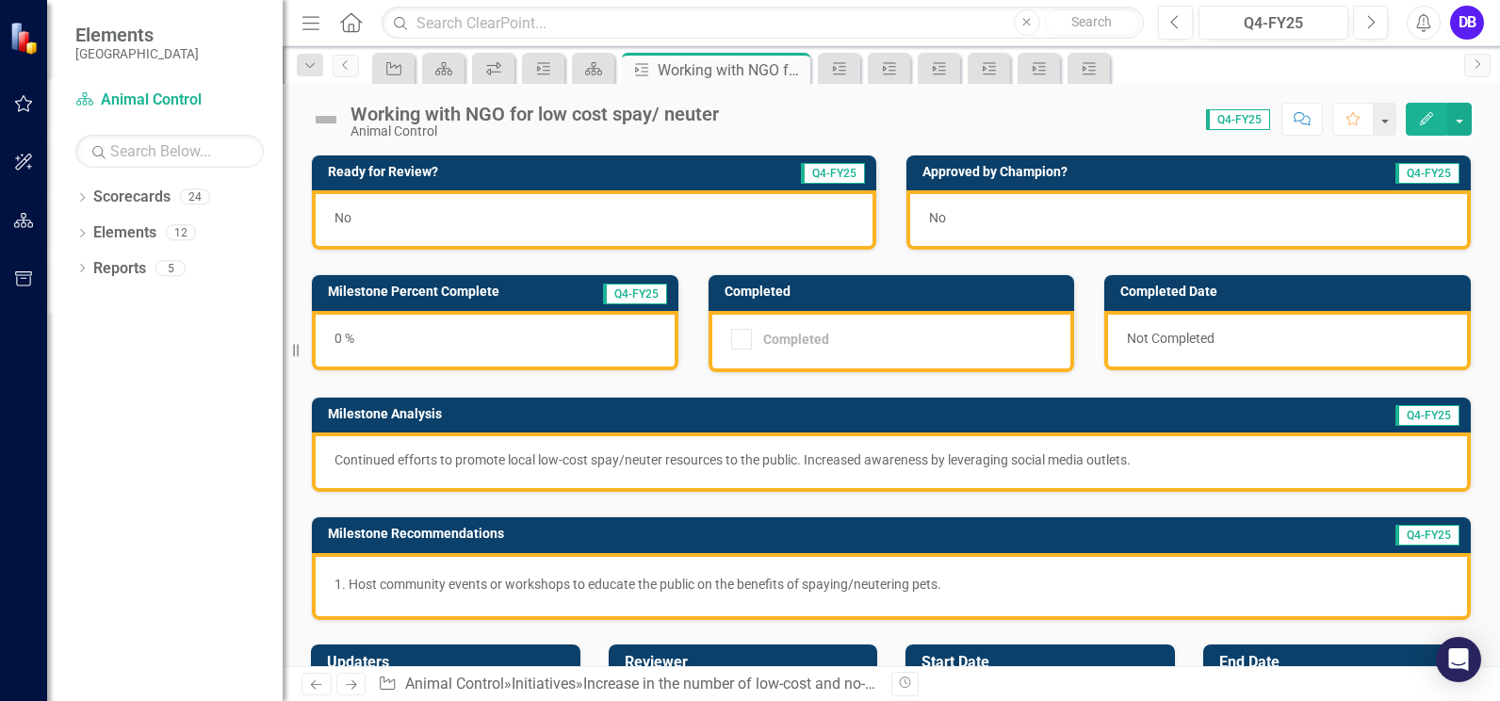
click at [538, 321] on div "0 %" at bounding box center [495, 340] width 366 height 59
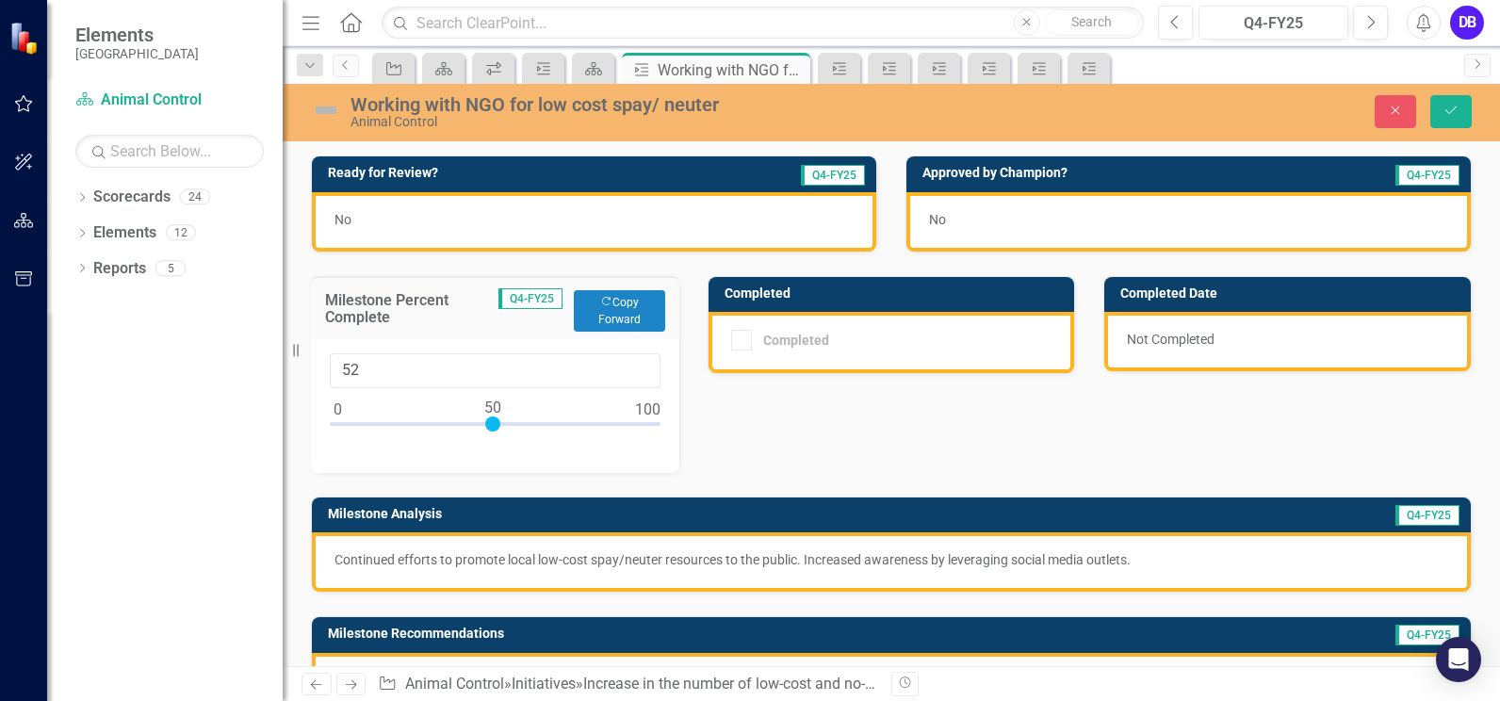
type input "50"
drag, startPoint x: 340, startPoint y: 423, endPoint x: 495, endPoint y: 418, distance: 154.6
click at [495, 418] on div at bounding box center [492, 423] width 15 height 15
click at [1450, 111] on icon "Save" at bounding box center [1450, 110] width 17 height 13
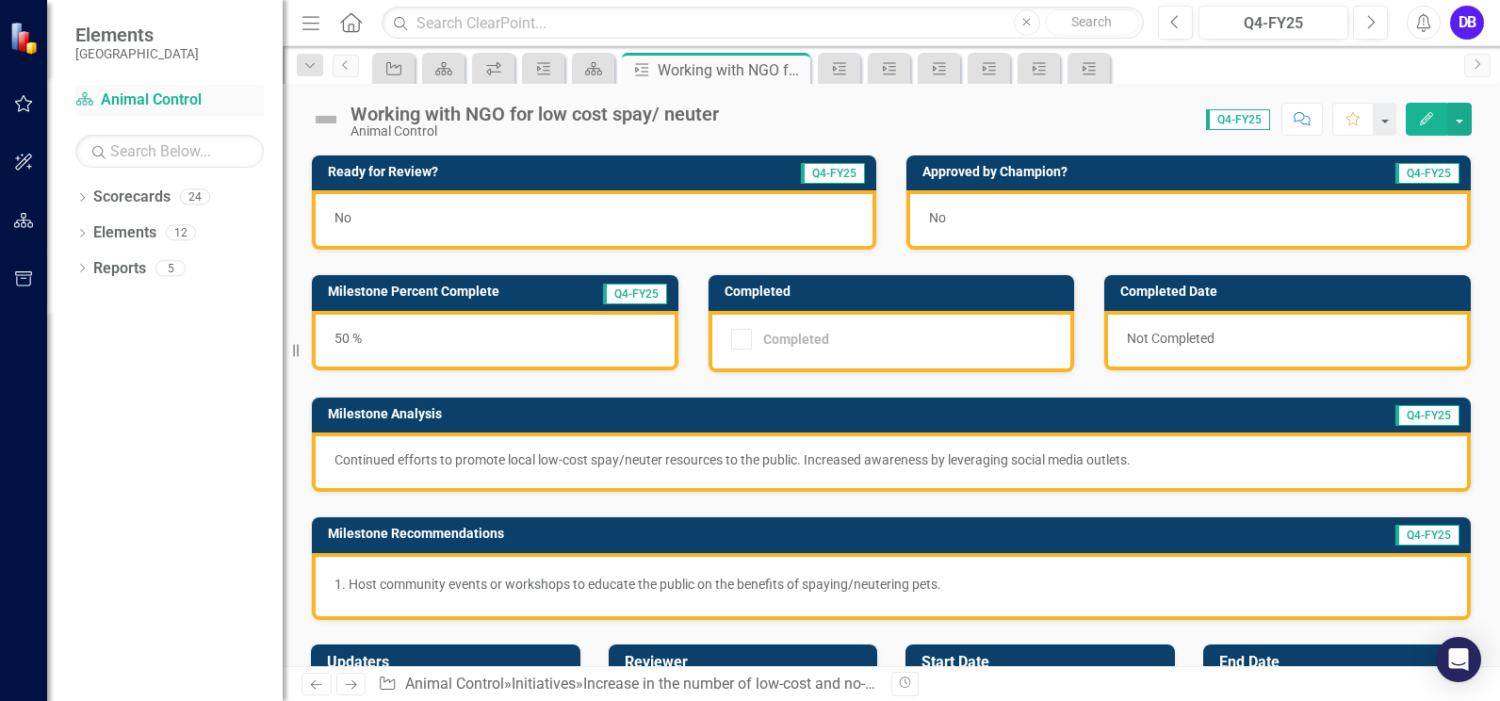
click at [119, 101] on link "Scorecard Animal Control" at bounding box center [169, 100] width 188 height 22
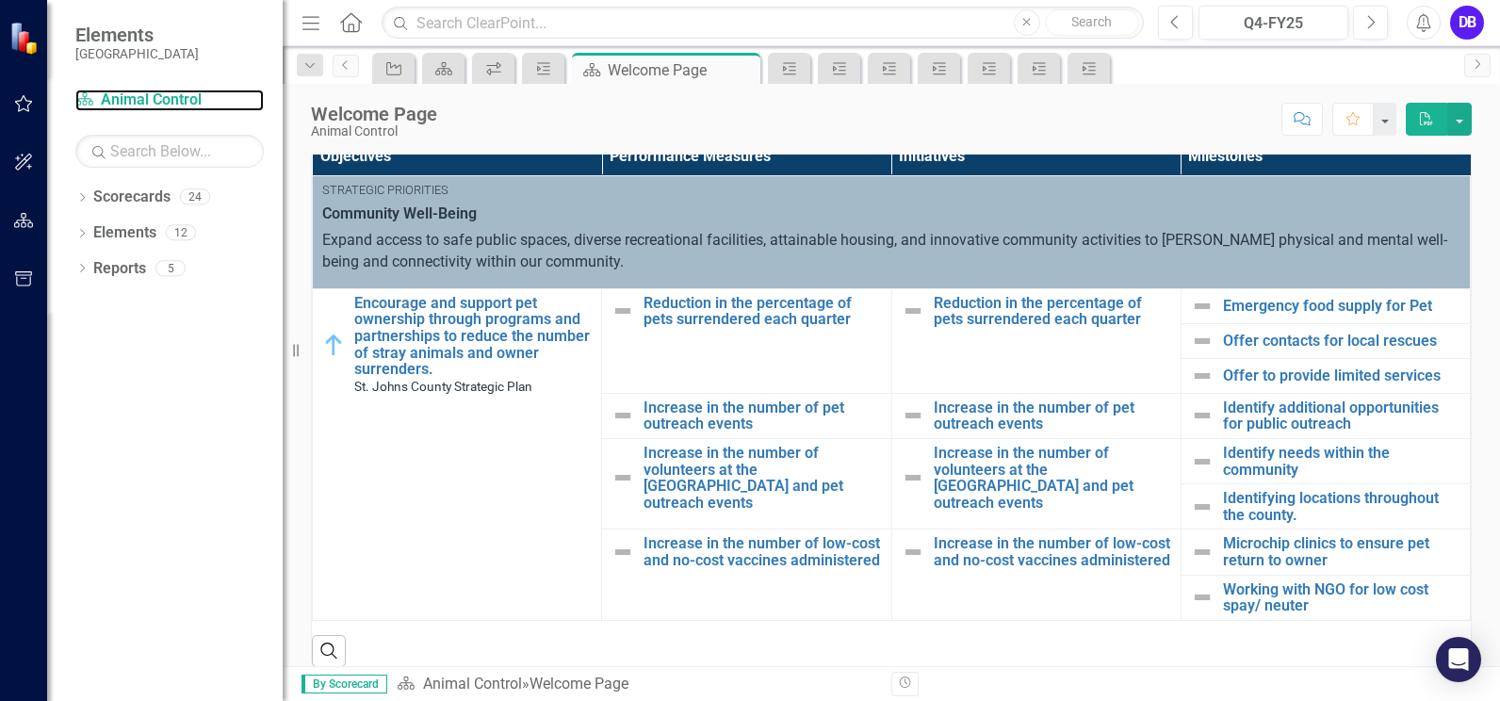
scroll to position [414, 0]
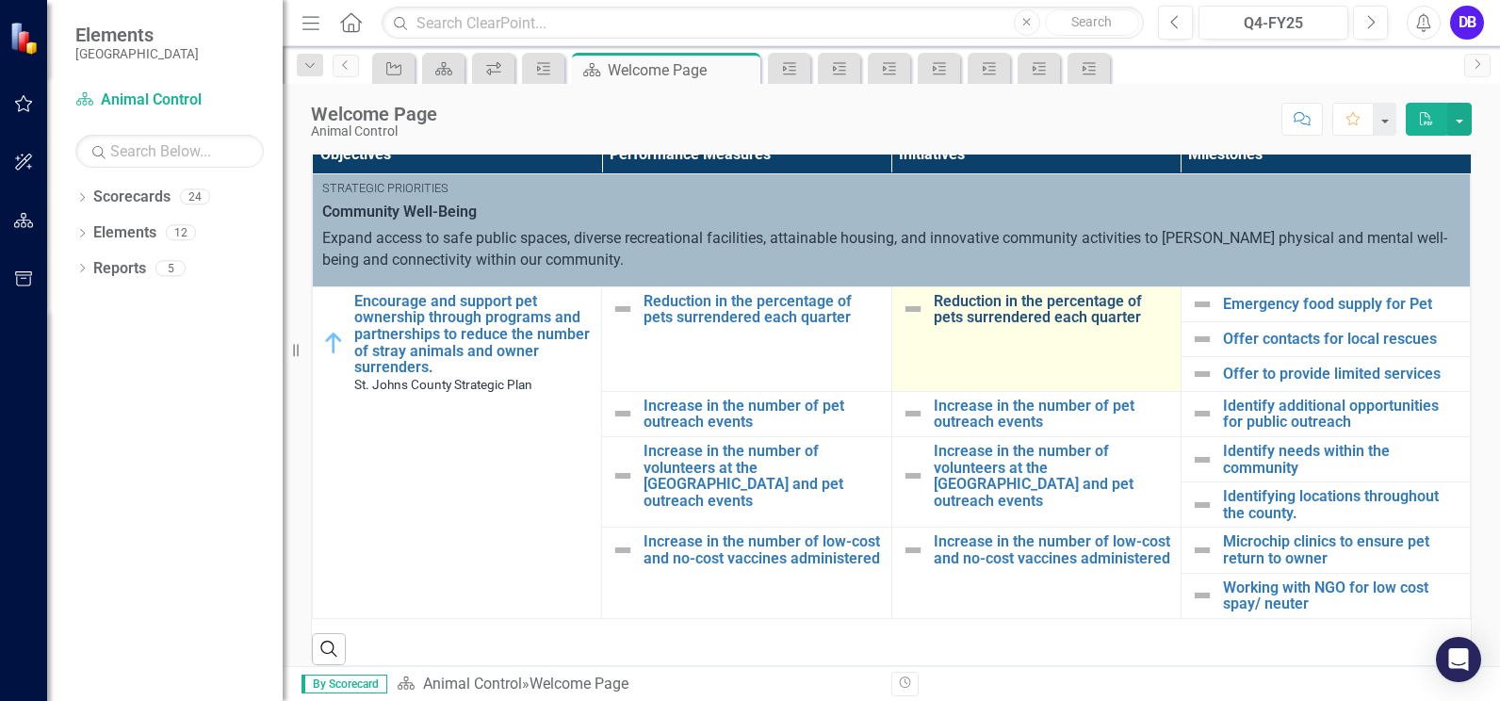
click at [991, 311] on link "Reduction in the percentage of pets surrendered each quarter" at bounding box center [1051, 309] width 237 height 33
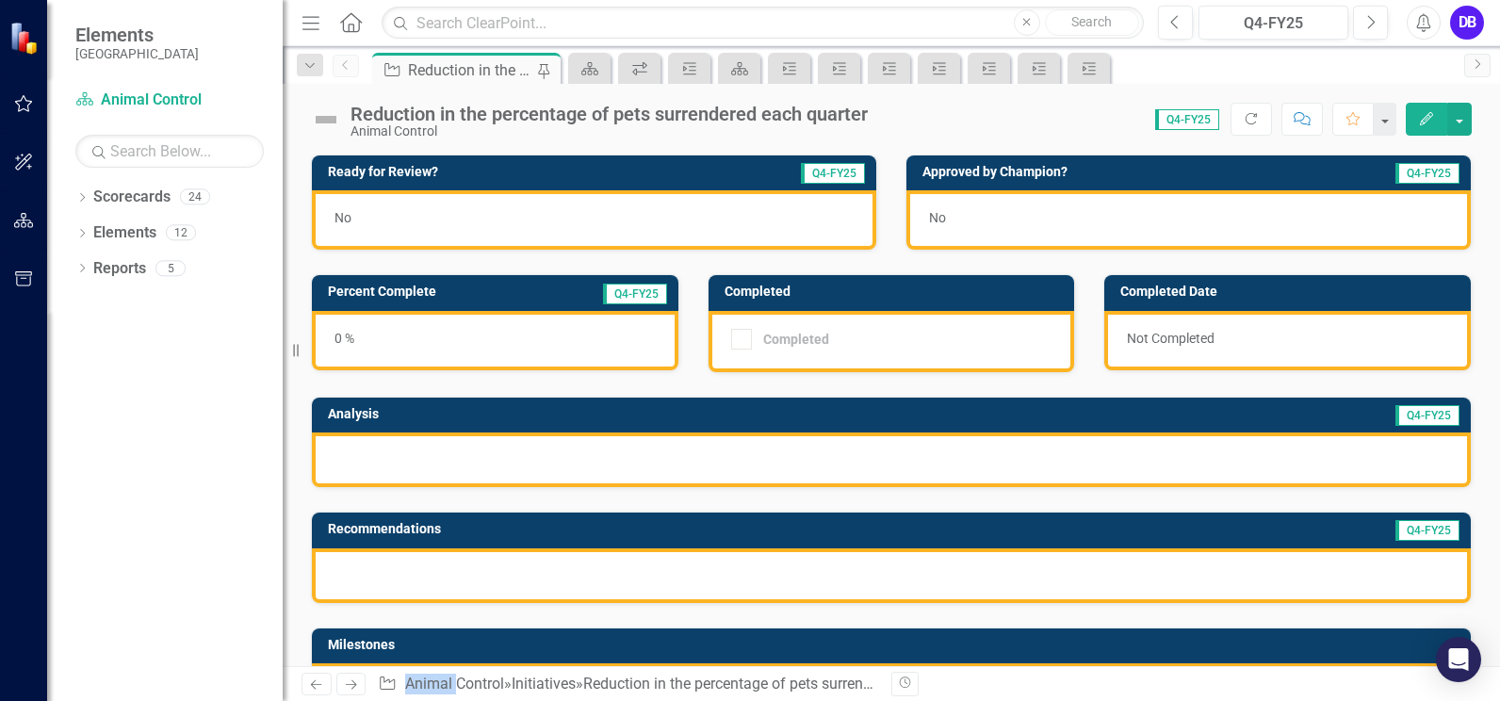
click at [402, 464] on div at bounding box center [891, 459] width 1159 height 55
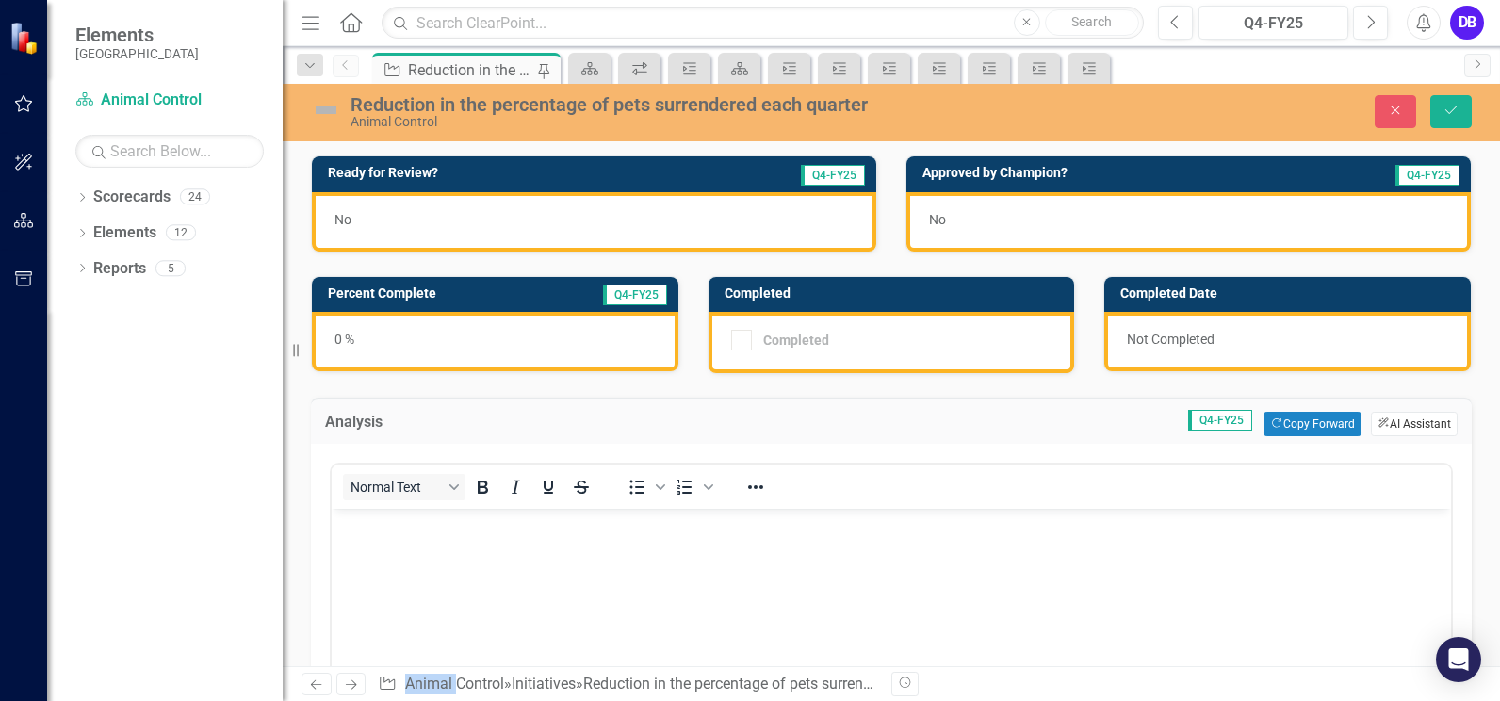
click at [1400, 422] on button "ClearPoint AI AI Assistant" at bounding box center [1414, 424] width 87 height 24
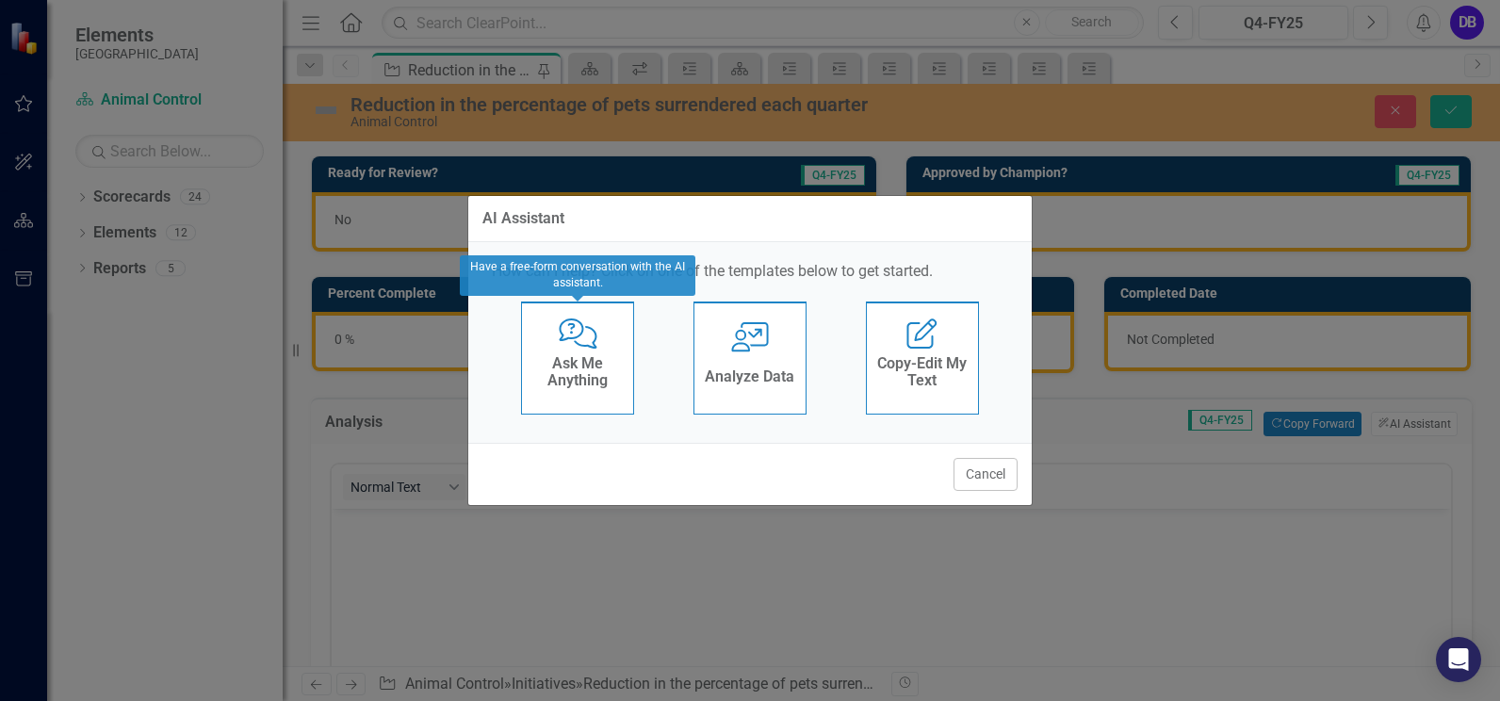
click at [575, 379] on h4 "Ask Me Anything" at bounding box center [577, 371] width 92 height 33
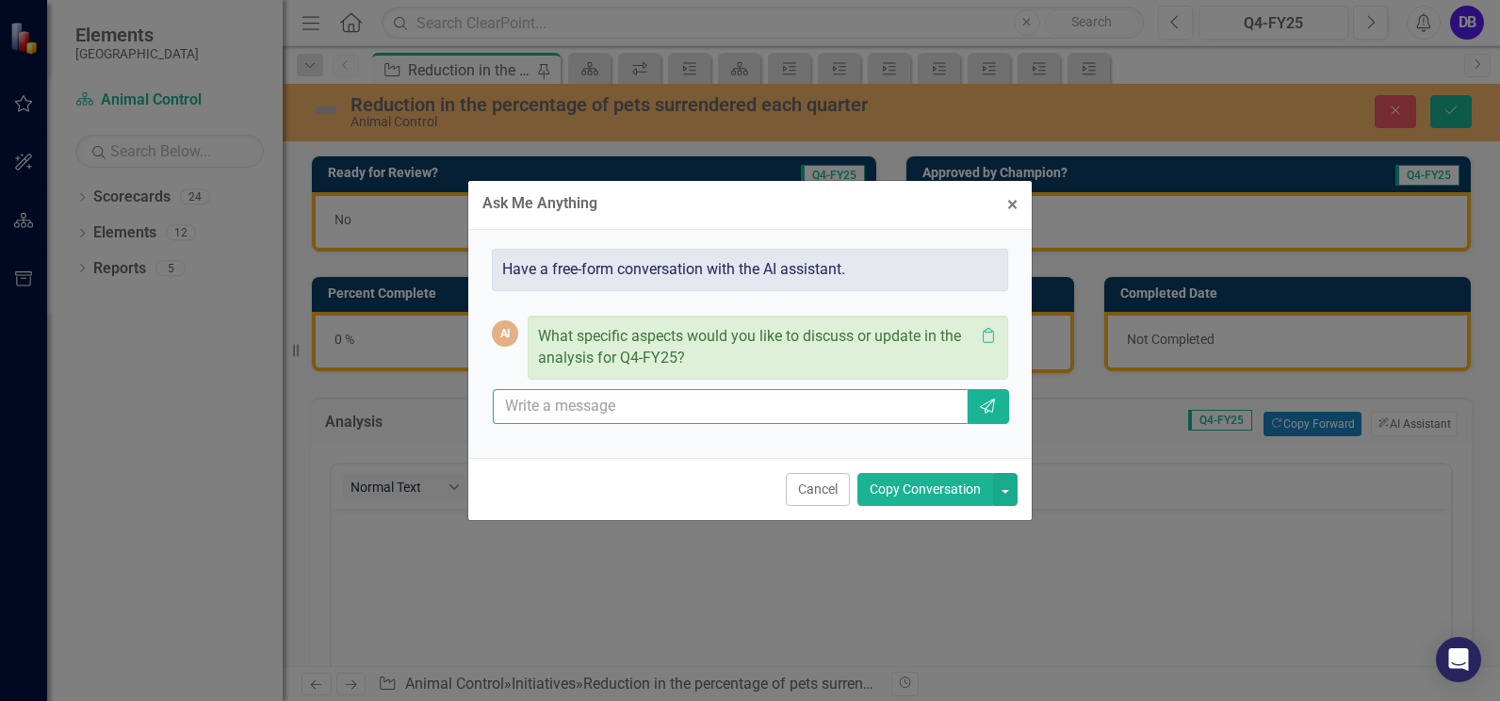
click at [573, 405] on input "text" at bounding box center [730, 406] width 475 height 35
type input "write that we only do owner surrenders in the field if the animals are a safety…"
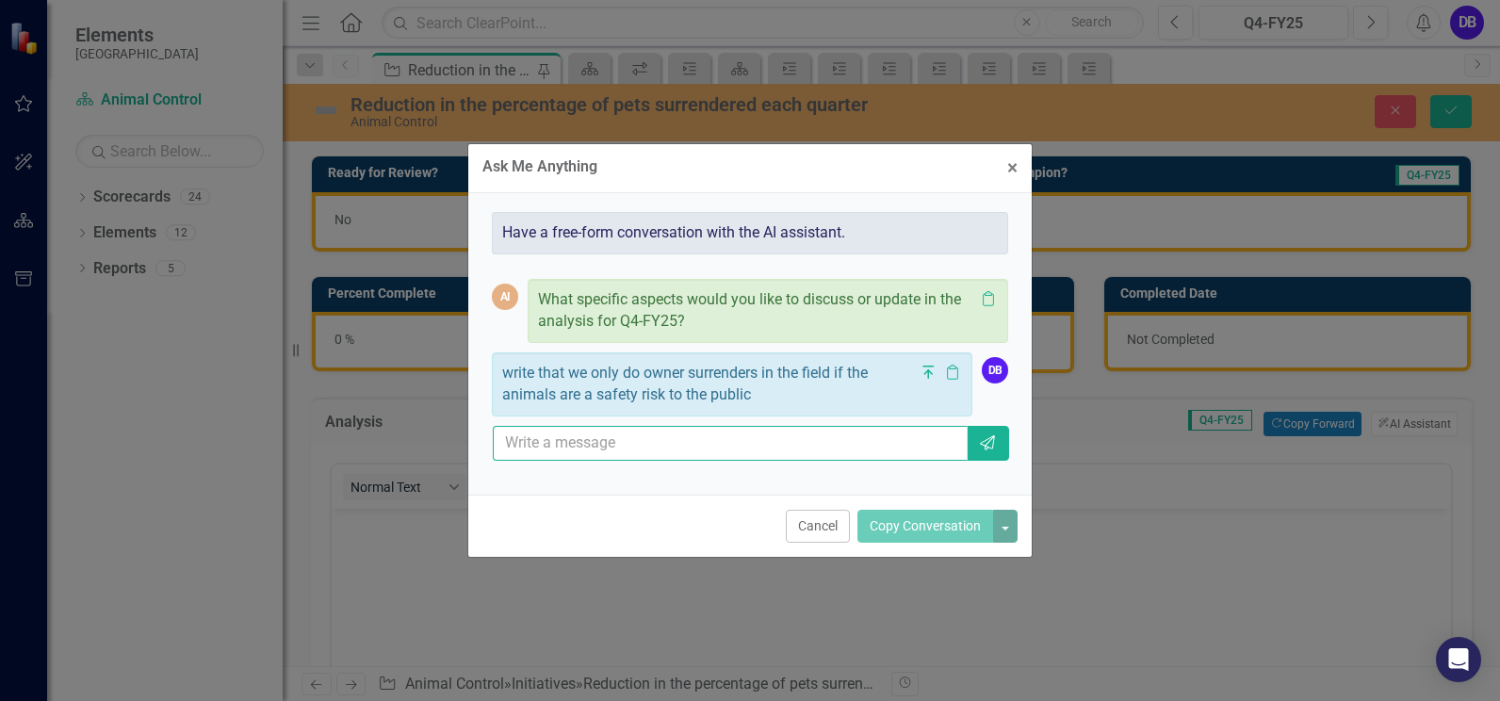
scroll to position [0, 0]
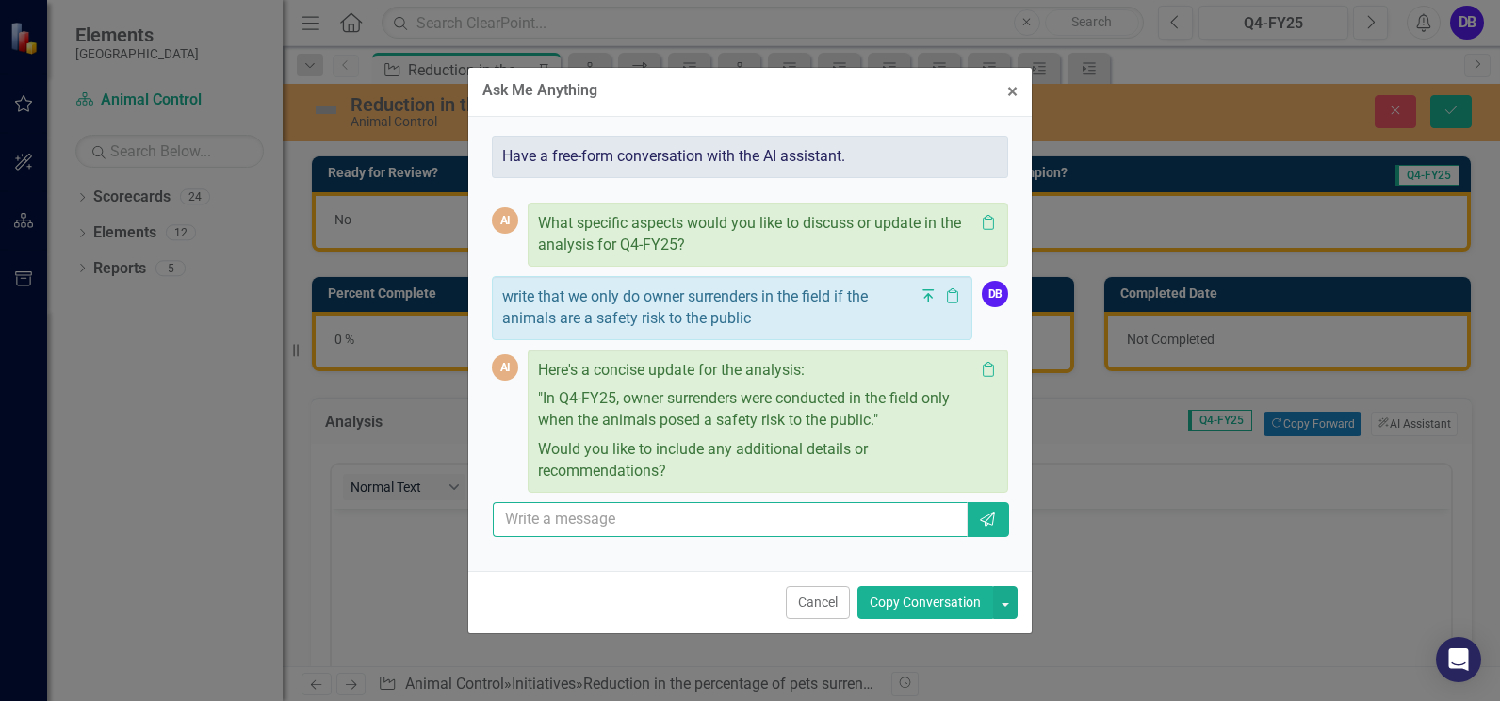
click at [618, 521] on input "text" at bounding box center [730, 519] width 475 height 35
type input "can you add that the Pet Center is booking appointments allowing enough time fo…"
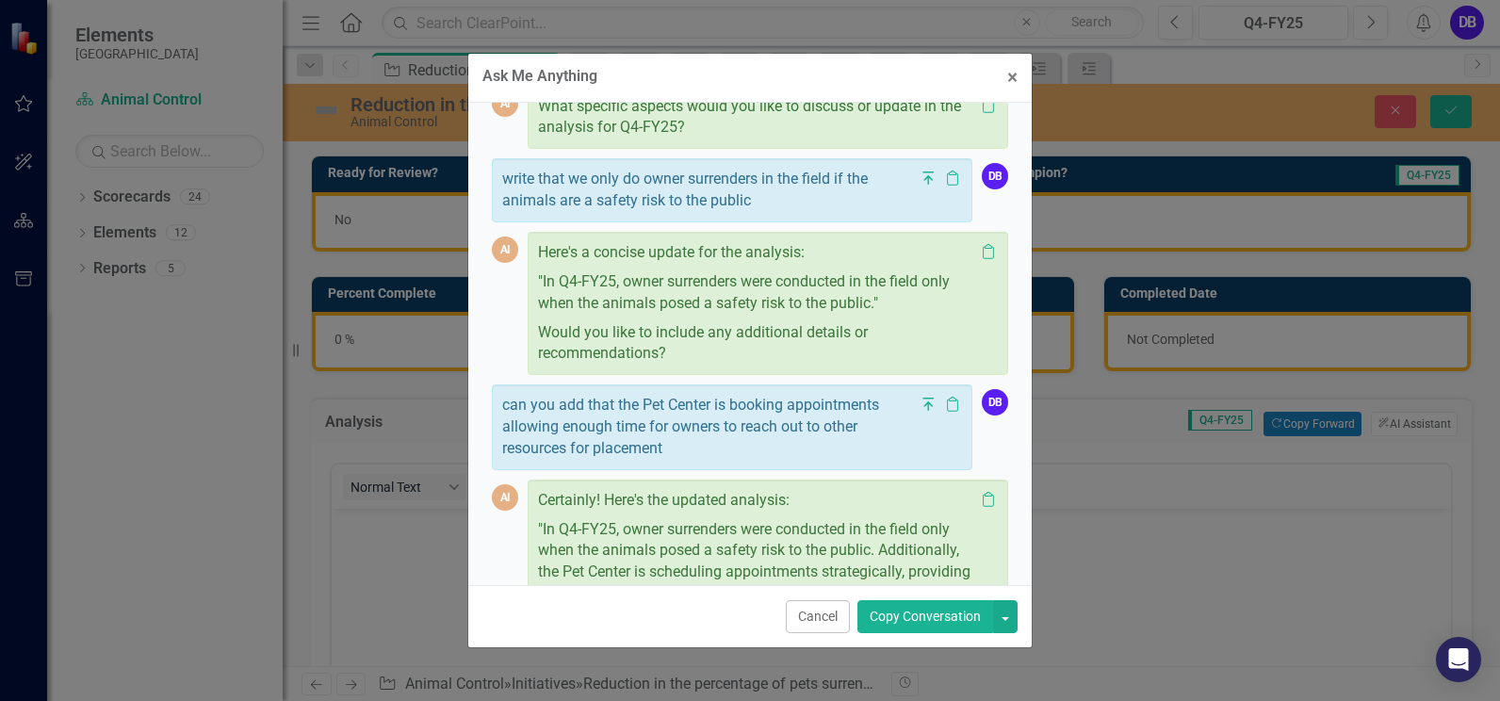
scroll to position [247, 0]
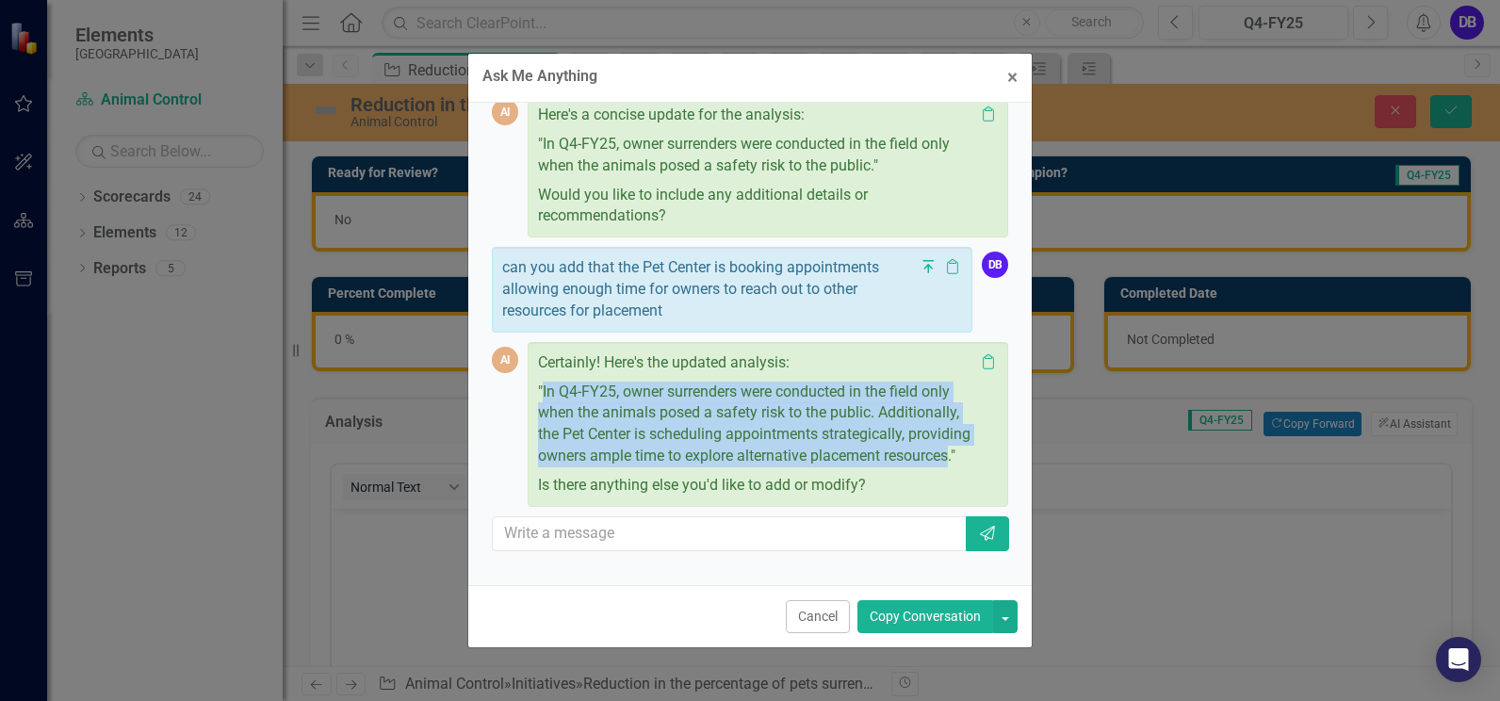
drag, startPoint x: 752, startPoint y: 472, endPoint x: 544, endPoint y: 383, distance: 225.4
click at [544, 383] on p ""In Q4-FY25, owner surrenders were conducted in the field only when the animals…" at bounding box center [756, 424] width 436 height 93
click at [1016, 80] on span "×" at bounding box center [1012, 77] width 10 height 23
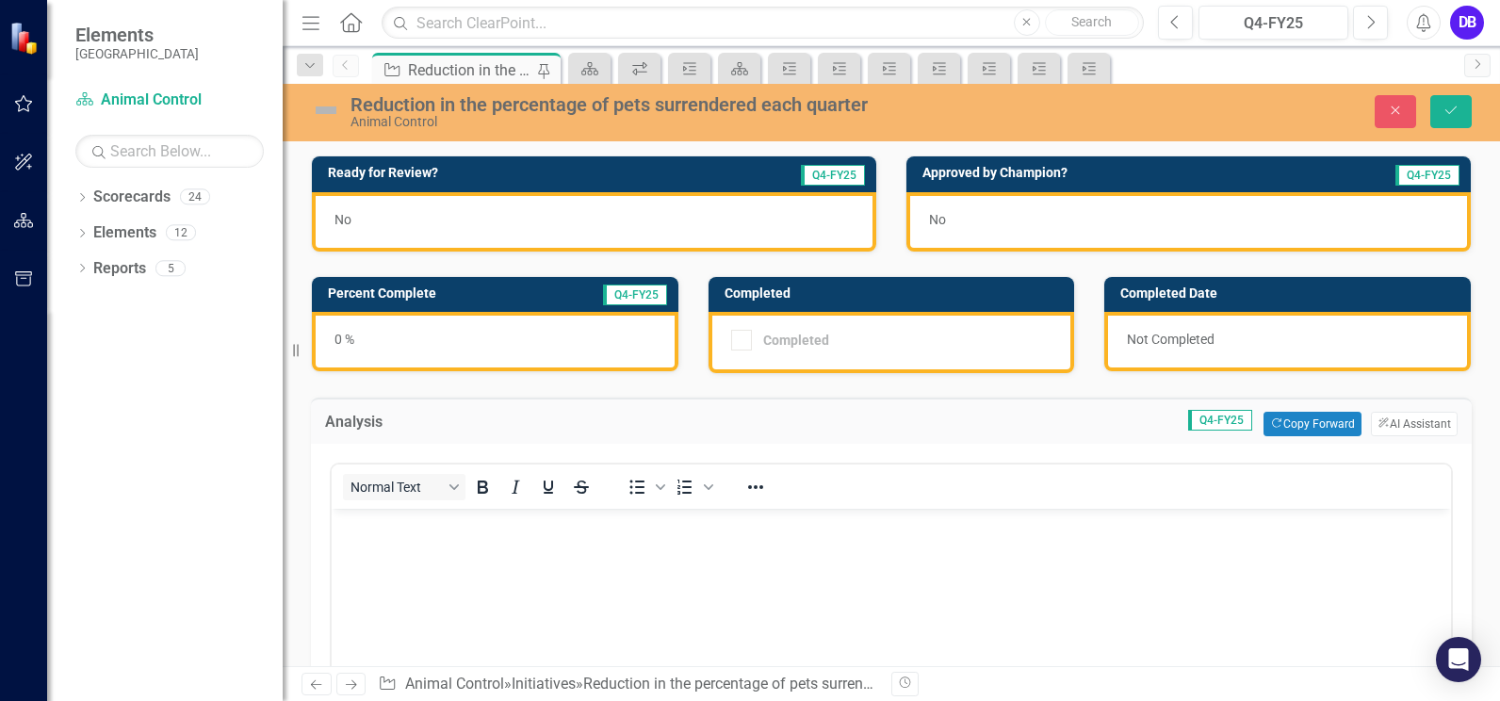
click at [387, 537] on body "Rich Text Area. Press ALT-0 for help." at bounding box center [891, 650] width 1119 height 283
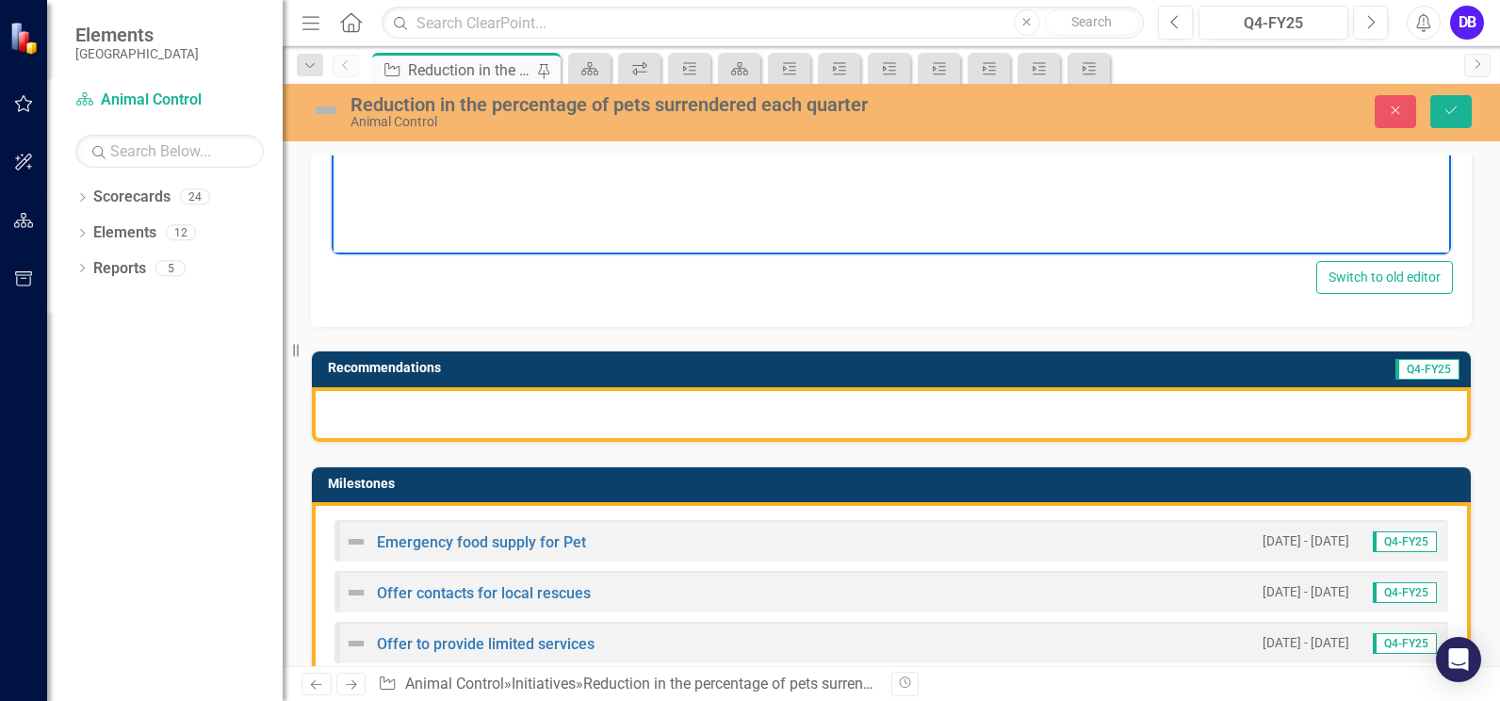
scroll to position [590, 0]
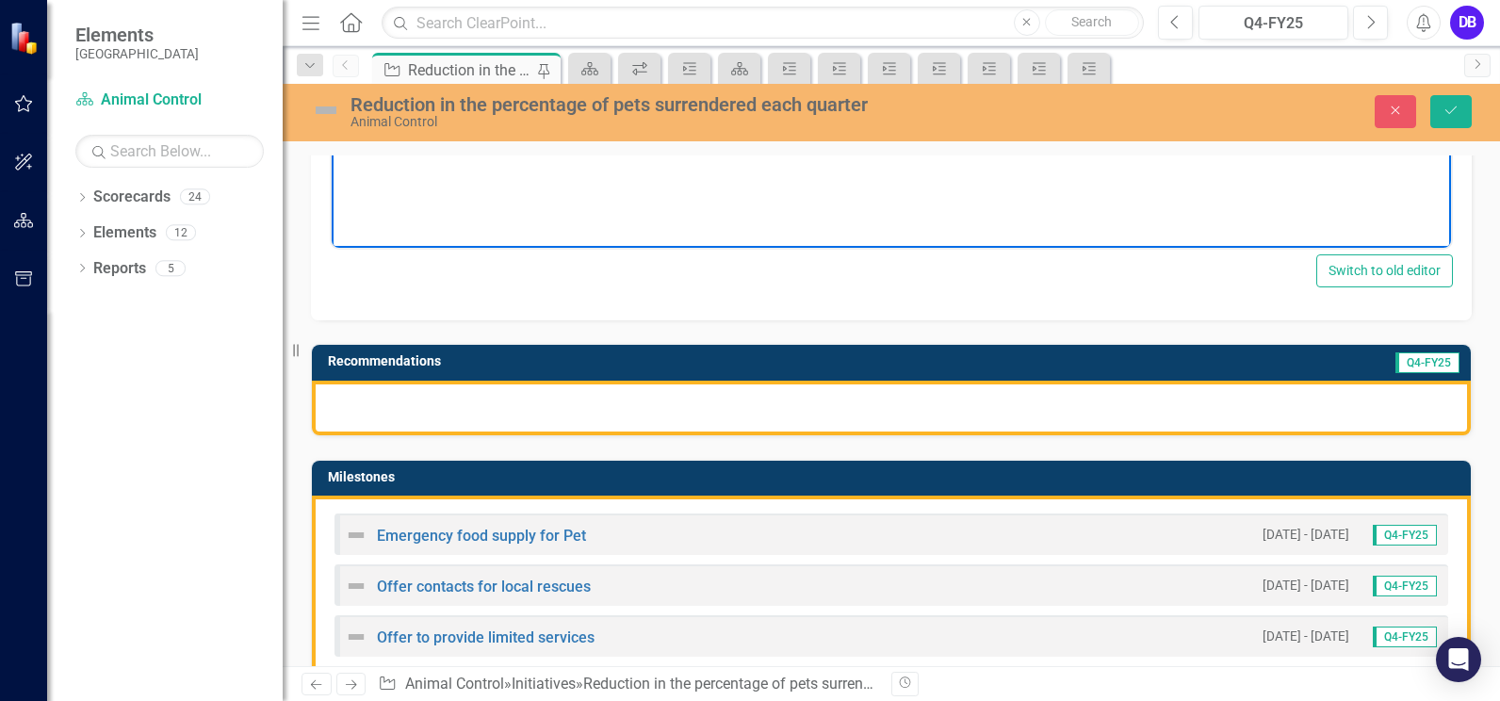
click at [1175, 408] on div at bounding box center [891, 408] width 1159 height 55
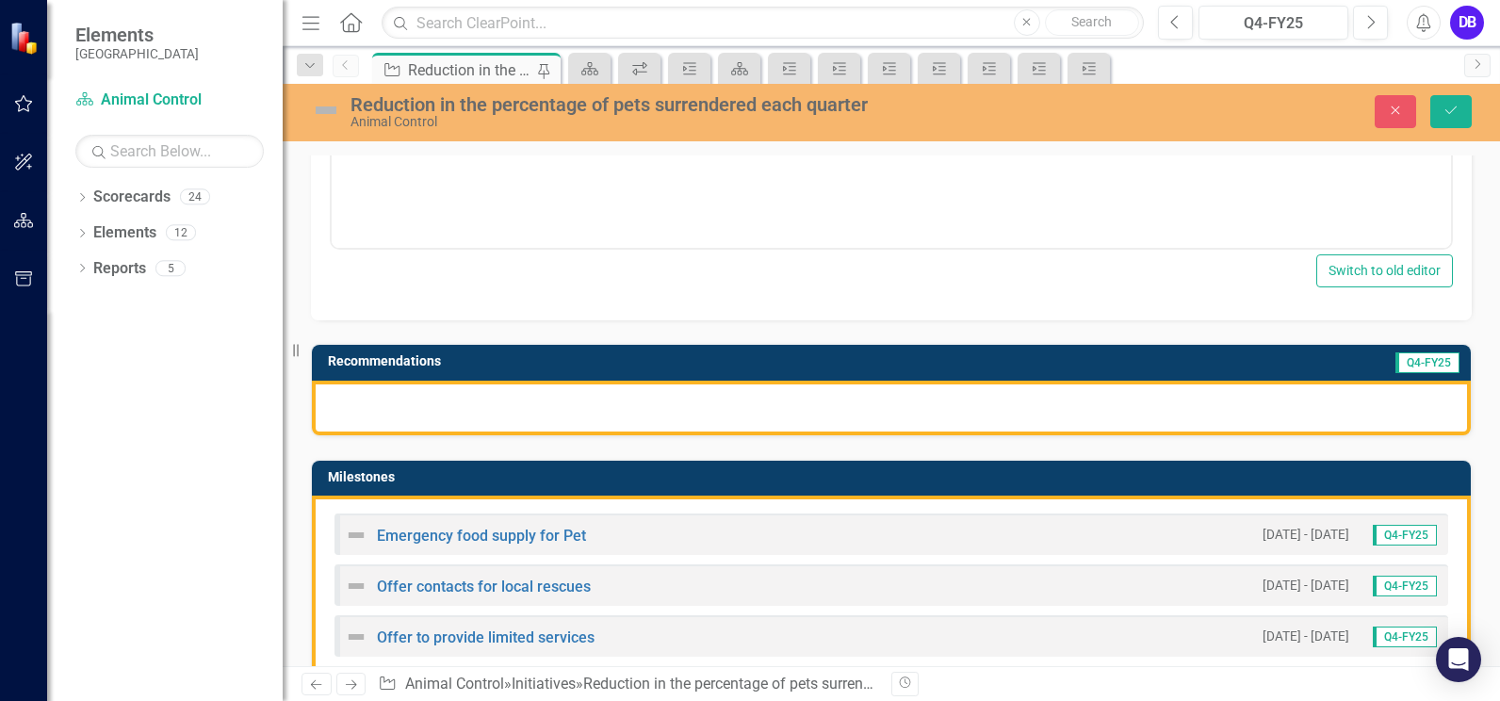
click at [1175, 408] on div at bounding box center [891, 408] width 1159 height 55
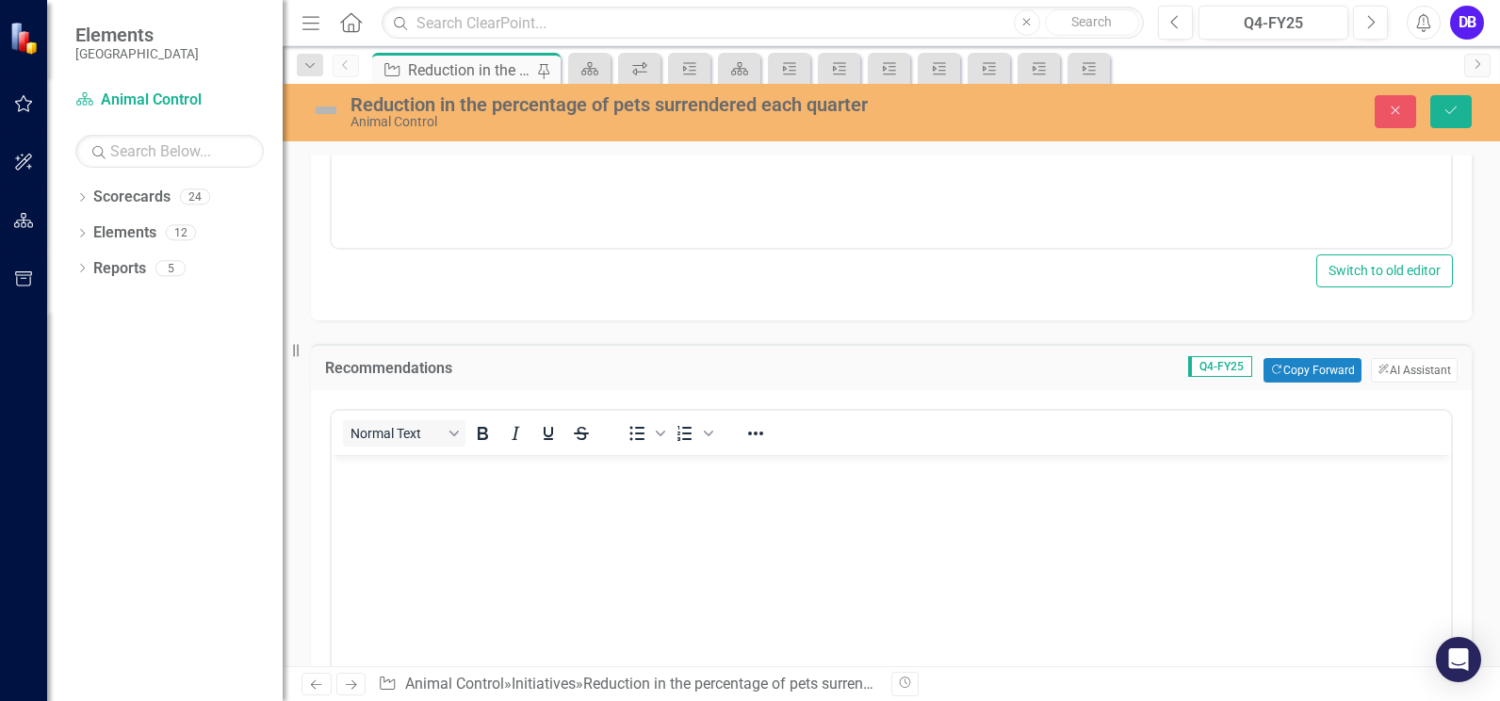
scroll to position [0, 0]
click at [1394, 361] on button "ClearPoint AI AI Assistant" at bounding box center [1414, 370] width 87 height 24
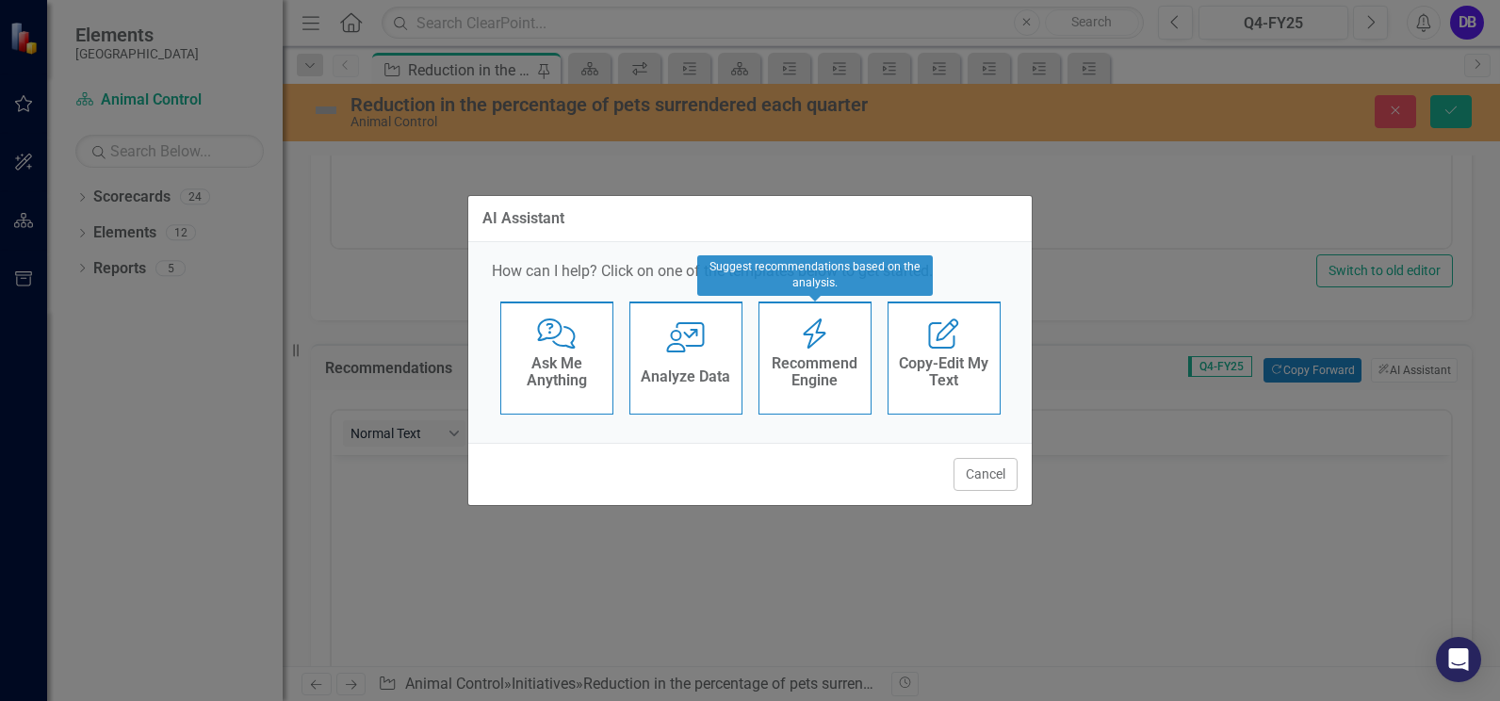
click at [833, 356] on h4 "Recommend Engine" at bounding box center [815, 371] width 92 height 33
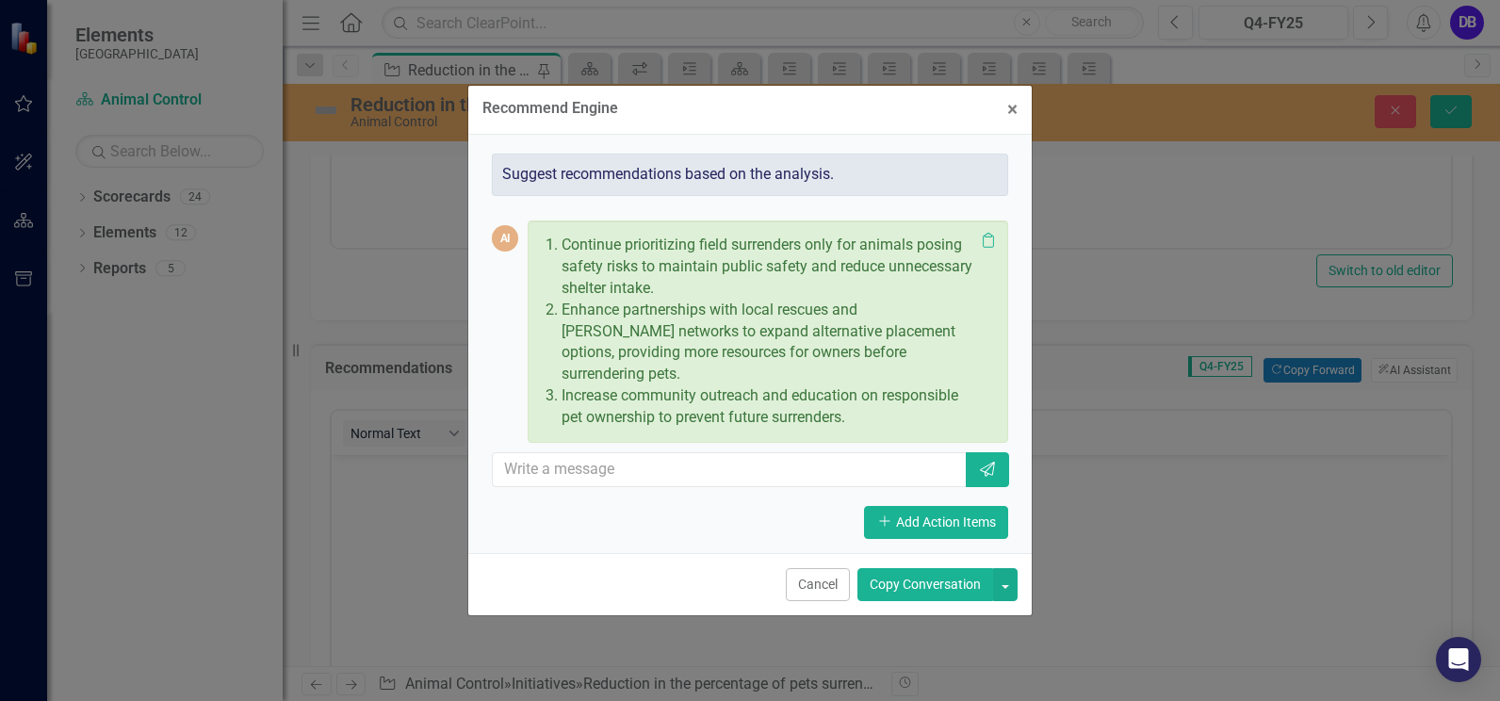
click at [914, 576] on button "Copy Conversation" at bounding box center [925, 584] width 136 height 33
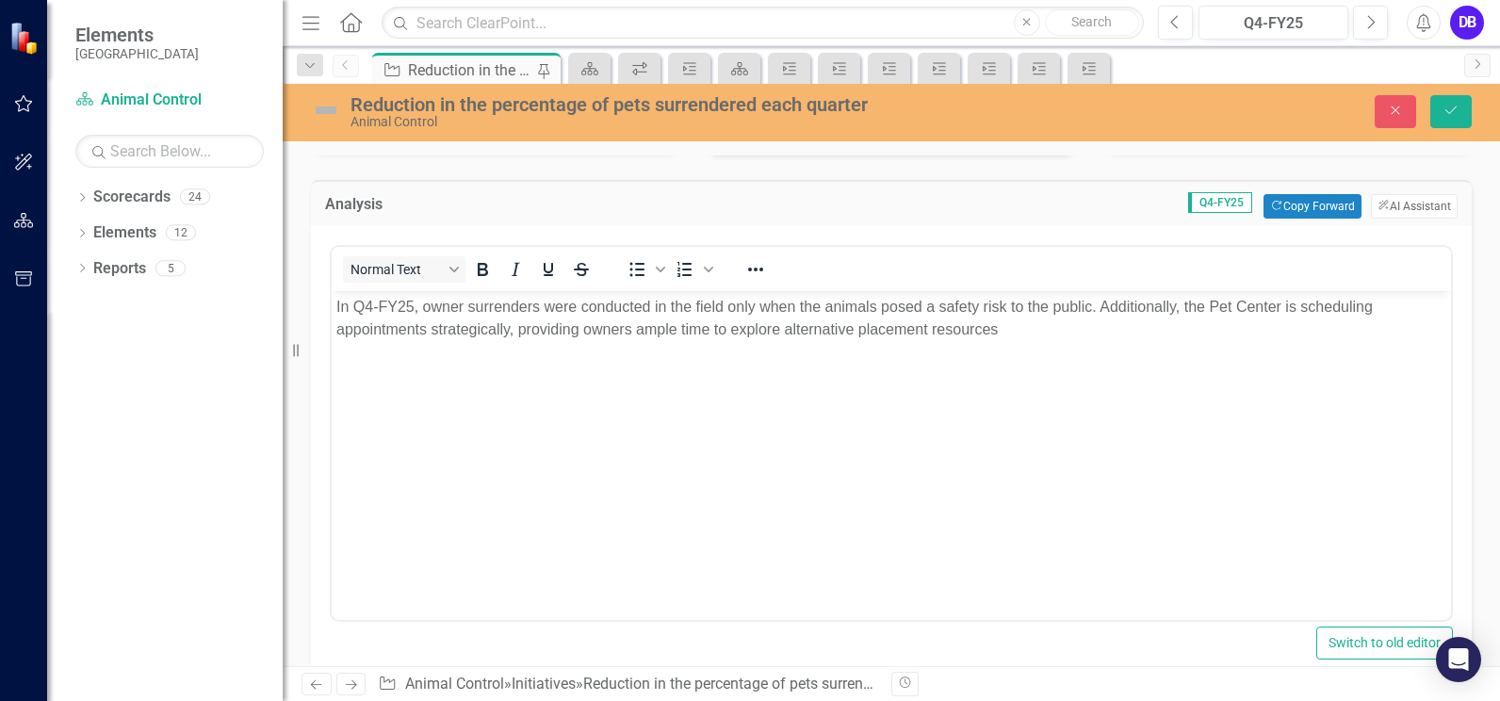
scroll to position [89, 0]
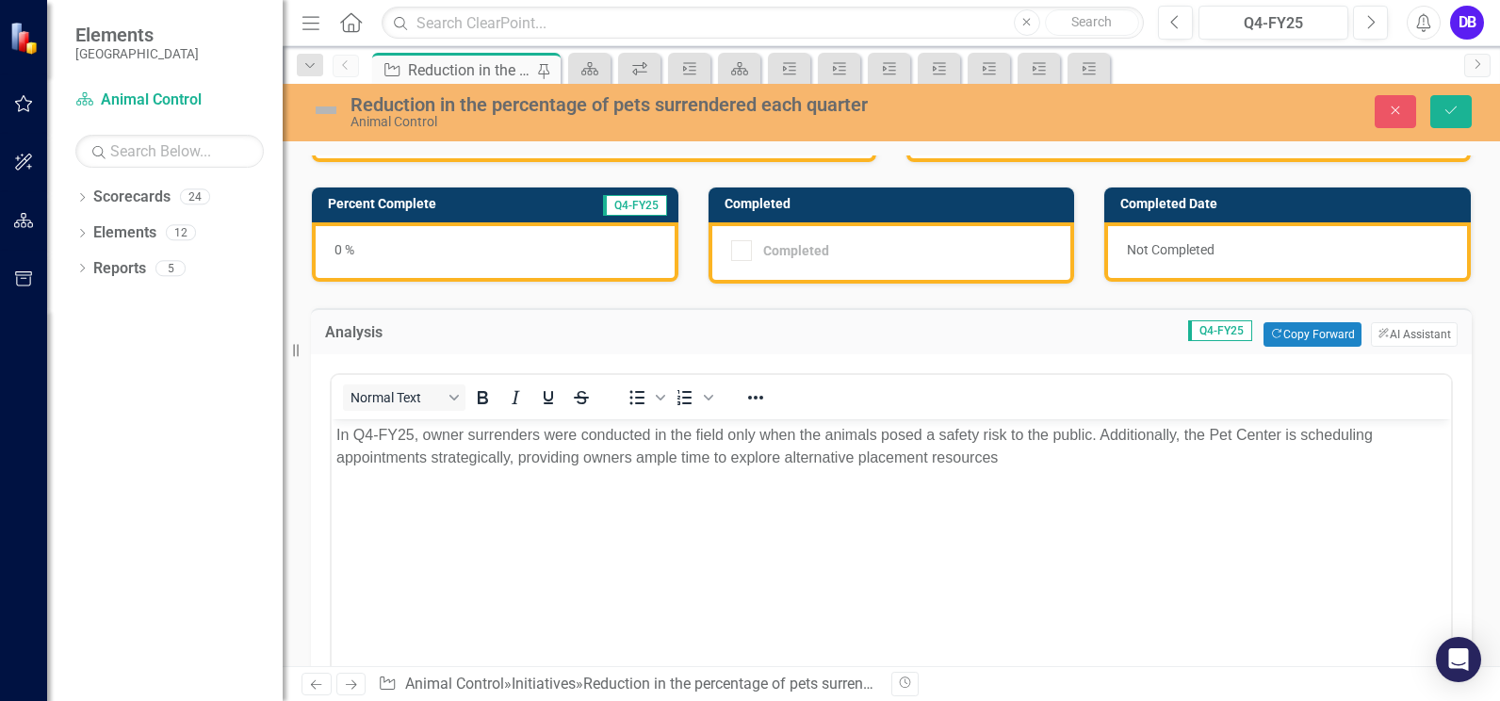
click at [364, 263] on div "0 %" at bounding box center [495, 251] width 366 height 59
click at [364, 262] on div "0 %" at bounding box center [495, 251] width 366 height 59
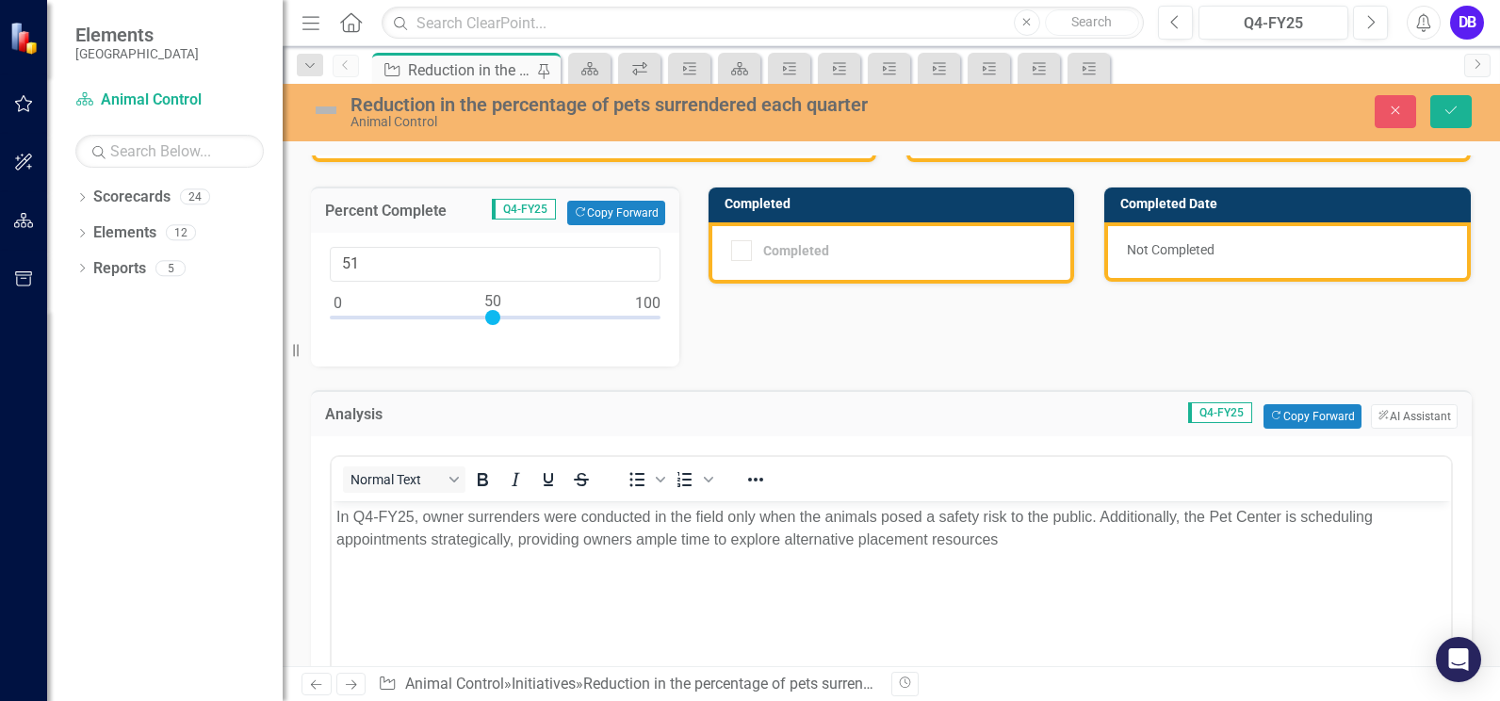
type input "50"
drag, startPoint x: 333, startPoint y: 317, endPoint x: 489, endPoint y: 329, distance: 155.8
click at [489, 329] on div at bounding box center [495, 322] width 331 height 24
click at [1459, 110] on button "Save" at bounding box center [1450, 111] width 41 height 33
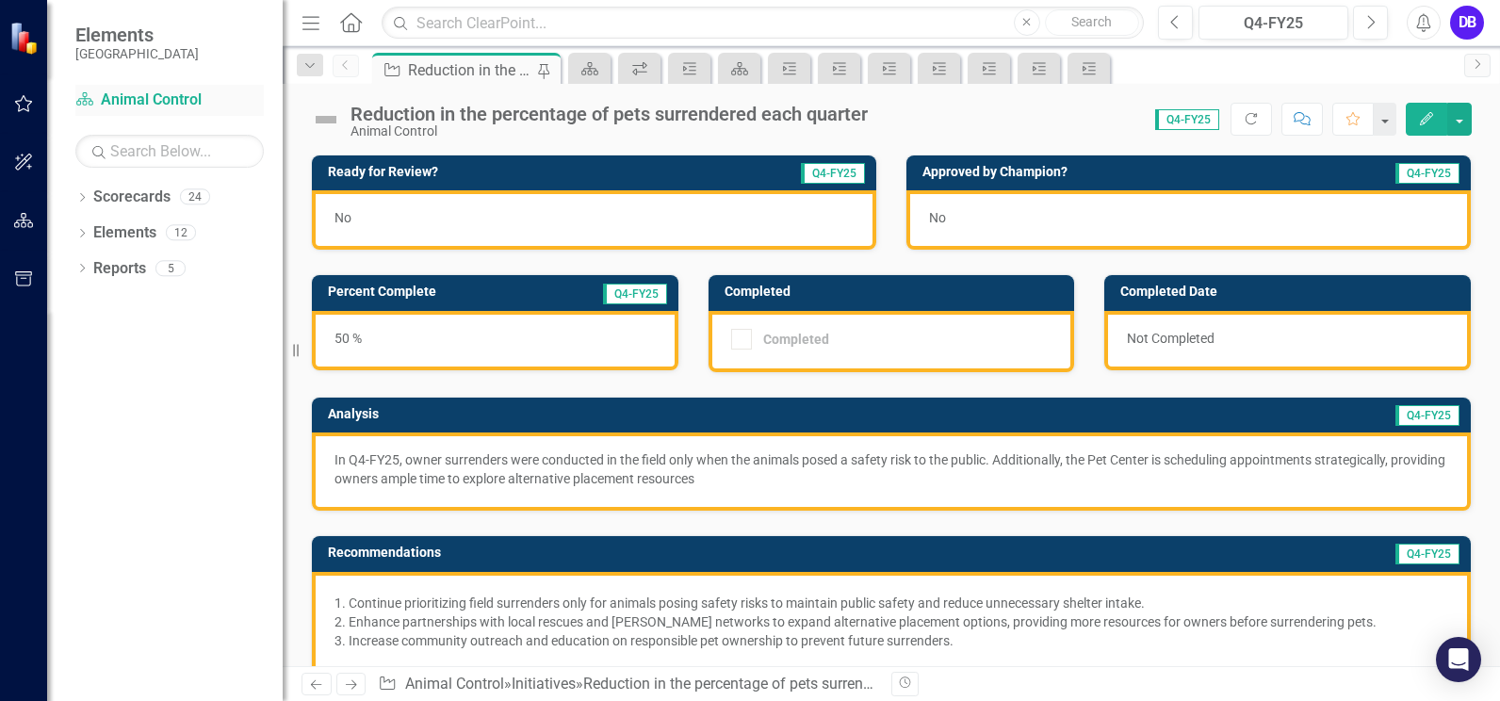
click at [113, 99] on link "Scorecard Animal Control" at bounding box center [169, 100] width 188 height 22
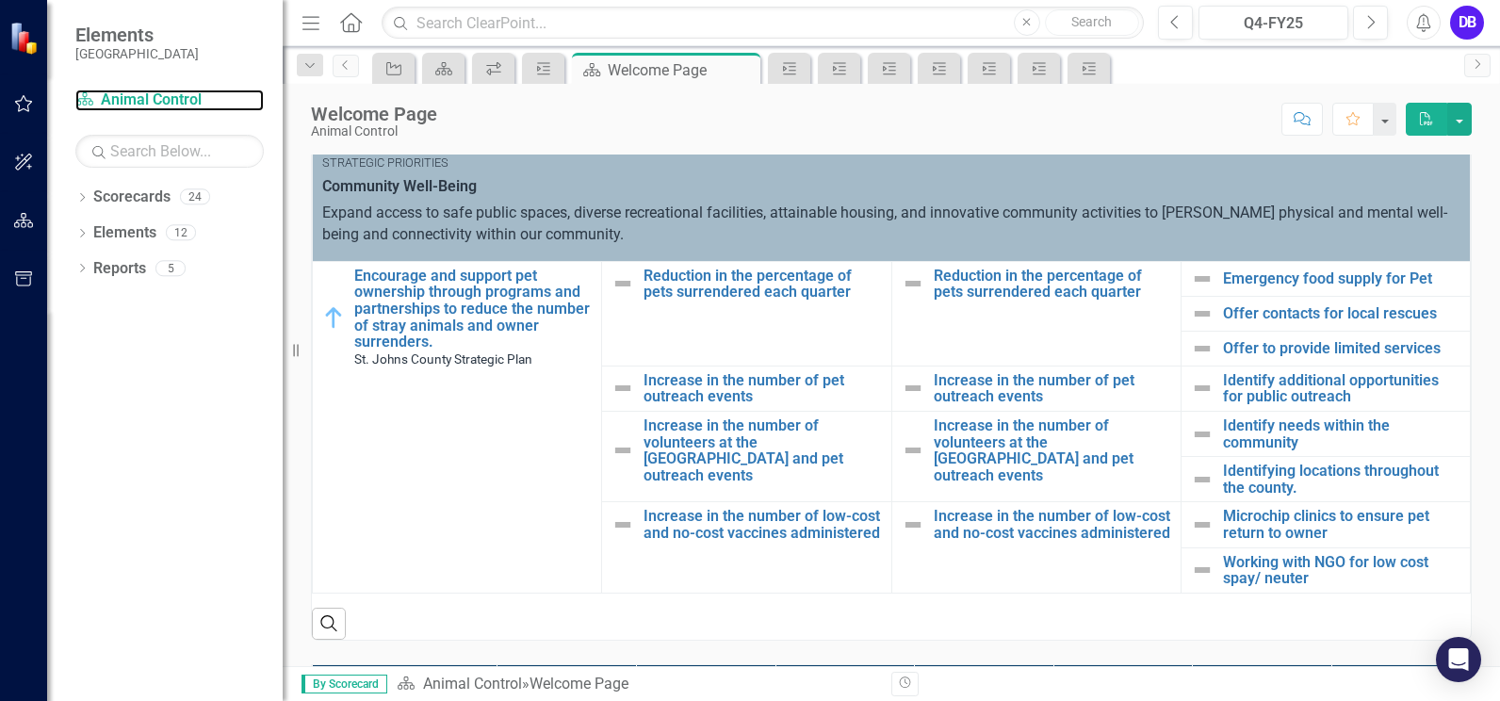
scroll to position [474, 0]
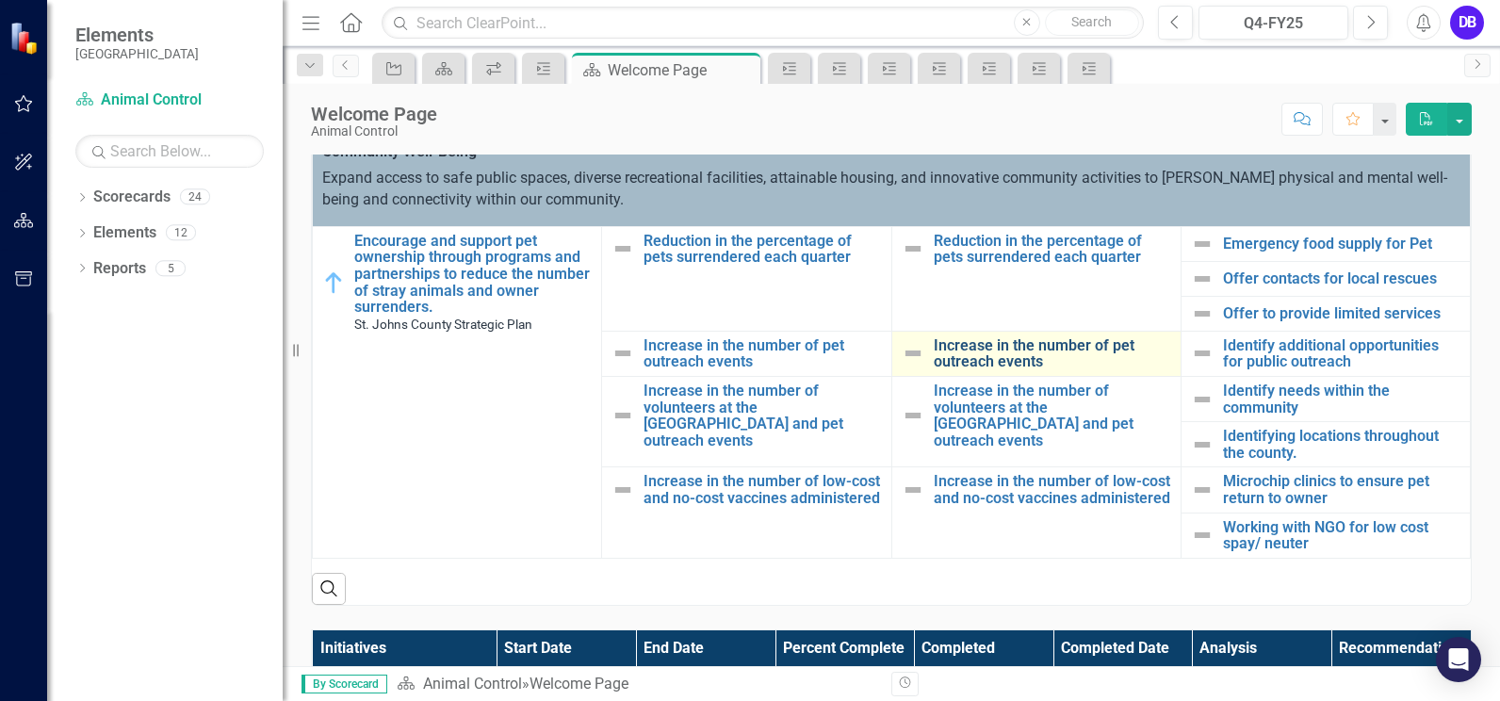
click at [1052, 349] on link "Increase in the number of pet outreach events" at bounding box center [1051, 353] width 237 height 33
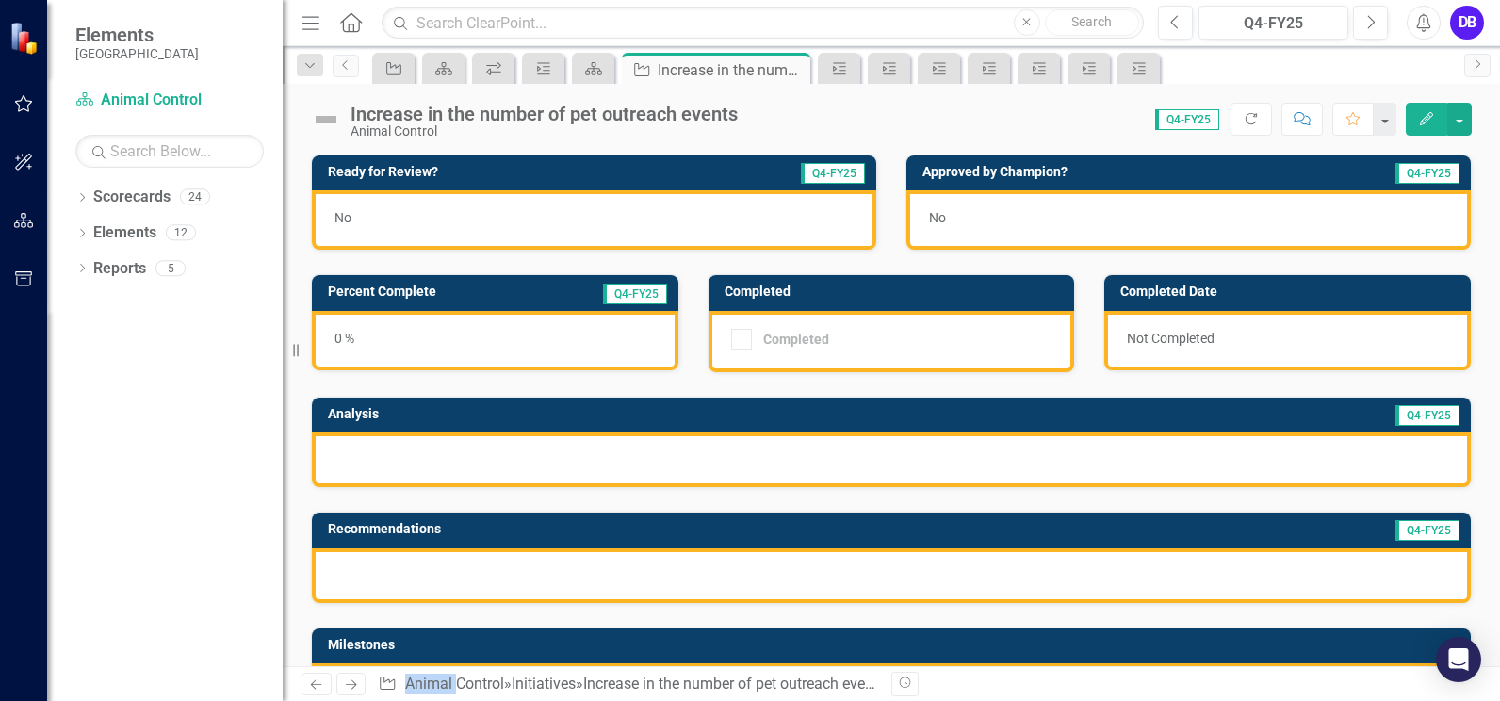
click at [1426, 414] on span "Q4-FY25" at bounding box center [1427, 415] width 64 height 21
click at [894, 458] on div at bounding box center [891, 459] width 1159 height 55
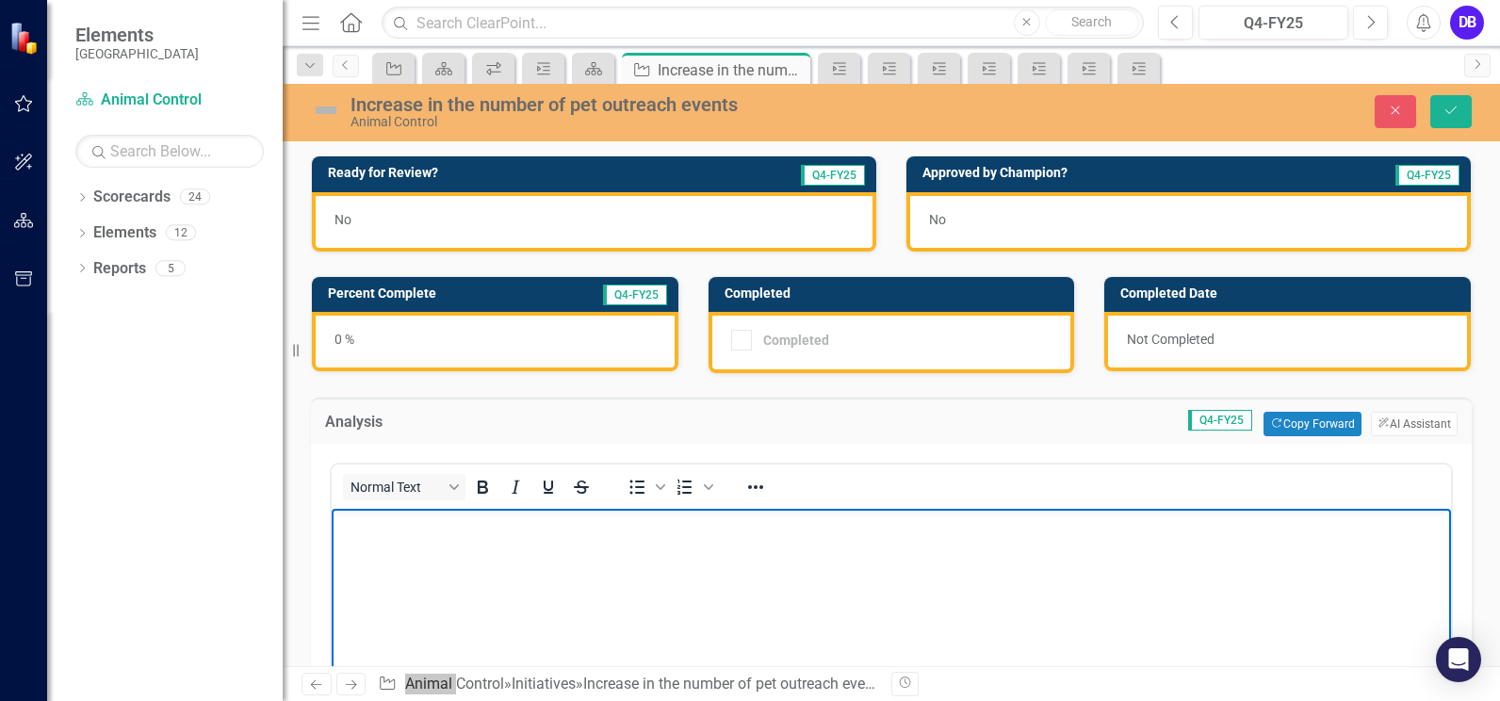
click at [463, 552] on body "Rich Text Area. Press ALT-0 for help." at bounding box center [891, 650] width 1119 height 283
click at [1404, 427] on button "ClearPoint AI AI Assistant" at bounding box center [1414, 424] width 87 height 24
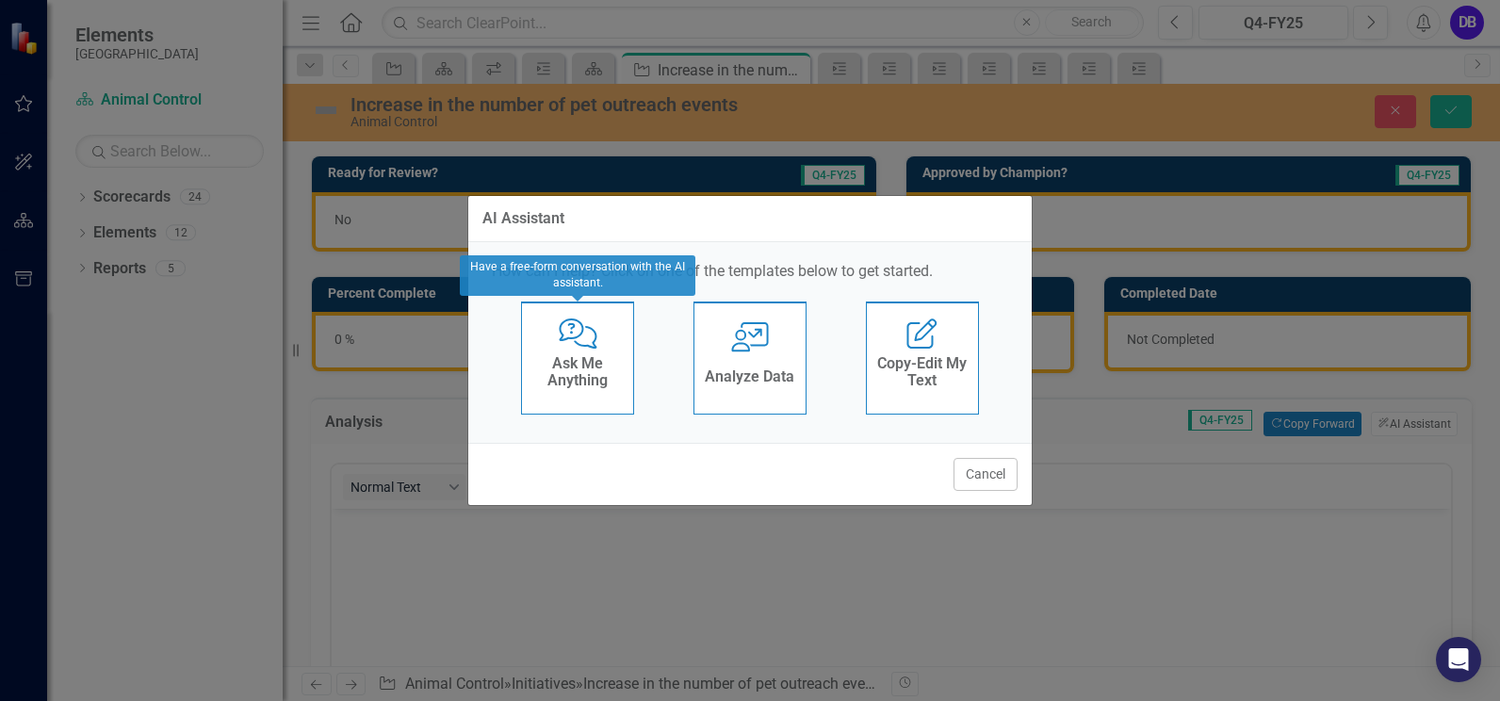
click at [592, 356] on h4 "Ask Me Anything" at bounding box center [577, 371] width 92 height 33
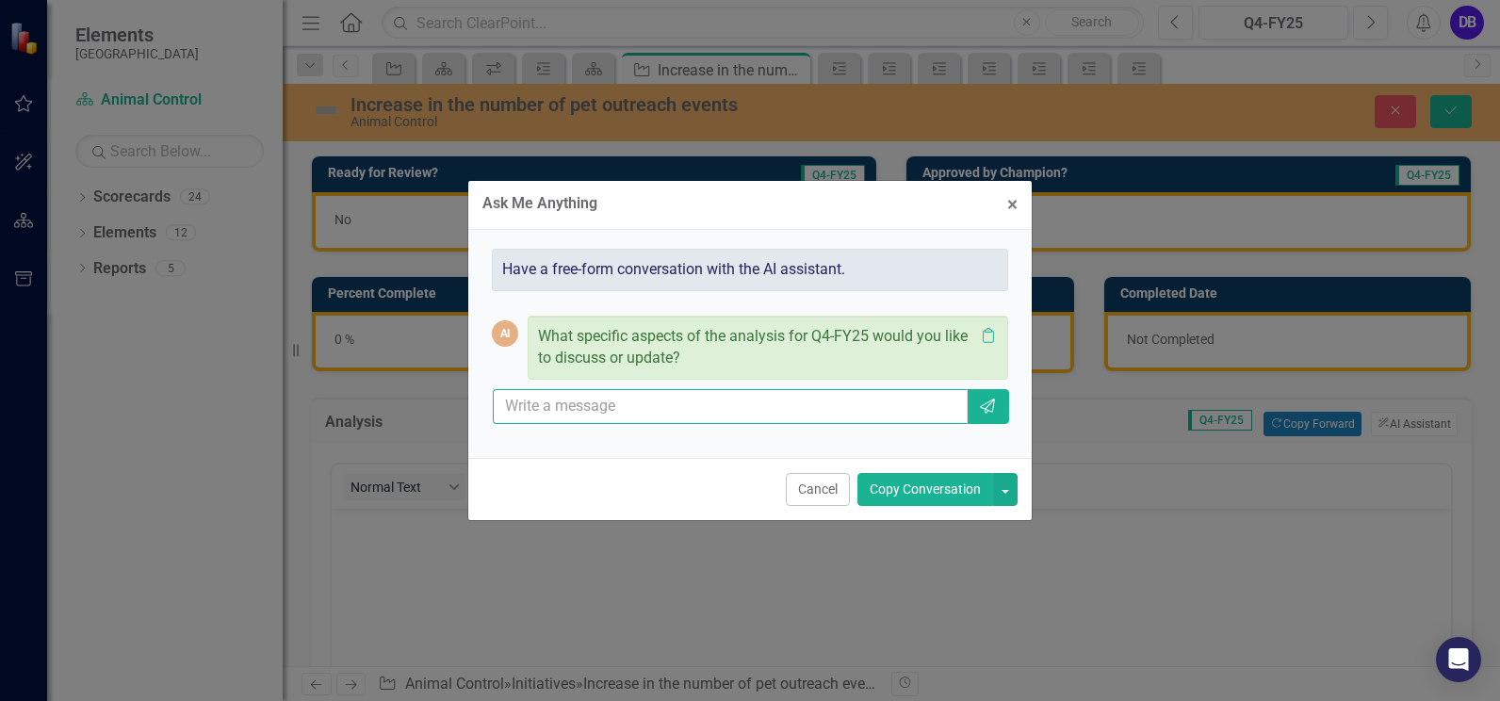
click at [577, 415] on input "text" at bounding box center [730, 406] width 475 height 35
type input "write continue to schedule off-site adoption events at local pet stores, county…"
click at [958, 414] on input "write continue to schedule off-site adoption events at local pet stores, county…" at bounding box center [730, 406] width 475 height 35
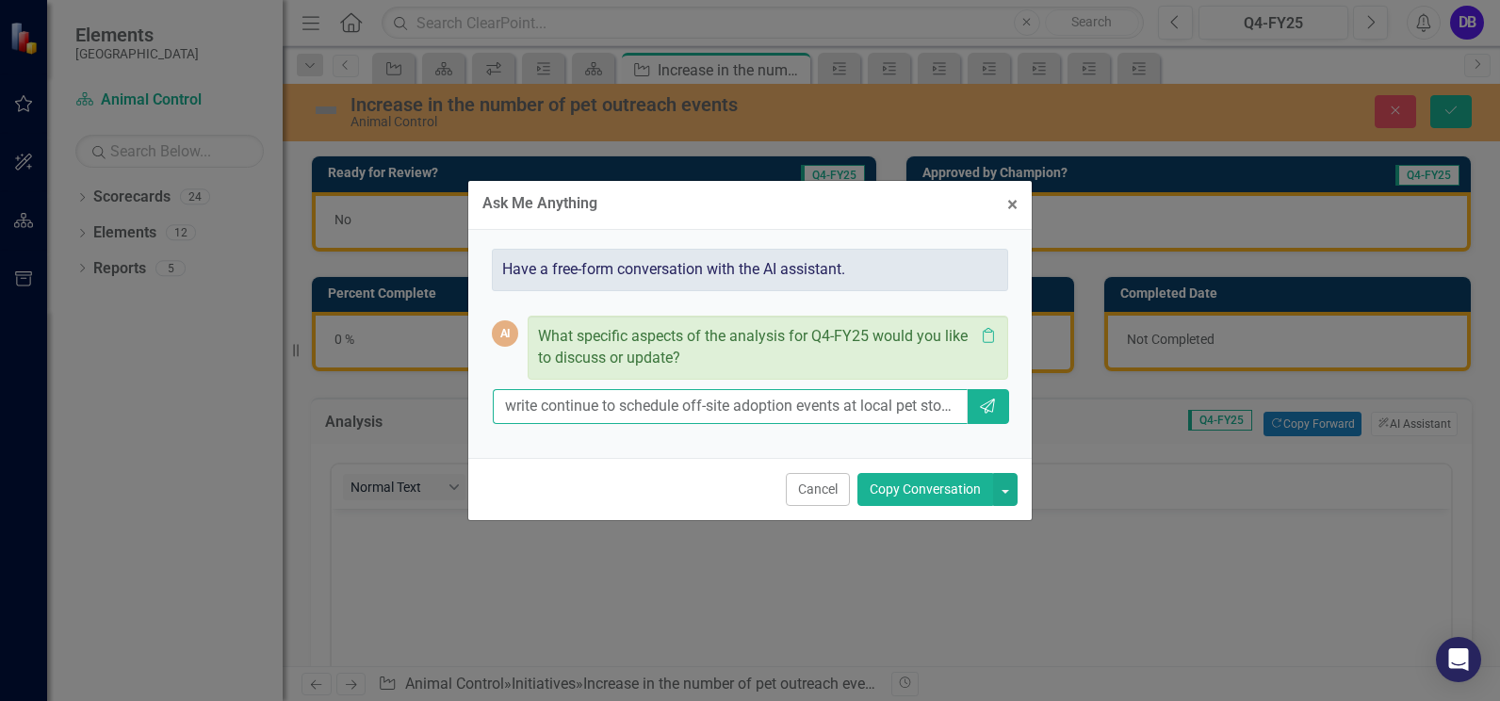
click at [963, 403] on input "write continue to schedule off-site adoption events at local pet stores, county…" at bounding box center [730, 406] width 475 height 35
click at [958, 402] on input "write continue to schedule off-site adoption events at local pet stores, county…" at bounding box center [730, 406] width 475 height 35
click at [981, 409] on icon "Send" at bounding box center [987, 405] width 19 height 15
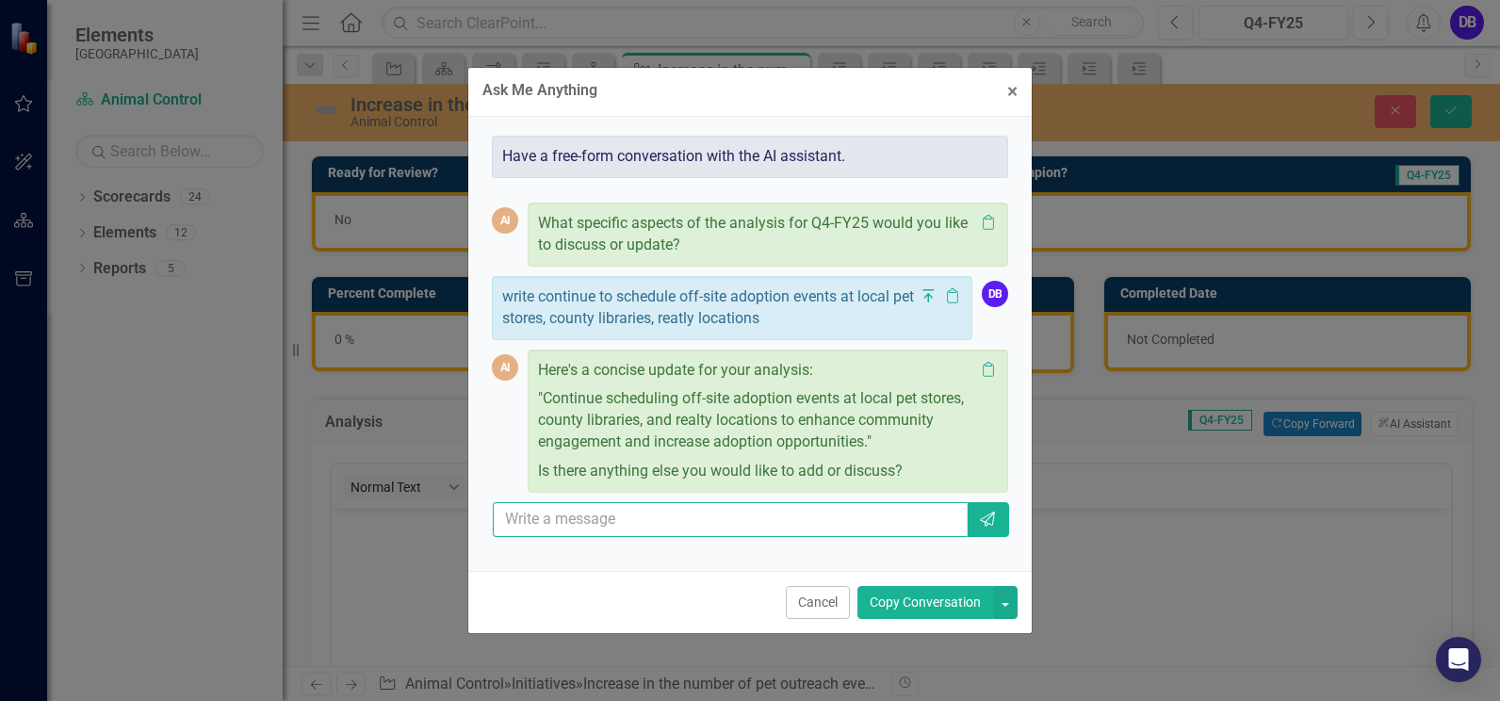
click at [645, 526] on input "text" at bounding box center [730, 519] width 475 height 35
type input "r"
type input "add retired communities, hoa's, state and local departments"
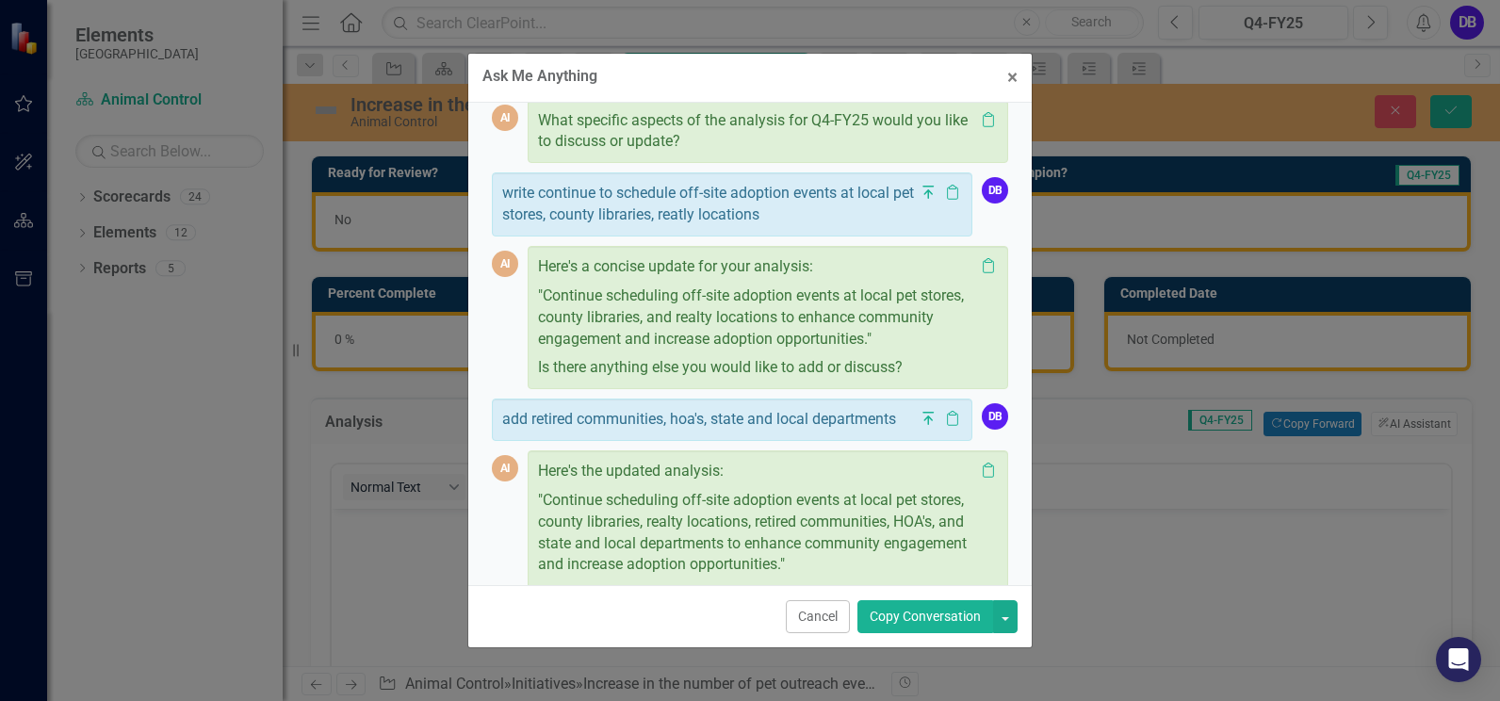
scroll to position [204, 0]
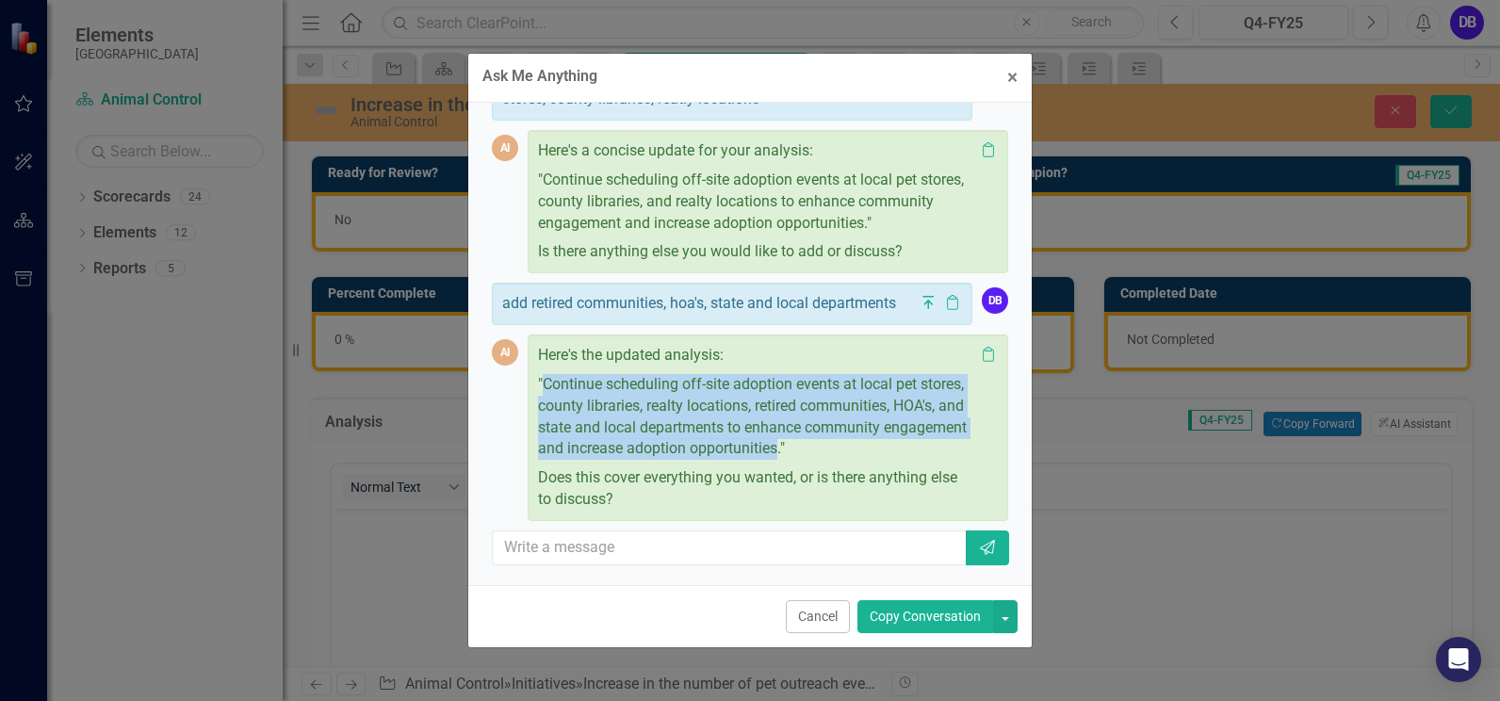
drag, startPoint x: 866, startPoint y: 448, endPoint x: 546, endPoint y: 381, distance: 326.4
click at [546, 381] on p ""Continue scheduling off-site adoption events at local pet stores, county libra…" at bounding box center [756, 416] width 436 height 93
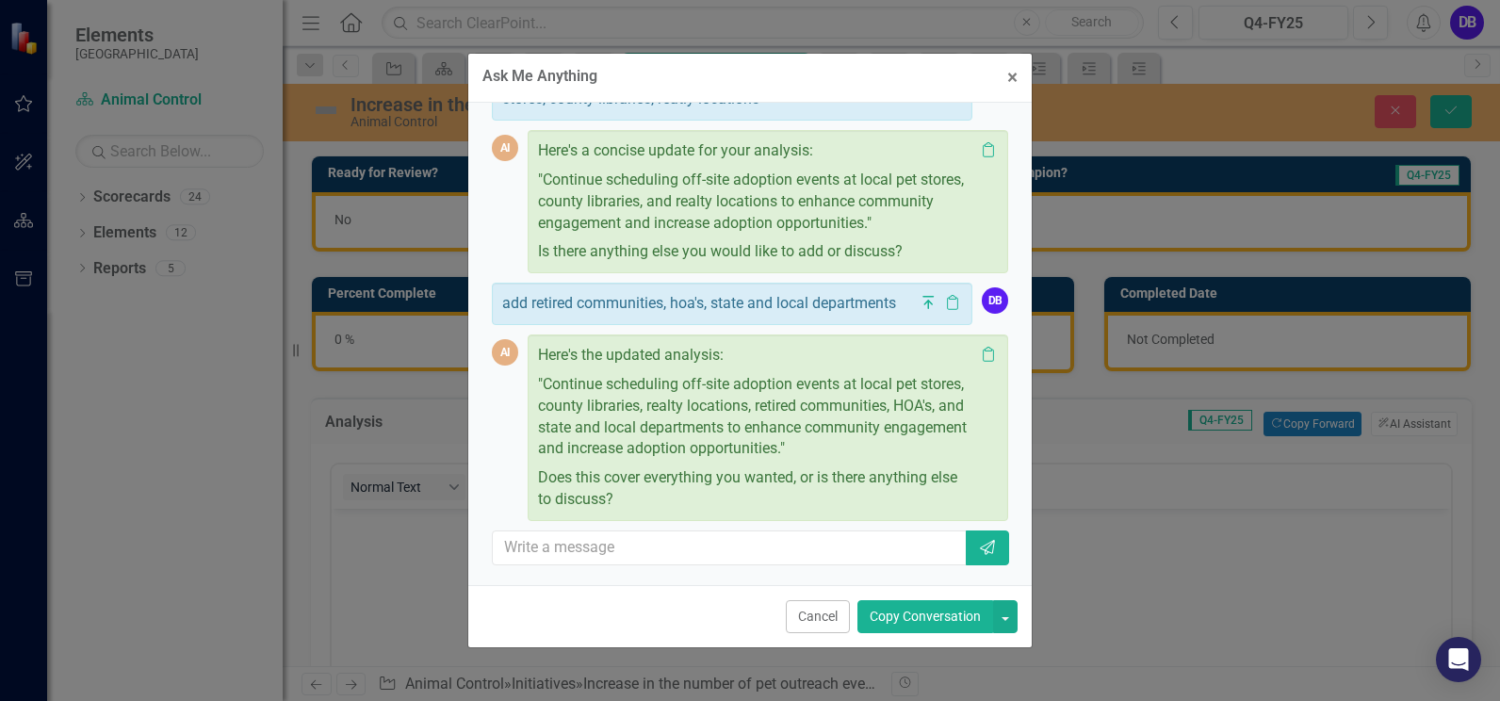
click at [410, 520] on div "Ask Me Anything × Close Have a free-form conversation with the AI assistant. AI…" at bounding box center [750, 350] width 1500 height 701
drag, startPoint x: 1014, startPoint y: 82, endPoint x: 650, endPoint y: 405, distance: 486.4
click at [1014, 81] on span "×" at bounding box center [1012, 77] width 10 height 23
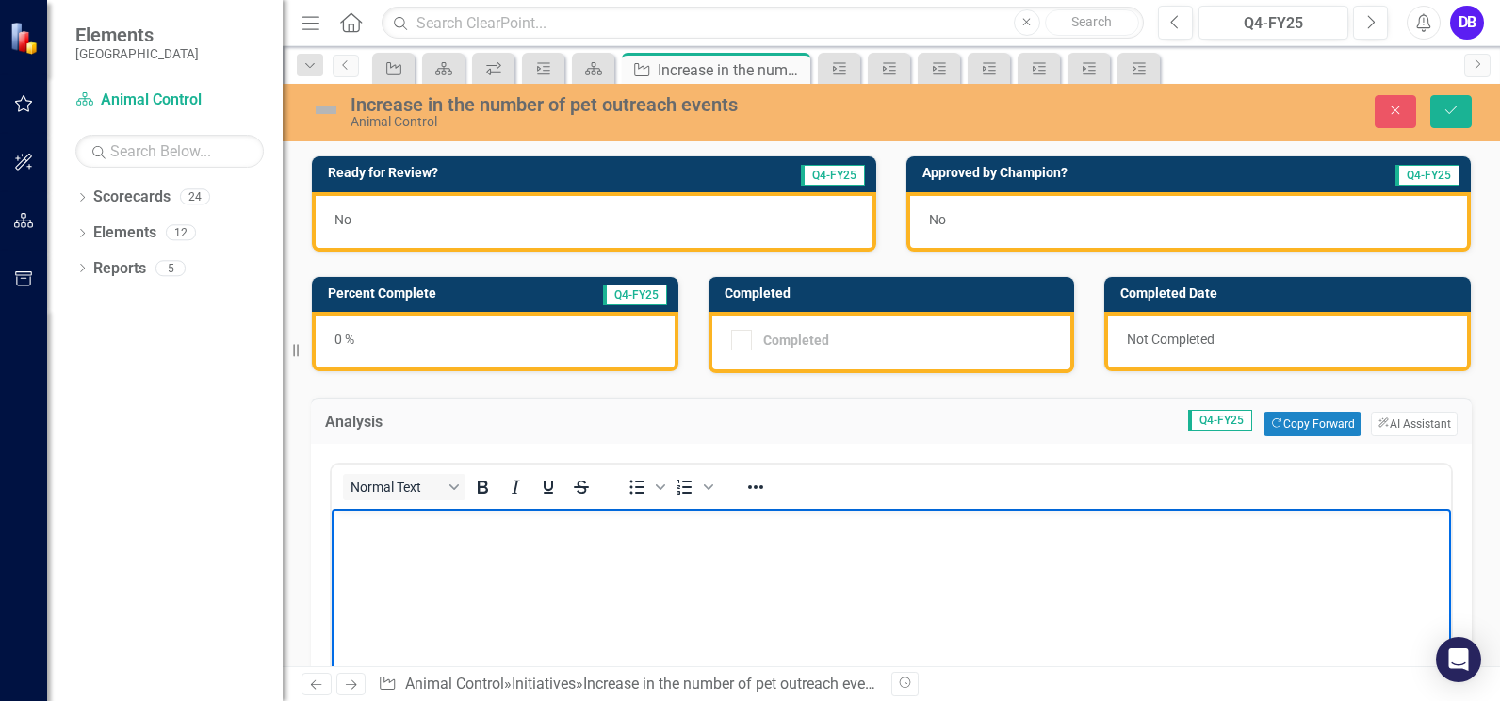
click at [384, 529] on p "Rich Text Area. Press ALT-0 for help." at bounding box center [891, 524] width 1110 height 23
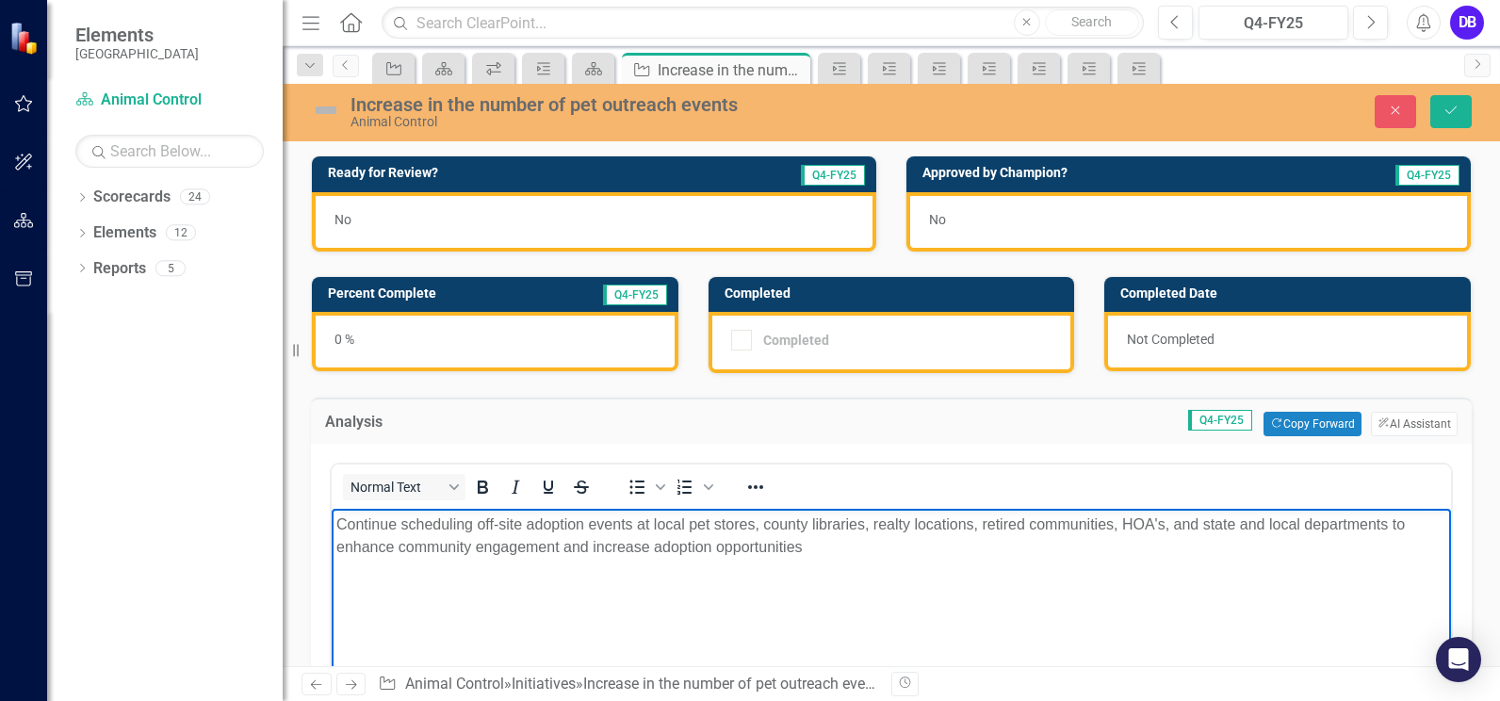
click at [582, 523] on p "Continue scheduling off-site adoption events at local pet stores, county librar…" at bounding box center [891, 535] width 1110 height 45
click at [619, 525] on p "Continue scheduling off-site adoption and education events at local pet stores,…" at bounding box center [891, 535] width 1110 height 45
click at [818, 546] on p "Continue scheduling off-site adoption and pet education events at local pet sto…" at bounding box center [891, 535] width 1110 height 45
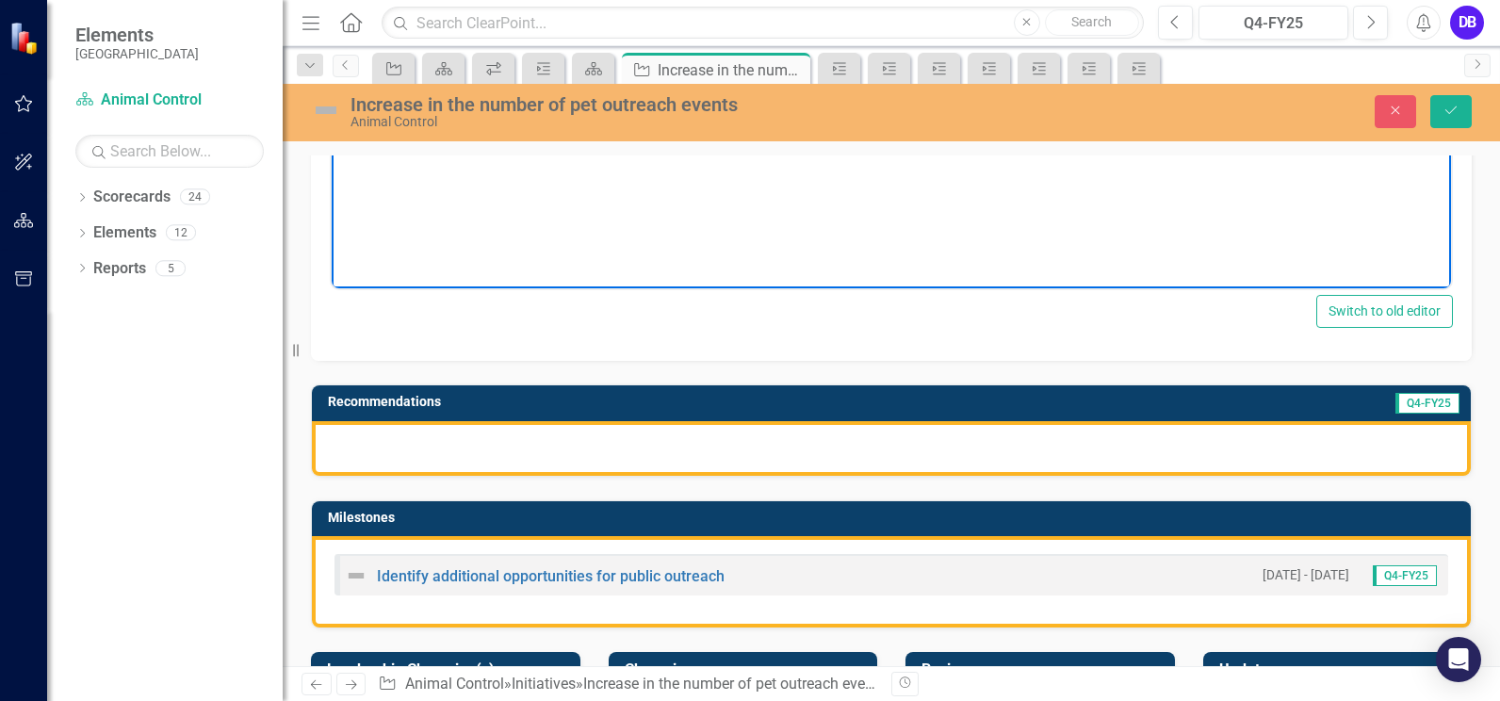
scroll to position [553, 0]
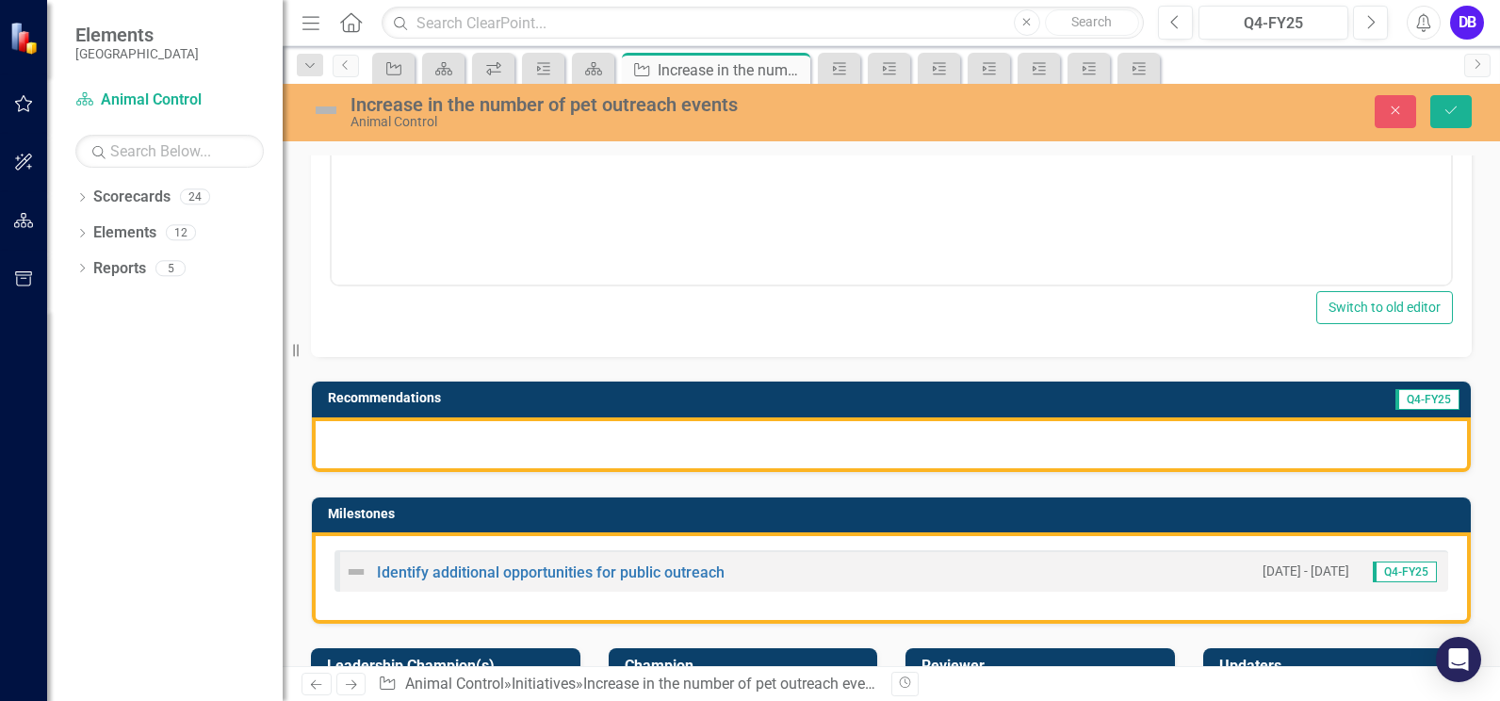
click at [1004, 448] on div at bounding box center [891, 444] width 1159 height 55
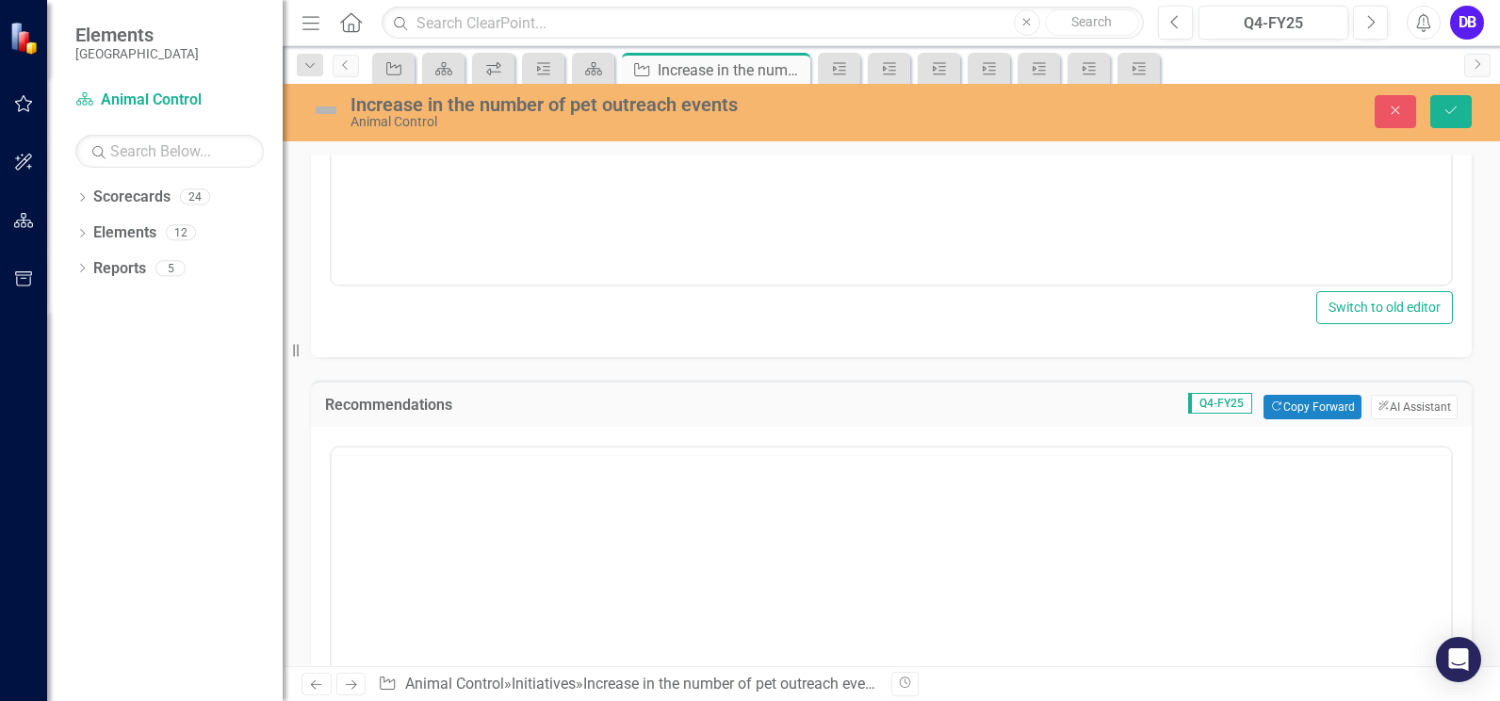
scroll to position [0, 0]
click at [1377, 402] on icon "ClearPoint AI" at bounding box center [1383, 406] width 12 height 10
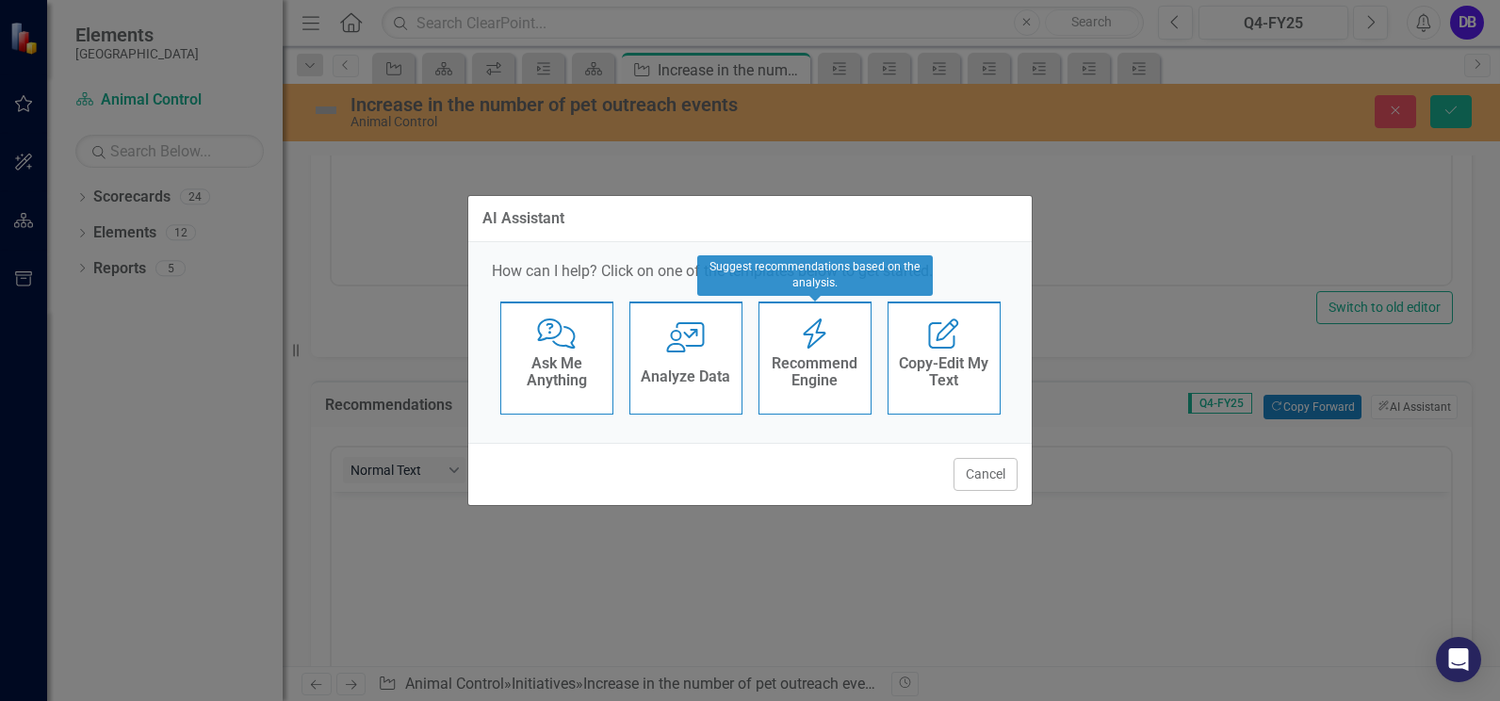
click at [806, 356] on h4 "Recommend Engine" at bounding box center [815, 371] width 92 height 33
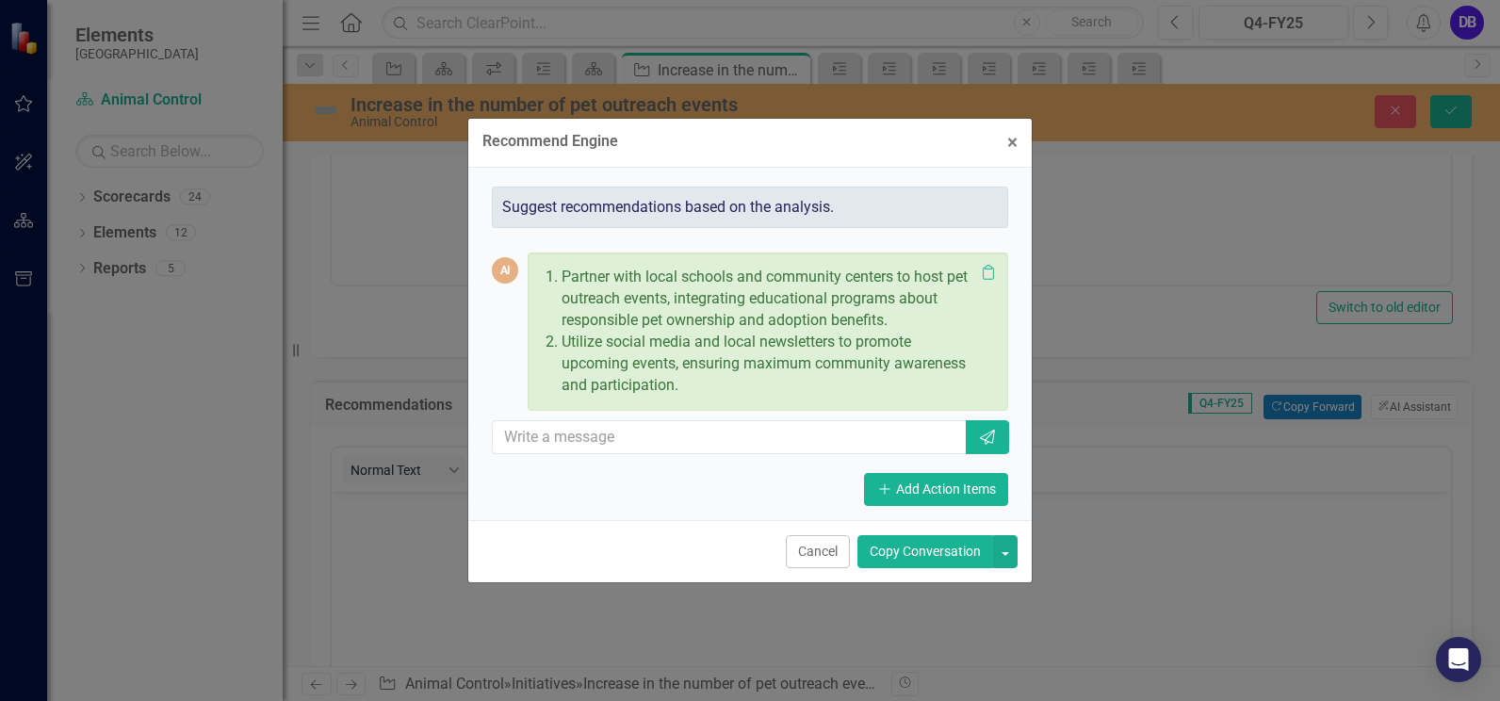
click at [926, 553] on button "Copy Conversation" at bounding box center [925, 551] width 136 height 33
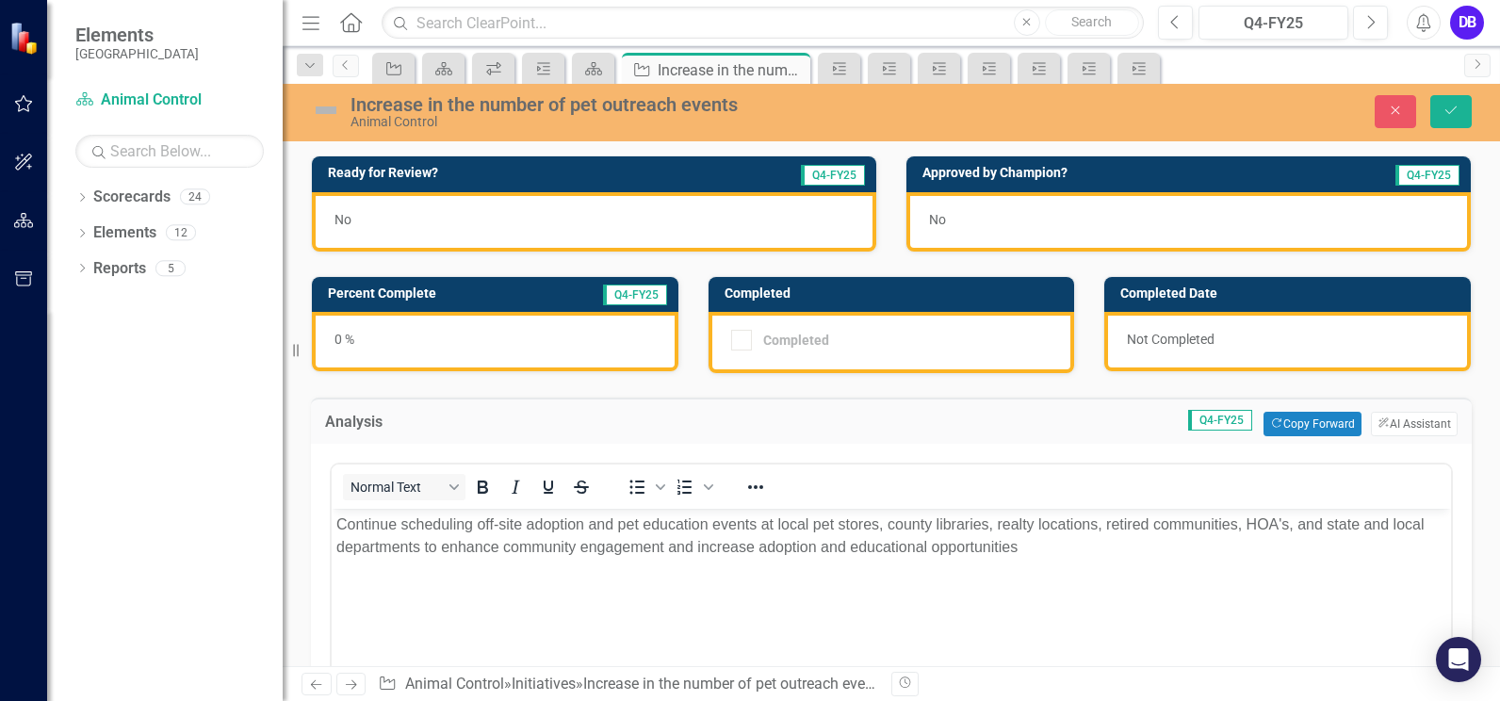
click at [475, 327] on div "0 %" at bounding box center [495, 341] width 366 height 59
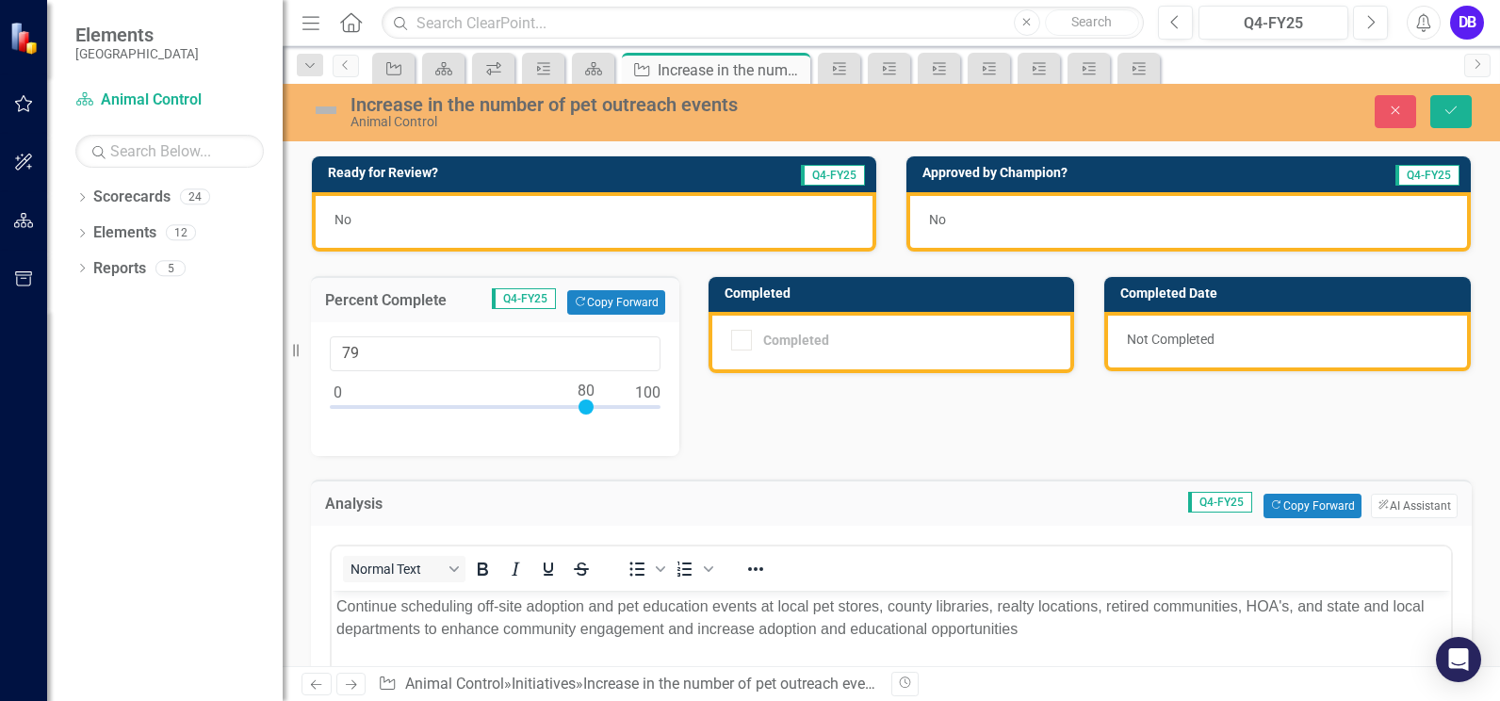
type input "80"
drag, startPoint x: 340, startPoint y: 400, endPoint x: 588, endPoint y: 428, distance: 249.2
click at [588, 428] on div "80" at bounding box center [495, 389] width 368 height 134
click at [1455, 114] on icon "Save" at bounding box center [1450, 110] width 17 height 13
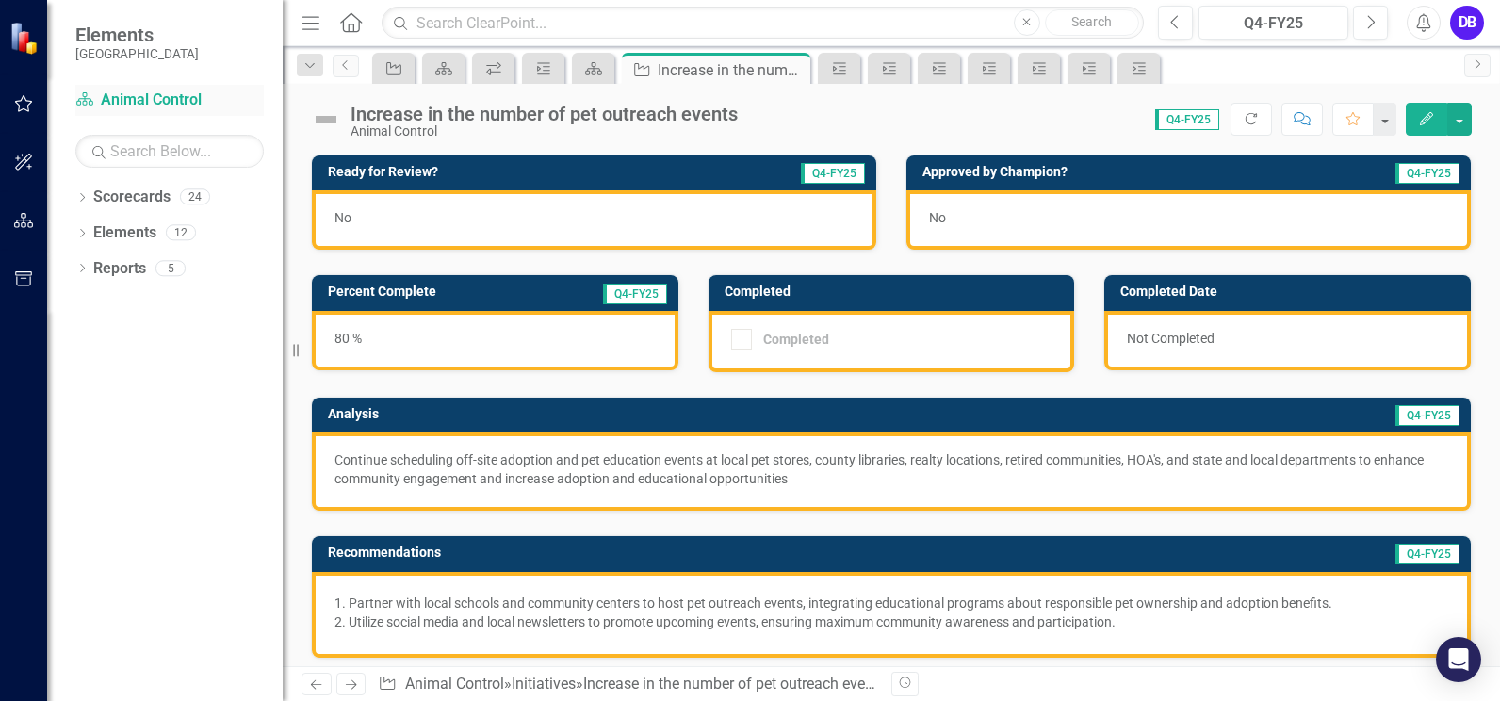
click at [121, 104] on link "Scorecard Animal Control" at bounding box center [169, 100] width 188 height 22
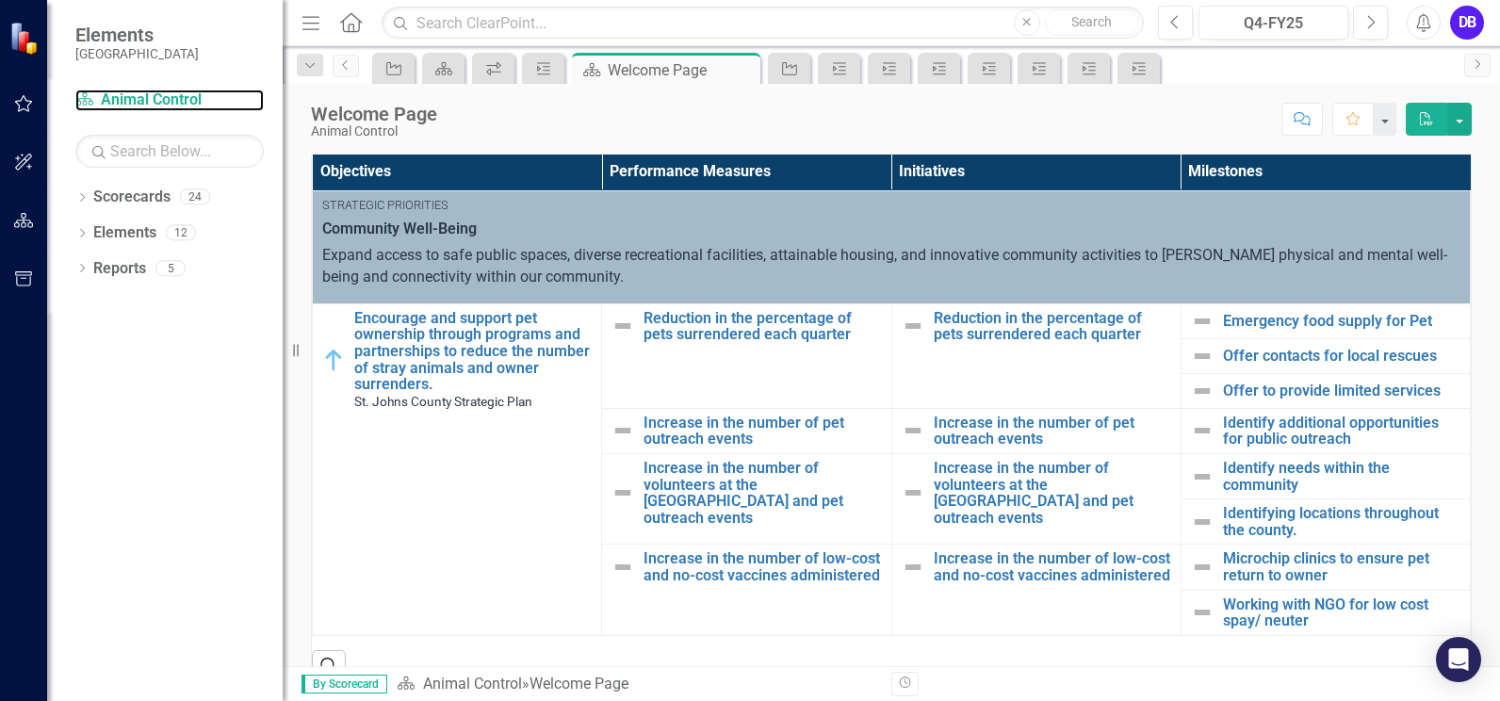
scroll to position [409, 0]
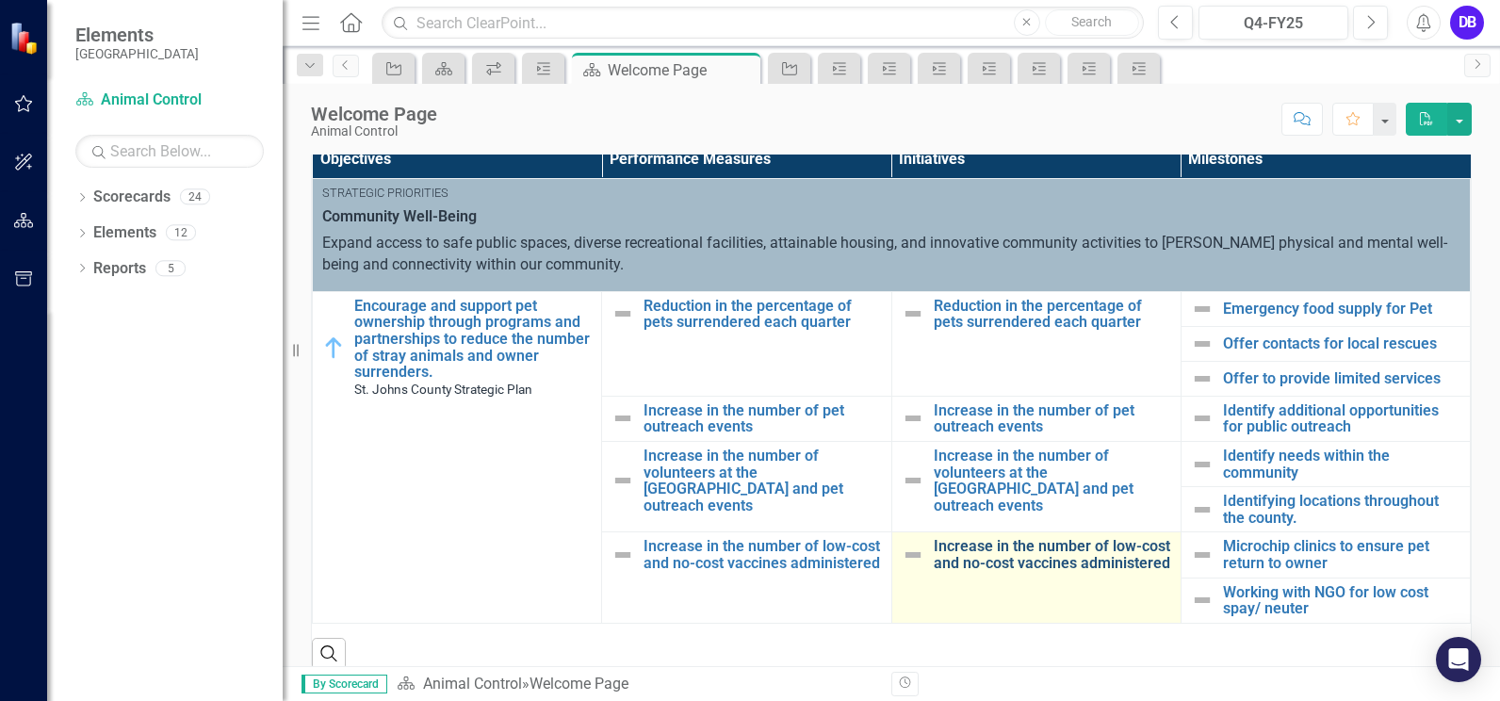
click at [991, 568] on link "Increase in the number of low-cost and no-cost vaccines administered" at bounding box center [1051, 554] width 237 height 33
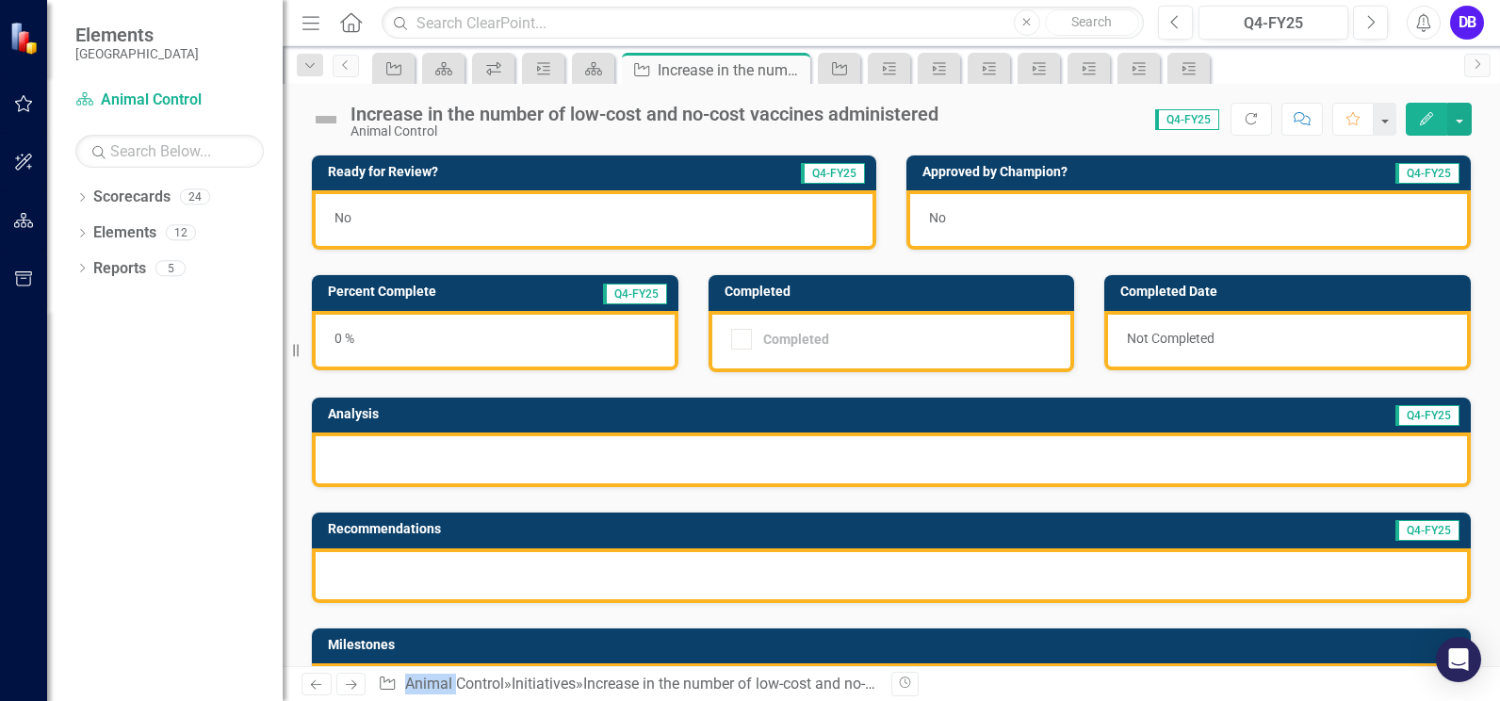
drag, startPoint x: 991, startPoint y: 568, endPoint x: 851, endPoint y: 472, distance: 170.1
click at [851, 472] on div at bounding box center [891, 459] width 1159 height 55
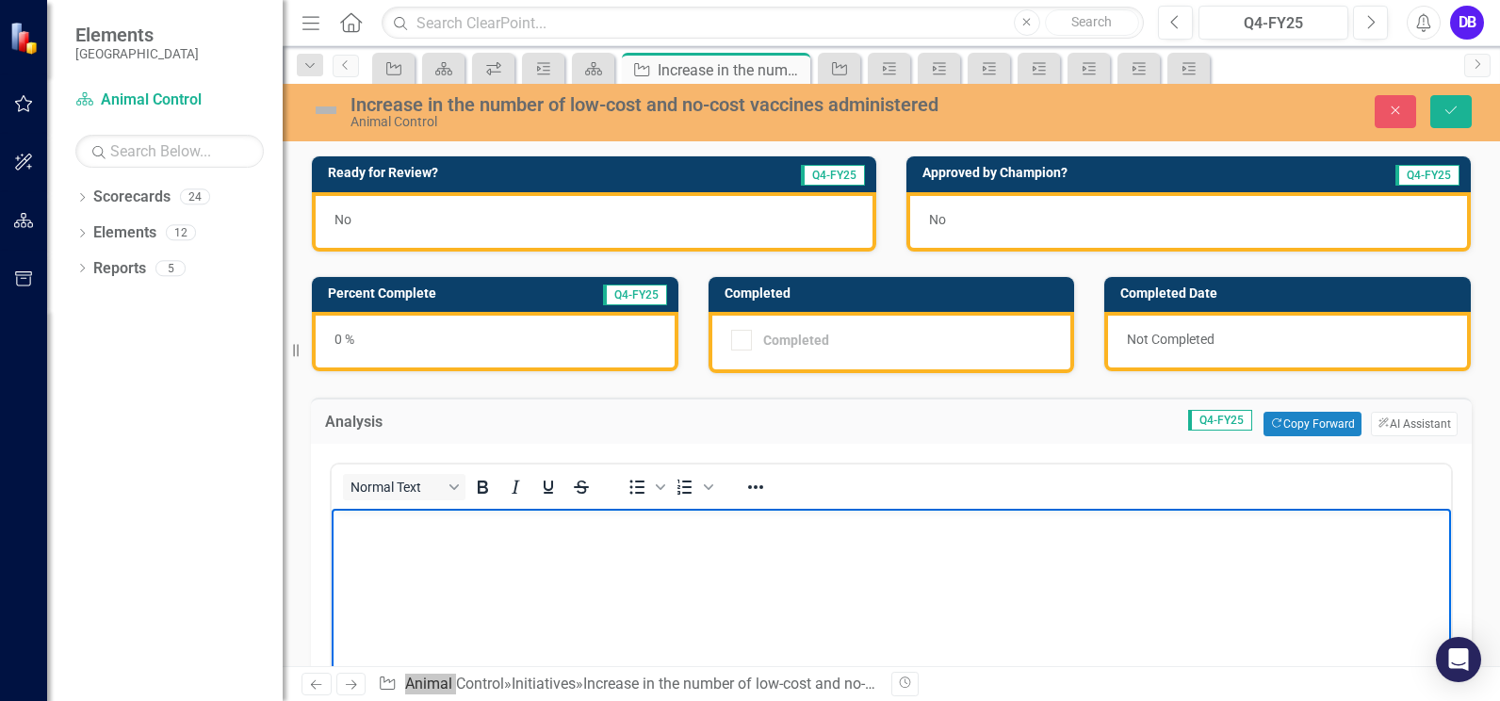
click at [379, 543] on body "Rich Text Area. Press ALT-0 for help." at bounding box center [891, 650] width 1119 height 283
click at [1373, 417] on button "ClearPoint AI AI Assistant" at bounding box center [1414, 424] width 87 height 24
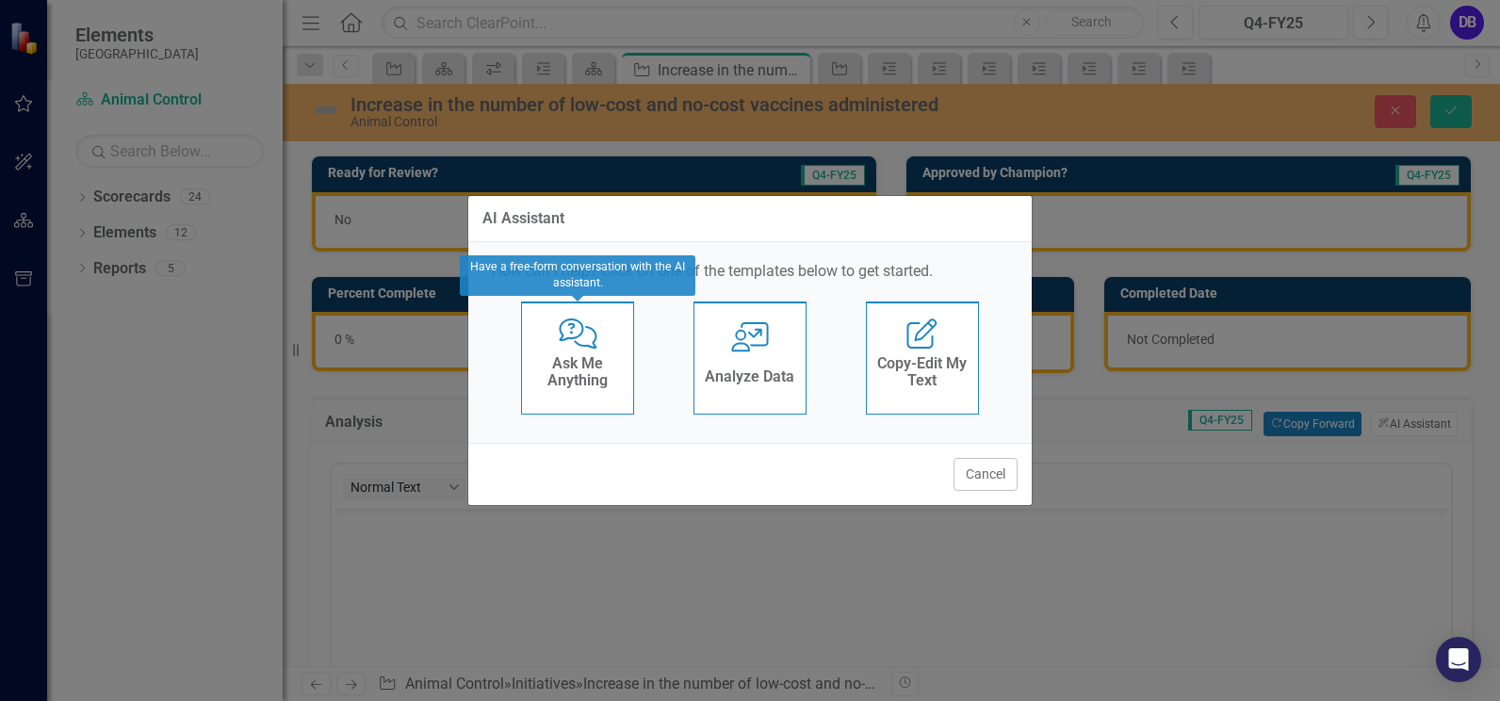
click at [557, 366] on h4 "Ask Me Anything" at bounding box center [577, 371] width 92 height 33
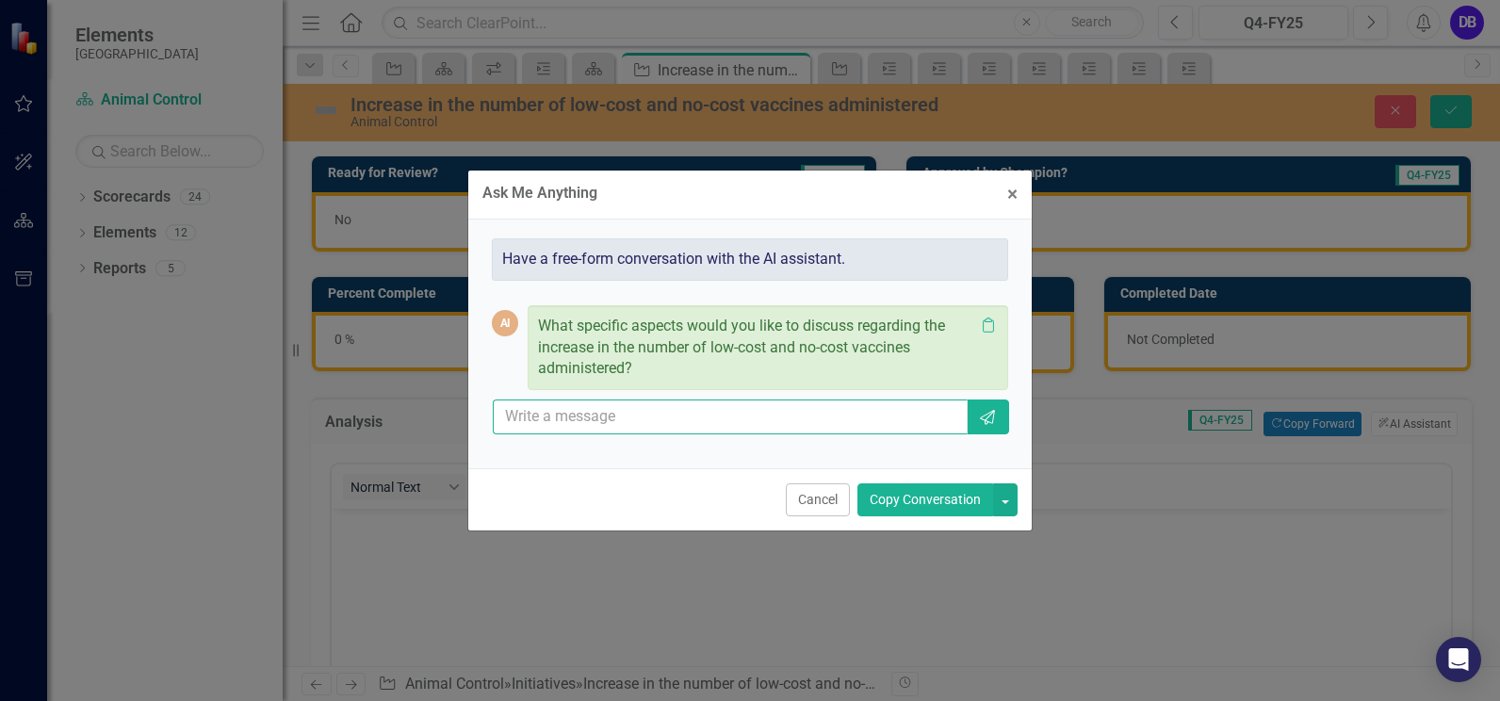
click at [572, 421] on input "text" at bounding box center [730, 416] width 475 height 35
click at [957, 415] on input "write we continue to offer low cost services to the public and offer additional" at bounding box center [730, 416] width 475 height 35
click at [961, 413] on input "write we continue to offer low cost services to the public and offer additional" at bounding box center [730, 416] width 475 height 35
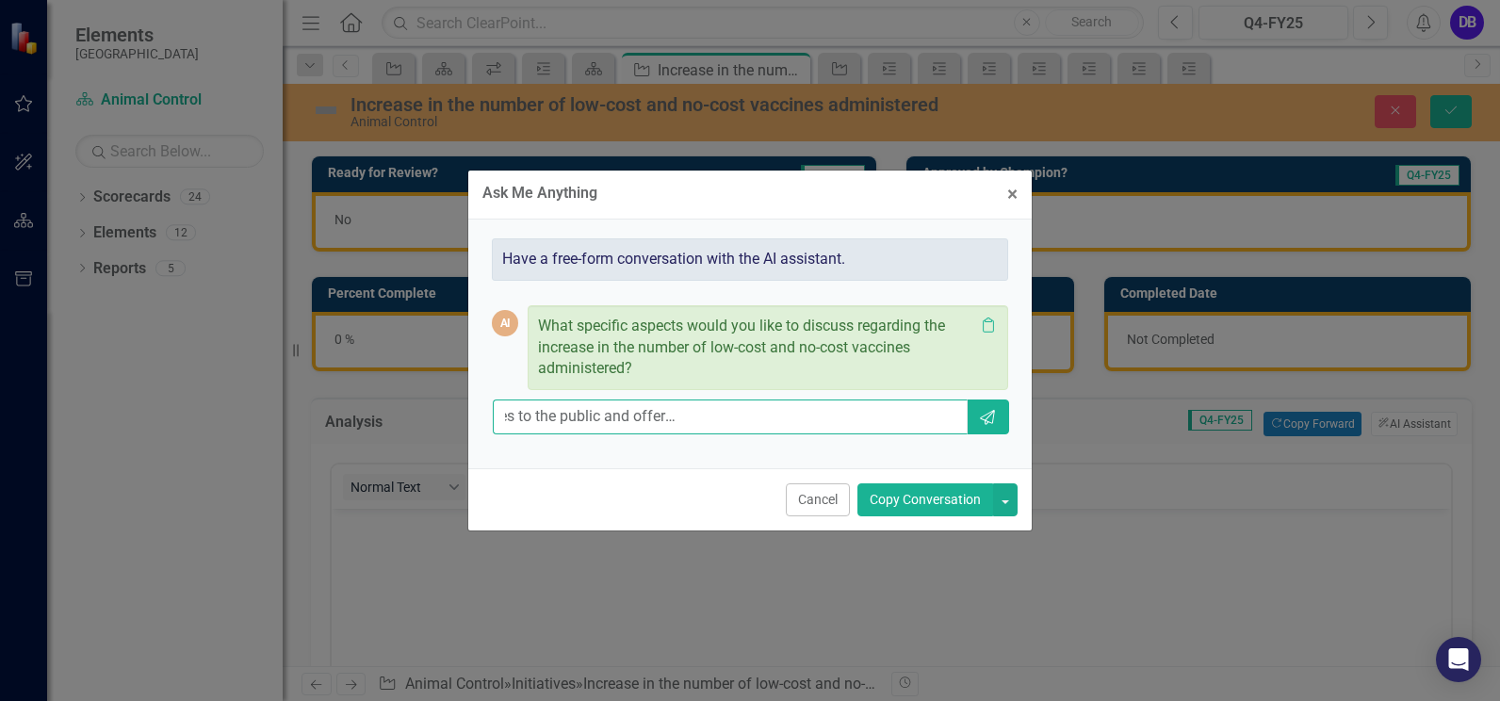
type input "write we continue to offer low cost services to the public and offer additional…"
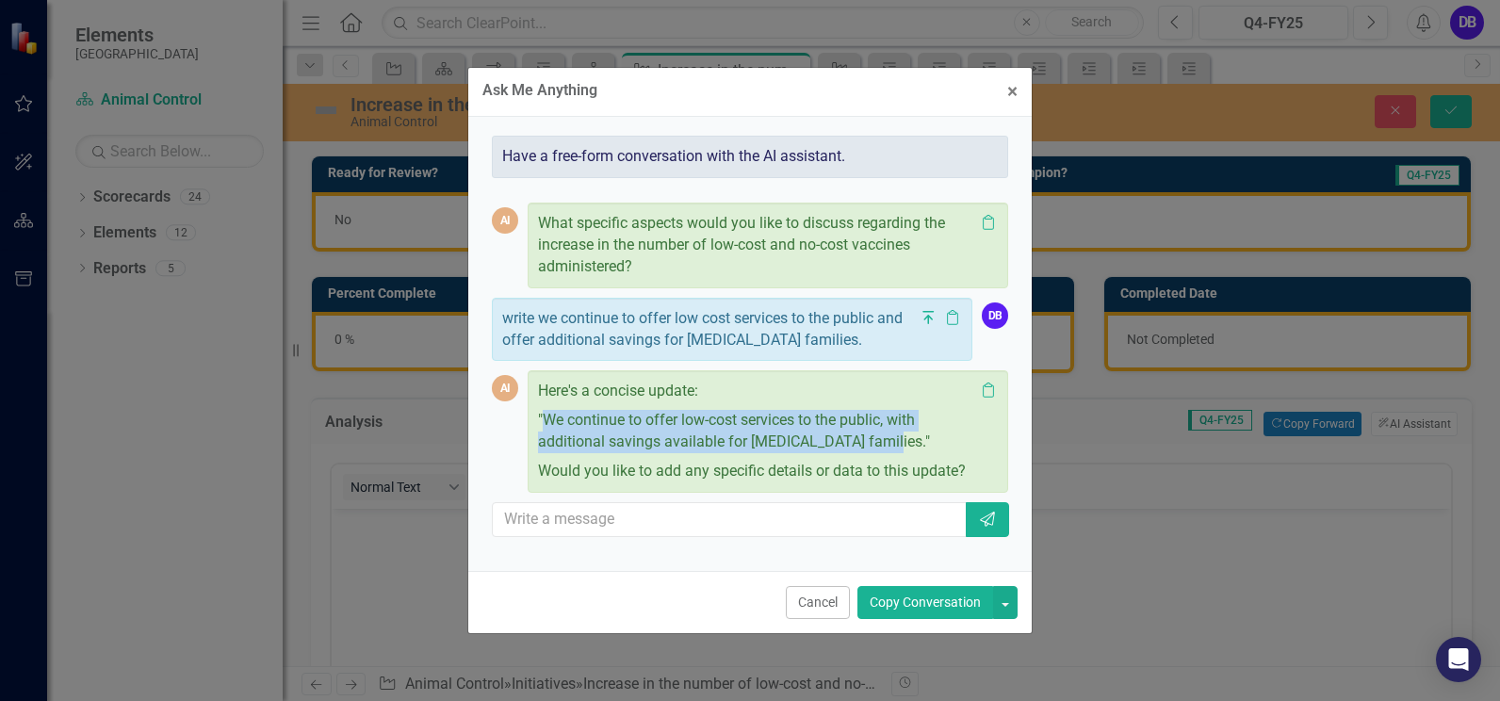
drag, startPoint x: 545, startPoint y: 420, endPoint x: 885, endPoint y: 438, distance: 340.5
click at [885, 438] on p ""We continue to offer low-cost services to the public, with additional savings …" at bounding box center [756, 431] width 436 height 51
drag, startPoint x: 885, startPoint y: 438, endPoint x: 857, endPoint y: 418, distance: 34.5
click at [1007, 89] on span "×" at bounding box center [1012, 91] width 10 height 23
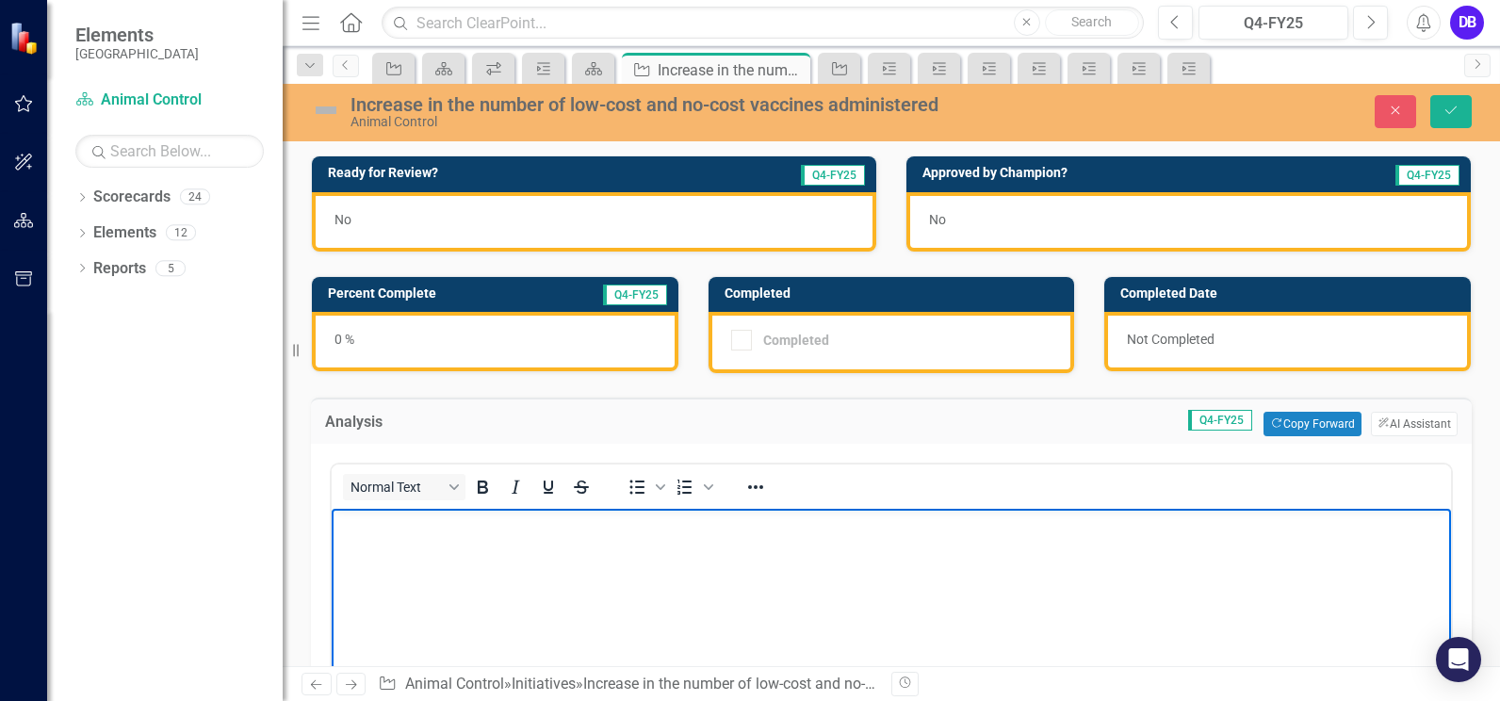
click at [374, 526] on p "Rich Text Area. Press ALT-0 for help." at bounding box center [891, 524] width 1110 height 23
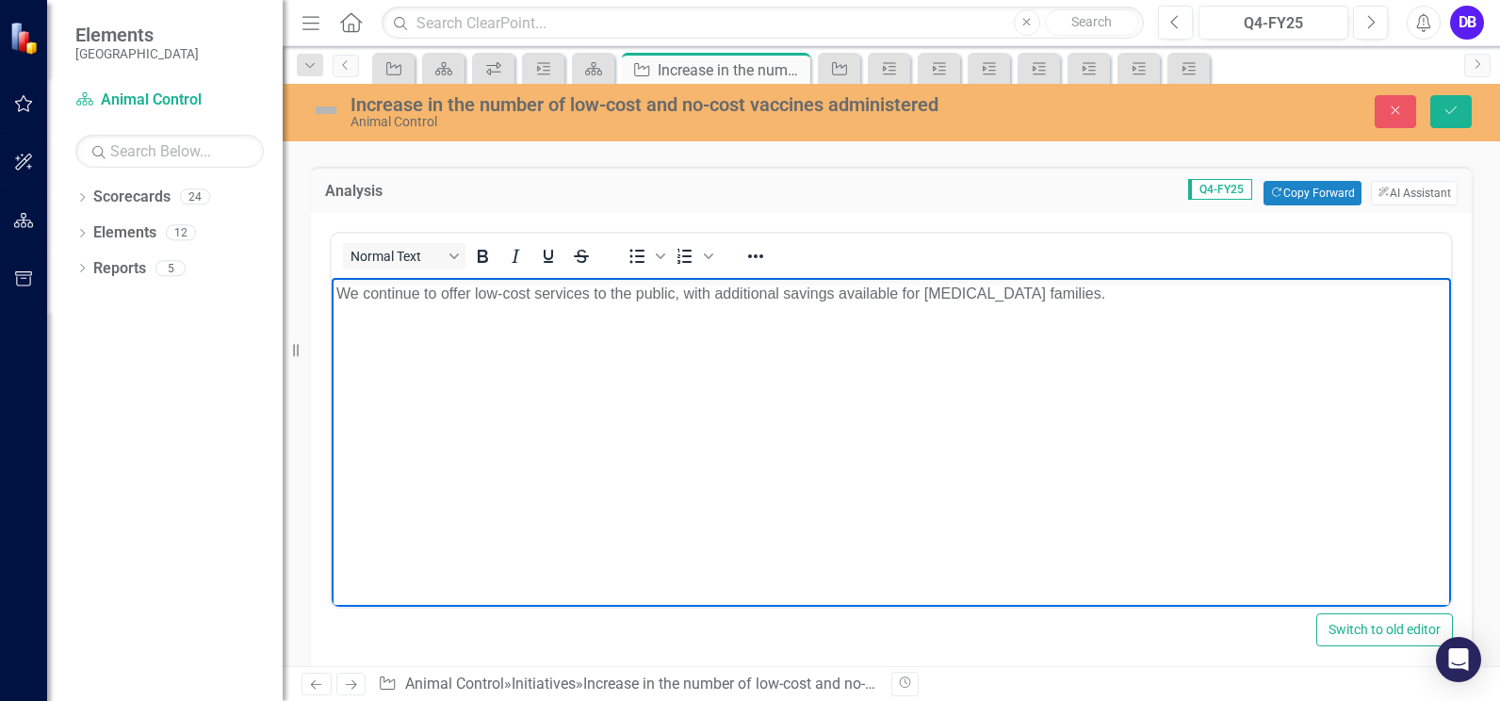
scroll to position [582, 0]
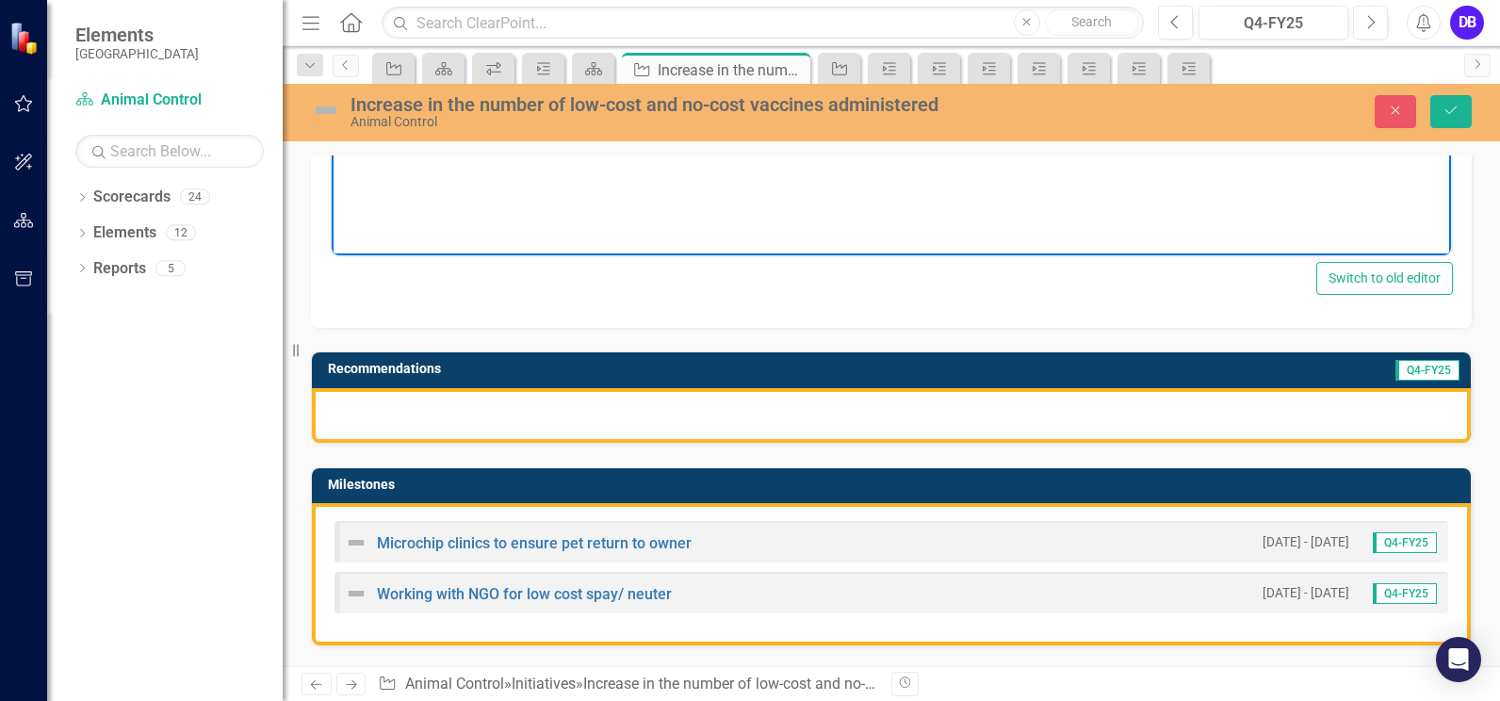
click at [637, 401] on div at bounding box center [891, 415] width 1159 height 55
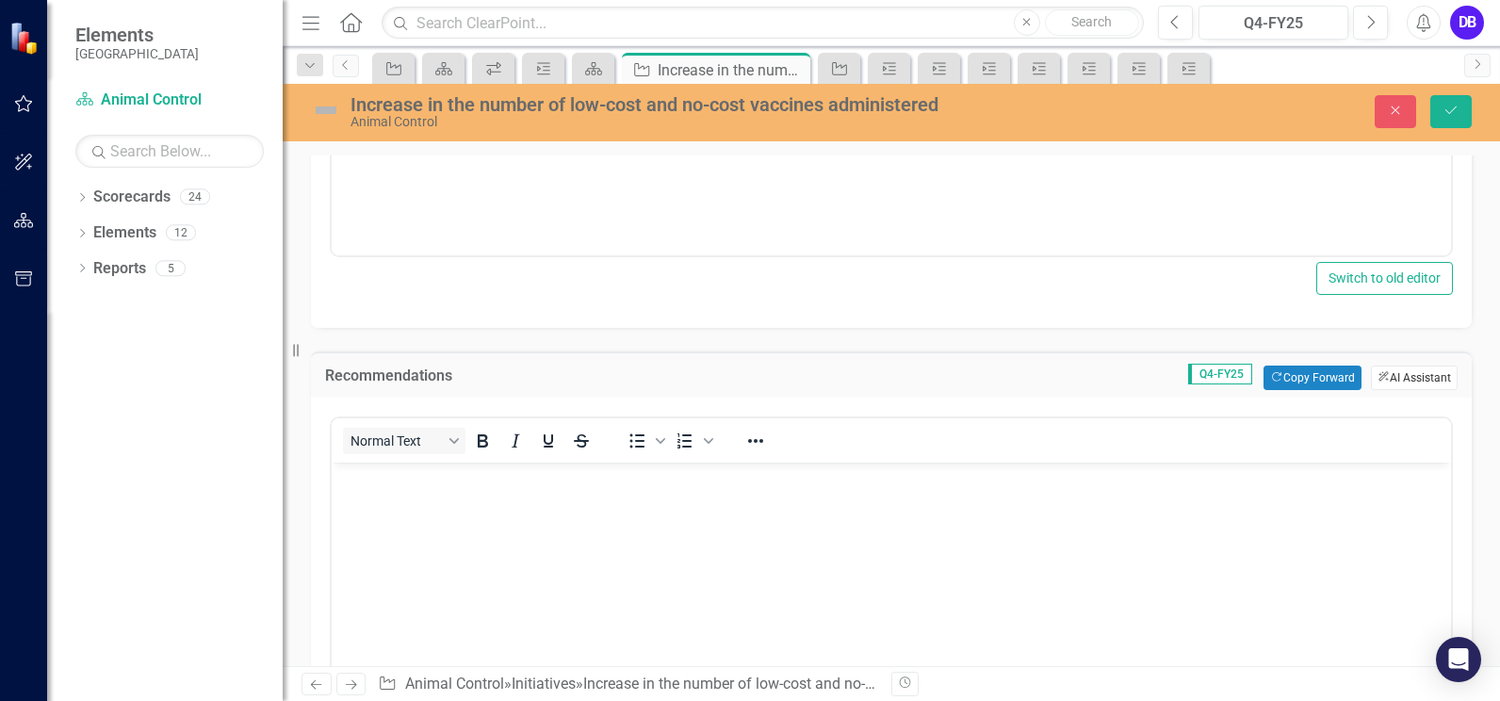
click at [1375, 385] on button "ClearPoint AI AI Assistant" at bounding box center [1414, 377] width 87 height 24
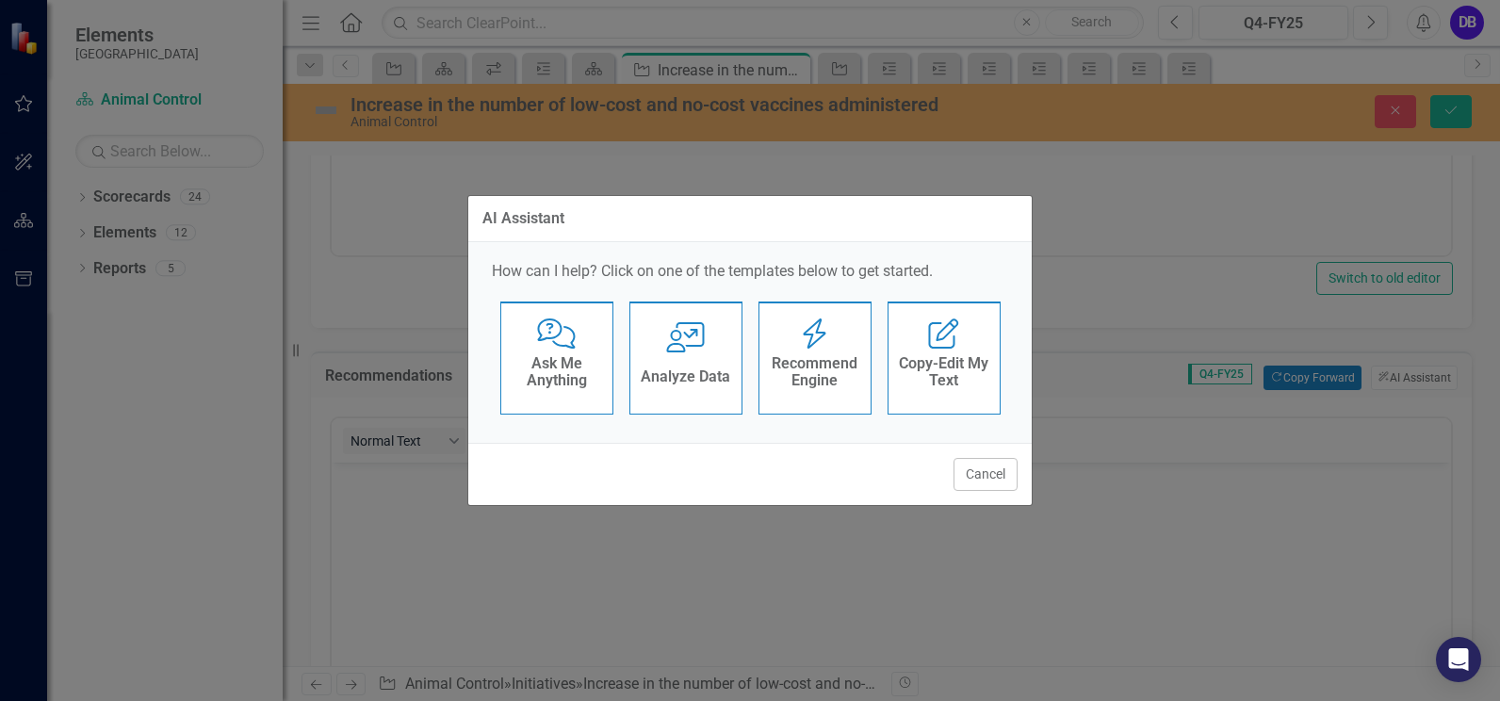
click at [819, 361] on h4 "Recommend Engine" at bounding box center [815, 371] width 92 height 33
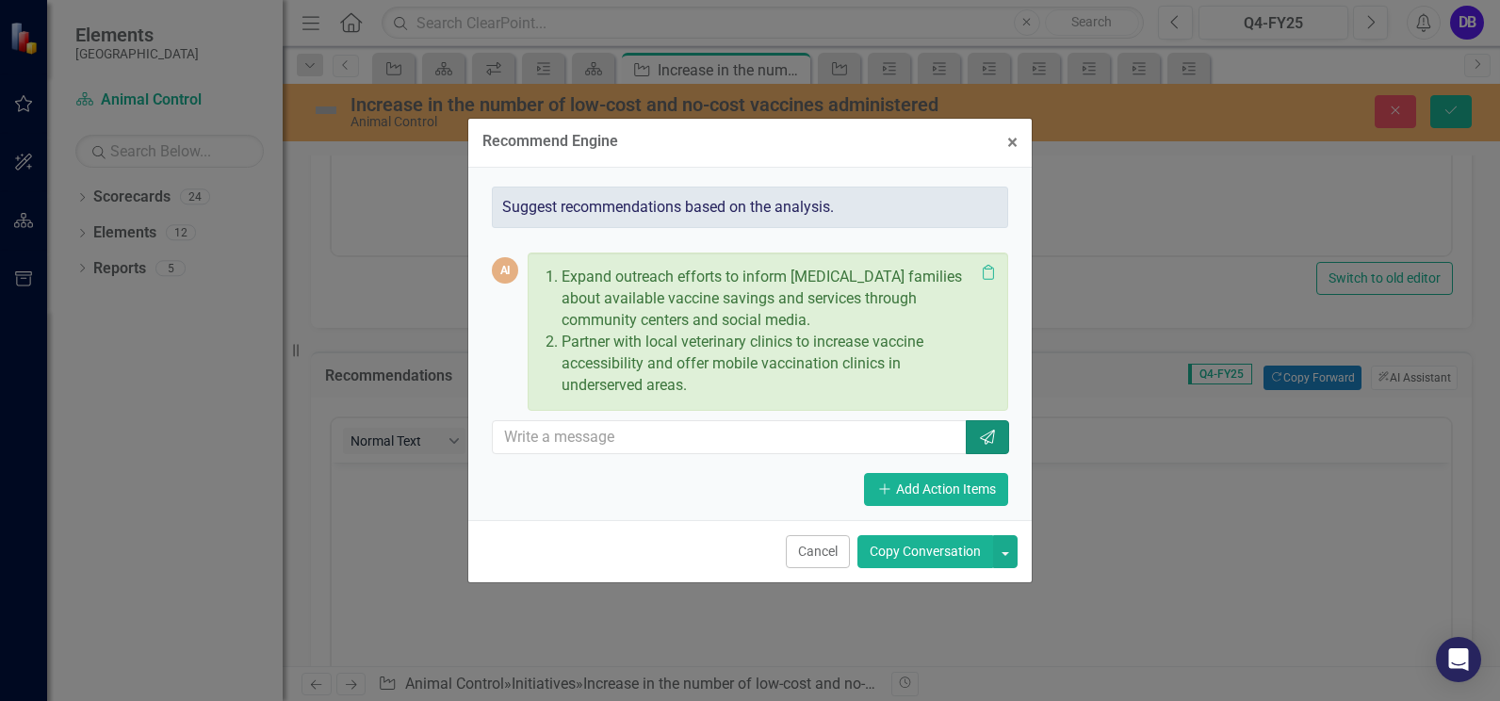
click at [989, 443] on icon "Send" at bounding box center [987, 437] width 19 height 15
click at [933, 552] on button "Copy Conversation" at bounding box center [925, 551] width 136 height 33
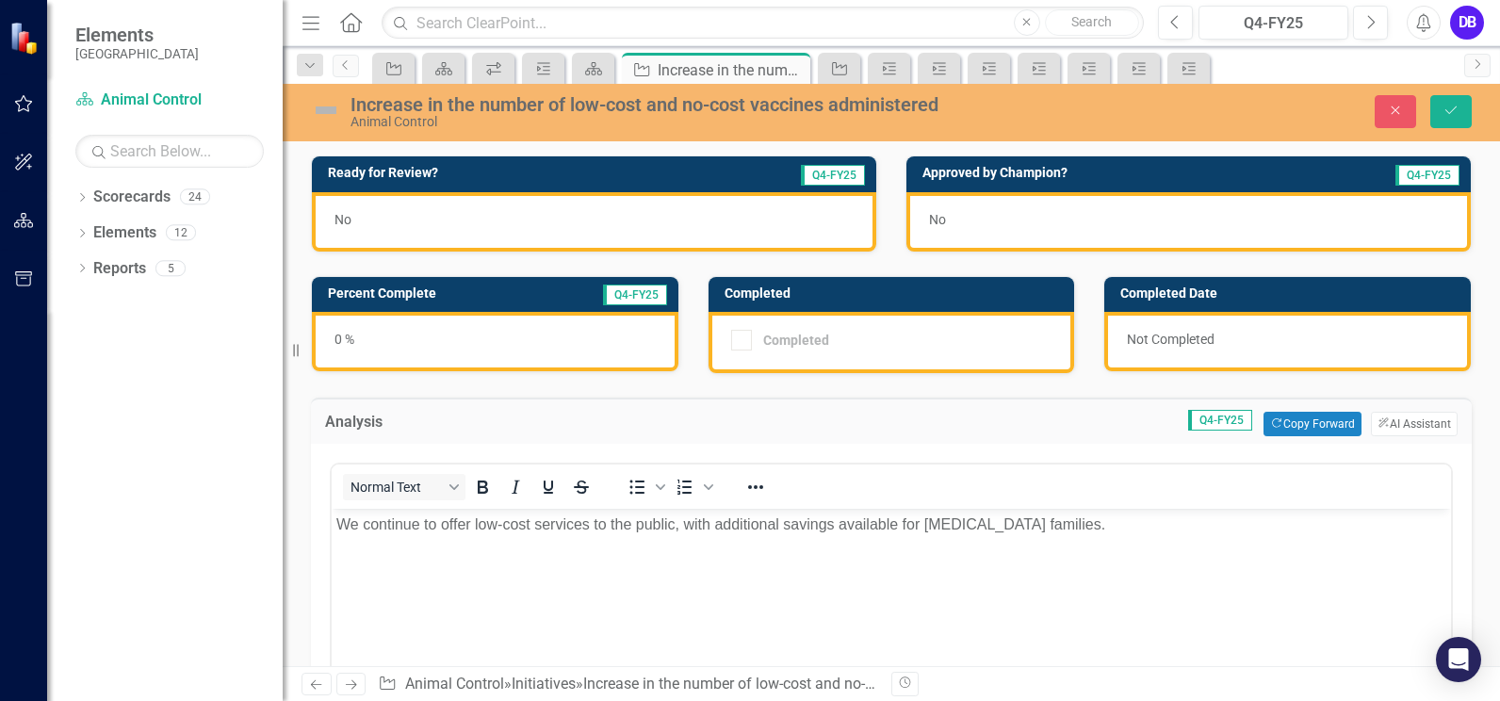
click at [530, 333] on div "0 %" at bounding box center [495, 341] width 366 height 59
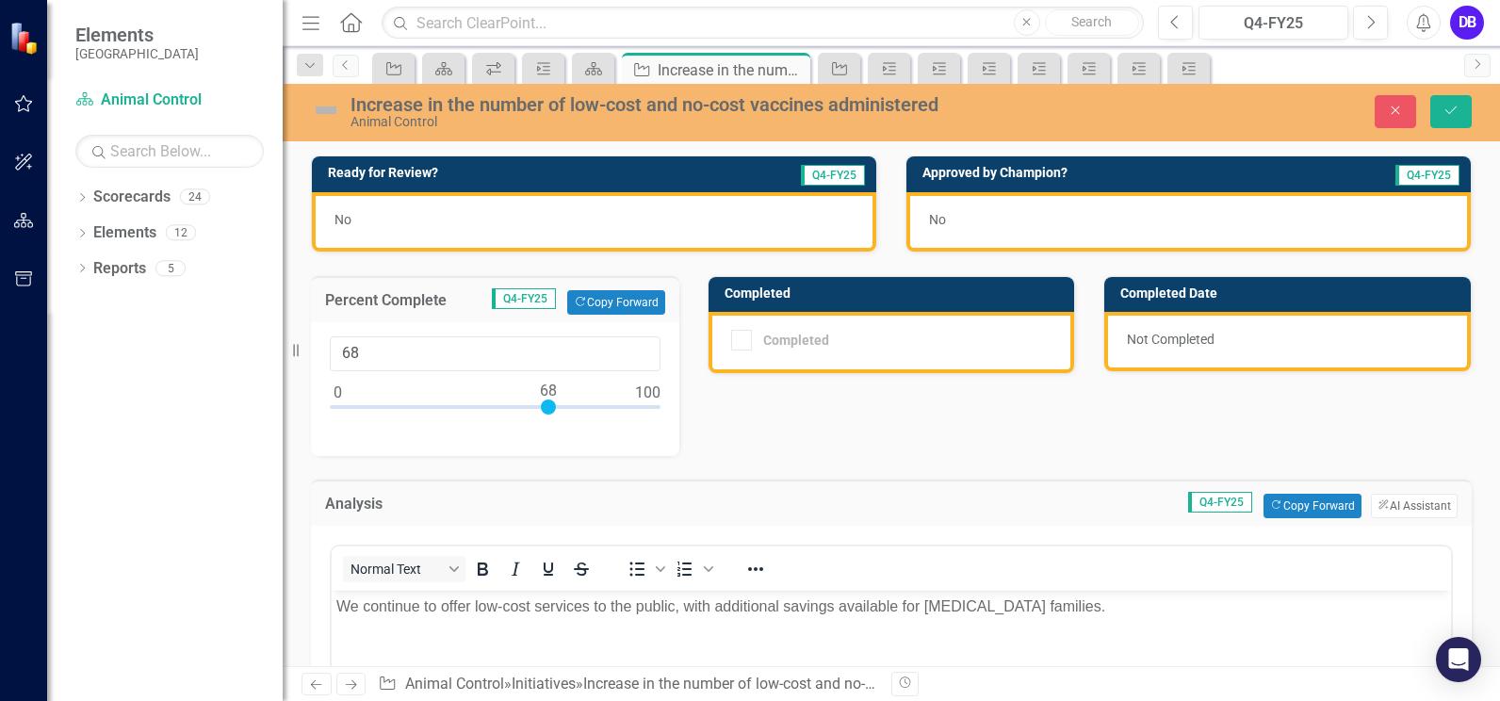
type input "70"
drag, startPoint x: 336, startPoint y: 405, endPoint x: 553, endPoint y: 430, distance: 218.0
click at [553, 430] on div "70" at bounding box center [495, 389] width 368 height 134
click at [1450, 109] on icon "Save" at bounding box center [1450, 110] width 17 height 13
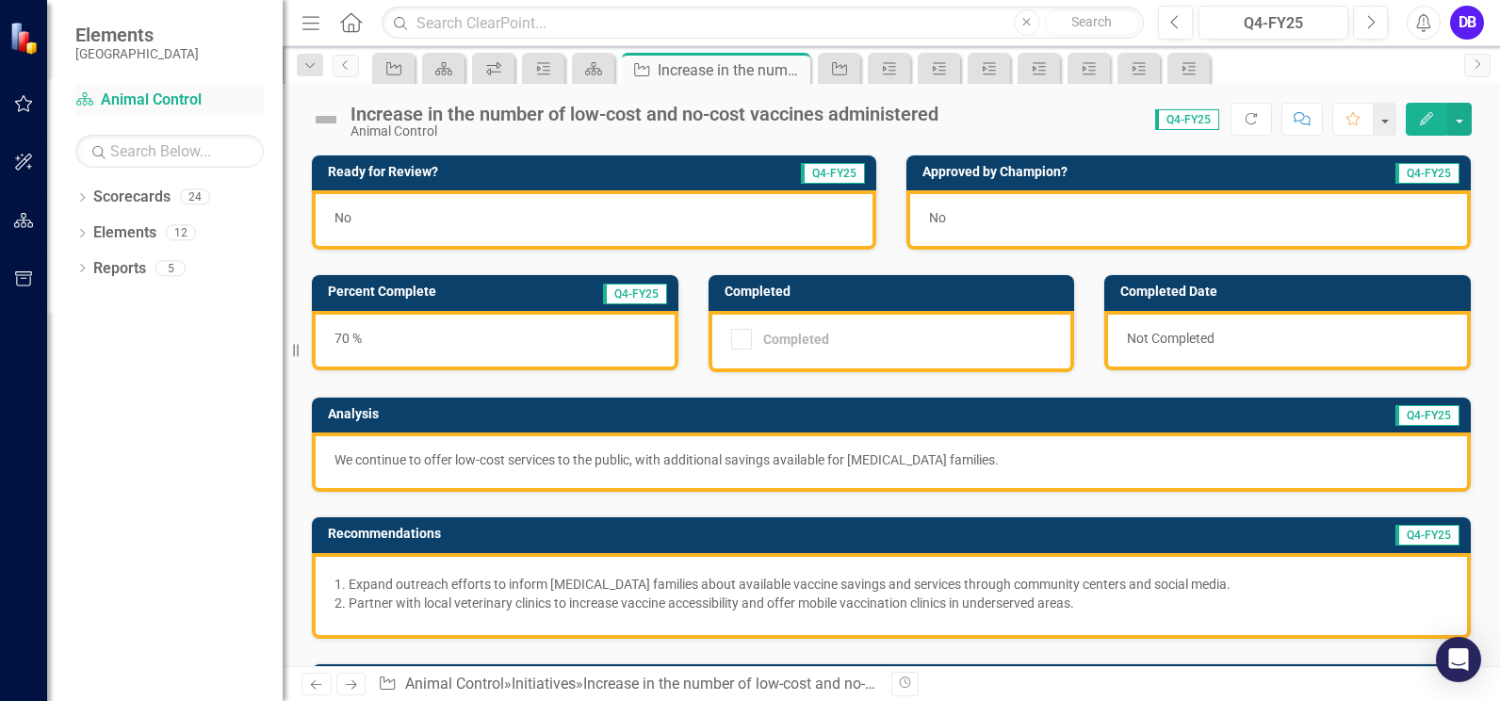
drag, startPoint x: 0, startPoint y: 0, endPoint x: 142, endPoint y: 99, distance: 173.2
click at [142, 99] on link "Scorecard Animal Control" at bounding box center [169, 100] width 188 height 22
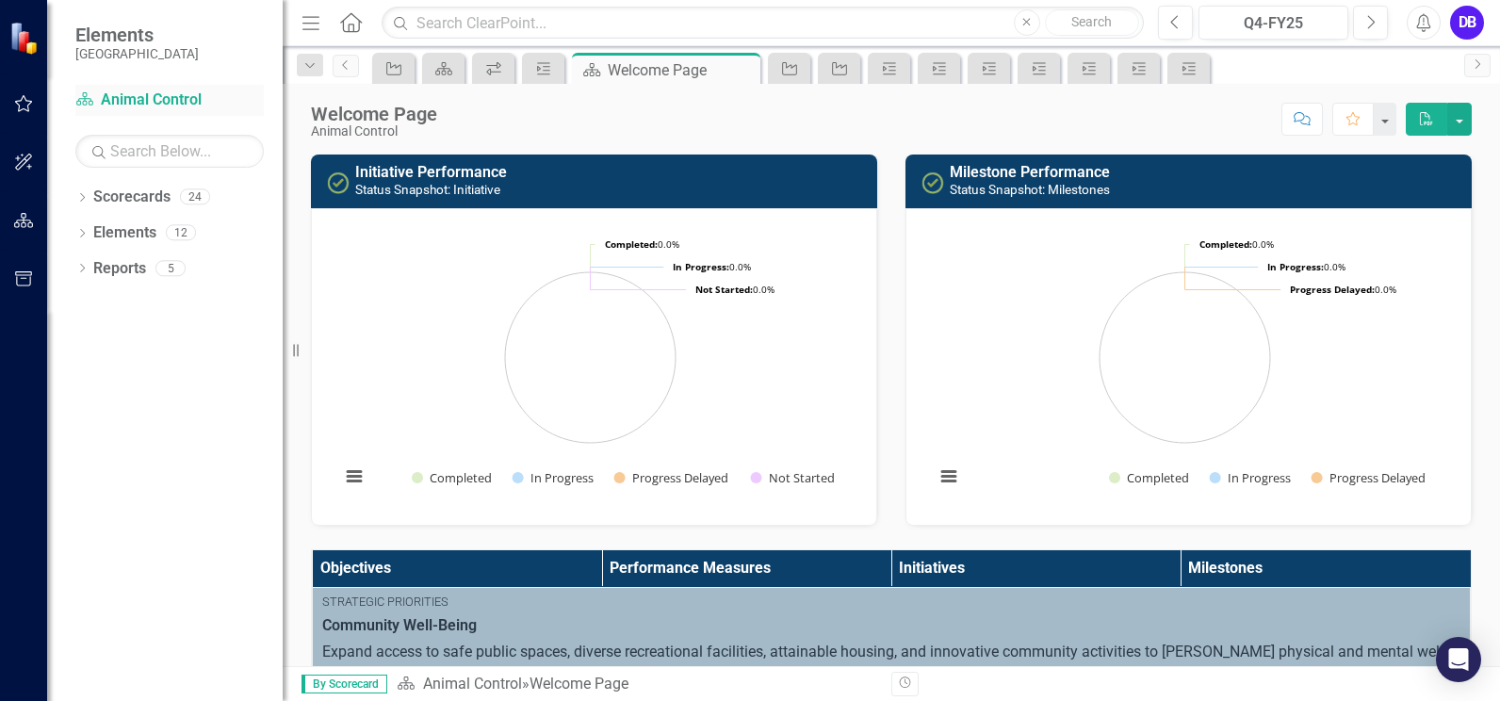
click at [160, 98] on link "Scorecard Animal Control" at bounding box center [169, 100] width 188 height 22
click at [27, 104] on icon "button" at bounding box center [24, 103] width 20 height 15
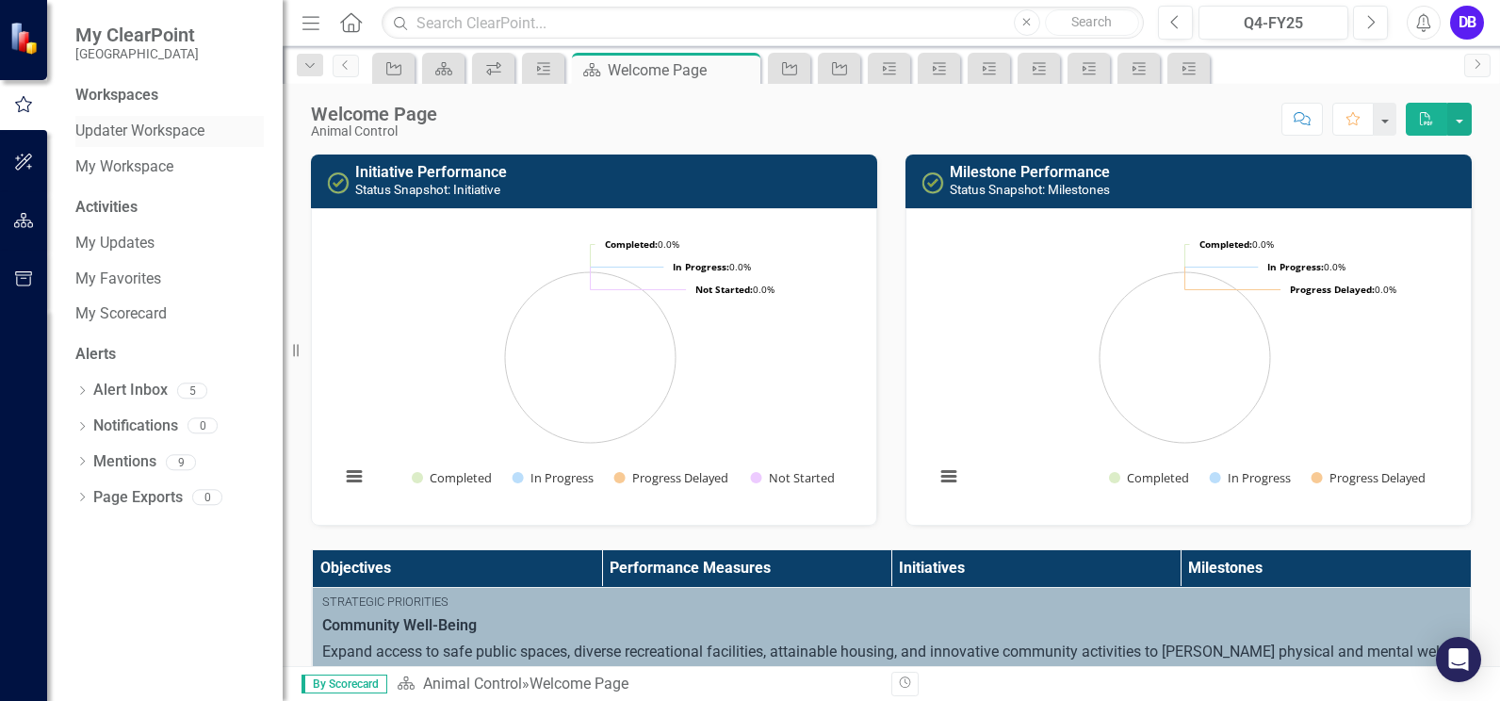
click at [134, 136] on link "Updater Workspace" at bounding box center [169, 132] width 188 height 22
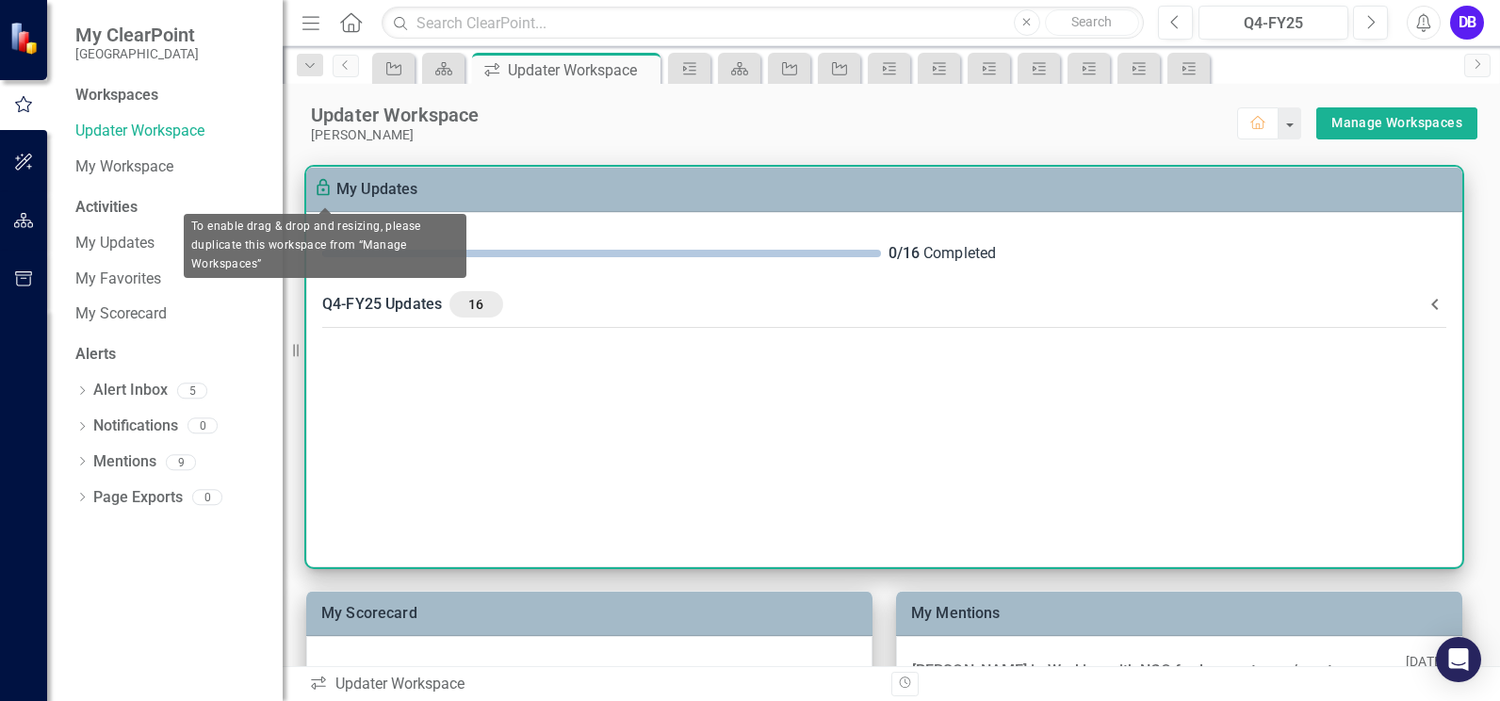
click at [332, 184] on icon "To enable drag & drop and resizing, please duplicate this workspace from “Manag…" at bounding box center [325, 189] width 23 height 23
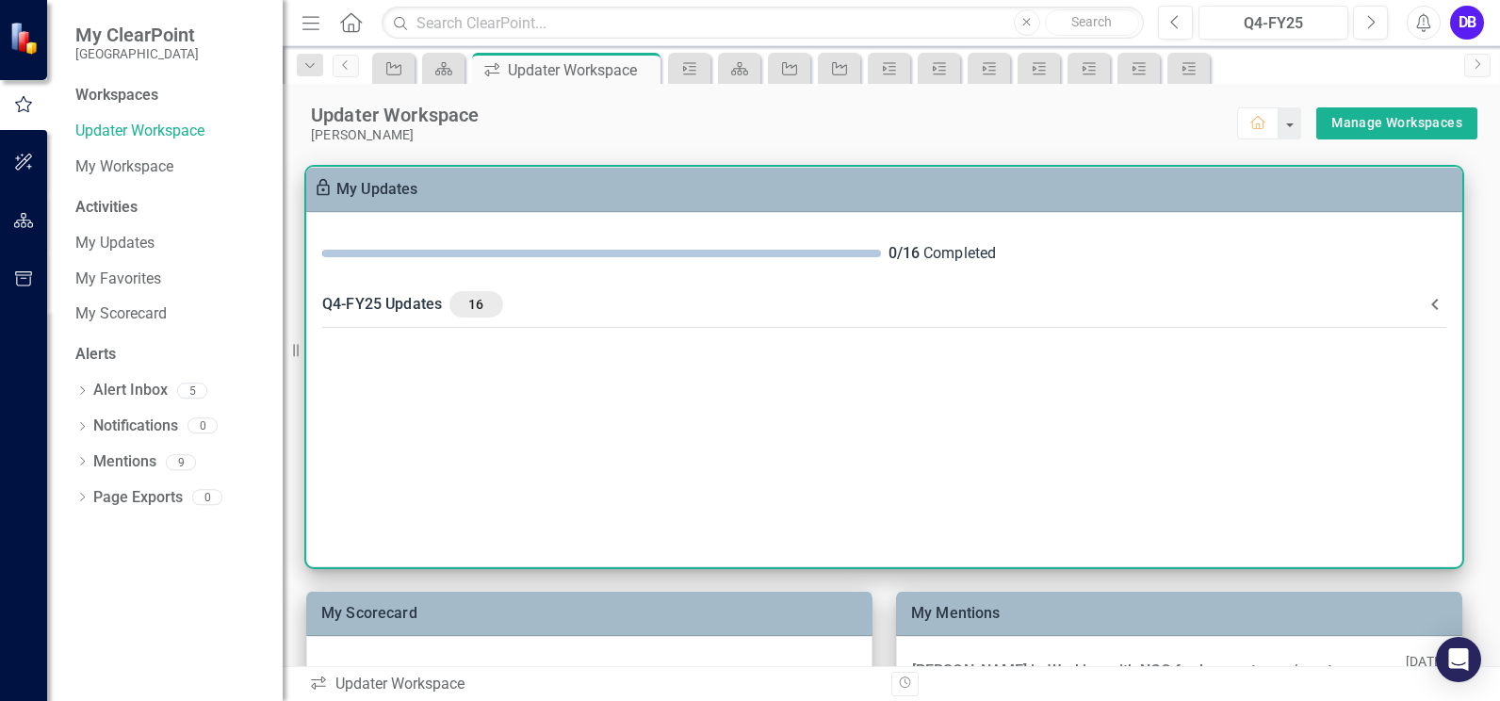
click at [390, 297] on div "Q4-FY25 Updates 16" at bounding box center [872, 304] width 1101 height 26
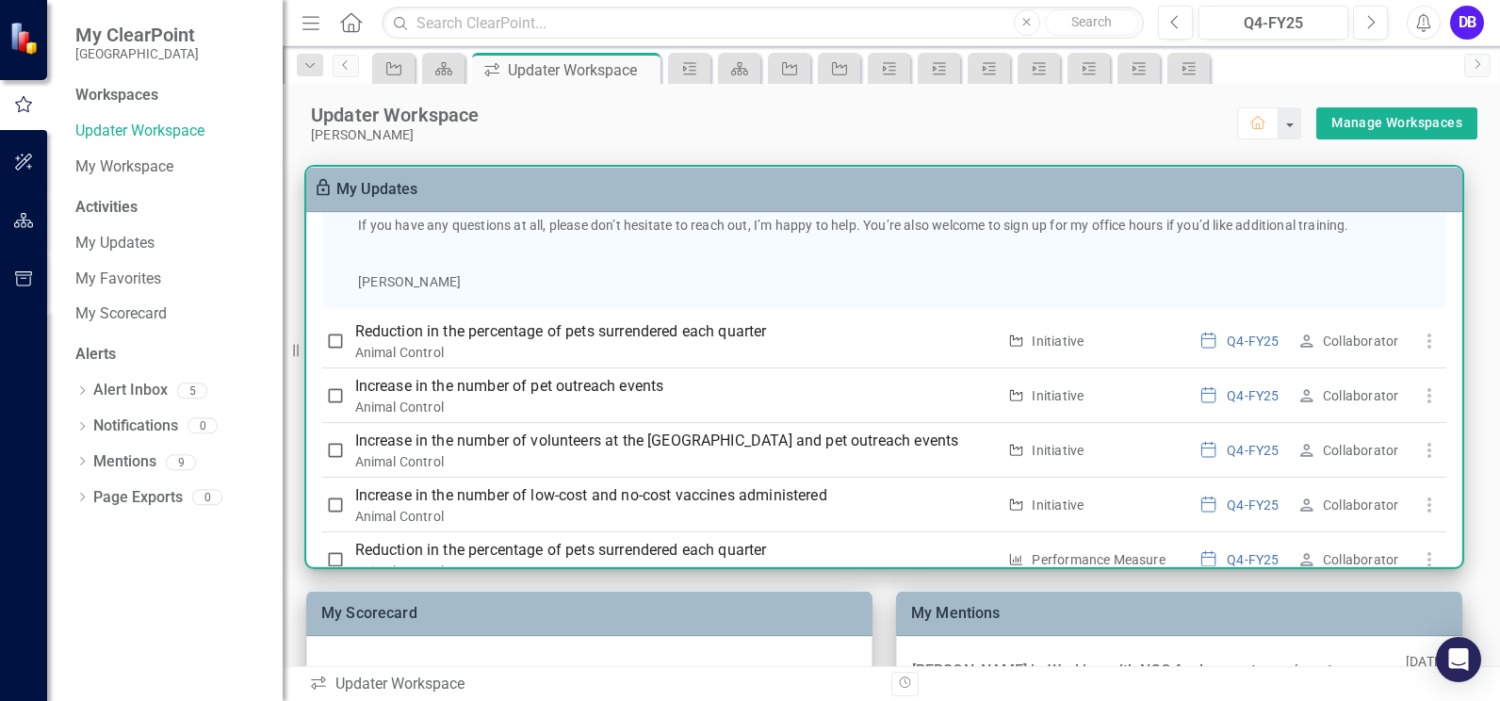
scroll to position [237, 0]
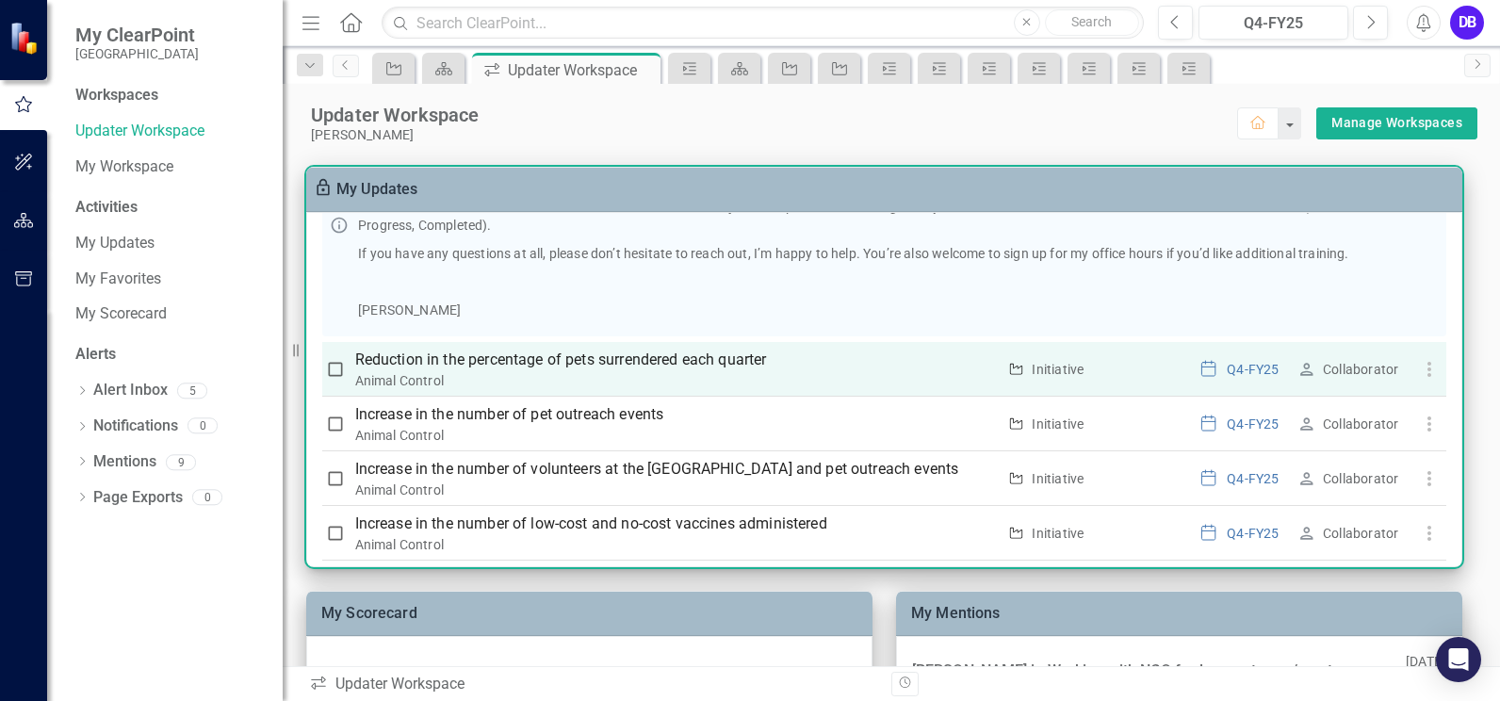
click at [338, 366] on input "checkbox" at bounding box center [335, 369] width 19 height 19
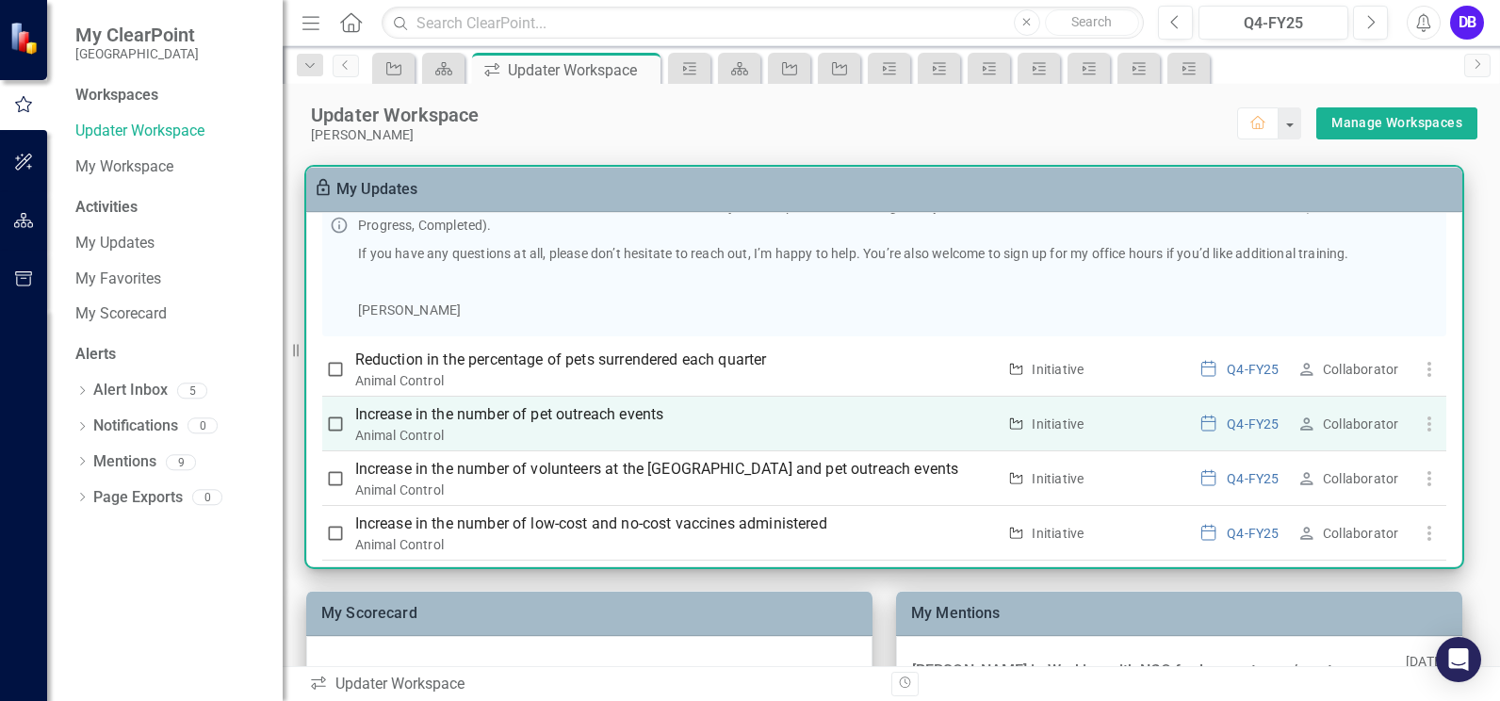
checkbox input "true"
click at [333, 428] on input "checkbox" at bounding box center [335, 423] width 19 height 19
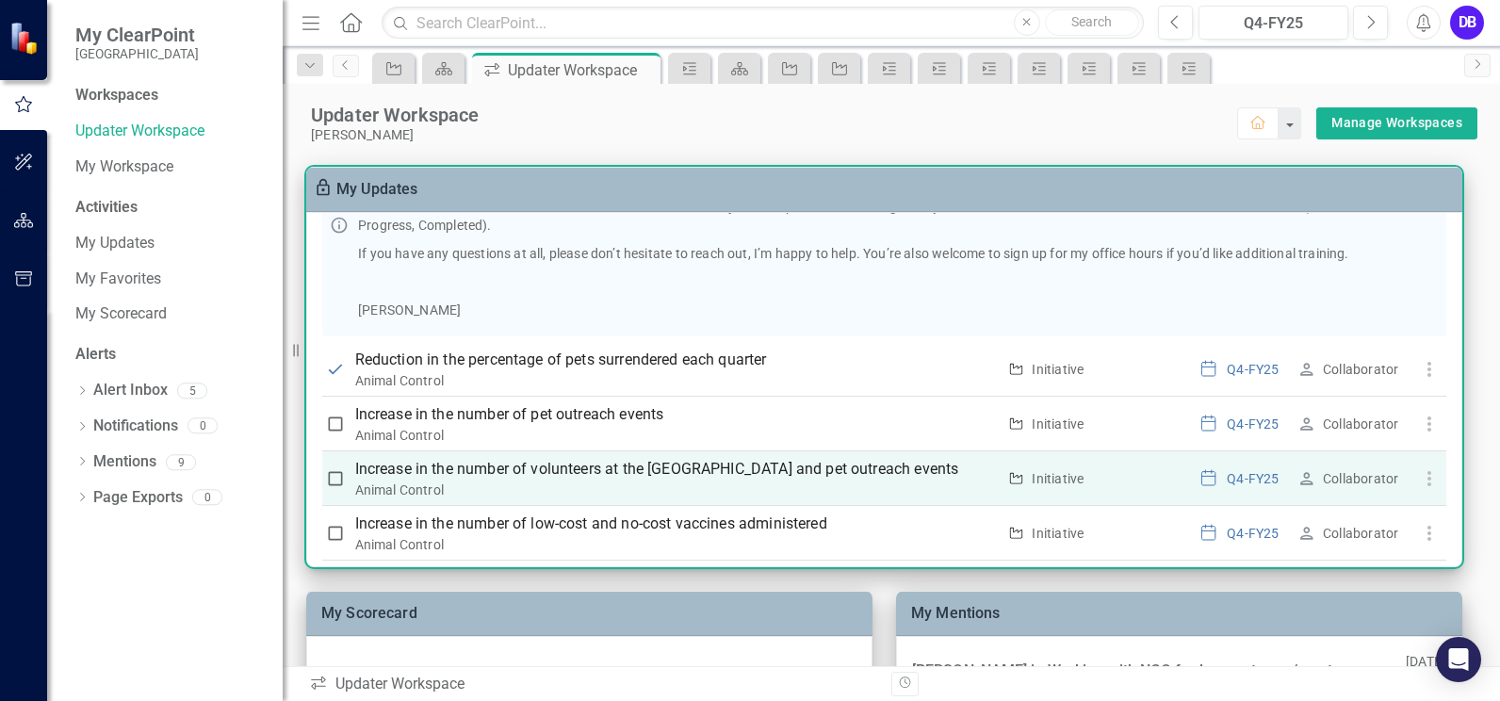
checkbox input "true"
click at [336, 484] on input "checkbox" at bounding box center [335, 478] width 19 height 19
click at [333, 481] on input "checkbox" at bounding box center [335, 478] width 19 height 19
checkbox input "false"
click at [402, 471] on p "Increase in the number of volunteers at the [GEOGRAPHIC_DATA] and pet outreach …" at bounding box center [675, 469] width 641 height 23
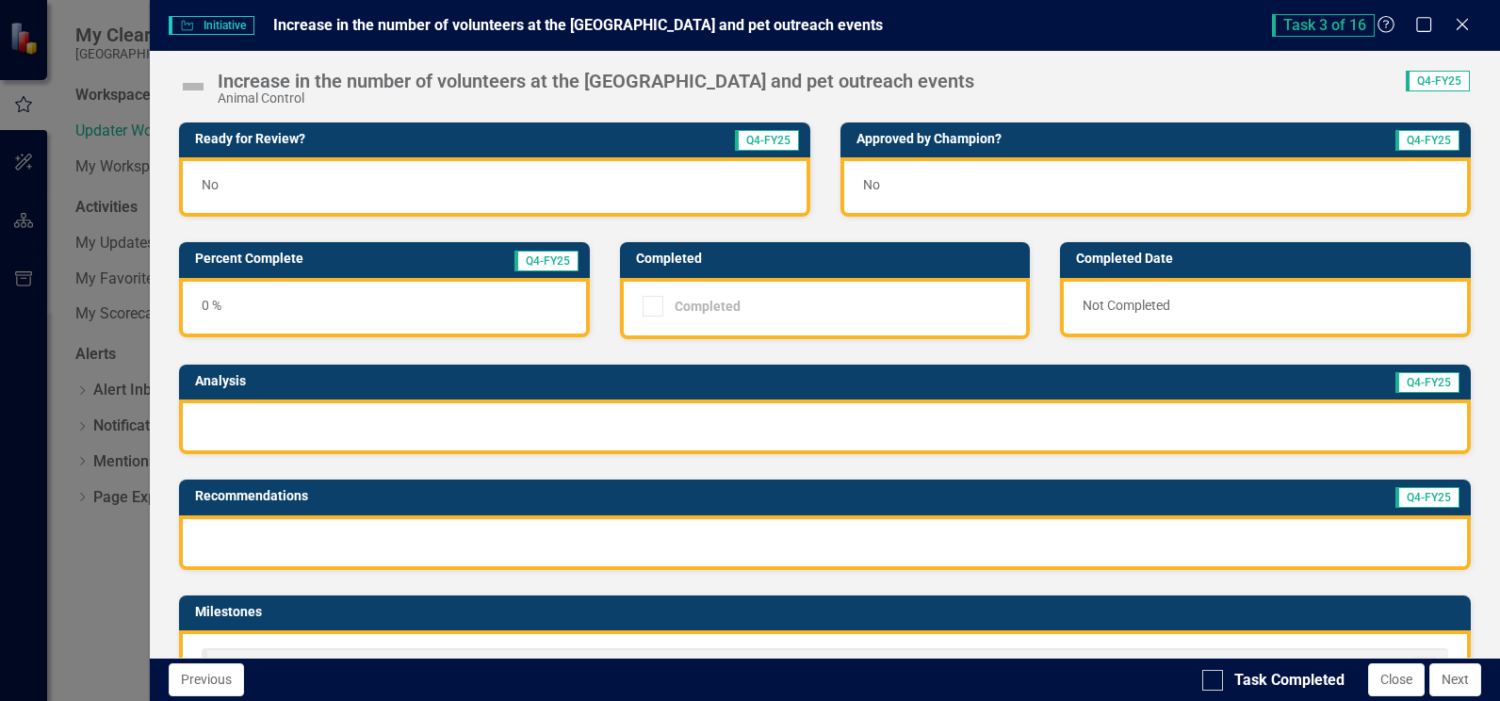
click at [1314, 425] on div at bounding box center [824, 426] width 1291 height 55
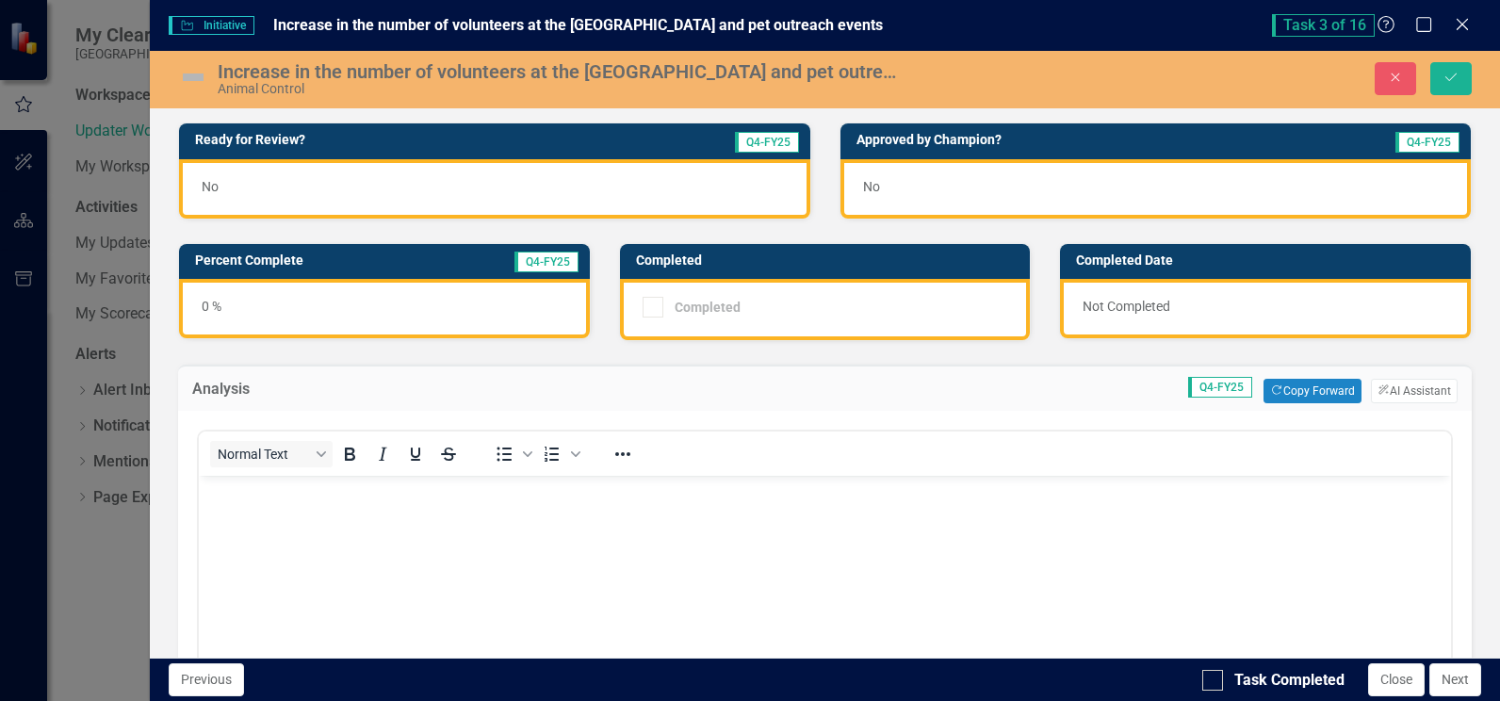
scroll to position [0, 0]
click at [1392, 389] on button "ClearPoint AI AI Assistant" at bounding box center [1414, 391] width 87 height 24
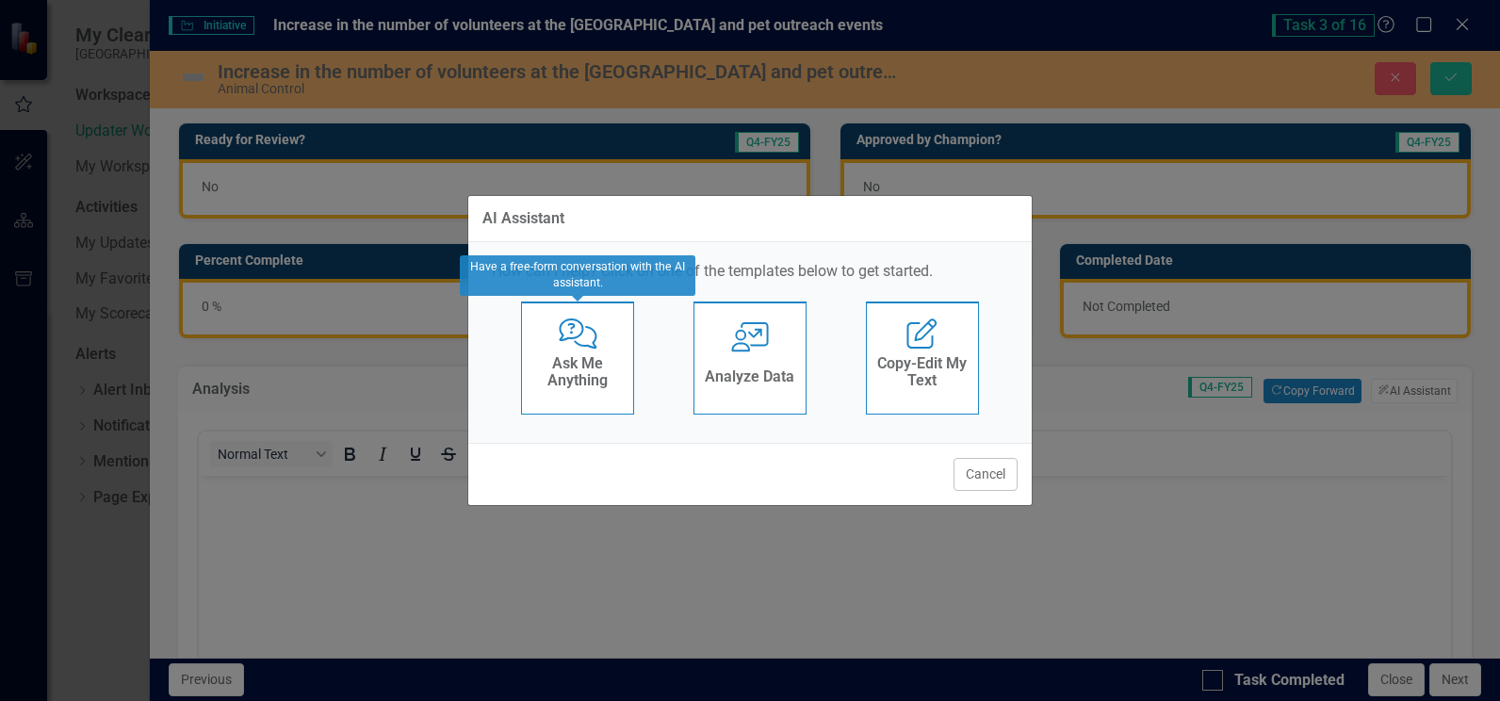
click at [586, 365] on h4 "Ask Me Anything" at bounding box center [577, 371] width 92 height 33
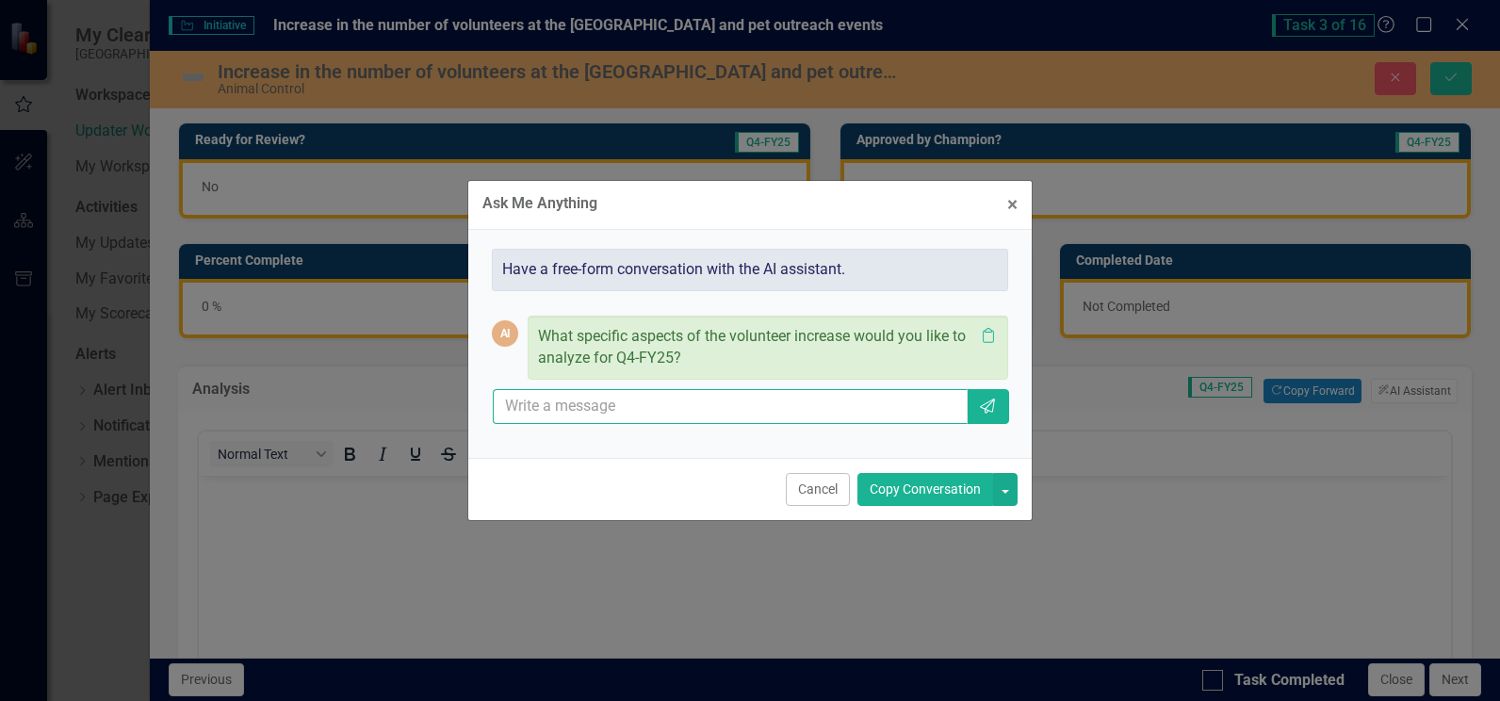
click at [568, 404] on input "text" at bounding box center [730, 406] width 475 height 35
type input "added and additonal 153 volunteers"
click at [985, 401] on icon "Send" at bounding box center [987, 405] width 19 height 15
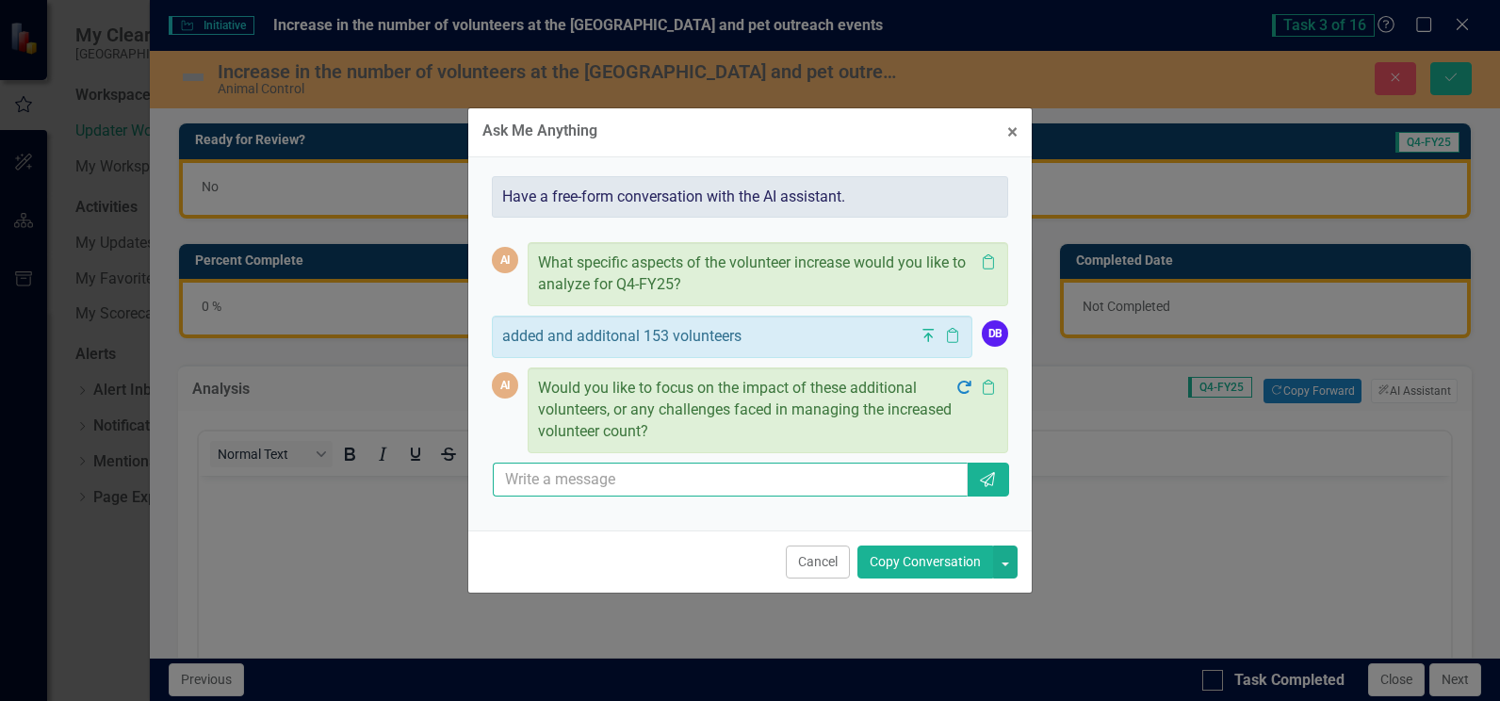
click at [653, 485] on input "text" at bounding box center [730, 480] width 475 height 35
type input "helped with off-site pet adoption events, postings on social media"
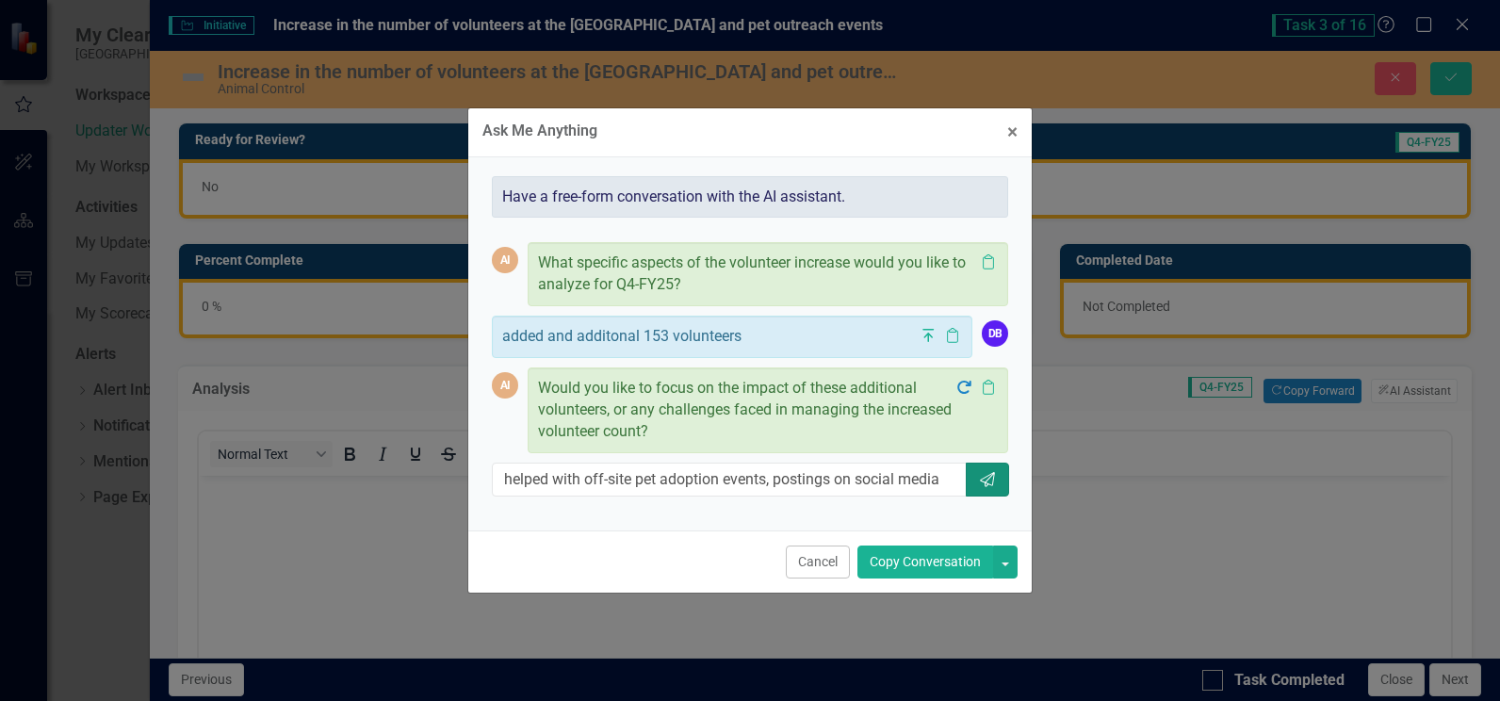
click at [978, 479] on icon "Send" at bounding box center [987, 479] width 19 height 15
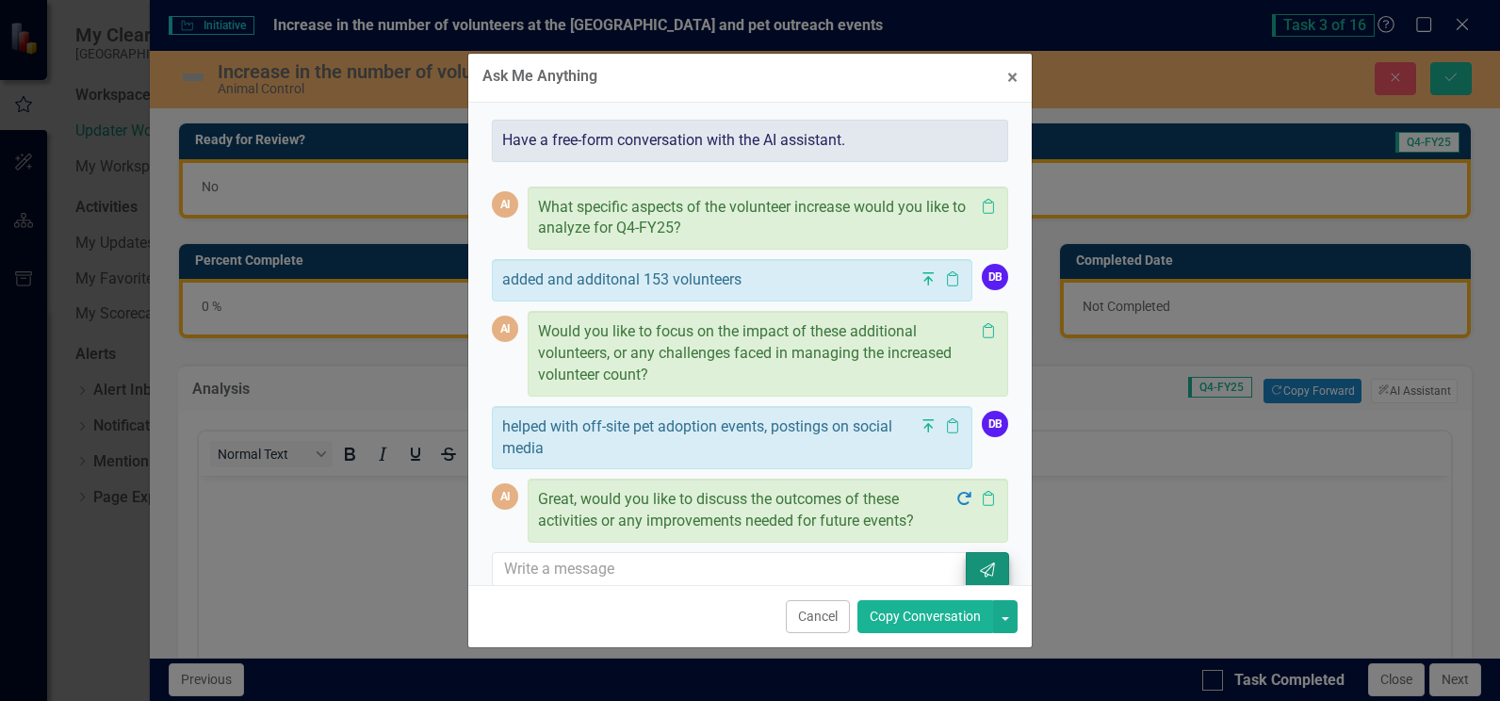
scroll to position [24, 0]
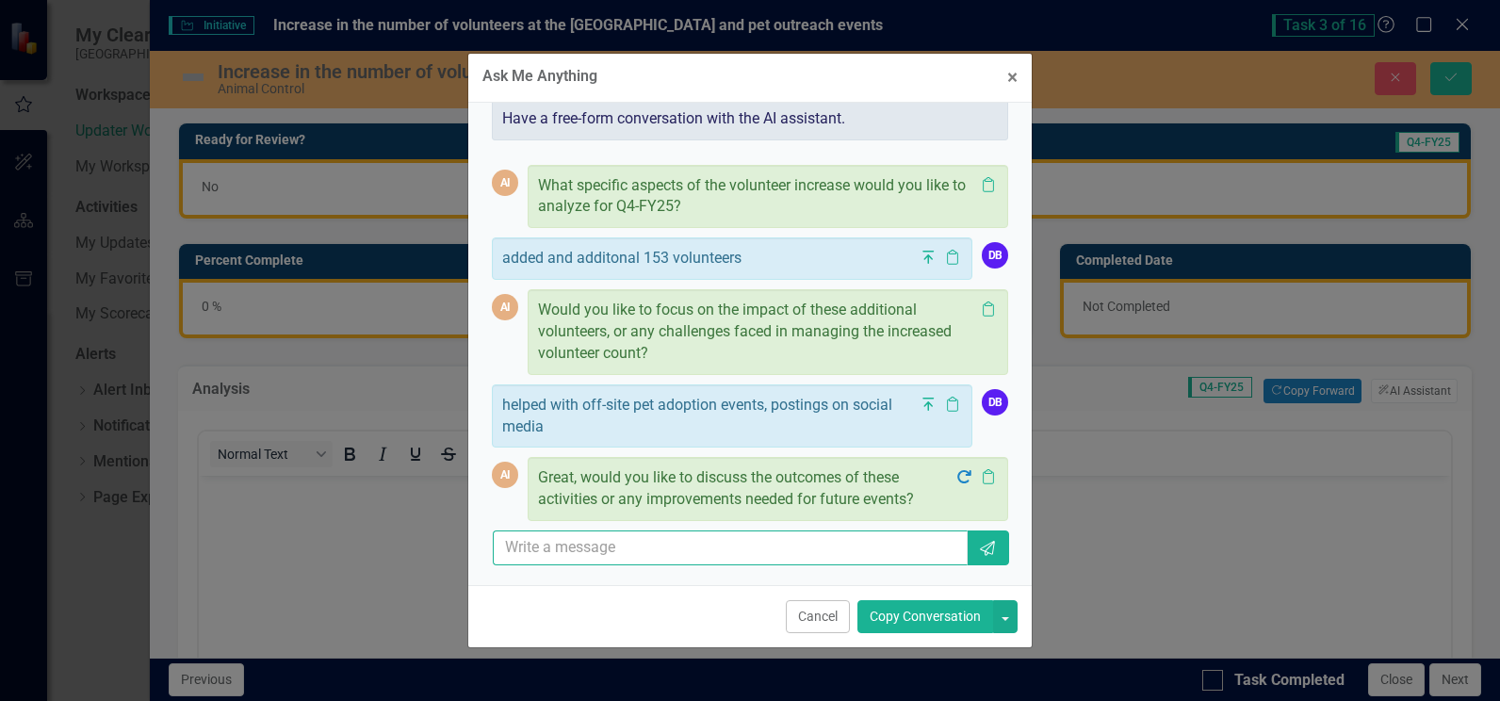
click at [674, 547] on input "text" at bounding box center [730, 547] width 475 height 35
type input "increased the number of pet adoptions"
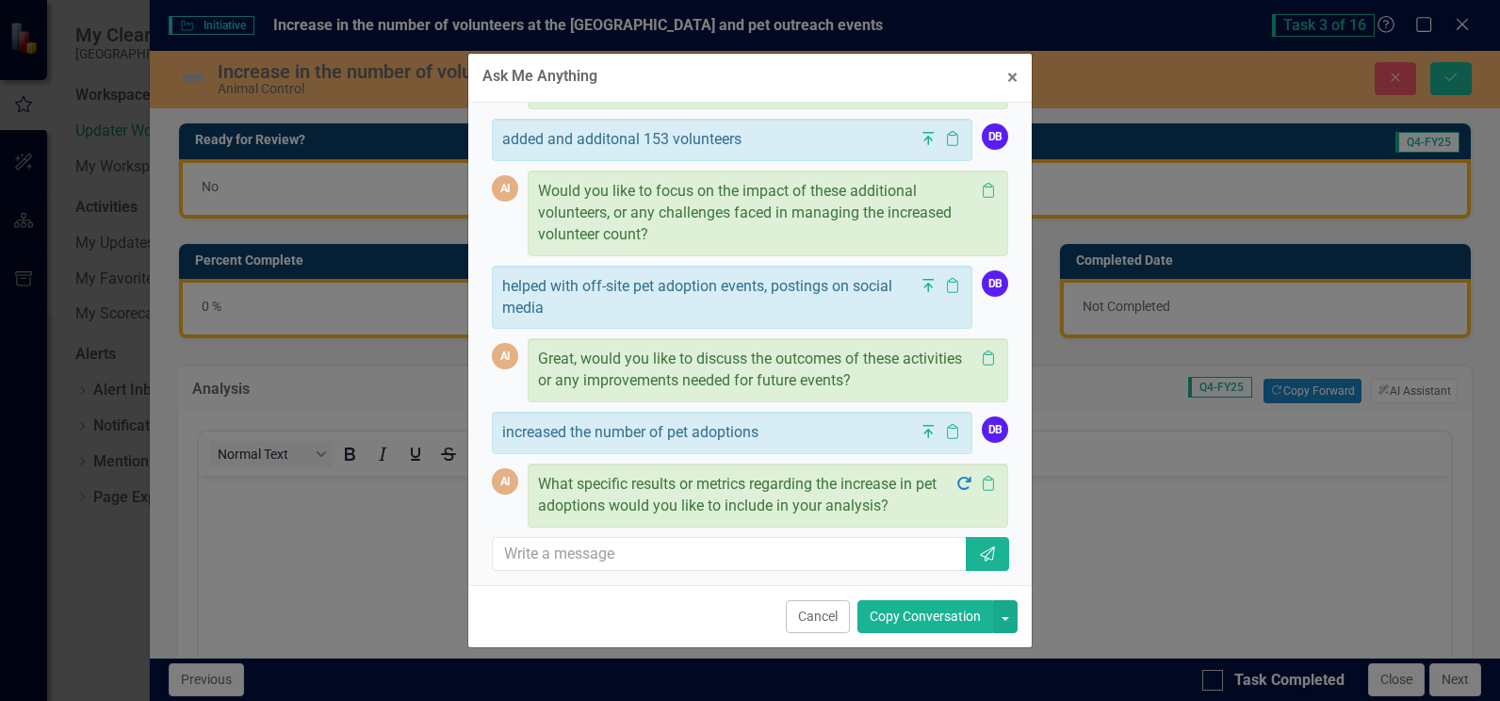
scroll to position [148, 0]
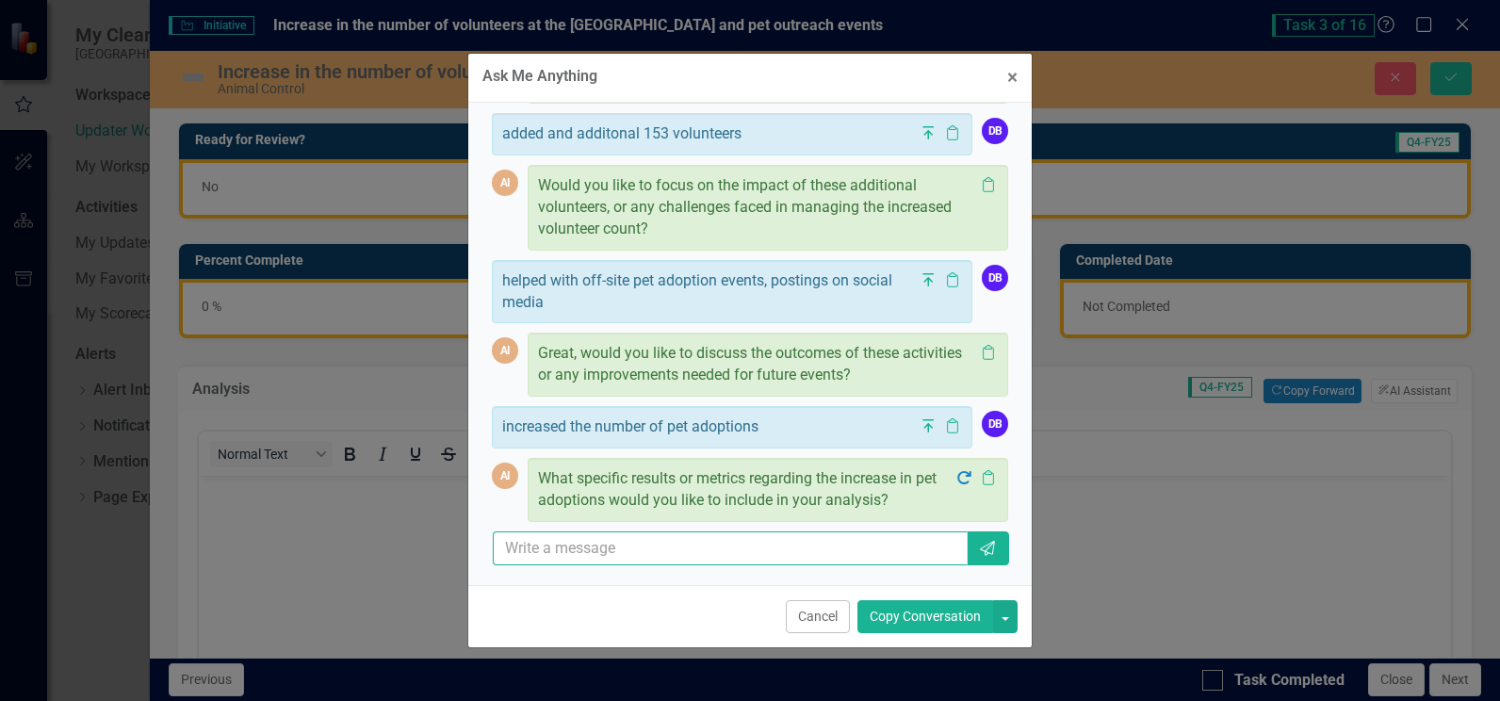
click at [653, 553] on input "text" at bounding box center [730, 548] width 475 height 35
type input "829 adoptions for fy 25"
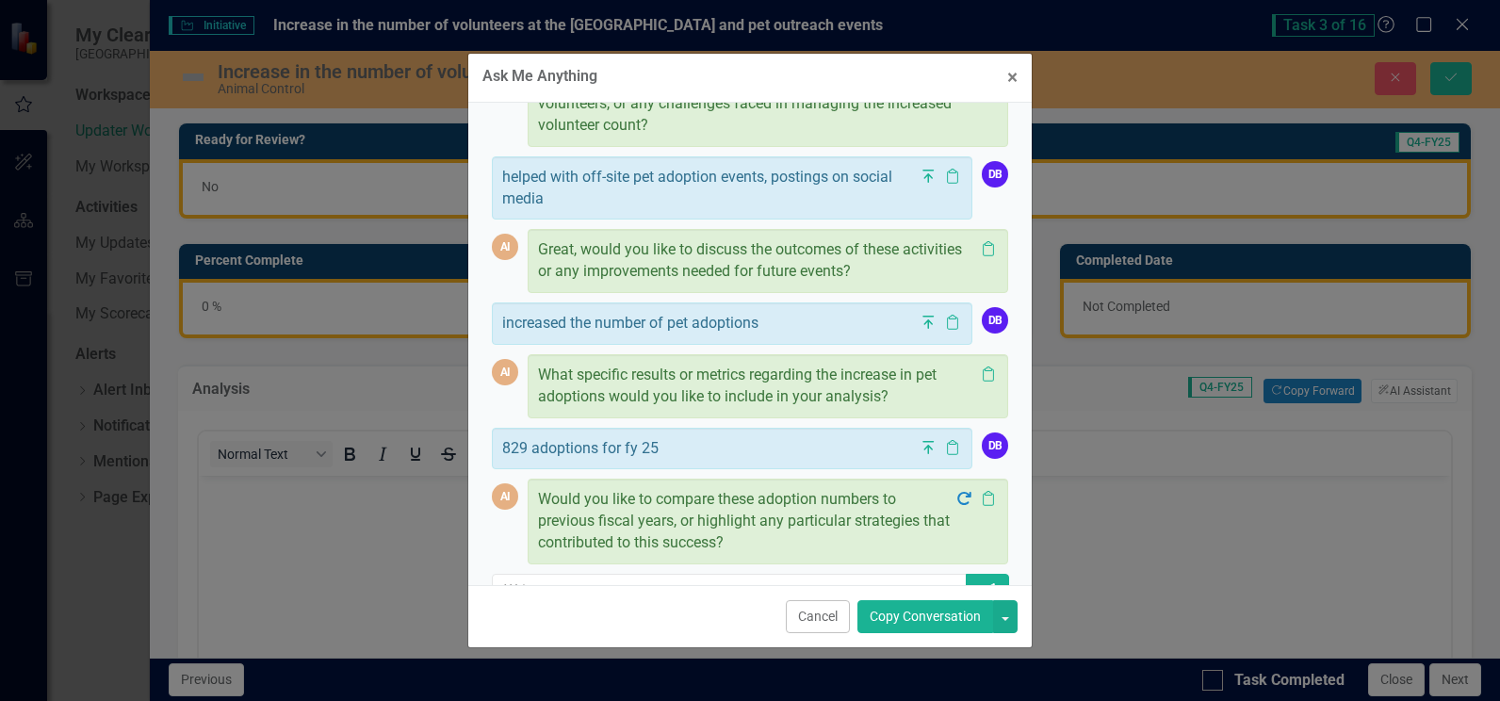
scroll to position [295, 0]
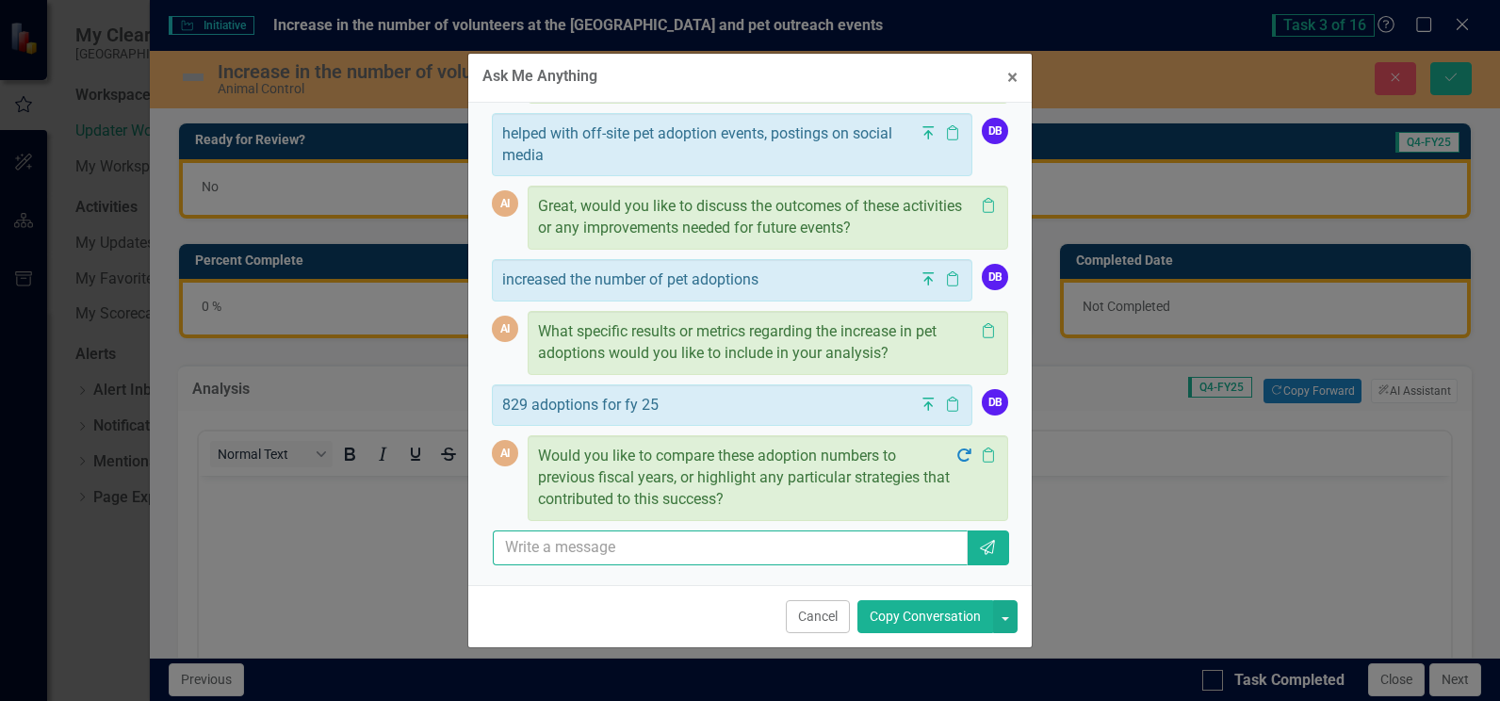
click at [652, 552] on input "text" at bounding box center [730, 547] width 475 height 35
type input "no"
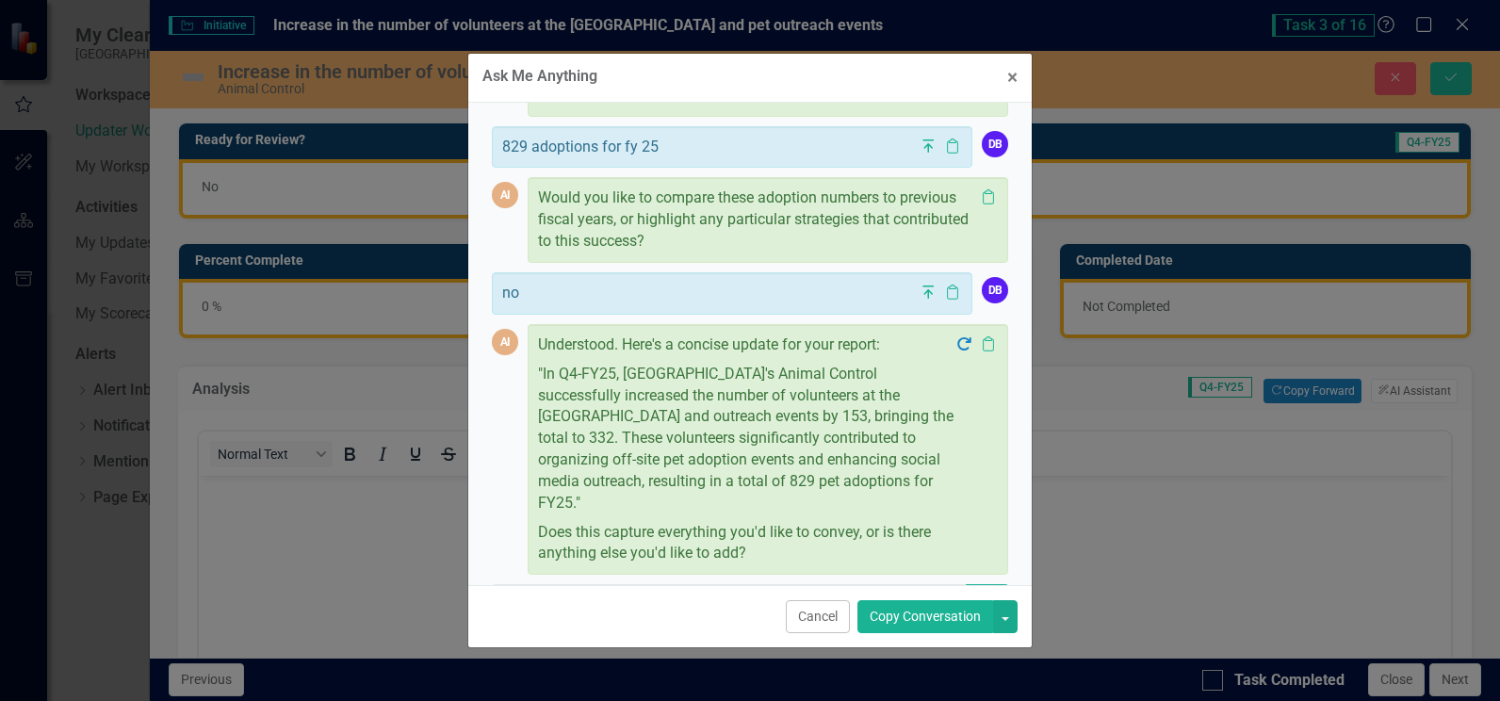
scroll to position [585, 0]
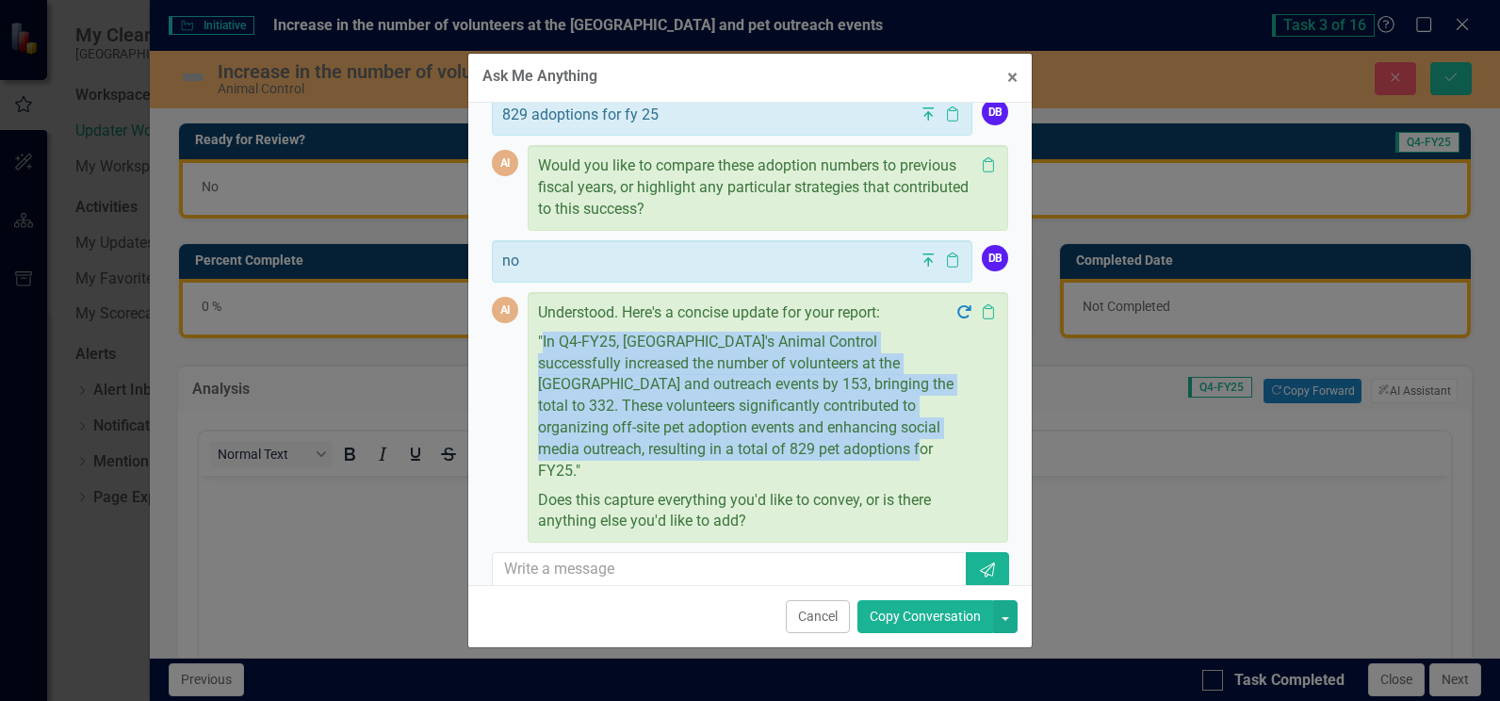
drag, startPoint x: 857, startPoint y: 448, endPoint x: 544, endPoint y: 340, distance: 331.9
click at [544, 340] on p ""In Q4-FY25, St. Johns County's Animal Control successfully increased the numbe…" at bounding box center [746, 407] width 416 height 158
drag, startPoint x: 544, startPoint y: 340, endPoint x: 576, endPoint y: 337, distance: 33.1
copy p "In Q4-FY25, St. Johns County's Animal Control successfully increased the number…"
click at [1018, 70] on button "× Close" at bounding box center [1012, 78] width 39 height 48
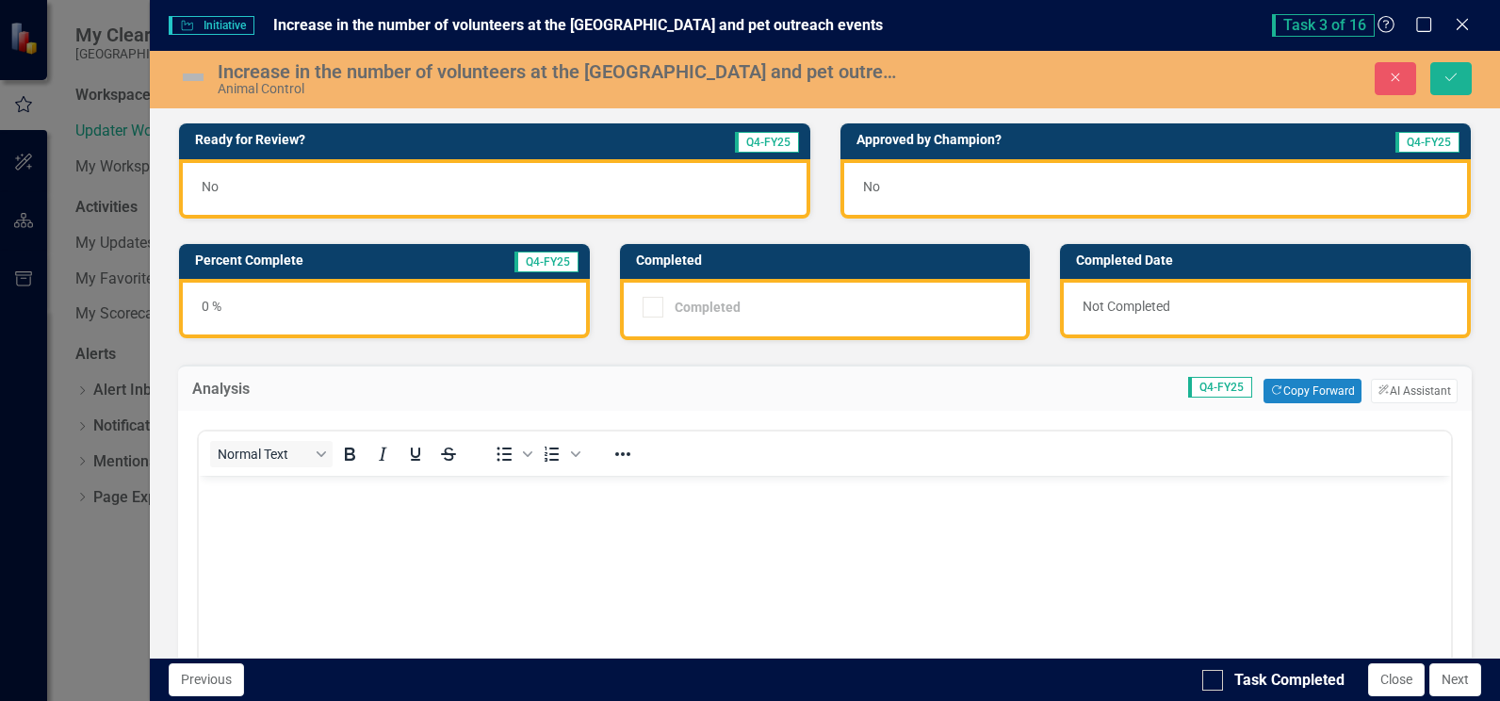
click at [359, 495] on p "Rich Text Area. Press ALT-0 for help." at bounding box center [824, 491] width 1242 height 23
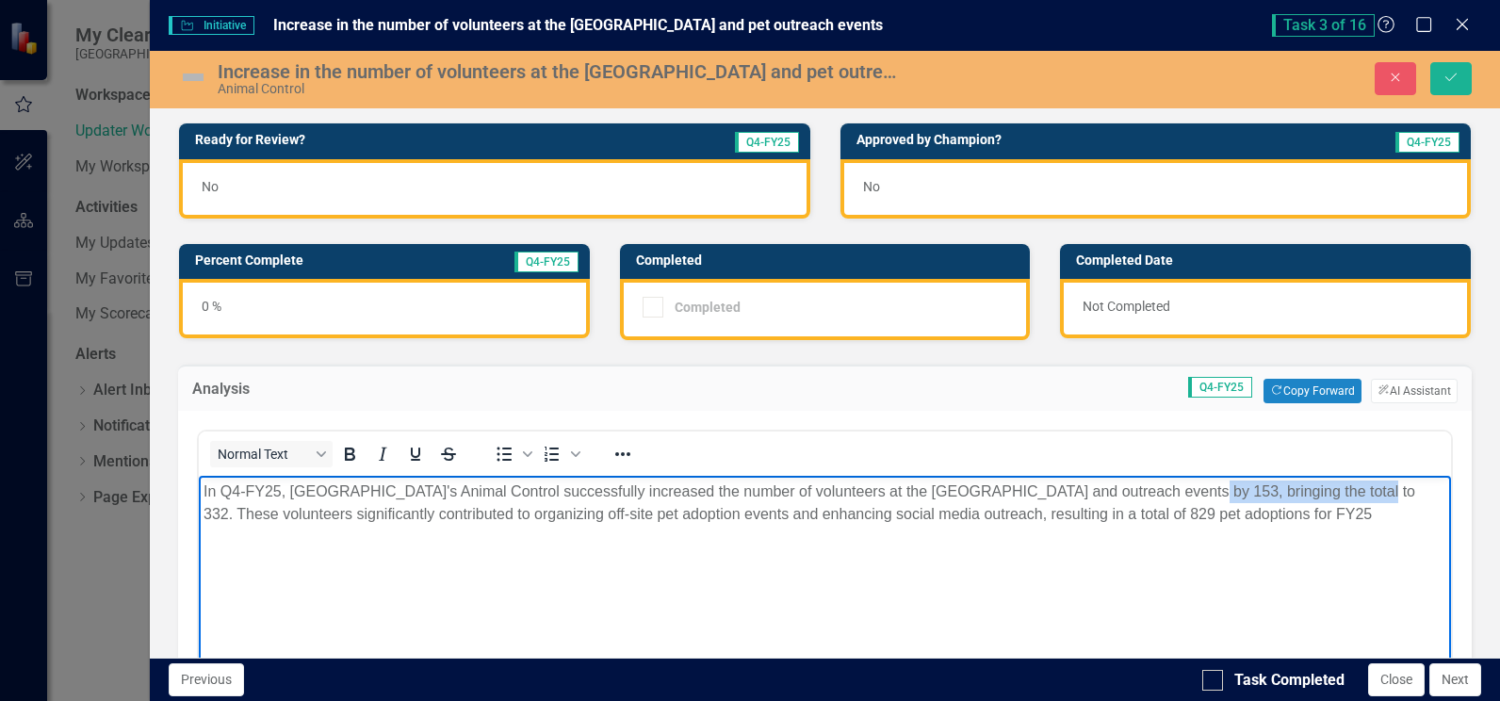
drag, startPoint x: 1318, startPoint y: 490, endPoint x: 1154, endPoint y: 480, distance: 164.2
click at [1154, 480] on p "In Q4-FY25, St. Johns County's Animal Control successfully increased the number…" at bounding box center [824, 502] width 1242 height 45
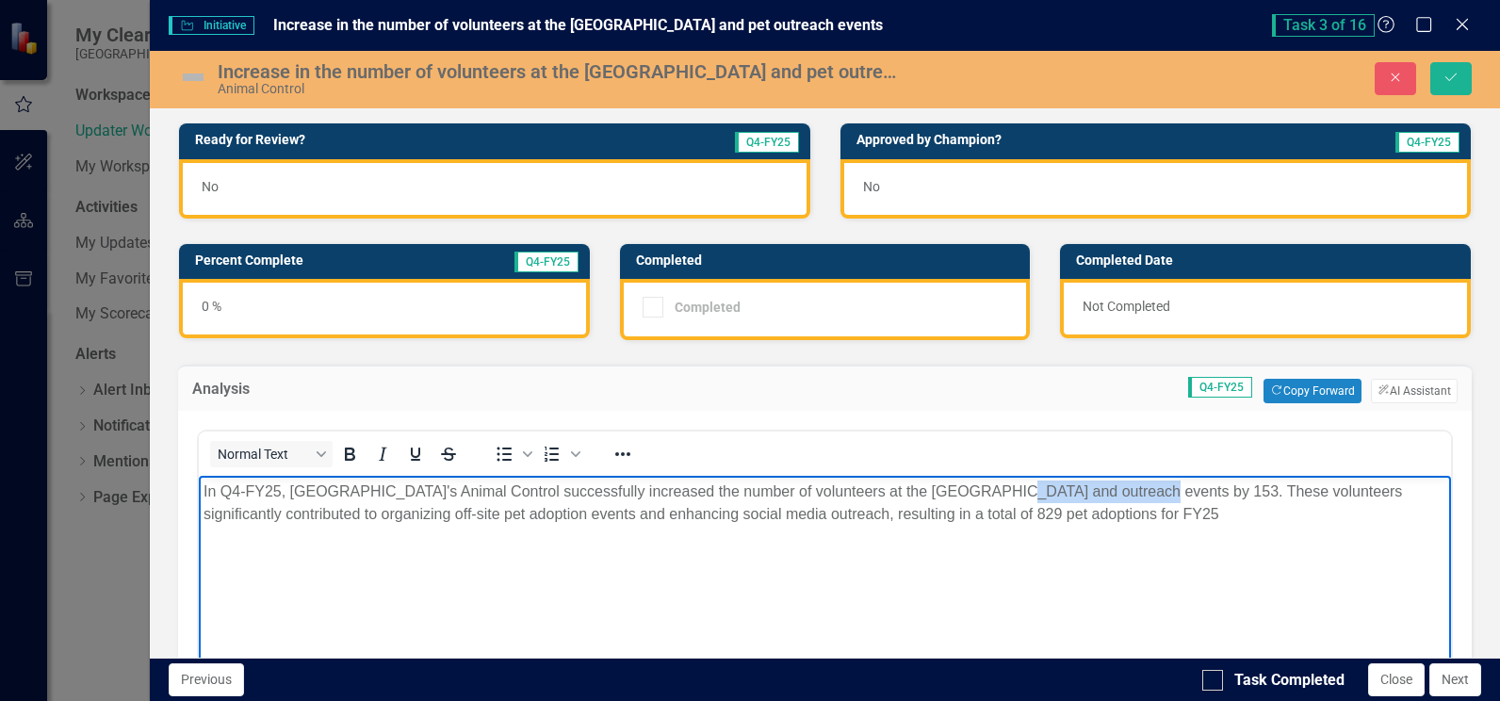
drag, startPoint x: 1103, startPoint y: 491, endPoint x: 965, endPoint y: 492, distance: 138.5
click at [965, 492] on p "In Q4-FY25, St. Johns County's Animal Control successfully increased the number…" at bounding box center [824, 502] width 1242 height 45
drag, startPoint x: 1218, startPoint y: 494, endPoint x: 1143, endPoint y: 487, distance: 75.6
click at [1143, 487] on p "In Q4-FY25, St. Johns County's Animal Control successfully increased the number…" at bounding box center [824, 502] width 1242 height 45
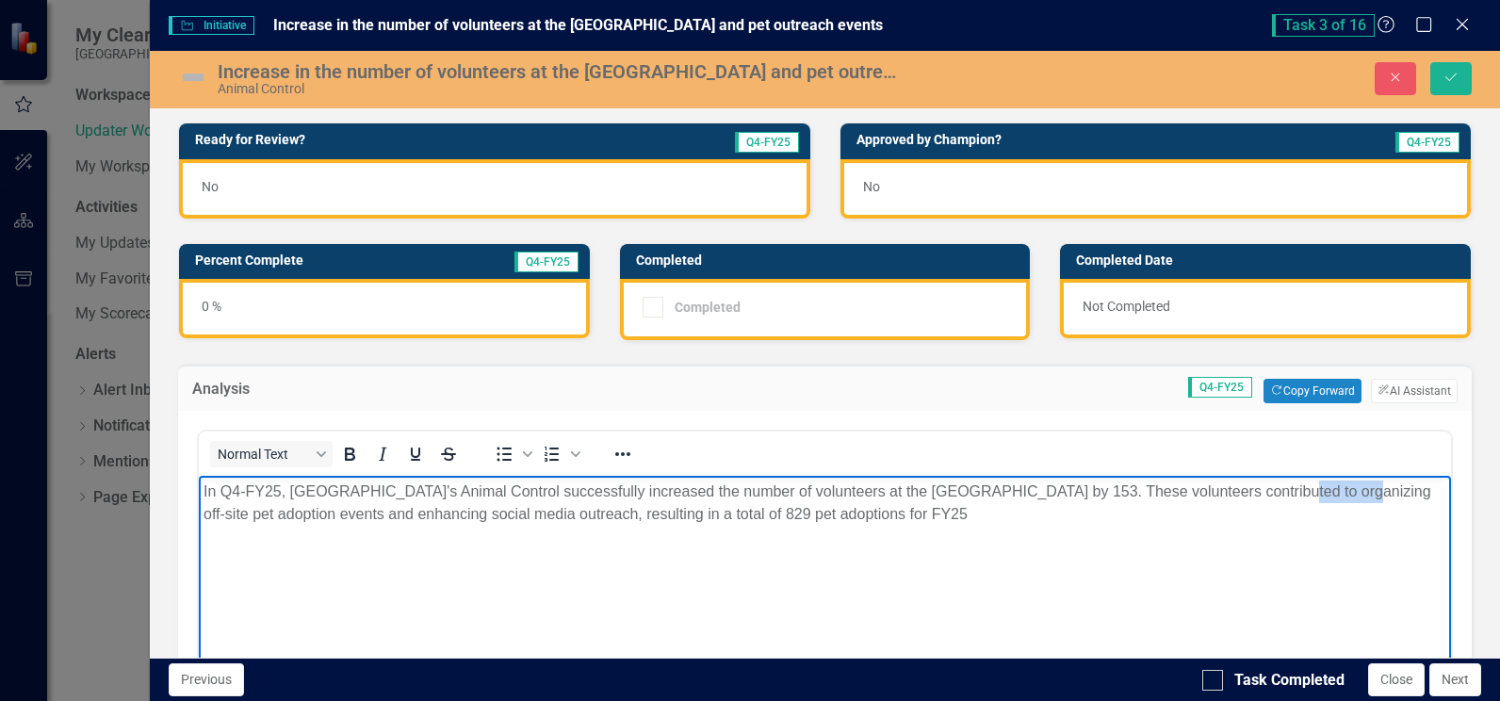
drag, startPoint x: 1304, startPoint y: 488, endPoint x: 1239, endPoint y: 489, distance: 65.0
click at [1239, 489] on p "In Q4-FY25, St. Johns County's Animal Control successfully increased the number…" at bounding box center [824, 502] width 1242 height 45
drag, startPoint x: 563, startPoint y: 513, endPoint x: 508, endPoint y: 511, distance: 55.6
click at [508, 511] on p "In Q4-FY25, St. Johns County's Animal Control successfully increased the number…" at bounding box center [824, 502] width 1242 height 45
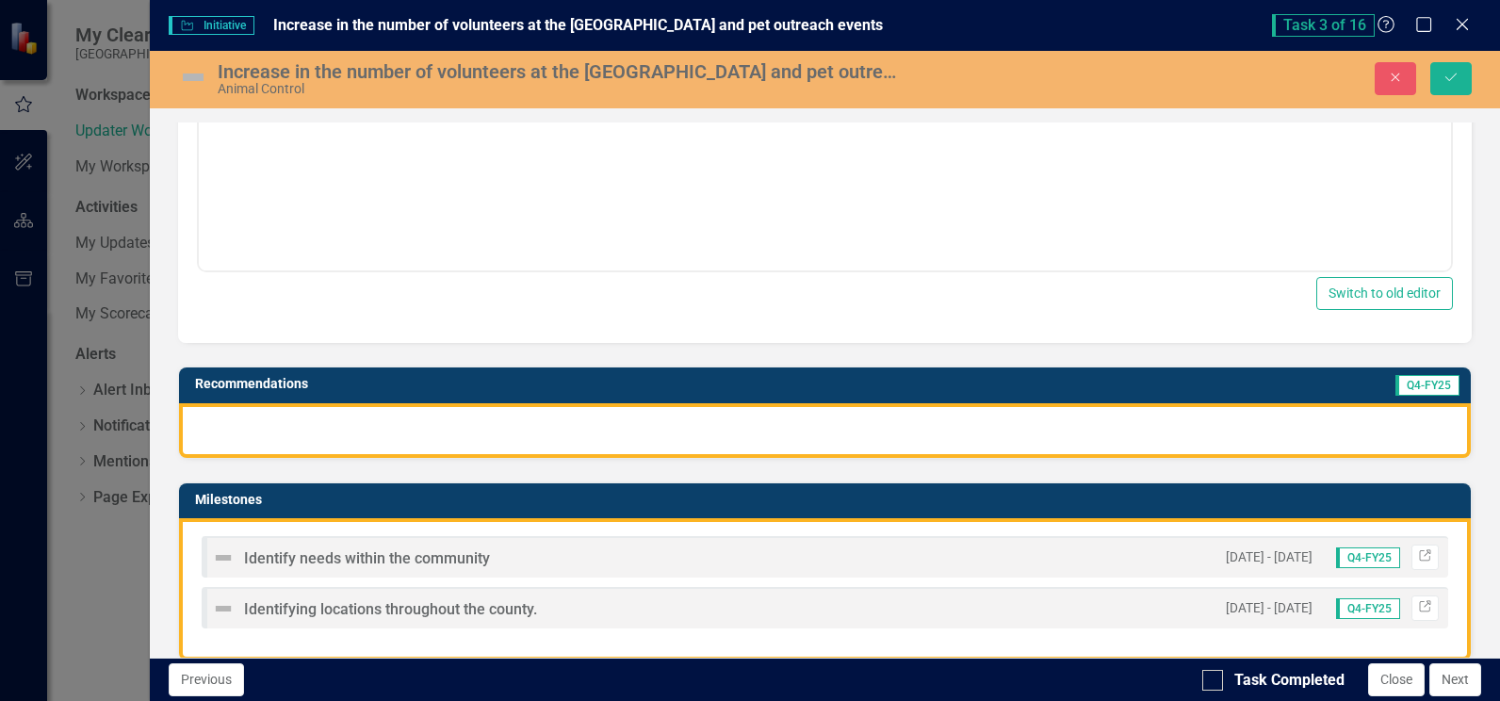
scroll to position [540, 0]
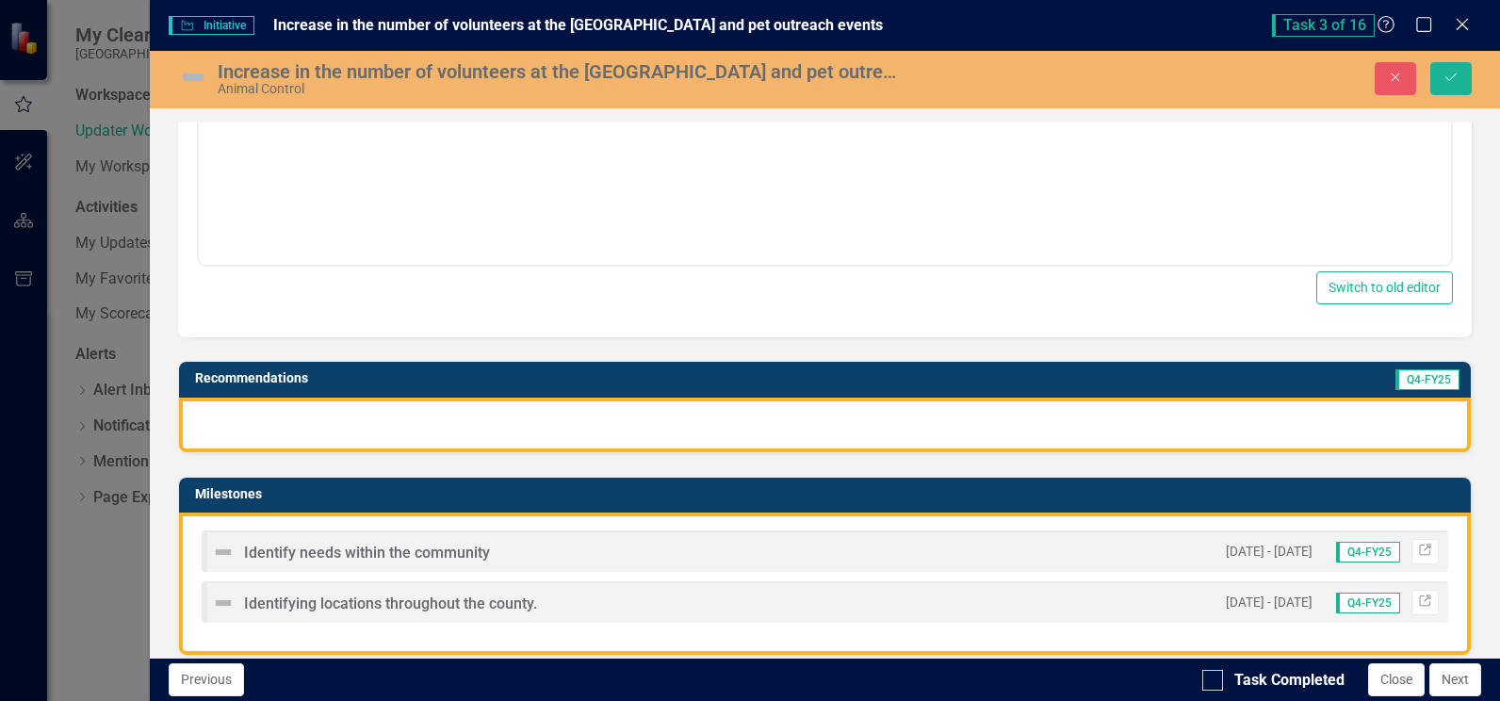
click at [1145, 413] on div at bounding box center [824, 425] width 1291 height 55
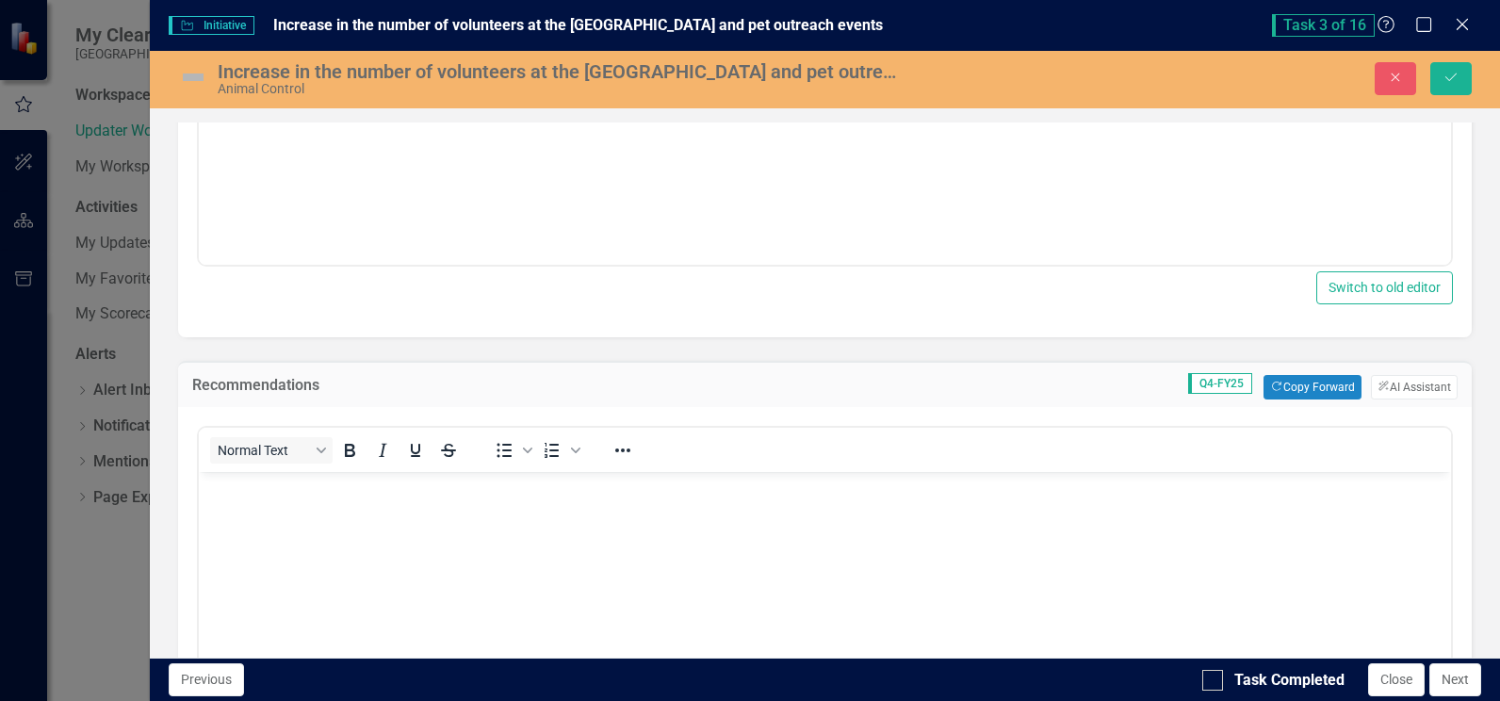
scroll to position [0, 0]
click at [1379, 387] on button "ClearPoint AI AI Assistant" at bounding box center [1414, 387] width 87 height 24
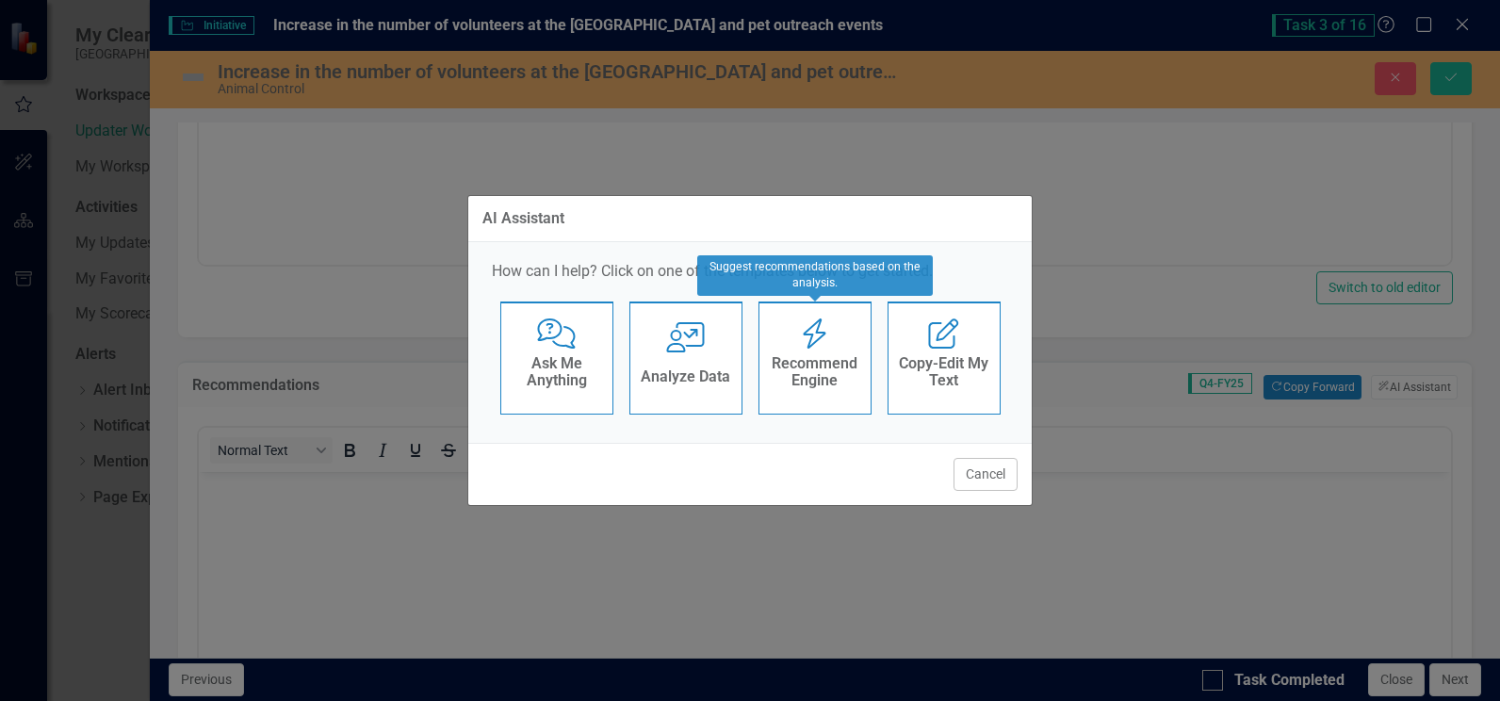
click at [829, 352] on div "Recommend Engine" at bounding box center [815, 373] width 92 height 47
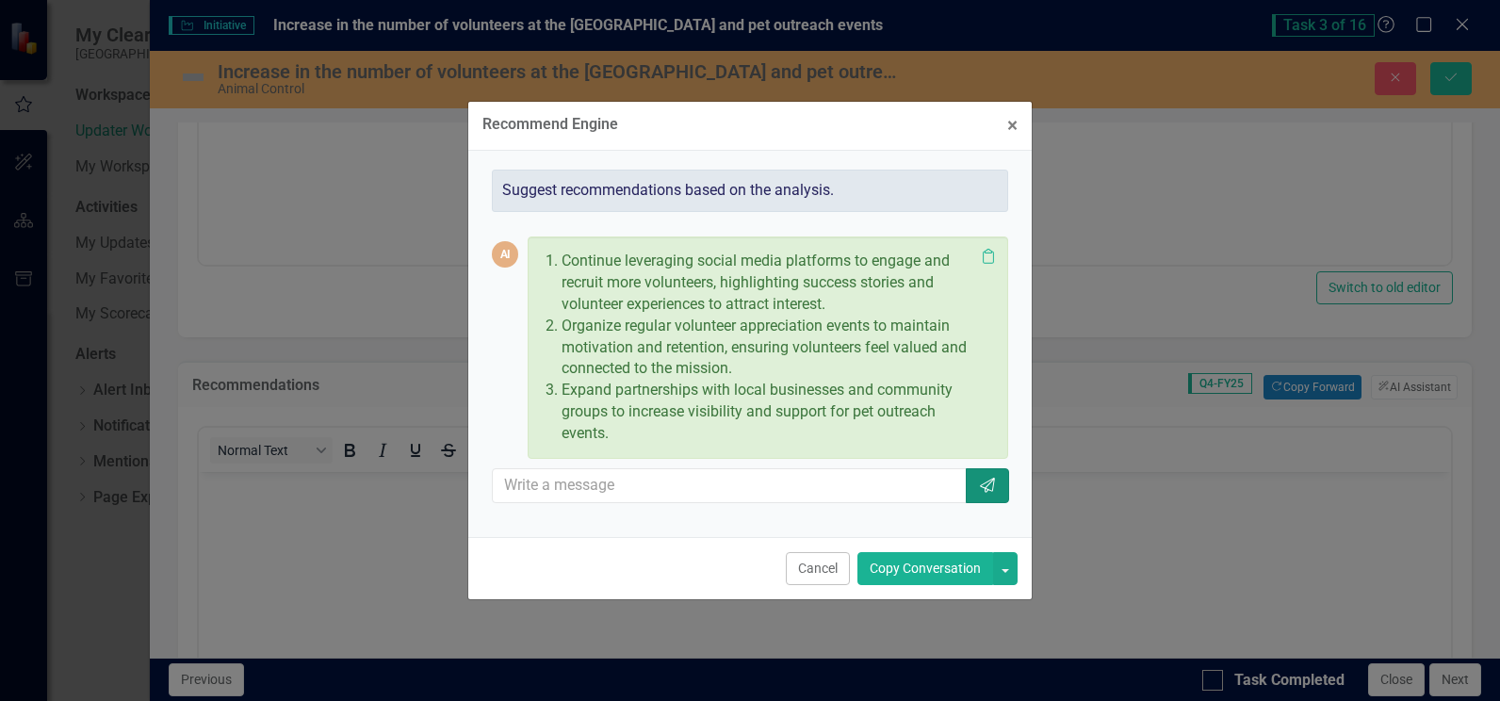
click at [984, 486] on icon "Send" at bounding box center [987, 485] width 19 height 15
click at [989, 488] on icon "Send" at bounding box center [987, 485] width 19 height 15
drag, startPoint x: 950, startPoint y: 579, endPoint x: 751, endPoint y: 108, distance: 511.6
click at [950, 579] on button "Copy Conversation" at bounding box center [925, 568] width 136 height 33
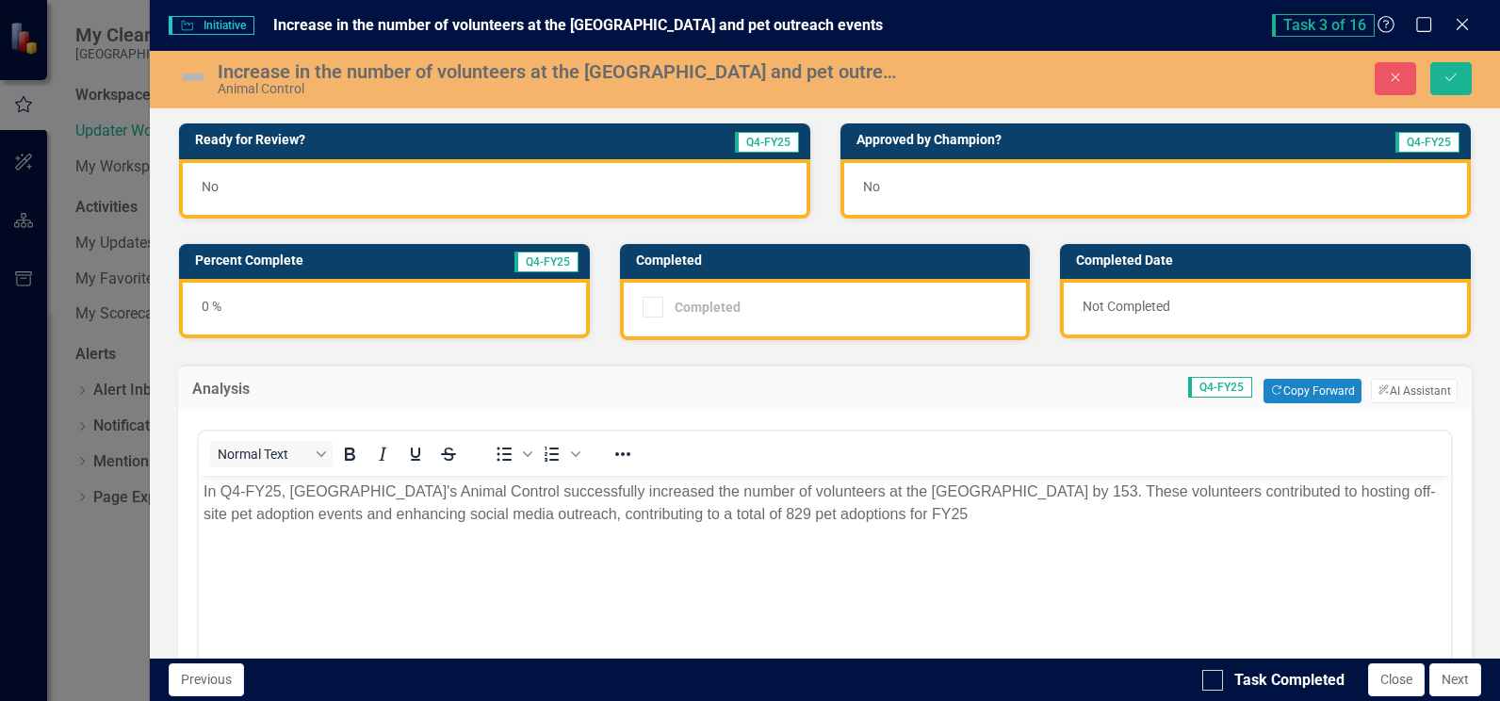
click at [303, 301] on div "0 %" at bounding box center [384, 308] width 411 height 59
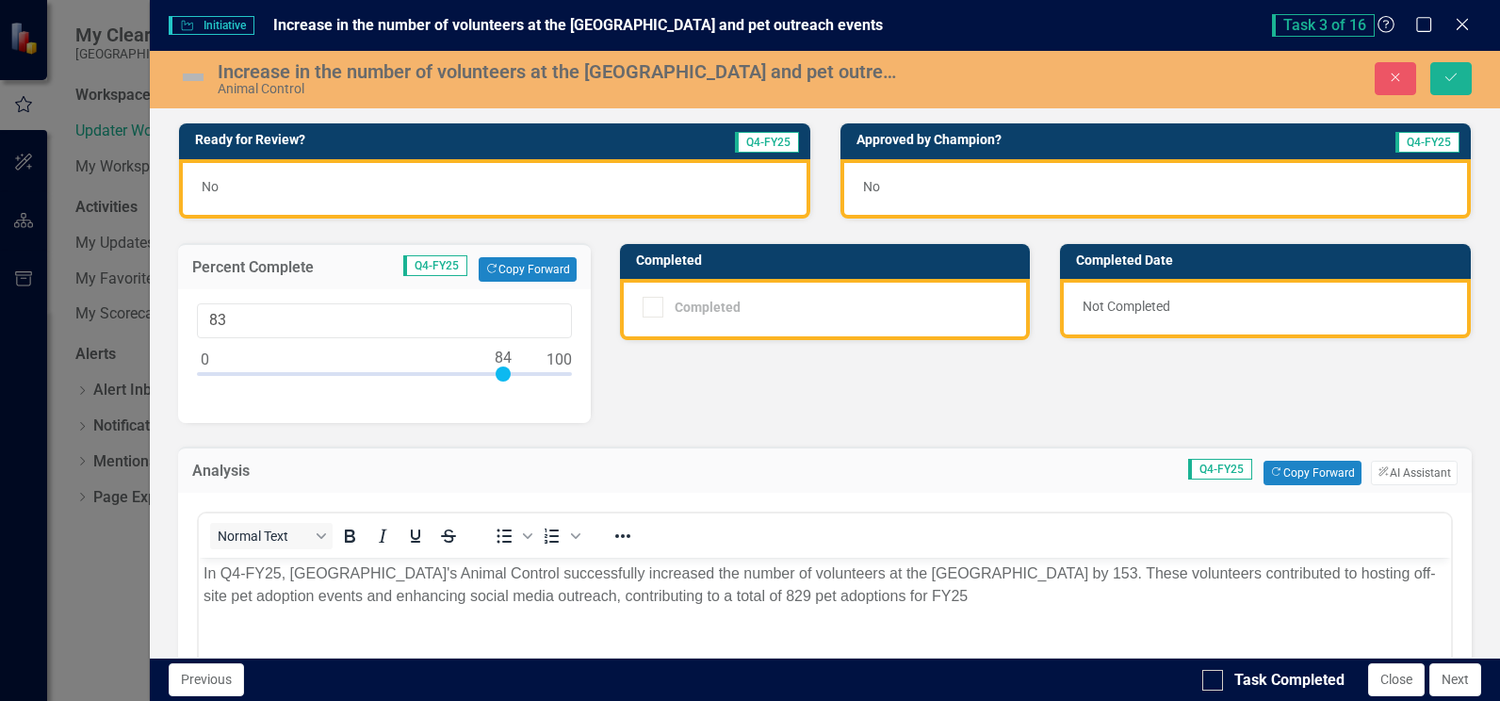
drag, startPoint x: 208, startPoint y: 374, endPoint x: 505, endPoint y: 384, distance: 296.9
click at [505, 384] on div at bounding box center [384, 378] width 375 height 24
drag, startPoint x: 502, startPoint y: 373, endPoint x: 490, endPoint y: 373, distance: 12.2
click at [490, 373] on div at bounding box center [492, 373] width 15 height 15
click at [481, 374] on div at bounding box center [485, 373] width 15 height 15
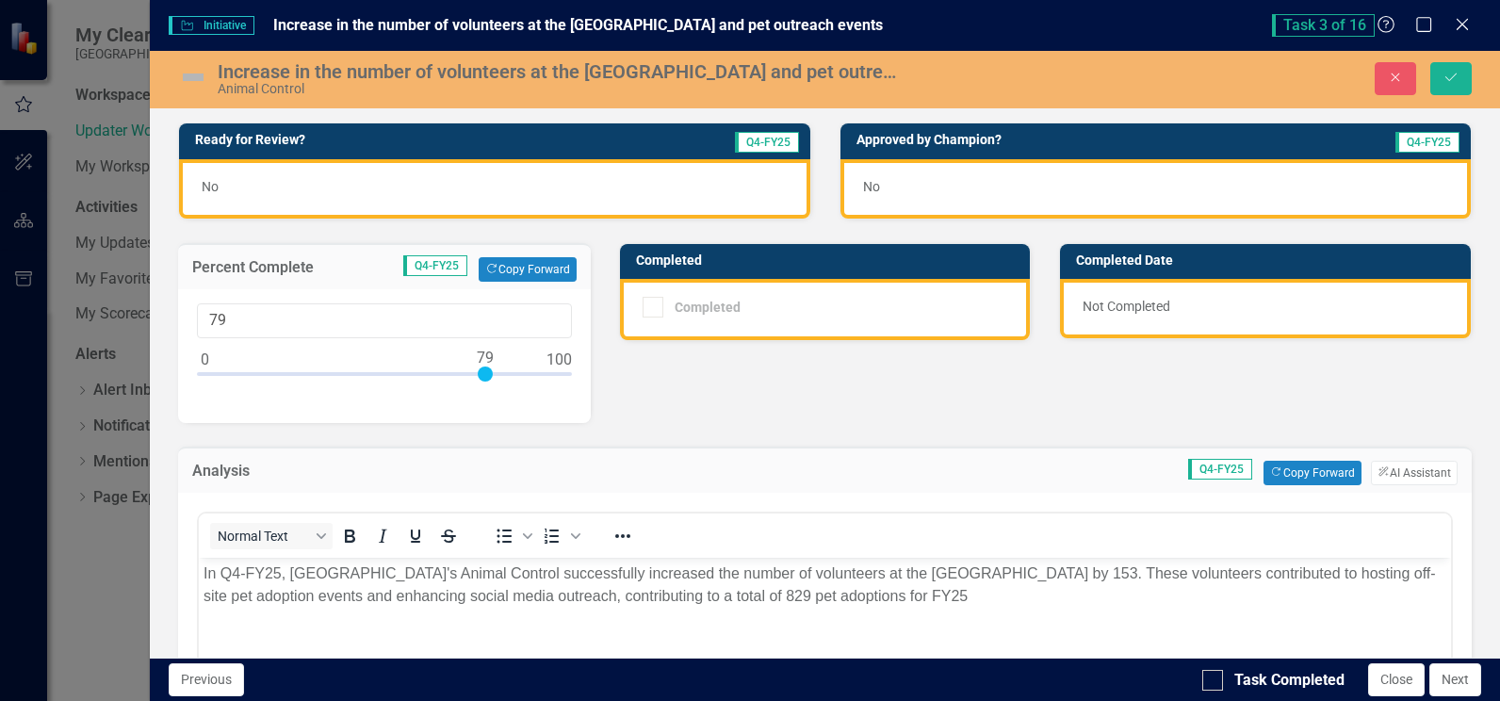
type input "80"
click at [482, 371] on div at bounding box center [488, 373] width 15 height 15
click at [1447, 77] on icon "Save" at bounding box center [1450, 77] width 17 height 13
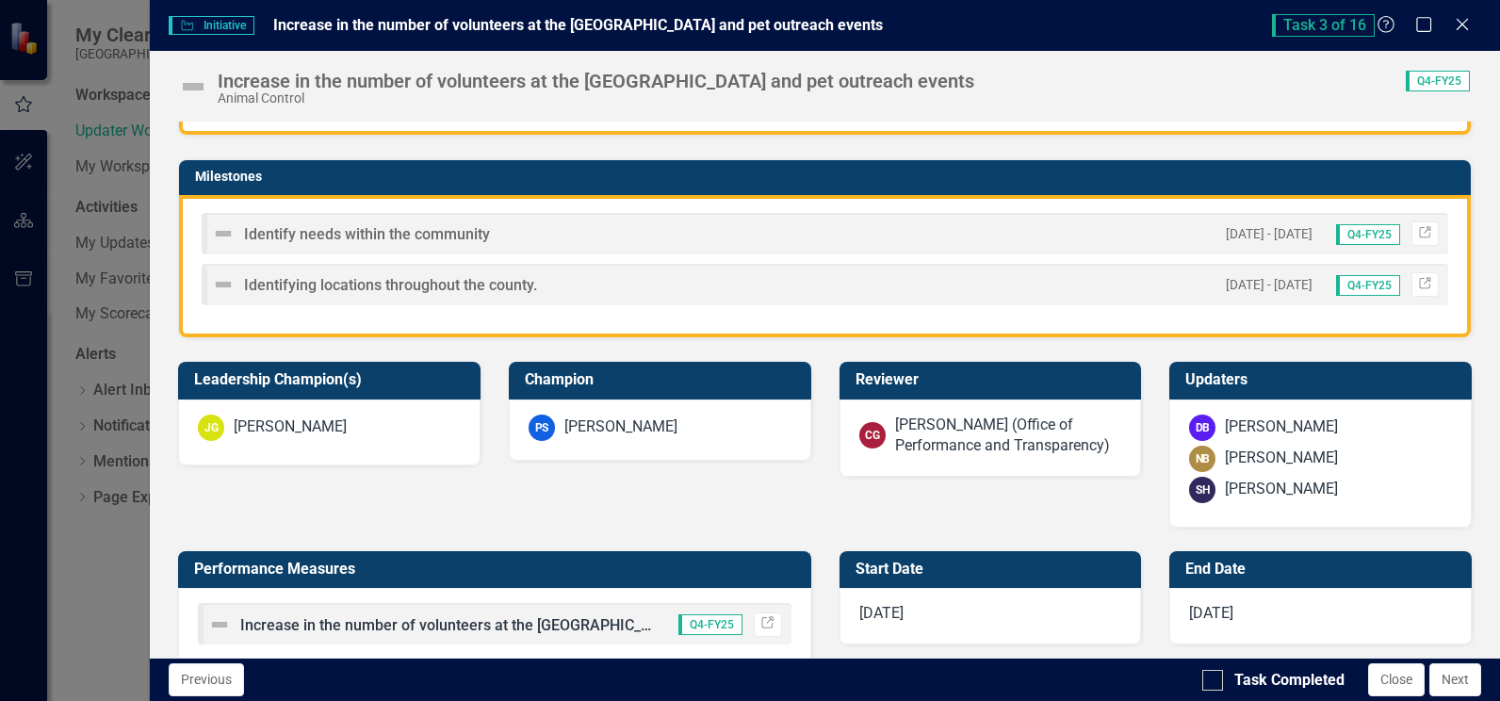
scroll to position [538, 0]
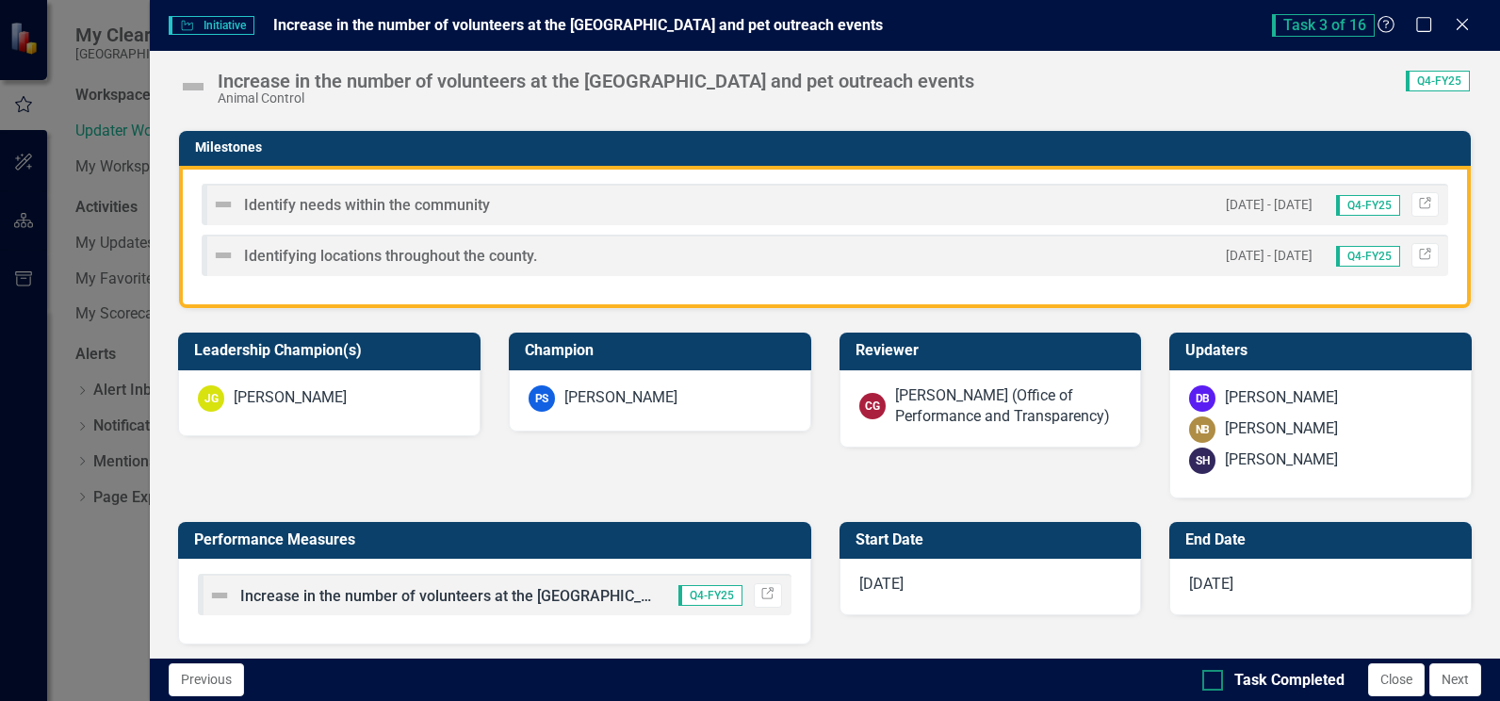
click at [1208, 686] on div at bounding box center [1212, 680] width 21 height 21
click at [1208, 682] on input "Task Completed" at bounding box center [1208, 676] width 12 height 12
checkbox input "true"
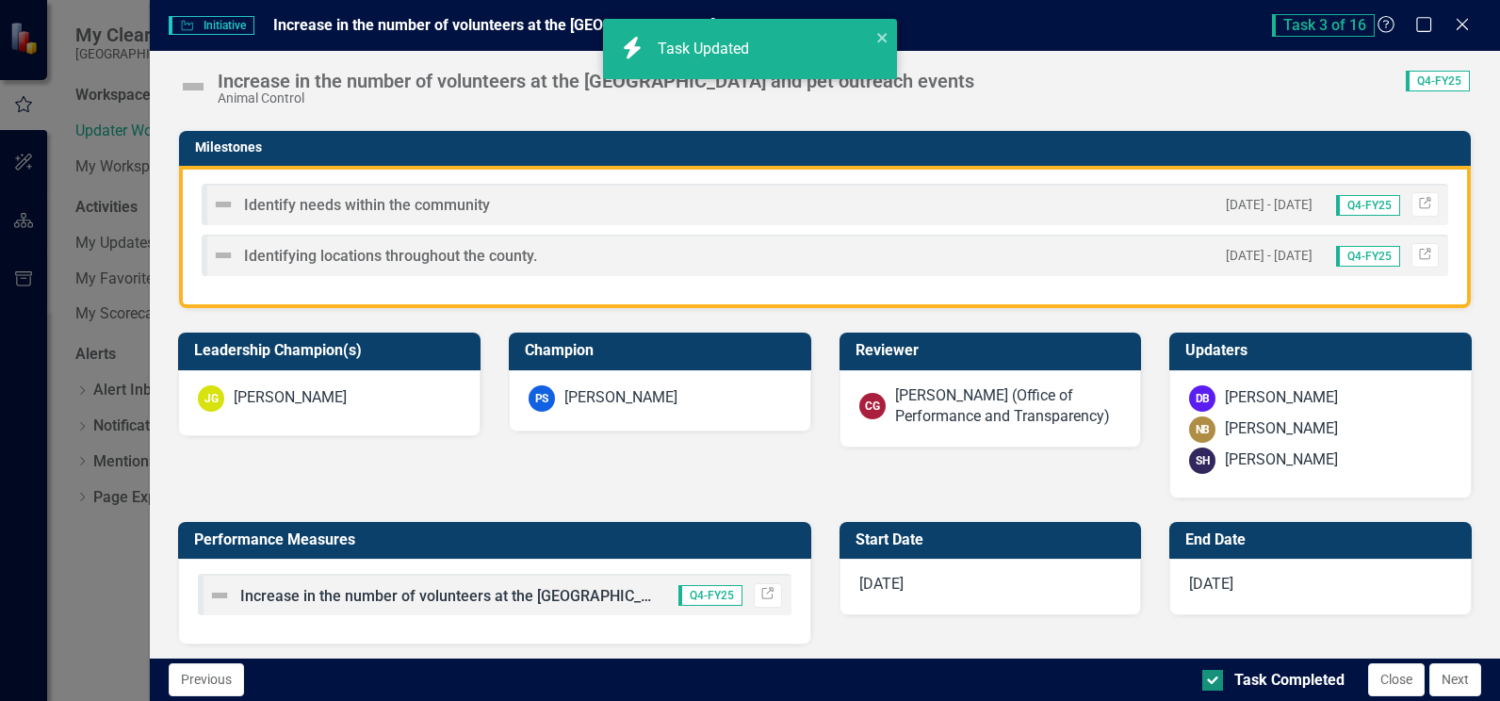
checkbox input "true"
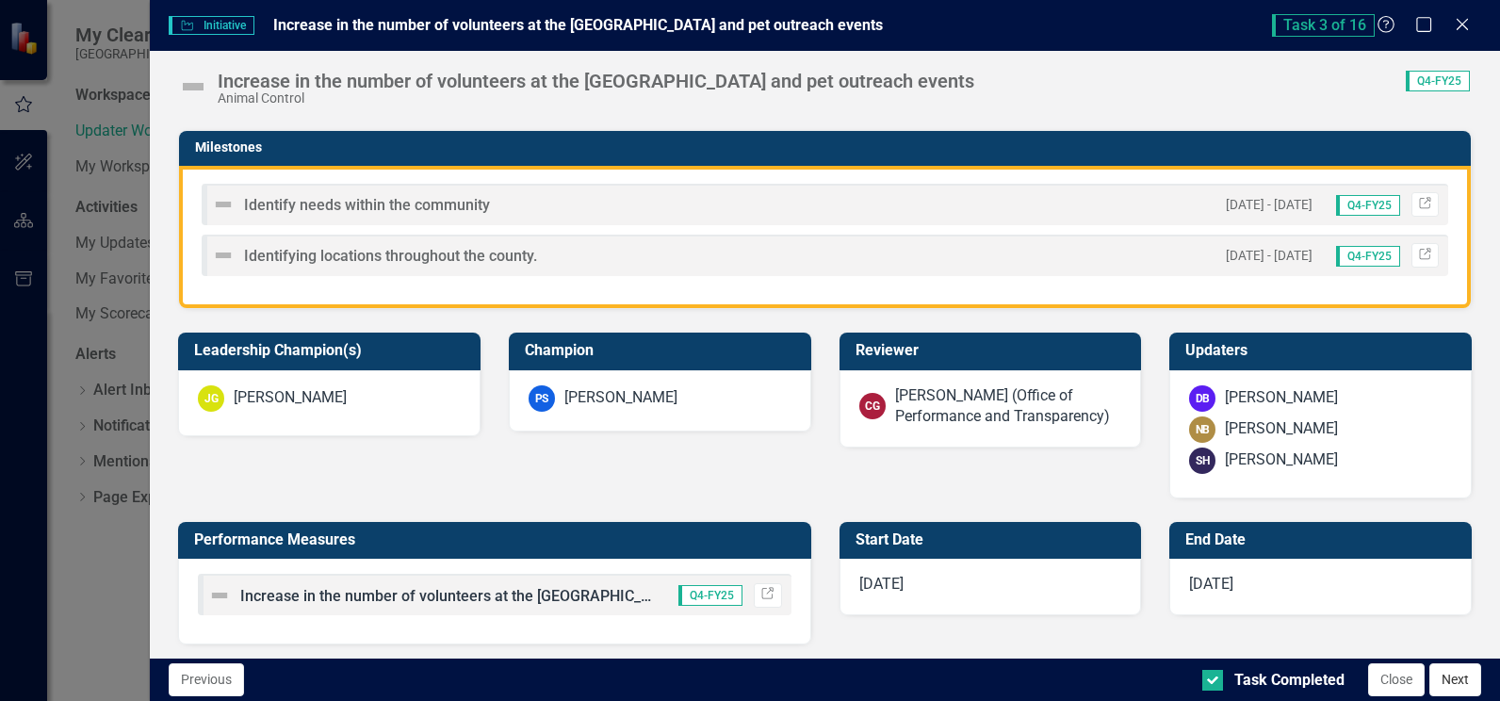
click at [1461, 681] on button "Next" at bounding box center [1455, 679] width 52 height 33
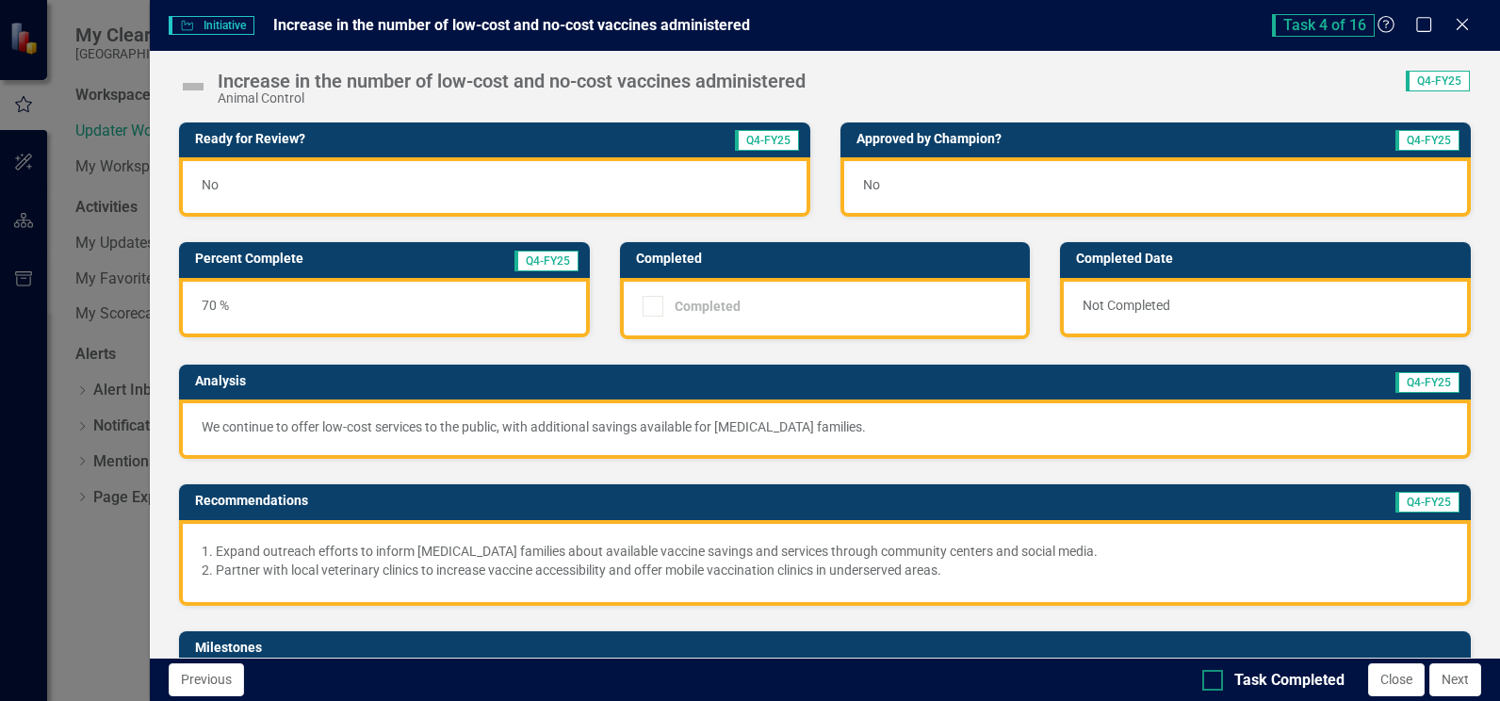
click at [1211, 678] on input "Task Completed" at bounding box center [1208, 676] width 12 height 12
checkbox input "true"
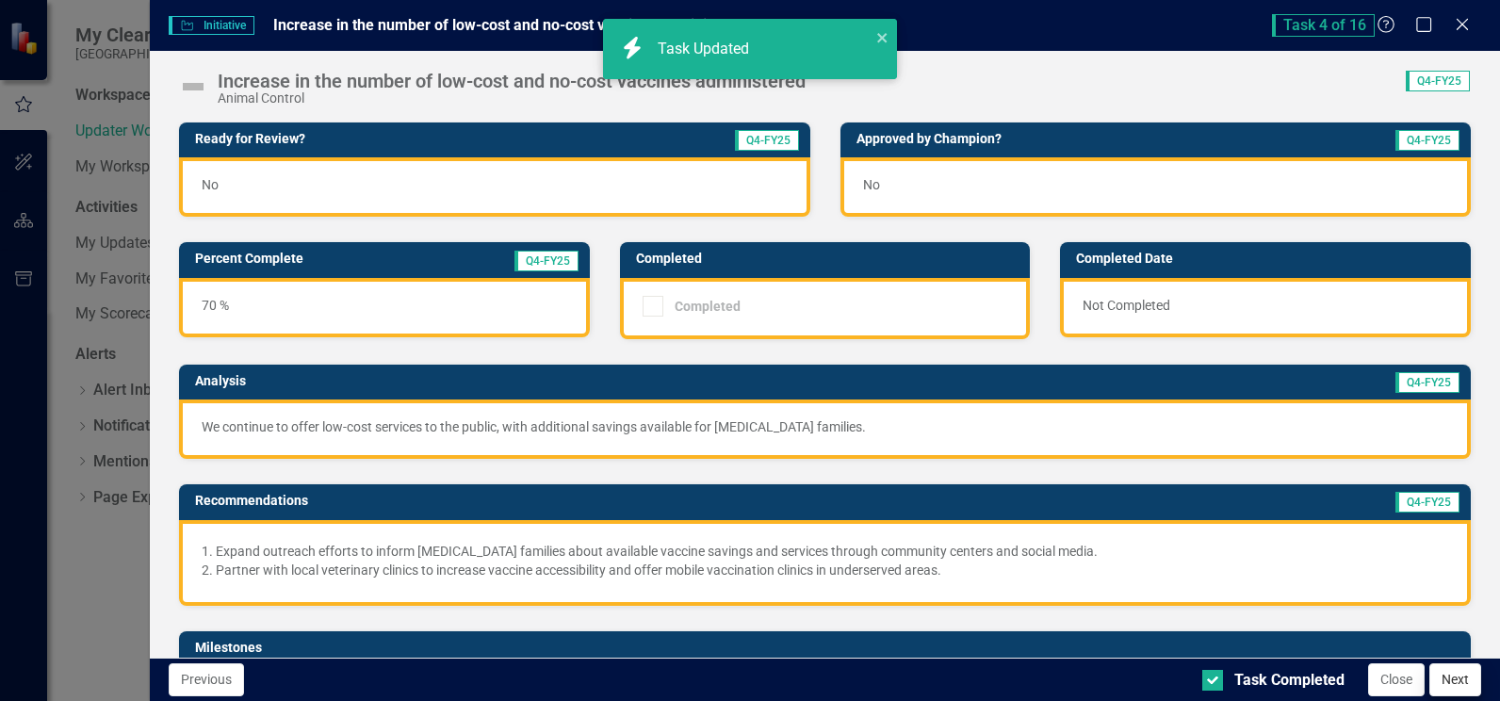
checkbox input "true"
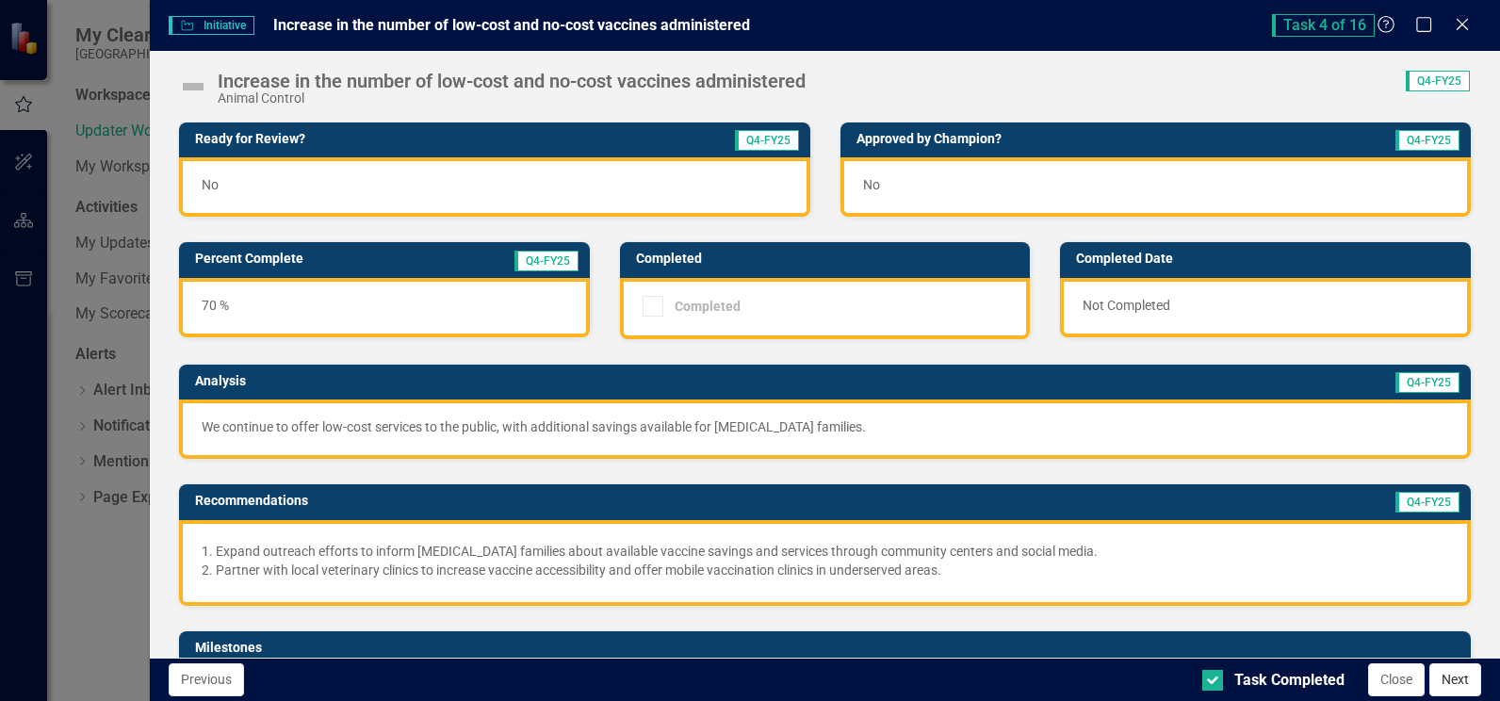
click at [1447, 684] on button "Next" at bounding box center [1455, 679] width 52 height 33
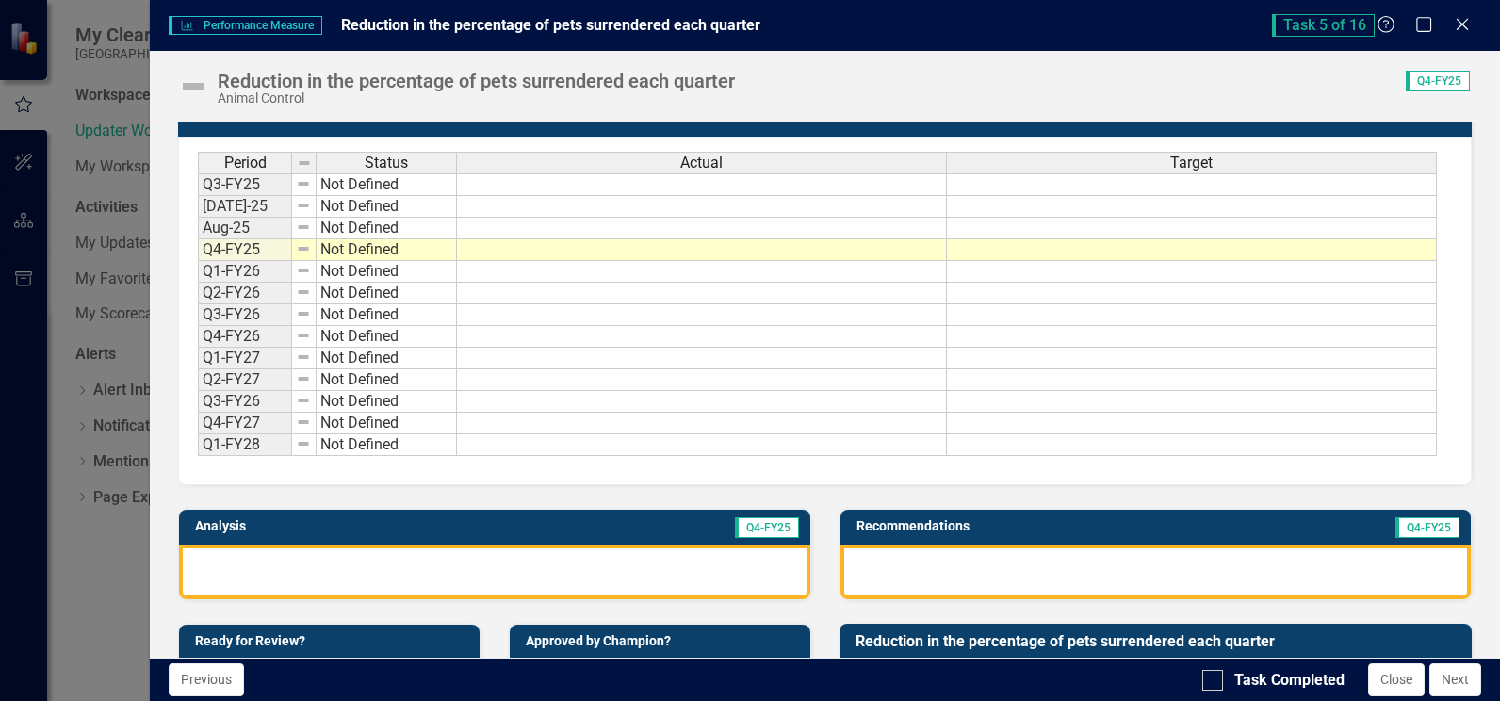
scroll to position [0, 0]
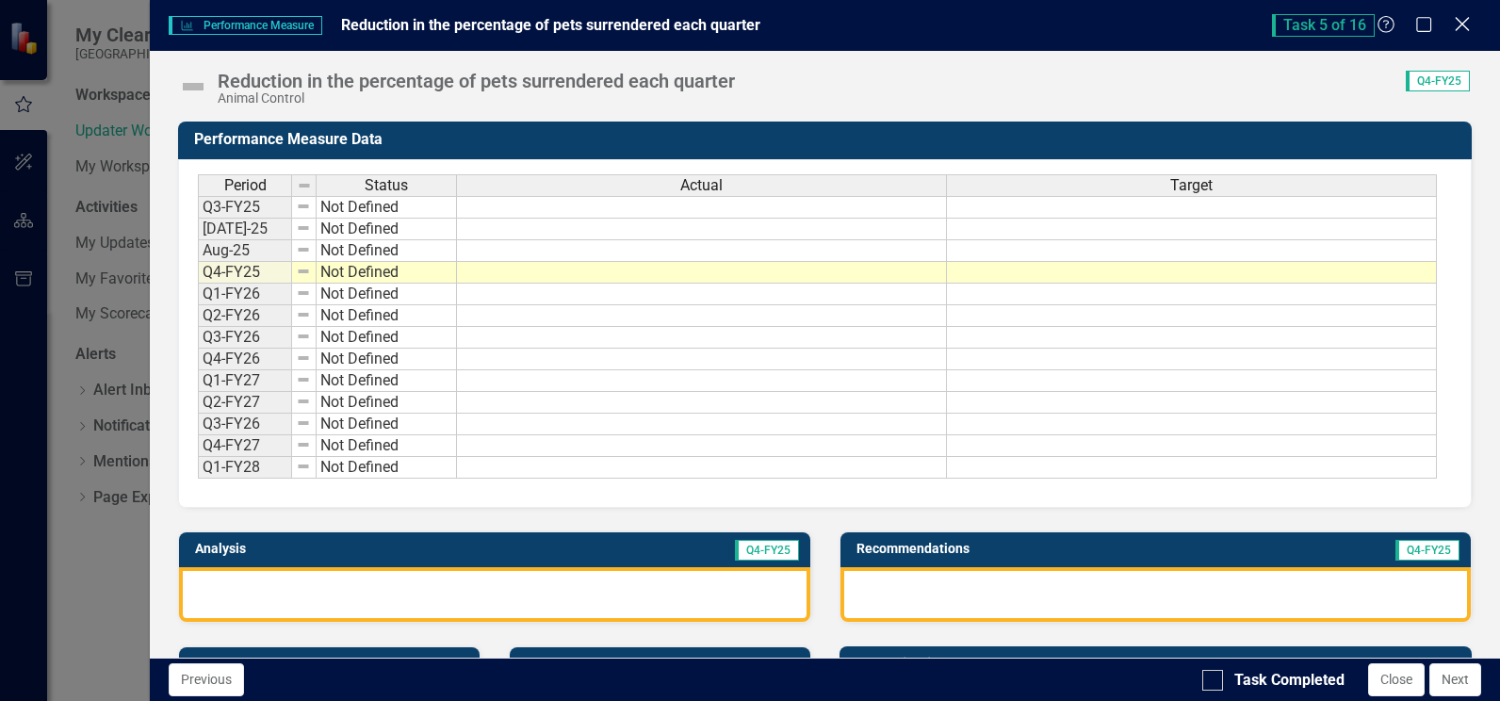
click at [1467, 22] on icon "Close" at bounding box center [1462, 24] width 24 height 18
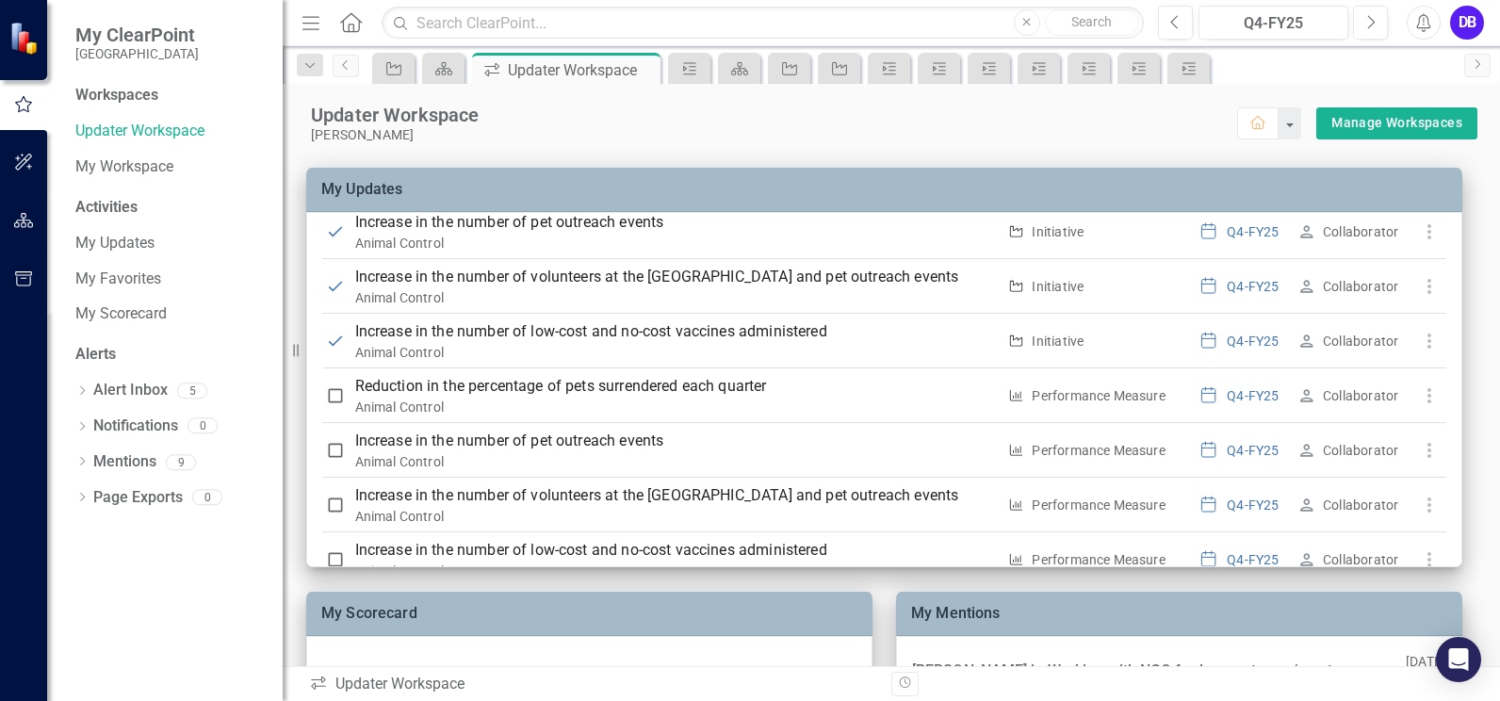
scroll to position [434, 0]
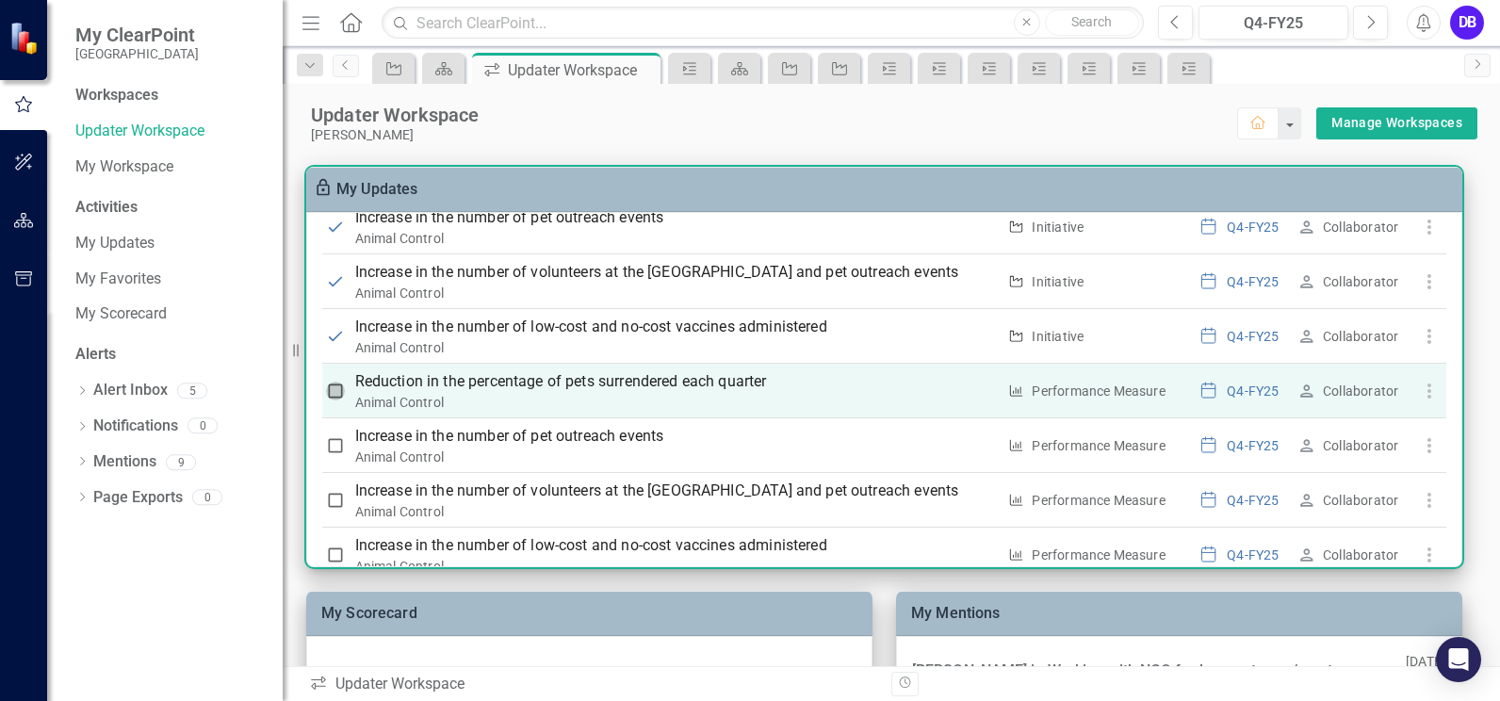
click at [332, 394] on input "checkbox" at bounding box center [335, 390] width 19 height 19
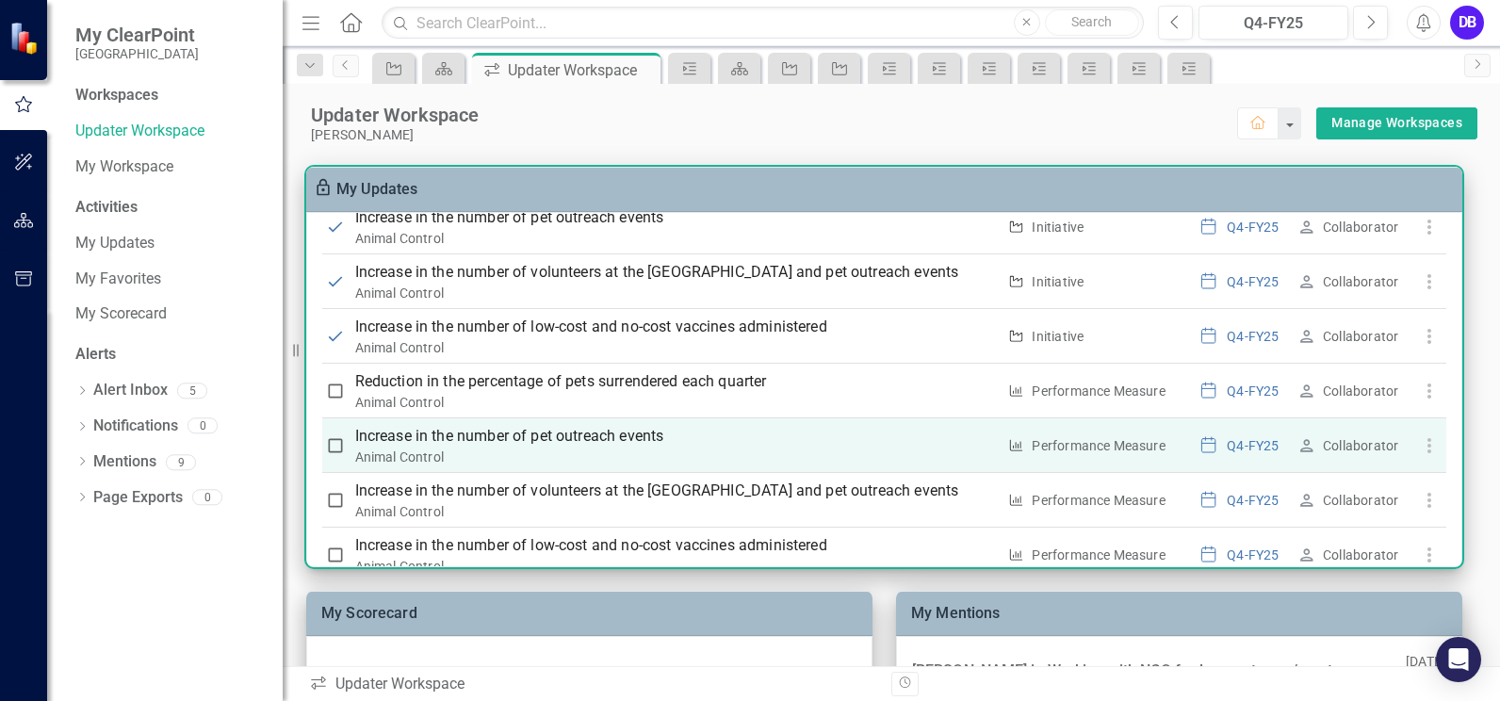
checkbox input "true"
click at [334, 449] on input "checkbox" at bounding box center [335, 445] width 19 height 19
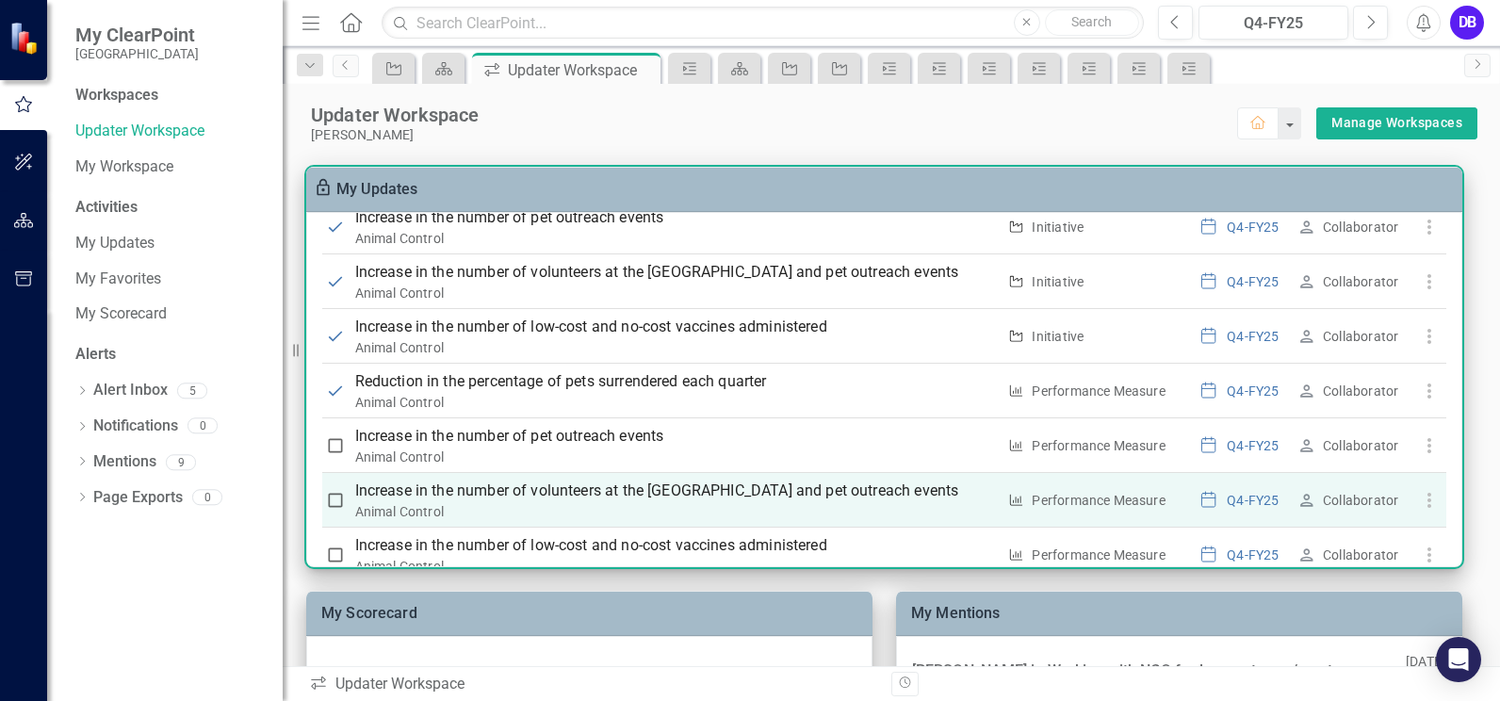
checkbox input "true"
click at [331, 507] on input "checkbox" at bounding box center [335, 500] width 19 height 19
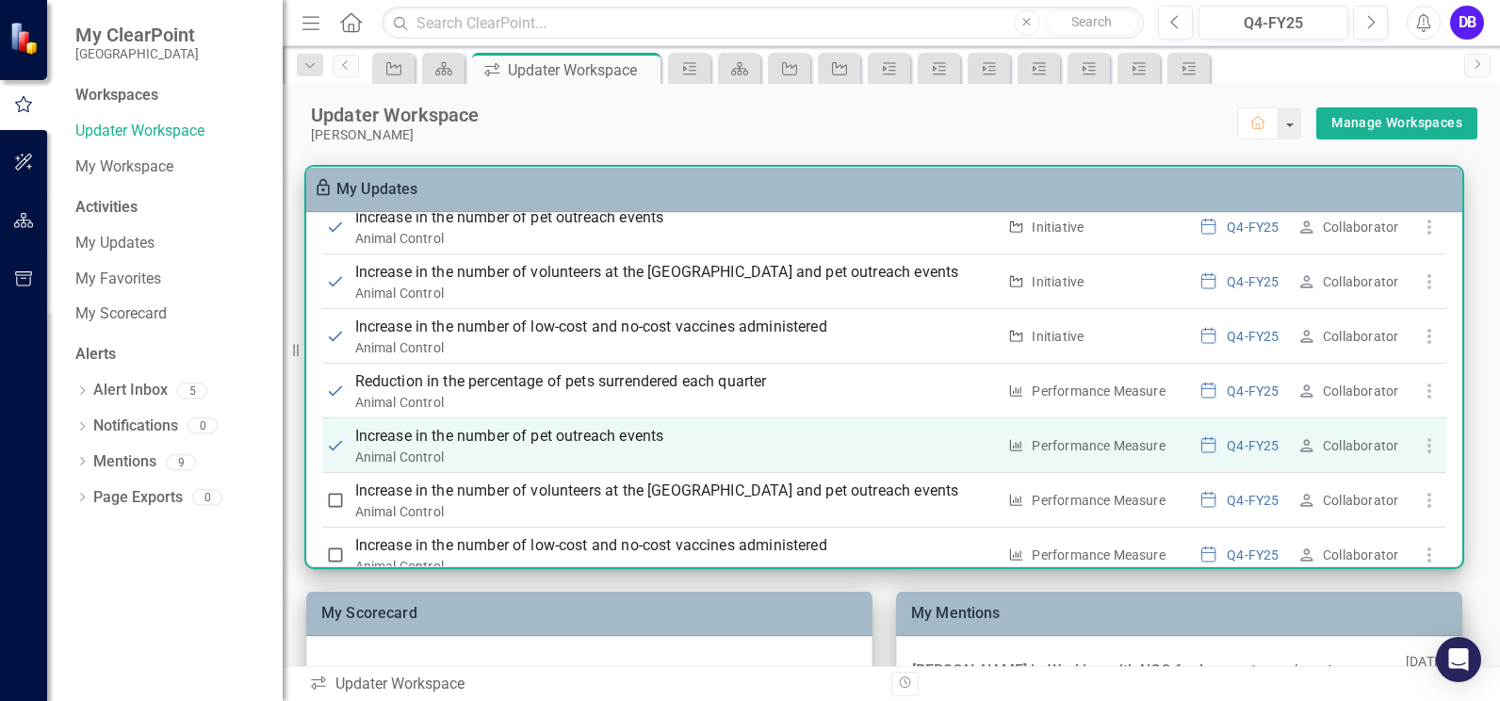
checkbox input "true"
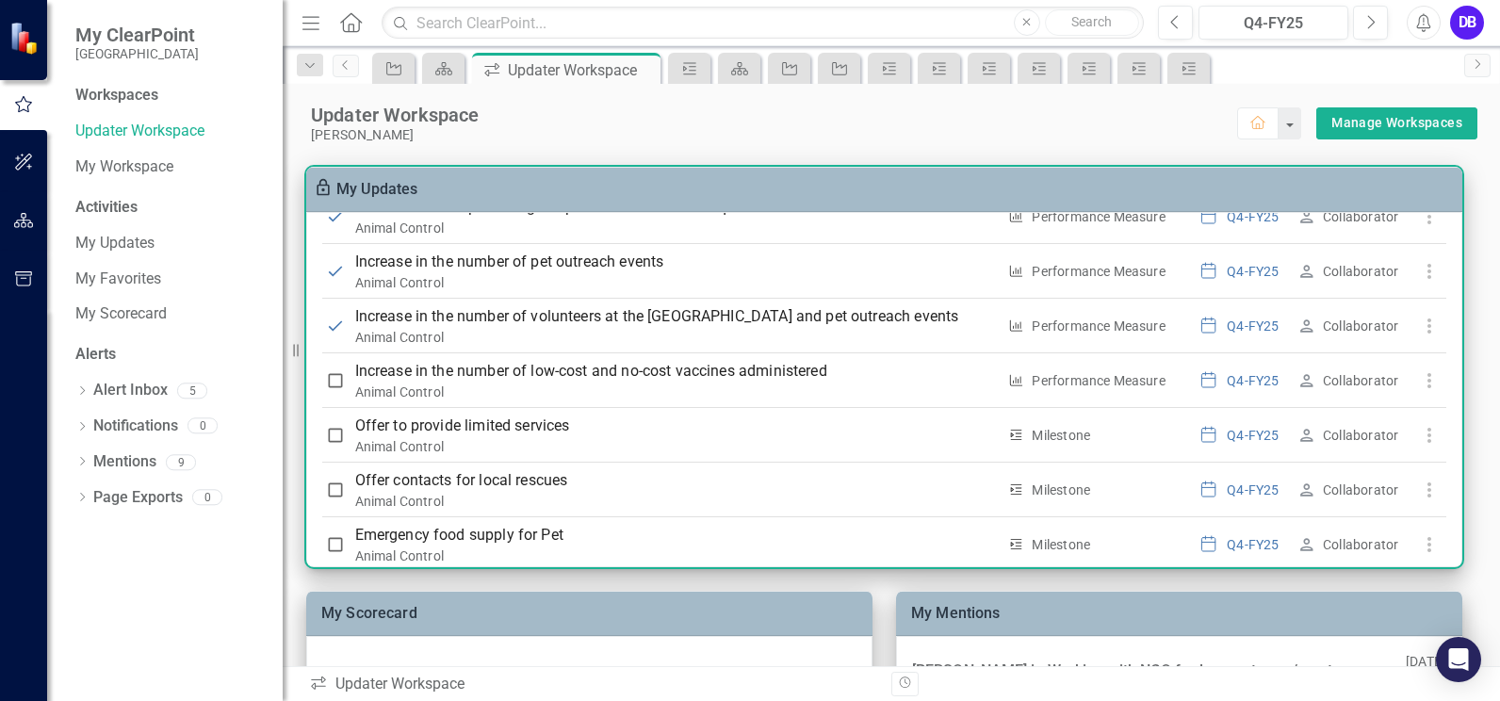
scroll to position [620, 0]
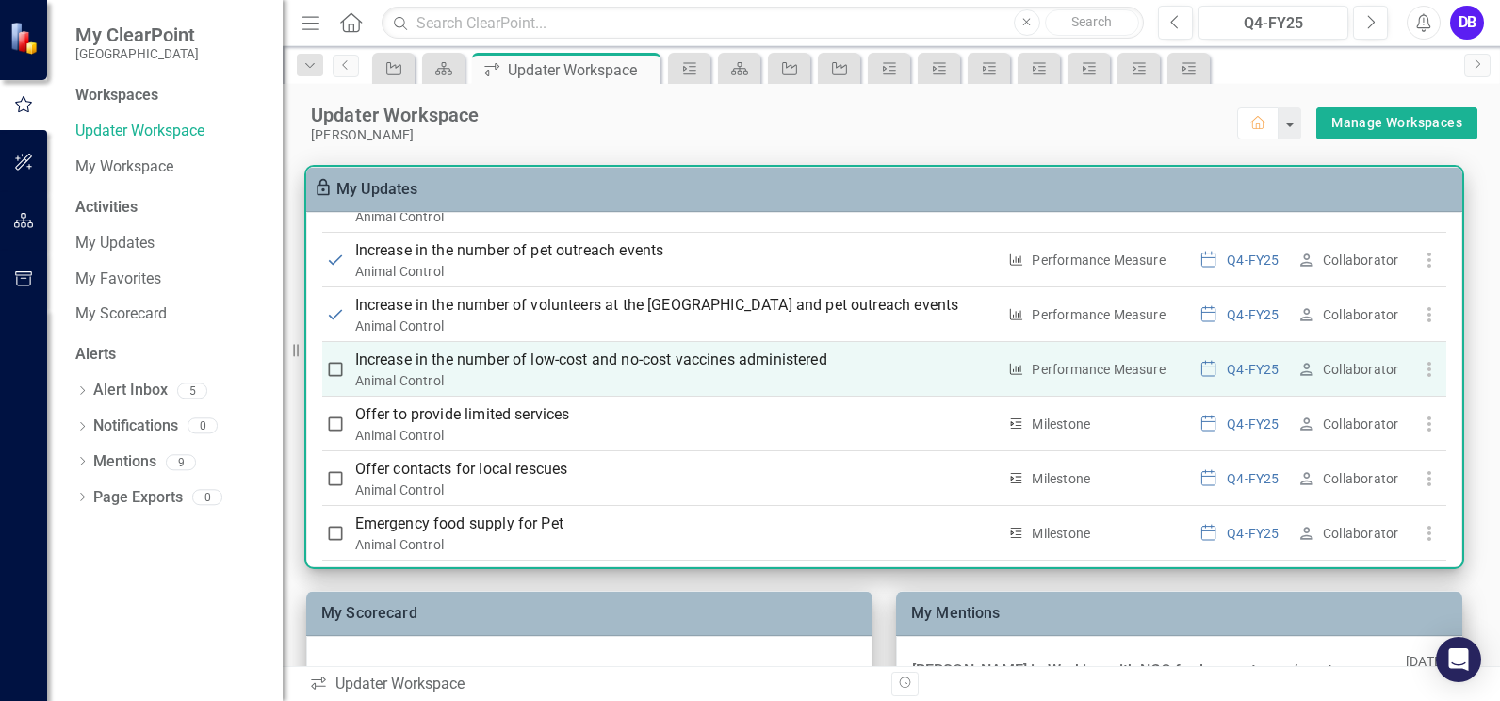
click at [333, 366] on input "checkbox" at bounding box center [335, 369] width 19 height 19
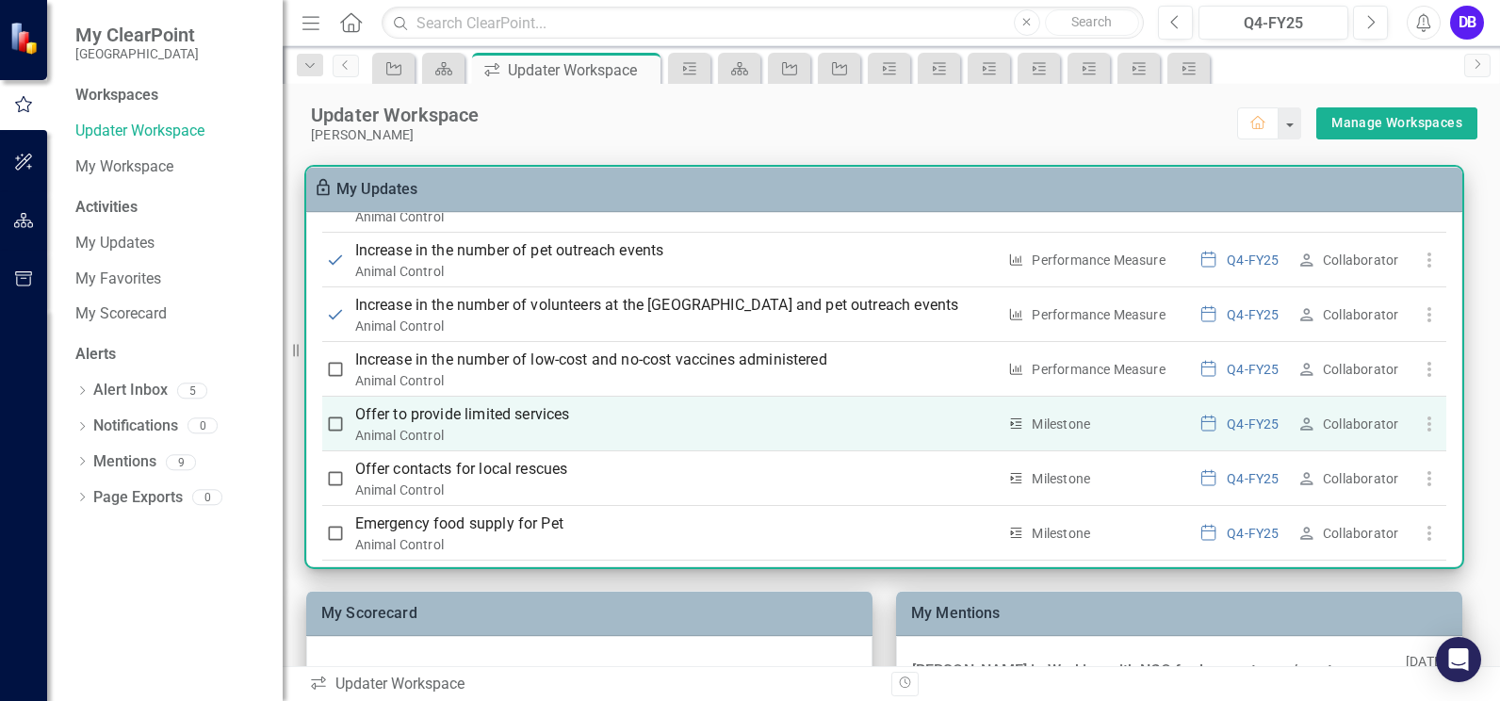
checkbox input "true"
click at [339, 425] on input "checkbox" at bounding box center [335, 423] width 19 height 19
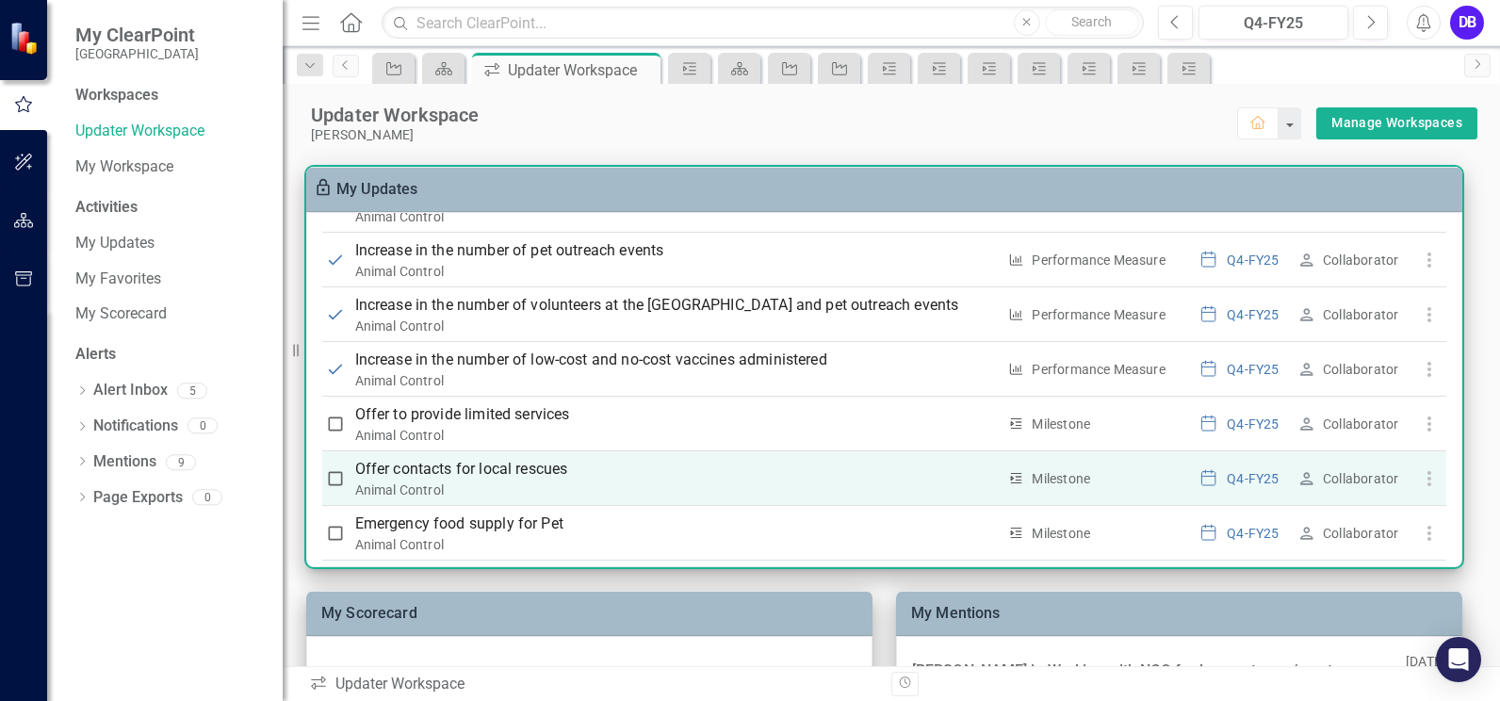
checkbox input "true"
click at [331, 480] on input "checkbox" at bounding box center [335, 478] width 19 height 19
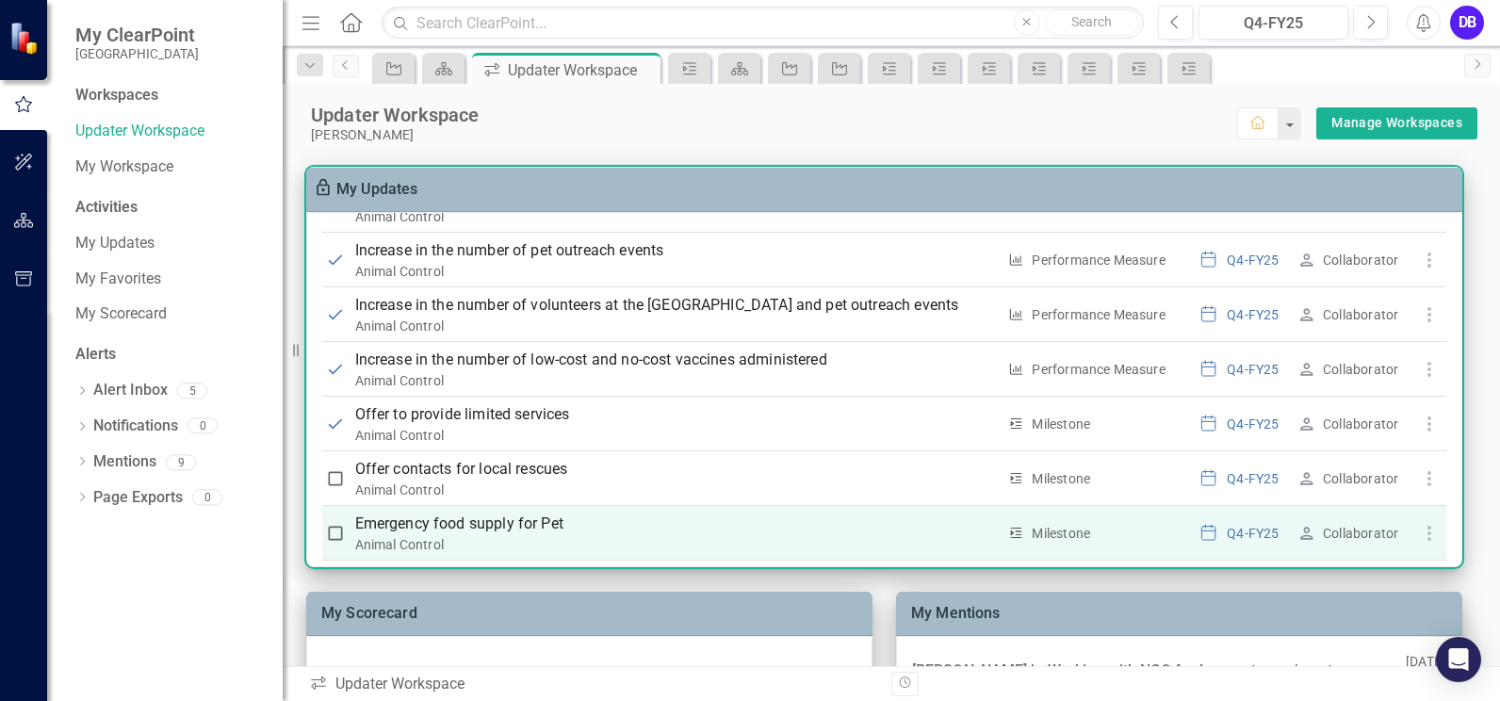
checkbox input "true"
click at [335, 534] on input "checkbox" at bounding box center [335, 533] width 19 height 19
checkbox input "true"
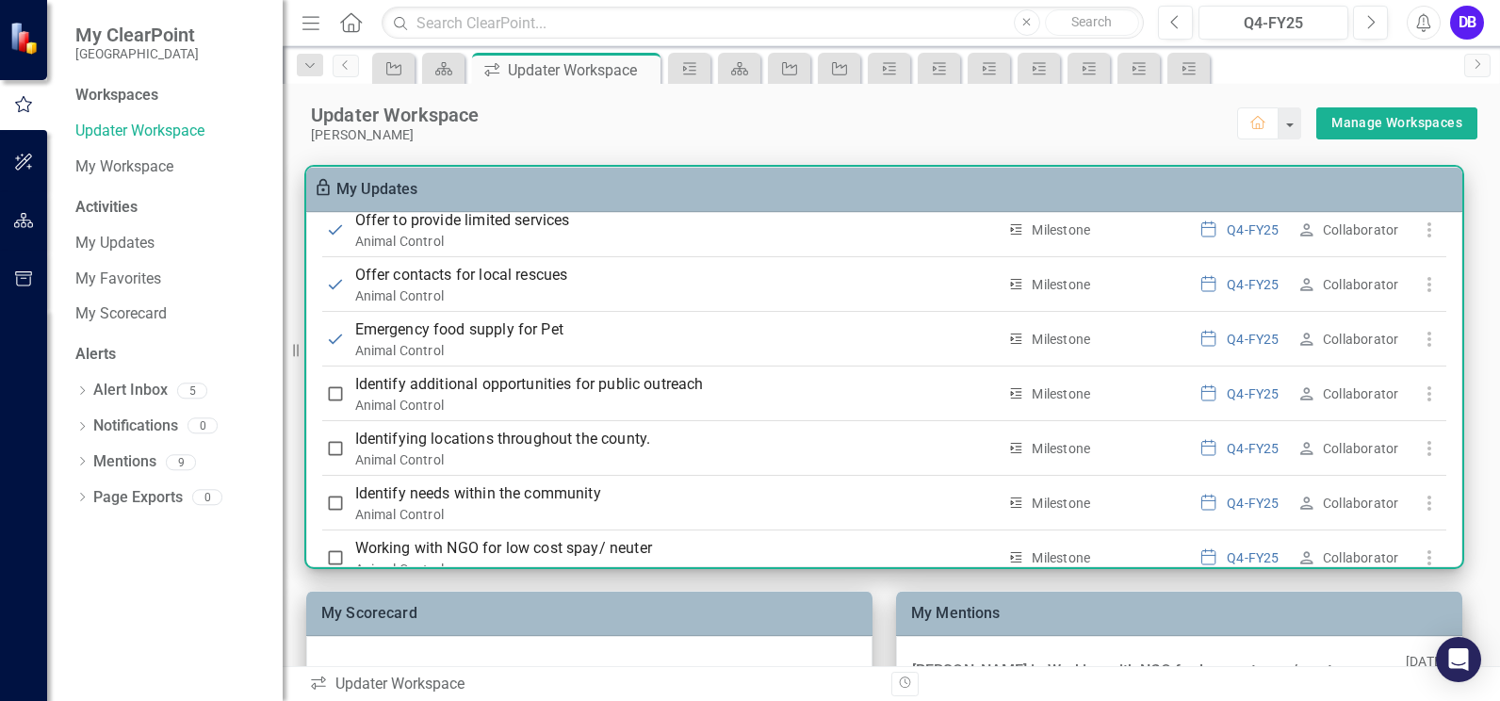
scroll to position [835, 0]
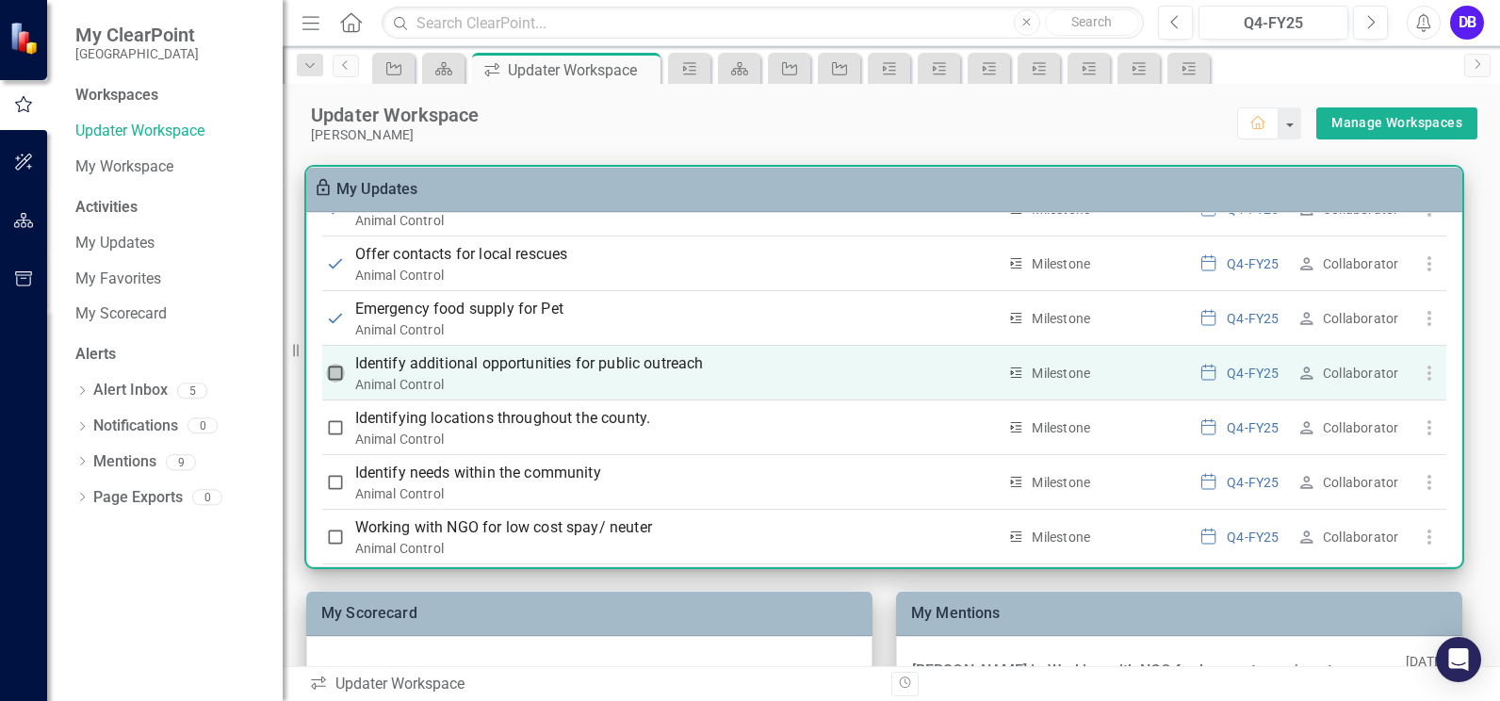
click at [332, 374] on input "checkbox" at bounding box center [335, 373] width 19 height 19
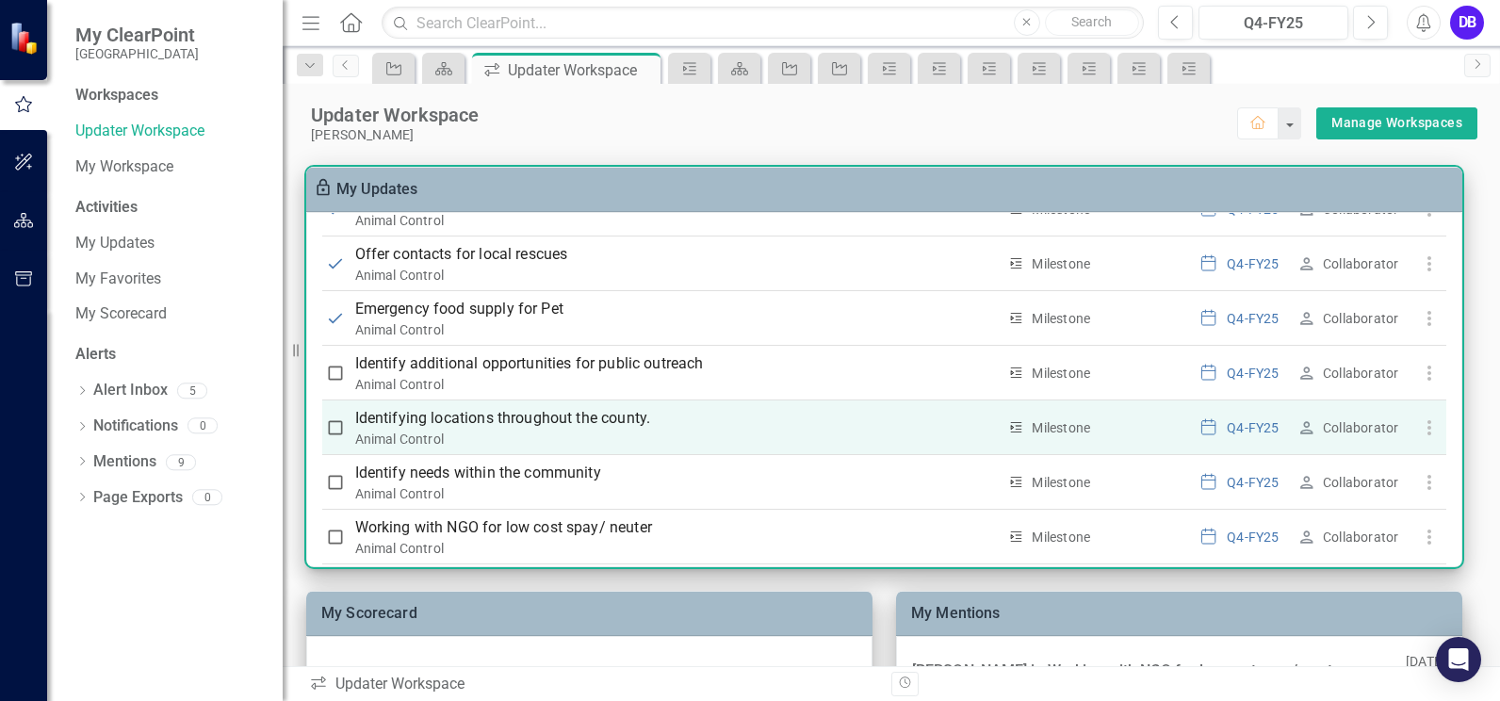
checkbox input "true"
click at [337, 428] on input "checkbox" at bounding box center [335, 427] width 19 height 19
checkbox input "true"
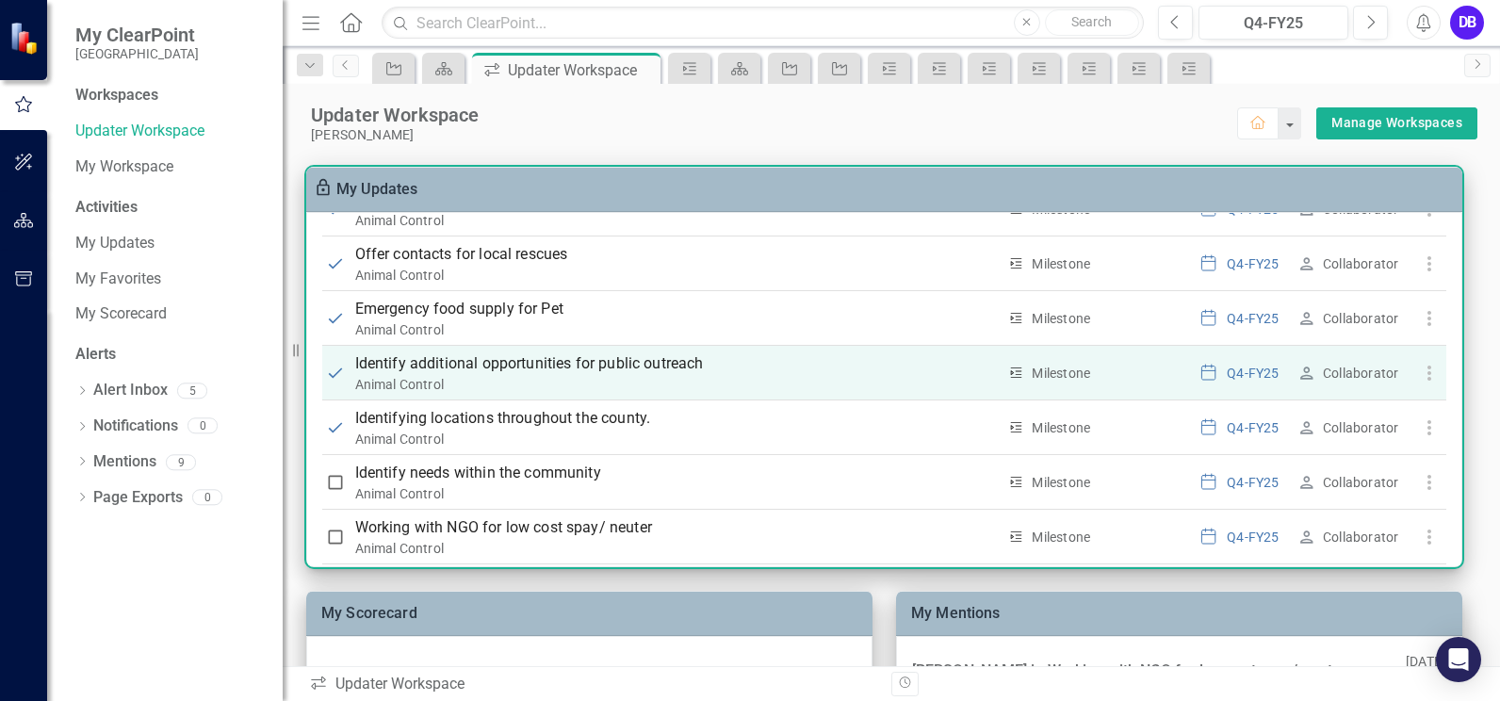
click at [413, 375] on div "Animal Control" at bounding box center [675, 384] width 641 height 19
click at [334, 377] on input "checkbox" at bounding box center [335, 373] width 19 height 19
checkbox input "false"
click at [431, 370] on p "Identify additional opportunities for public outreach" at bounding box center [675, 363] width 641 height 23
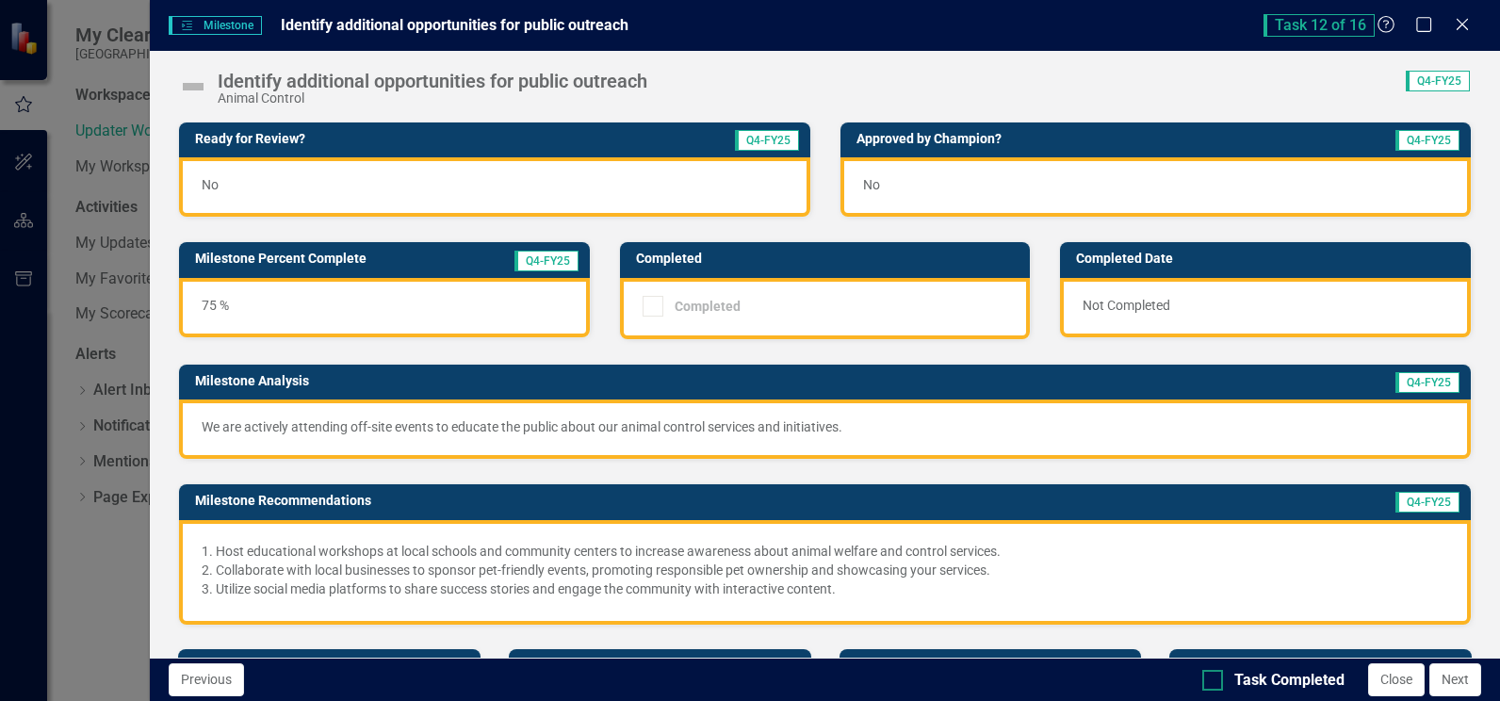
click at [1209, 684] on div at bounding box center [1212, 680] width 21 height 21
click at [1209, 682] on input "Task Completed" at bounding box center [1208, 676] width 12 height 12
checkbox input "true"
click at [1388, 684] on button "Close" at bounding box center [1396, 679] width 57 height 33
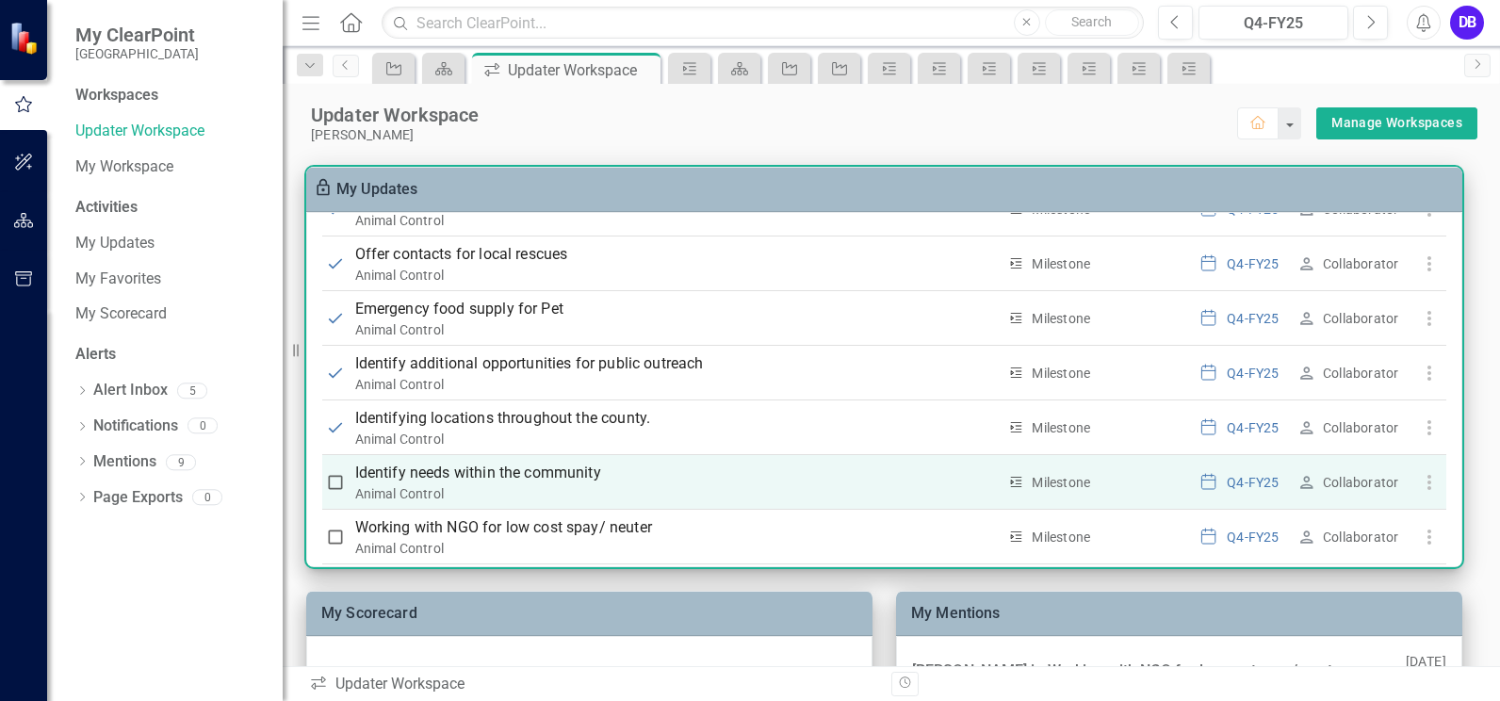
click at [338, 486] on input "checkbox" at bounding box center [335, 482] width 19 height 19
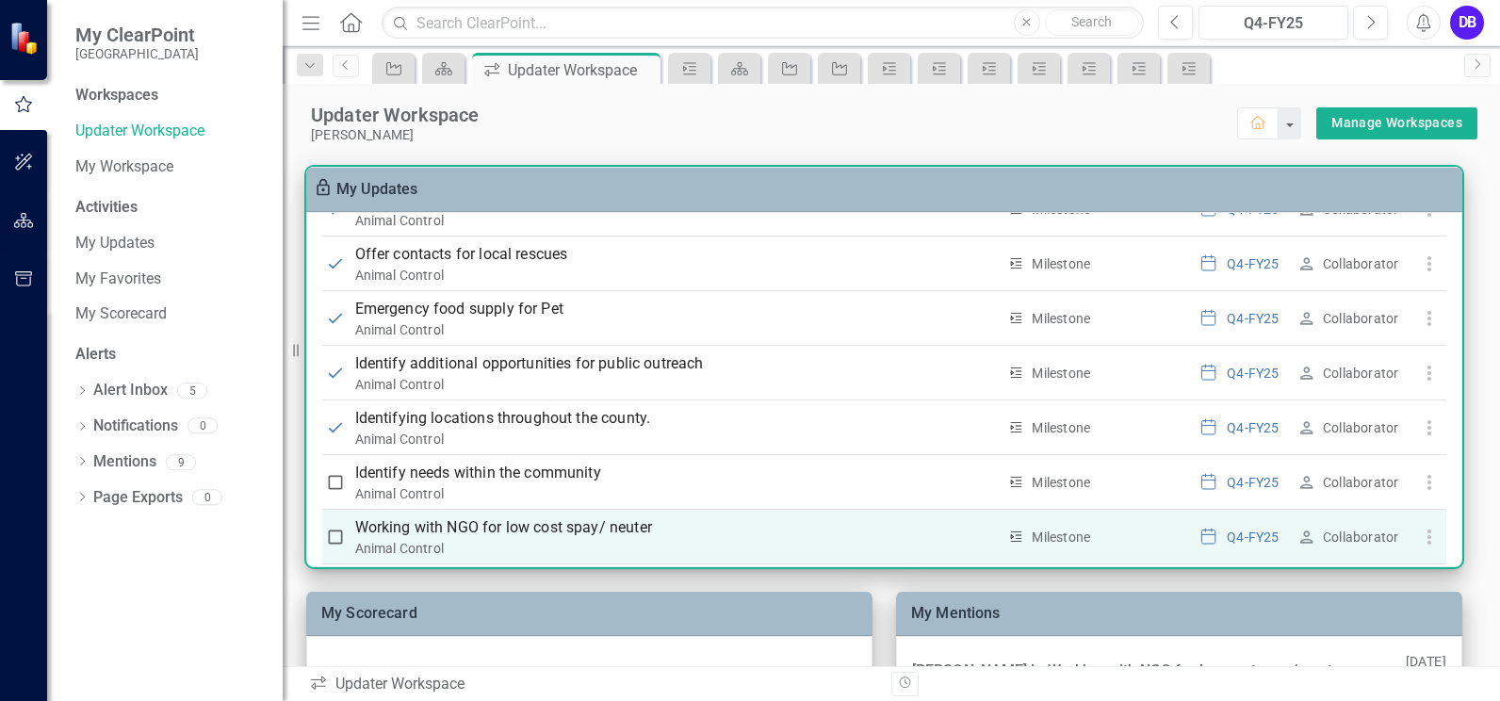
checkbox input "true"
click at [337, 537] on input "checkbox" at bounding box center [335, 536] width 19 height 19
checkbox input "true"
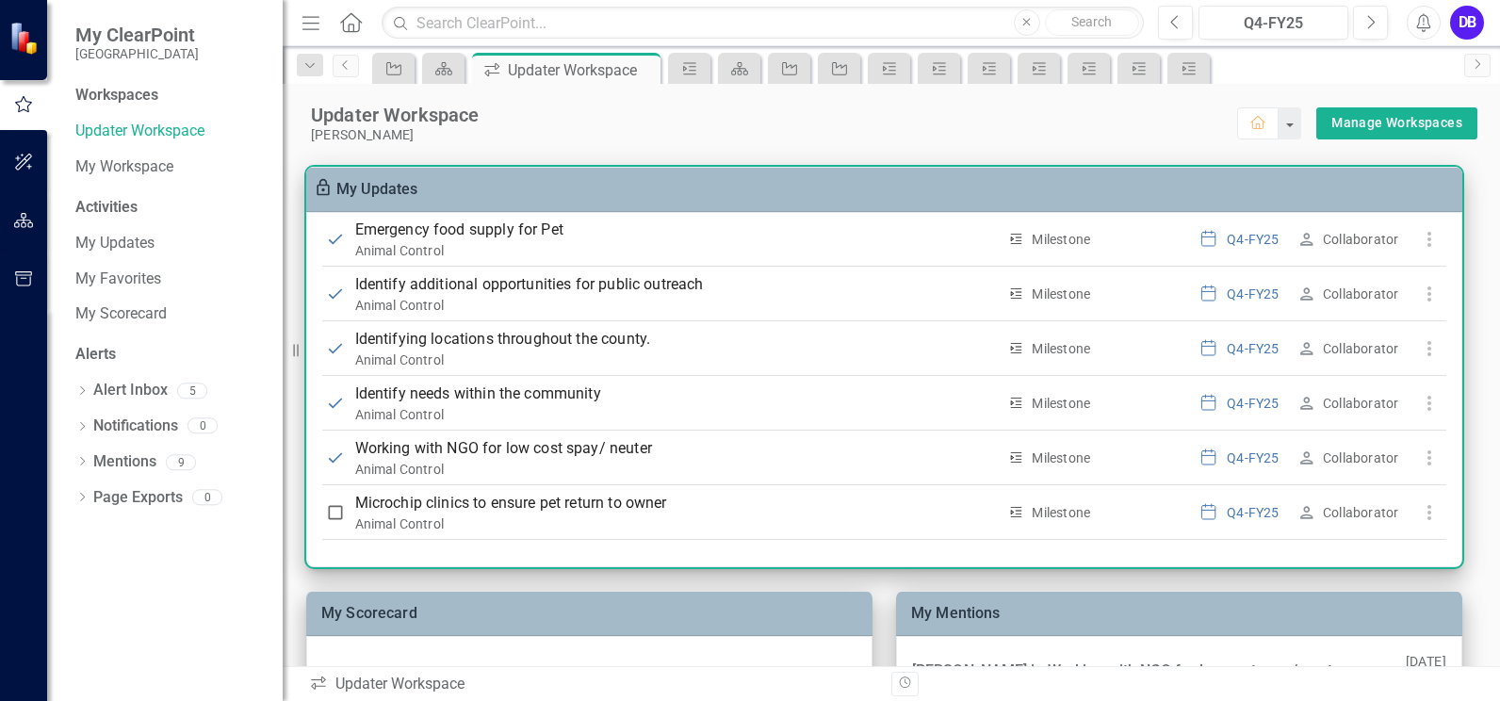
scroll to position [917, 0]
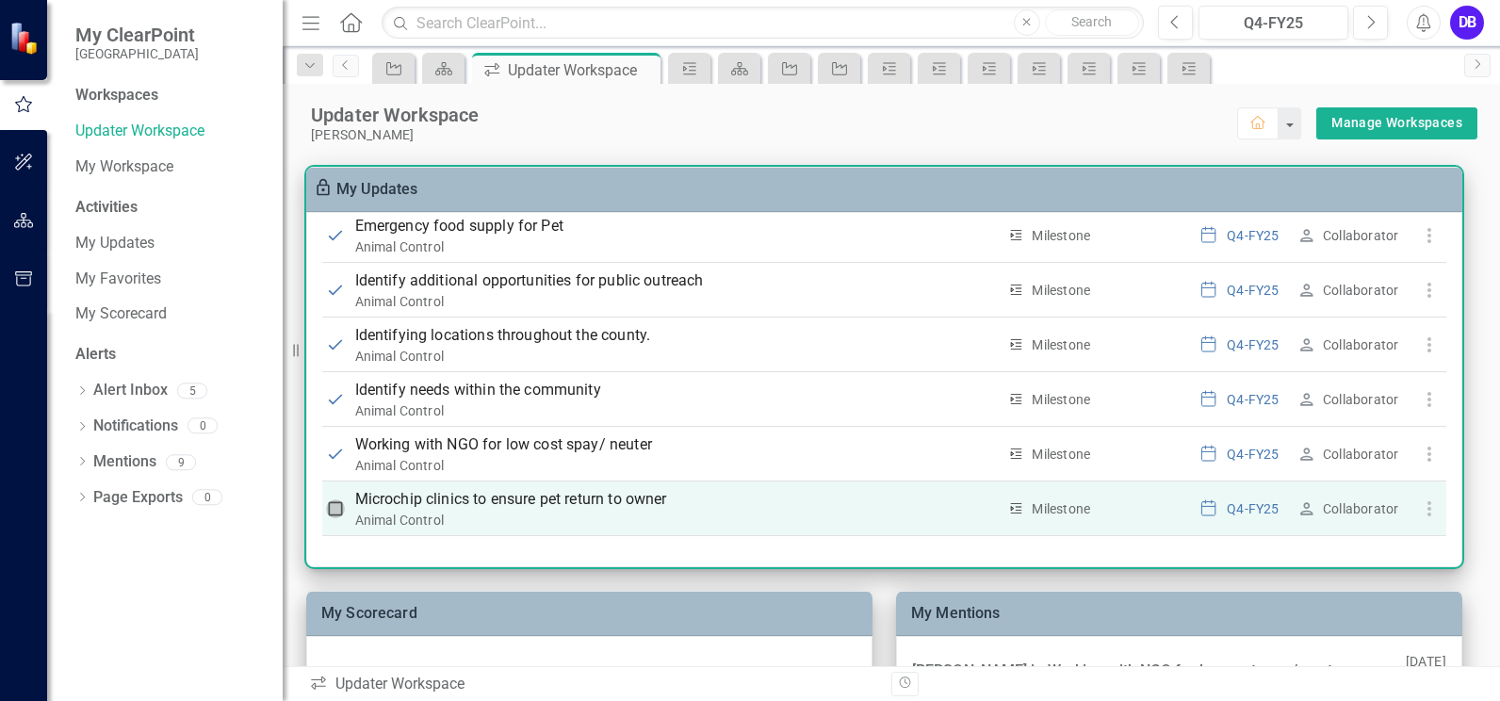
click at [336, 508] on input "checkbox" at bounding box center [335, 508] width 19 height 19
checkbox input "true"
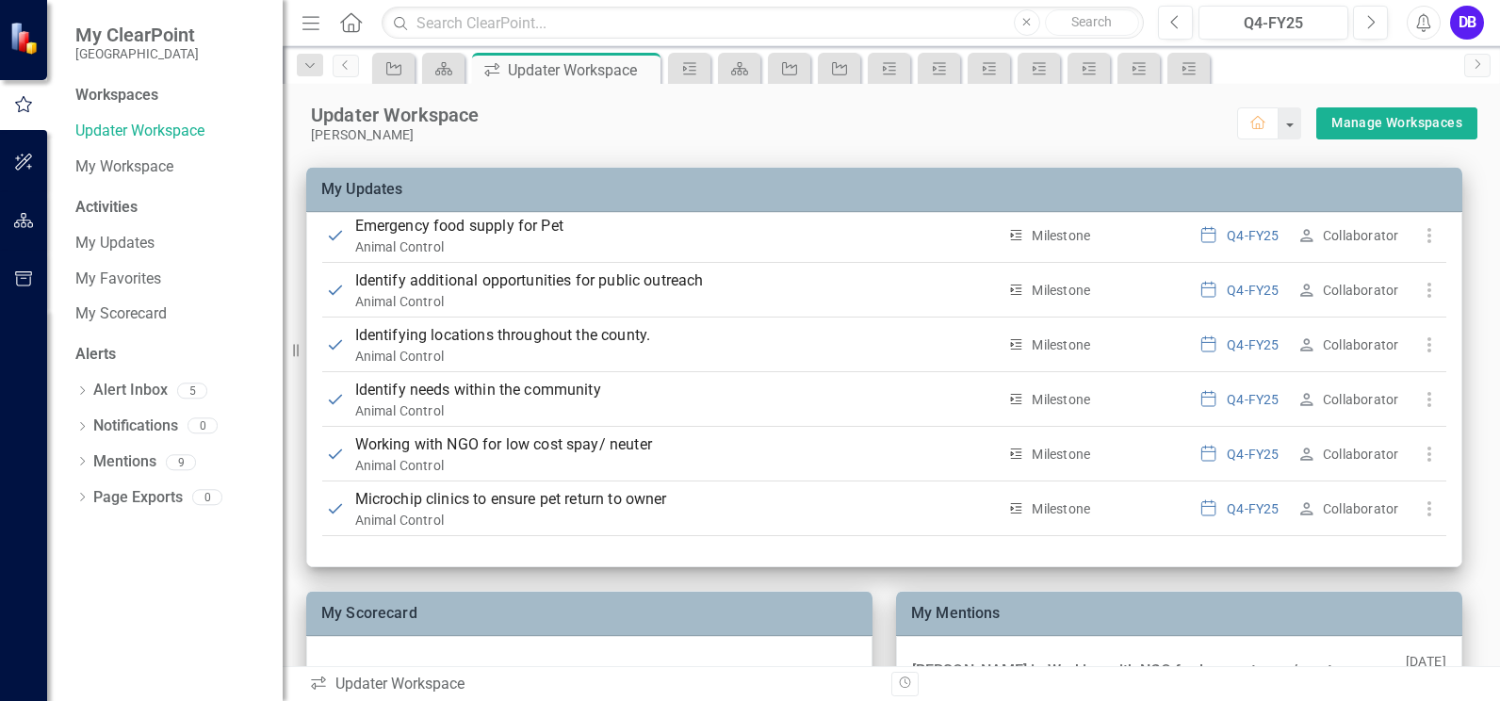
click at [1484, 586] on div "My Scorecard Animal Control Performance Measure Reduction in the percentage of …" at bounding box center [891, 706] width 1217 height 1126
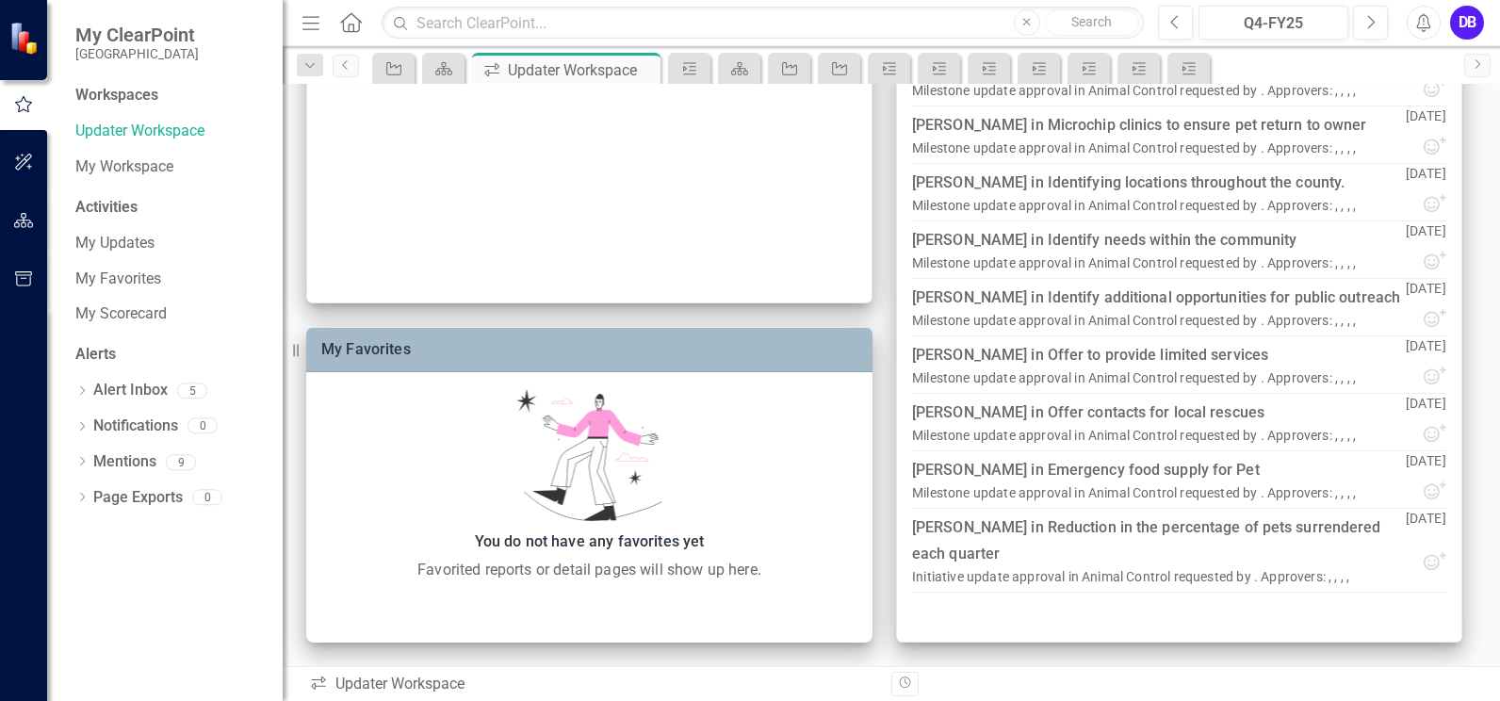
scroll to position [0, 0]
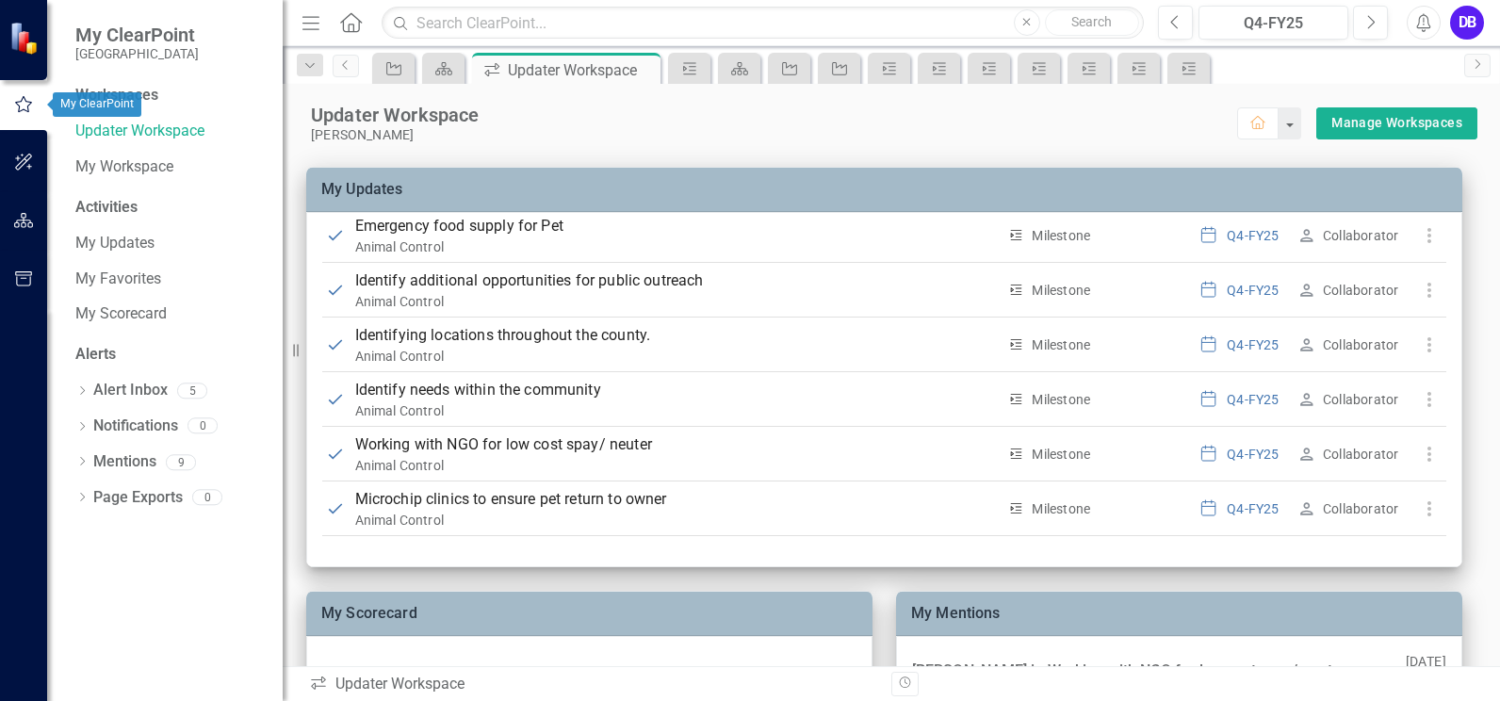
click at [18, 105] on icon "button" at bounding box center [23, 104] width 21 height 17
click at [24, 101] on icon "button" at bounding box center [23, 104] width 21 height 17
click at [134, 88] on div "Workspaces" at bounding box center [116, 96] width 83 height 22
click at [5, 94] on button "button" at bounding box center [23, 104] width 47 height 31
click at [217, 627] on div "Workspaces Updater Workspace My Workspace Activities My Updates My Favorites My…" at bounding box center [164, 393] width 235 height 616
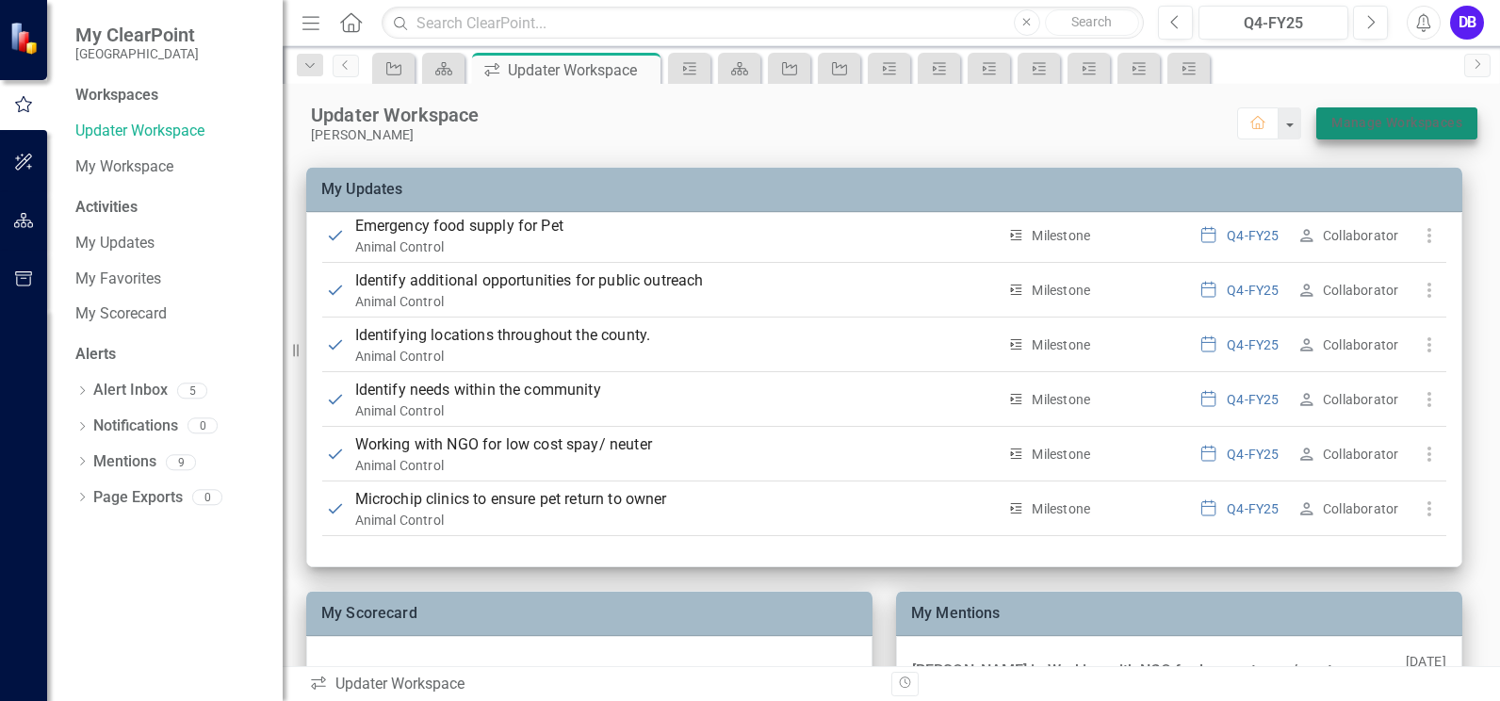
click at [1367, 127] on link "Manage Workspaces" at bounding box center [1396, 123] width 131 height 24
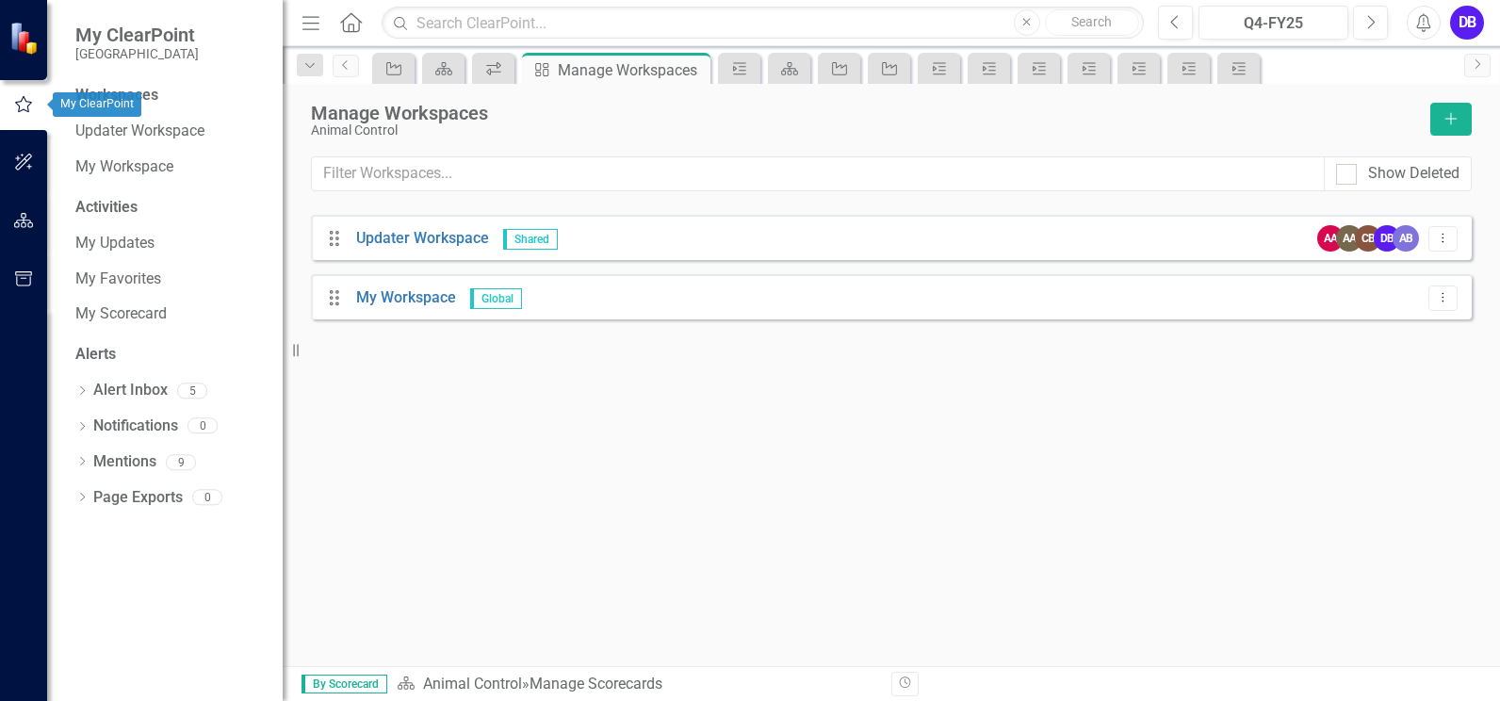
click at [16, 106] on icon "button" at bounding box center [23, 104] width 21 height 17
click at [101, 86] on div "Workspaces" at bounding box center [116, 96] width 83 height 22
click at [535, 472] on div "Manage Workspaces Animal Control Add Show Deleted Drag Updater Workspace Shared…" at bounding box center [891, 375] width 1217 height 582
click at [116, 158] on link "My Workspace" at bounding box center [169, 167] width 188 height 22
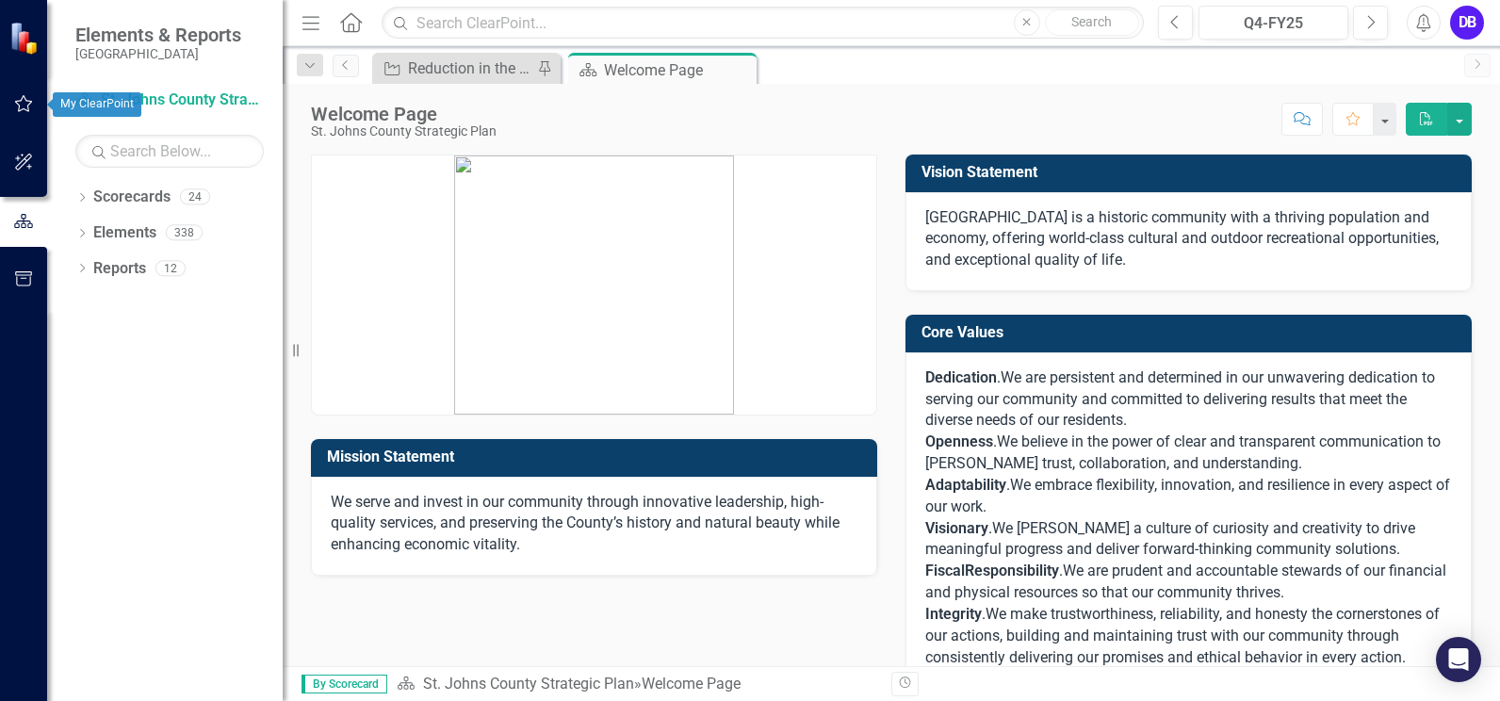
click at [31, 100] on icon "button" at bounding box center [24, 103] width 20 height 15
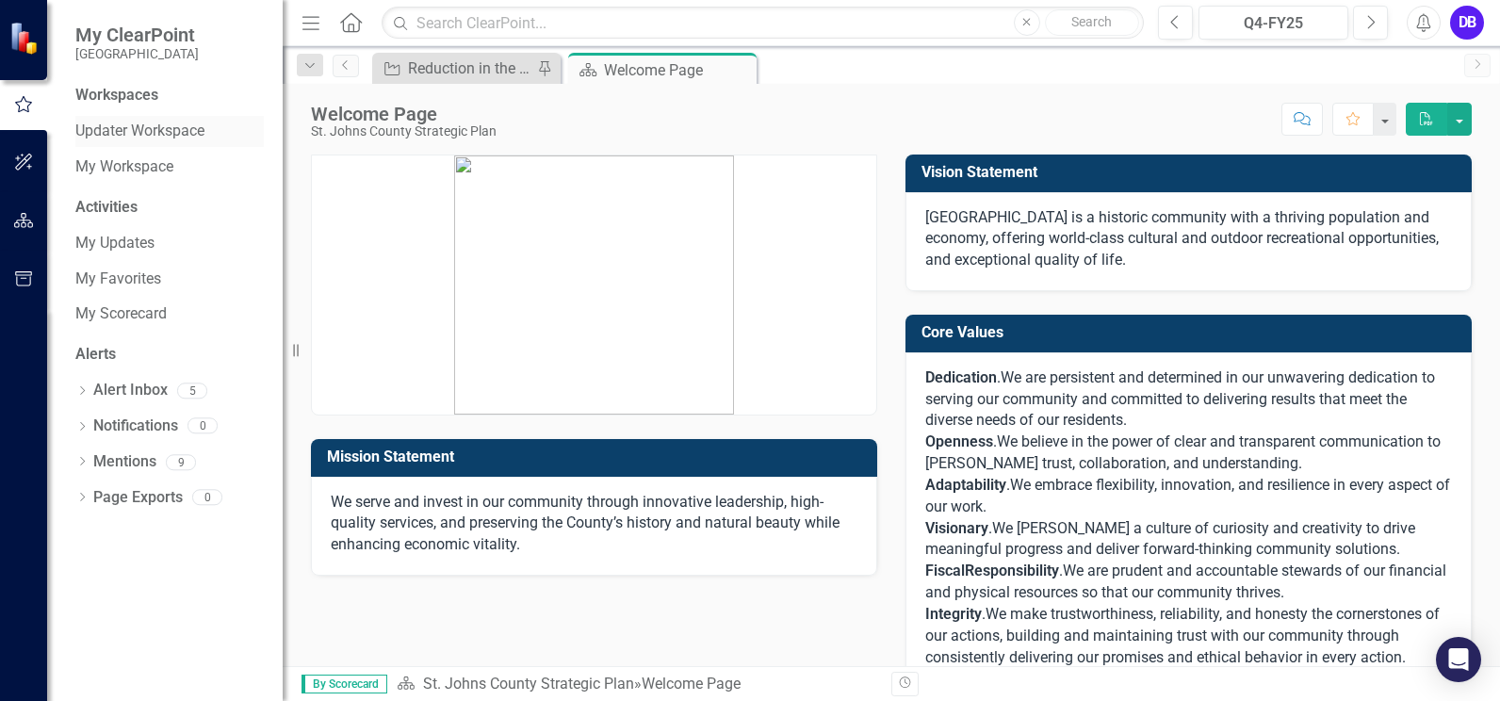
click at [145, 128] on link "Updater Workspace" at bounding box center [169, 132] width 188 height 22
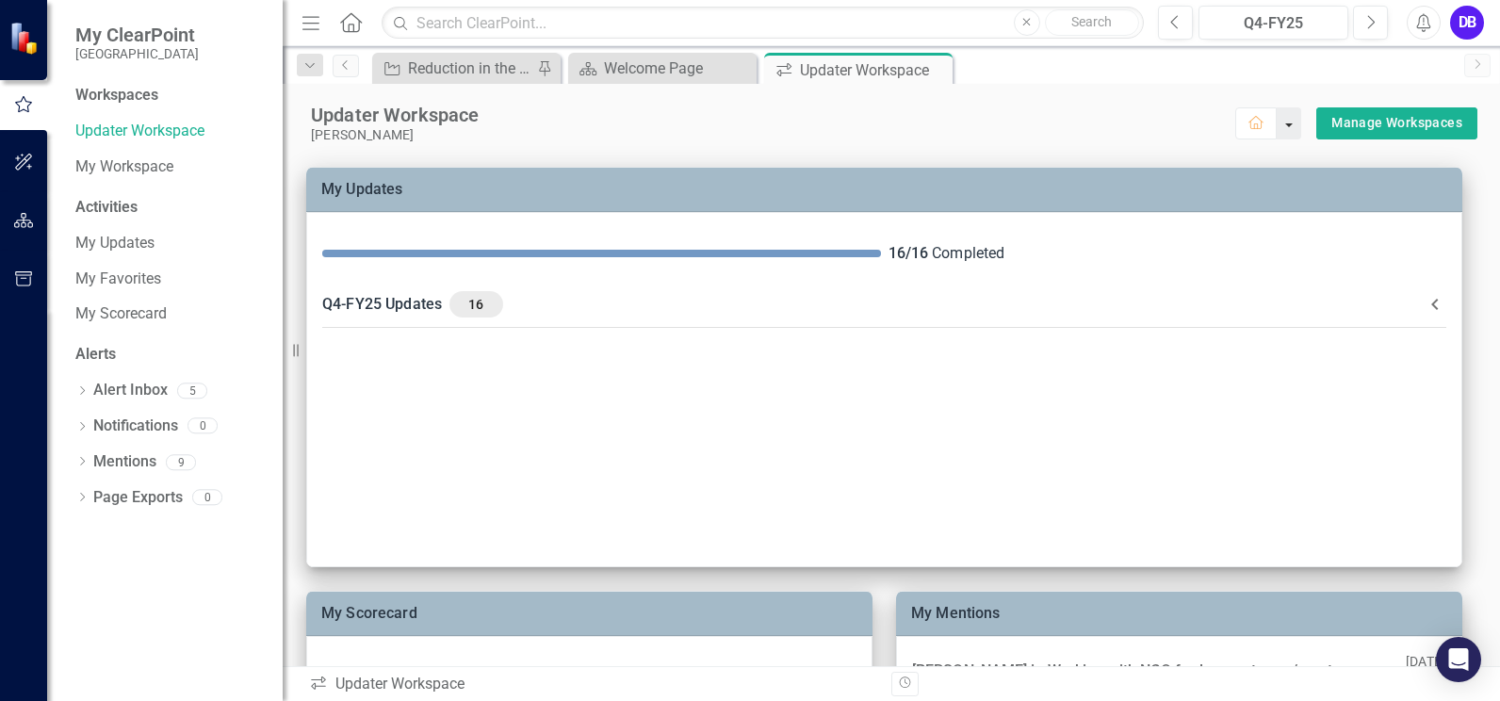
click at [1276, 123] on button "button" at bounding box center [1288, 123] width 24 height 32
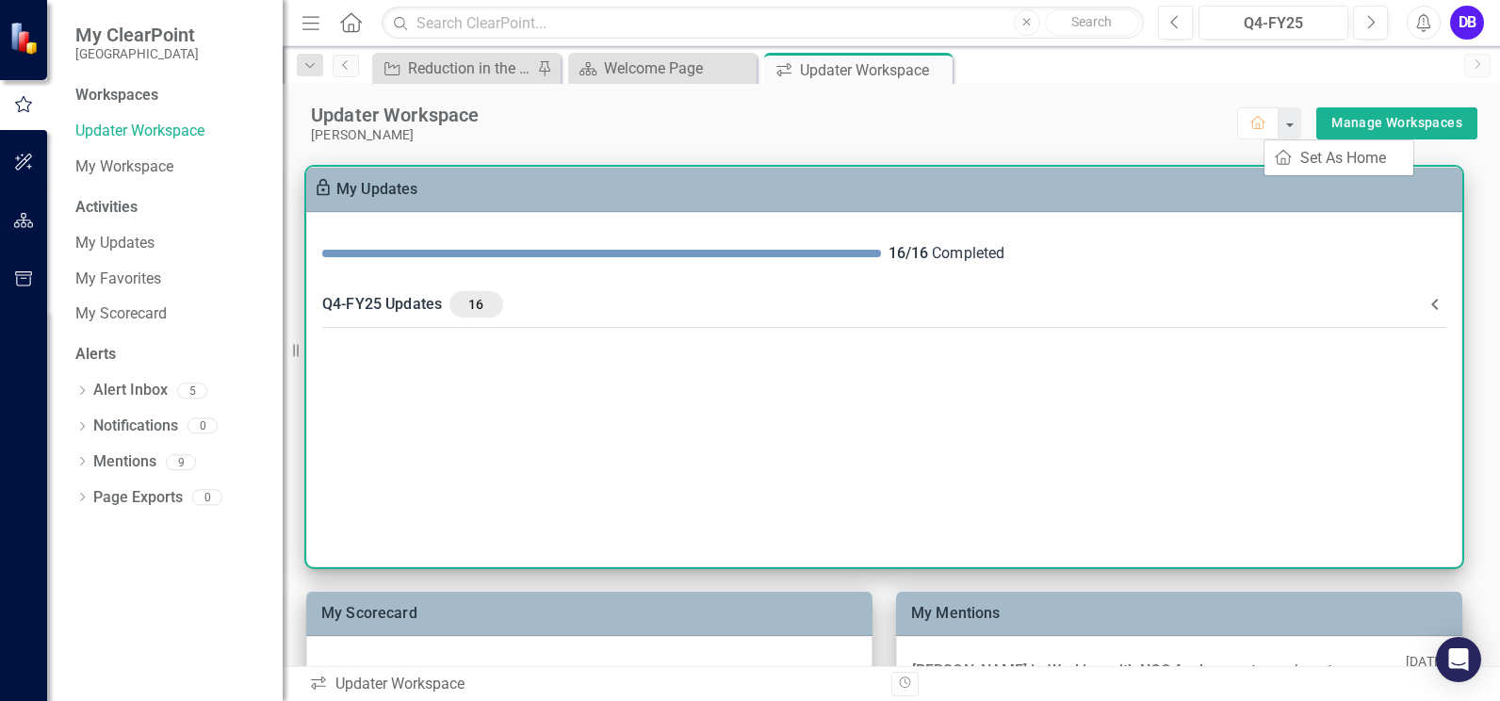
click at [426, 302] on div "Q4-FY25 Updates 16" at bounding box center [872, 304] width 1101 height 26
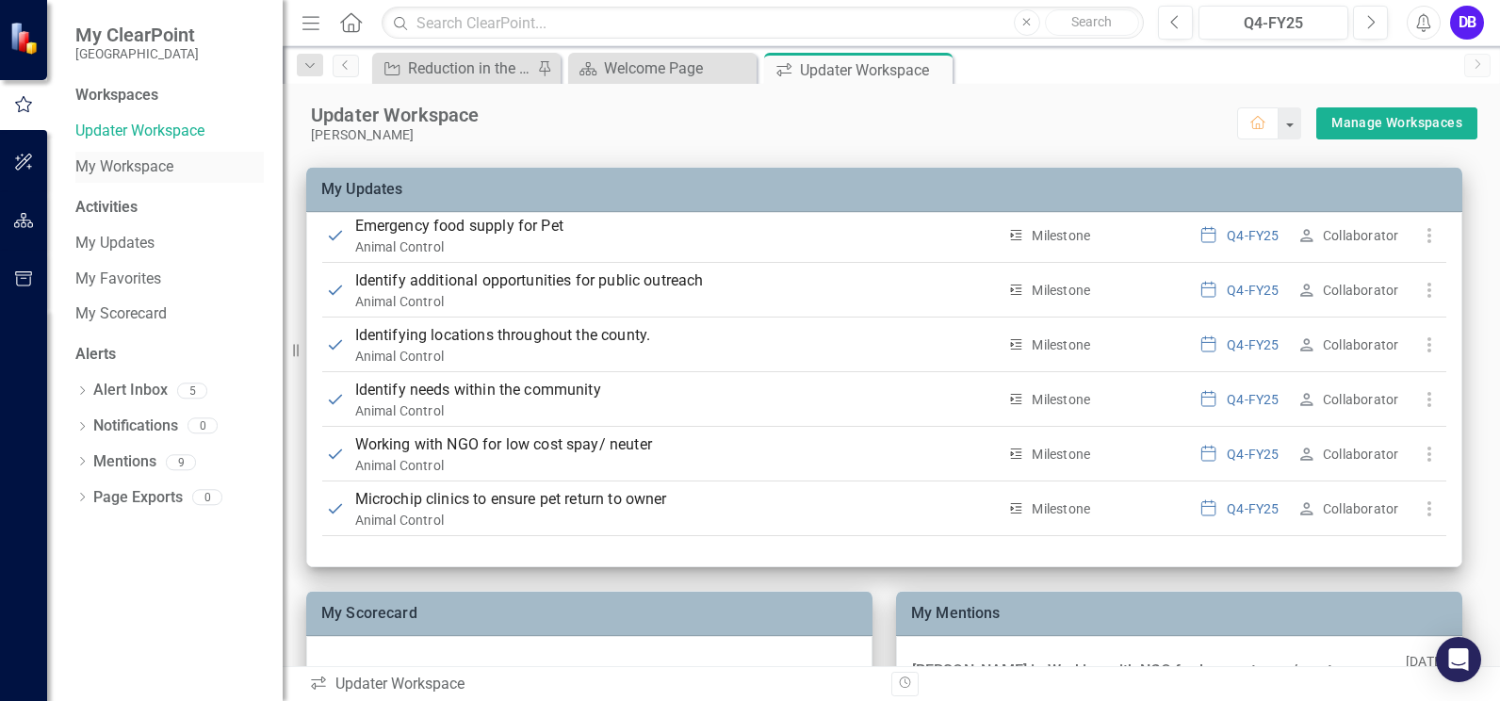
click at [129, 172] on link "My Workspace" at bounding box center [169, 167] width 188 height 22
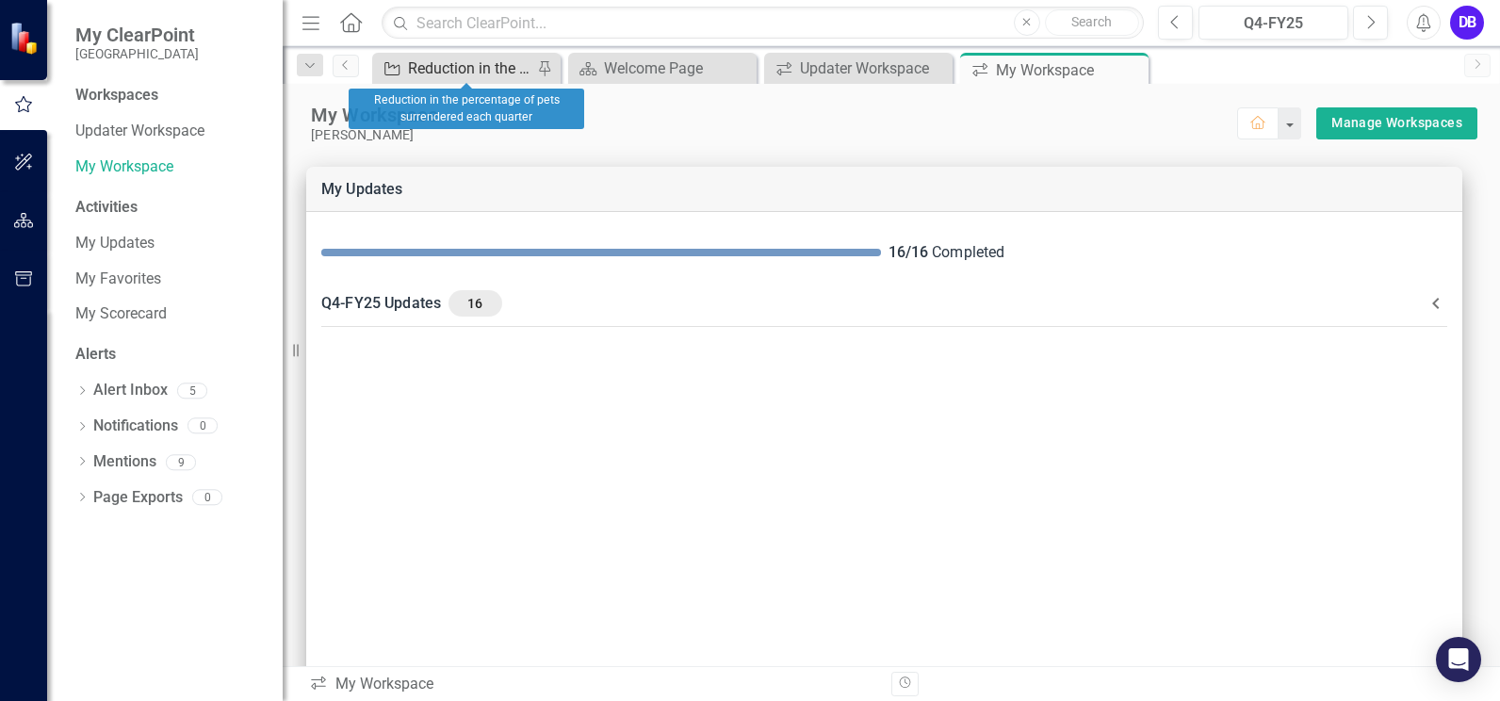
click at [442, 58] on div "Reduction in the percentage of pets surrendered each quarter" at bounding box center [470, 69] width 124 height 24
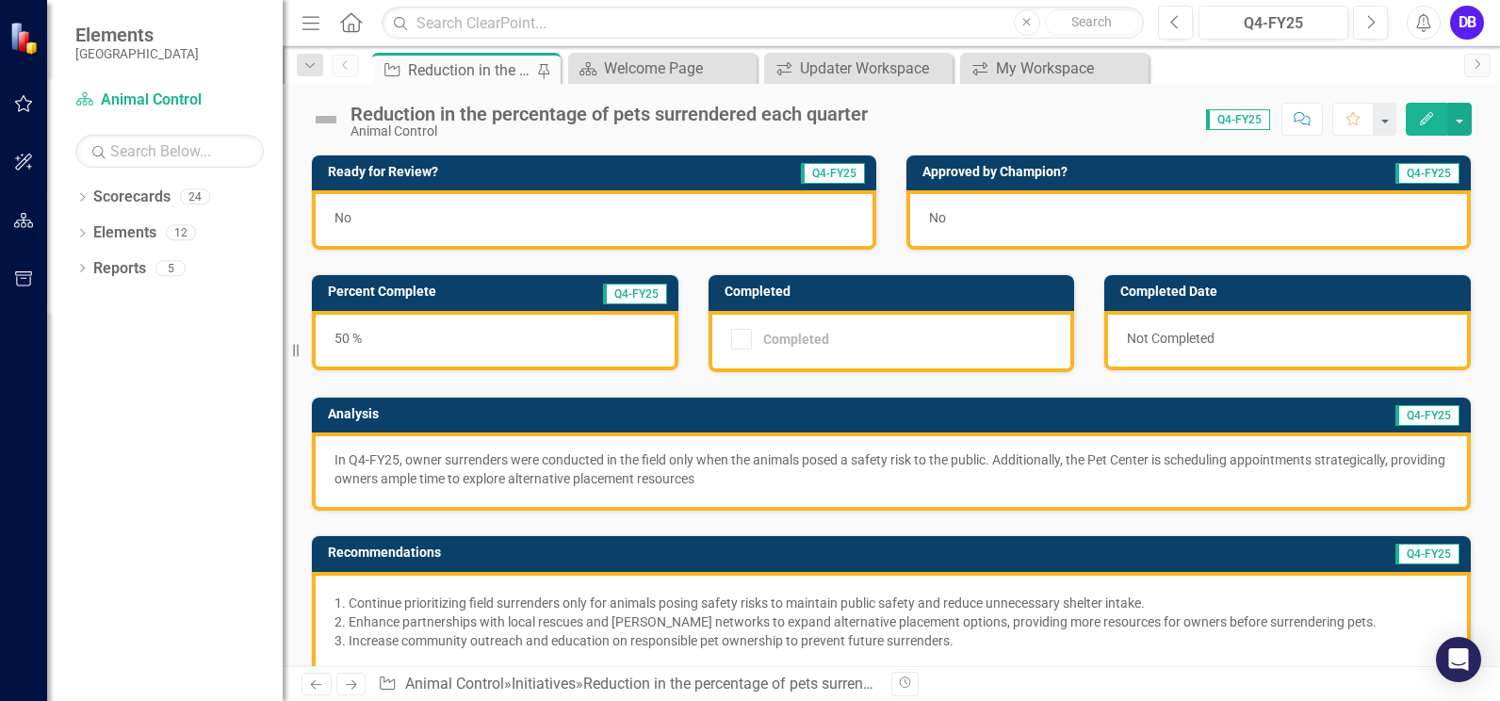
click at [430, 210] on div "No" at bounding box center [594, 219] width 564 height 59
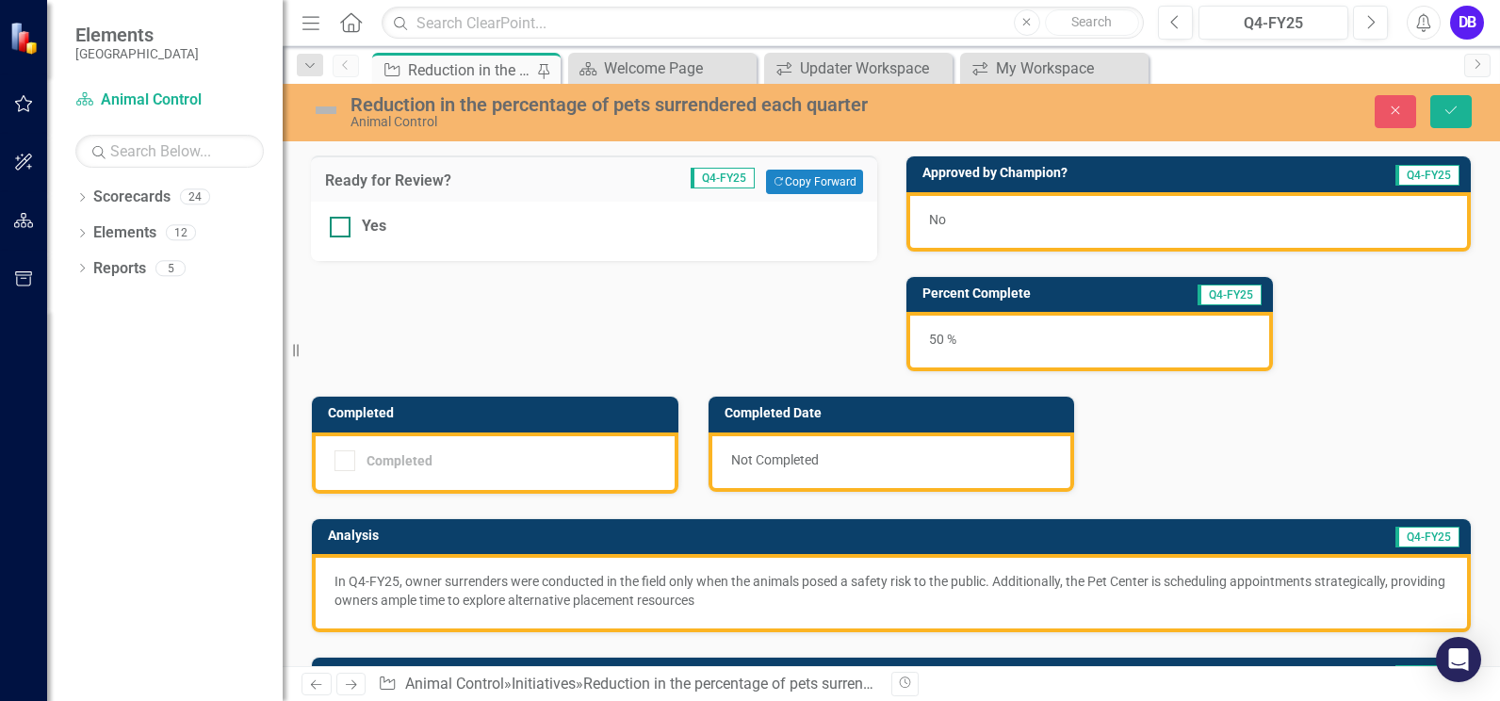
click at [340, 230] on div at bounding box center [340, 227] width 21 height 21
click at [340, 229] on input "Yes" at bounding box center [336, 223] width 12 height 12
checkbox input "true"
click at [1440, 106] on button "Save" at bounding box center [1450, 111] width 41 height 33
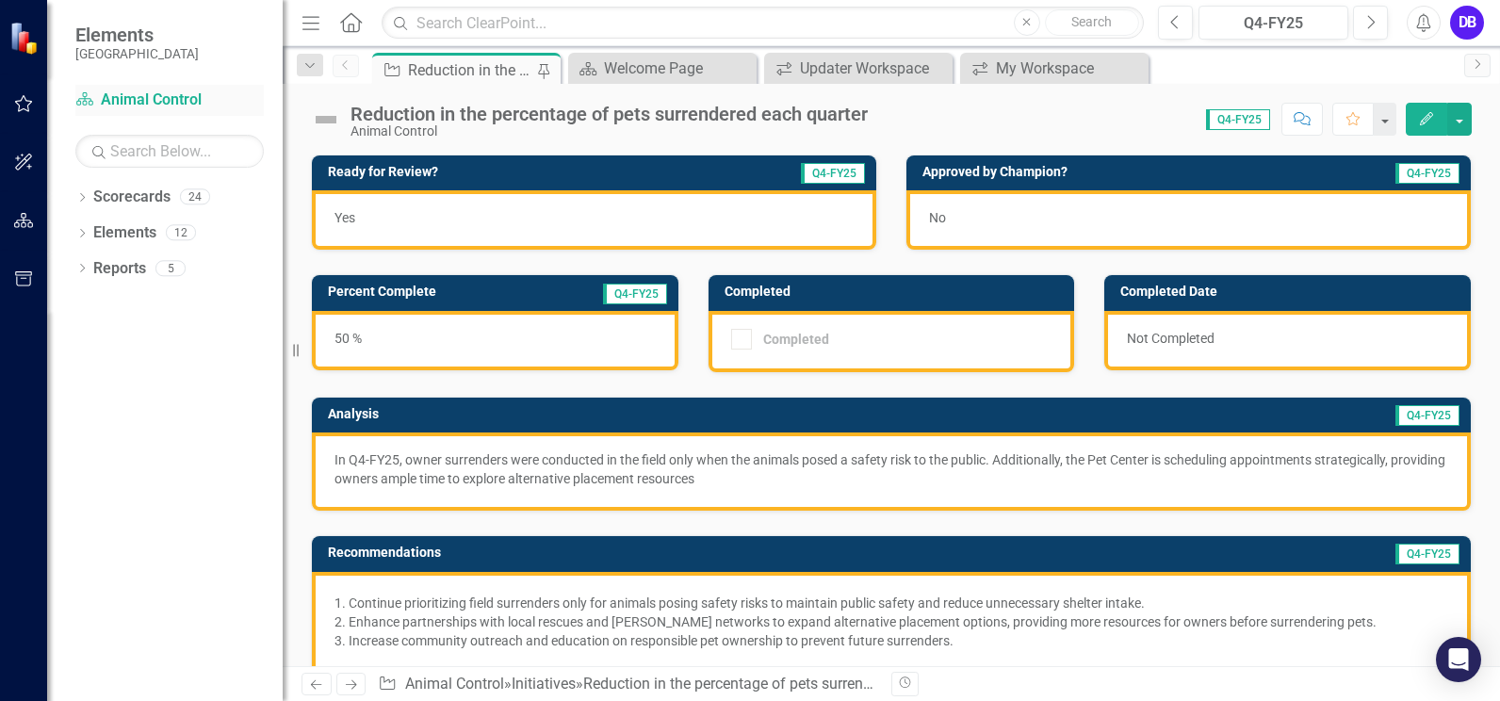
click at [114, 99] on link "Scorecard Animal Control" at bounding box center [169, 100] width 188 height 22
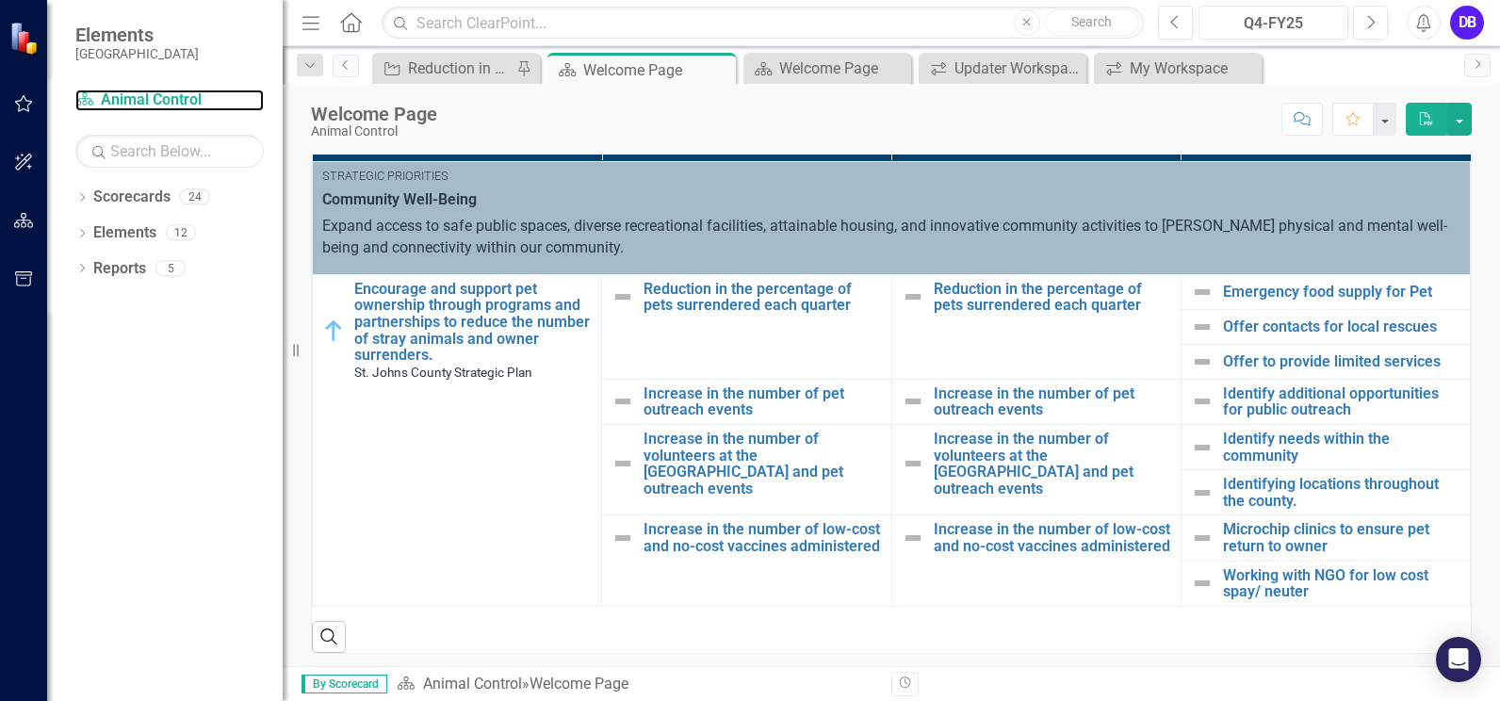
scroll to position [440, 0]
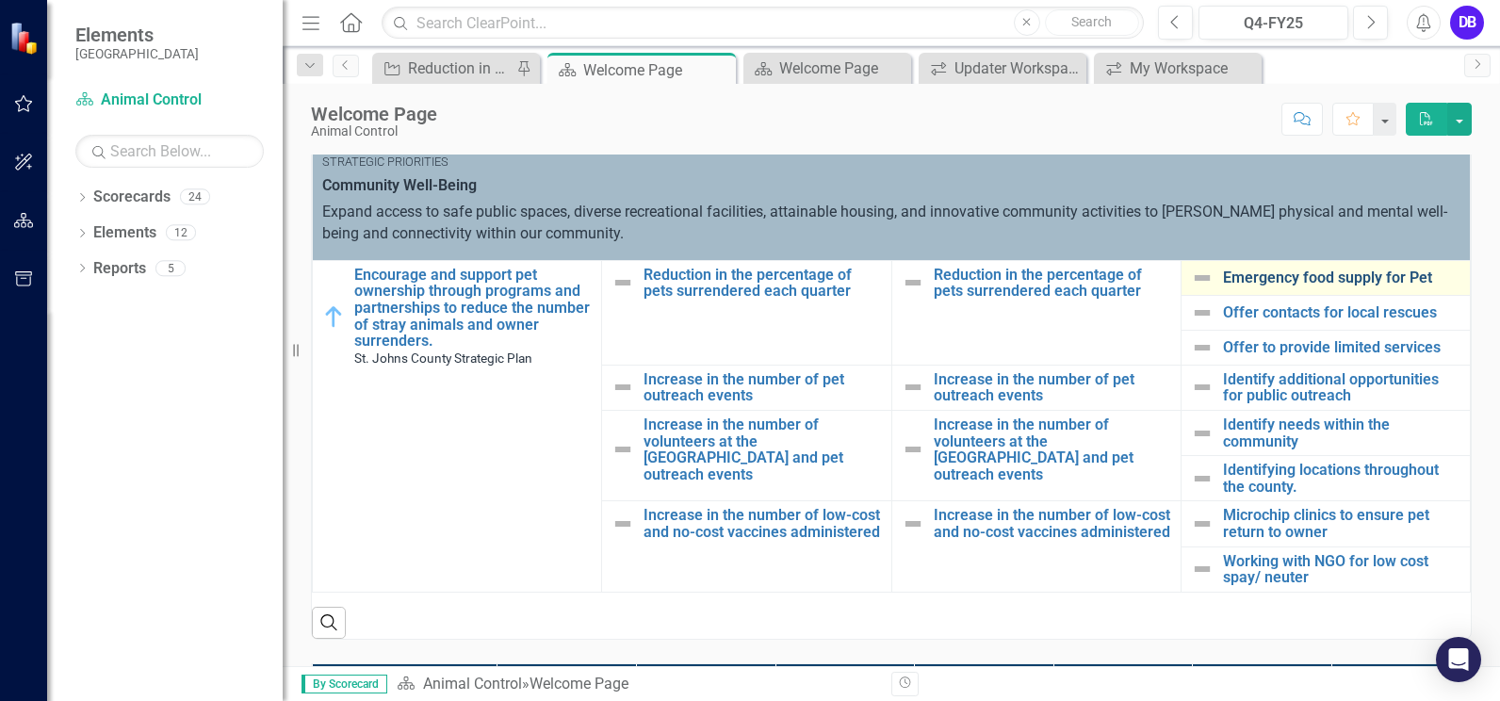
click at [1284, 278] on link "Emergency food supply for Pet" at bounding box center [1341, 277] width 237 height 17
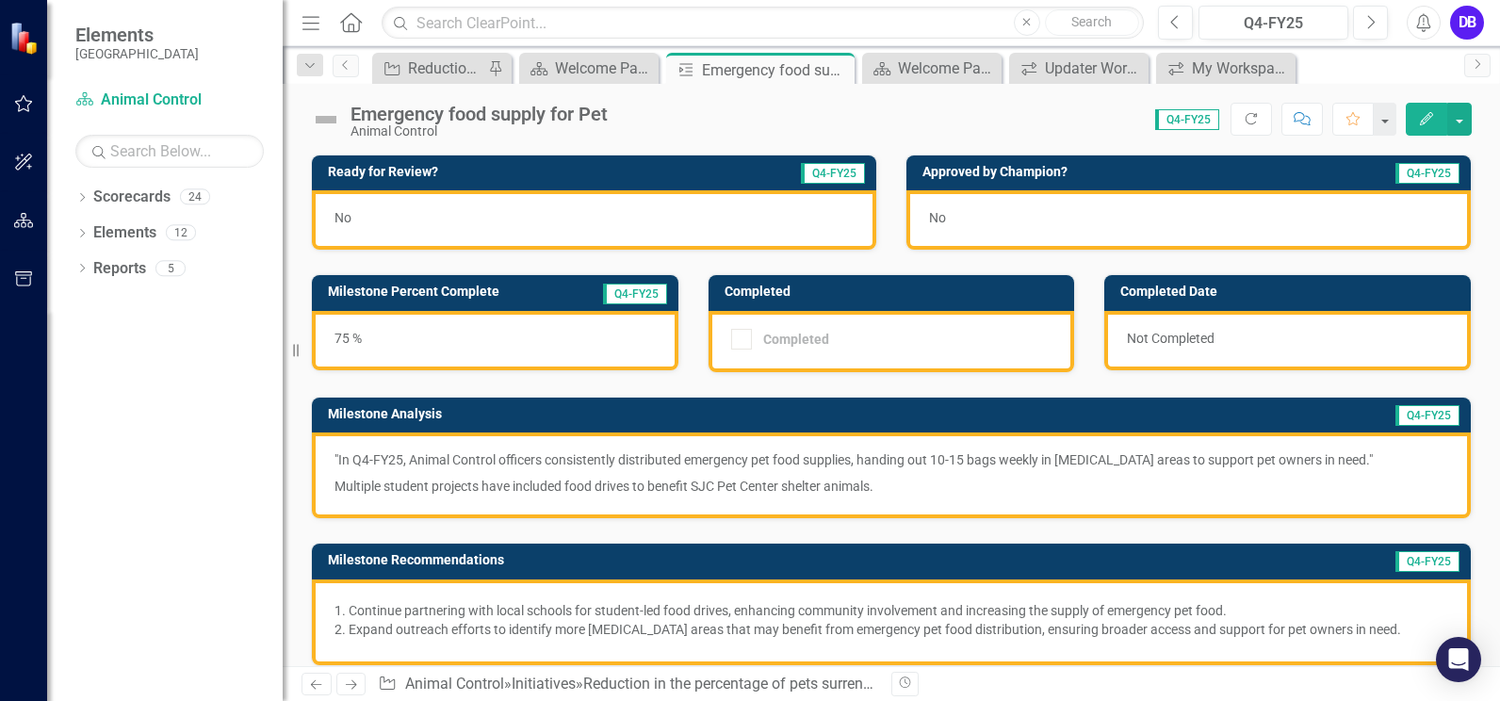
click at [371, 220] on div "No" at bounding box center [594, 219] width 564 height 59
click at [347, 219] on span "No" at bounding box center [342, 217] width 17 height 15
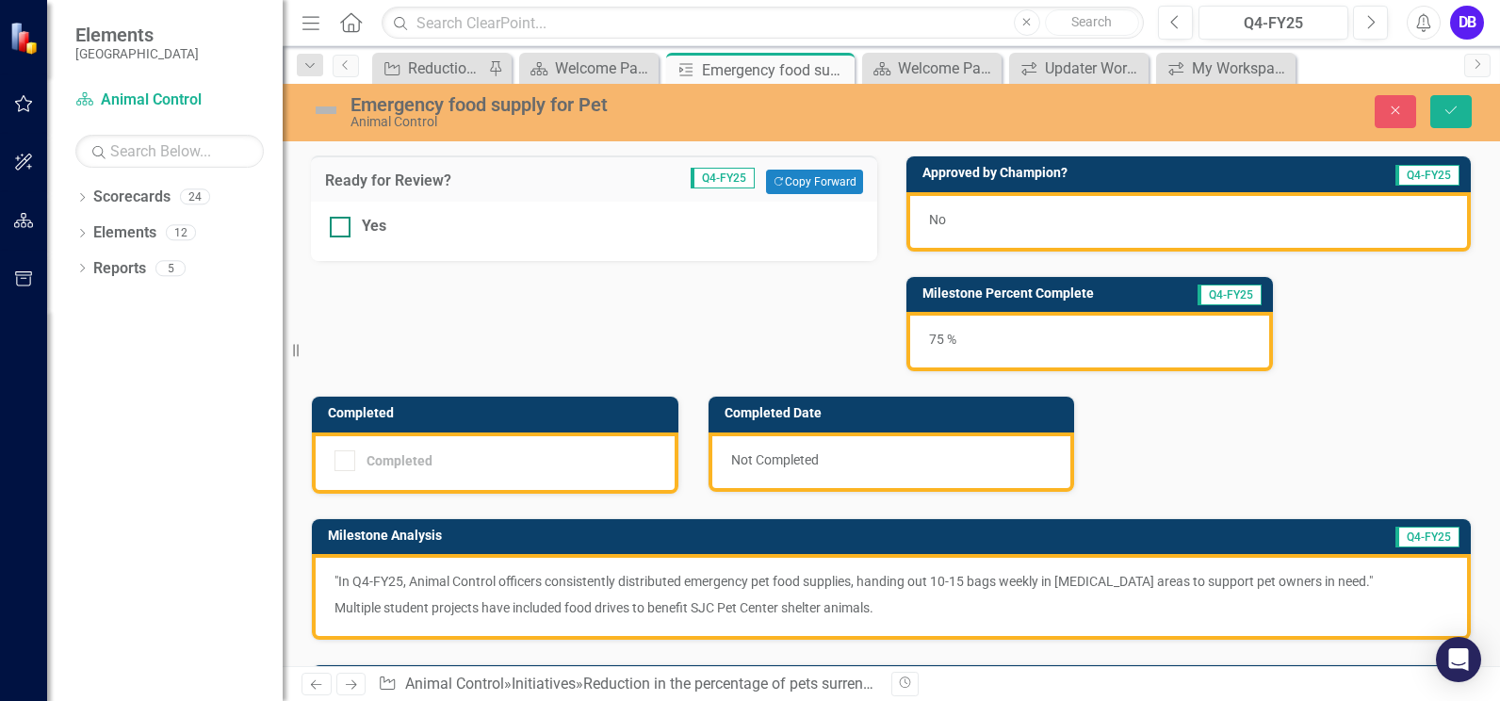
click at [340, 231] on div at bounding box center [340, 227] width 21 height 21
click at [340, 229] on input "Yes" at bounding box center [336, 223] width 12 height 12
checkbox input "true"
click at [1453, 115] on icon "Save" at bounding box center [1450, 110] width 17 height 13
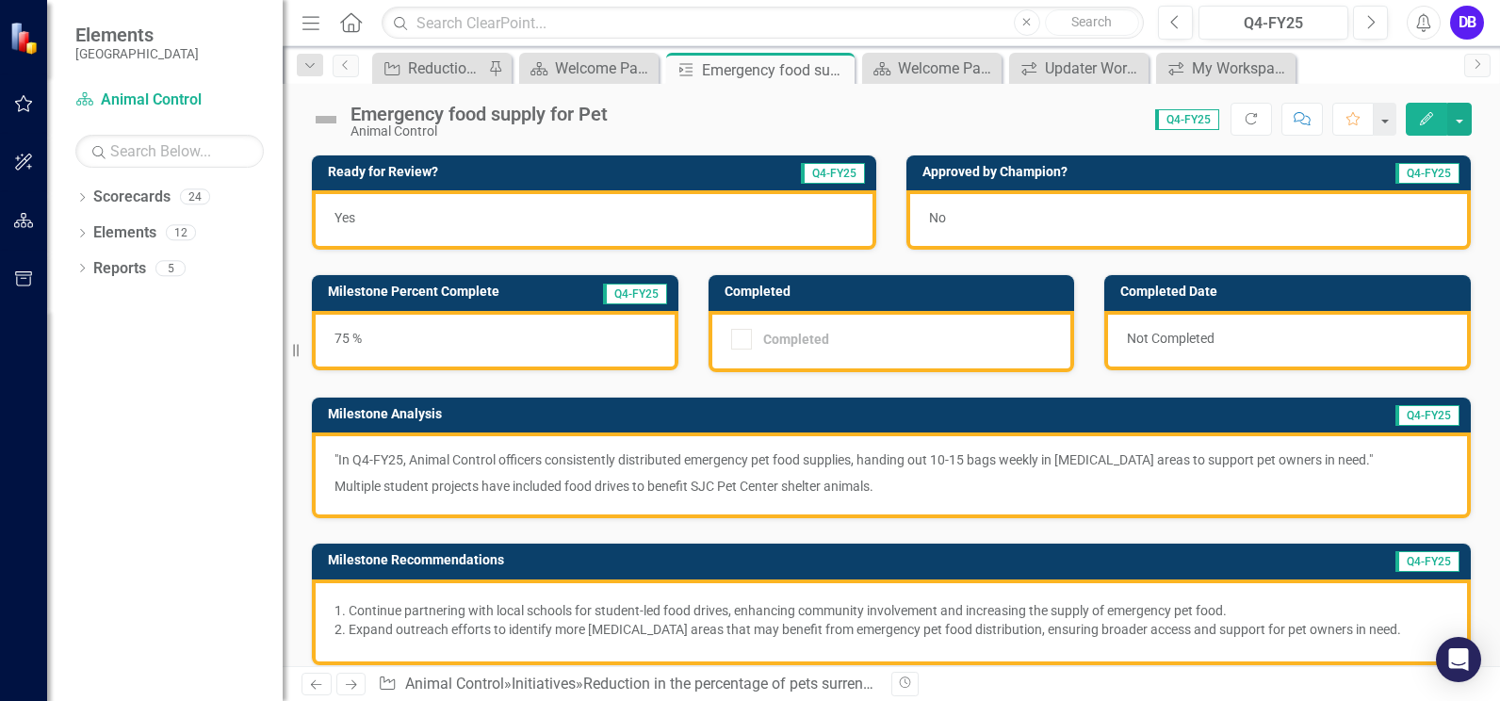
click at [355, 684] on icon at bounding box center [351, 684] width 11 height 9
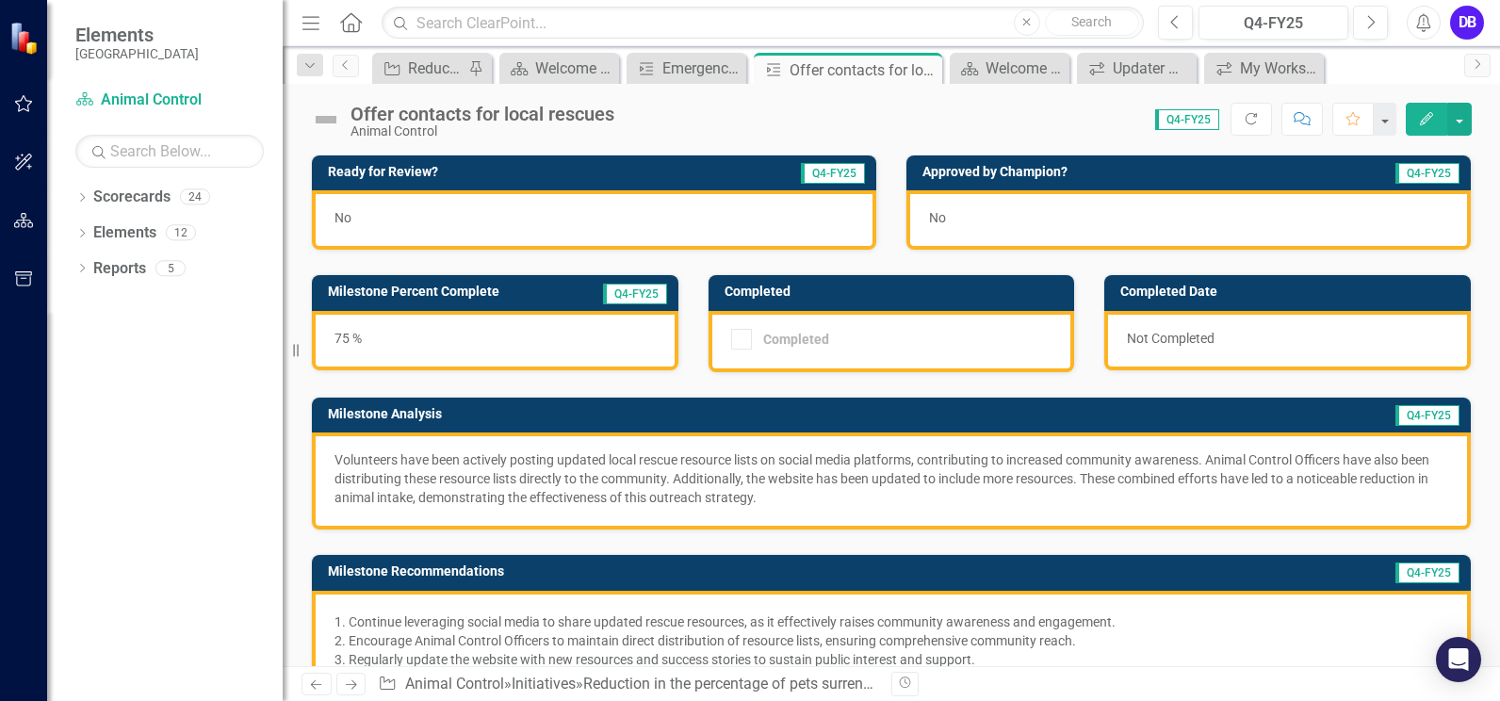
click at [503, 222] on div "No" at bounding box center [594, 219] width 564 height 59
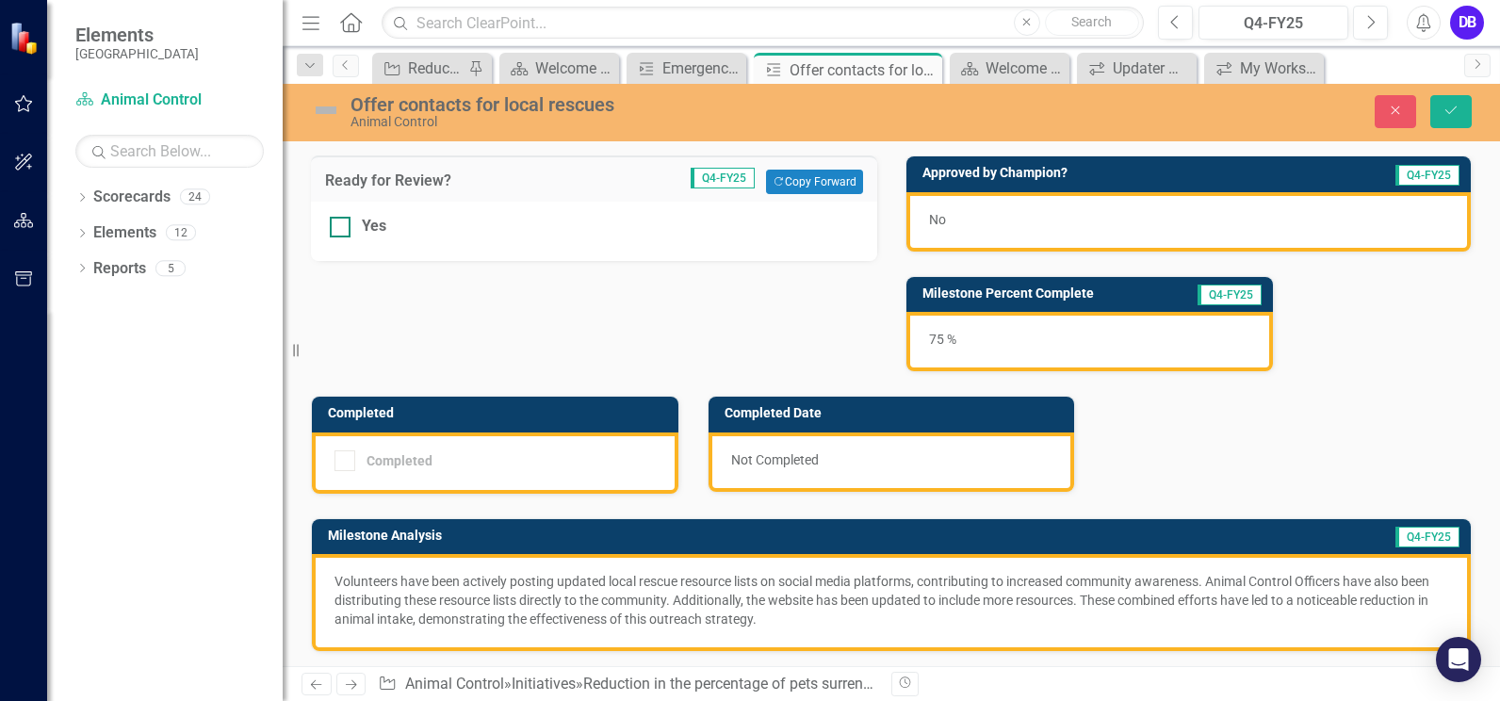
click at [344, 227] on div at bounding box center [340, 227] width 21 height 21
click at [342, 227] on input "Yes" at bounding box center [336, 223] width 12 height 12
checkbox input "true"
click at [1446, 114] on icon "Save" at bounding box center [1450, 110] width 17 height 13
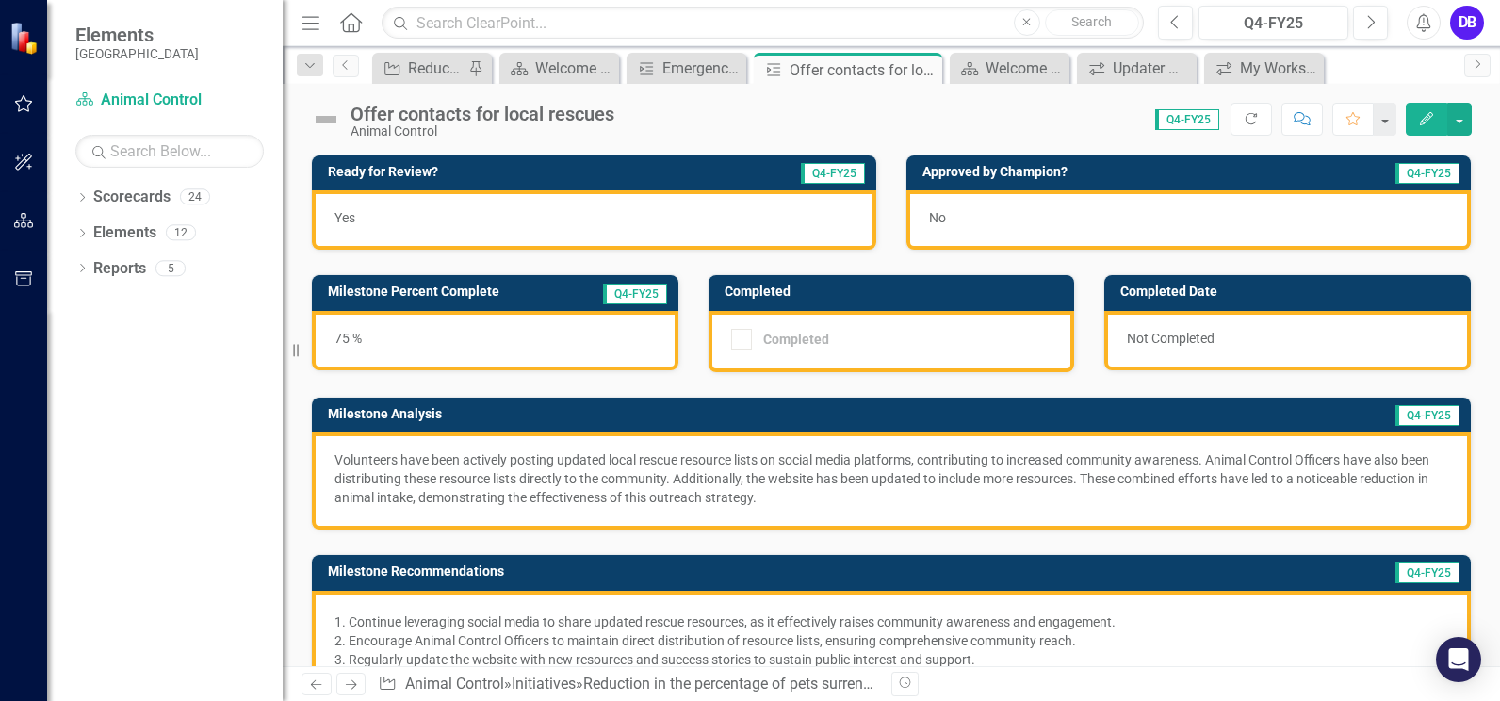
click at [352, 686] on icon "Next" at bounding box center [351, 684] width 16 height 12
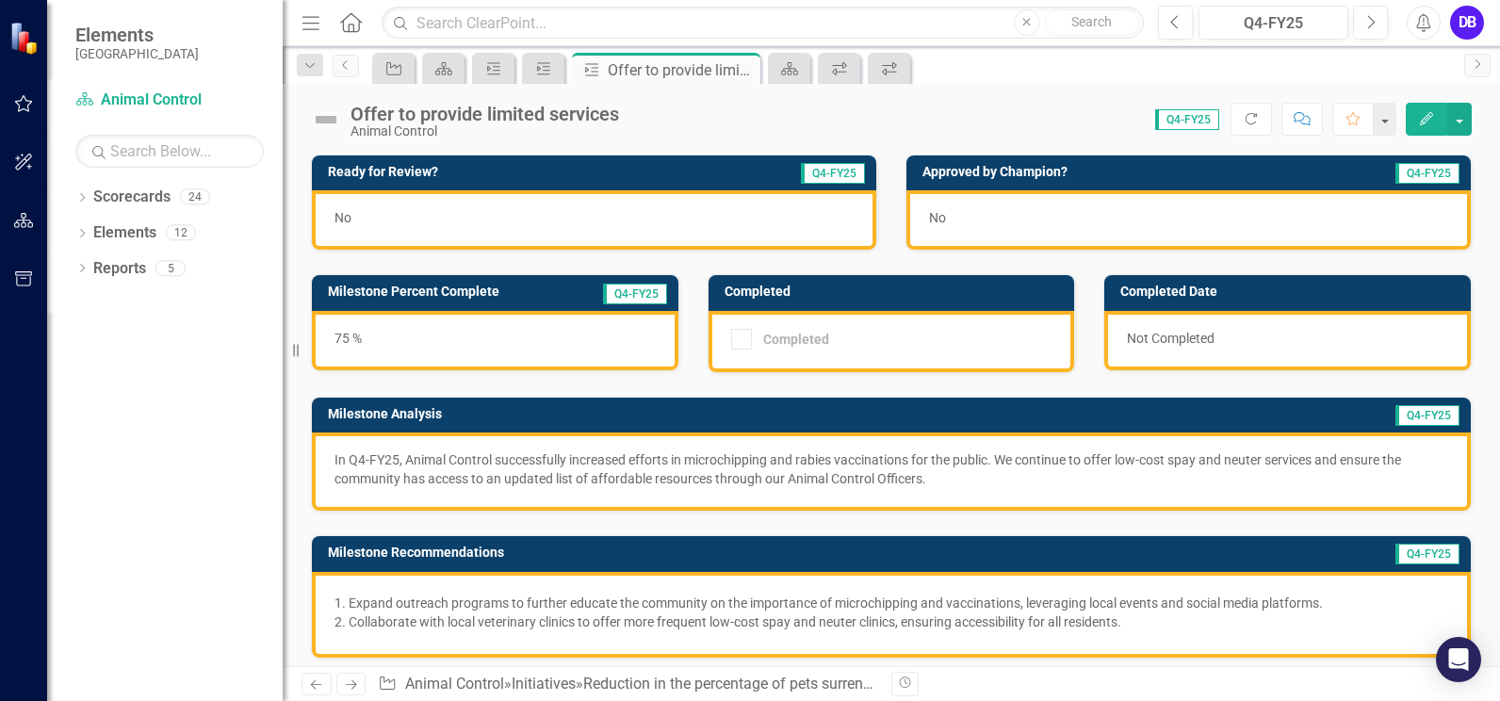
click at [394, 214] on div "No" at bounding box center [594, 219] width 564 height 59
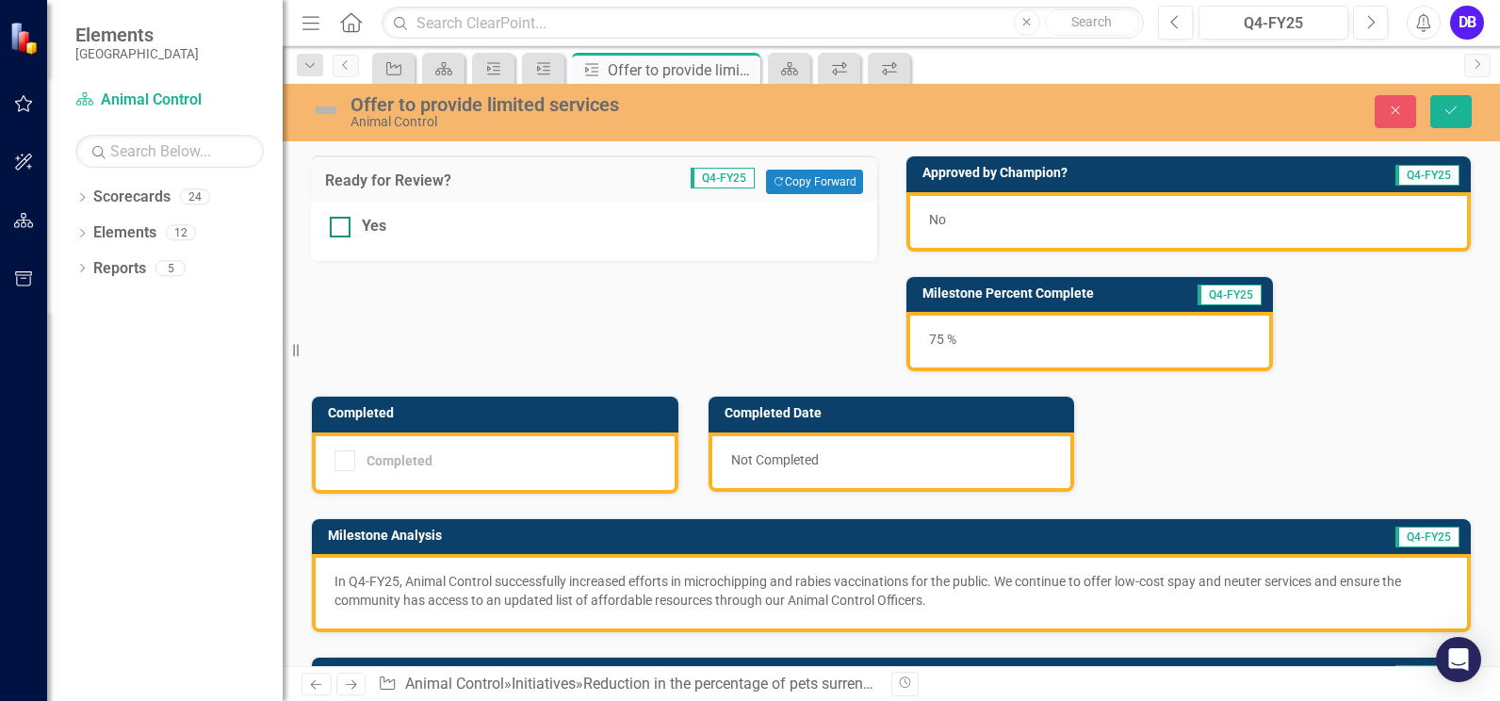
click at [350, 227] on div "Yes" at bounding box center [594, 227] width 528 height 22
click at [342, 227] on input "Yes" at bounding box center [336, 223] width 12 height 12
checkbox input "true"
click at [1451, 118] on button "Save" at bounding box center [1450, 111] width 41 height 33
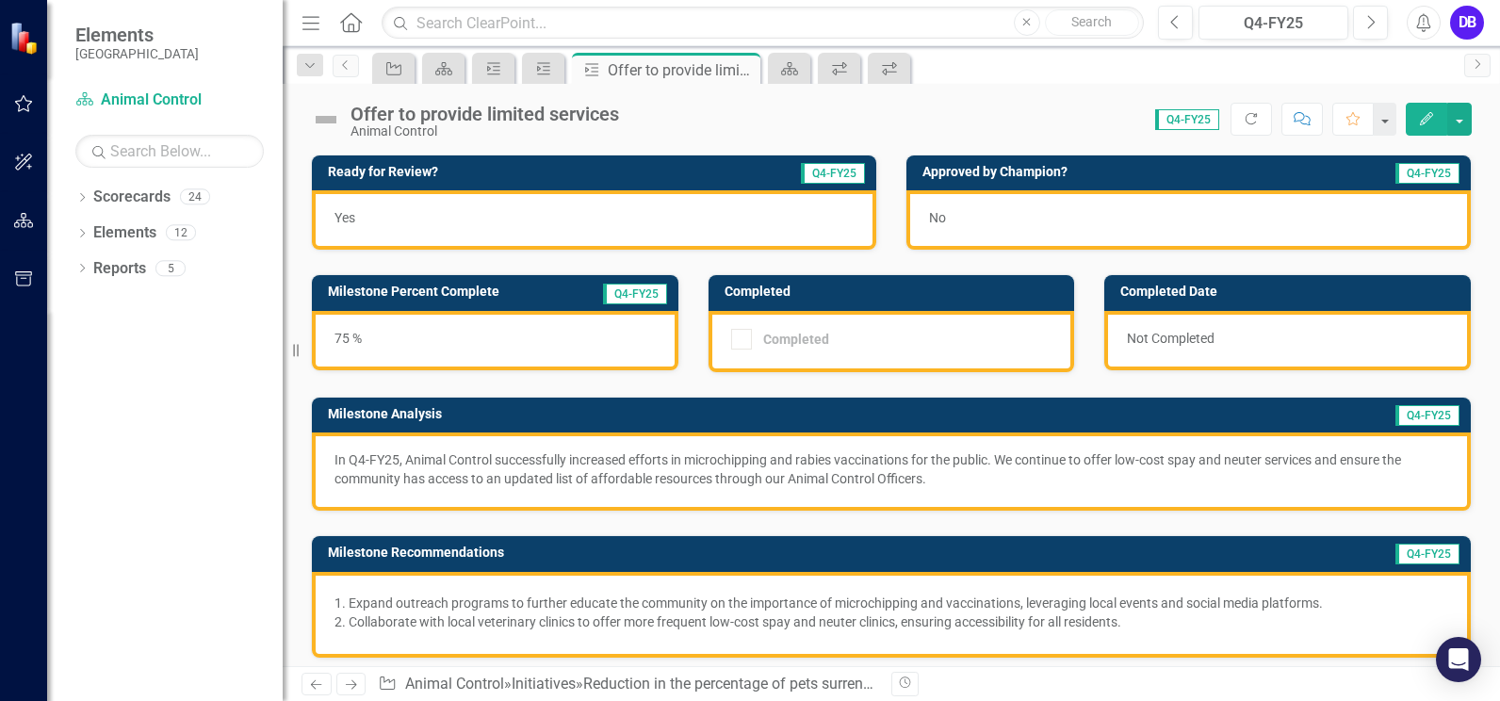
click at [358, 686] on icon "Next" at bounding box center [351, 684] width 16 height 12
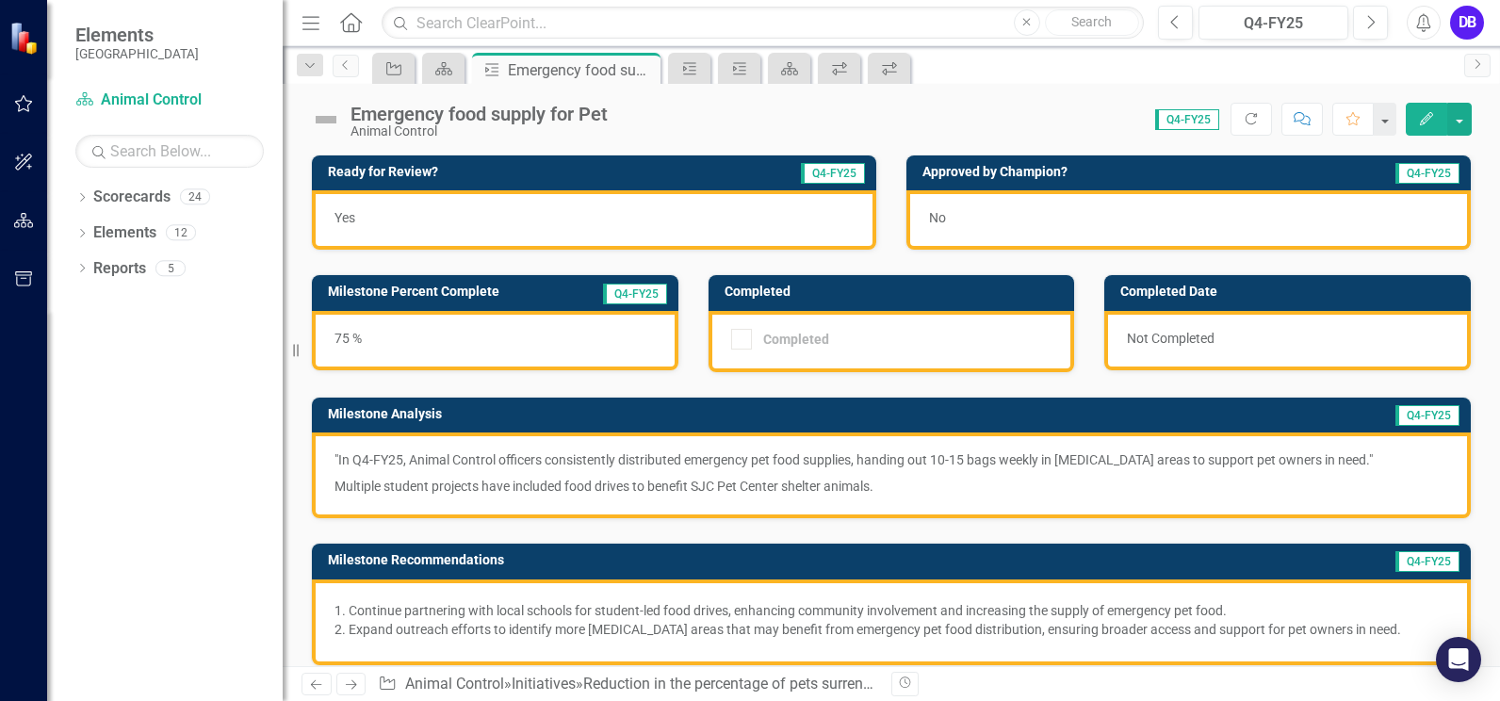
click at [343, 685] on icon "Next" at bounding box center [351, 684] width 16 height 12
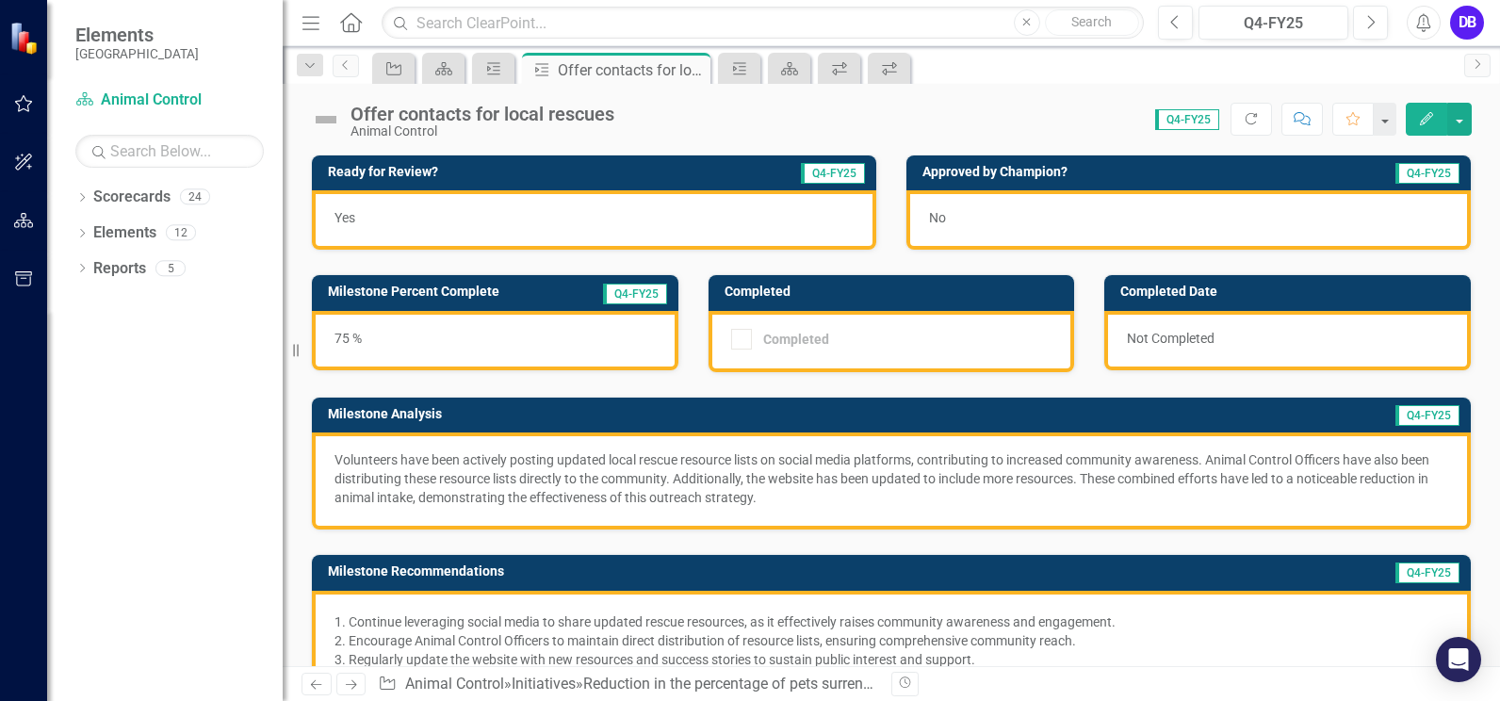
click at [346, 686] on icon "Next" at bounding box center [351, 684] width 16 height 12
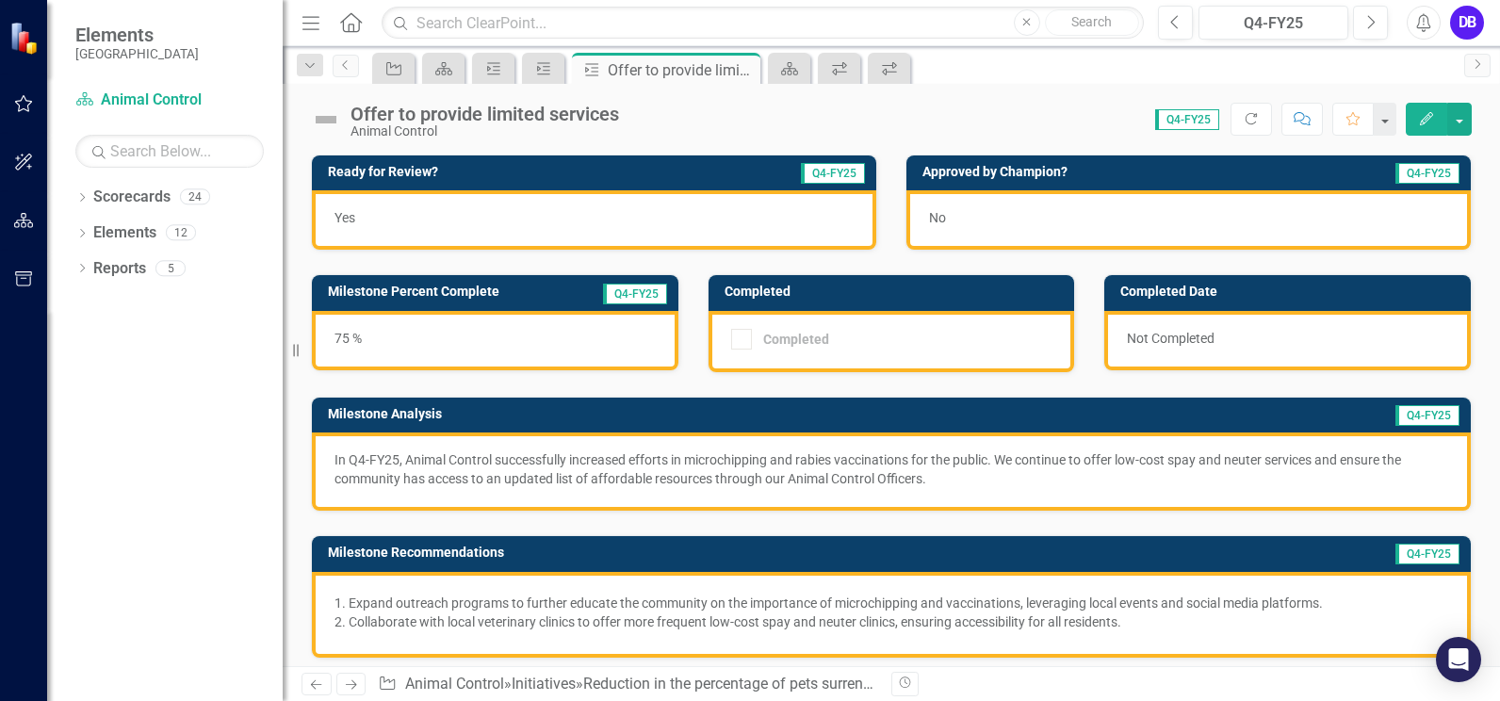
click at [351, 689] on icon "Next" at bounding box center [351, 684] width 16 height 12
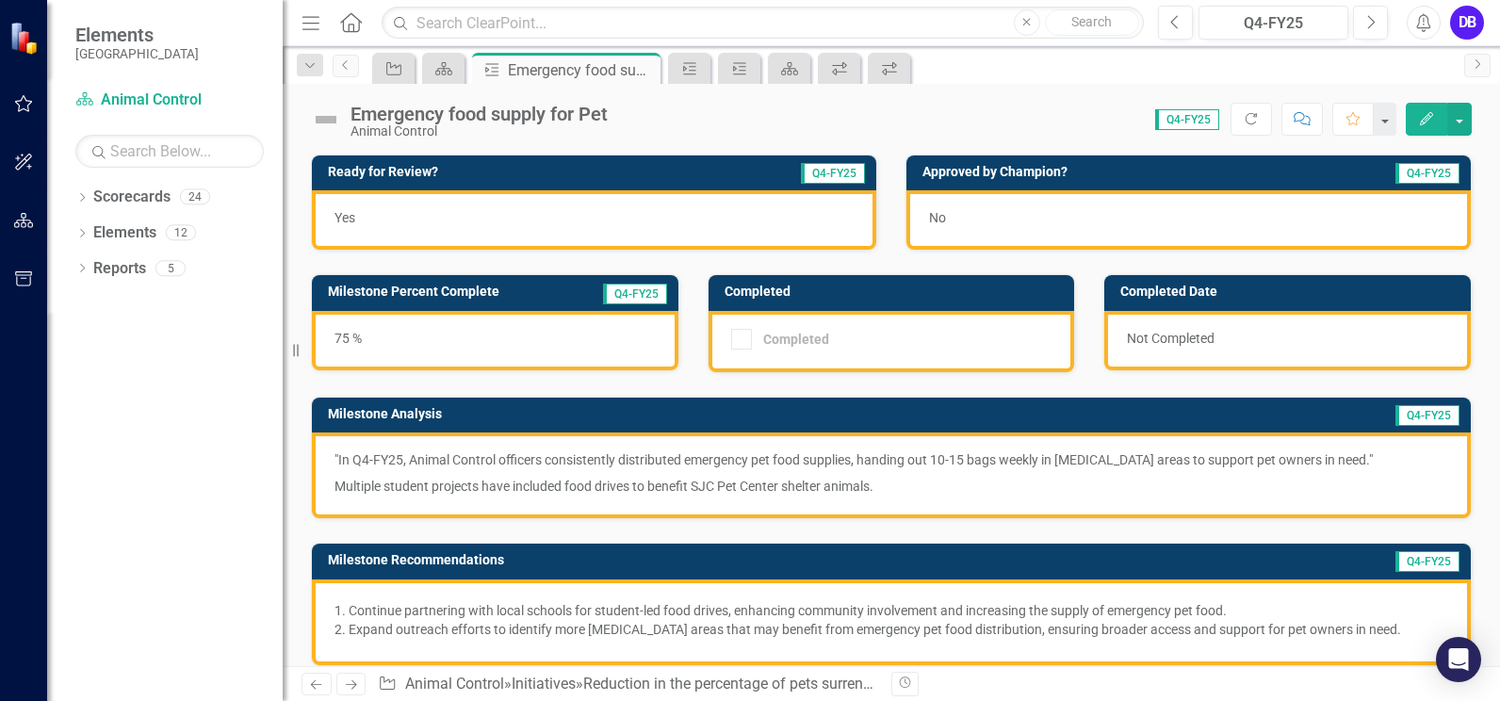
click at [351, 689] on icon "Next" at bounding box center [351, 684] width 16 height 12
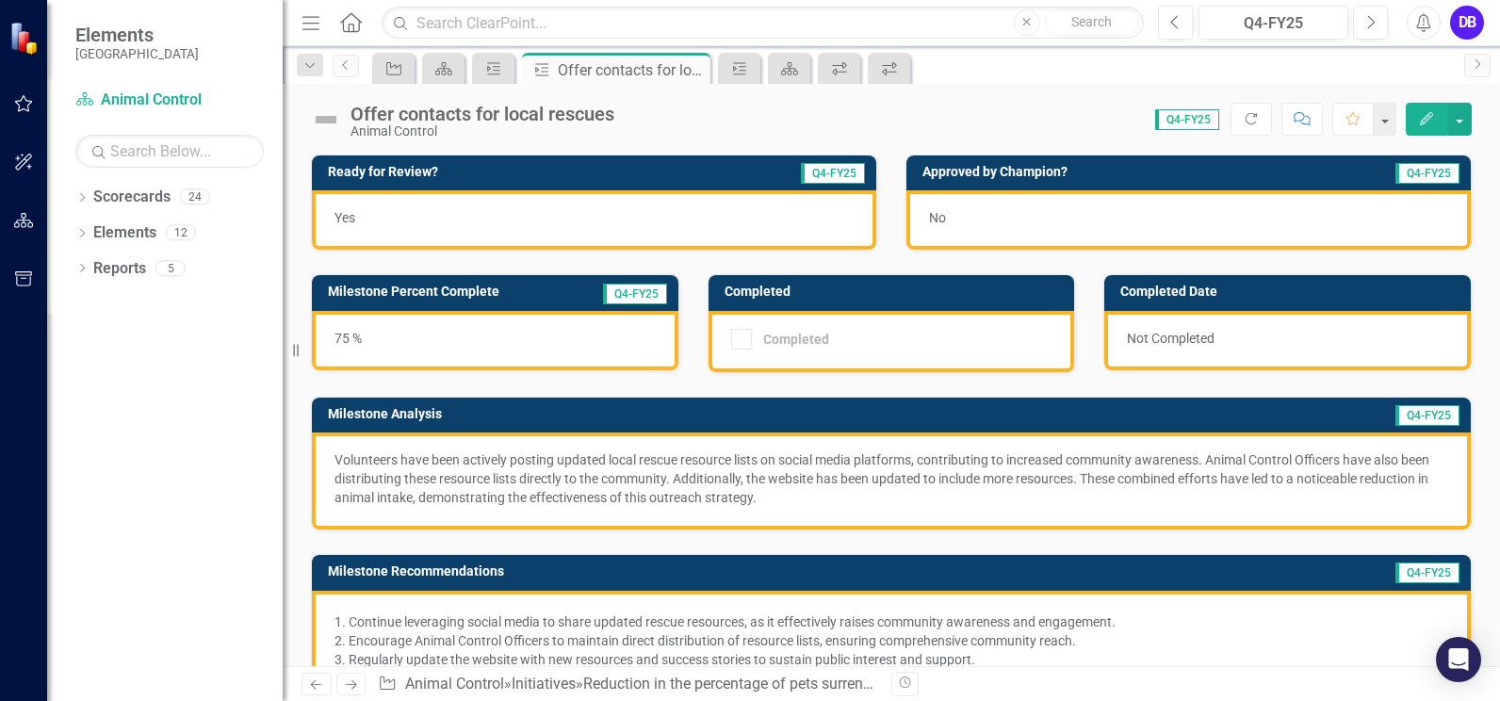
click at [351, 689] on icon "Next" at bounding box center [351, 684] width 16 height 12
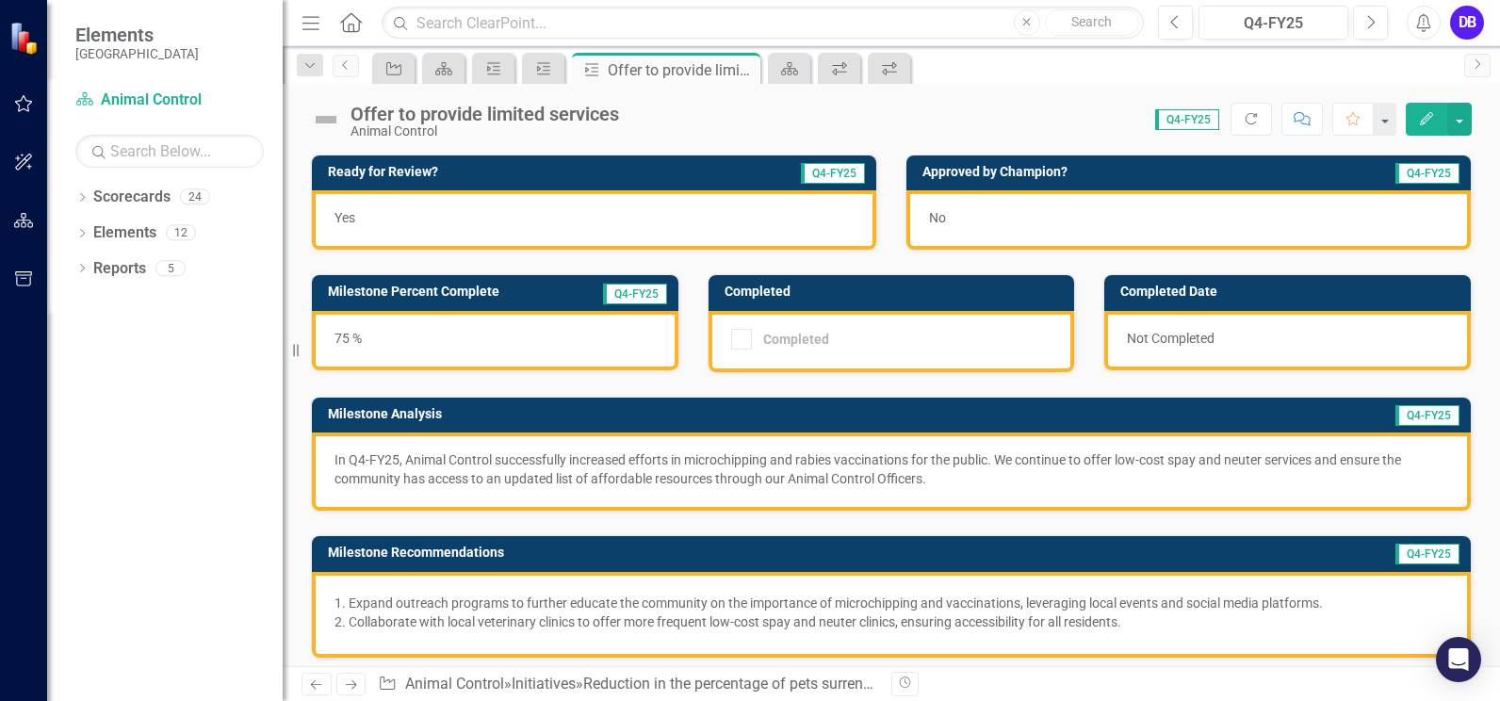
click at [311, 686] on icon "Previous" at bounding box center [316, 684] width 16 height 12
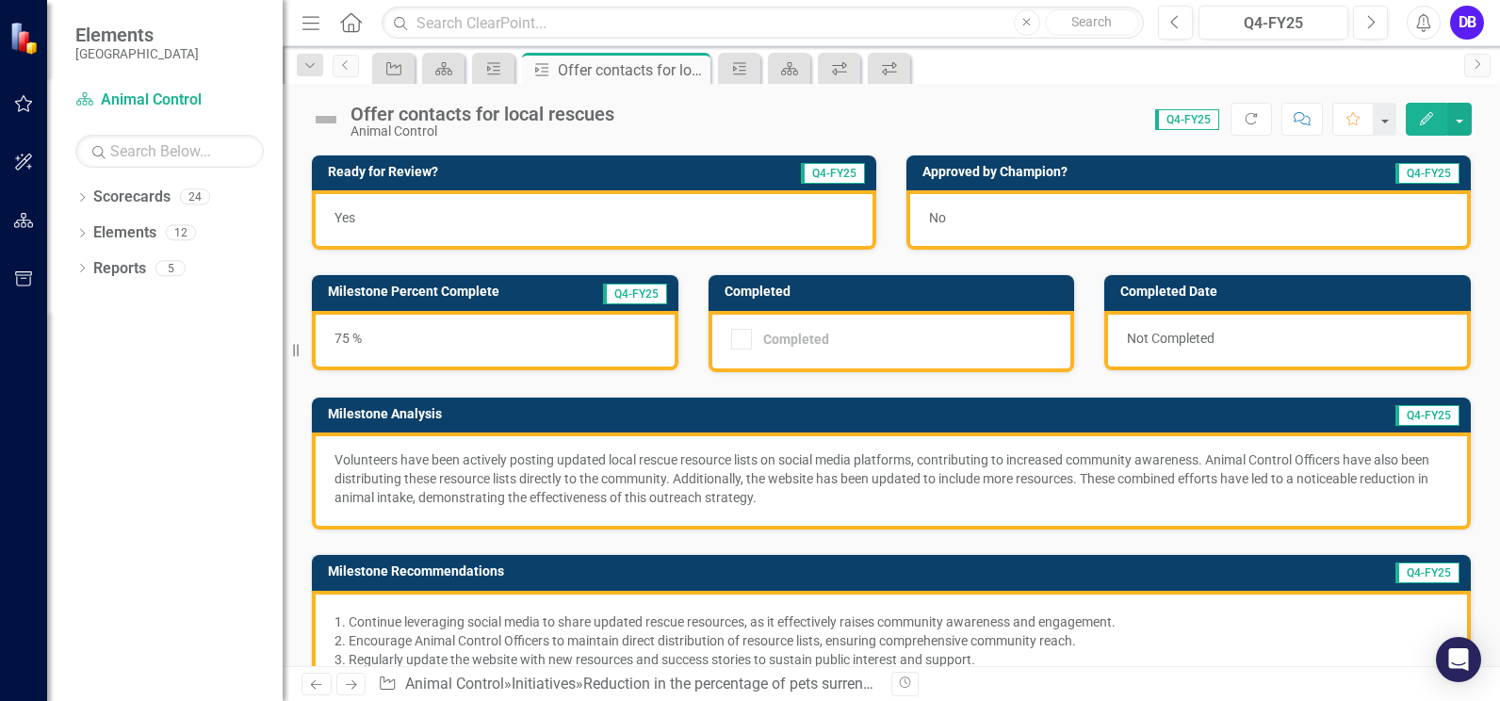
click at [311, 686] on icon "Previous" at bounding box center [316, 684] width 16 height 12
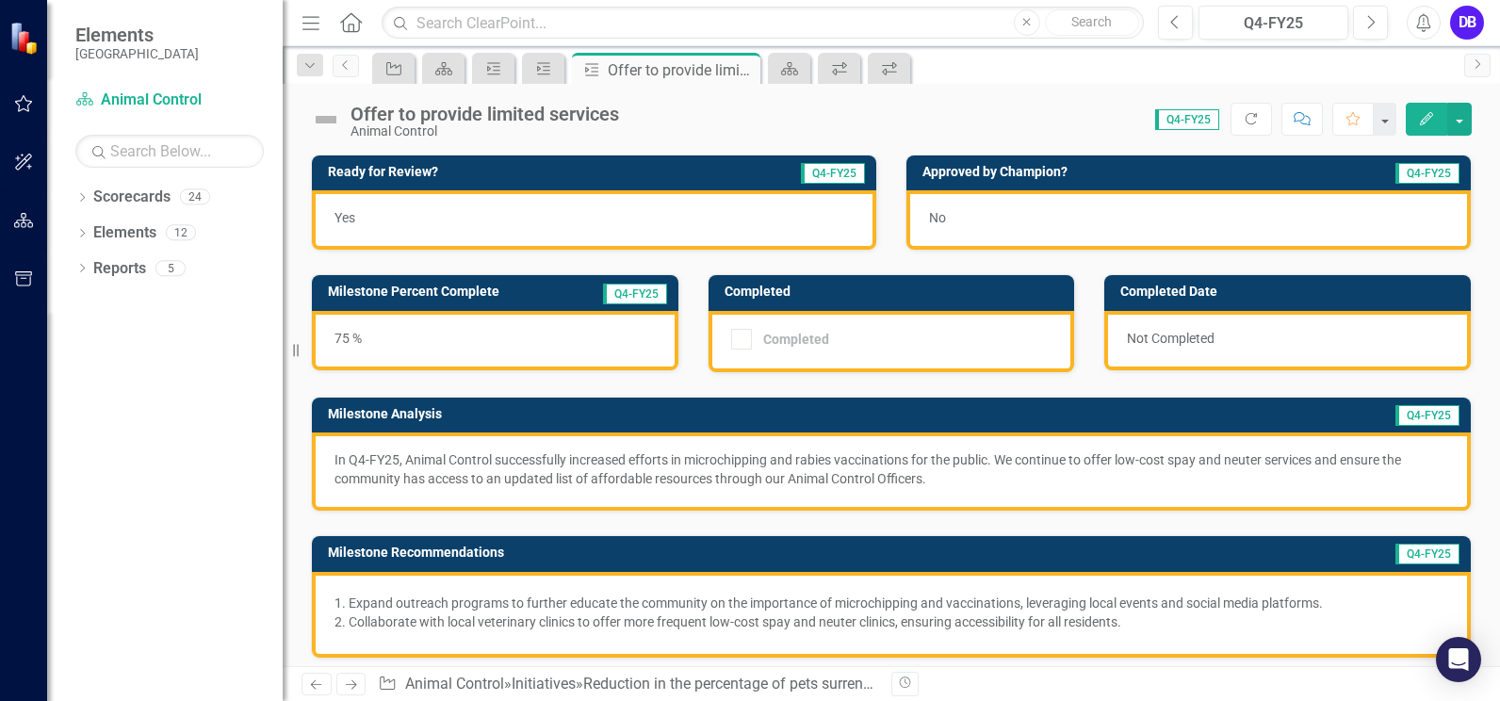
click at [311, 686] on icon "Previous" at bounding box center [316, 684] width 16 height 12
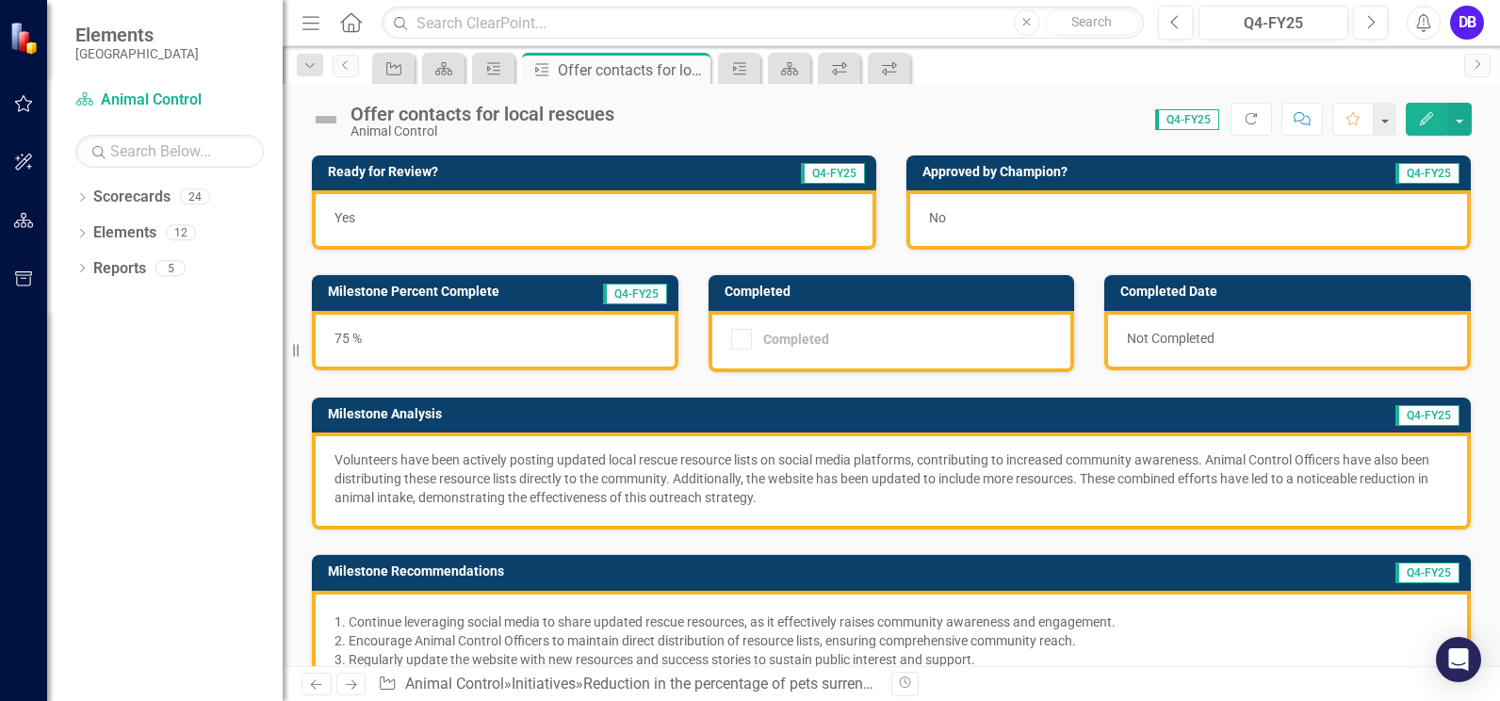
click at [311, 686] on icon "Previous" at bounding box center [316, 684] width 16 height 12
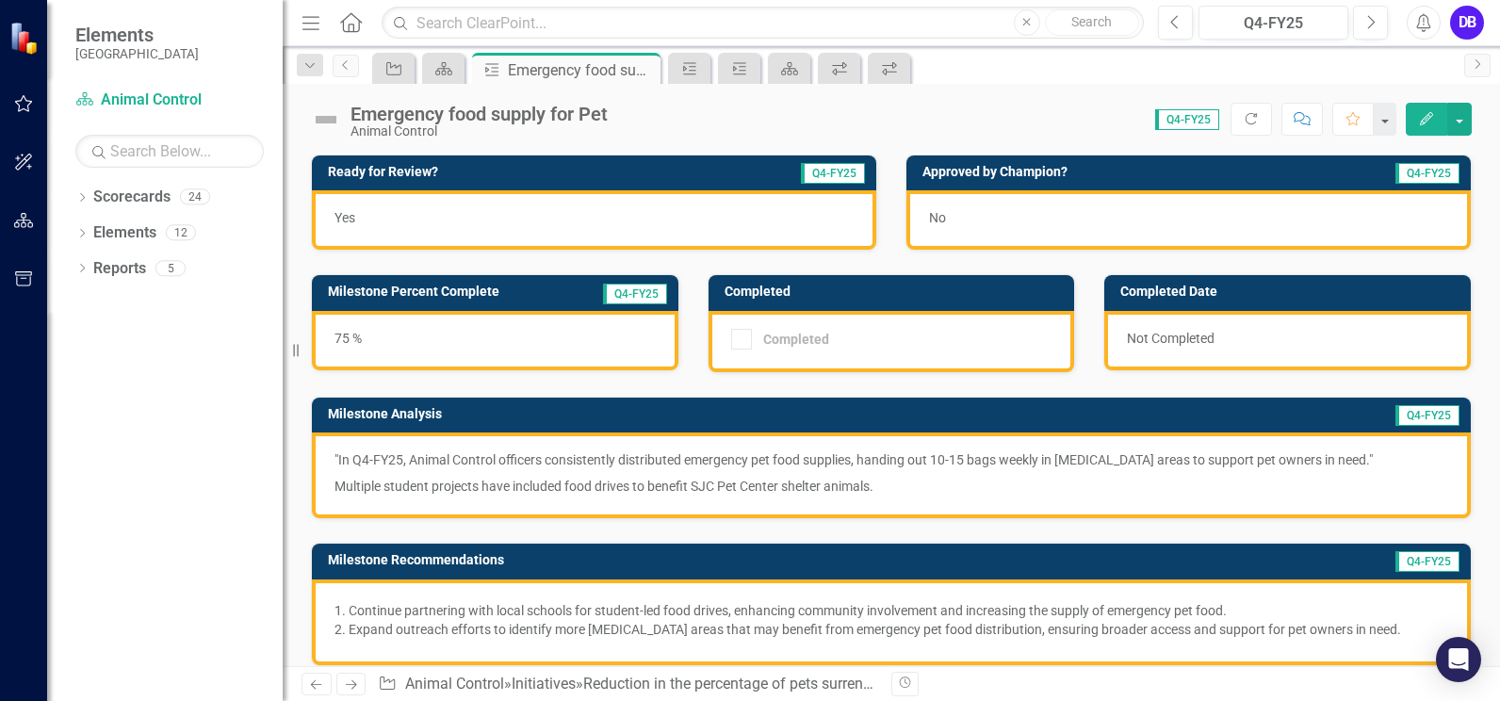
click at [311, 686] on icon "Previous" at bounding box center [316, 684] width 16 height 12
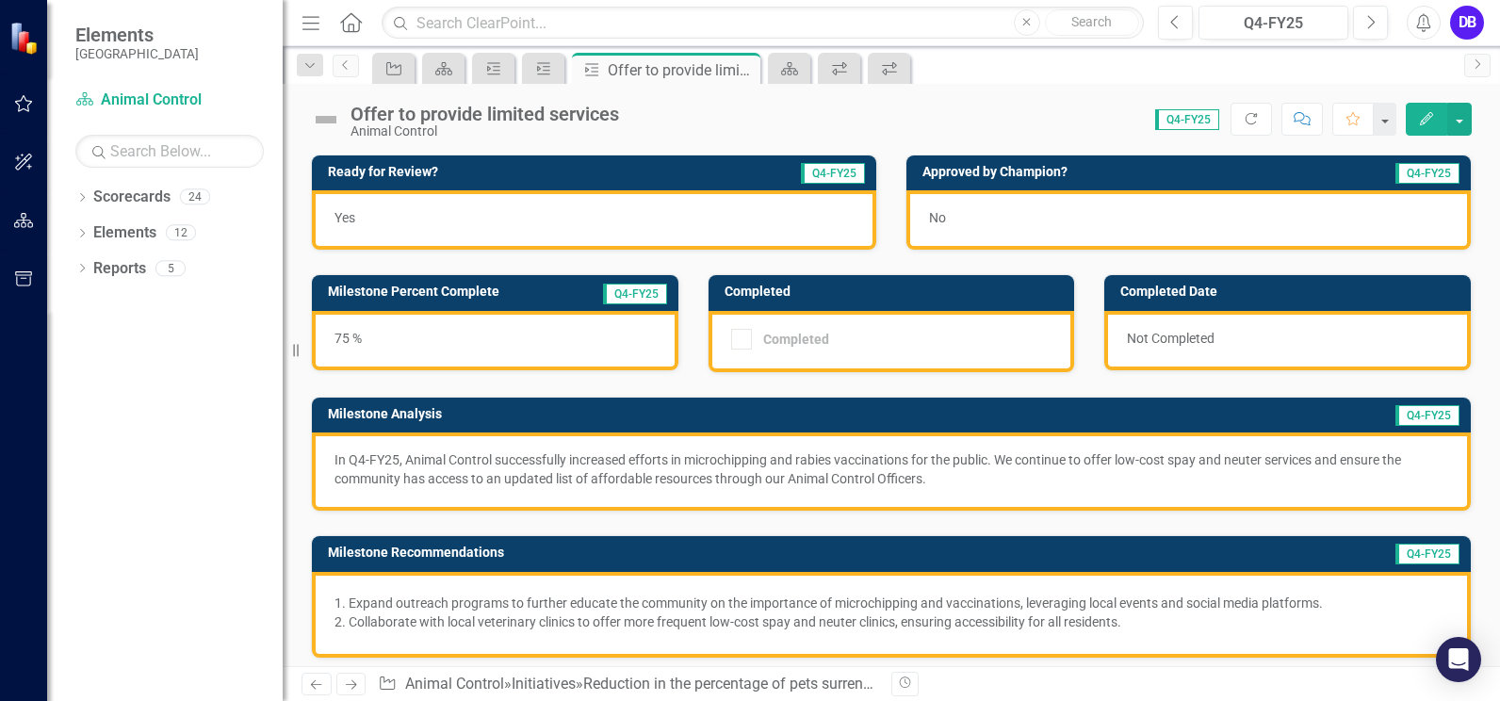
click at [311, 686] on icon "Previous" at bounding box center [316, 684] width 16 height 12
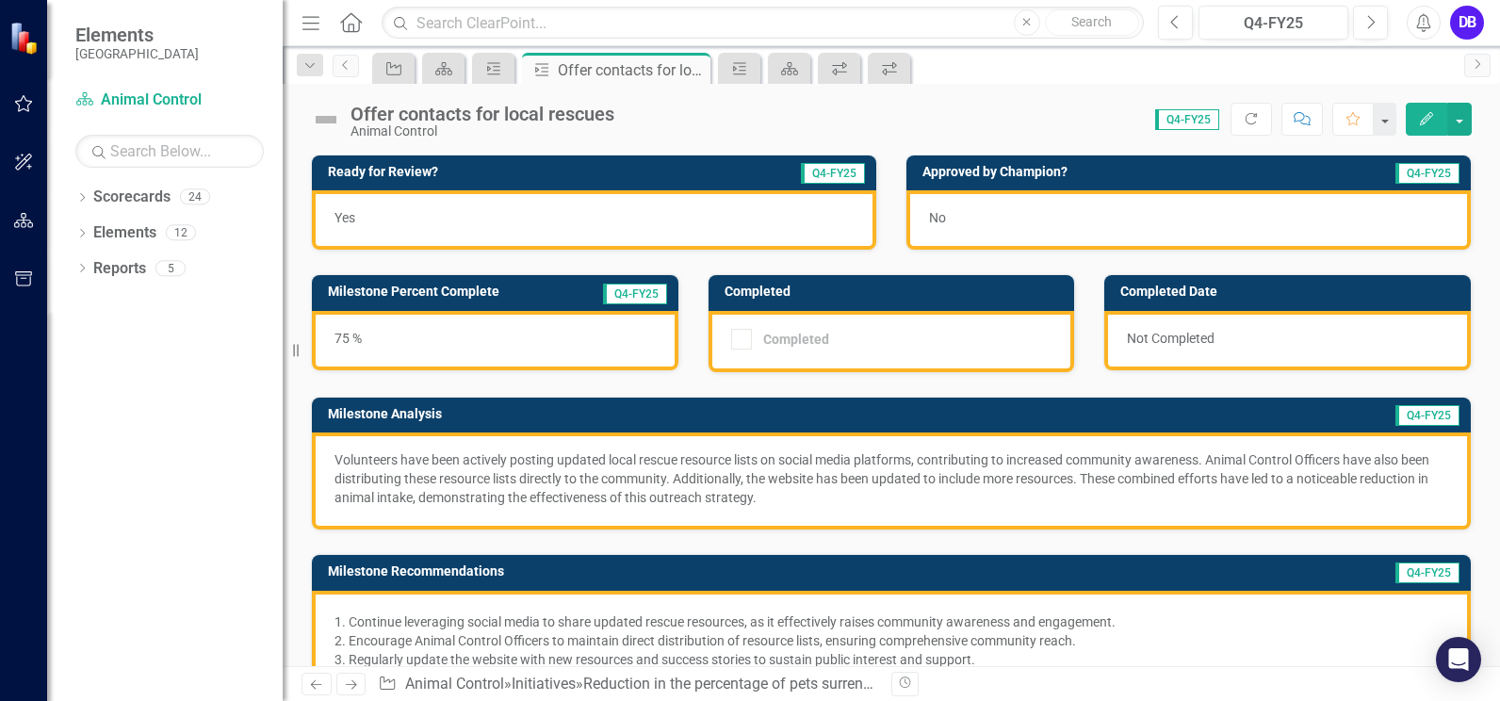
click at [311, 686] on icon "Previous" at bounding box center [316, 684] width 16 height 12
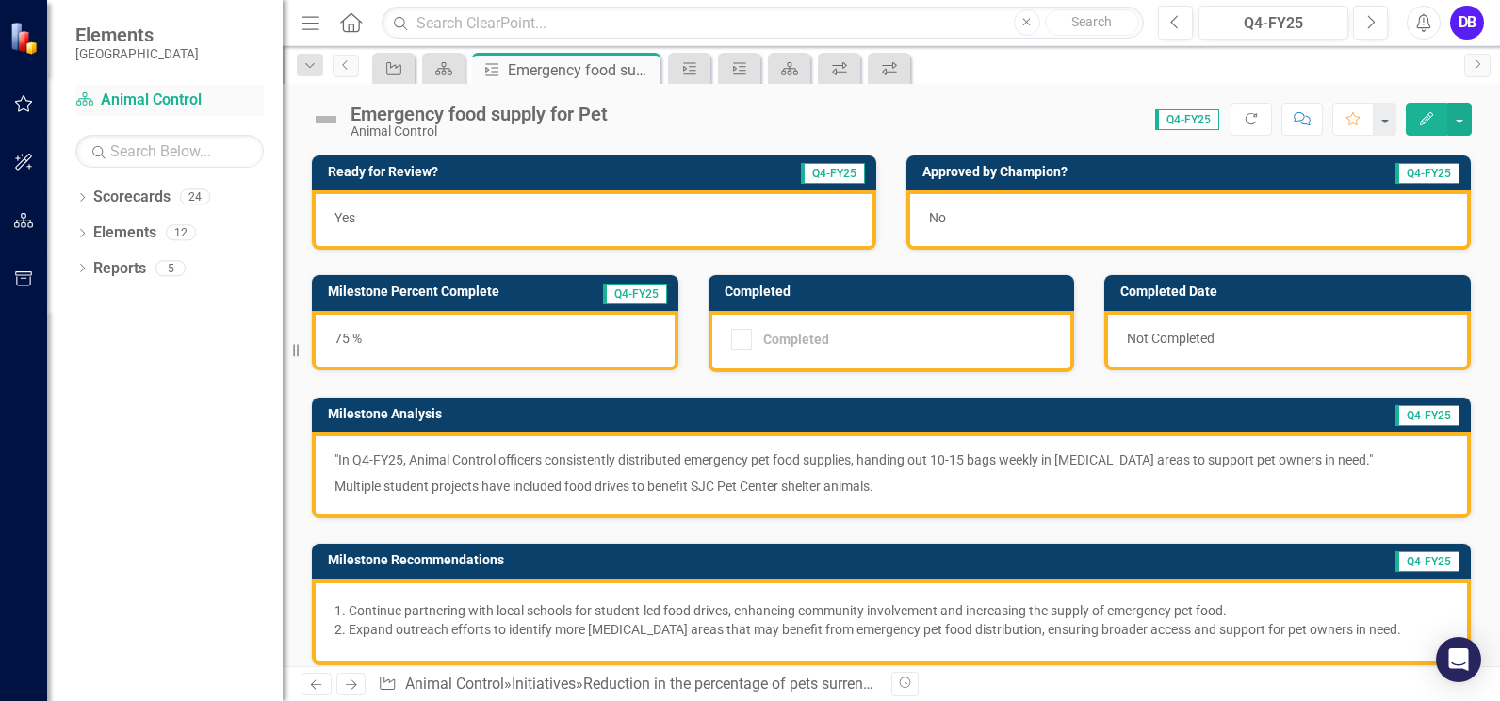
click at [120, 103] on link "Scorecard Animal Control" at bounding box center [169, 100] width 188 height 22
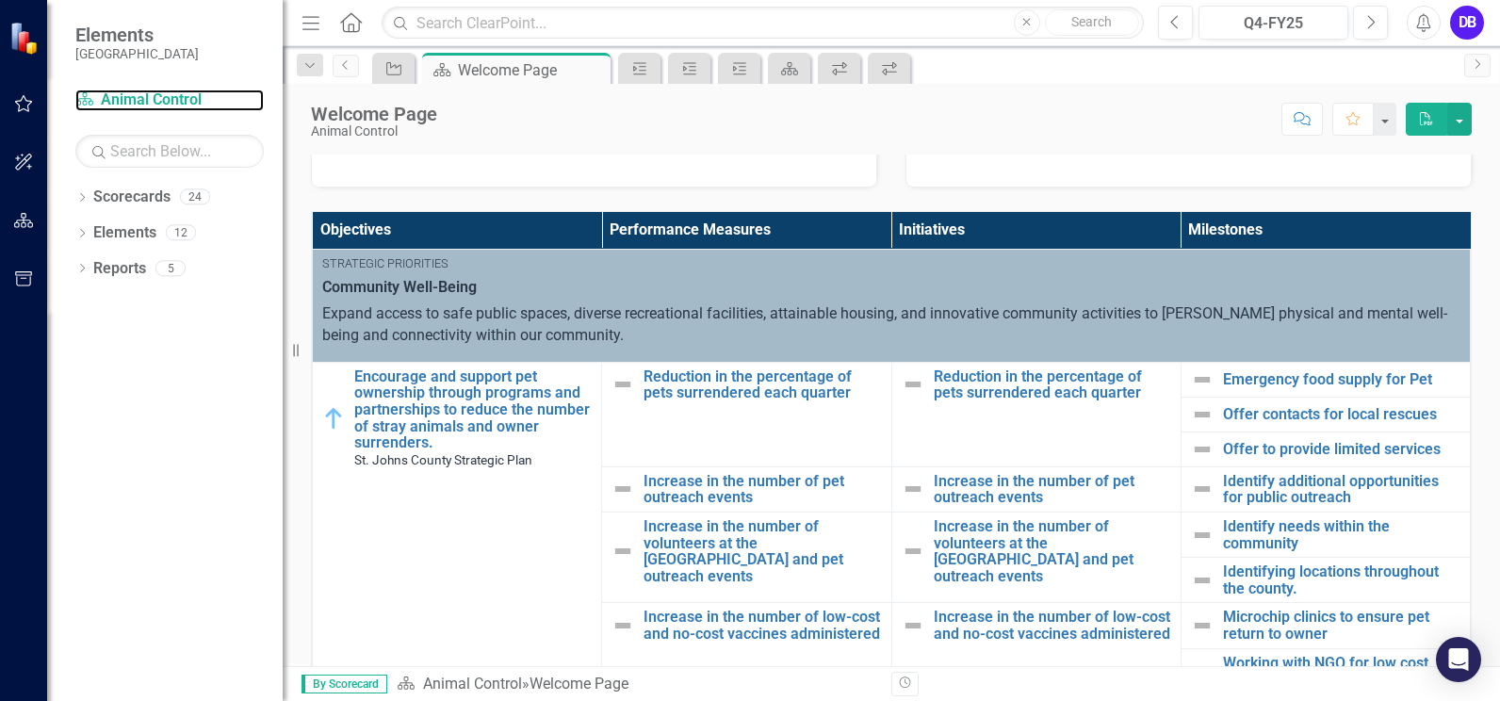
scroll to position [460, 0]
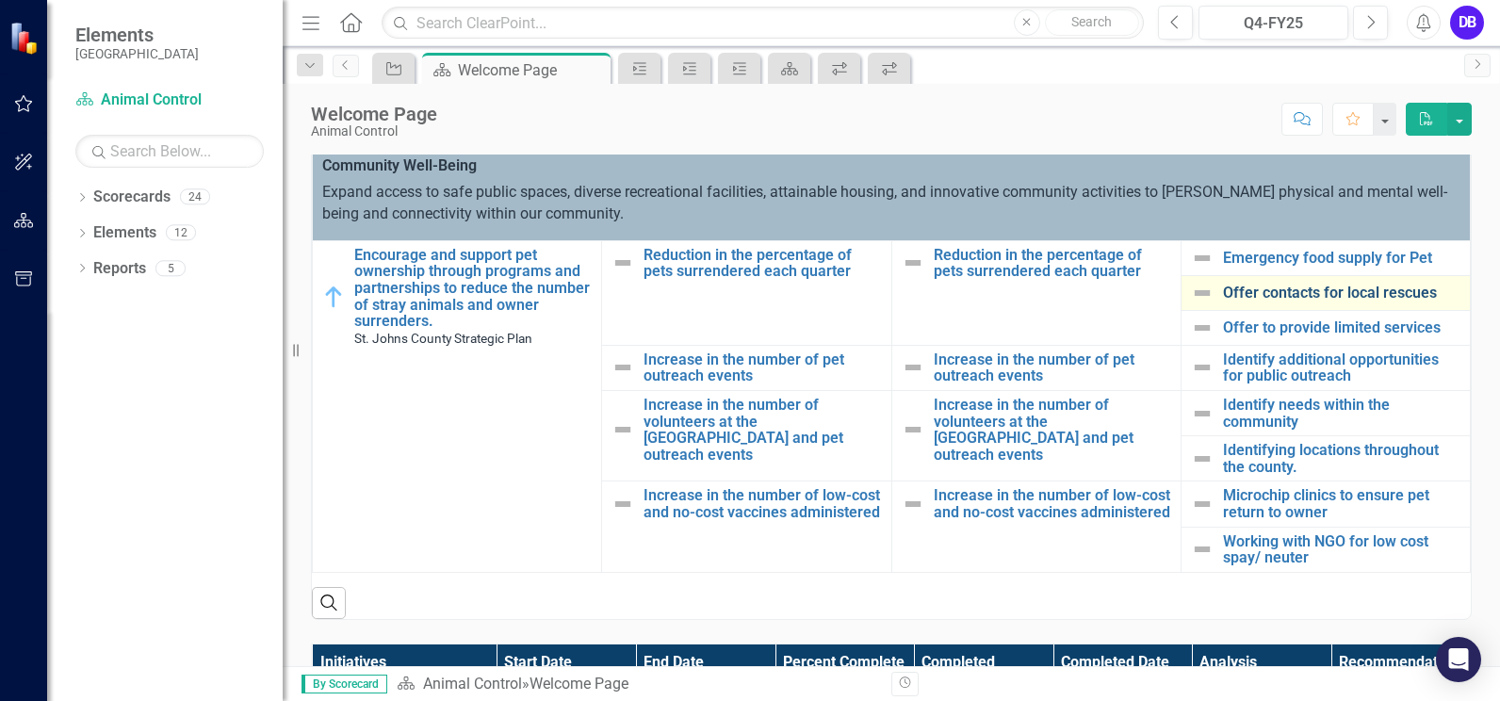
click at [1273, 293] on link "Offer contacts for local rescues" at bounding box center [1341, 292] width 237 height 17
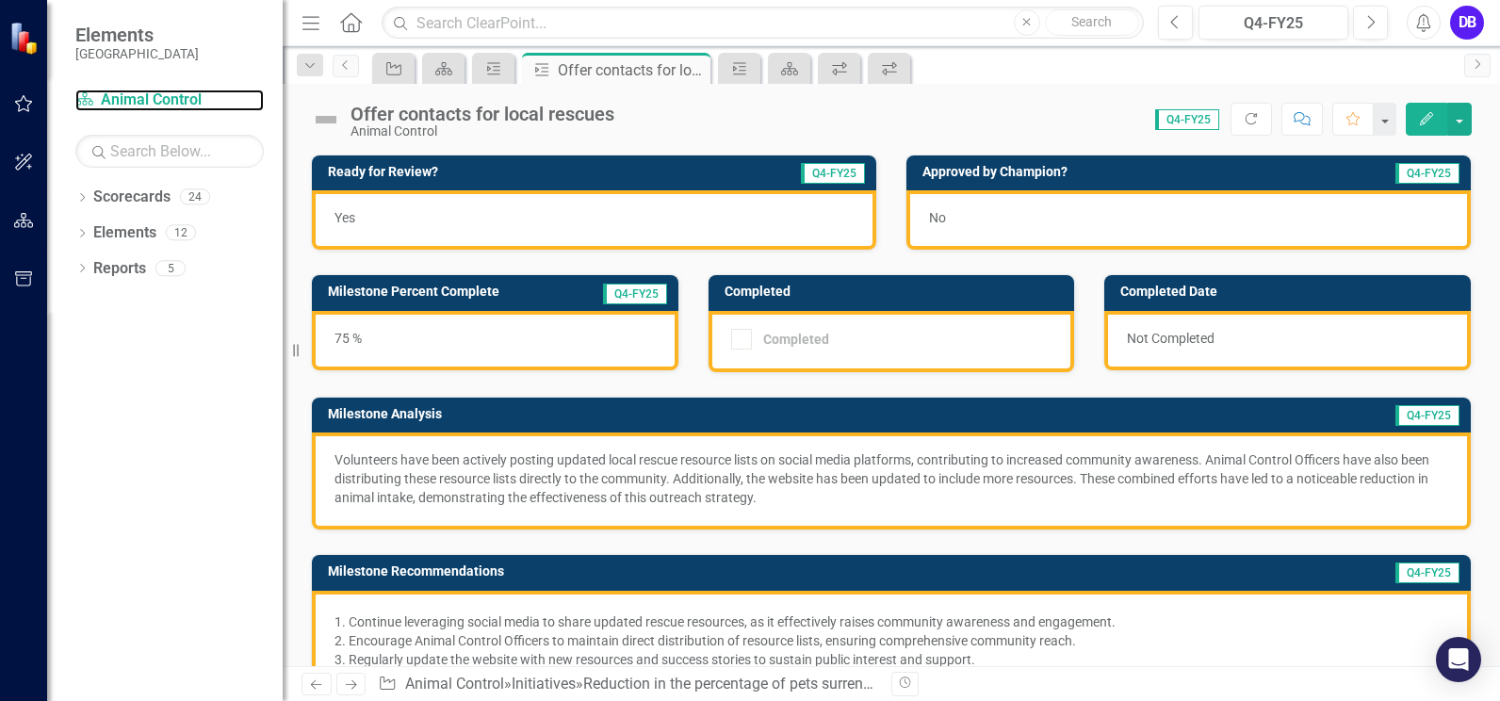
drag, startPoint x: 137, startPoint y: 97, endPoint x: 193, endPoint y: 148, distance: 76.0
click at [137, 96] on link "Scorecard Animal Control" at bounding box center [169, 100] width 188 height 22
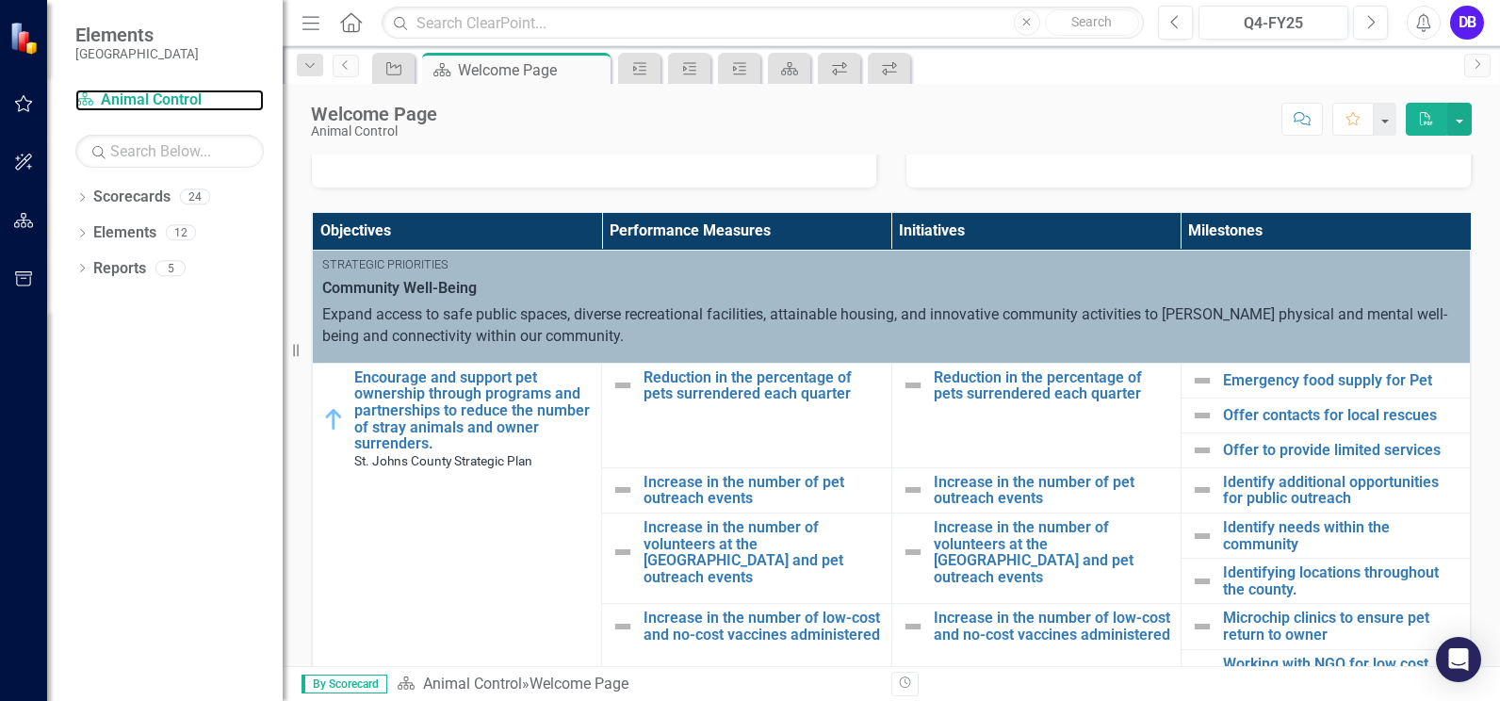
scroll to position [388, 0]
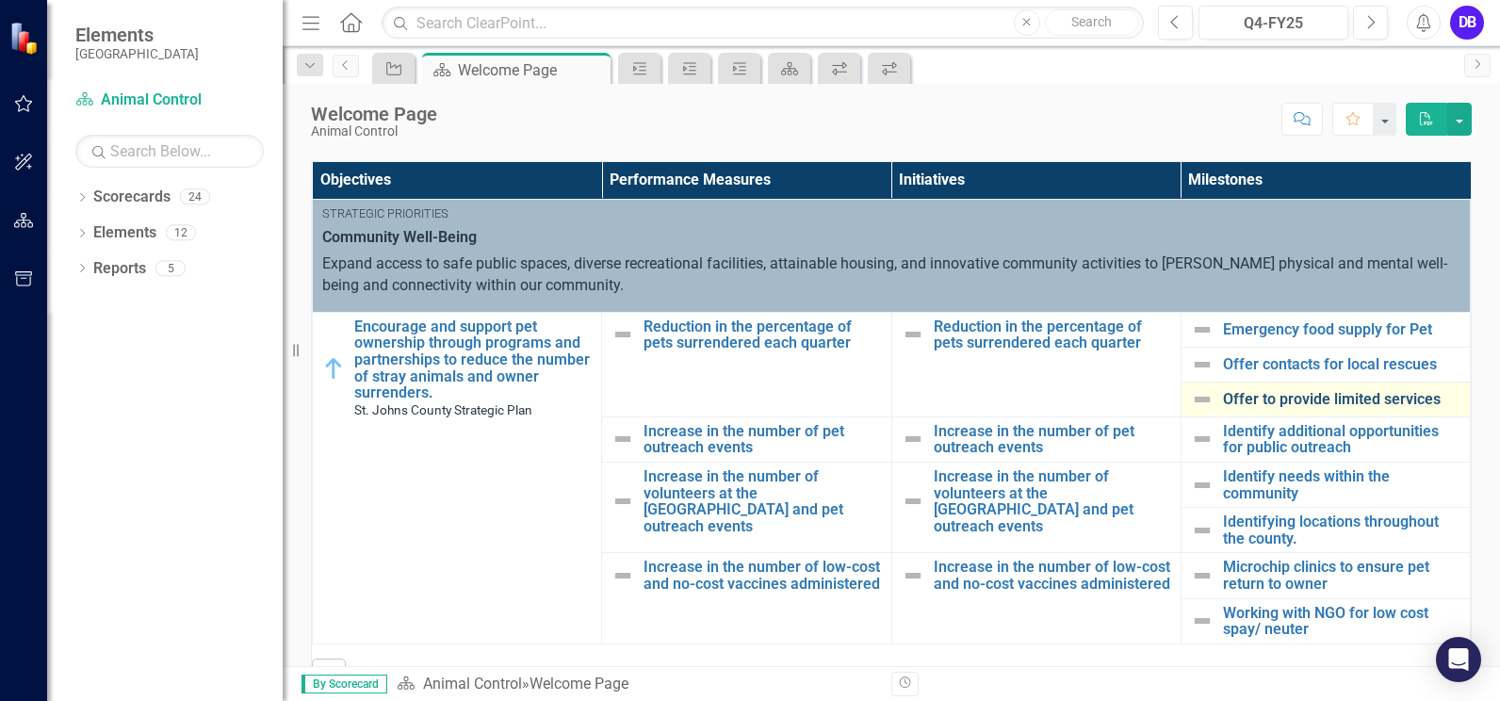
click at [1316, 405] on link "Offer to provide limited services" at bounding box center [1341, 399] width 237 height 17
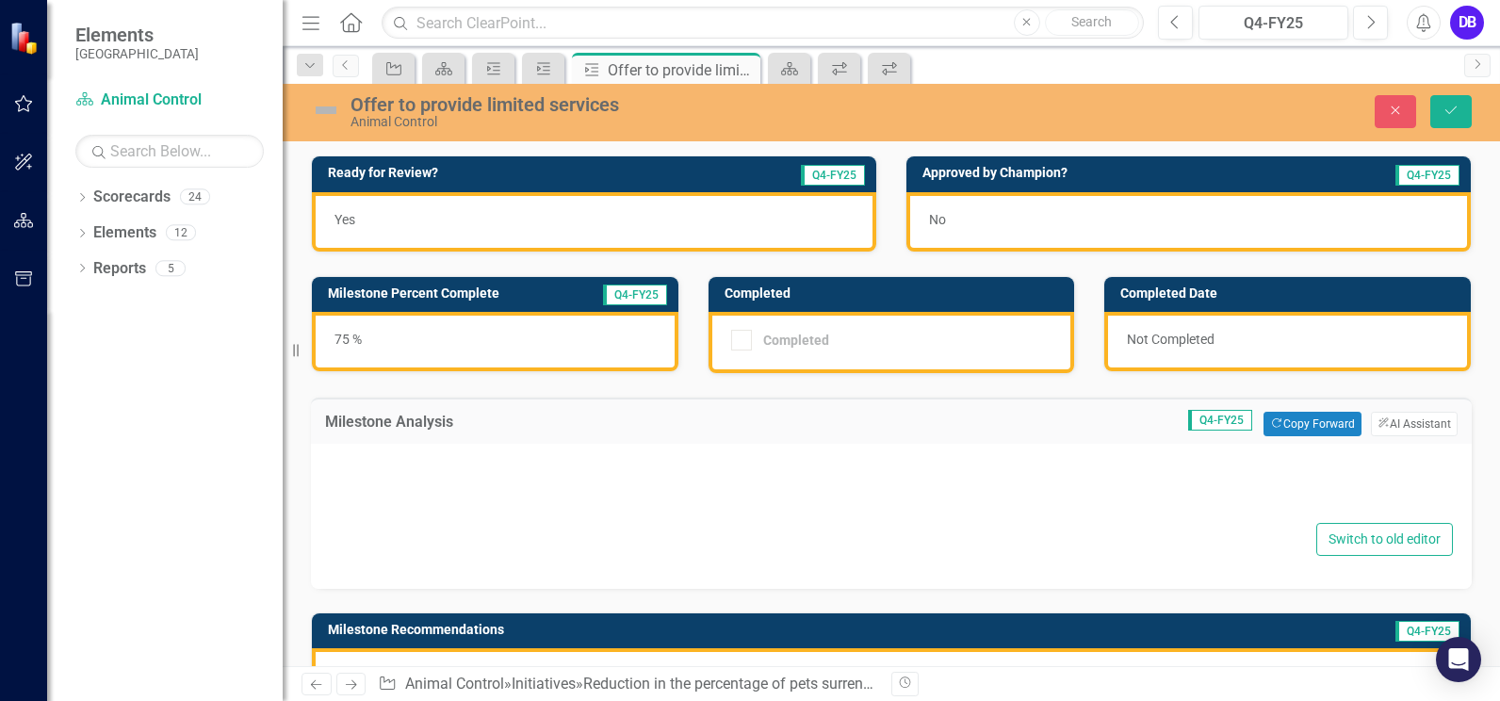
type textarea "<p>In Q4-FY25, Animal Control successfully increased efforts in microchipping a…"
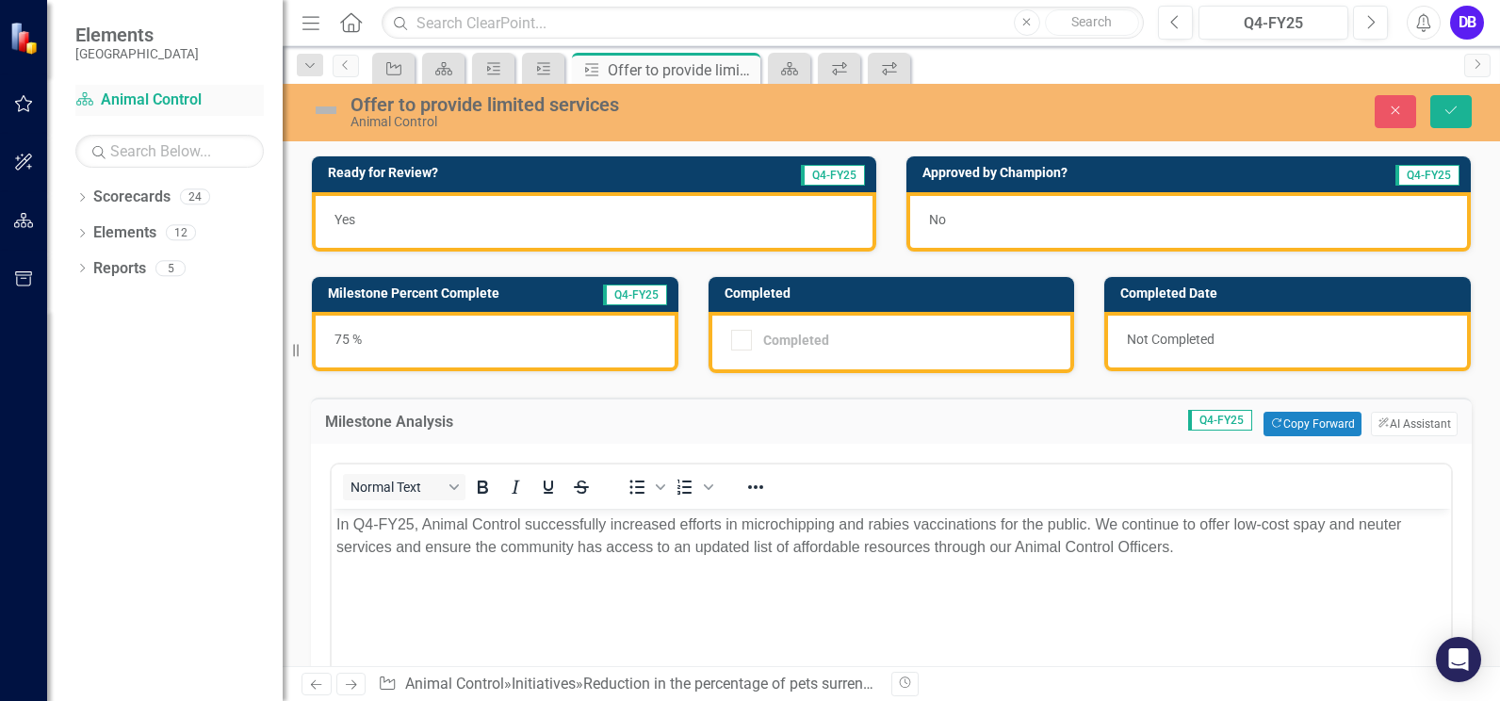
click at [167, 110] on link "Scorecard Animal Control" at bounding box center [169, 100] width 188 height 22
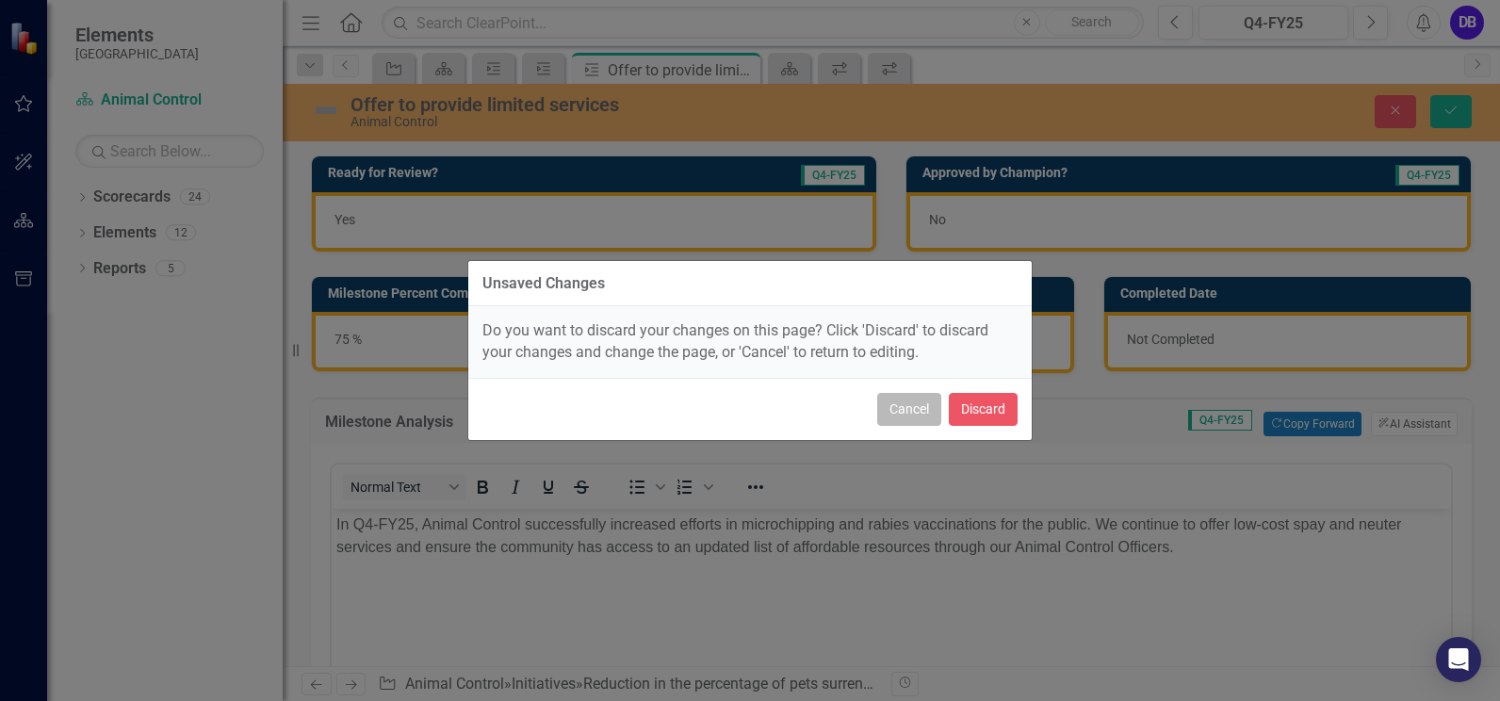
click at [897, 412] on button "Cancel" at bounding box center [909, 409] width 64 height 33
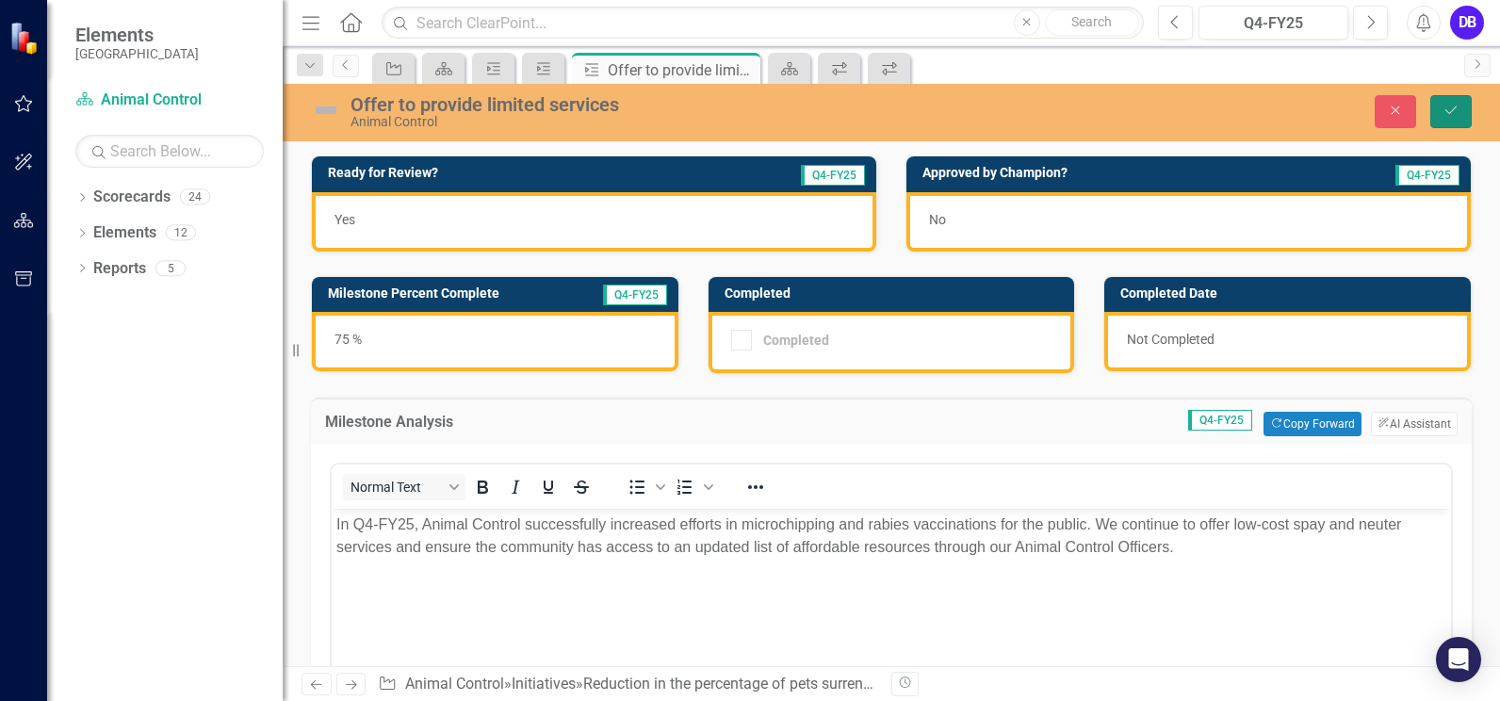
click at [1449, 114] on icon "submit" at bounding box center [1450, 110] width 11 height 8
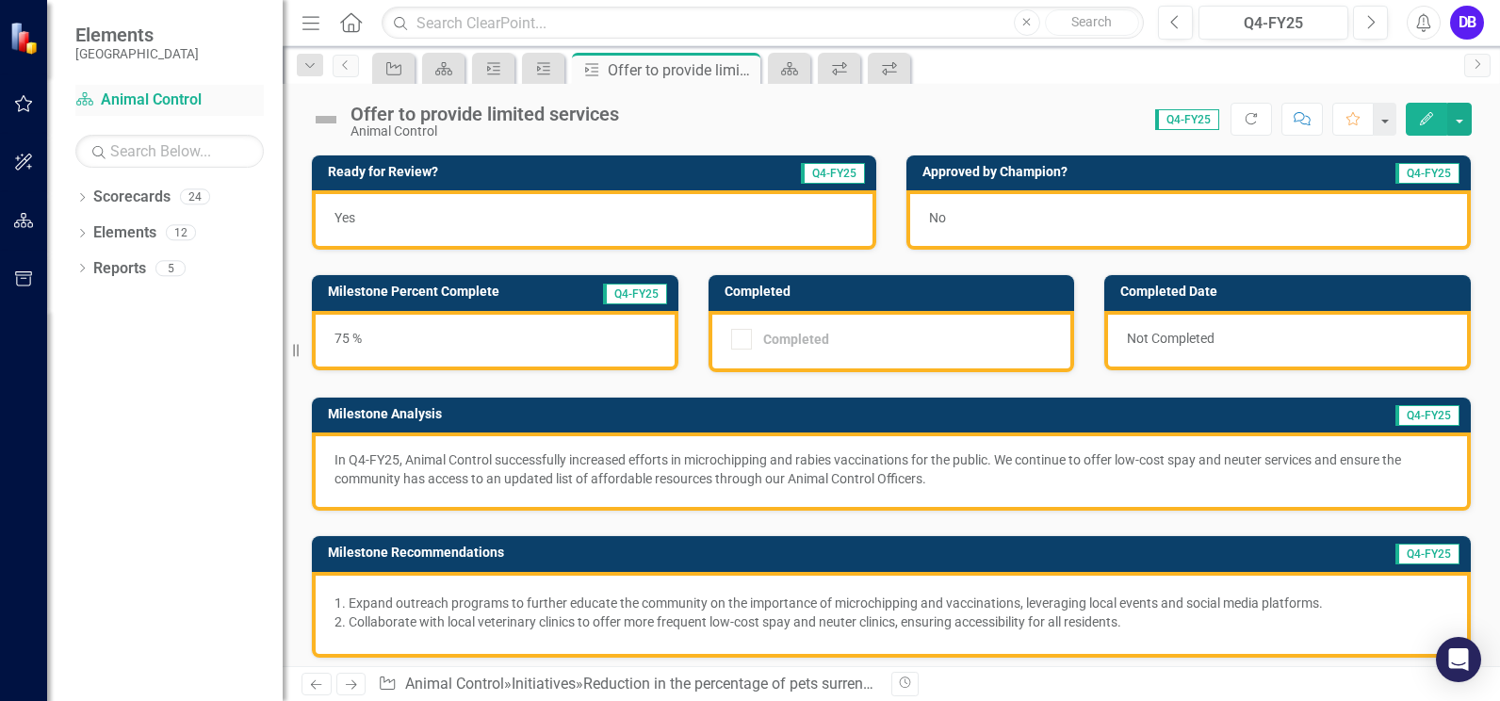
click at [147, 105] on link "Scorecard Animal Control" at bounding box center [169, 100] width 188 height 22
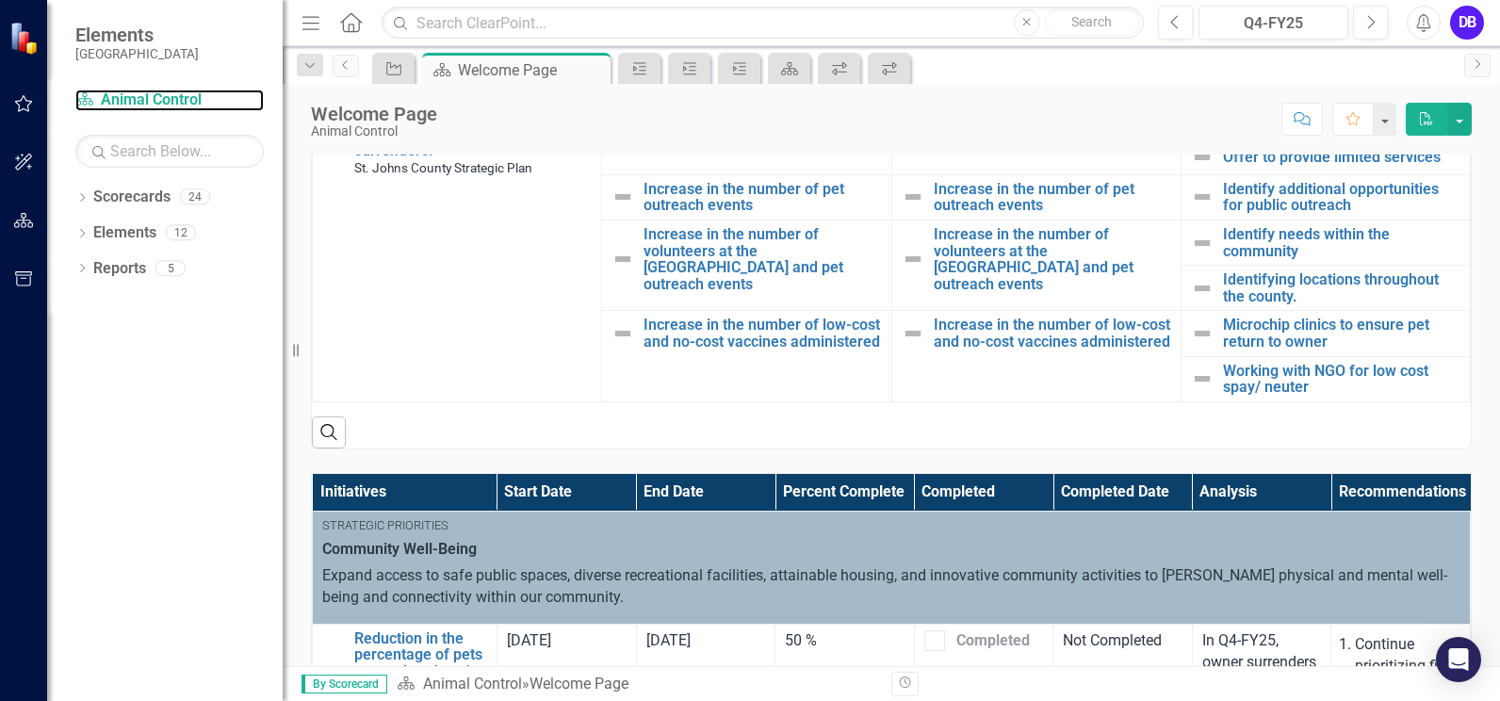
scroll to position [544, 0]
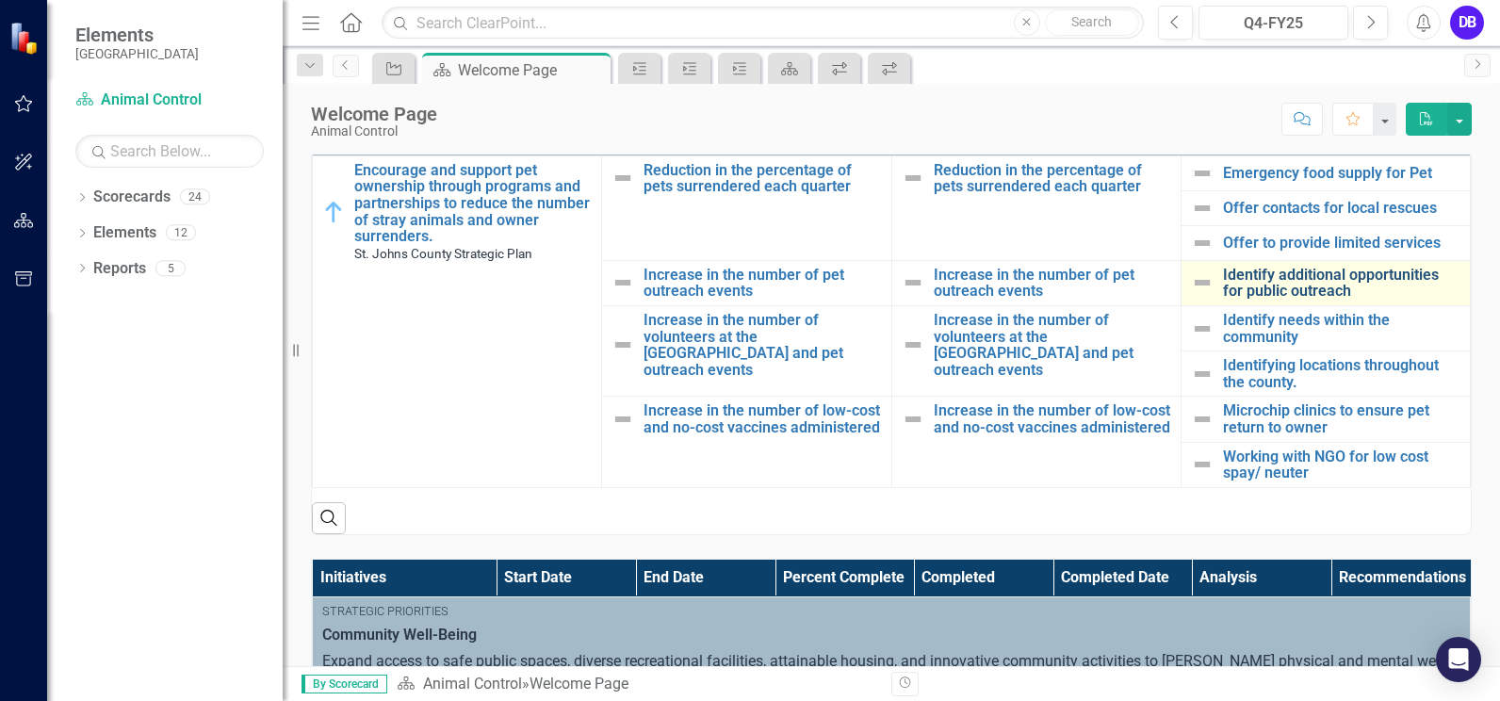
click at [1323, 279] on link "Identify additional opportunities for public outreach" at bounding box center [1341, 283] width 237 height 33
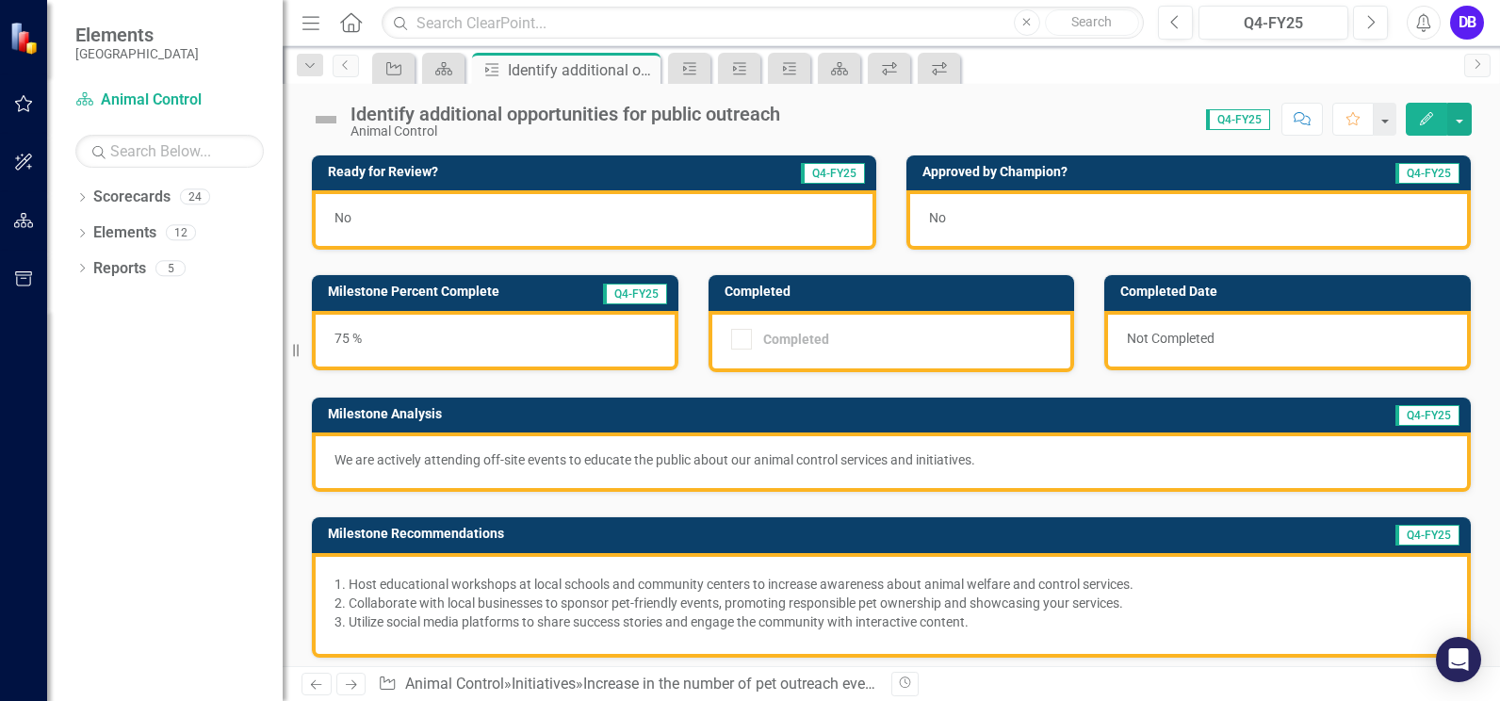
click at [629, 223] on div "No" at bounding box center [594, 219] width 564 height 59
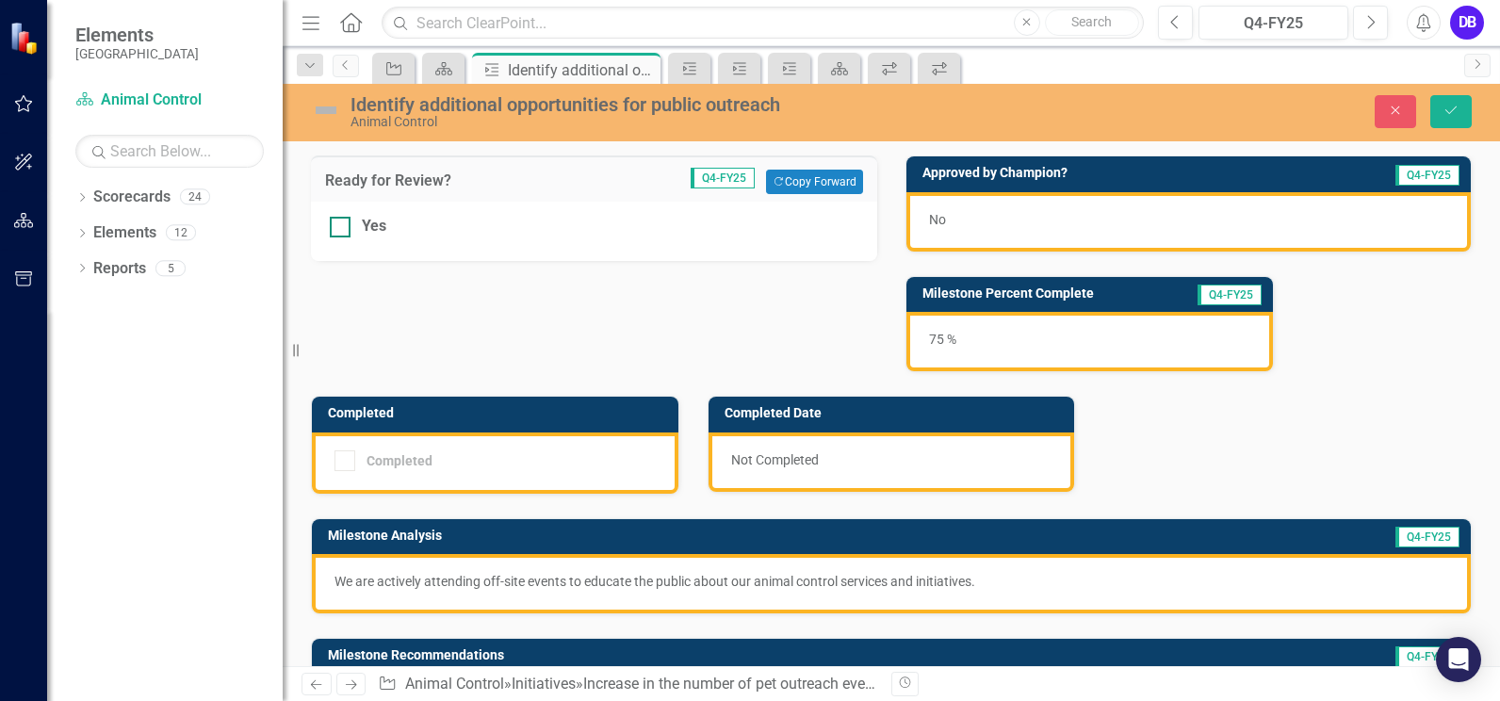
click at [347, 230] on div at bounding box center [340, 227] width 21 height 21
click at [342, 229] on input "Yes" at bounding box center [336, 223] width 12 height 12
checkbox input "true"
click at [1440, 114] on button "Save" at bounding box center [1450, 111] width 41 height 33
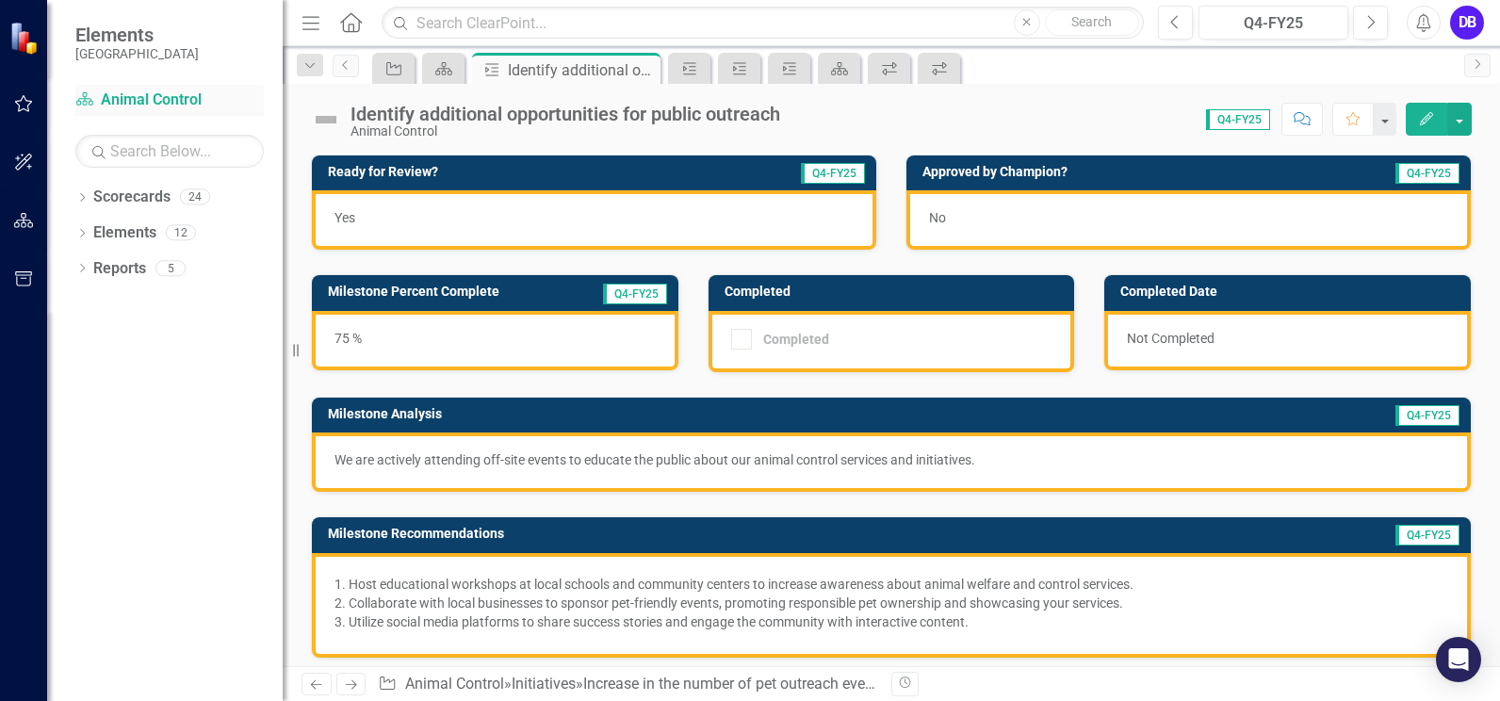
click at [181, 106] on link "Scorecard Animal Control" at bounding box center [169, 100] width 188 height 22
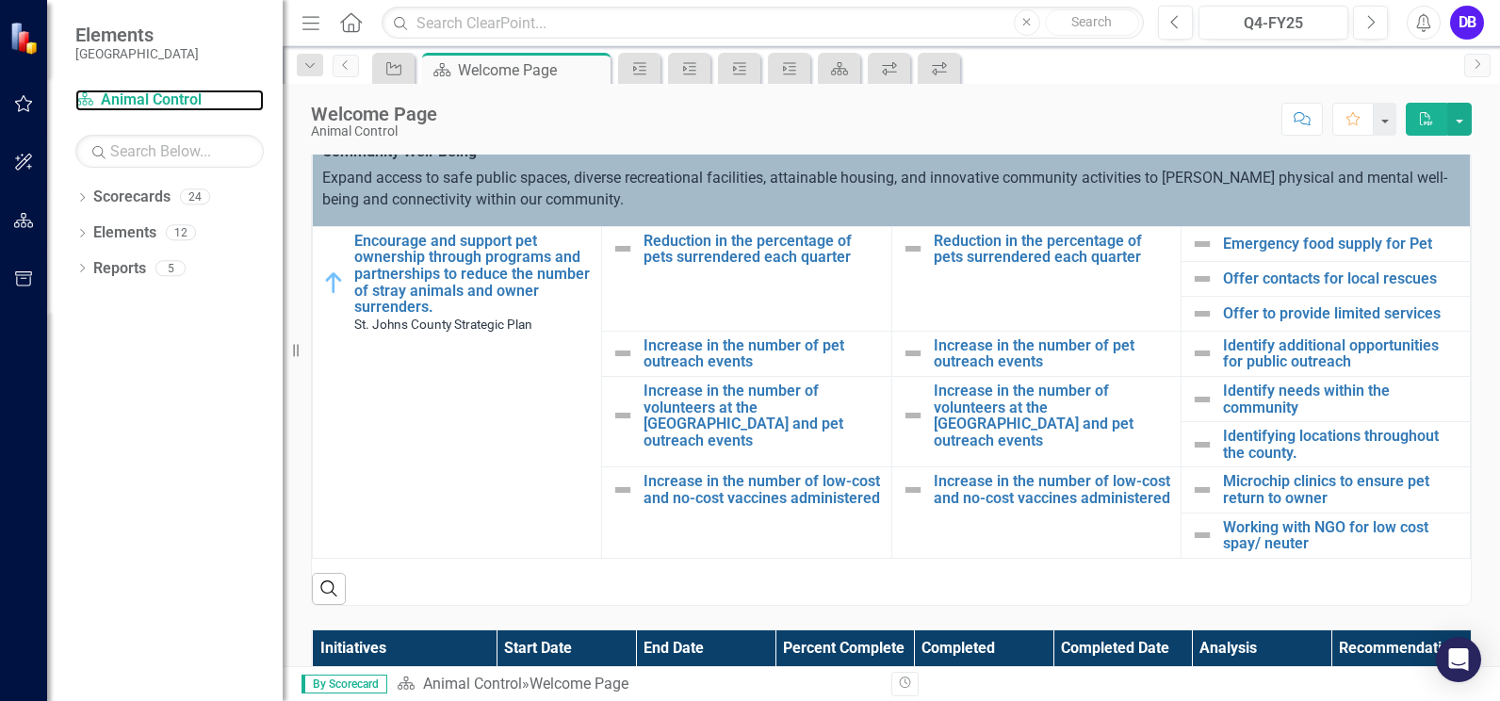
scroll to position [479, 0]
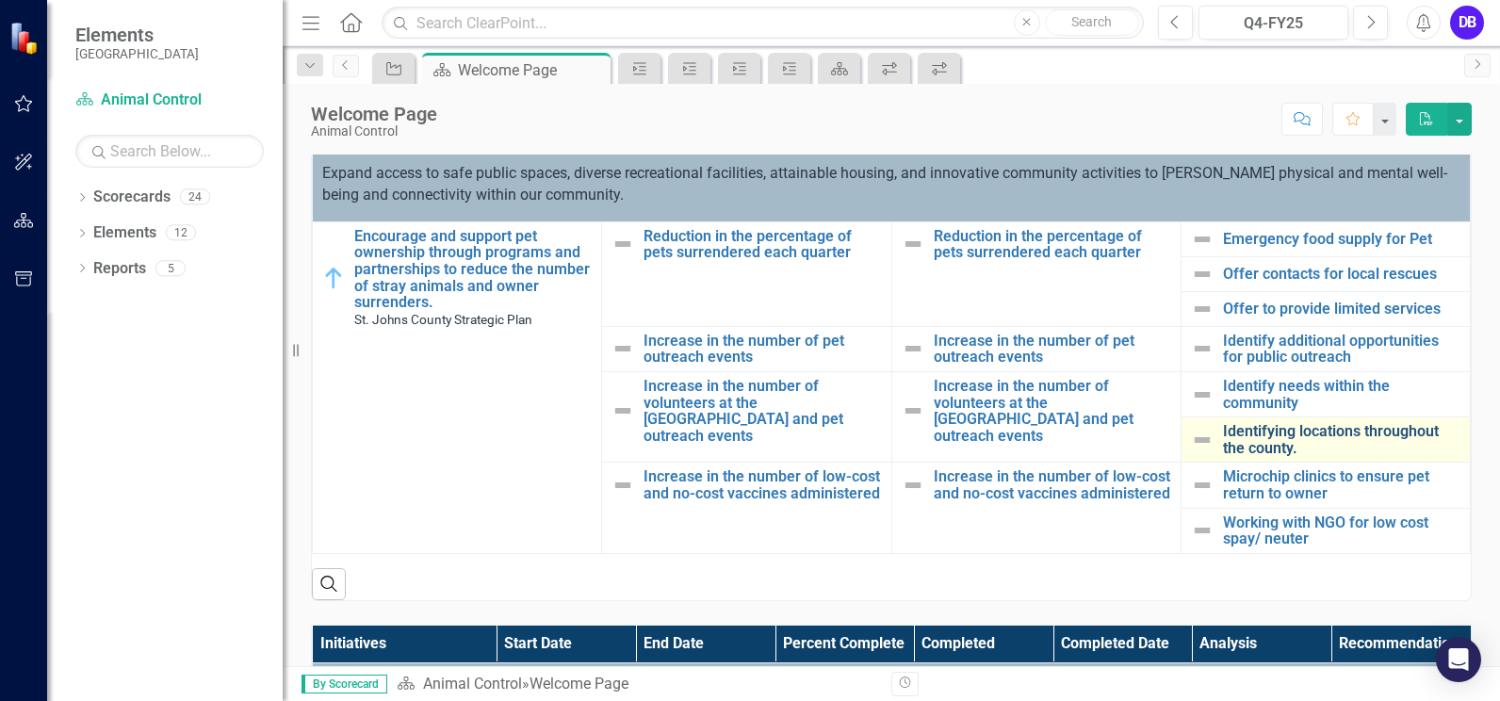
click at [1241, 441] on link "Identifying locations throughout the county." at bounding box center [1341, 439] width 237 height 33
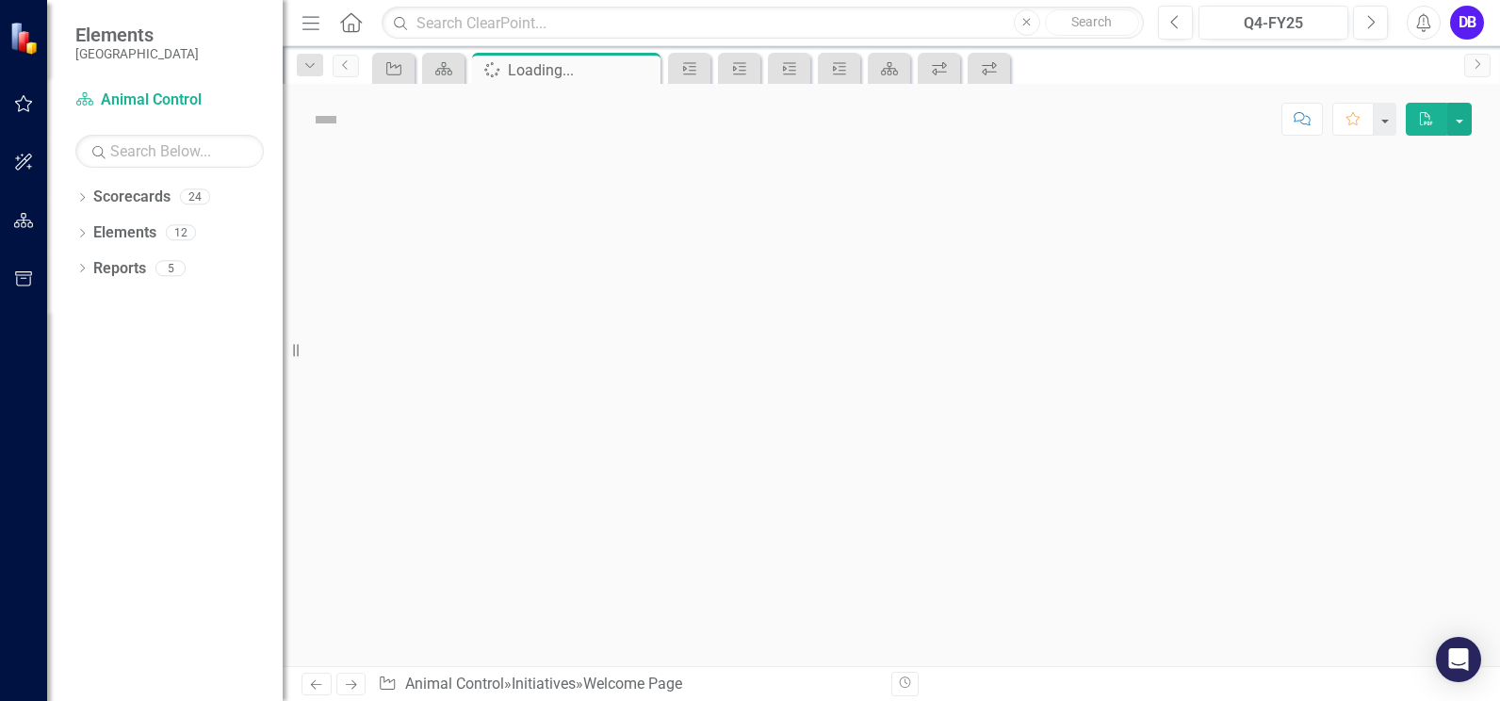
click at [1241, 441] on div at bounding box center [891, 409] width 1217 height 511
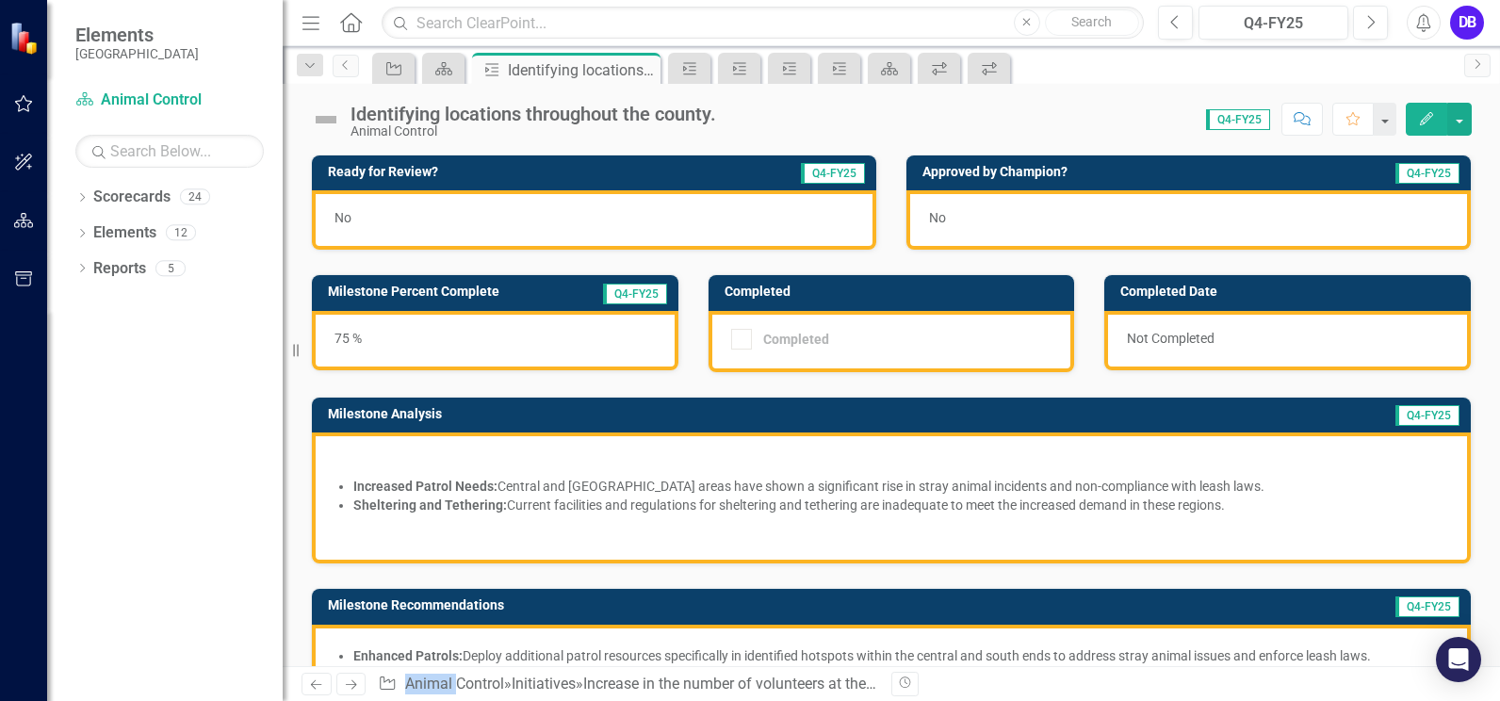
click at [403, 217] on div "No" at bounding box center [594, 219] width 564 height 59
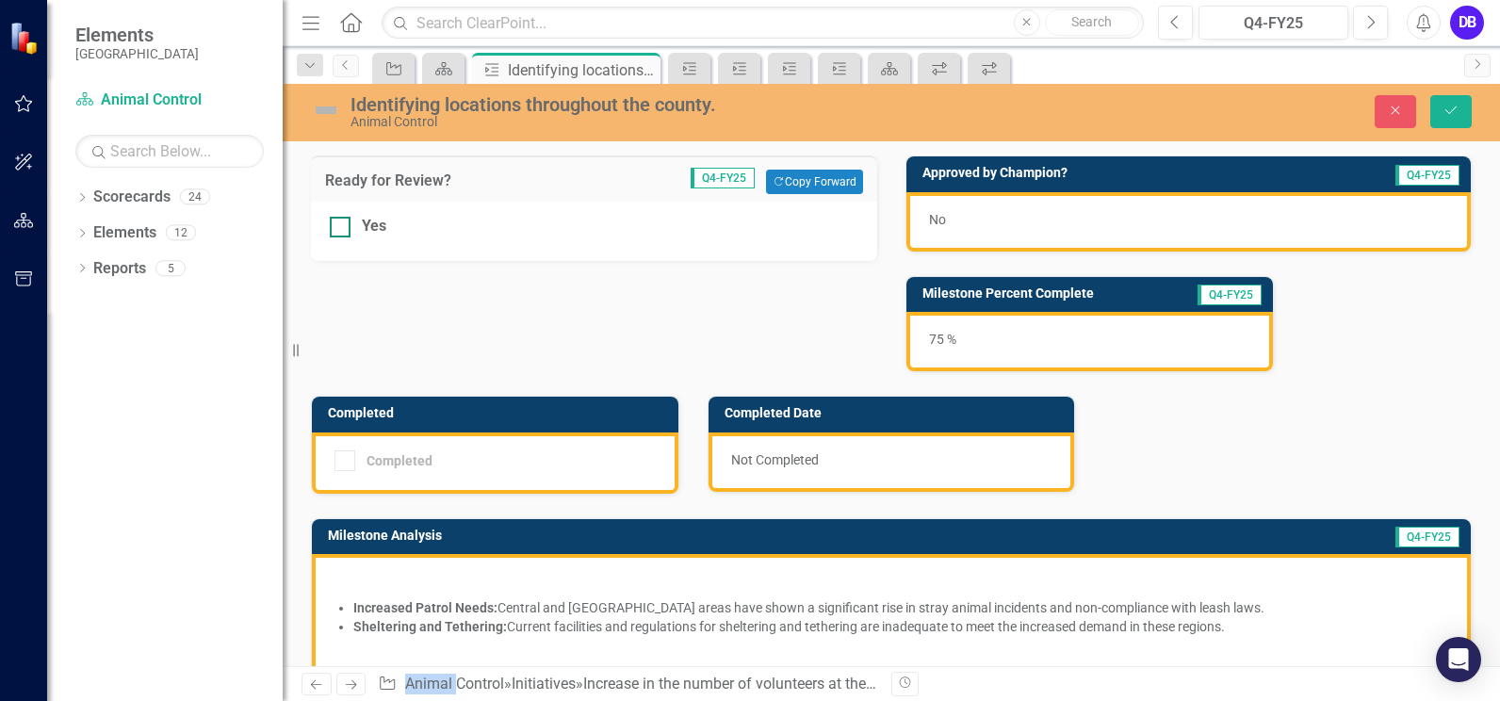
drag, startPoint x: 403, startPoint y: 217, endPoint x: 341, endPoint y: 230, distance: 63.6
click at [341, 230] on div at bounding box center [340, 227] width 21 height 21
click at [341, 229] on input "Yes" at bounding box center [336, 223] width 12 height 12
checkbox input "true"
click at [1436, 108] on button "Save" at bounding box center [1450, 111] width 41 height 33
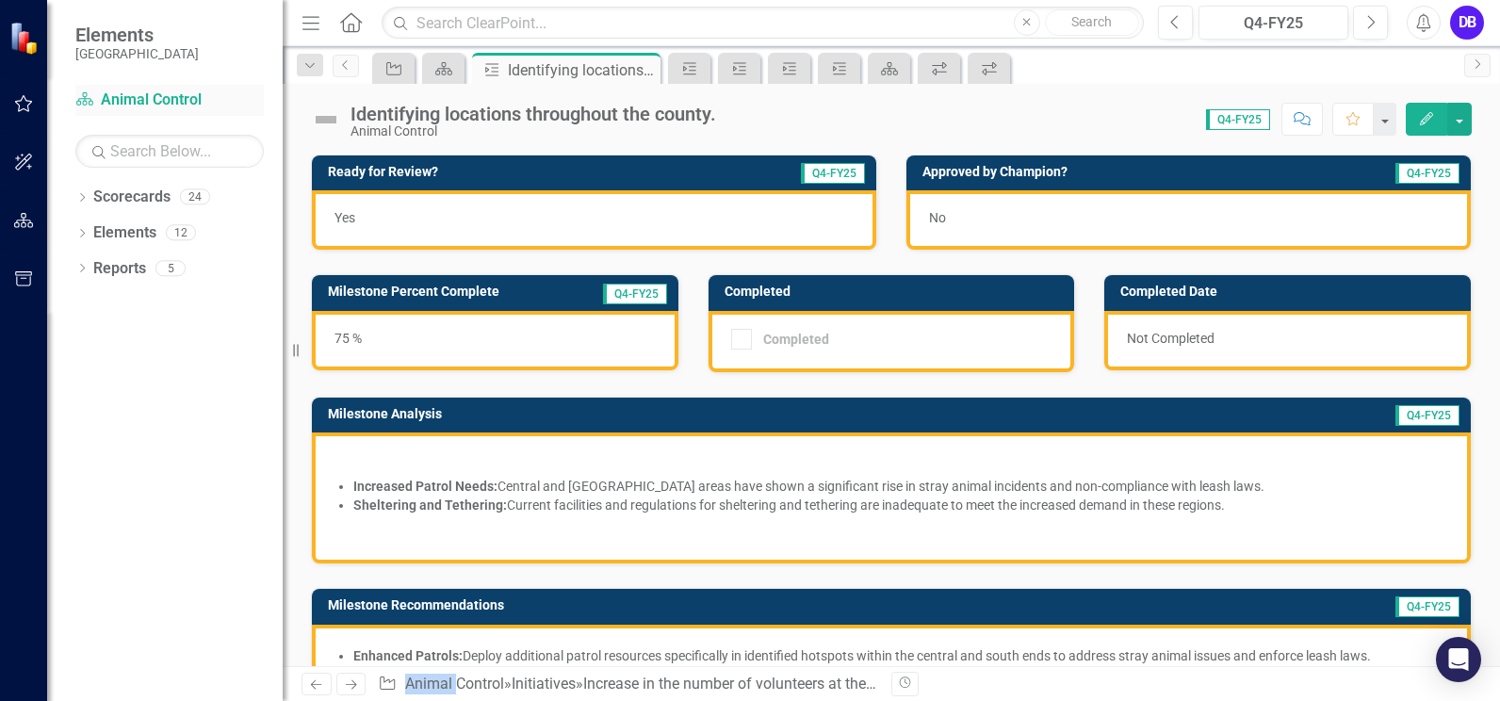
click at [126, 98] on link "Scorecard Animal Control" at bounding box center [169, 100] width 188 height 22
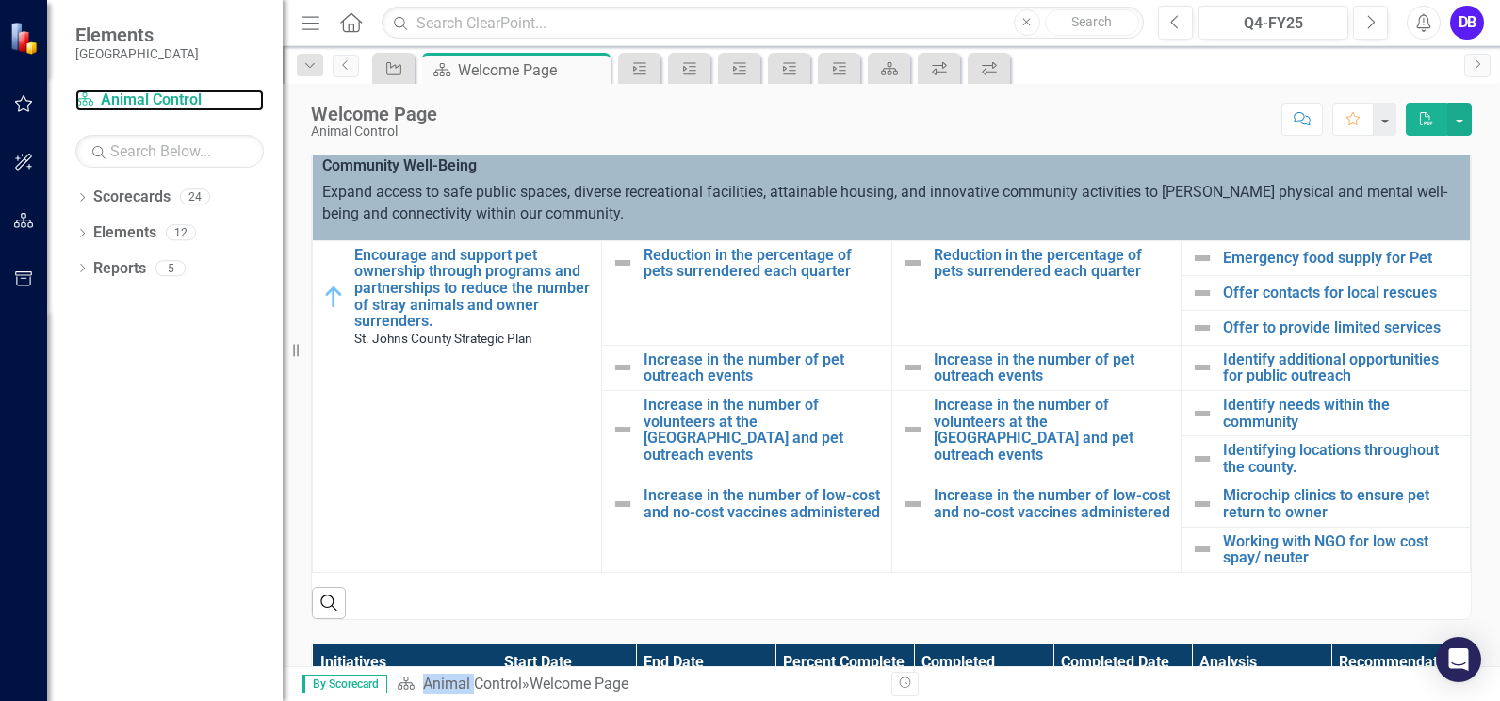
scroll to position [482, 0]
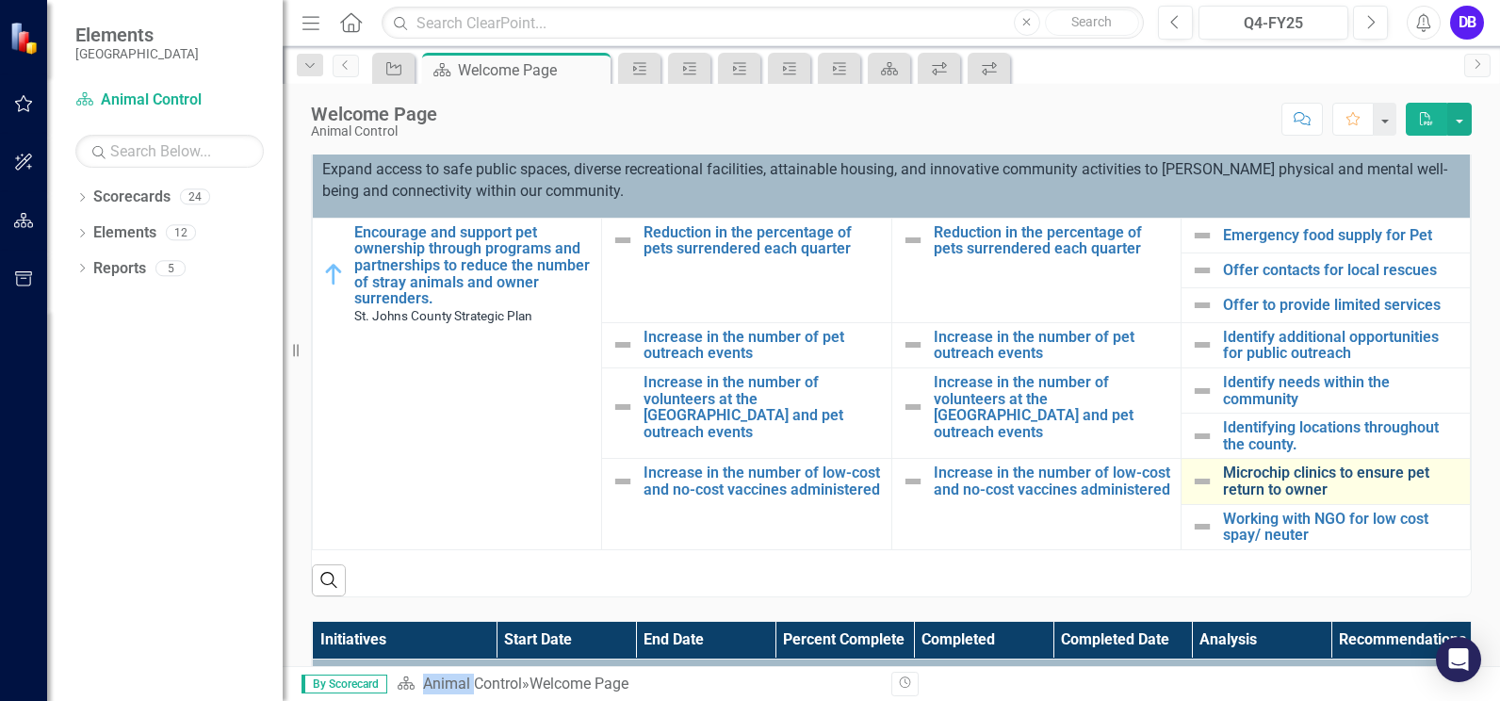
click at [1239, 492] on link "Microchip clinics to ensure pet return to owner" at bounding box center [1341, 480] width 237 height 33
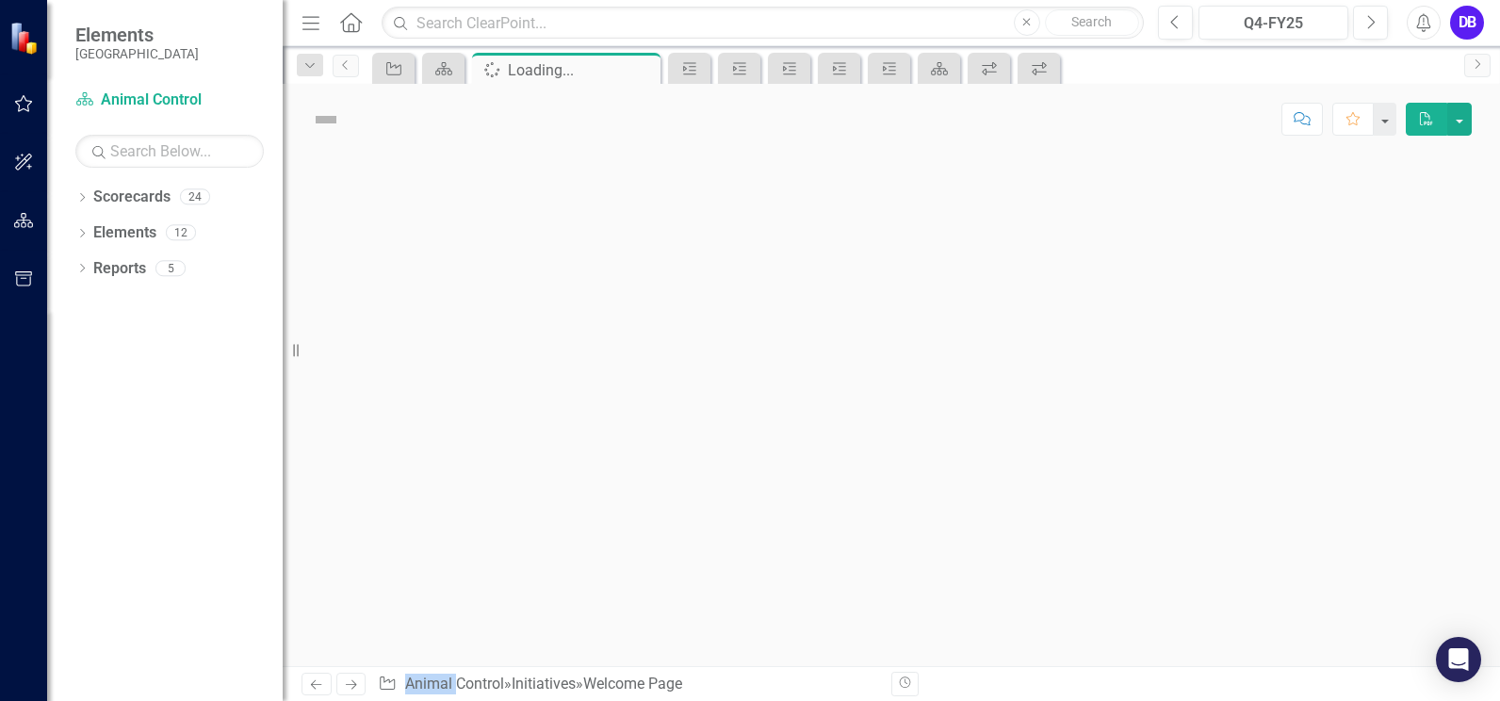
click at [1239, 492] on div at bounding box center [891, 409] width 1217 height 511
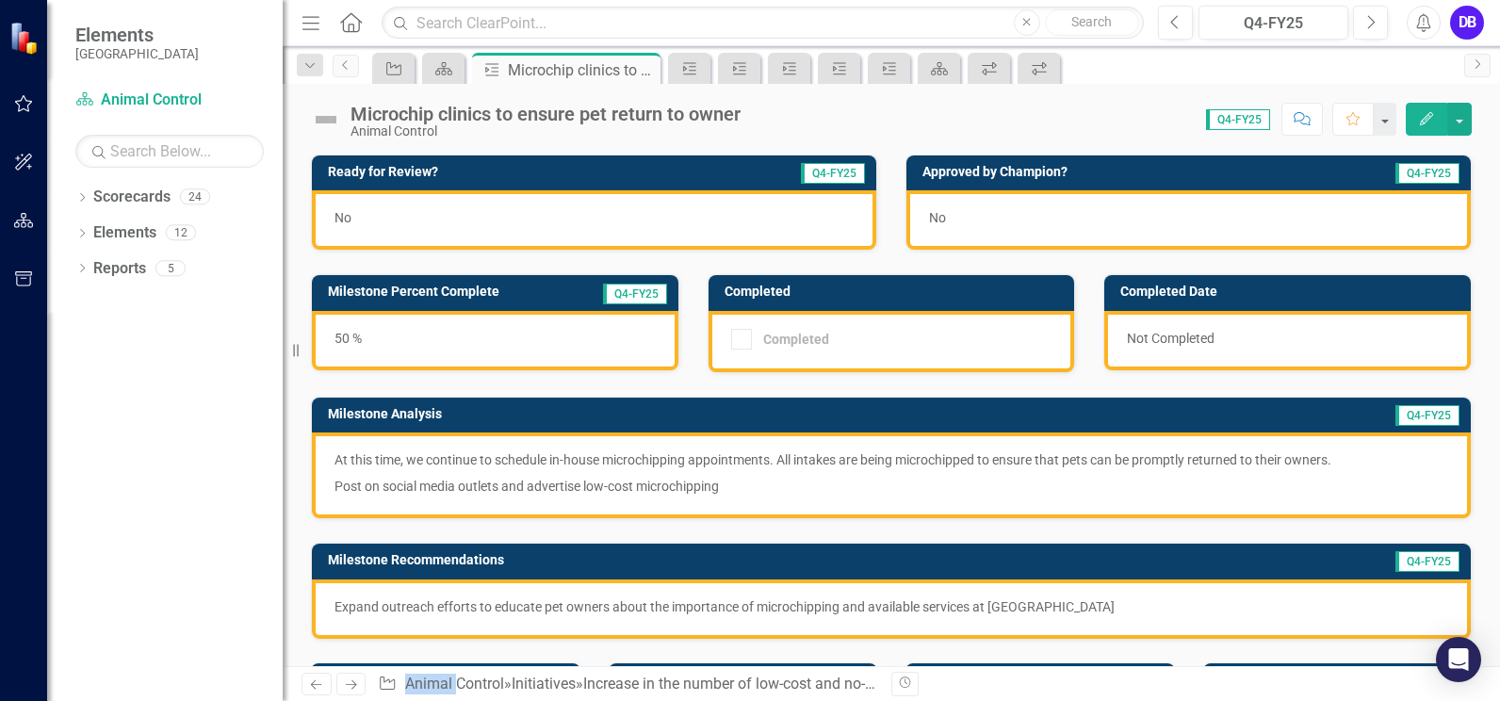
click at [386, 215] on div "No" at bounding box center [594, 219] width 564 height 59
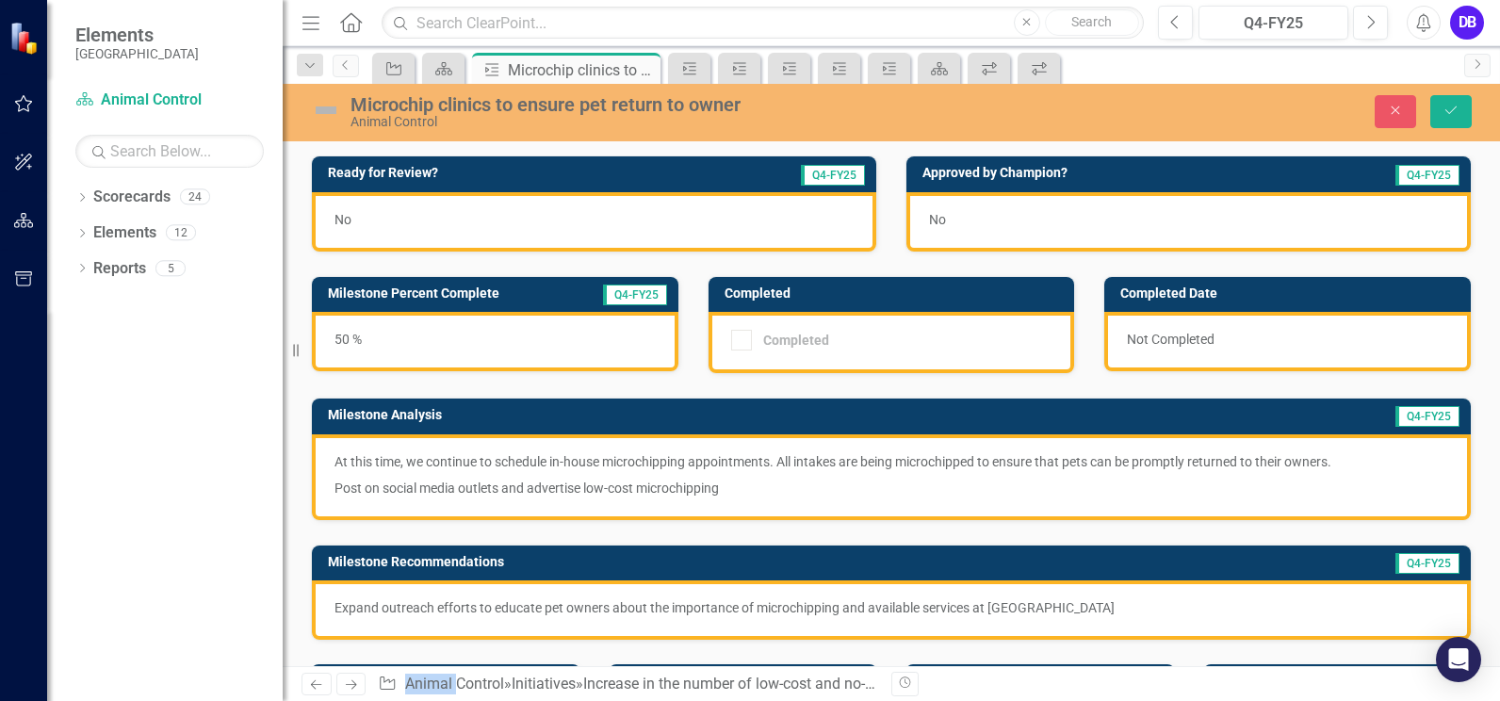
click at [421, 216] on div "No" at bounding box center [594, 221] width 564 height 59
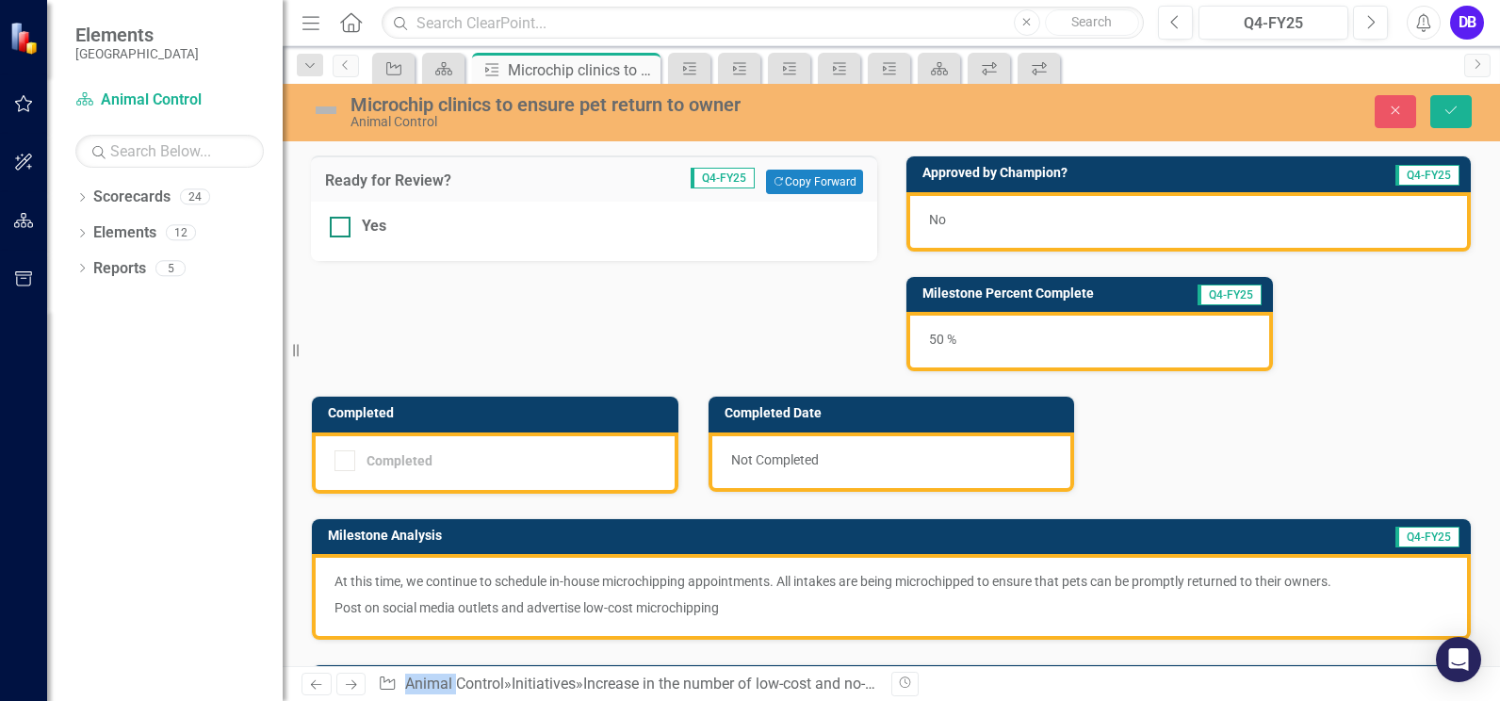
drag, startPoint x: 421, startPoint y: 216, endPoint x: 344, endPoint y: 228, distance: 78.2
click at [344, 228] on div at bounding box center [340, 227] width 21 height 21
click at [342, 228] on input "Yes" at bounding box center [336, 223] width 12 height 12
checkbox input "true"
click at [1436, 114] on button "Save" at bounding box center [1450, 111] width 41 height 33
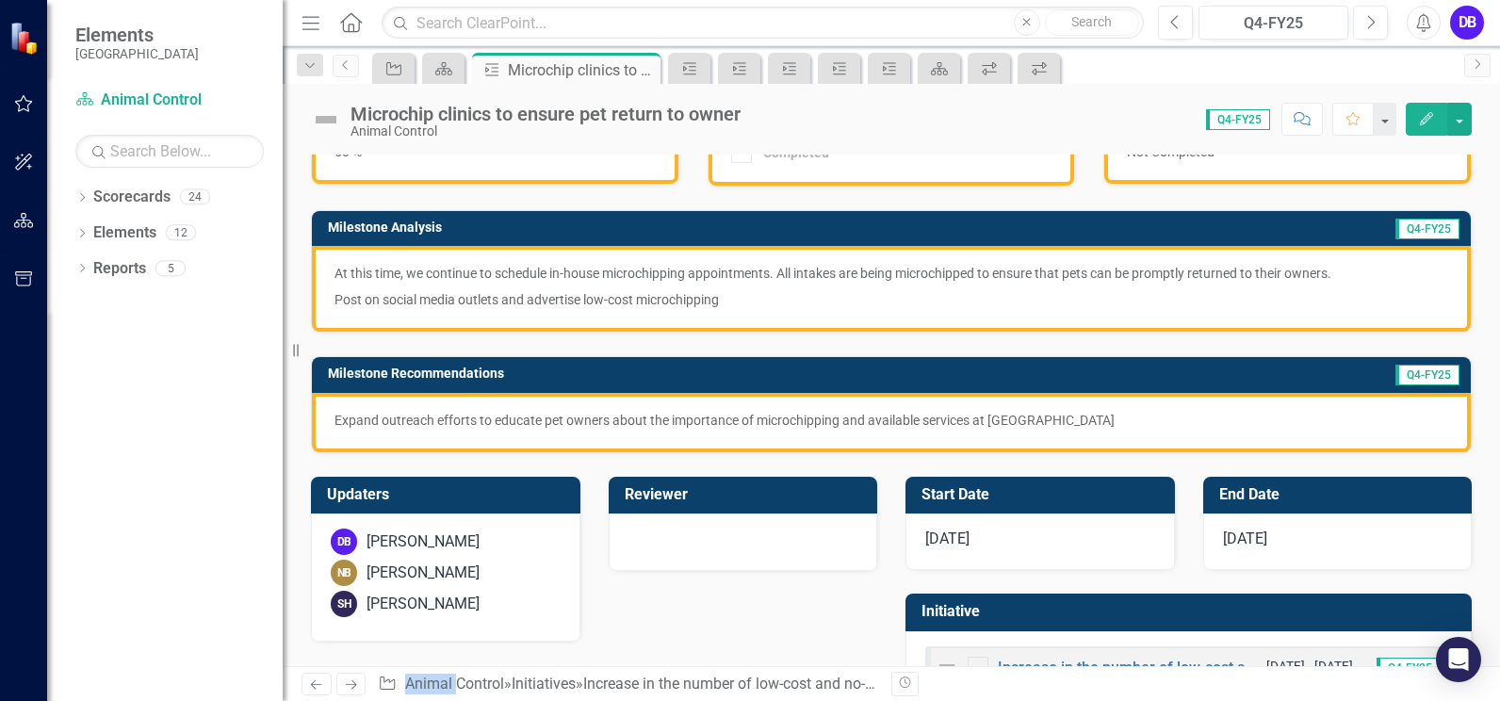
scroll to position [256, 0]
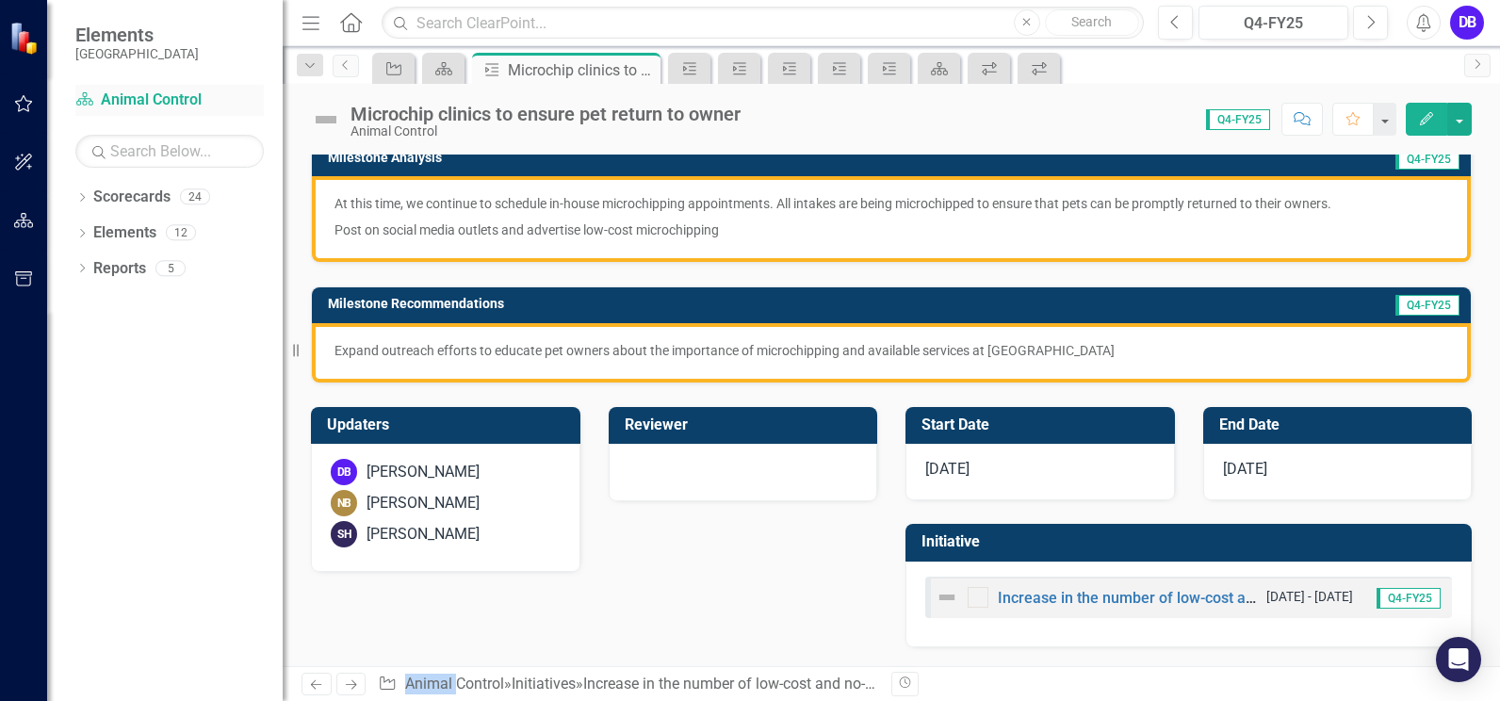
click at [175, 107] on link "Scorecard Animal Control" at bounding box center [169, 100] width 188 height 22
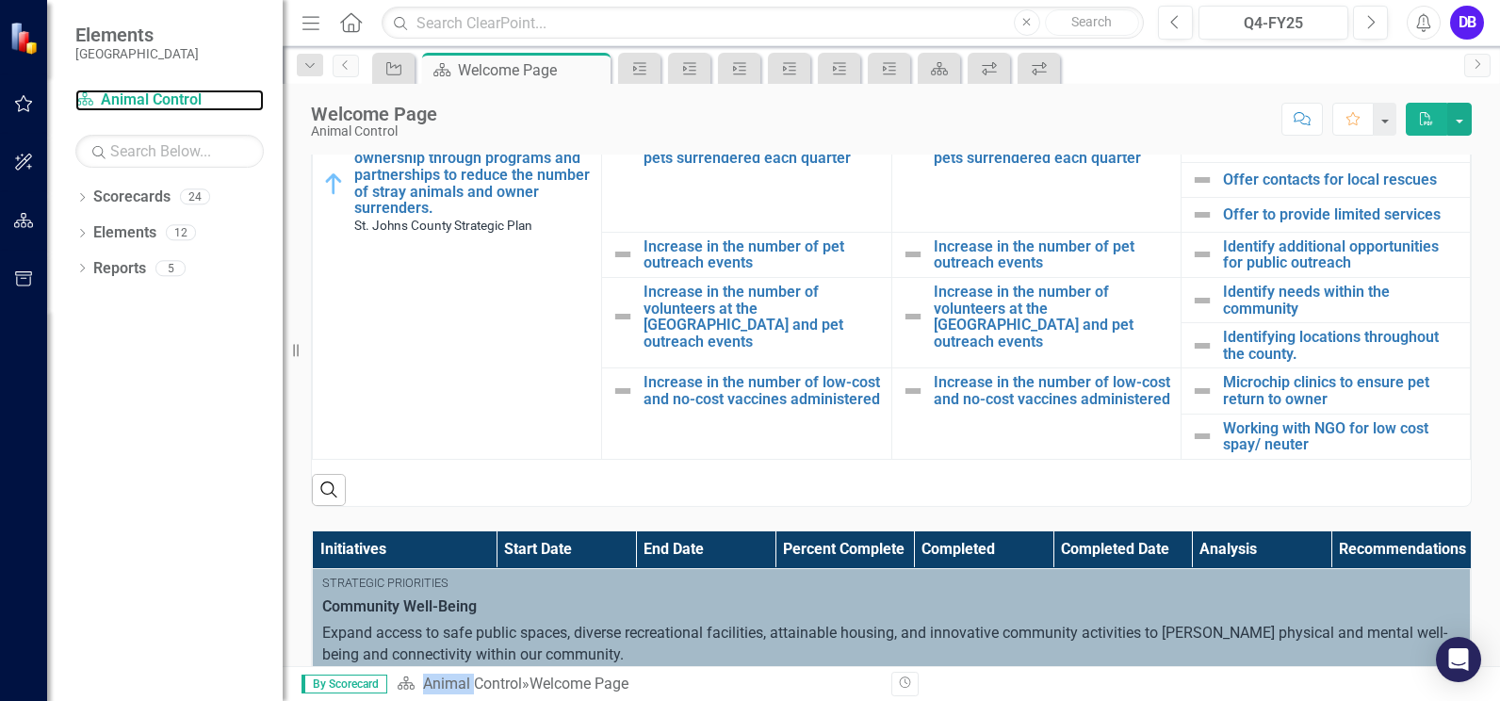
scroll to position [622, 0]
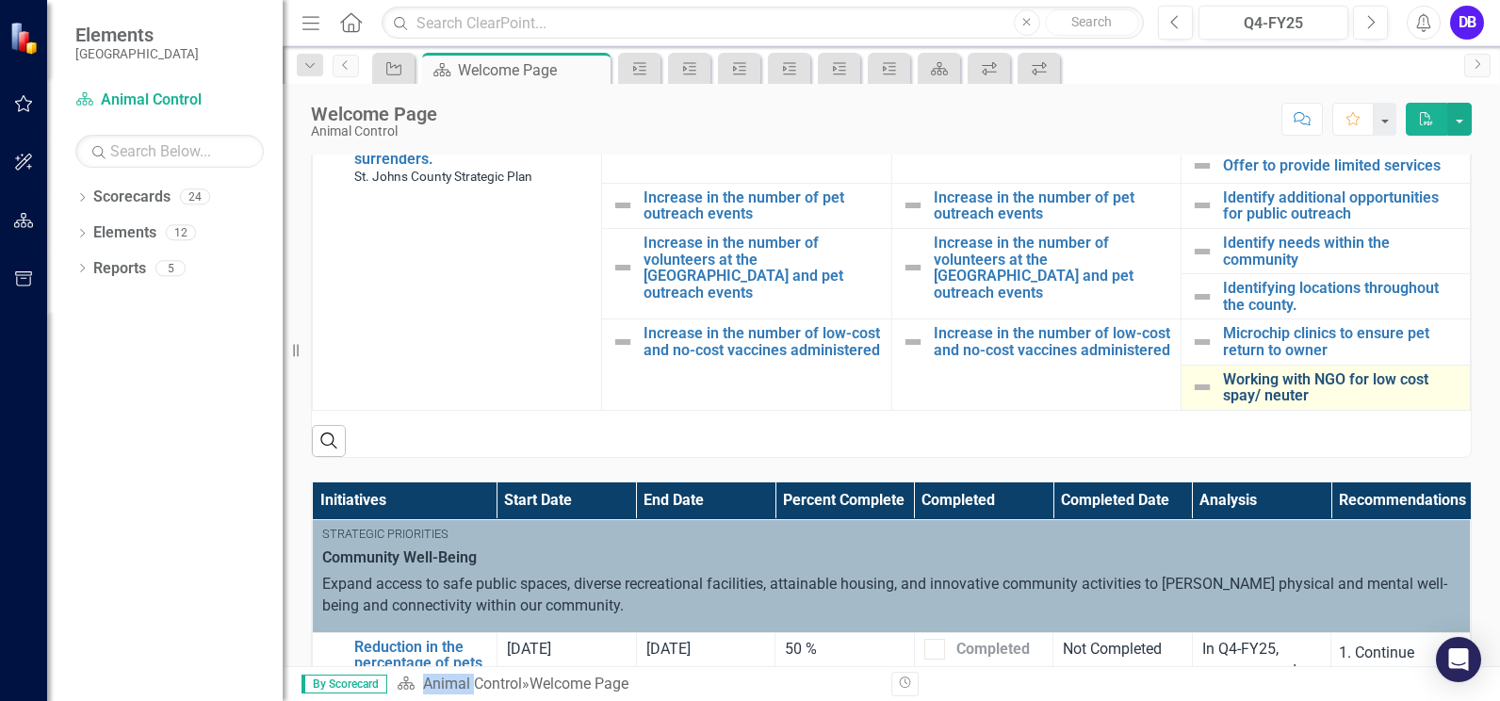
click at [1281, 398] on link "Working with NGO for low cost spay/ neuter" at bounding box center [1341, 387] width 237 height 33
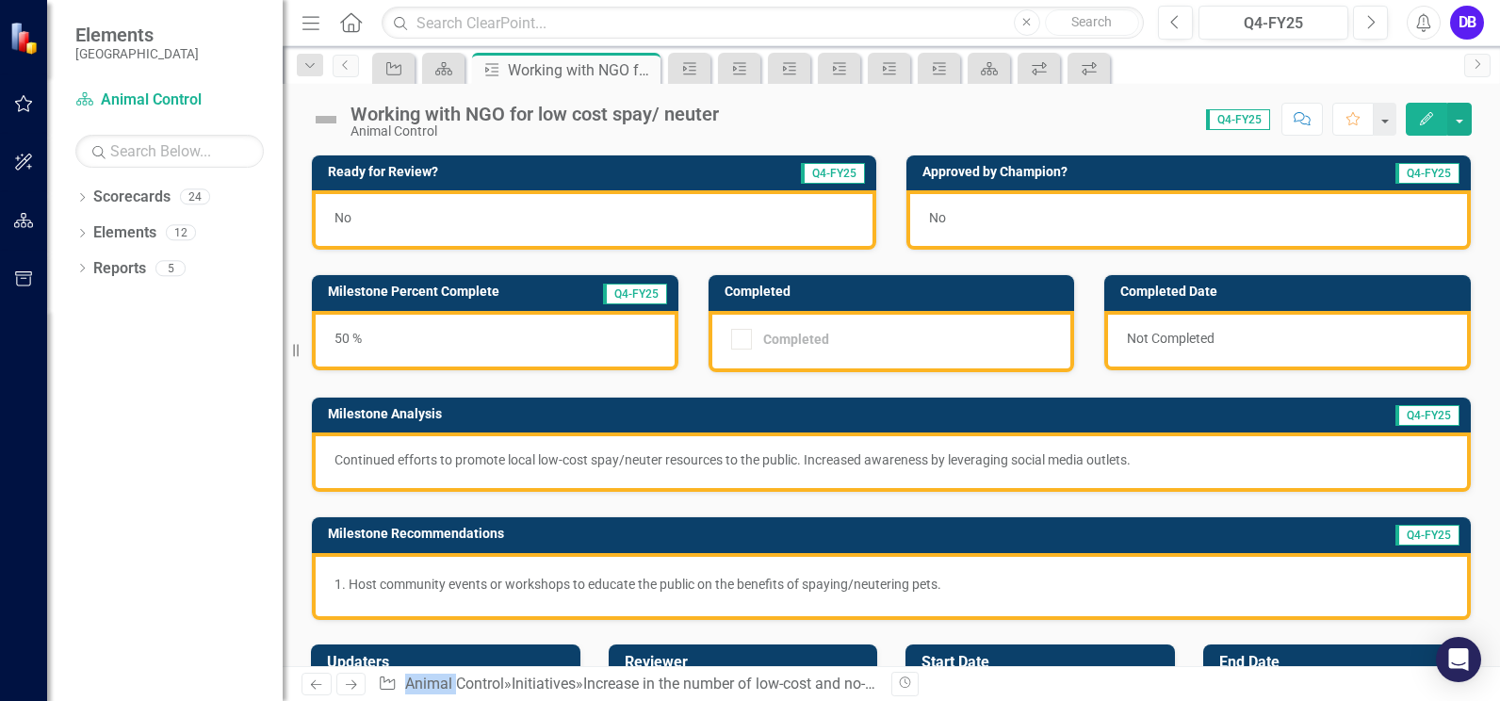
click at [607, 215] on div "No" at bounding box center [594, 219] width 564 height 59
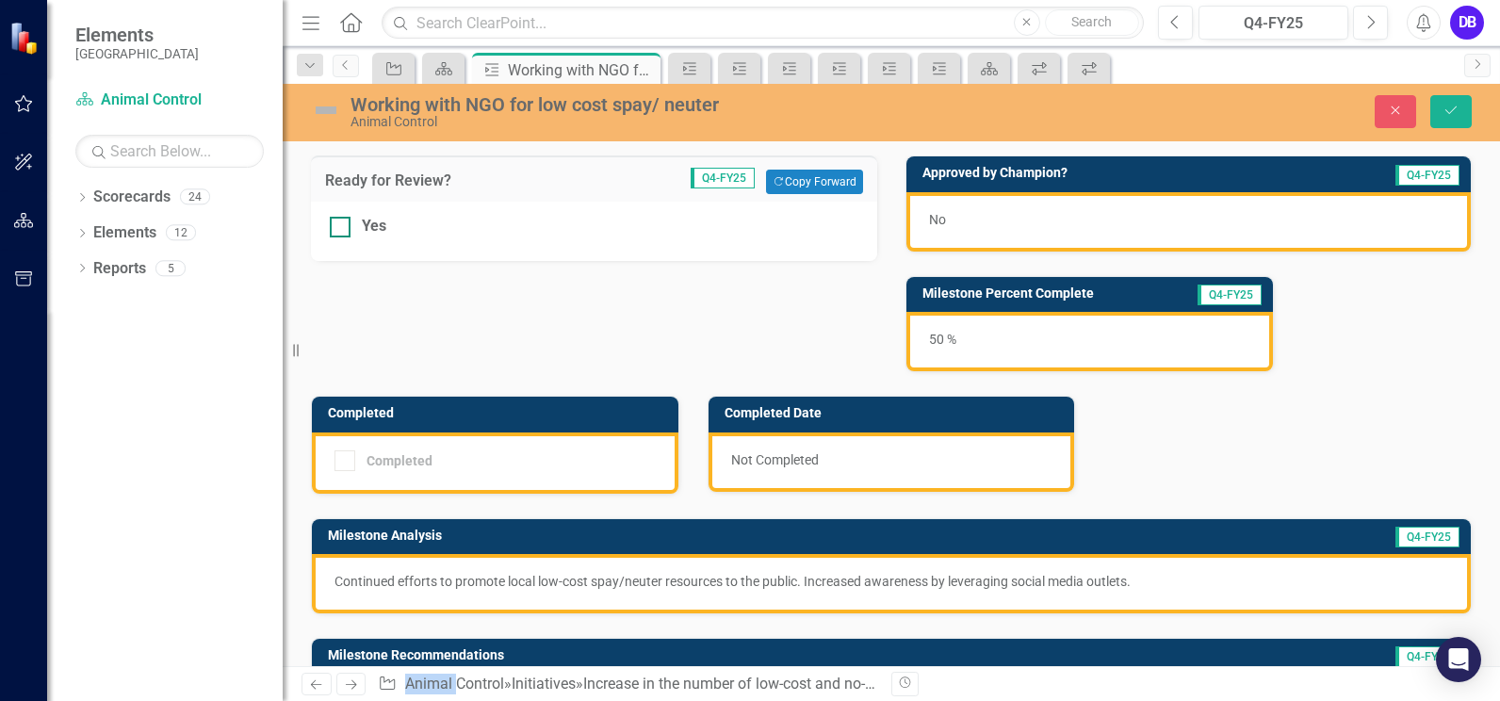
click at [333, 227] on input "Yes" at bounding box center [336, 223] width 12 height 12
checkbox input "true"
click at [1456, 114] on icon "Save" at bounding box center [1450, 110] width 17 height 13
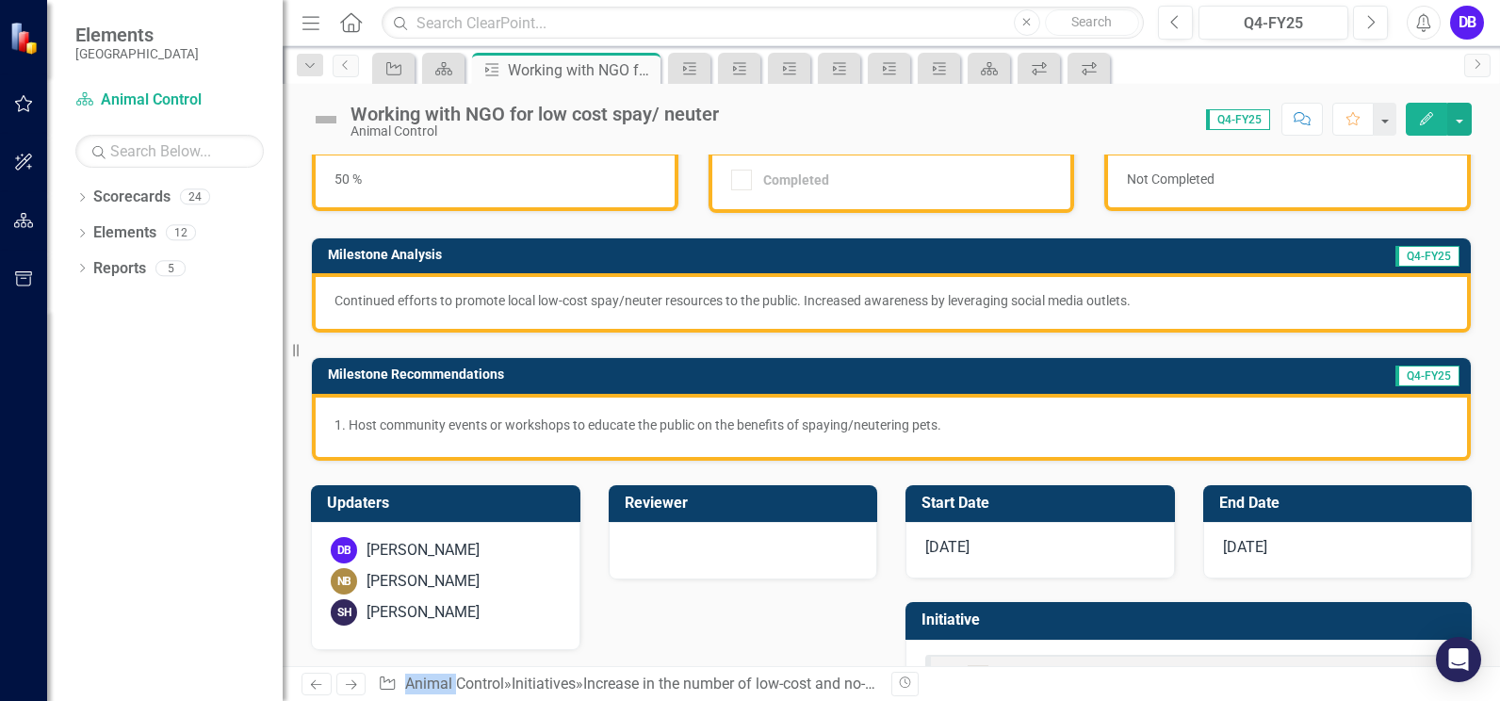
scroll to position [237, 0]
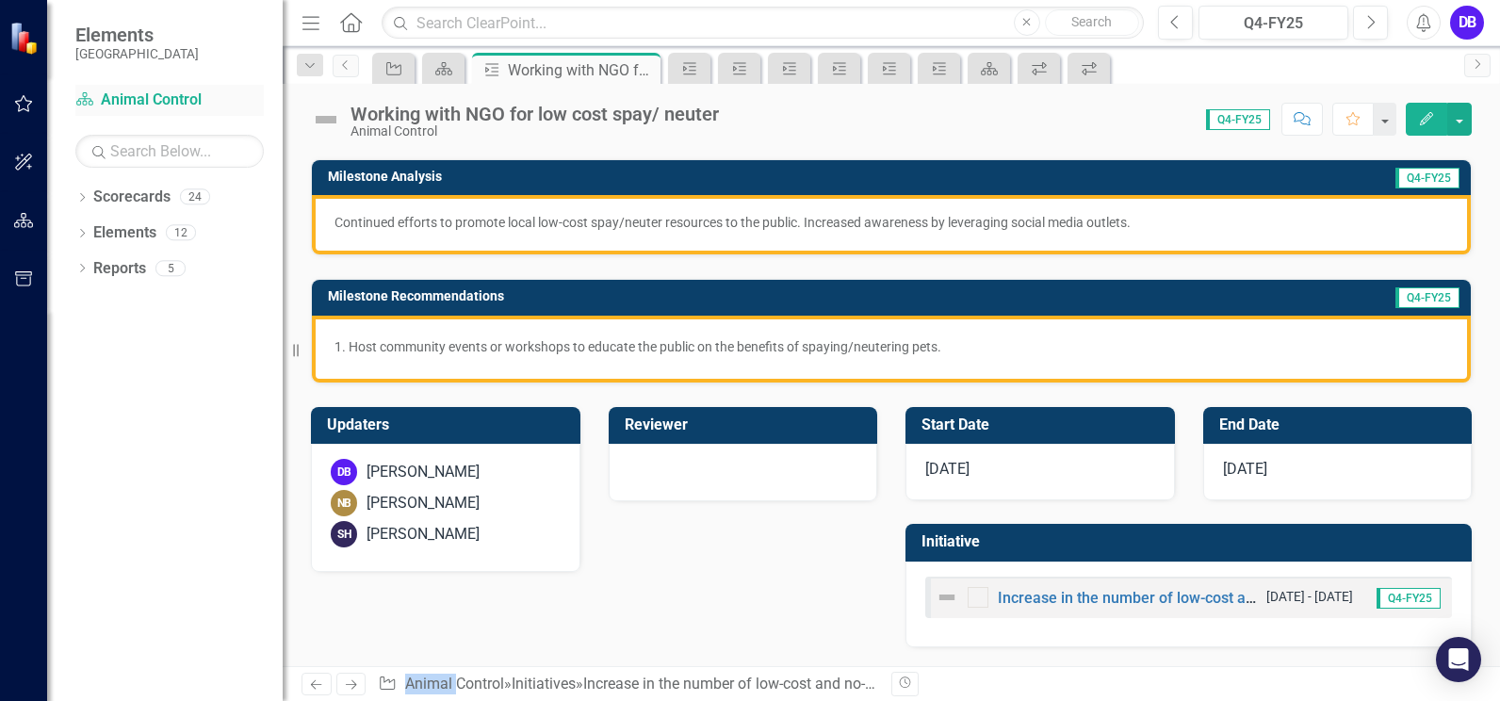
click at [174, 102] on link "Scorecard Animal Control" at bounding box center [169, 100] width 188 height 22
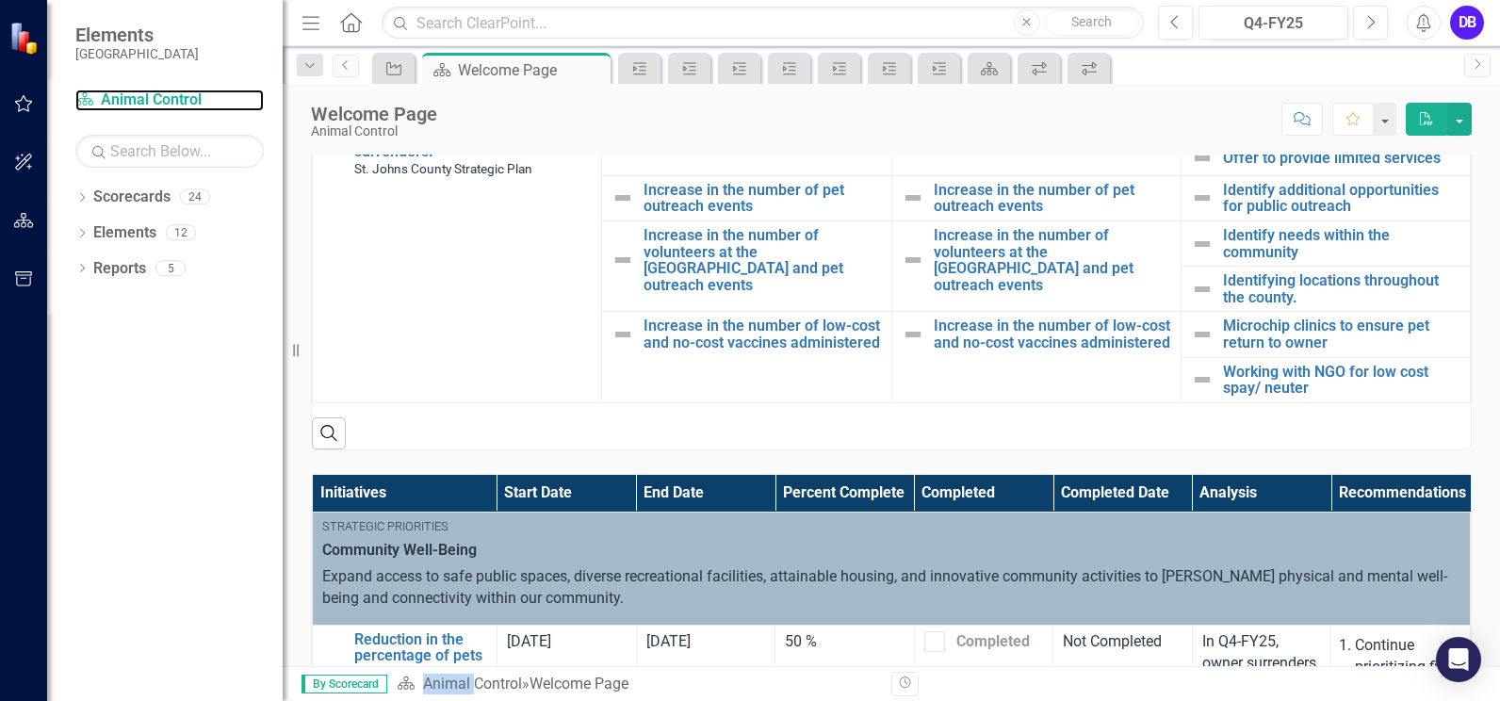
scroll to position [652, 0]
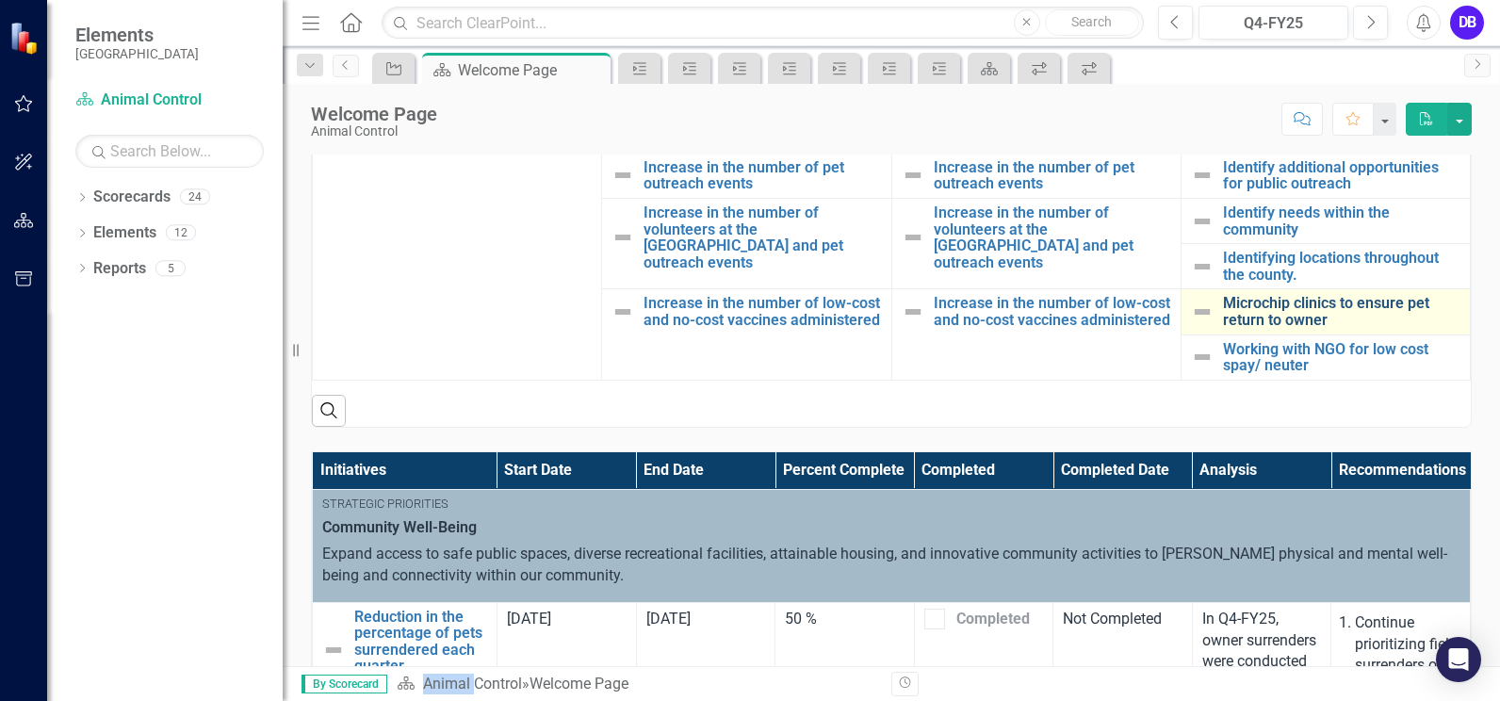
click at [1279, 317] on link "Microchip clinics to ensure pet return to owner" at bounding box center [1341, 311] width 237 height 33
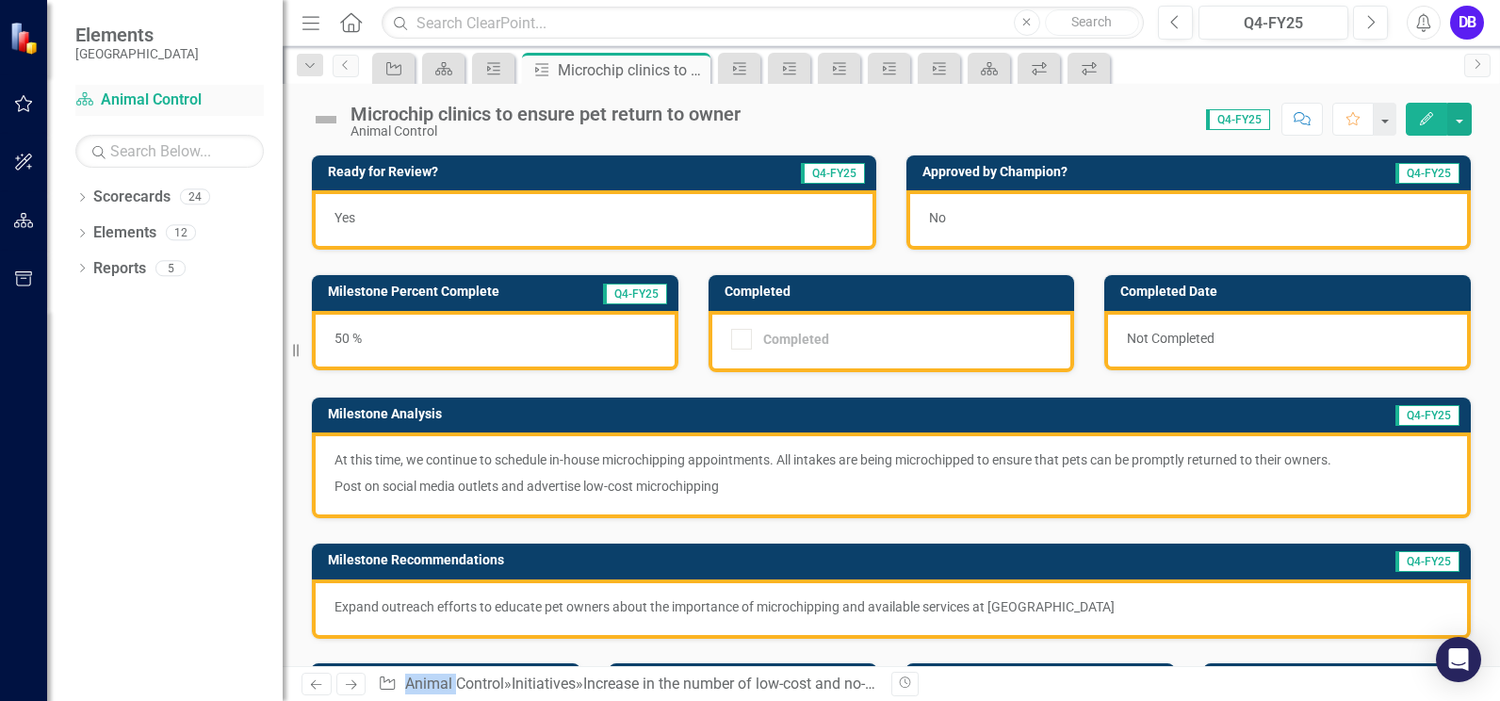
click at [191, 99] on link "Scorecard Animal Control" at bounding box center [169, 100] width 188 height 22
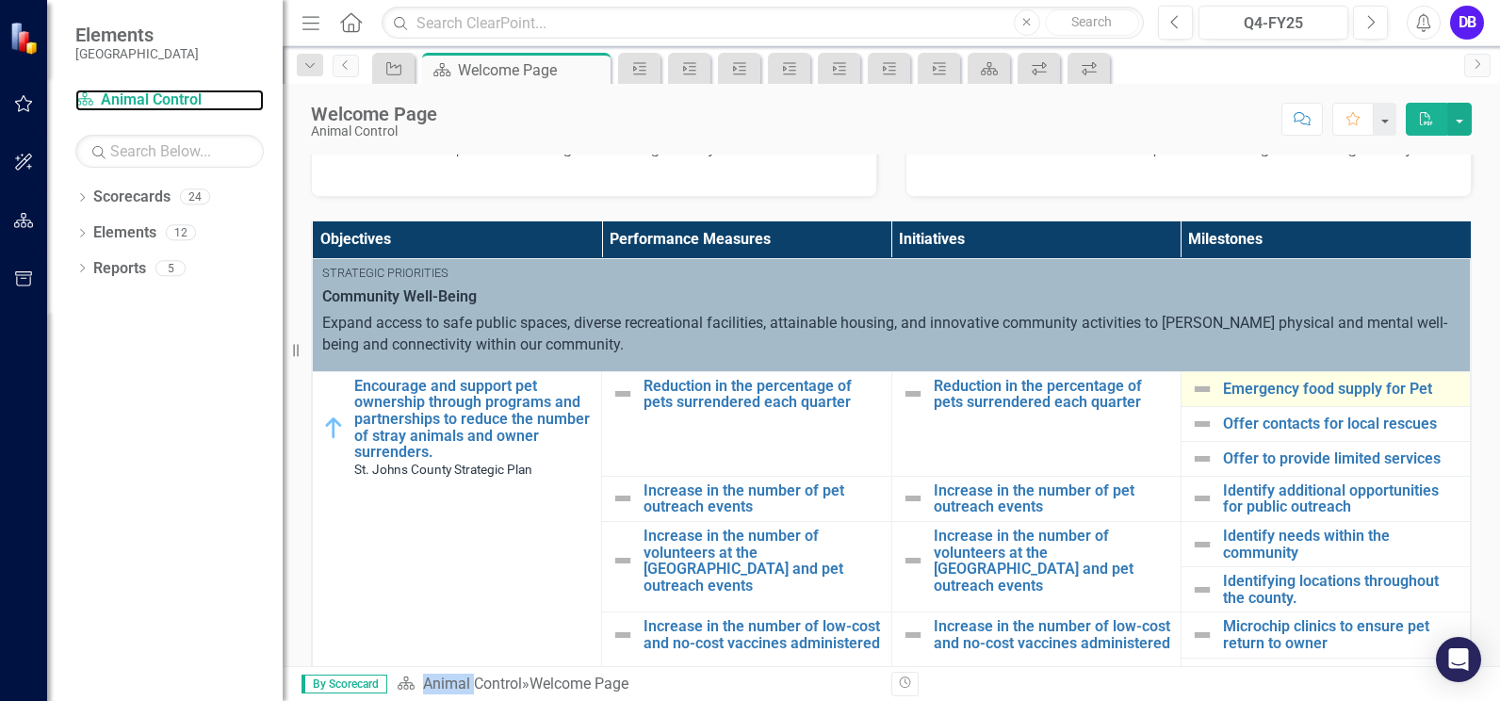
scroll to position [371, 0]
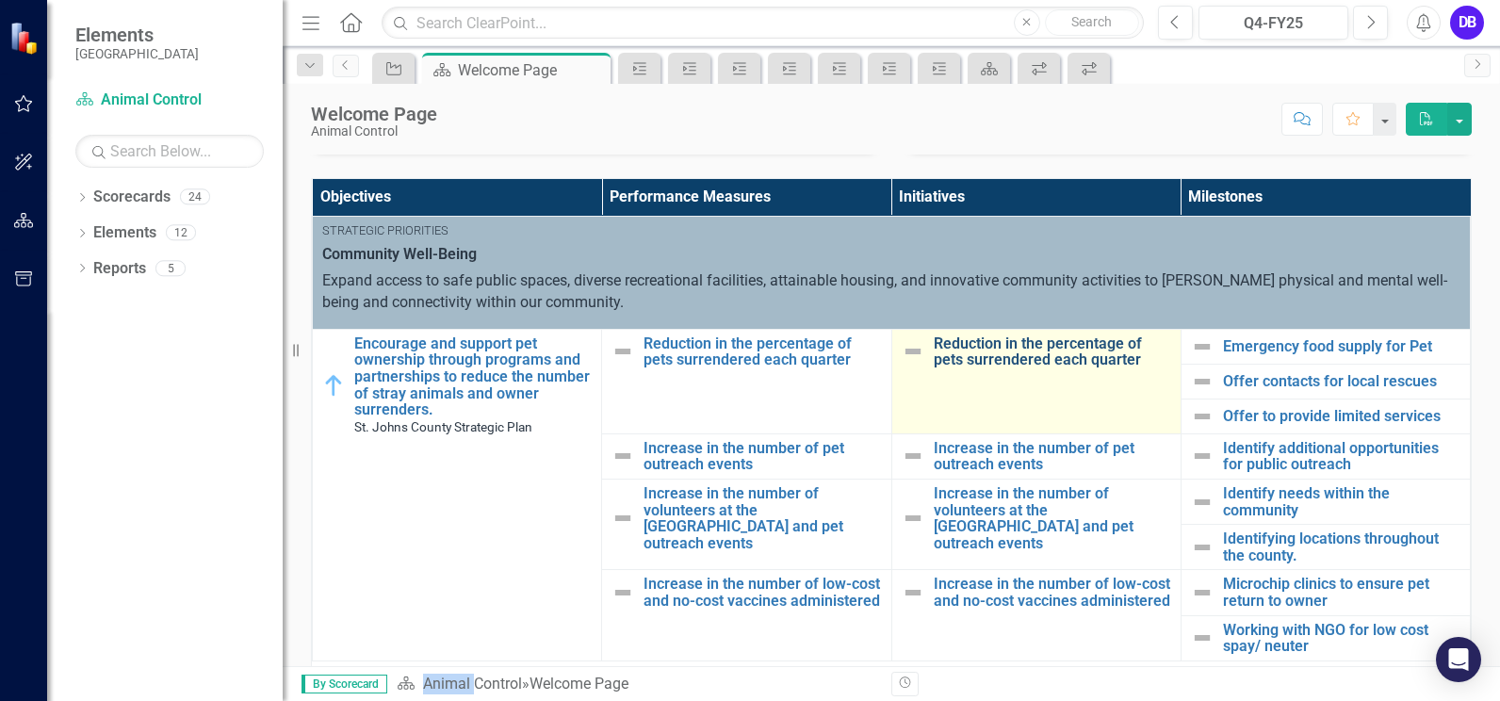
click at [1031, 357] on link "Reduction in the percentage of pets surrendered each quarter" at bounding box center [1051, 351] width 237 height 33
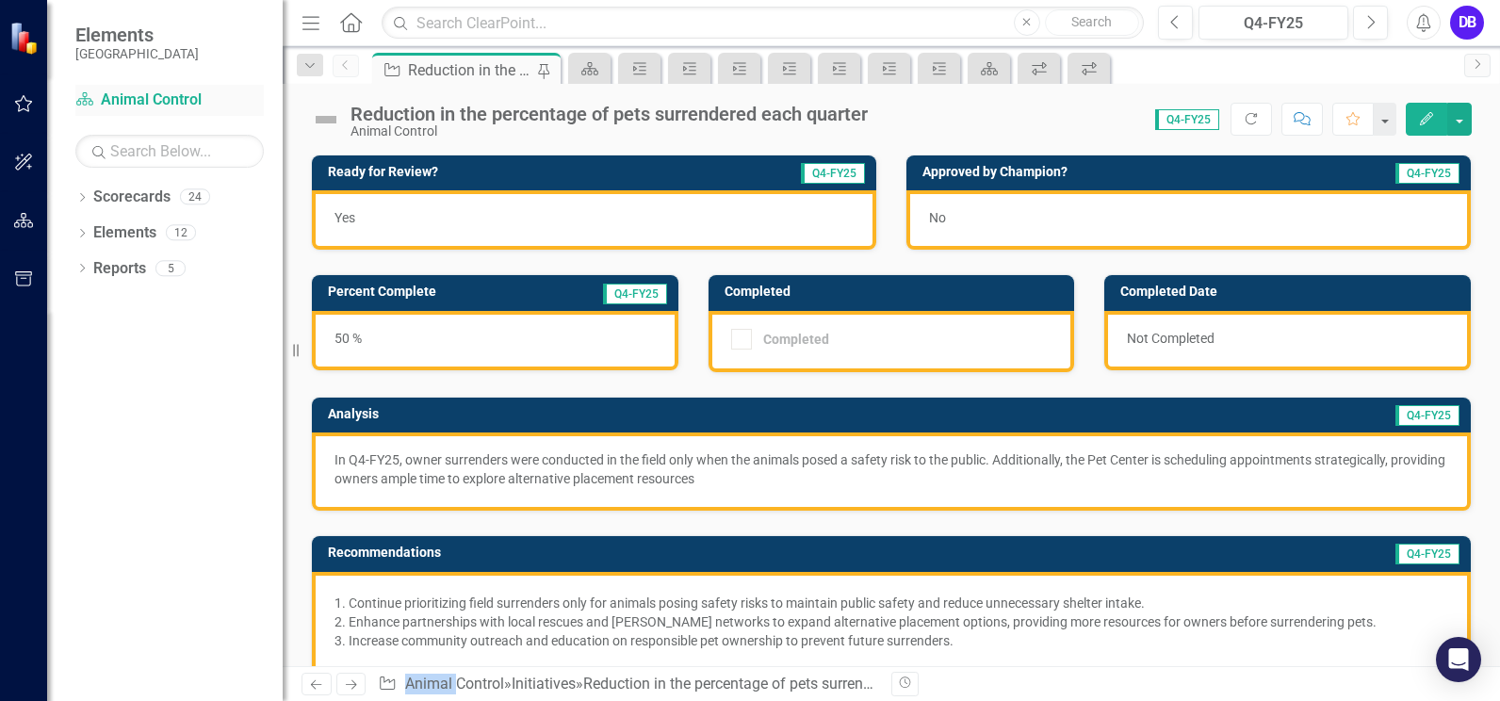
click at [136, 94] on link "Scorecard Animal Control" at bounding box center [169, 100] width 188 height 22
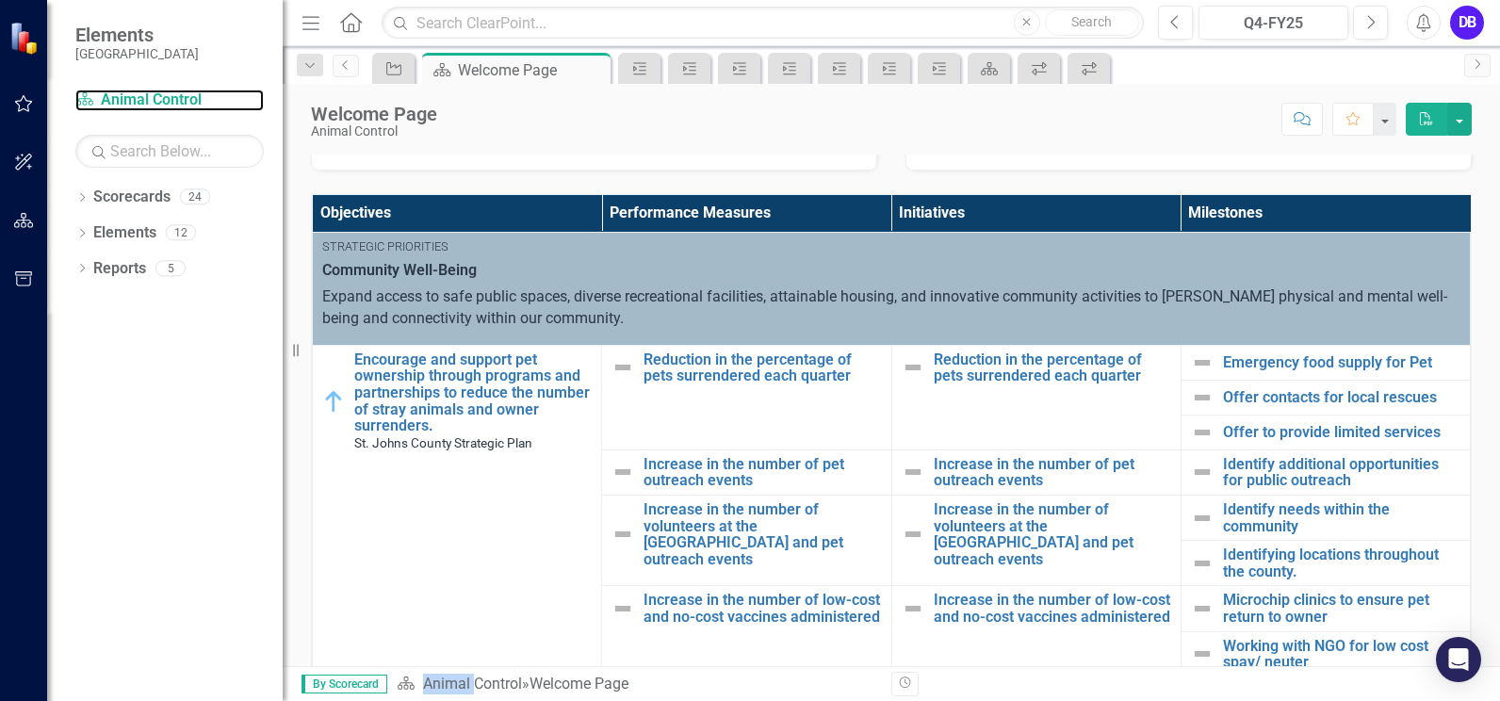
scroll to position [388, 0]
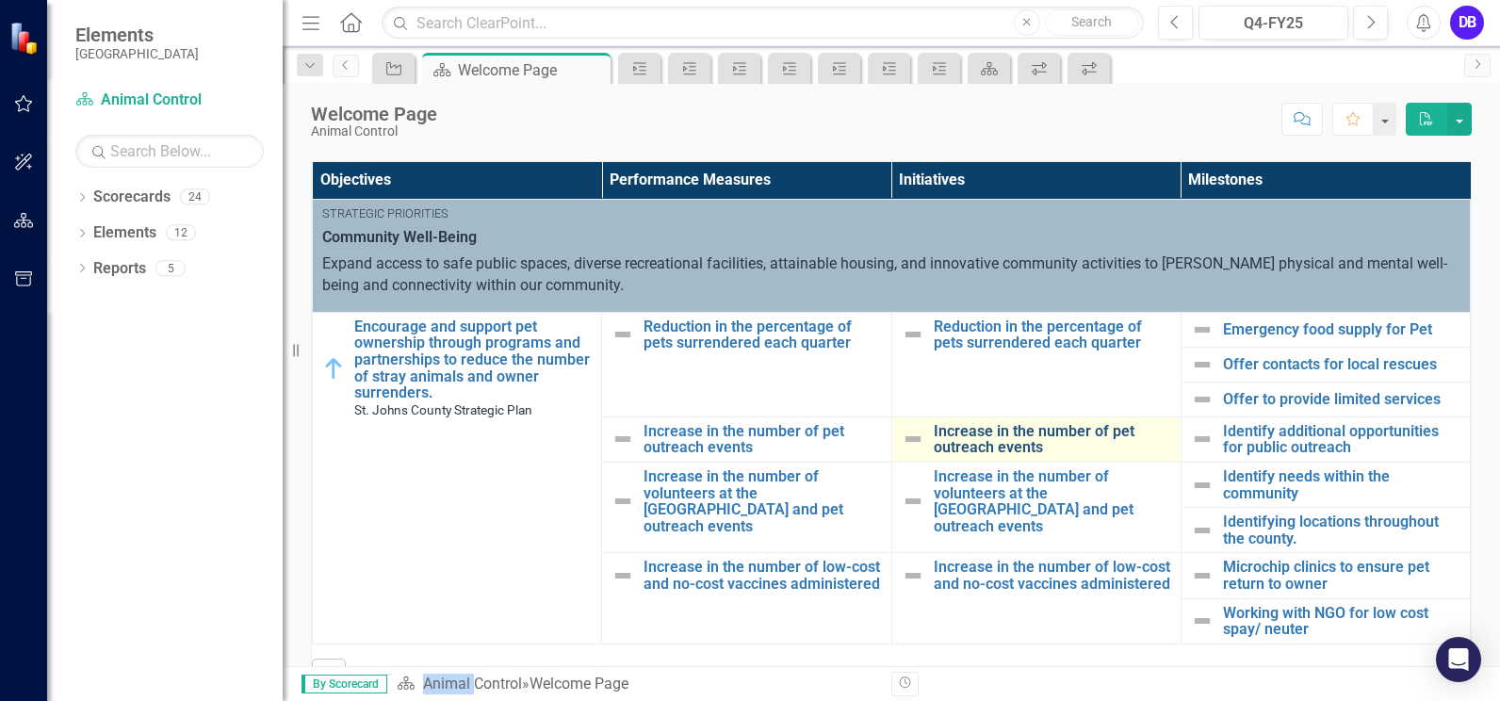
click at [1011, 450] on link "Increase in the number of pet outreach events" at bounding box center [1051, 439] width 237 height 33
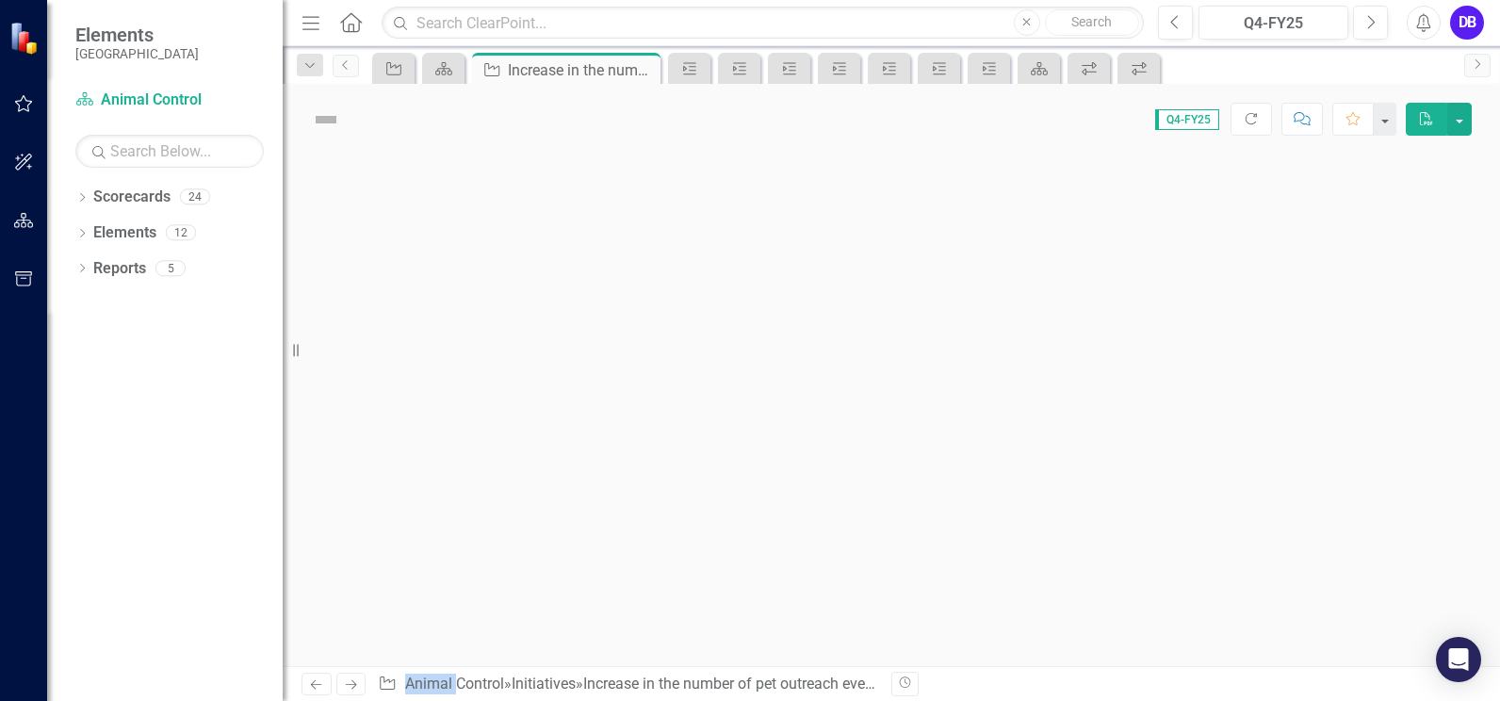
click at [1011, 450] on div at bounding box center [891, 409] width 1217 height 511
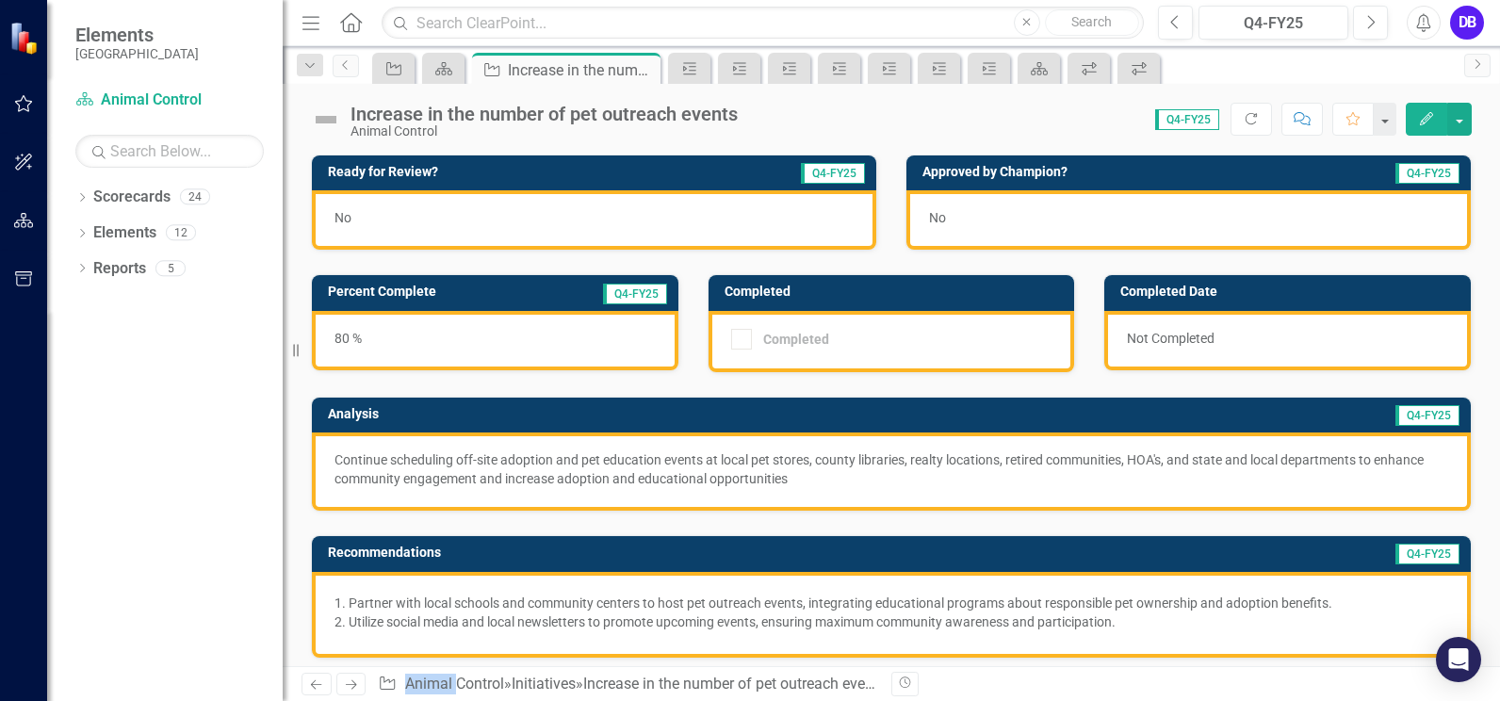
click at [626, 217] on div "No" at bounding box center [594, 219] width 564 height 59
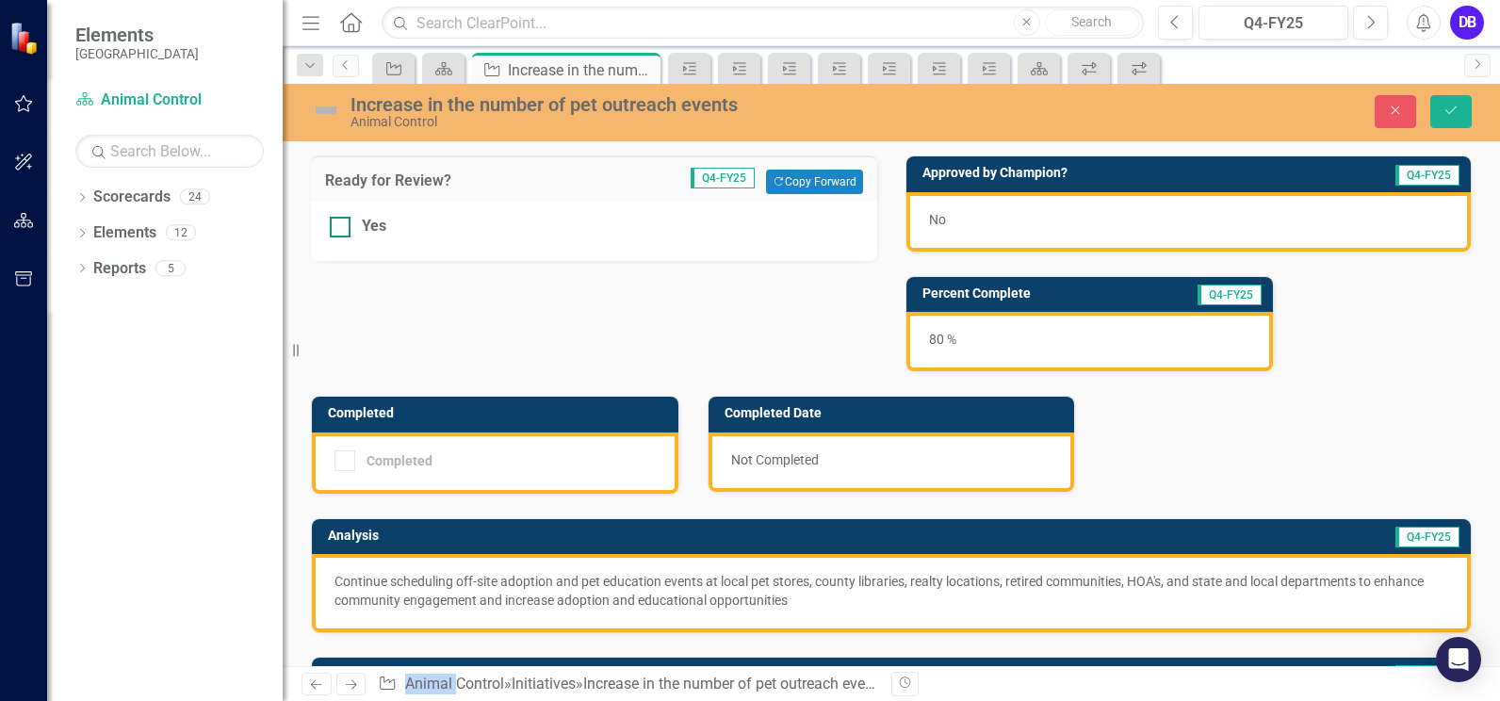
click at [336, 224] on input "Yes" at bounding box center [336, 223] width 12 height 12
checkbox input "true"
click at [1449, 110] on icon "Save" at bounding box center [1450, 110] width 17 height 13
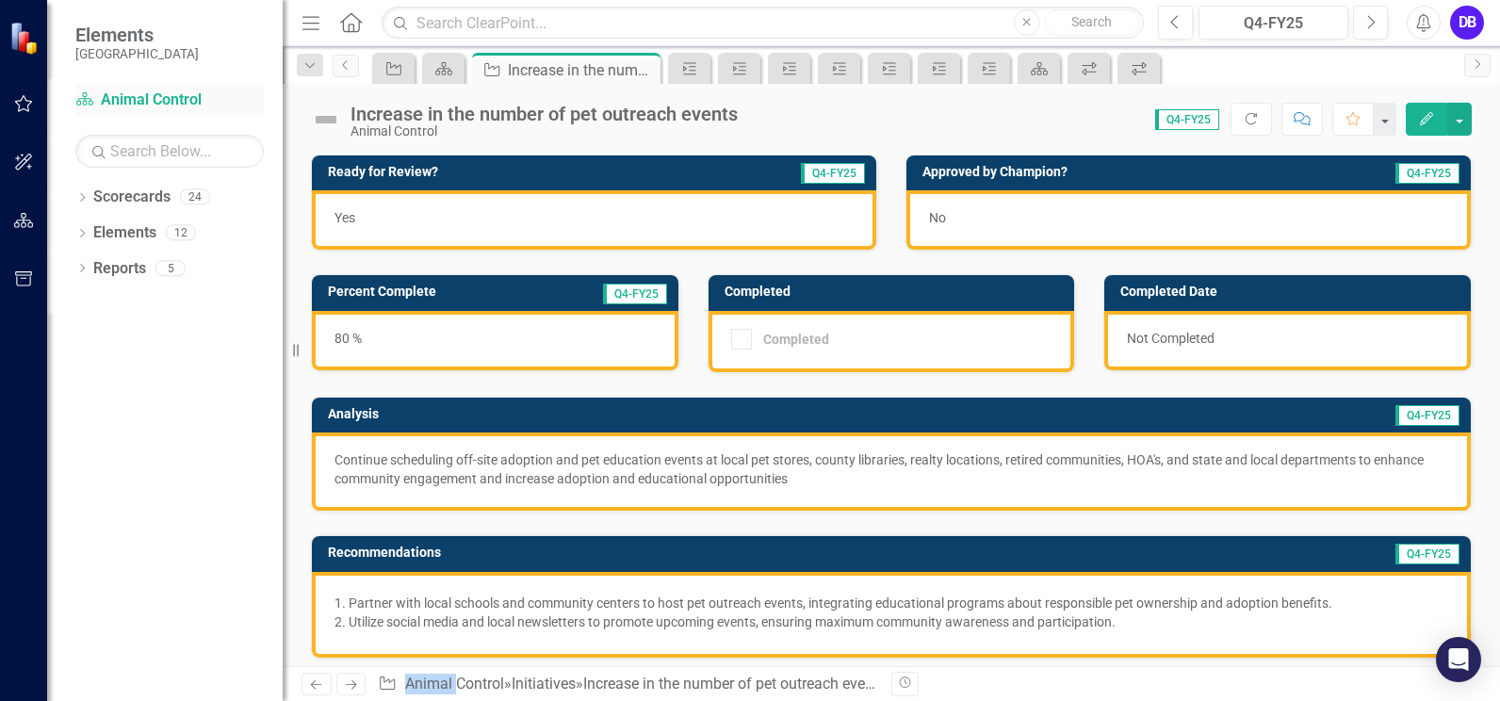
click at [178, 99] on link "Scorecard Animal Control" at bounding box center [169, 100] width 188 height 22
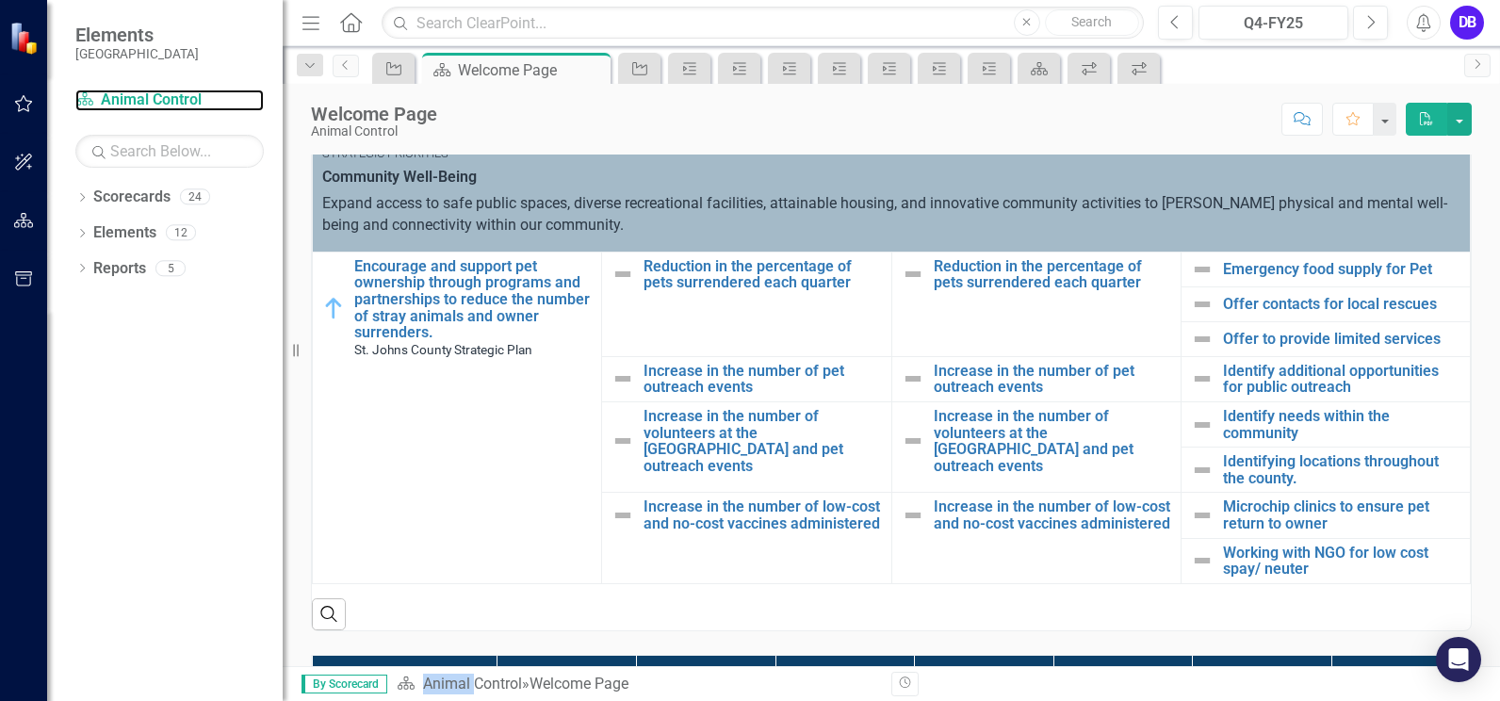
scroll to position [456, 0]
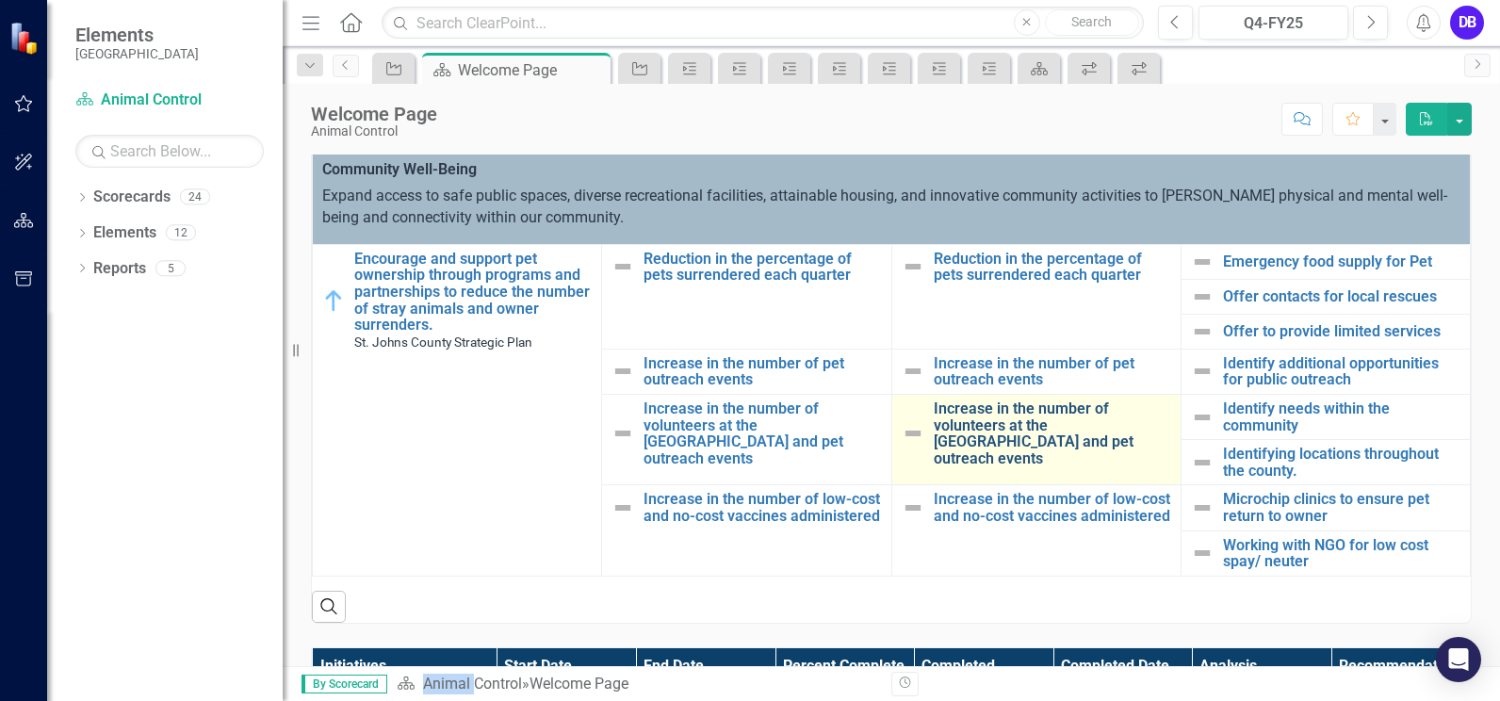
click at [975, 423] on link "Increase in the number of volunteers at the [GEOGRAPHIC_DATA] and pet outreach …" at bounding box center [1051, 433] width 237 height 66
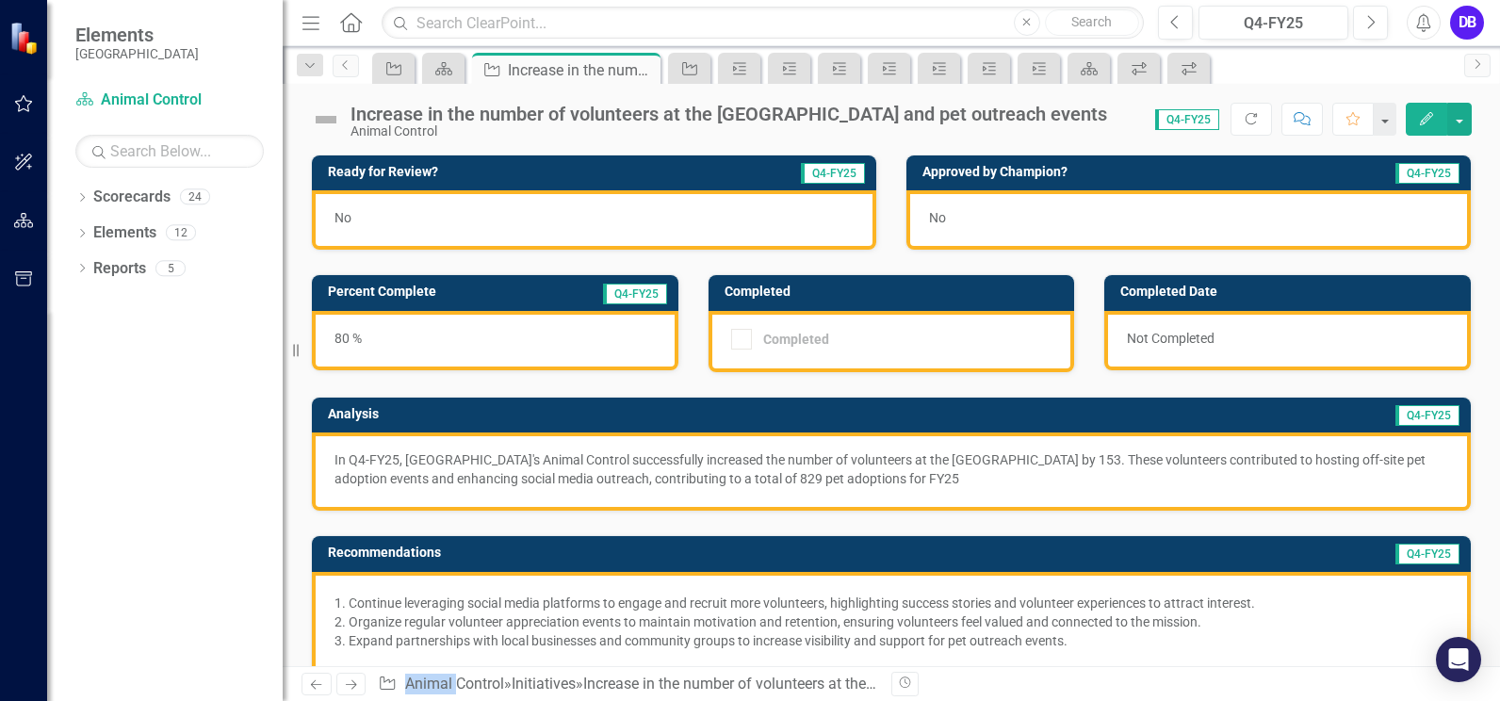
click at [492, 210] on div "No" at bounding box center [594, 219] width 564 height 59
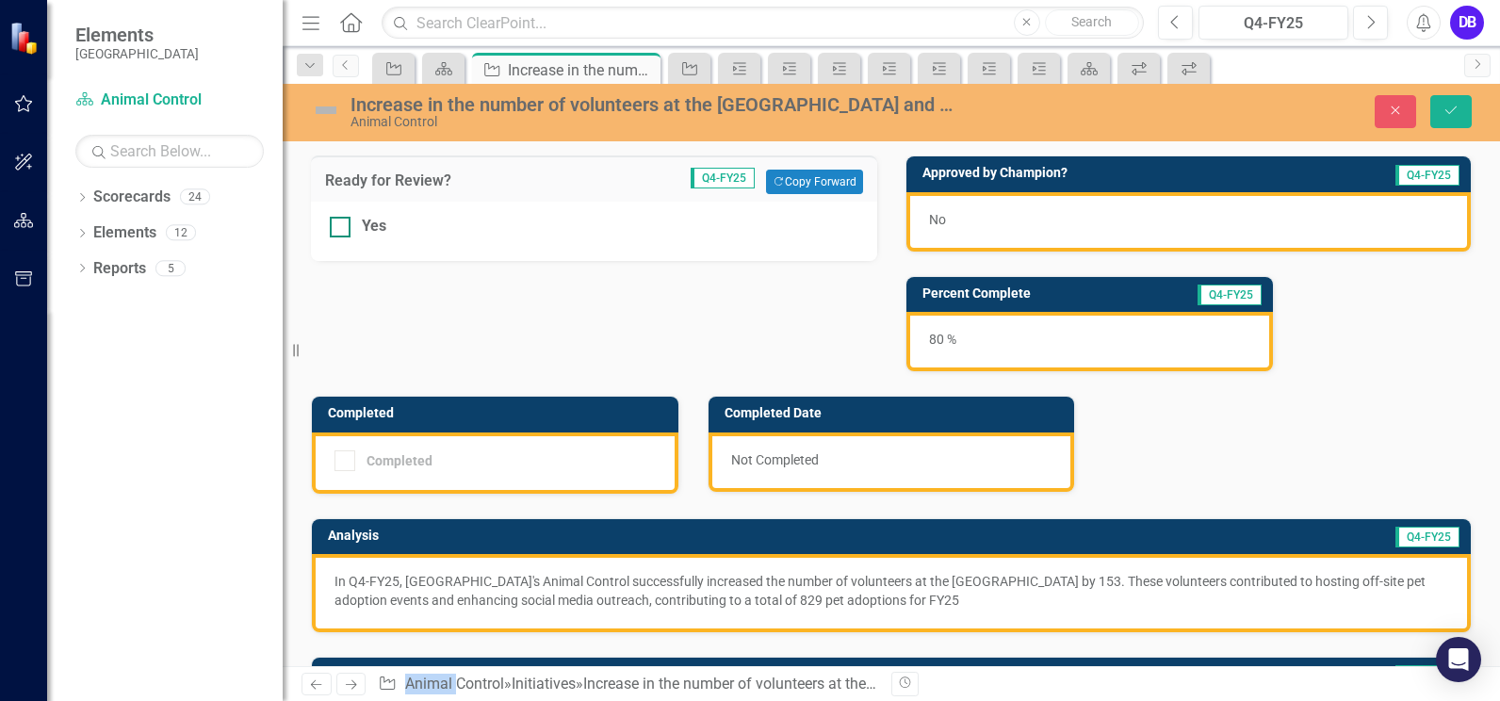
click at [345, 225] on div at bounding box center [340, 227] width 21 height 21
click at [342, 225] on input "Yes" at bounding box center [336, 223] width 12 height 12
checkbox input "true"
click at [1454, 110] on icon "Save" at bounding box center [1450, 110] width 17 height 13
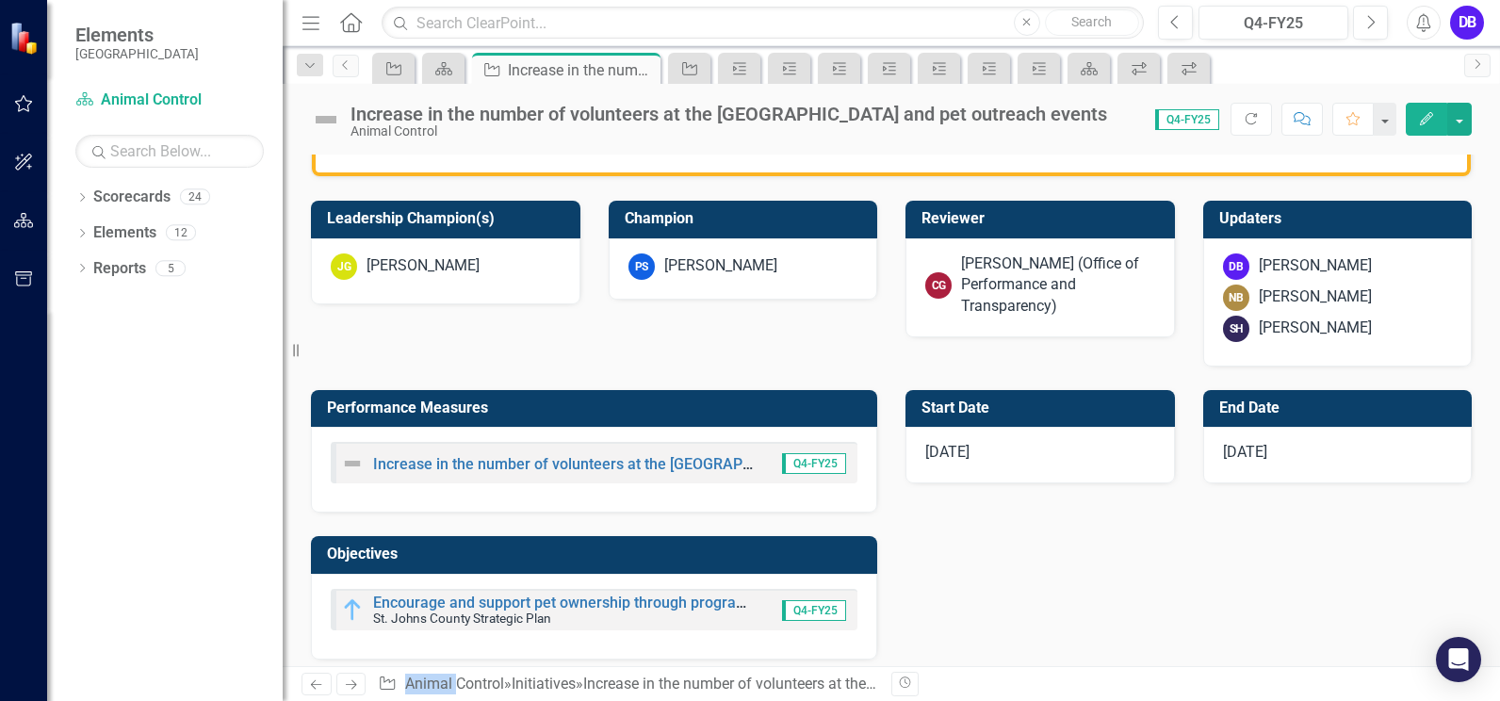
scroll to position [646, 0]
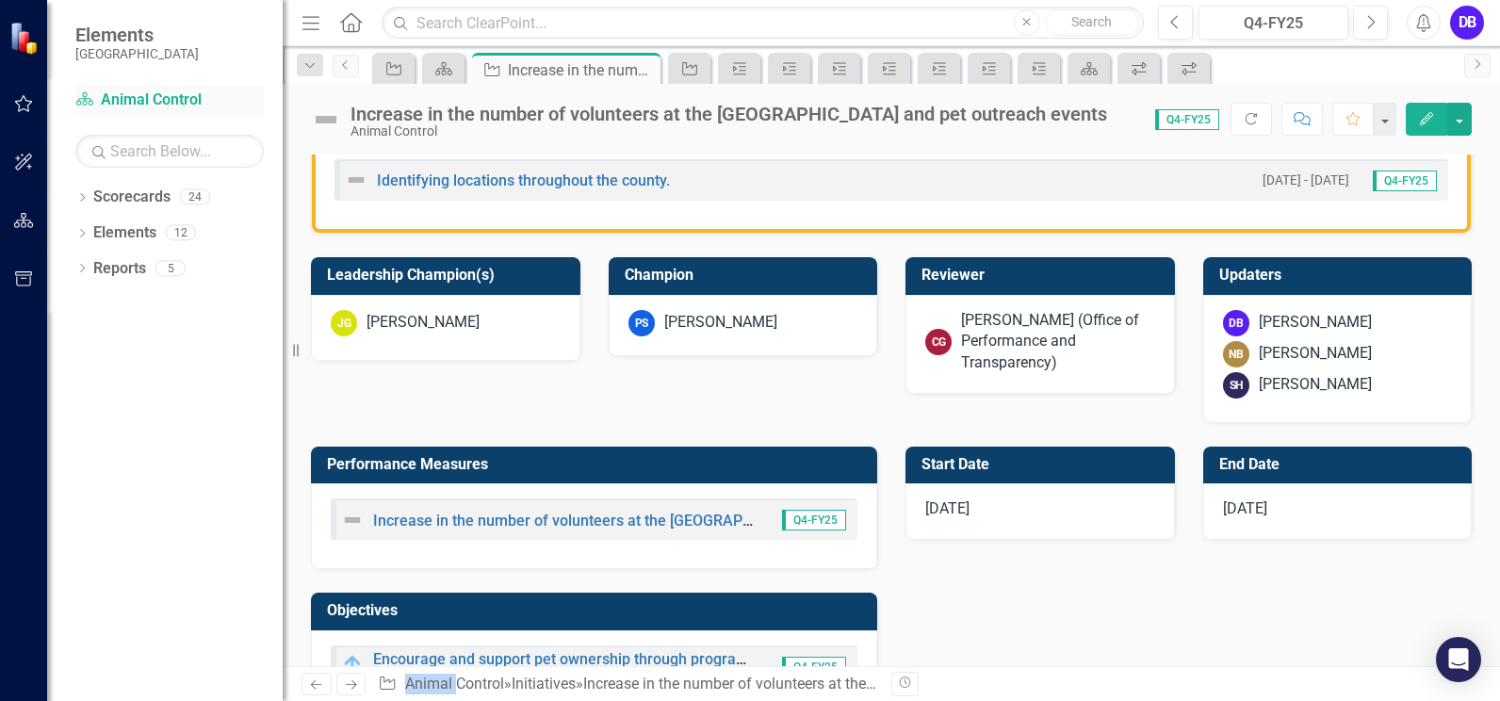
click at [178, 107] on link "Scorecard Animal Control" at bounding box center [169, 100] width 188 height 22
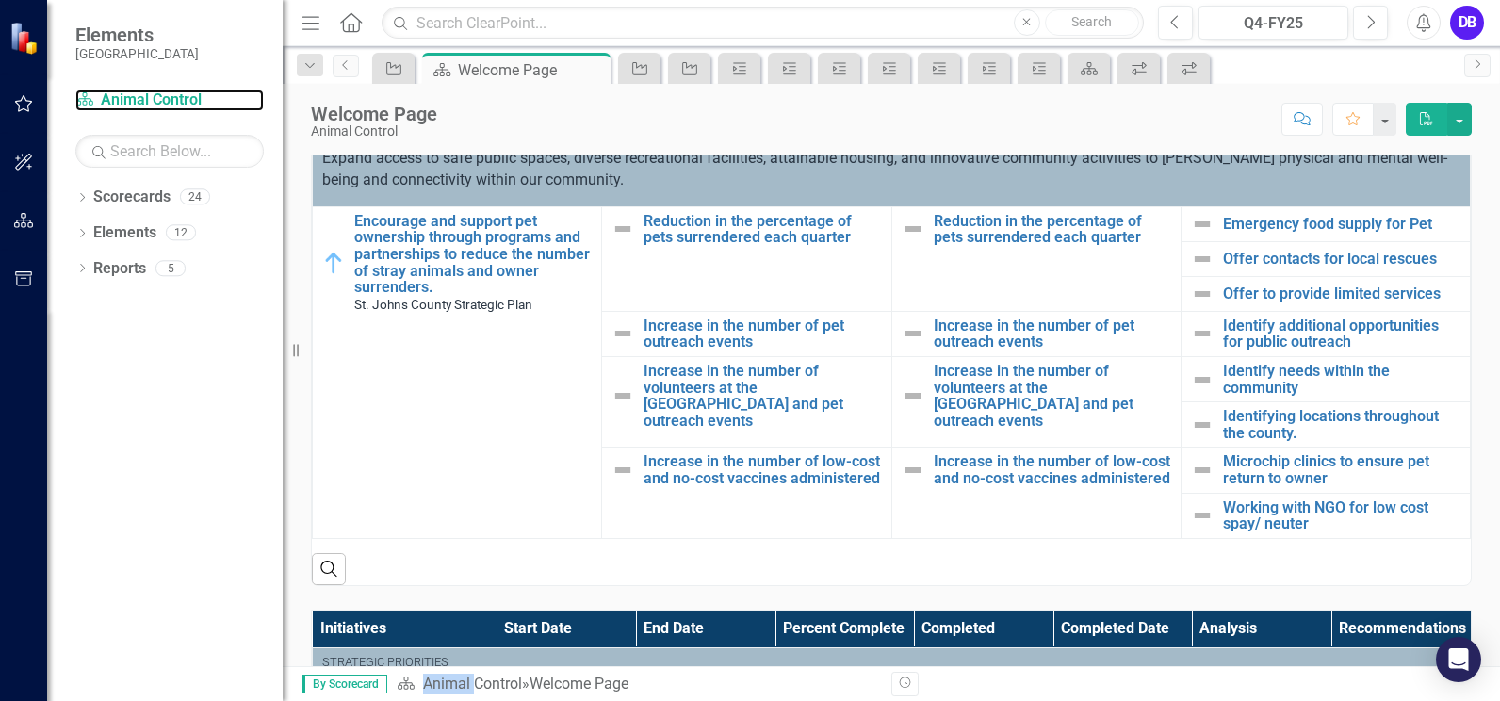
scroll to position [496, 0]
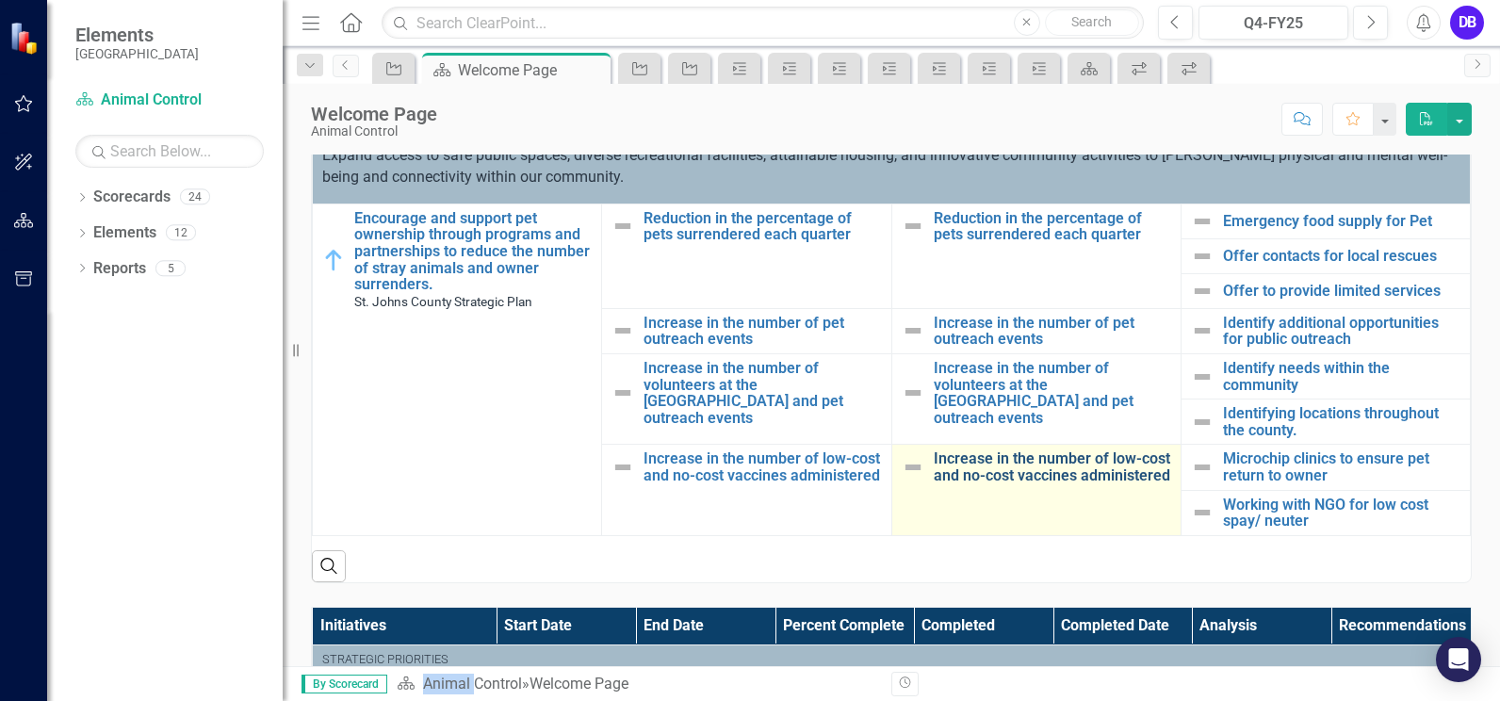
click at [998, 479] on link "Increase in the number of low-cost and no-cost vaccines administered" at bounding box center [1051, 466] width 237 height 33
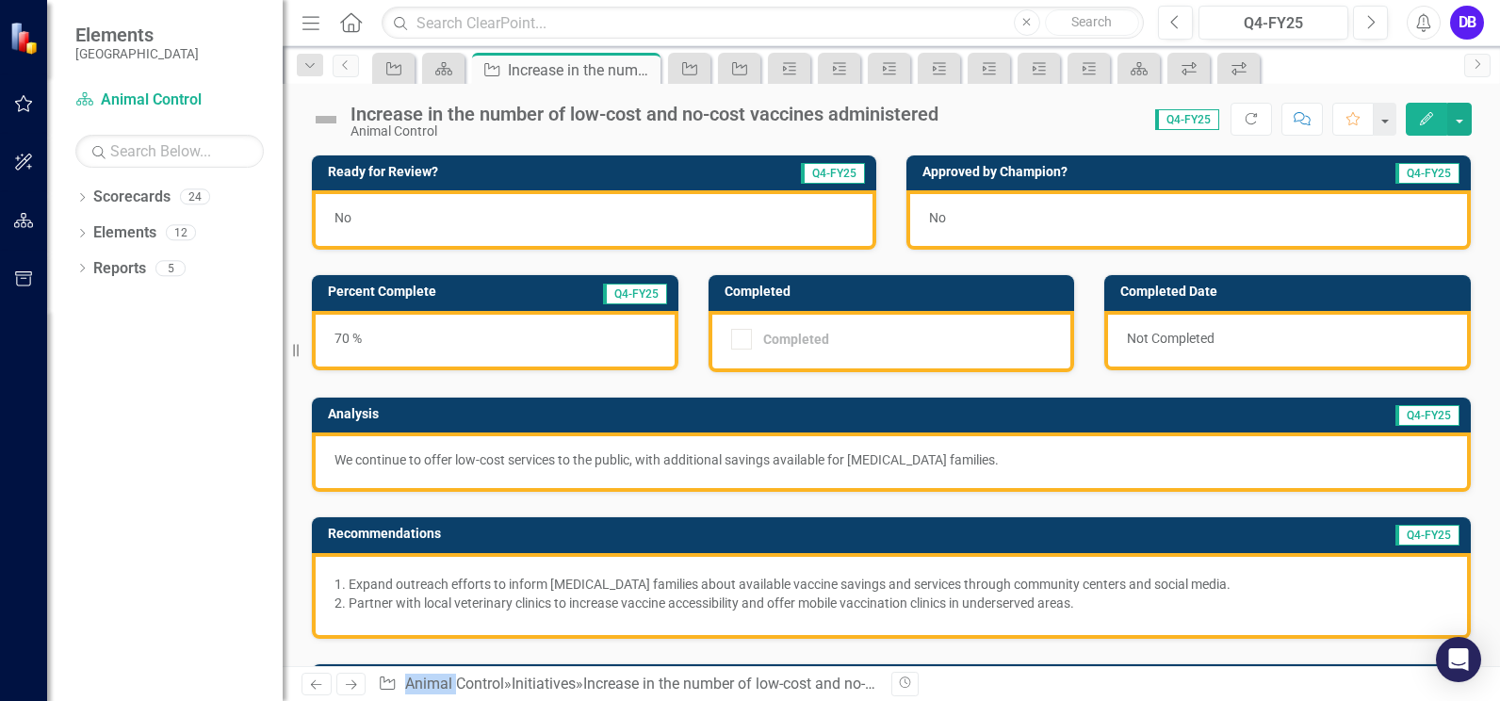
click at [495, 230] on div "No" at bounding box center [594, 219] width 564 height 59
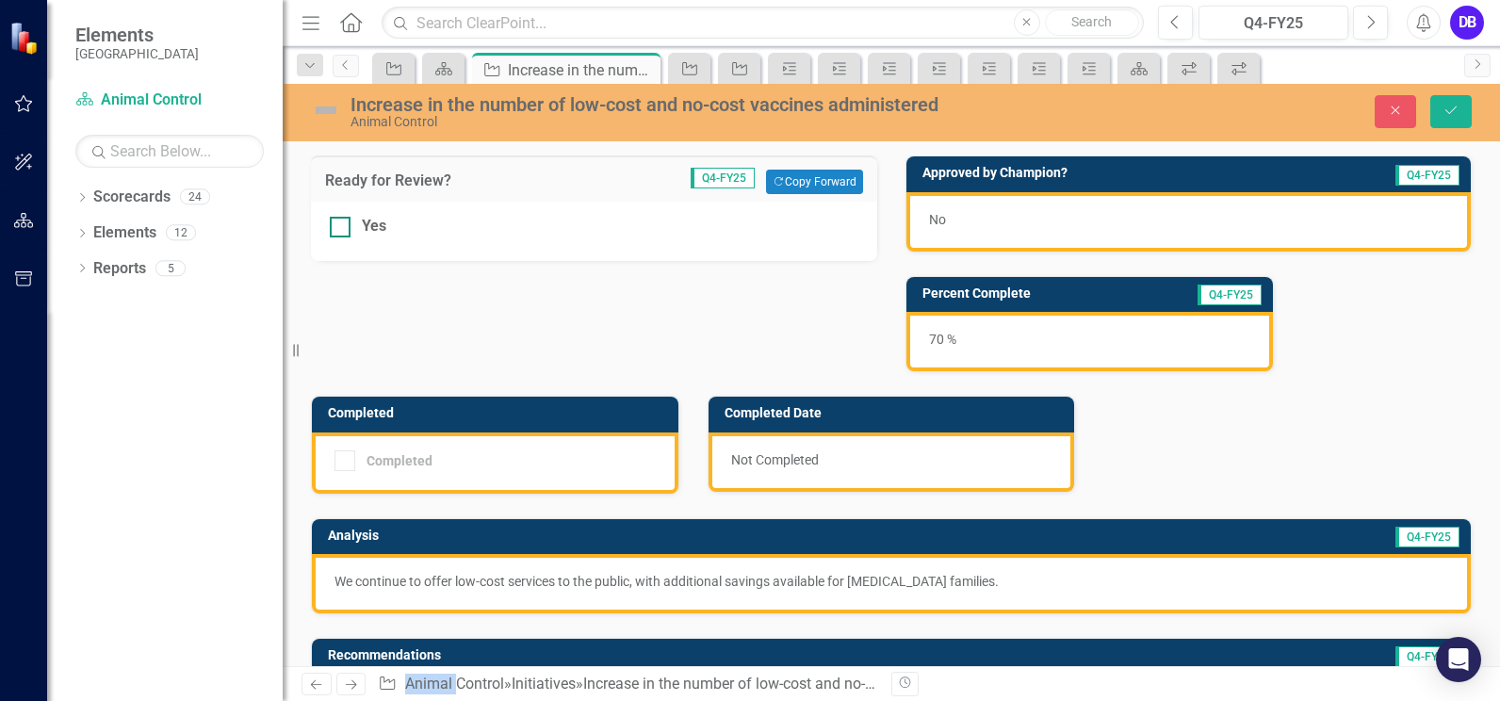
drag, startPoint x: 495, startPoint y: 230, endPoint x: 435, endPoint y: 219, distance: 60.2
click at [345, 226] on div at bounding box center [340, 227] width 21 height 21
click at [342, 226] on input "Yes" at bounding box center [336, 223] width 12 height 12
checkbox input "true"
click at [1437, 109] on button "Save" at bounding box center [1450, 111] width 41 height 33
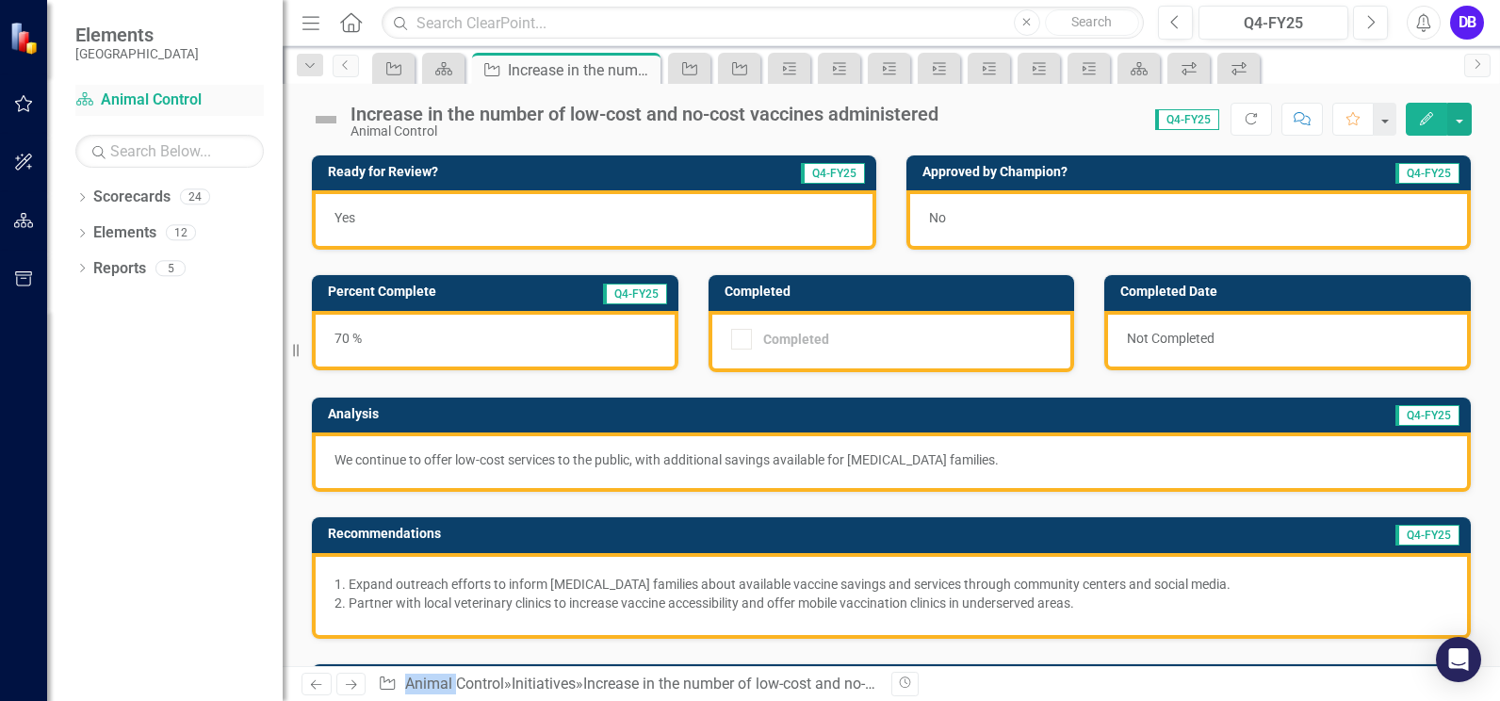
click at [187, 97] on link "Scorecard Animal Control" at bounding box center [169, 100] width 188 height 22
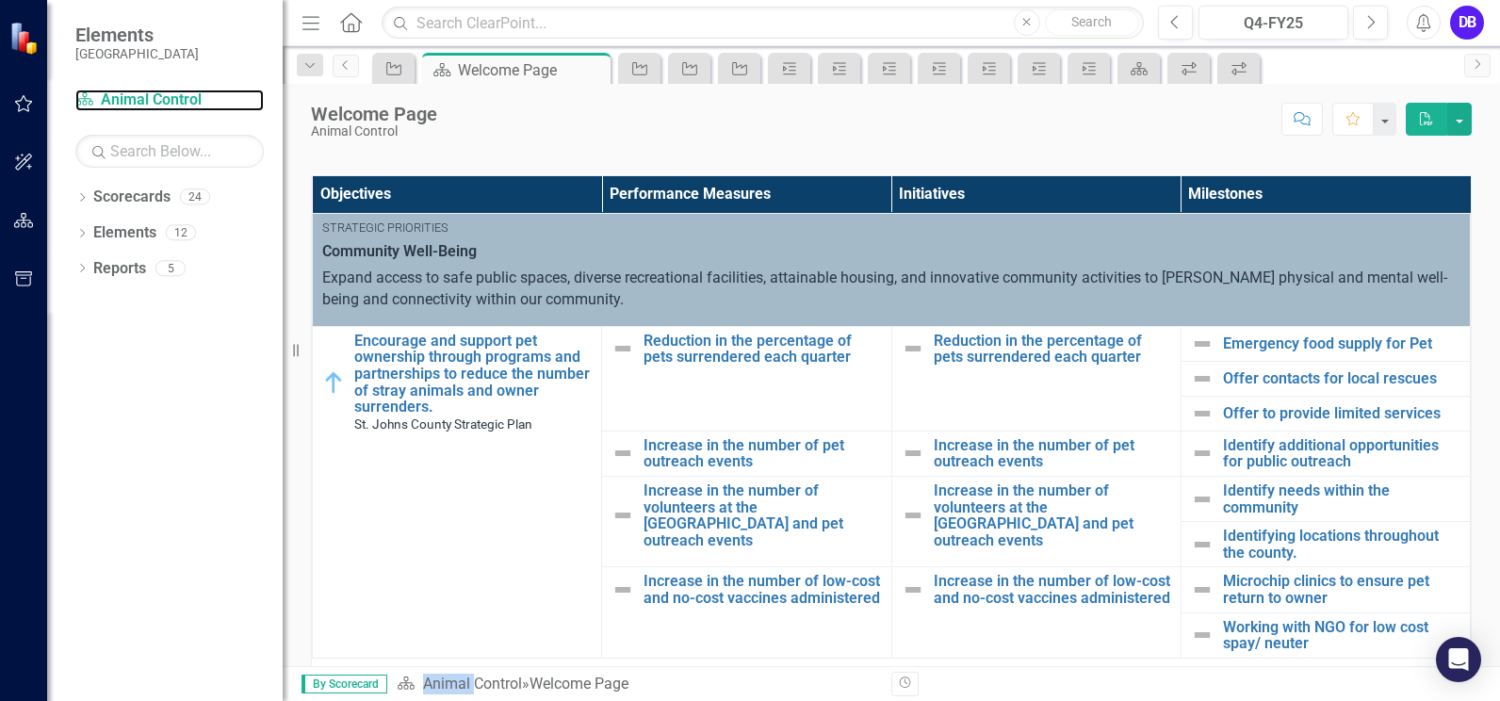
scroll to position [423, 0]
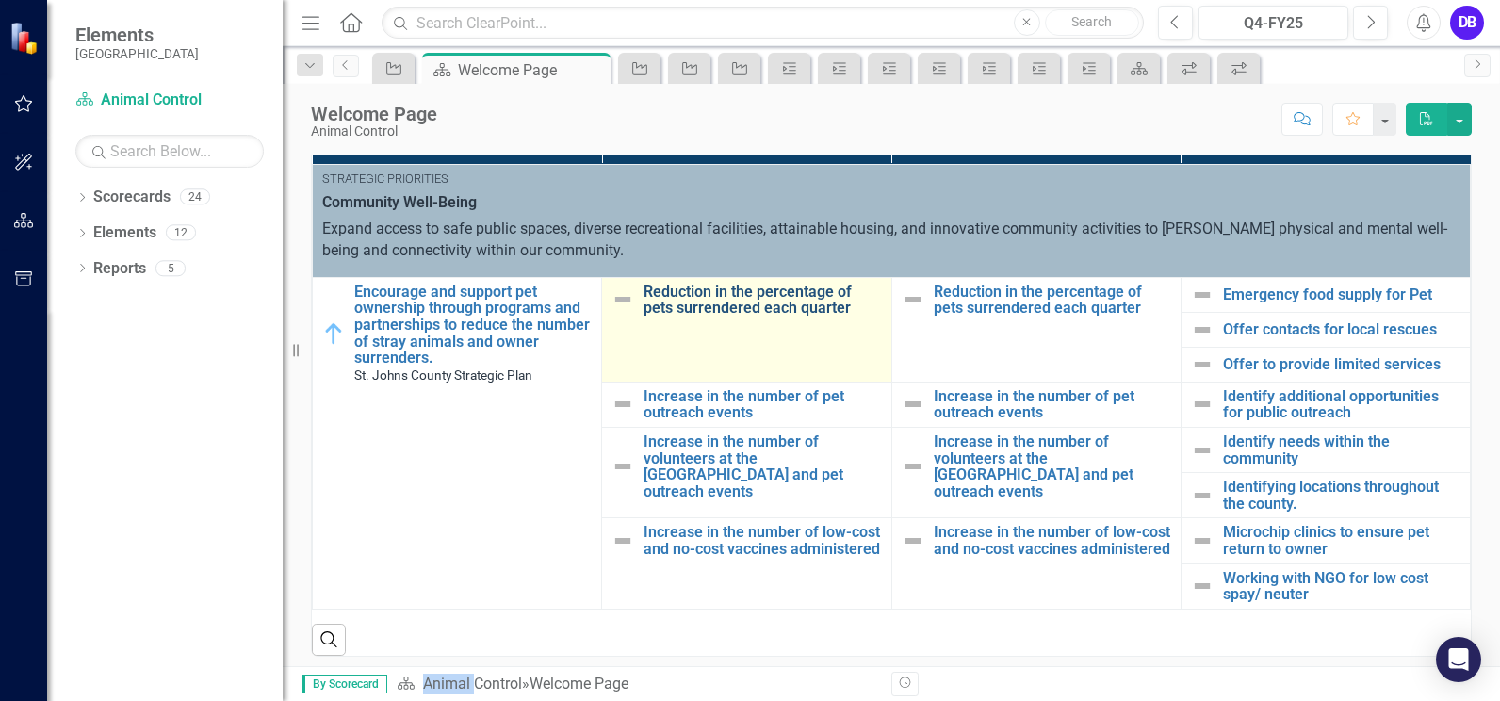
click at [723, 304] on link "Reduction in the percentage of pets surrendered each quarter" at bounding box center [761, 300] width 237 height 33
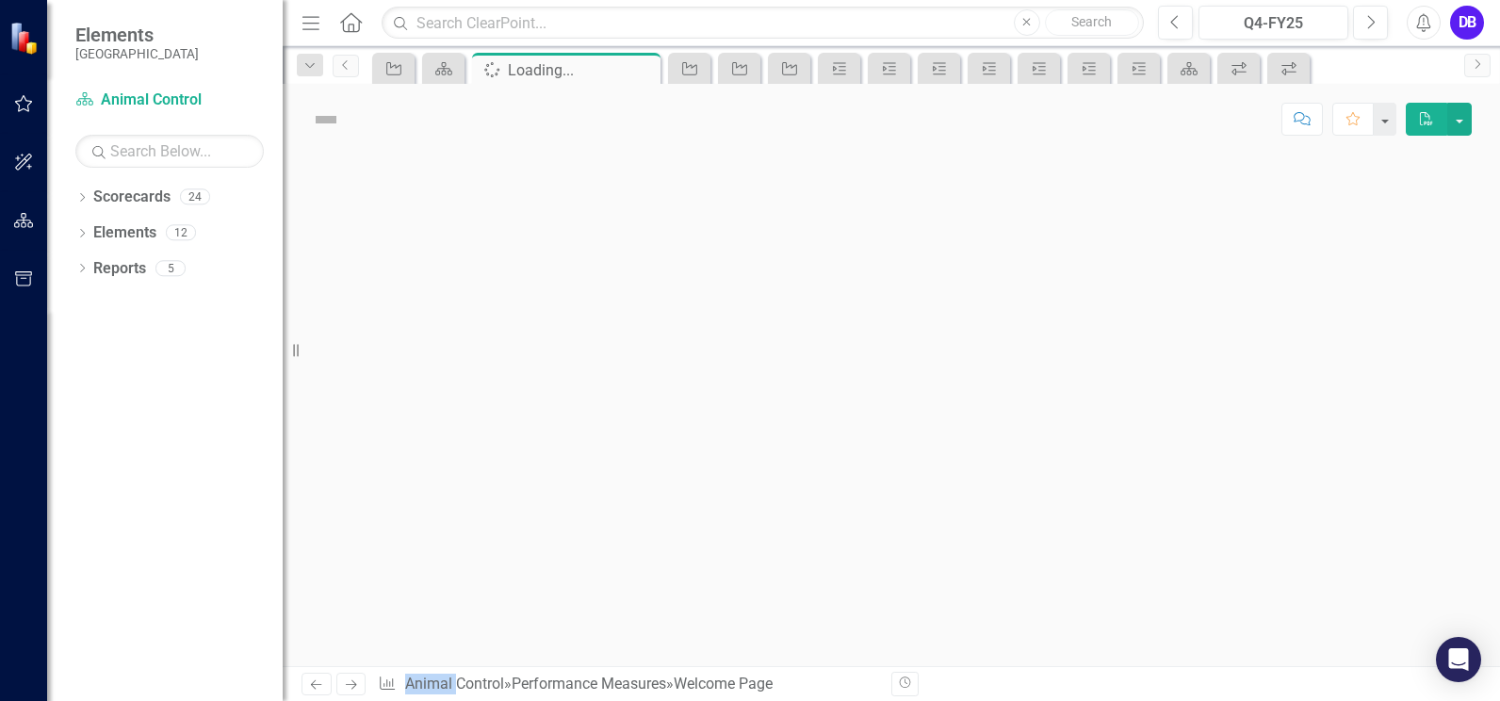
click at [723, 304] on div at bounding box center [891, 409] width 1217 height 511
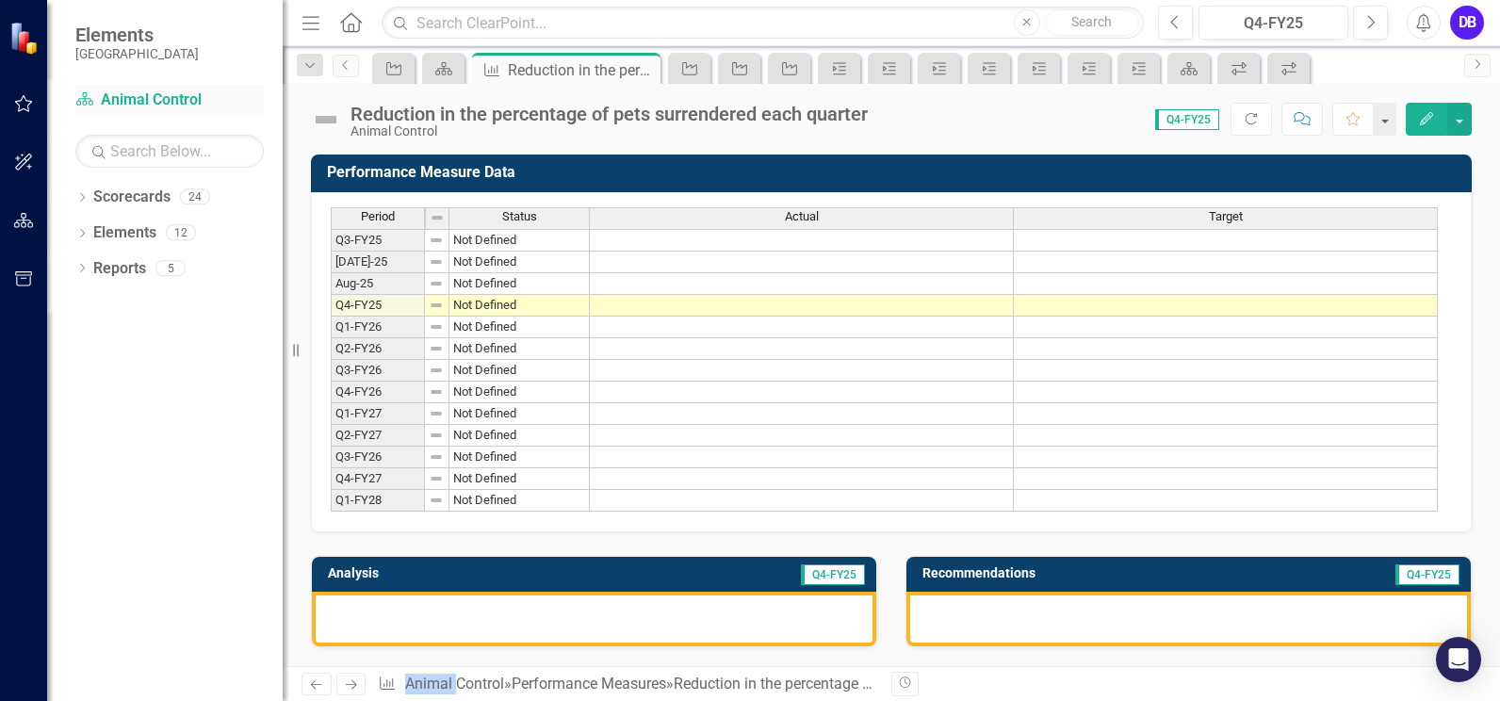
click at [160, 104] on link "Scorecard Animal Control" at bounding box center [169, 100] width 188 height 22
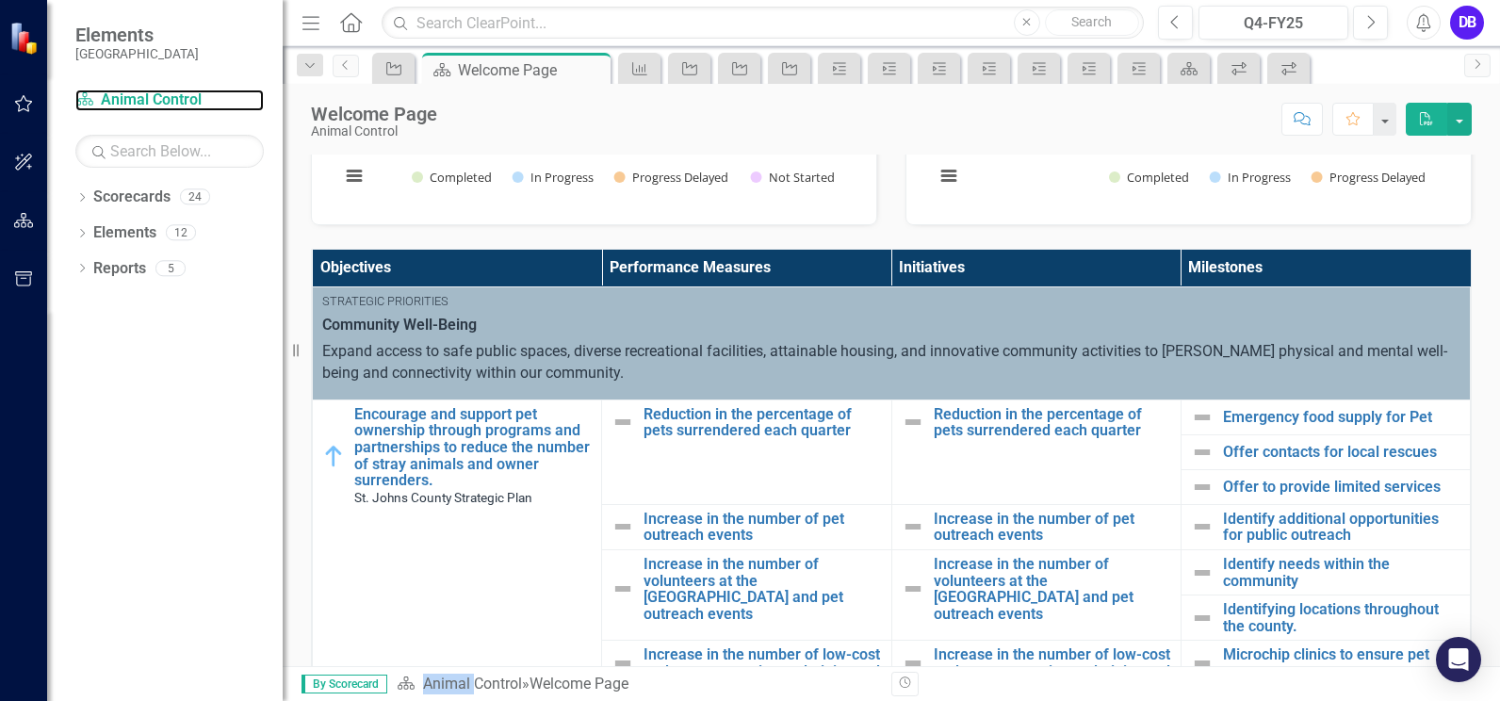
scroll to position [347, 0]
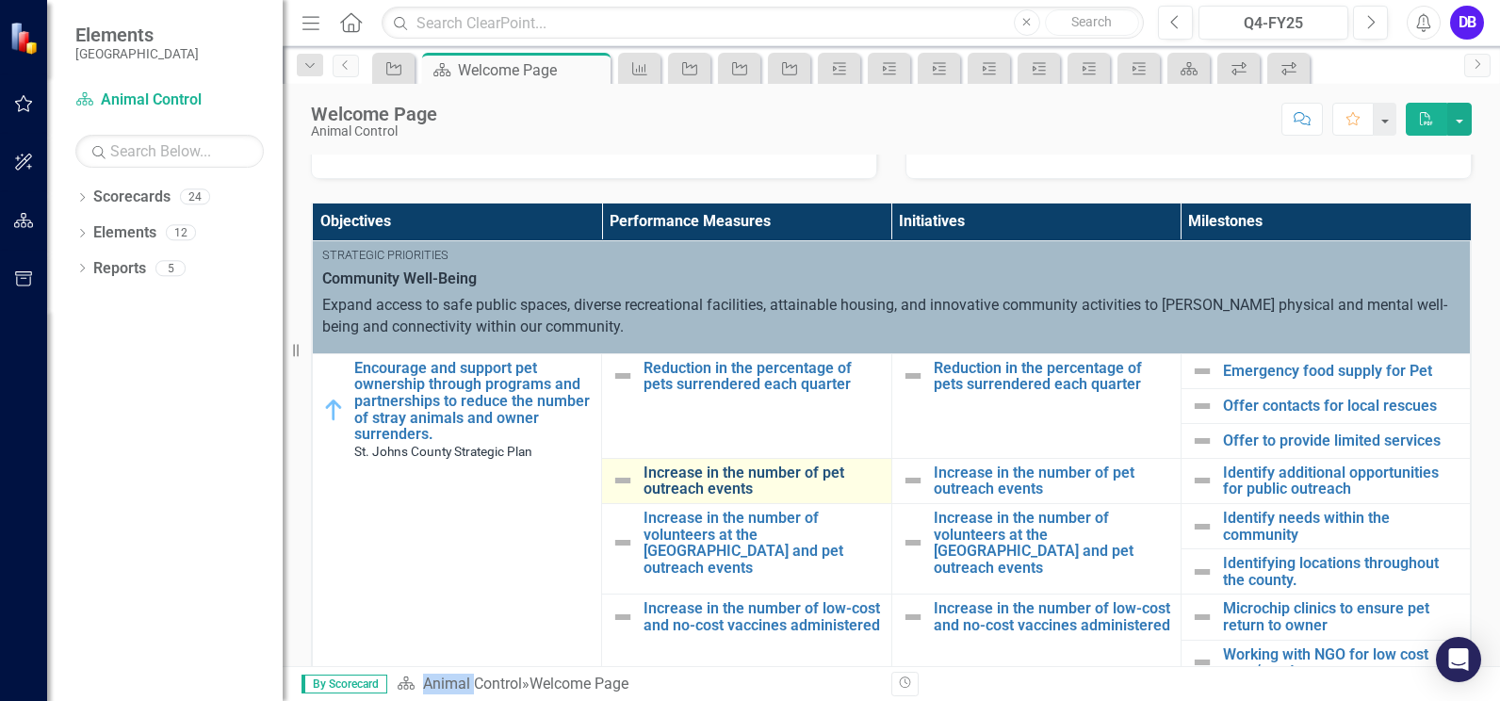
click at [704, 475] on link "Increase in the number of pet outreach events" at bounding box center [761, 480] width 237 height 33
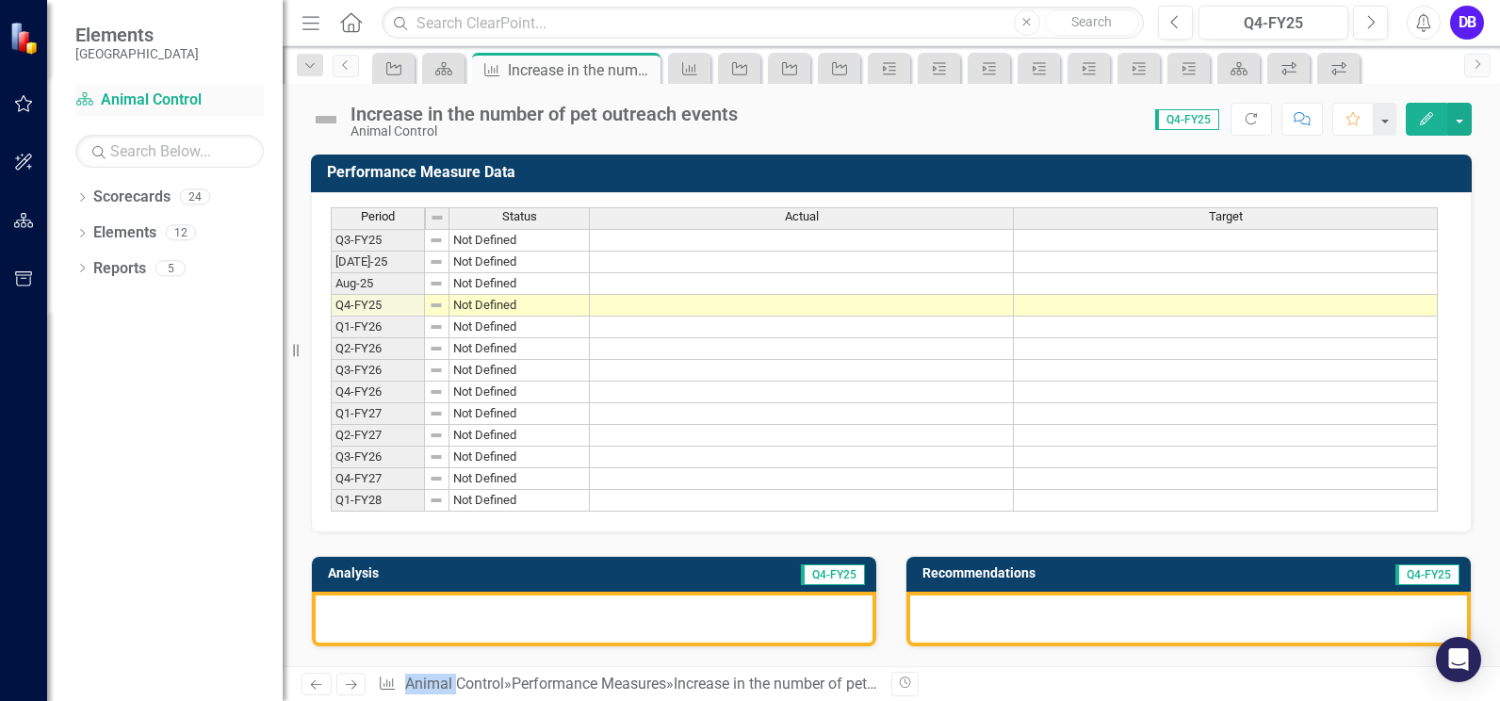
click at [192, 105] on link "Scorecard Animal Control" at bounding box center [169, 100] width 188 height 22
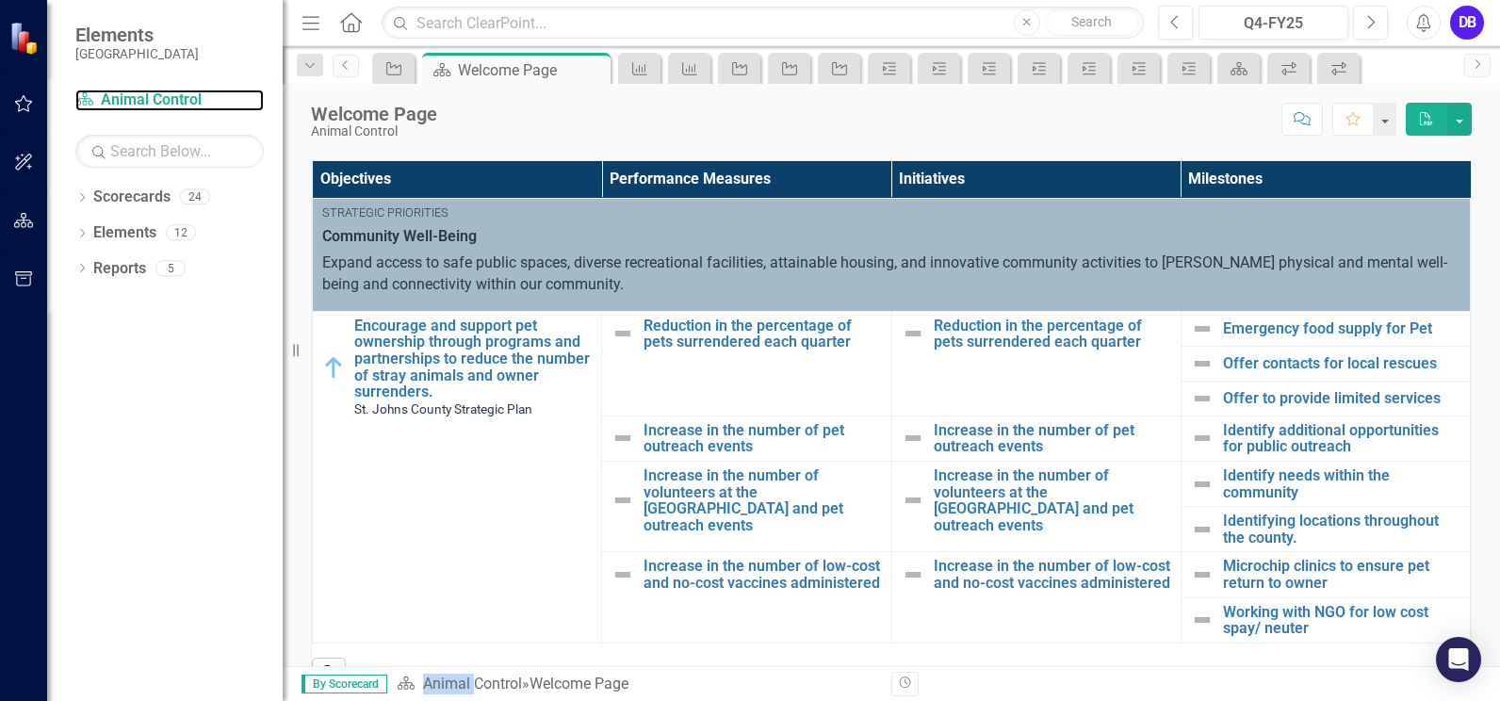
scroll to position [405, 0]
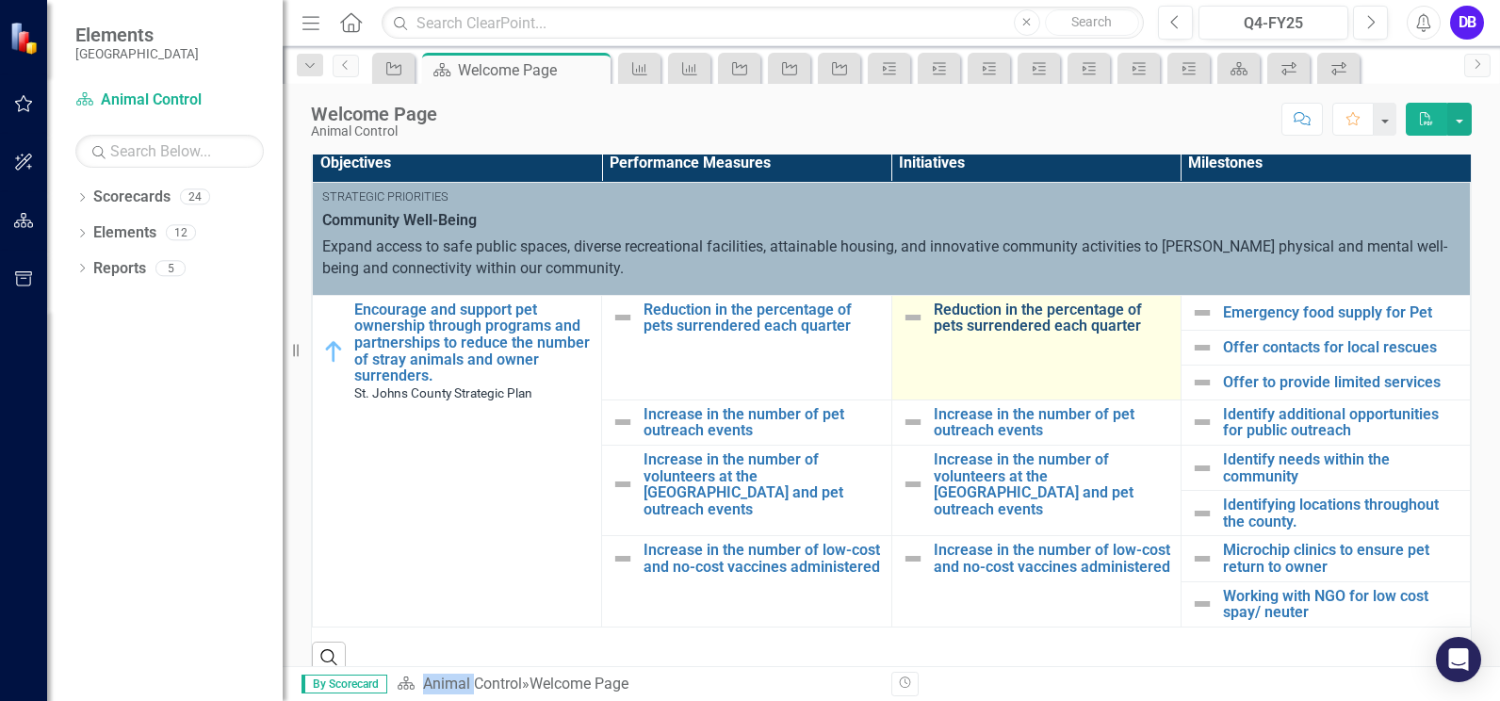
click at [966, 328] on link "Reduction in the percentage of pets surrendered each quarter" at bounding box center [1051, 317] width 237 height 33
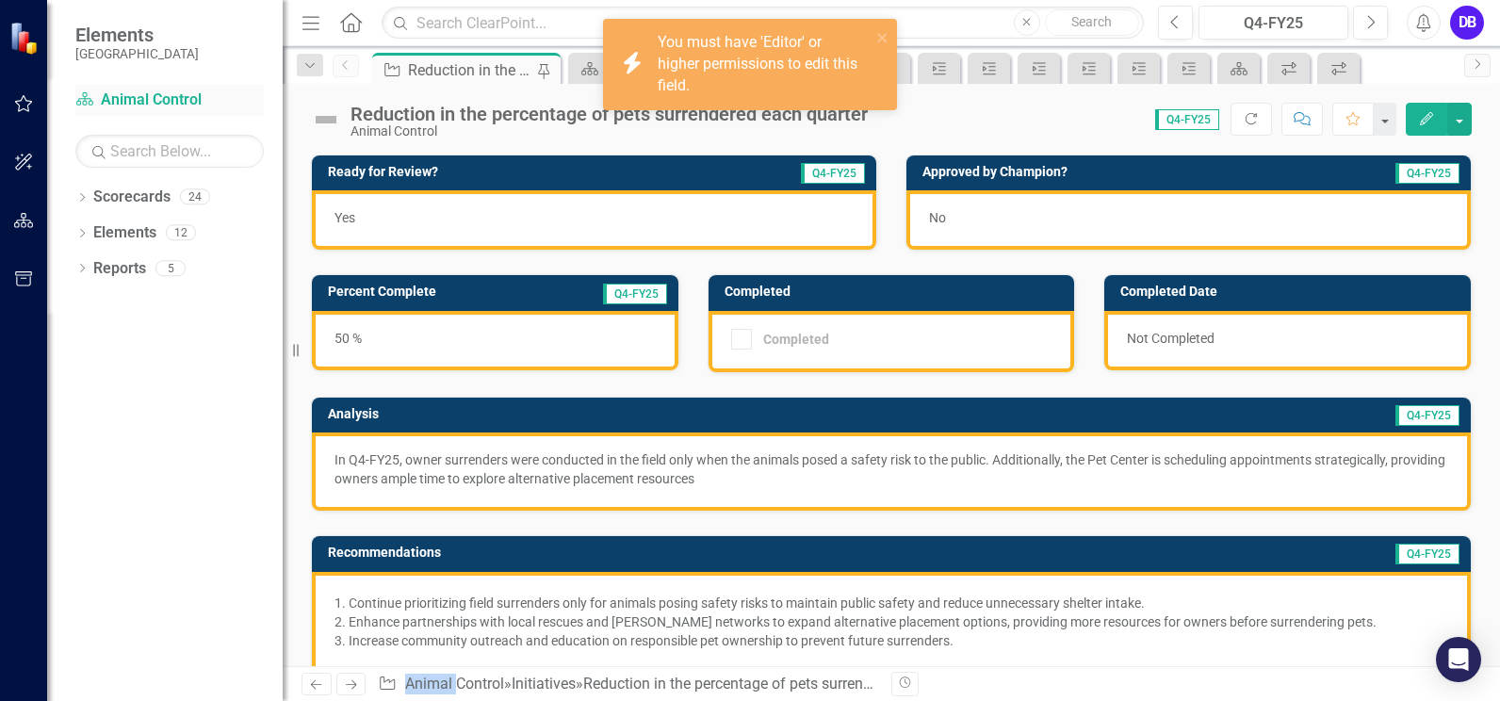
click at [179, 100] on link "Scorecard Animal Control" at bounding box center [169, 100] width 188 height 22
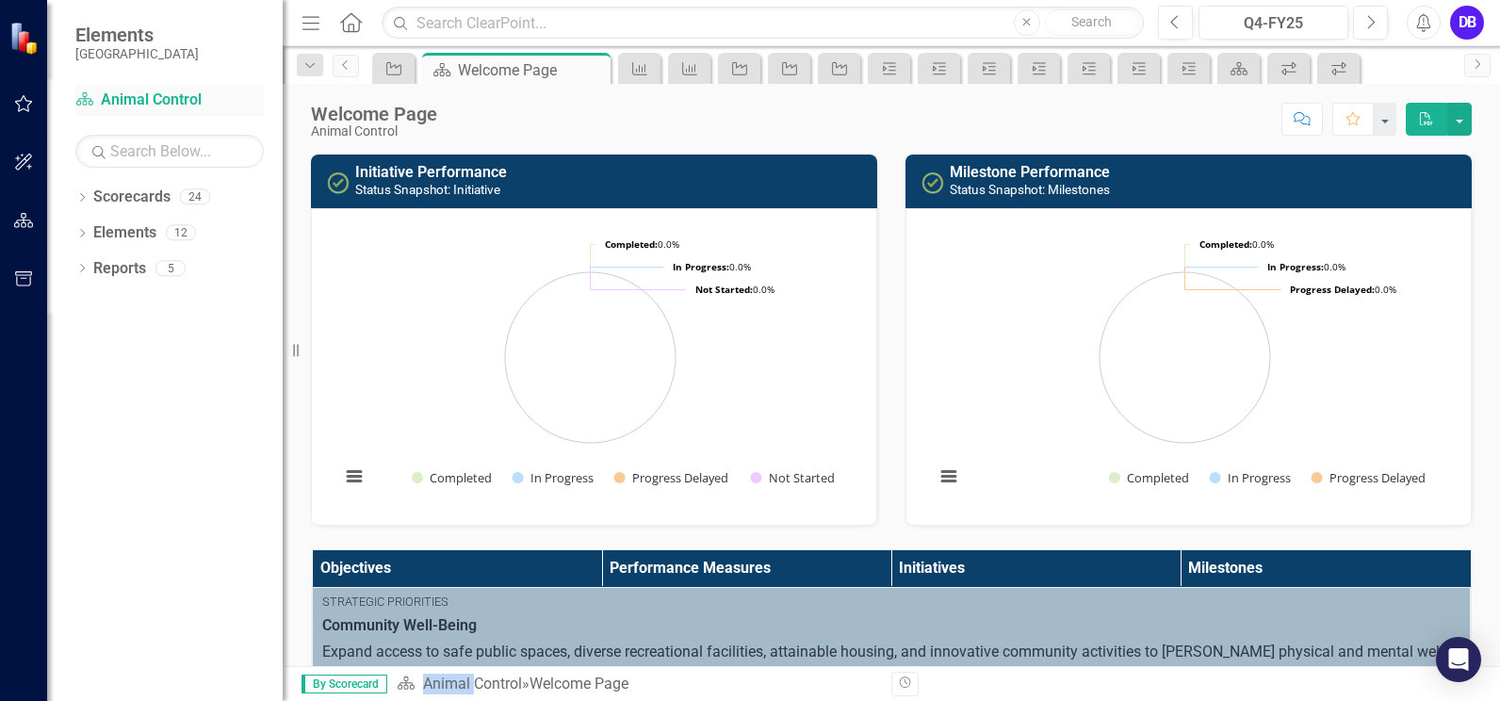
click at [128, 101] on link "Scorecard Animal Control" at bounding box center [169, 100] width 188 height 22
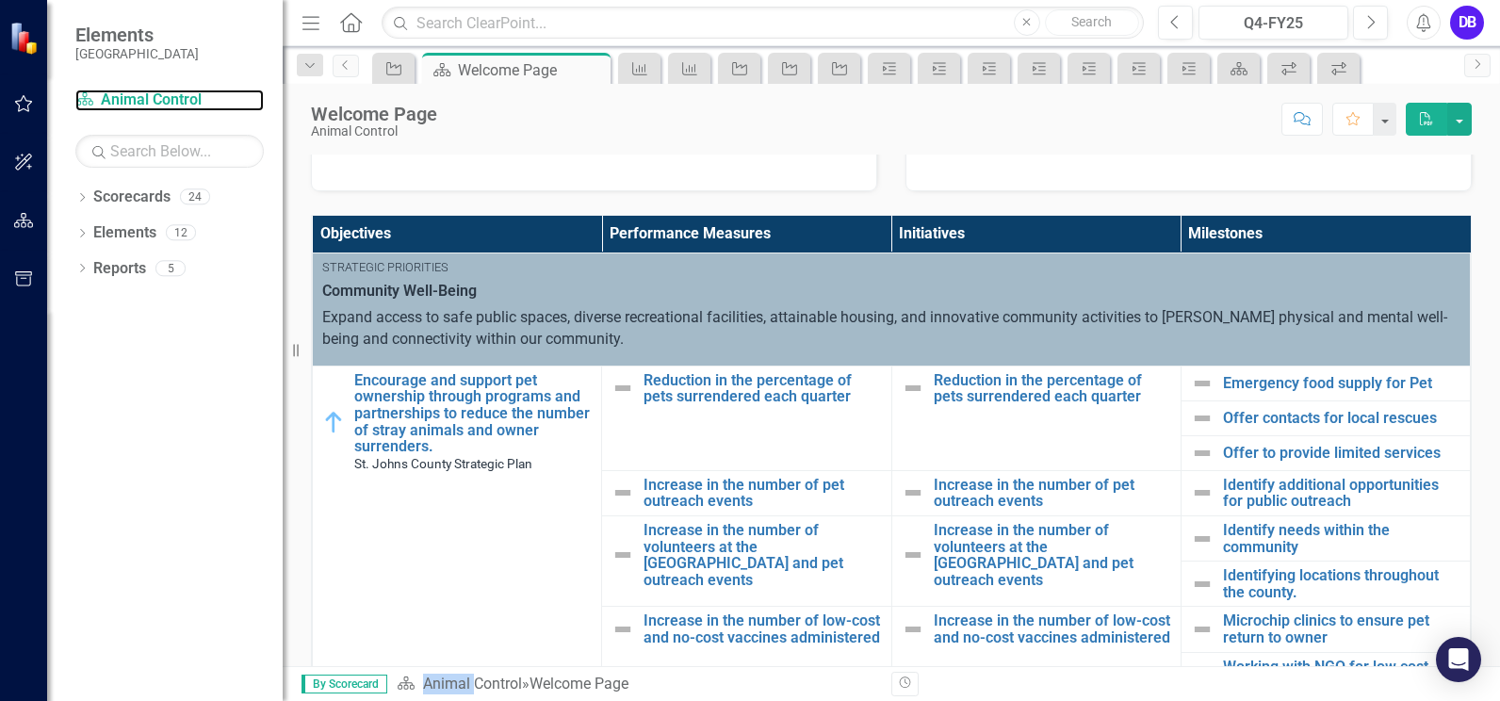
scroll to position [409, 0]
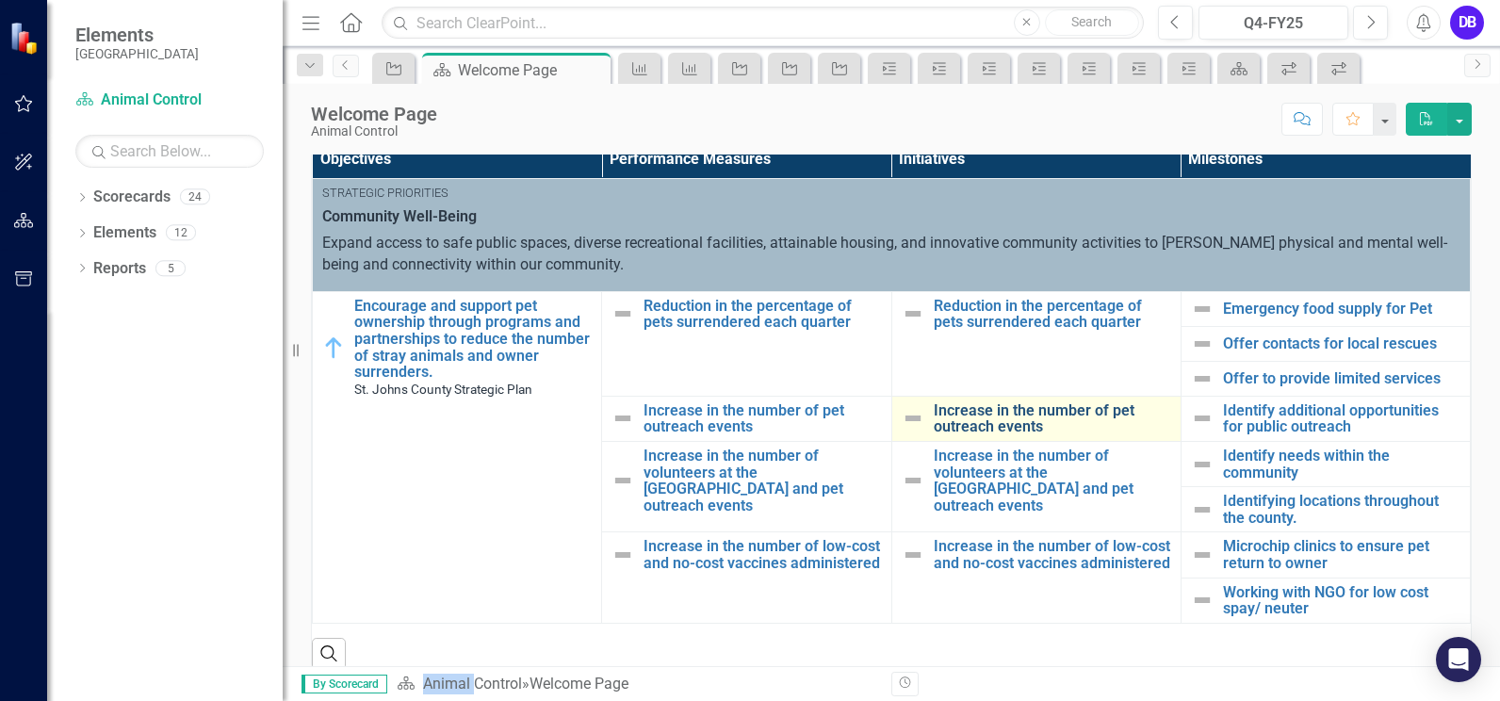
click at [1033, 410] on link "Increase in the number of pet outreach events" at bounding box center [1051, 418] width 237 height 33
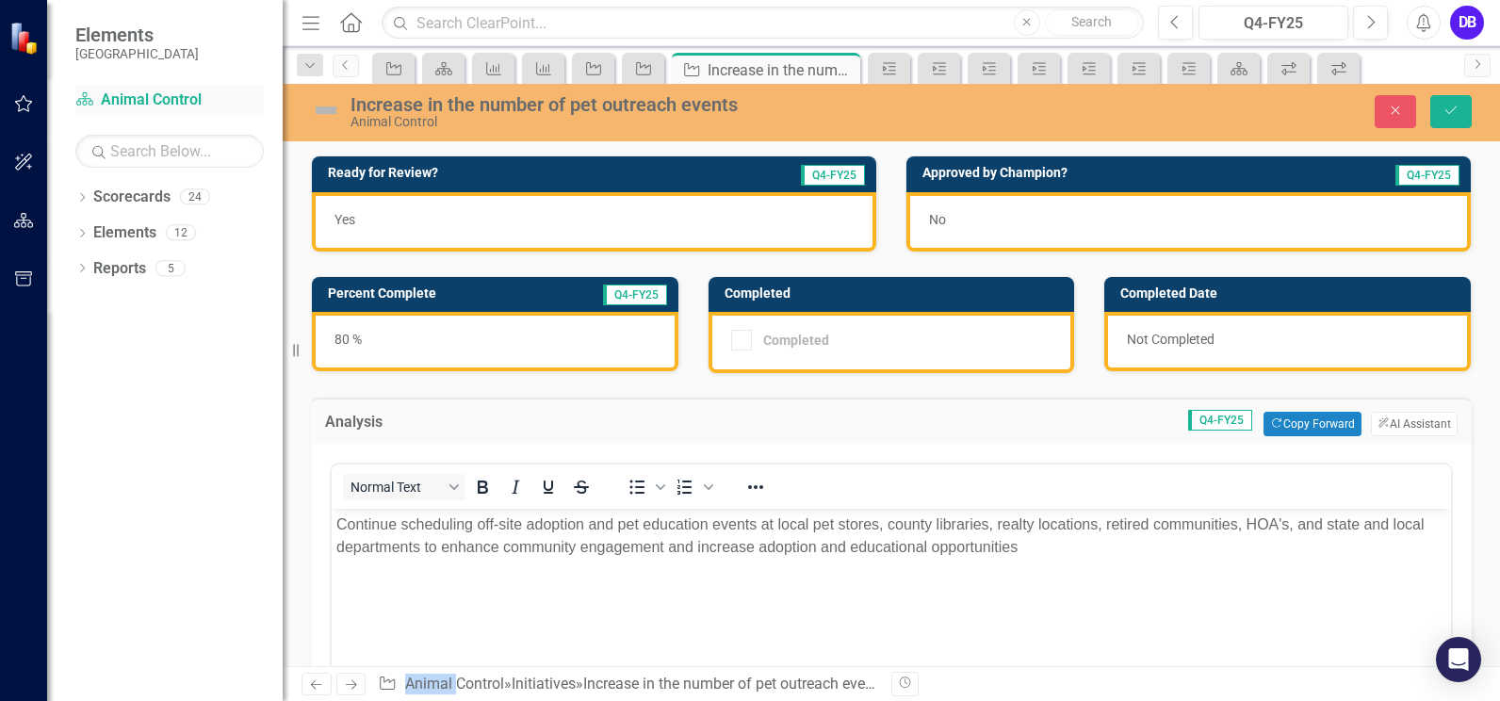
click at [136, 105] on link "Scorecard Animal Control" at bounding box center [169, 100] width 188 height 22
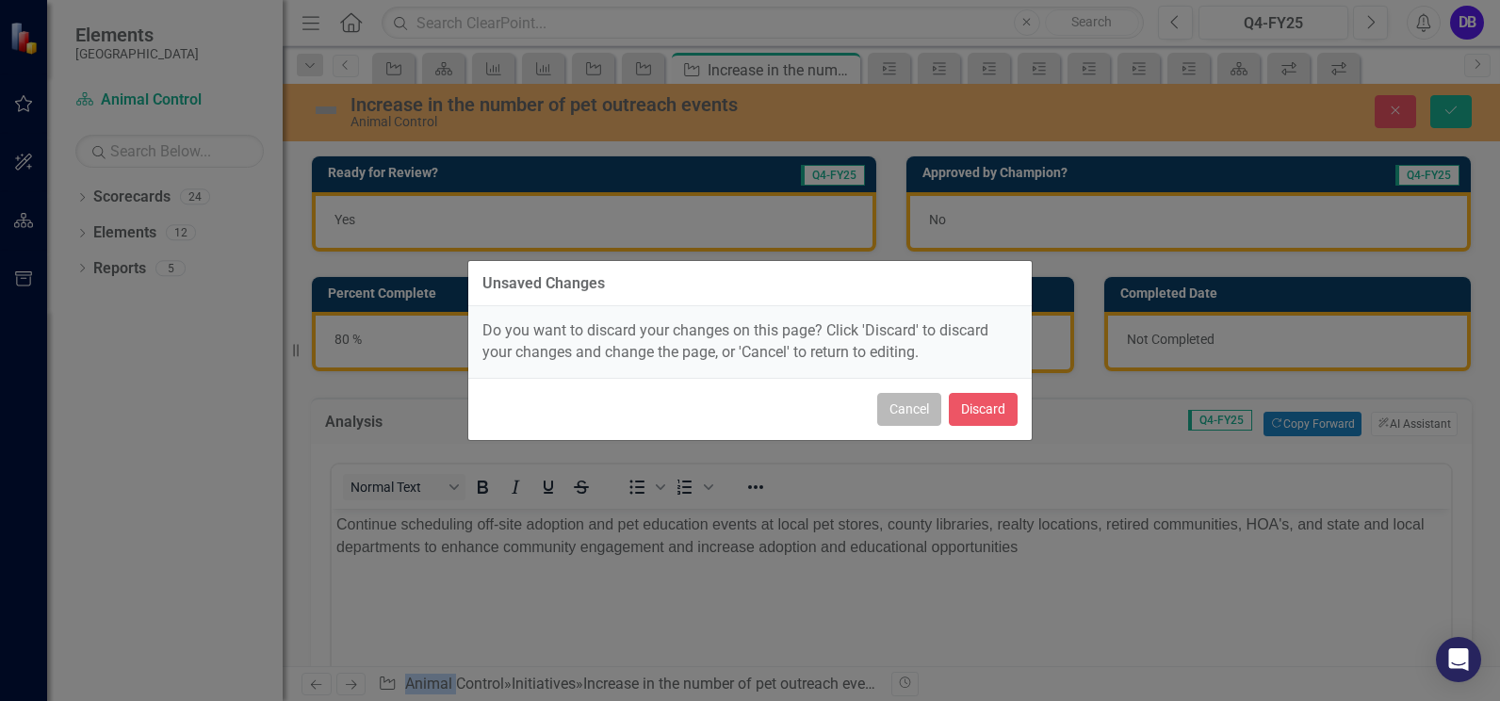
click at [897, 412] on button "Cancel" at bounding box center [909, 409] width 64 height 33
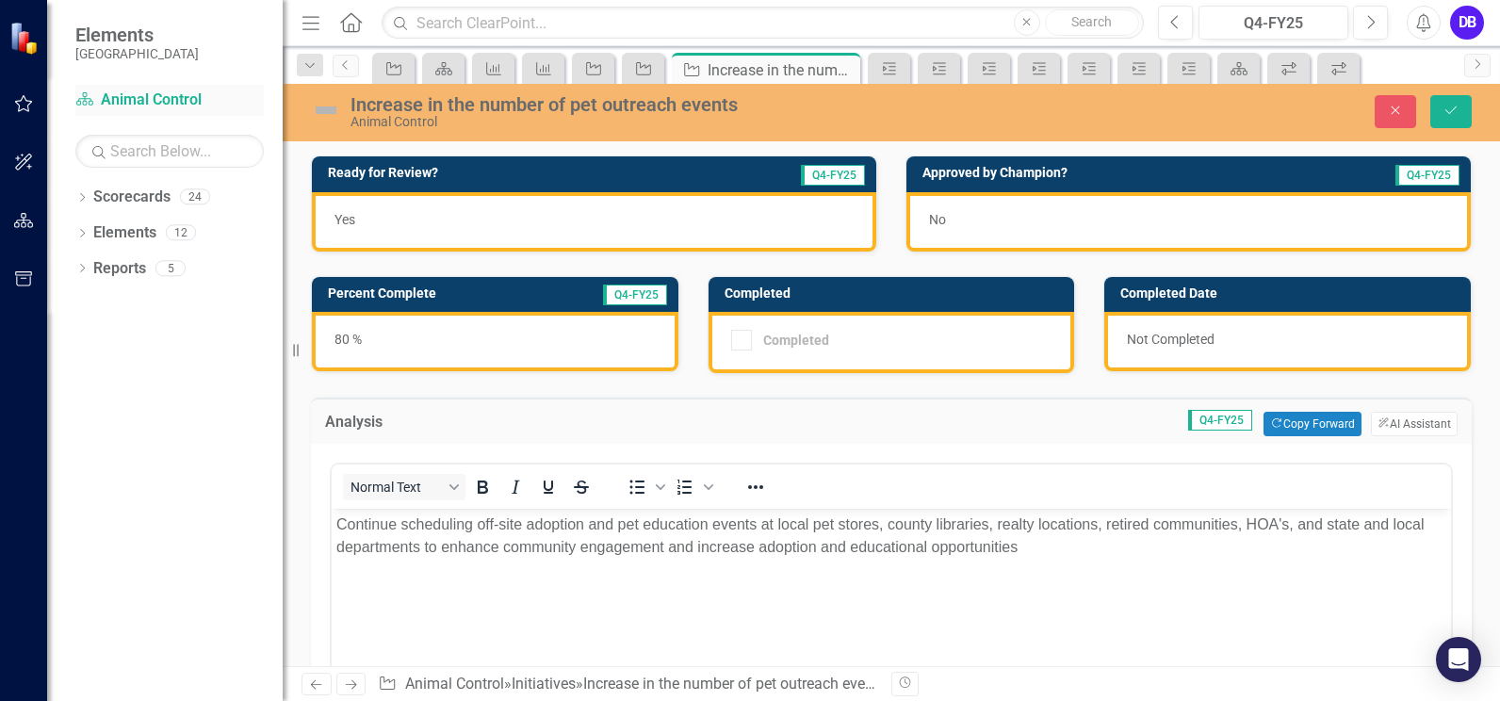
click at [176, 96] on link "Scorecard Animal Control" at bounding box center [169, 100] width 188 height 22
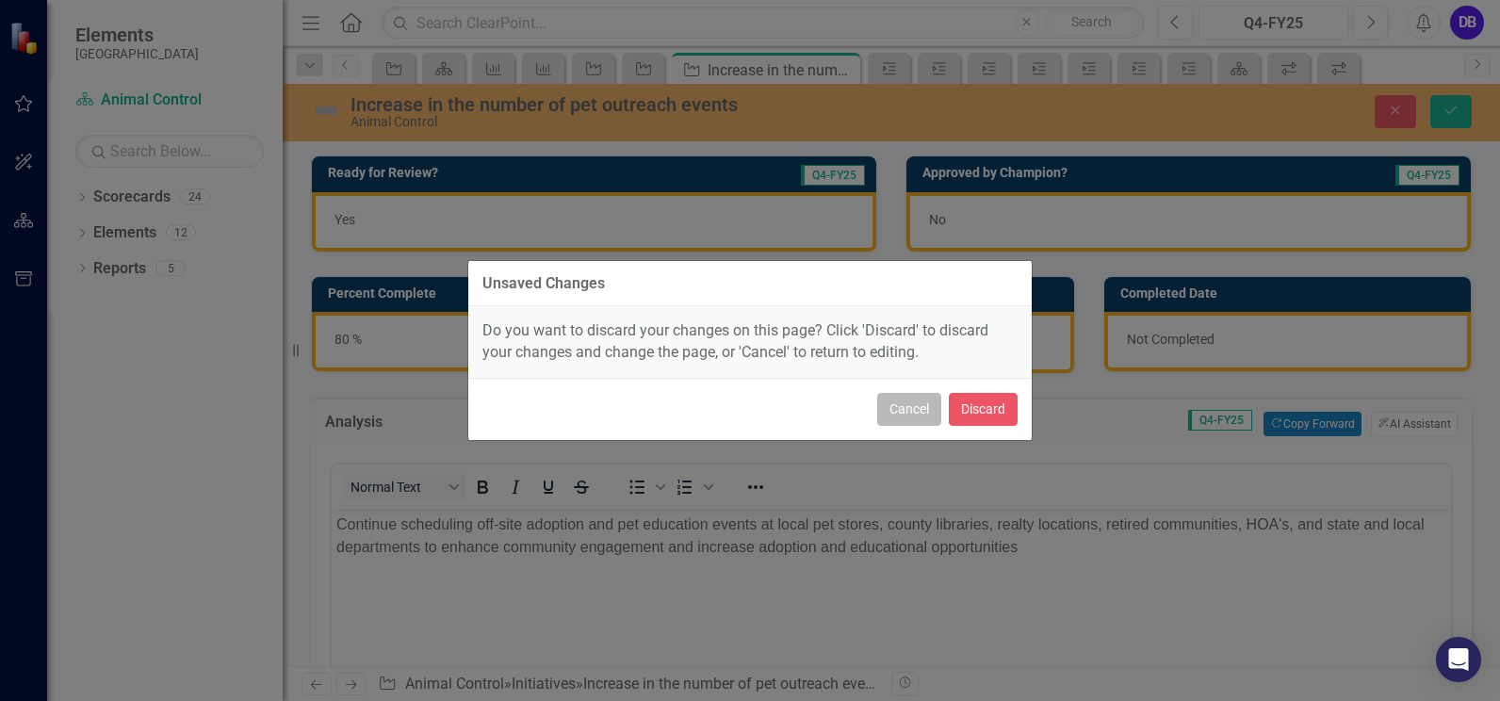
click at [886, 407] on button "Cancel" at bounding box center [909, 409] width 64 height 33
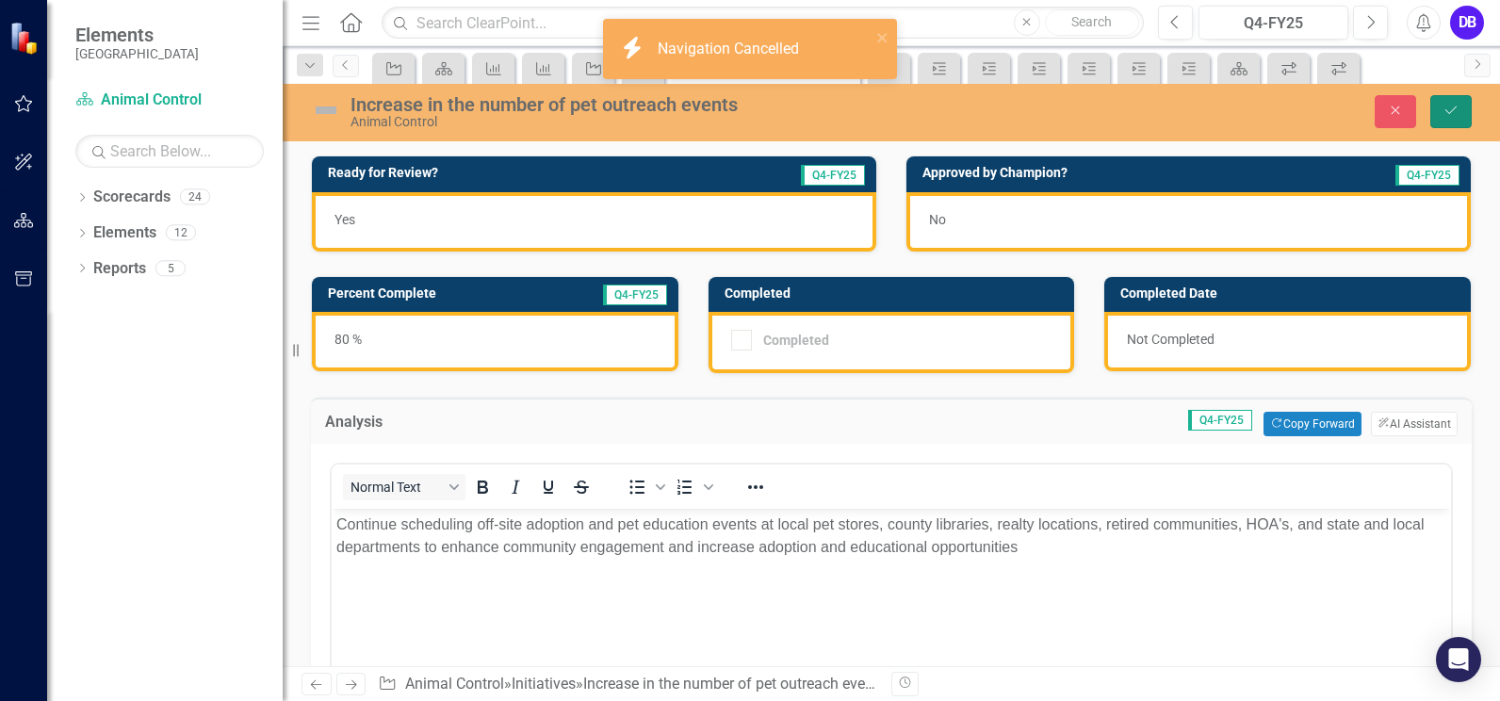
click at [1452, 102] on button "Save" at bounding box center [1450, 111] width 41 height 33
